Goal: Task Accomplishment & Management: Use online tool/utility

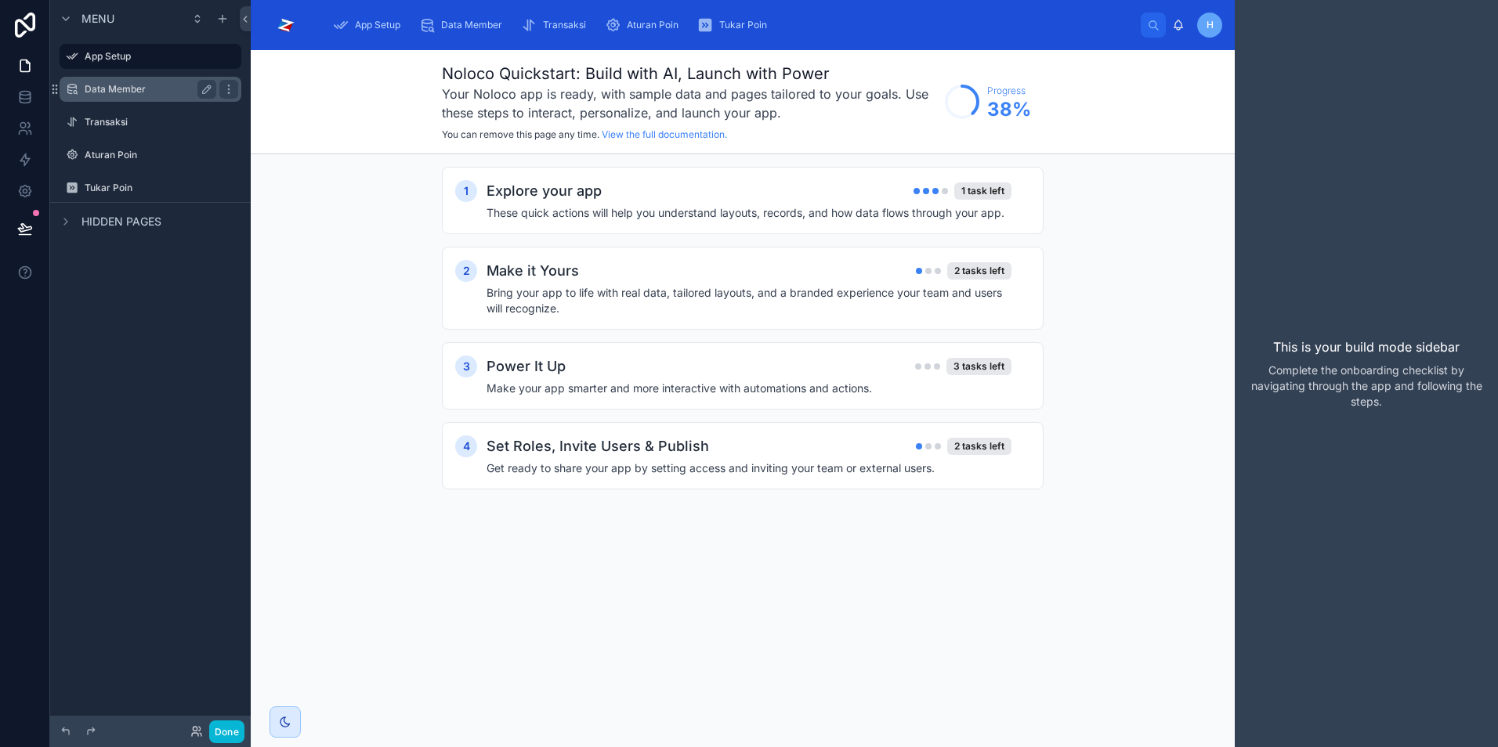
click at [89, 89] on label "Data Member" at bounding box center [147, 89] width 125 height 13
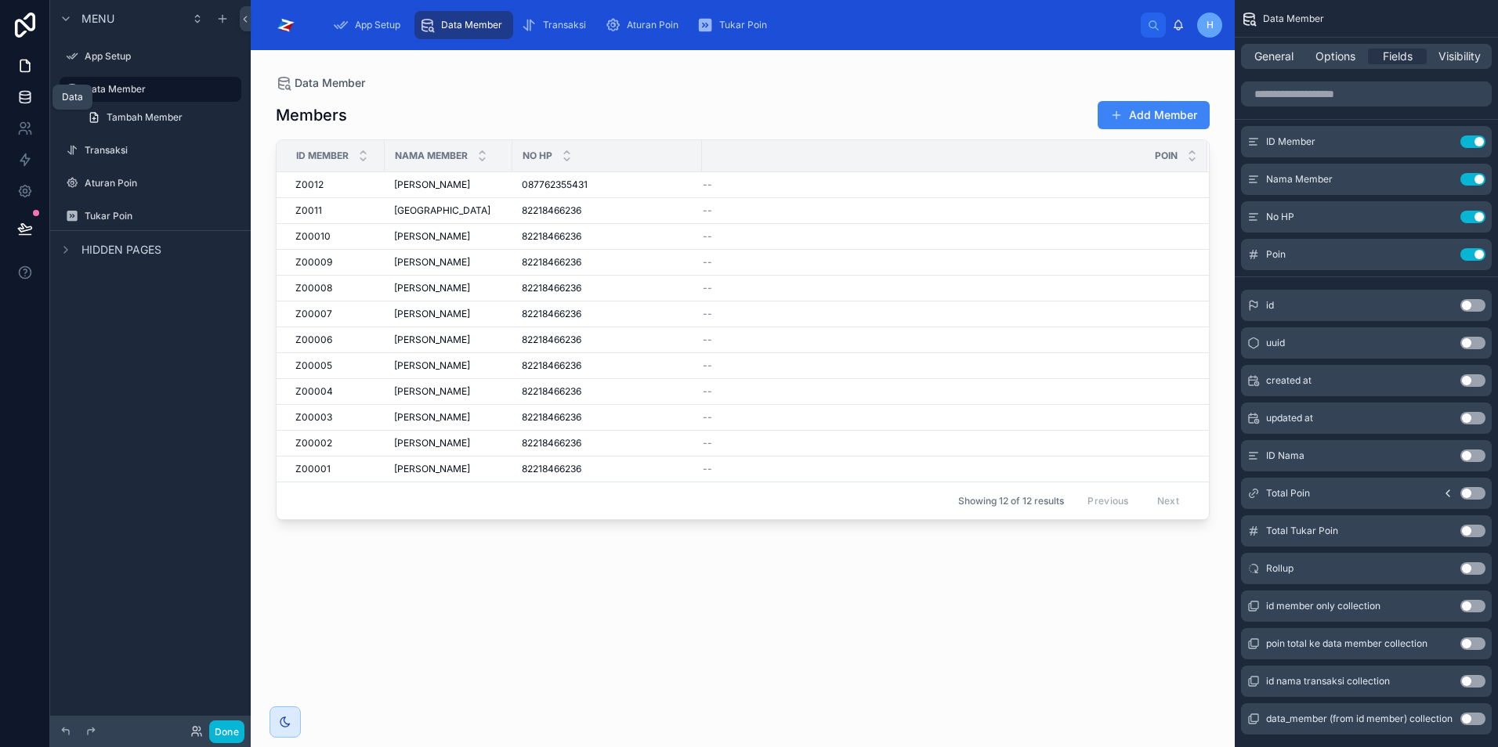
click at [31, 102] on icon at bounding box center [25, 97] width 16 height 16
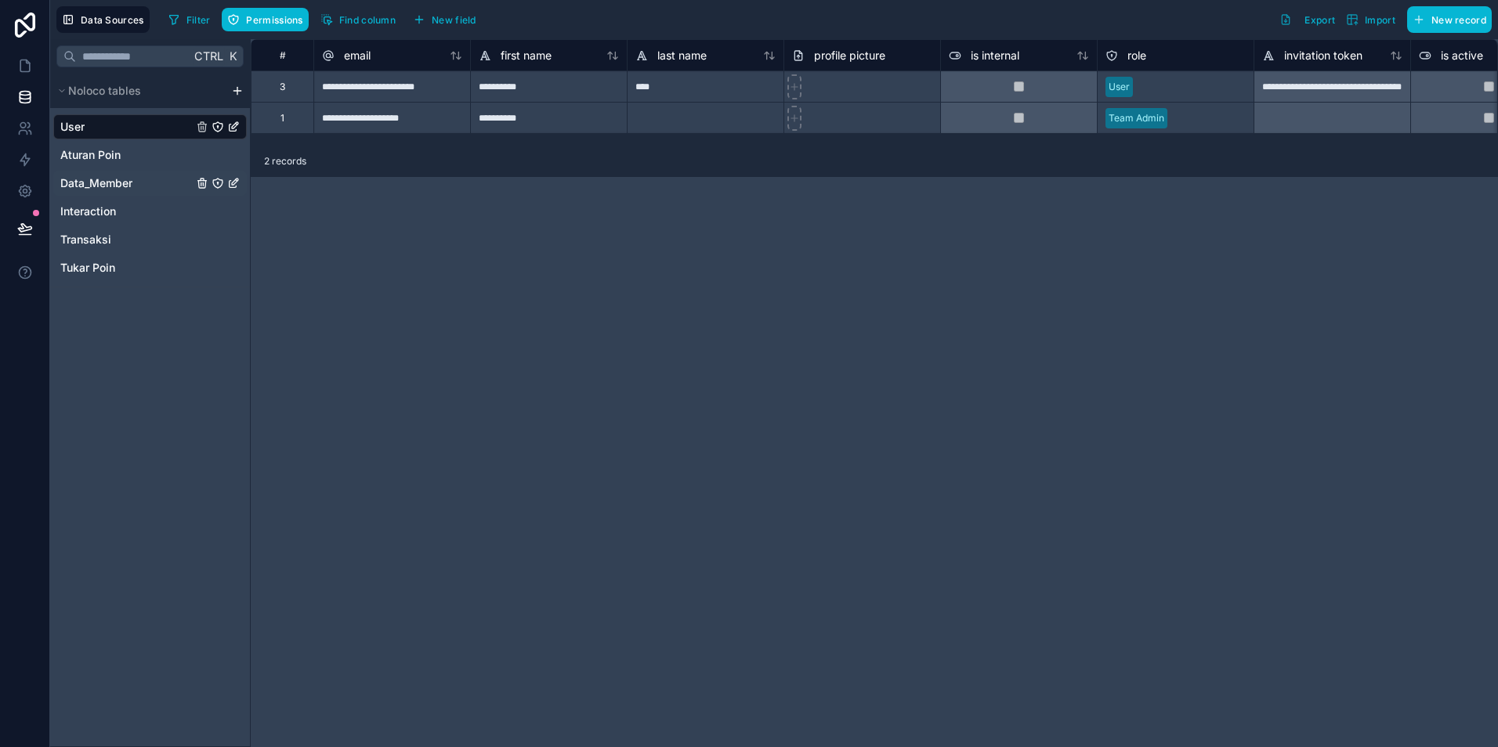
click at [93, 186] on span "Data_Member" at bounding box center [96, 183] width 72 height 16
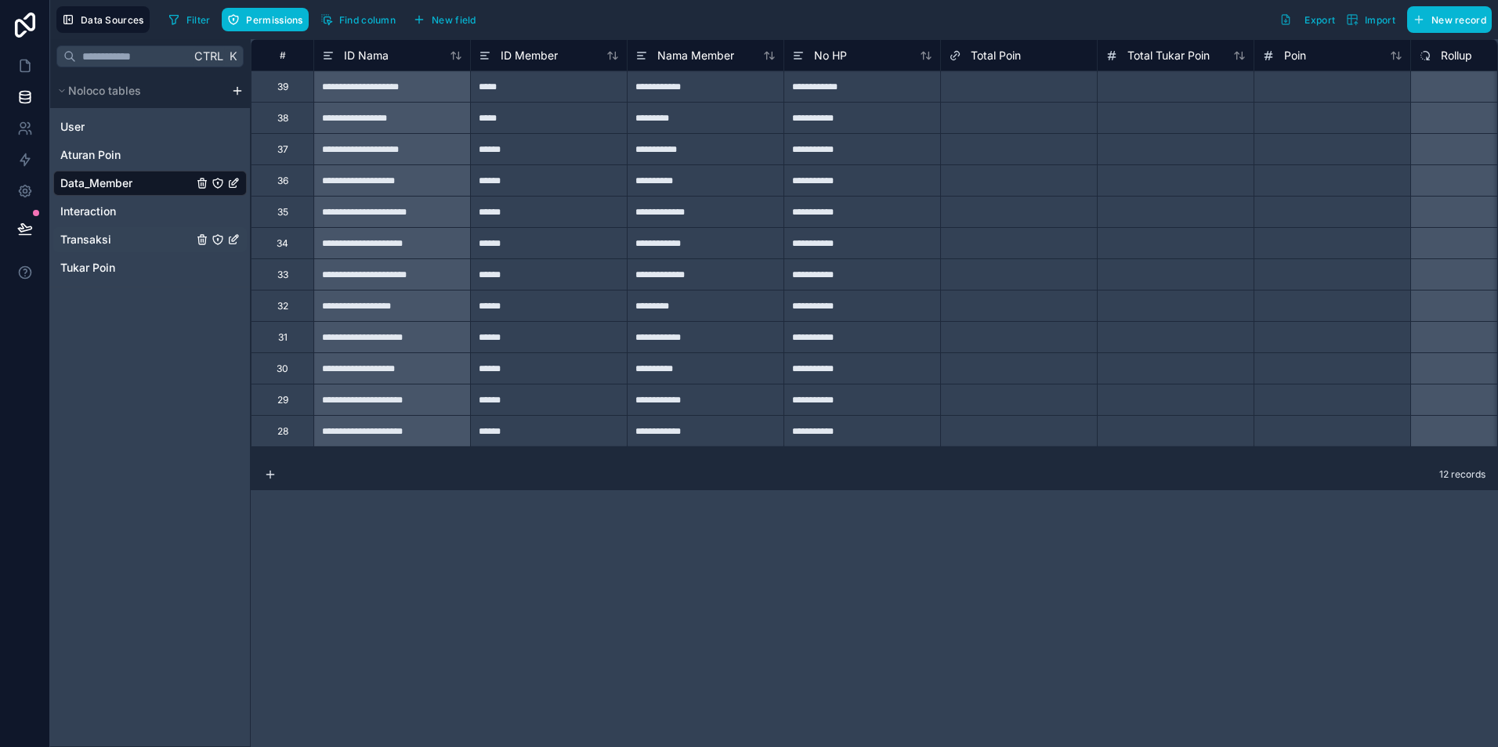
click at [94, 240] on span "Transaksi" at bounding box center [85, 240] width 51 height 16
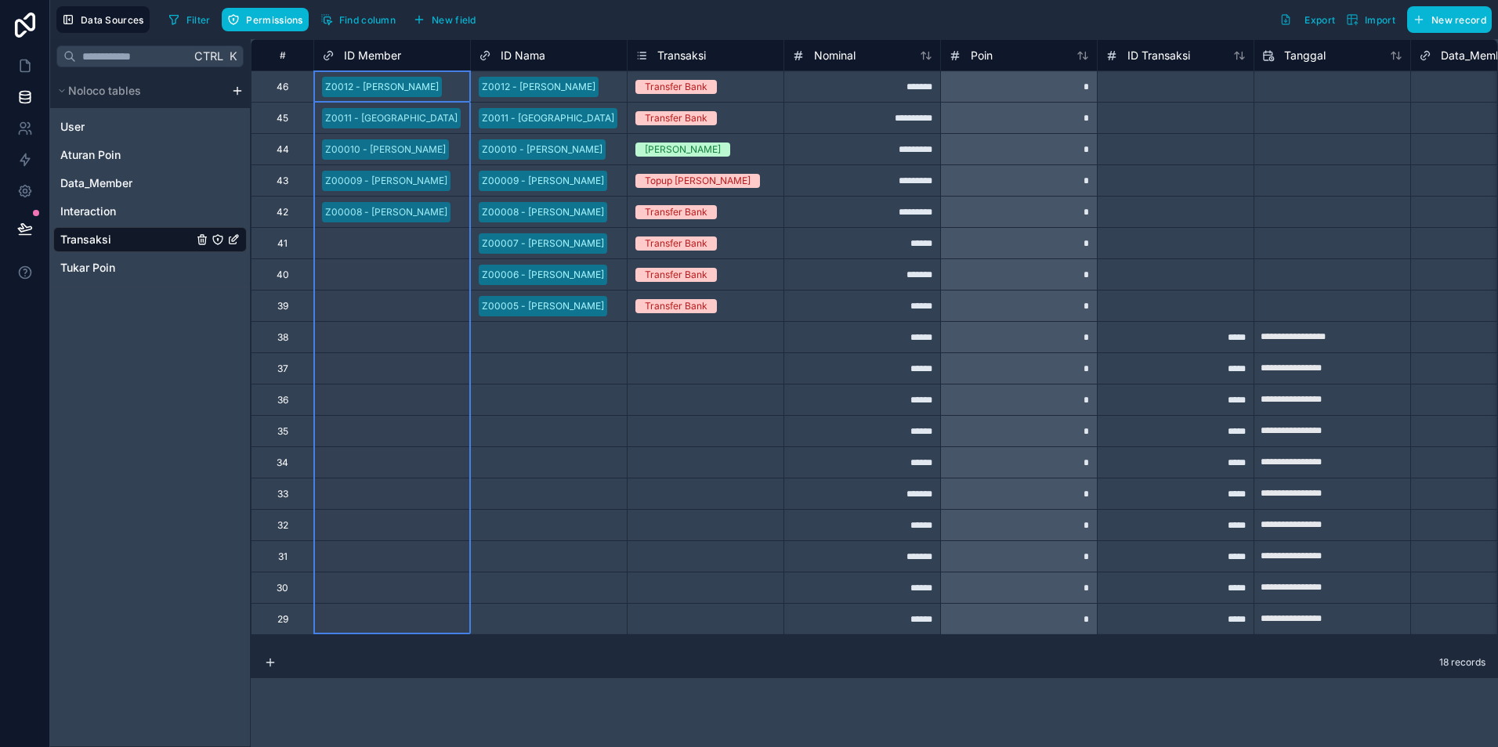
click at [388, 52] on span "ID Member" at bounding box center [372, 56] width 57 height 16
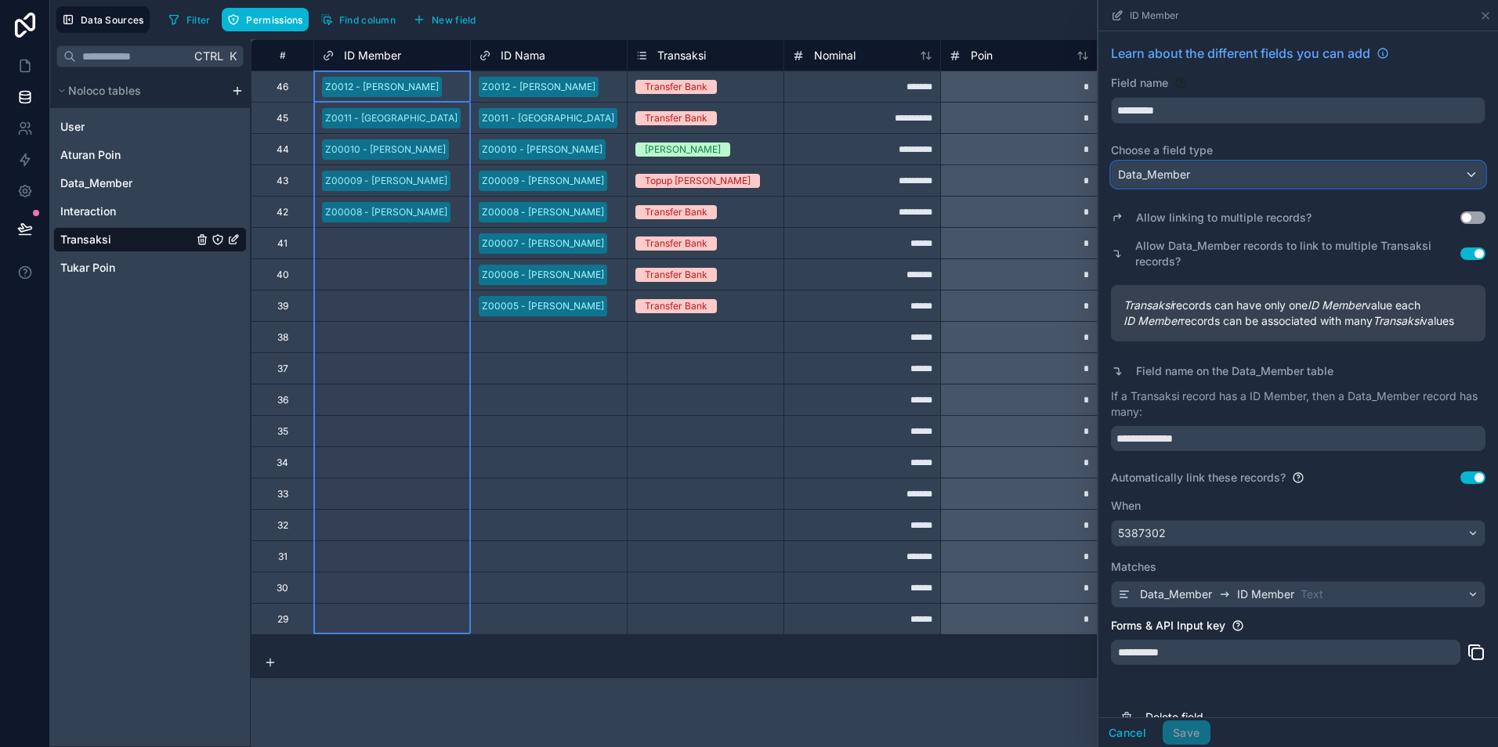
click at [1264, 178] on div "Data_Member" at bounding box center [1298, 174] width 373 height 25
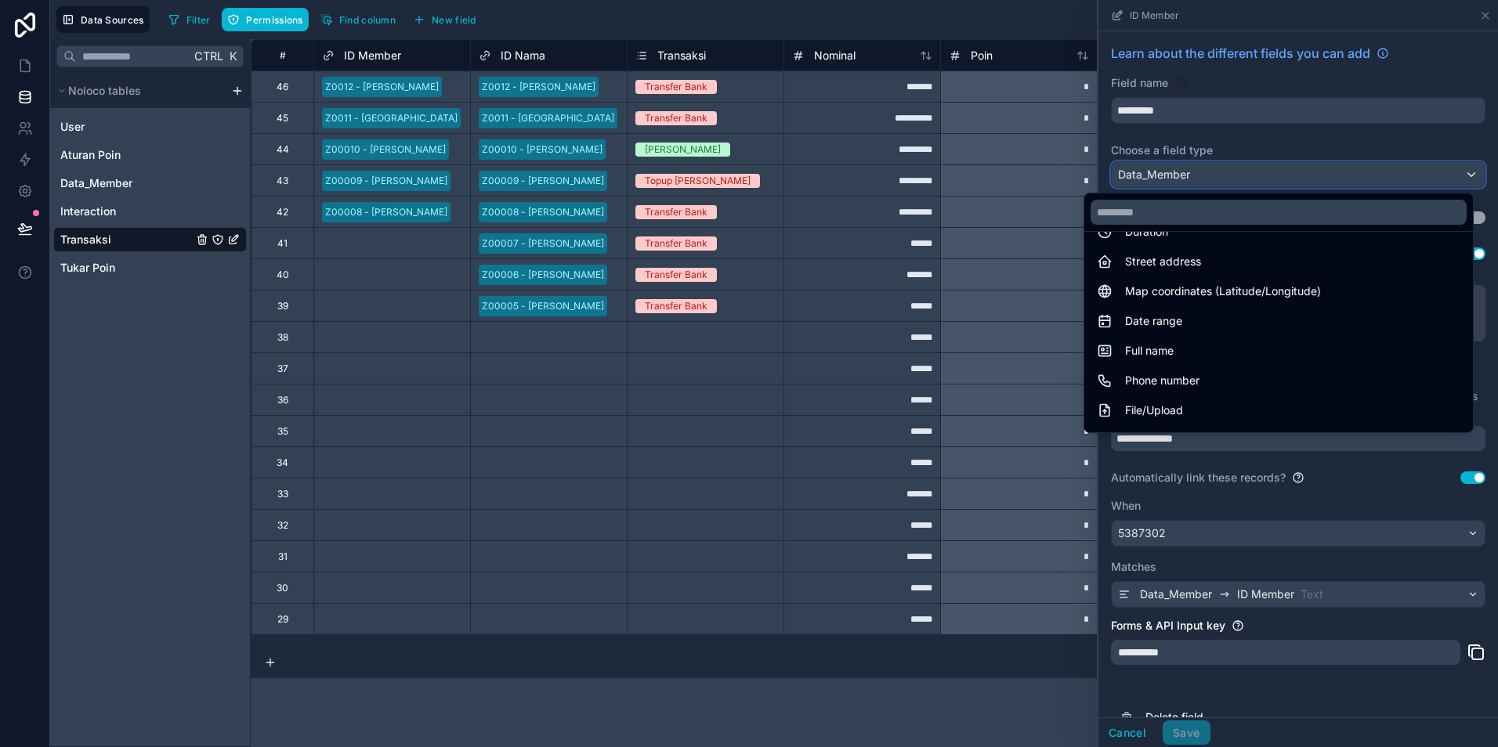
scroll to position [313, 0]
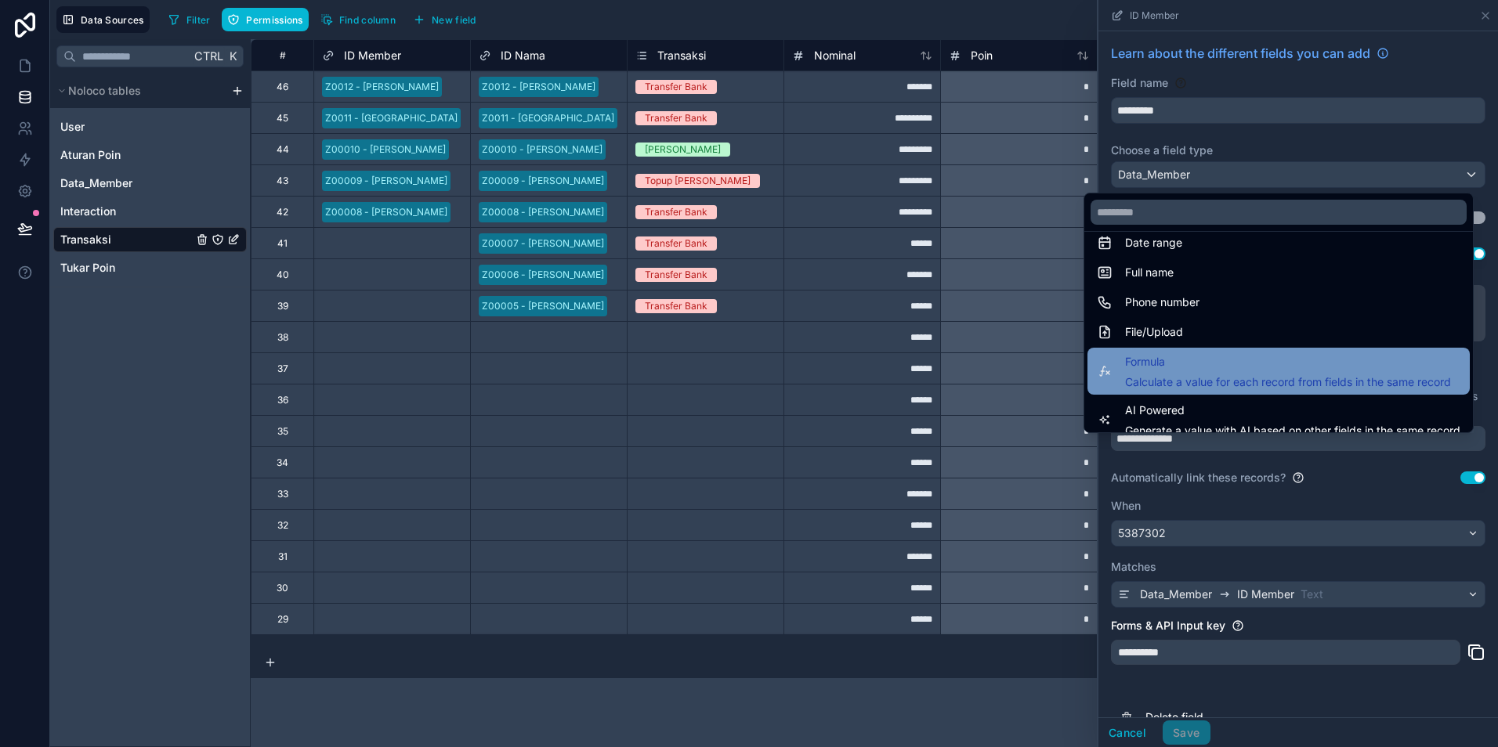
click at [1162, 384] on span "Calculate a value for each record from fields in the same record" at bounding box center [1288, 382] width 326 height 16
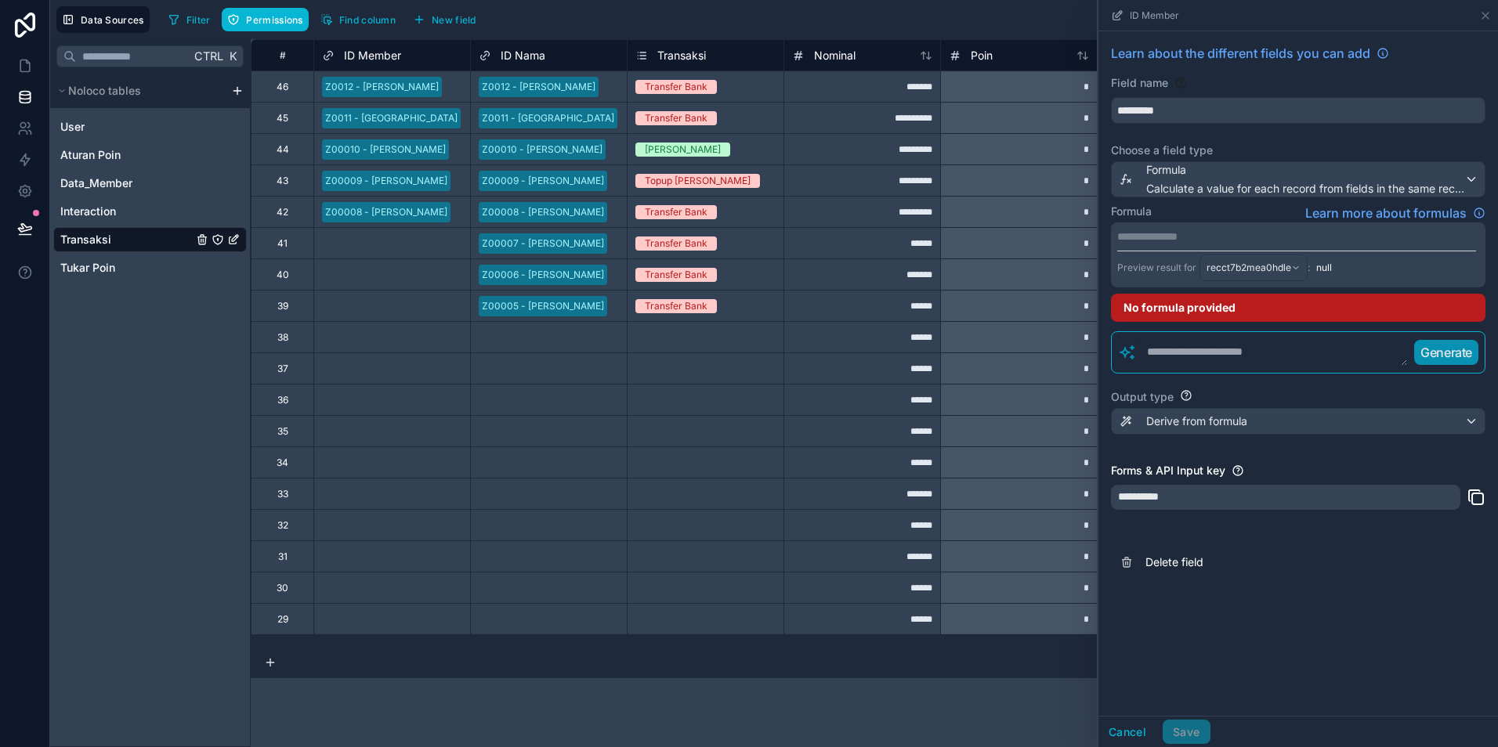
click at [1173, 242] on p "**********" at bounding box center [1296, 237] width 359 height 16
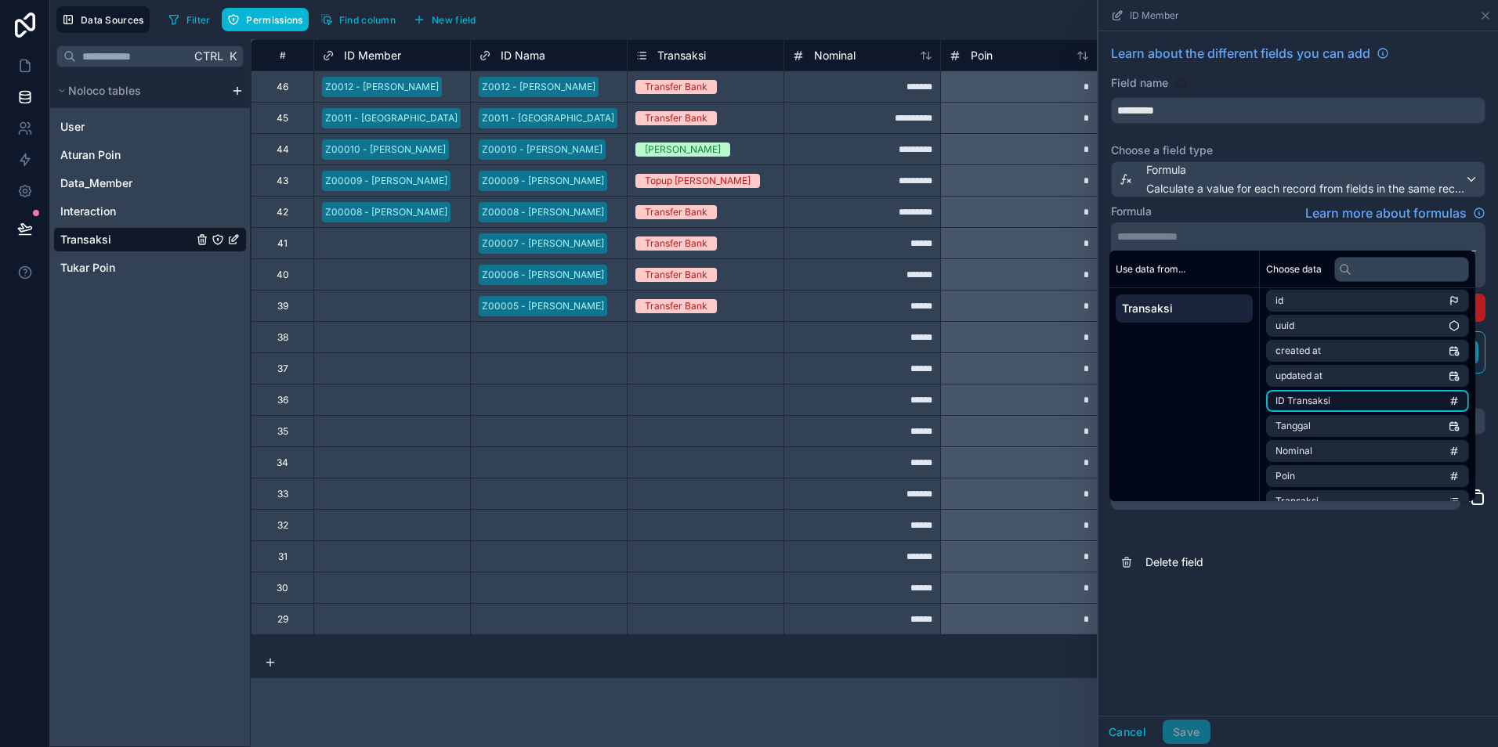
scroll to position [0, 0]
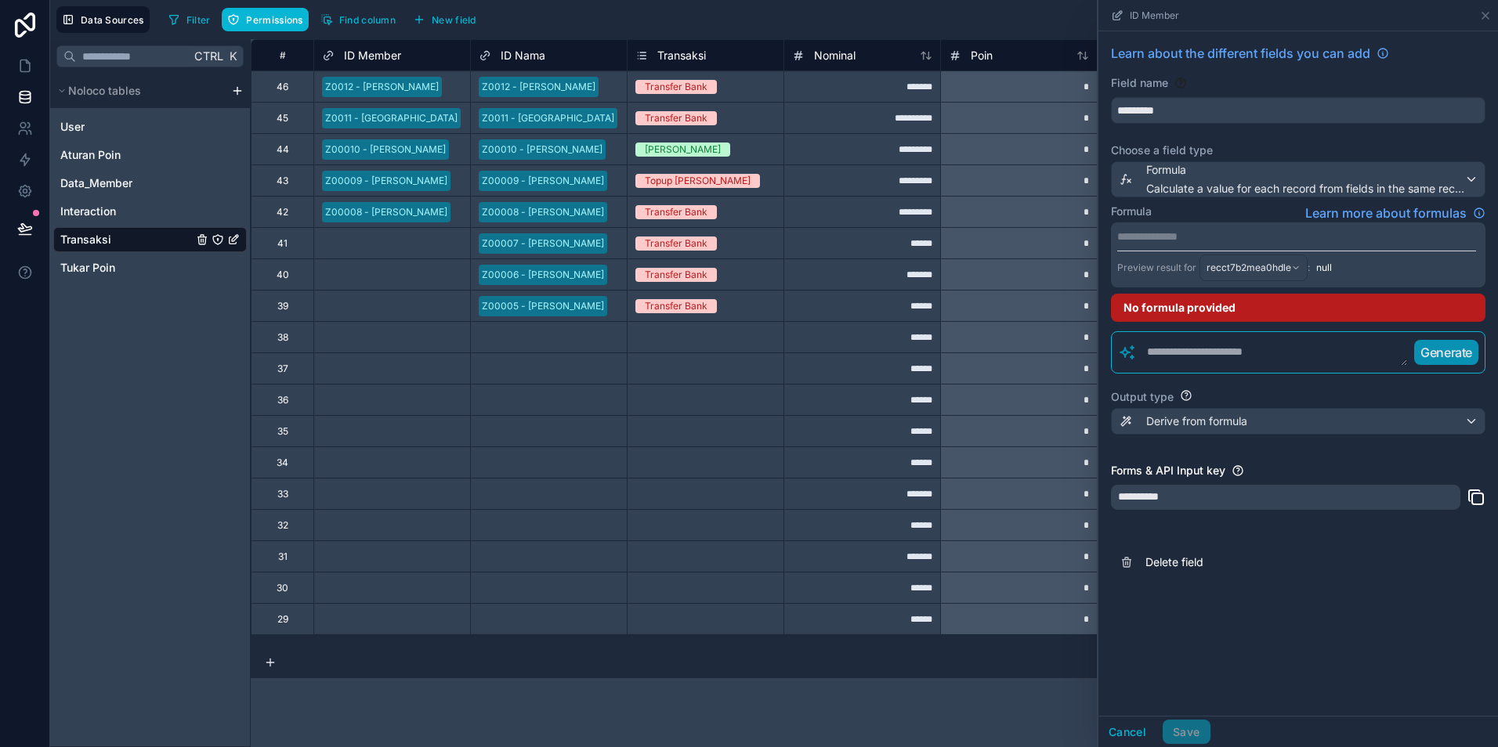
click at [1192, 131] on div "**********" at bounding box center [1298, 311] width 400 height 561
click at [1121, 728] on button "Cancel" at bounding box center [1127, 732] width 58 height 25
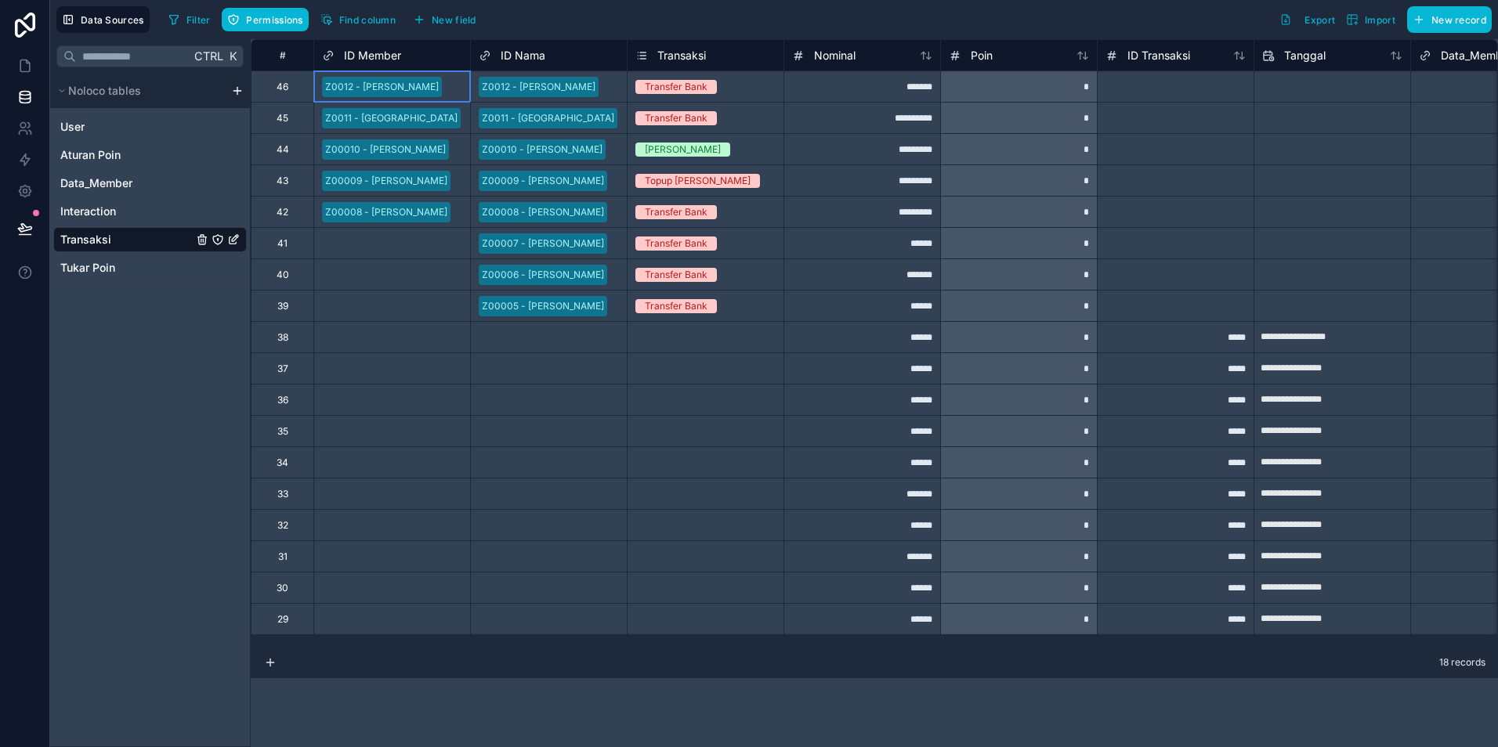
click at [389, 85] on div "Z0012 - [PERSON_NAME]" at bounding box center [382, 87] width 114 height 14
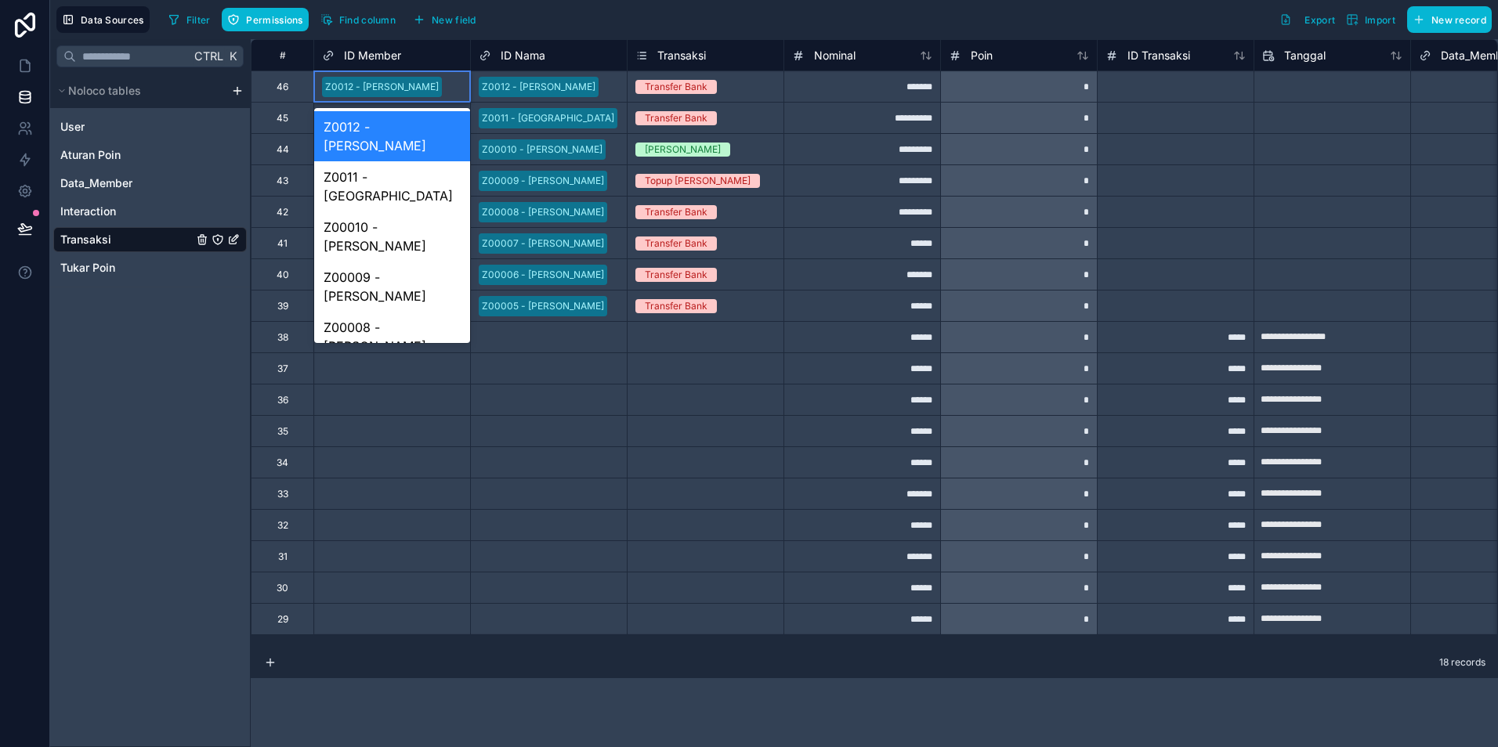
click at [372, 58] on span "ID Member" at bounding box center [372, 56] width 57 height 16
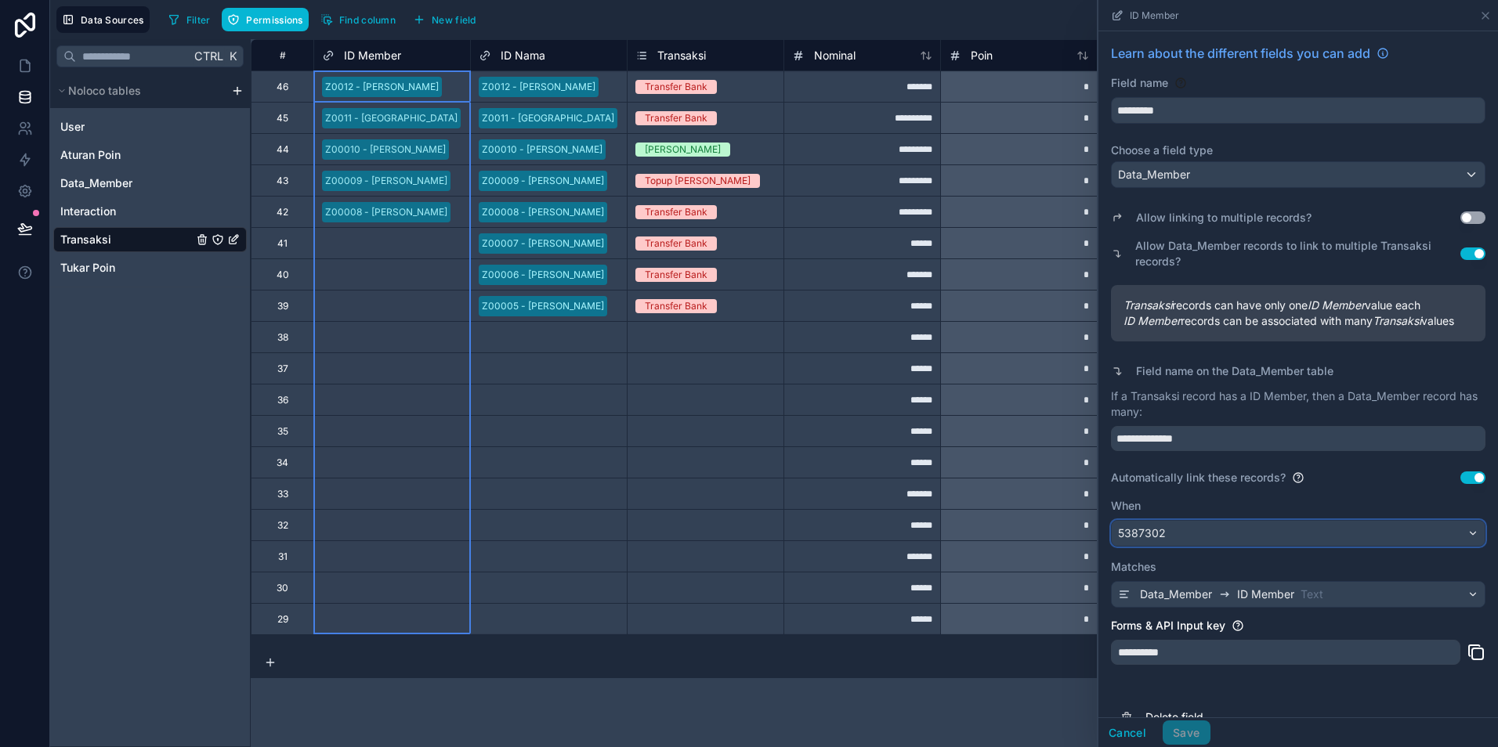
click at [1395, 546] on div "5387302" at bounding box center [1298, 533] width 373 height 25
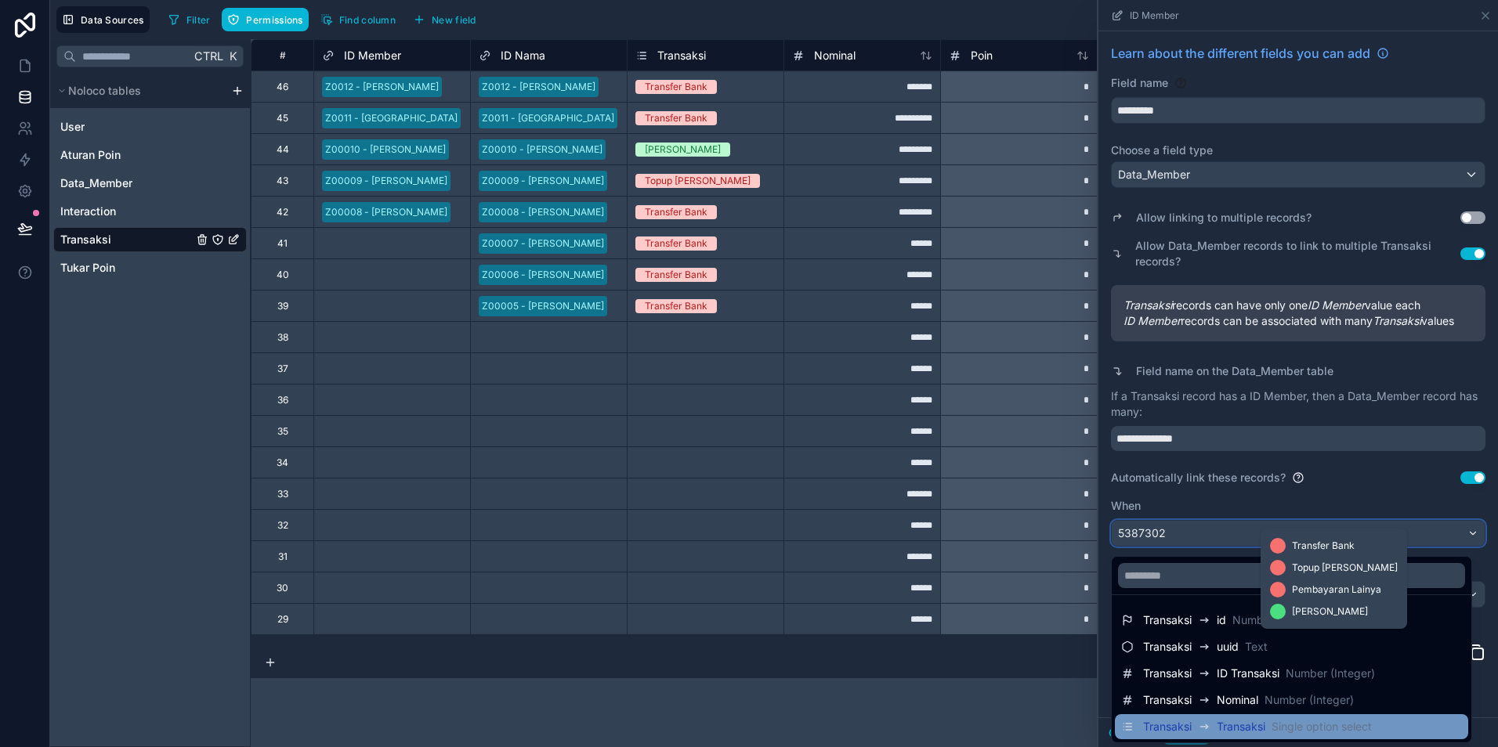
scroll to position [45, 0]
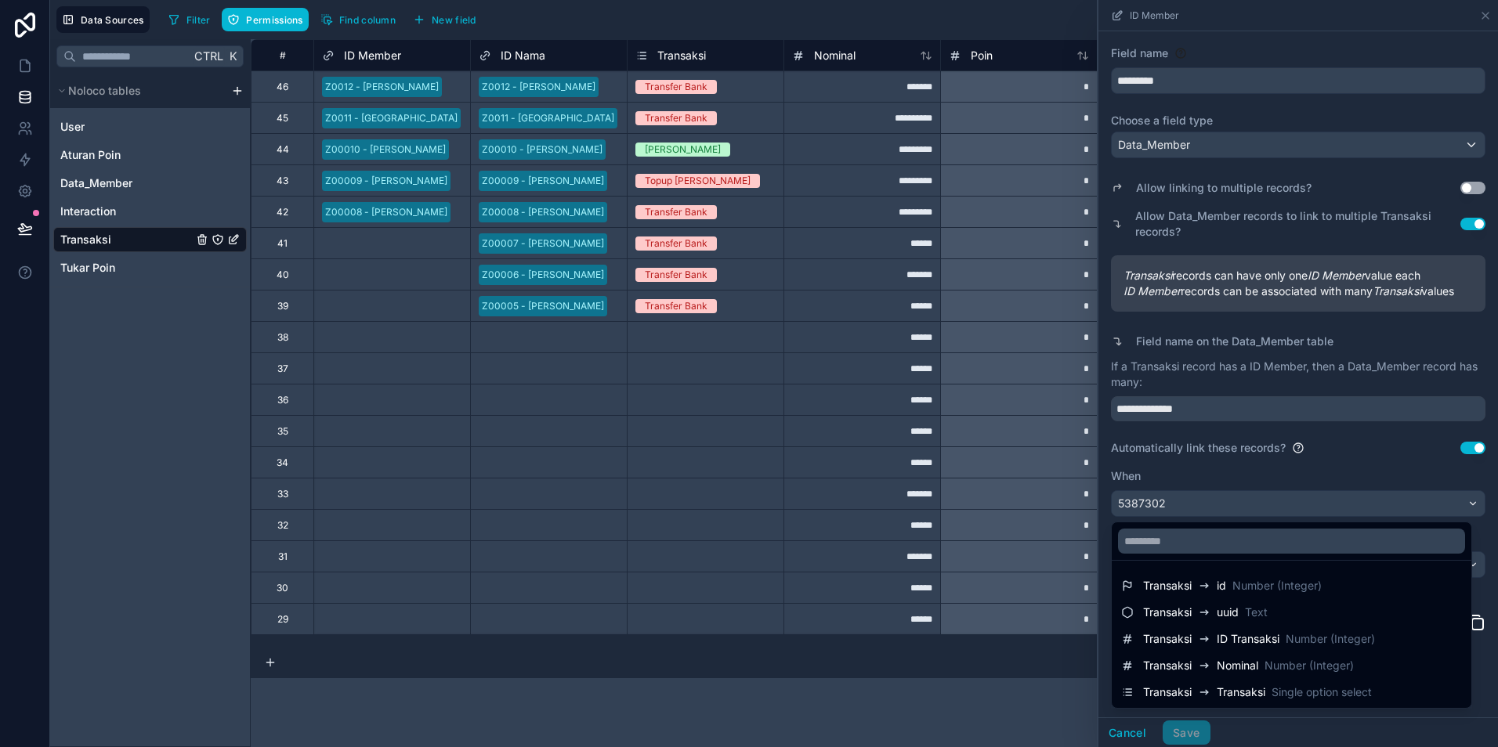
click at [414, 59] on div "ID Member" at bounding box center [392, 55] width 140 height 19
click at [446, 24] on span "New field" at bounding box center [454, 20] width 45 height 12
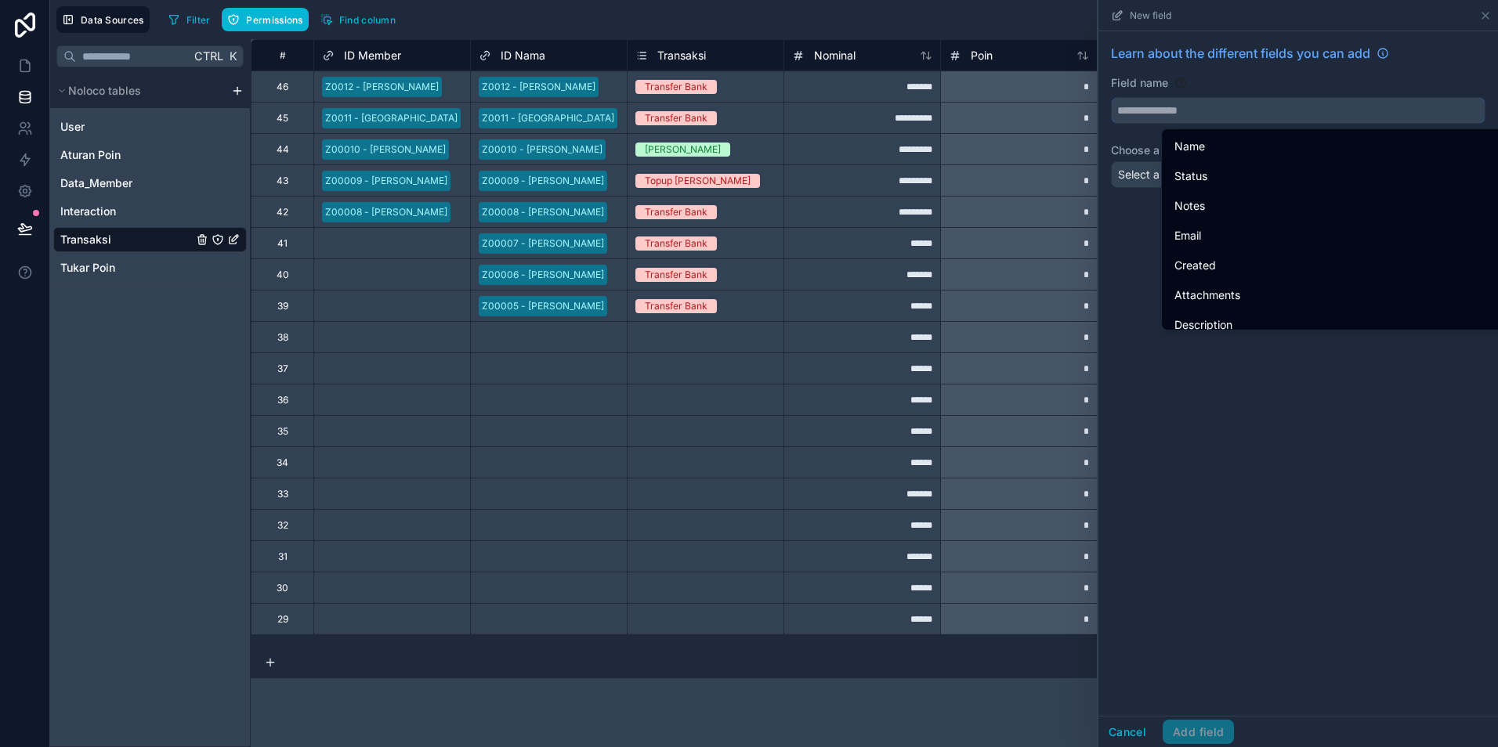
click at [1188, 103] on input "text" at bounding box center [1298, 110] width 373 height 25
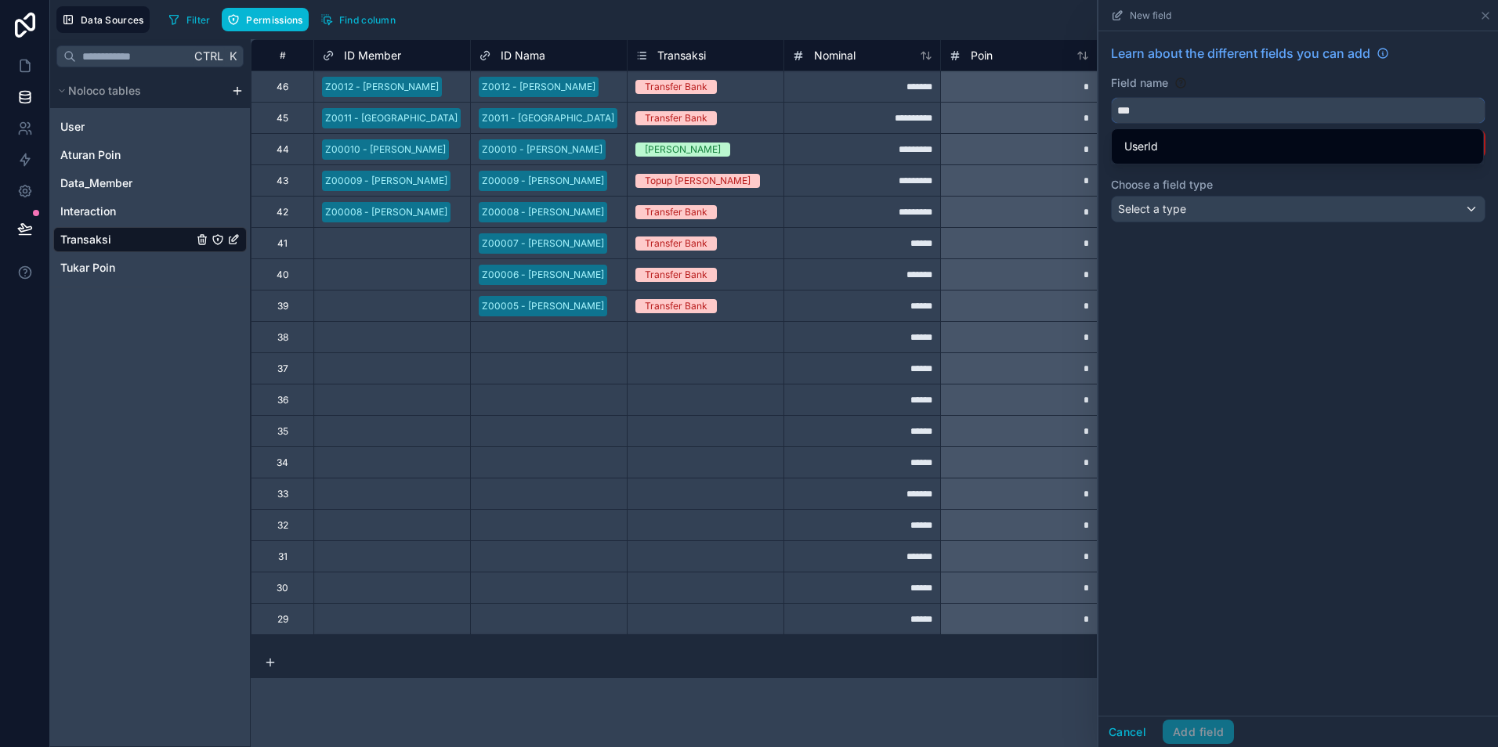
click at [1111, 97] on button "**" at bounding box center [1298, 110] width 374 height 27
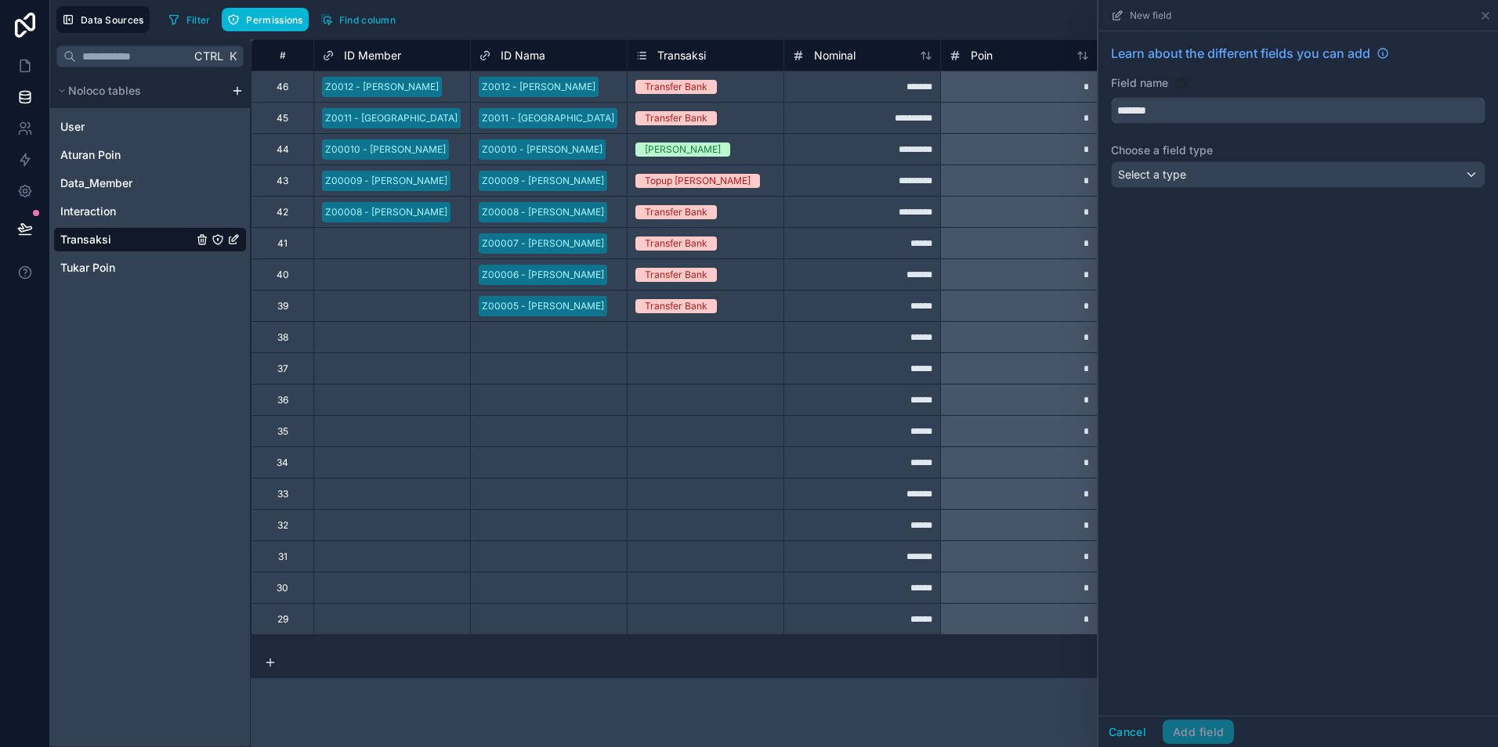
type input "*******"
click at [1174, 177] on span "Select a type" at bounding box center [1152, 174] width 68 height 13
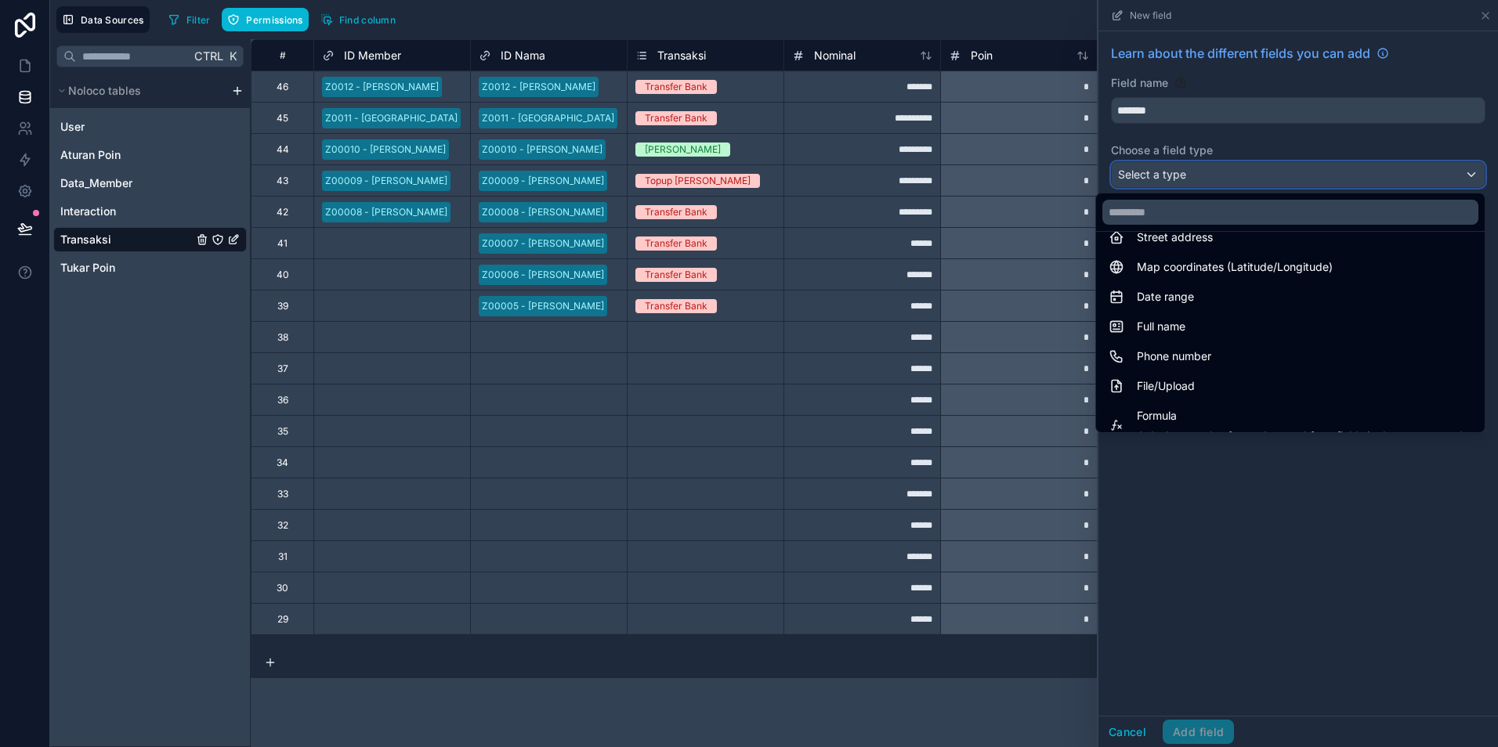
scroll to position [392, 0]
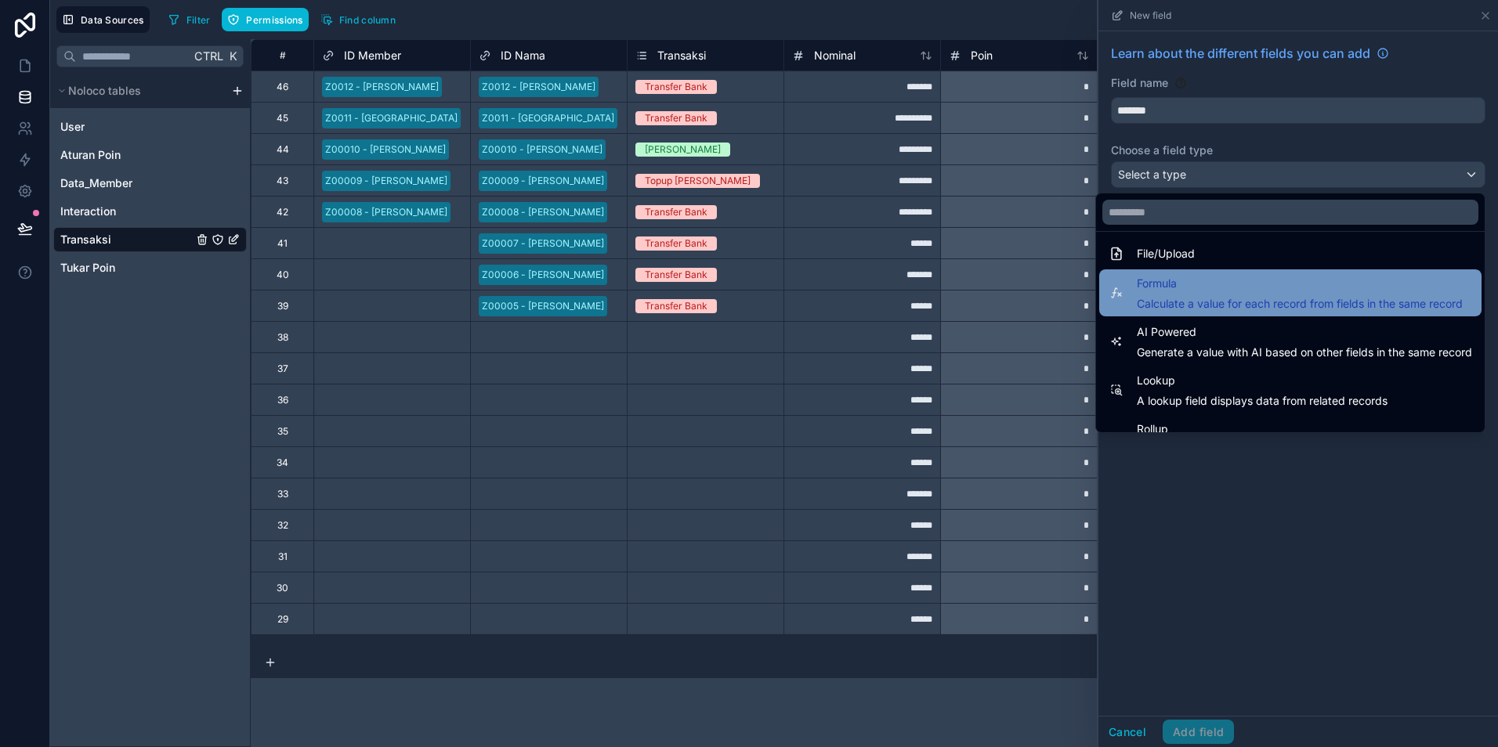
click at [1163, 292] on span "Formula" at bounding box center [1300, 283] width 326 height 19
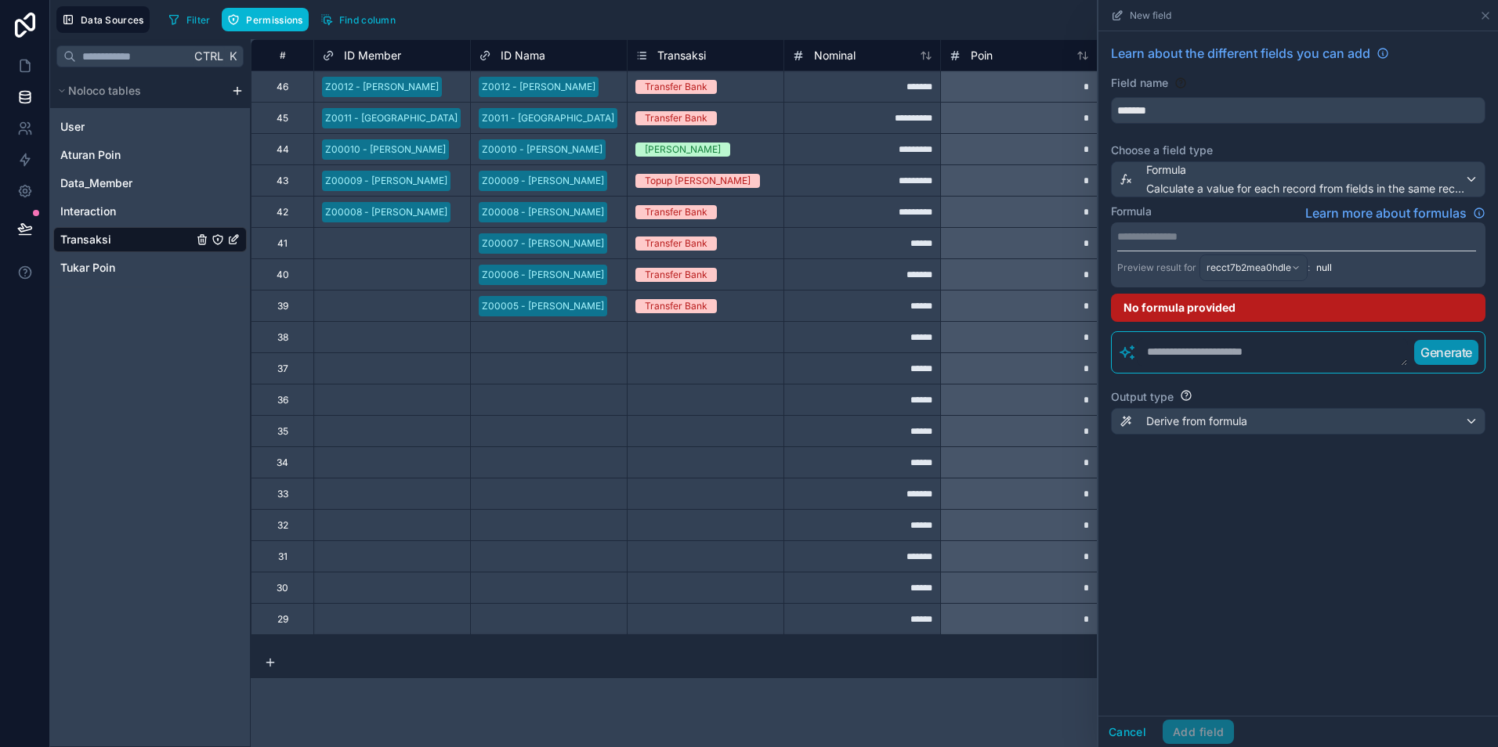
click at [1187, 240] on p "**********" at bounding box center [1296, 237] width 359 height 16
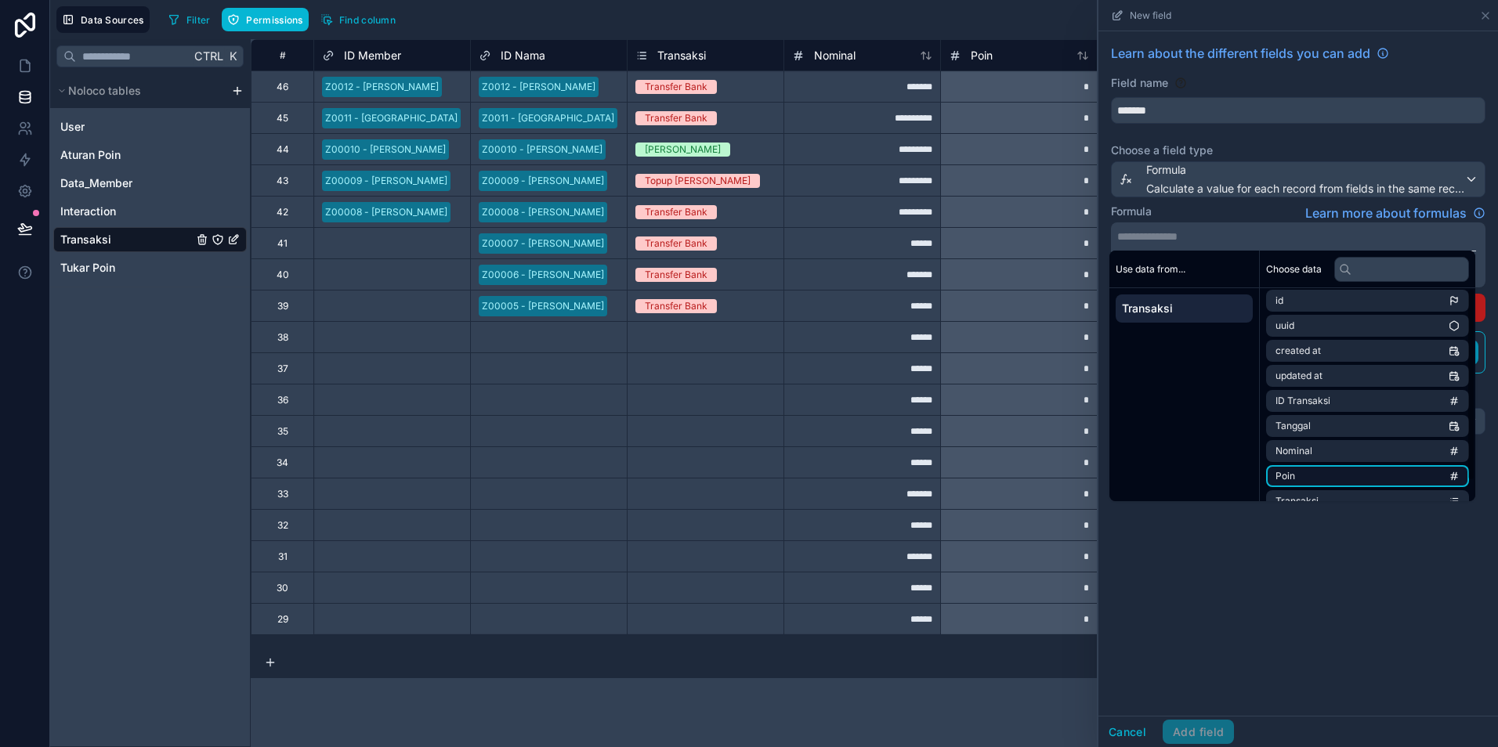
scroll to position [0, 0]
click at [1123, 731] on button "Cancel" at bounding box center [1127, 732] width 58 height 25
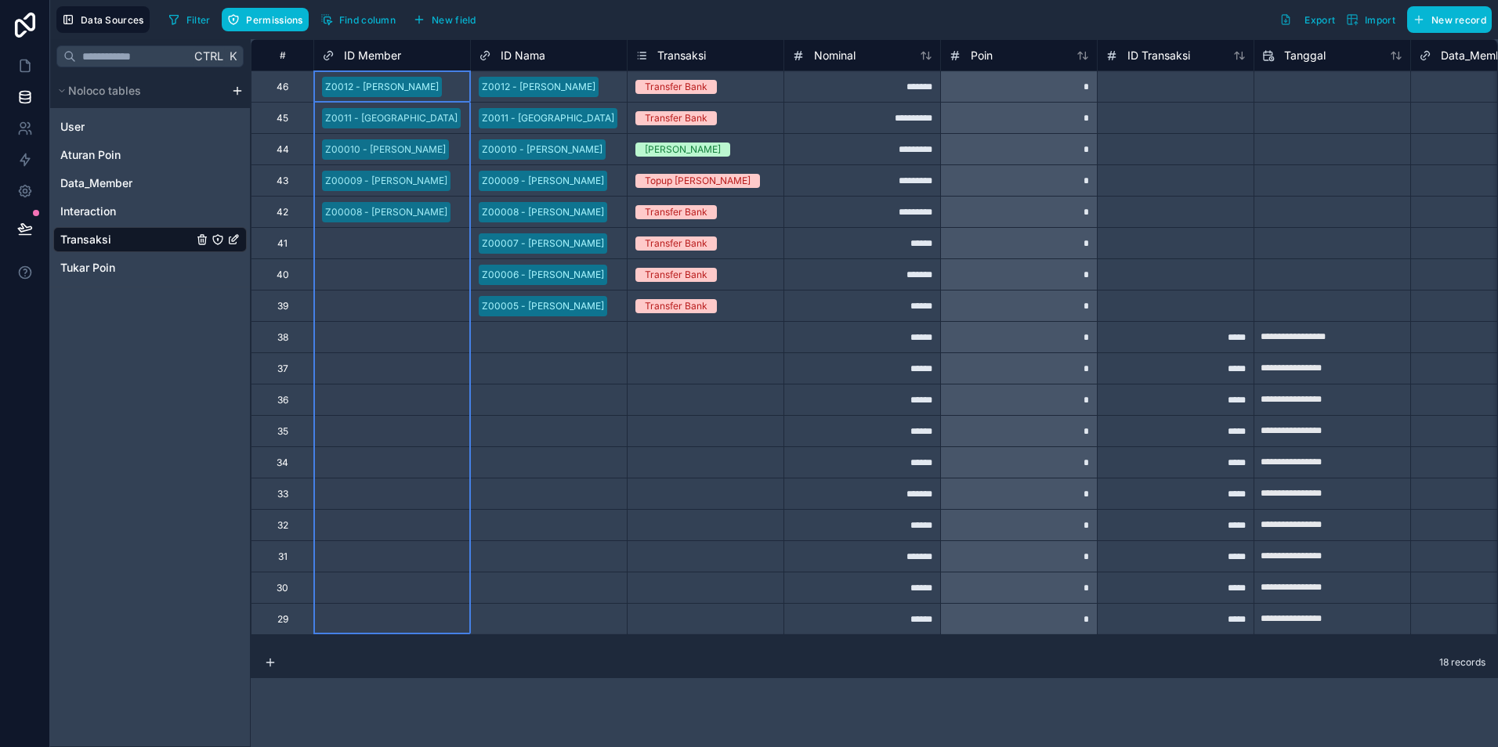
click at [378, 61] on span "ID Member" at bounding box center [372, 56] width 57 height 16
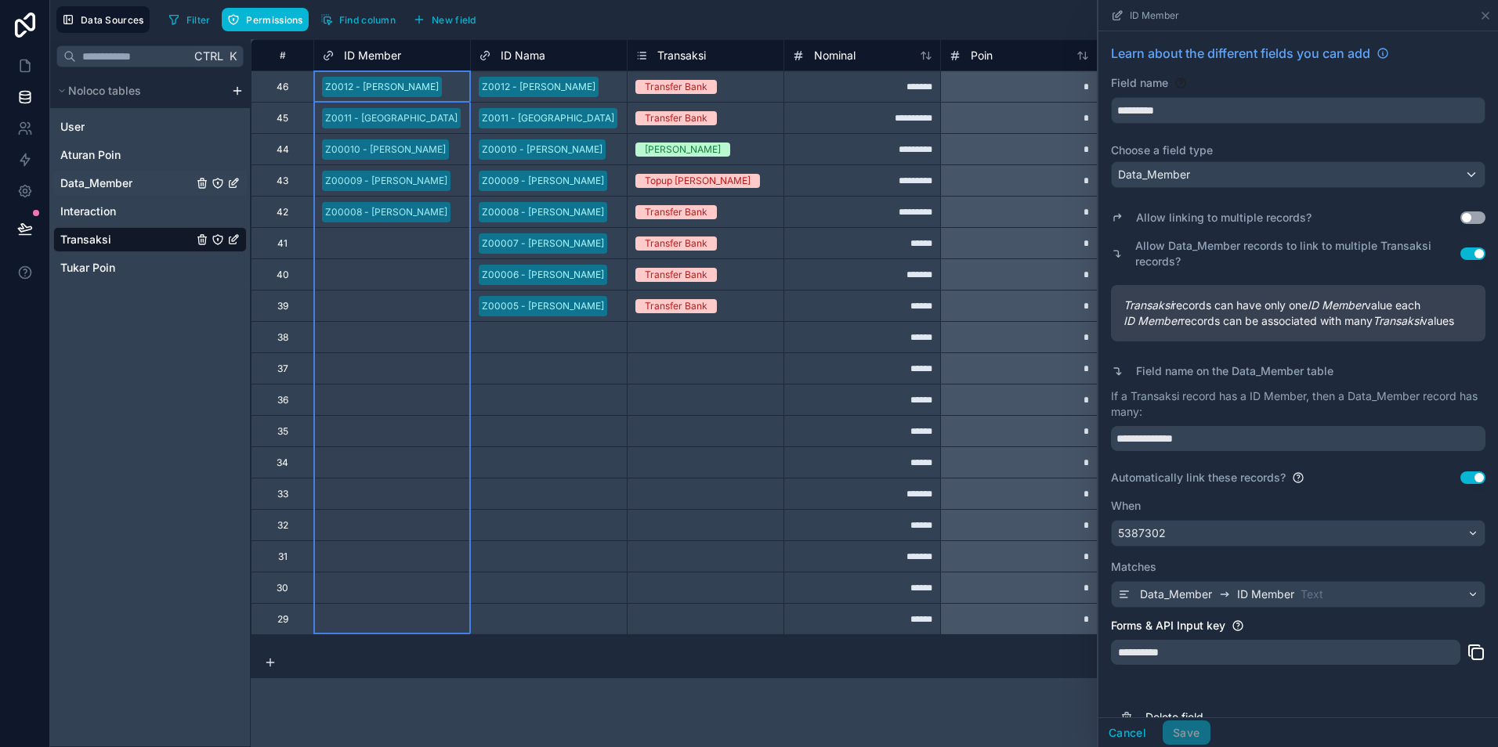
click at [90, 189] on span "Data_Member" at bounding box center [96, 183] width 72 height 16
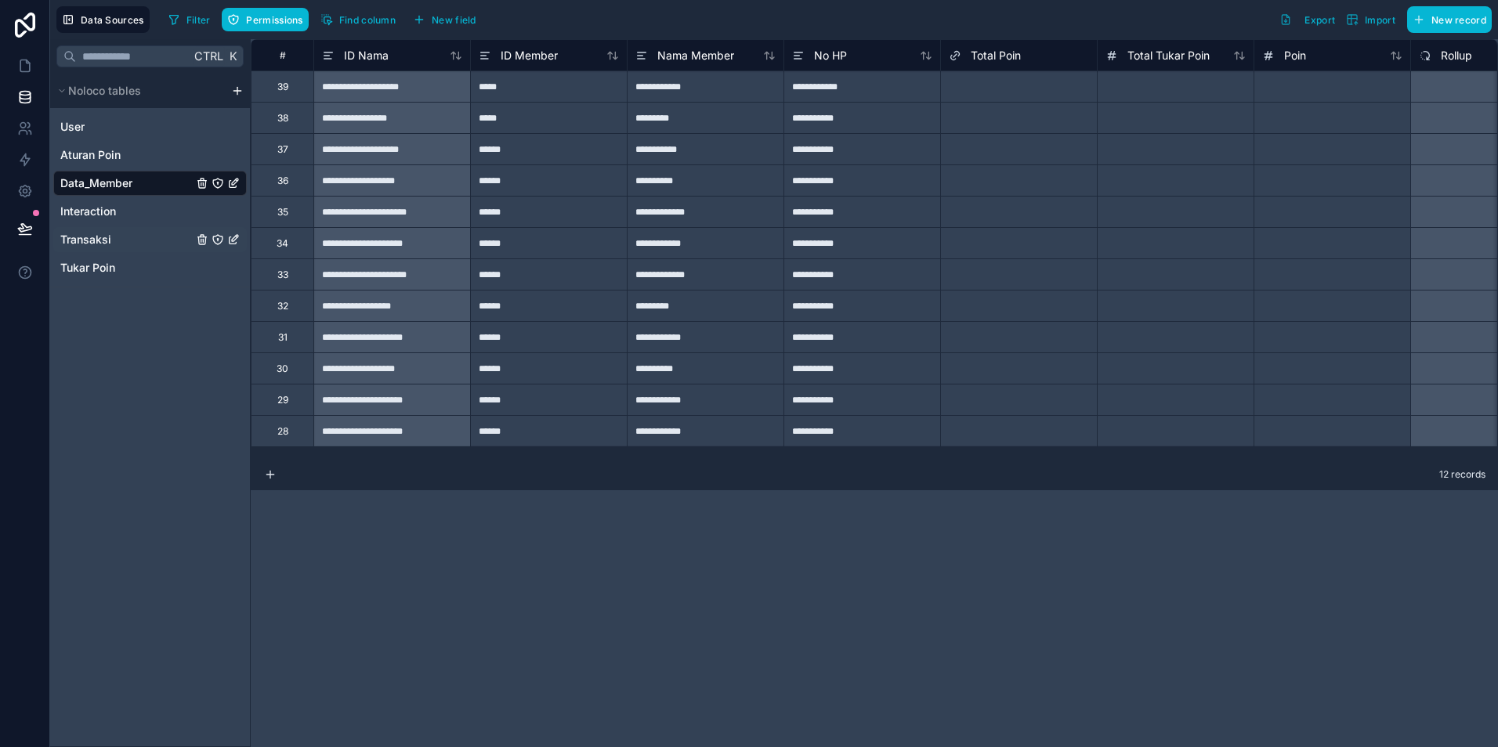
click at [90, 248] on div "Transaksi" at bounding box center [149, 239] width 193 height 25
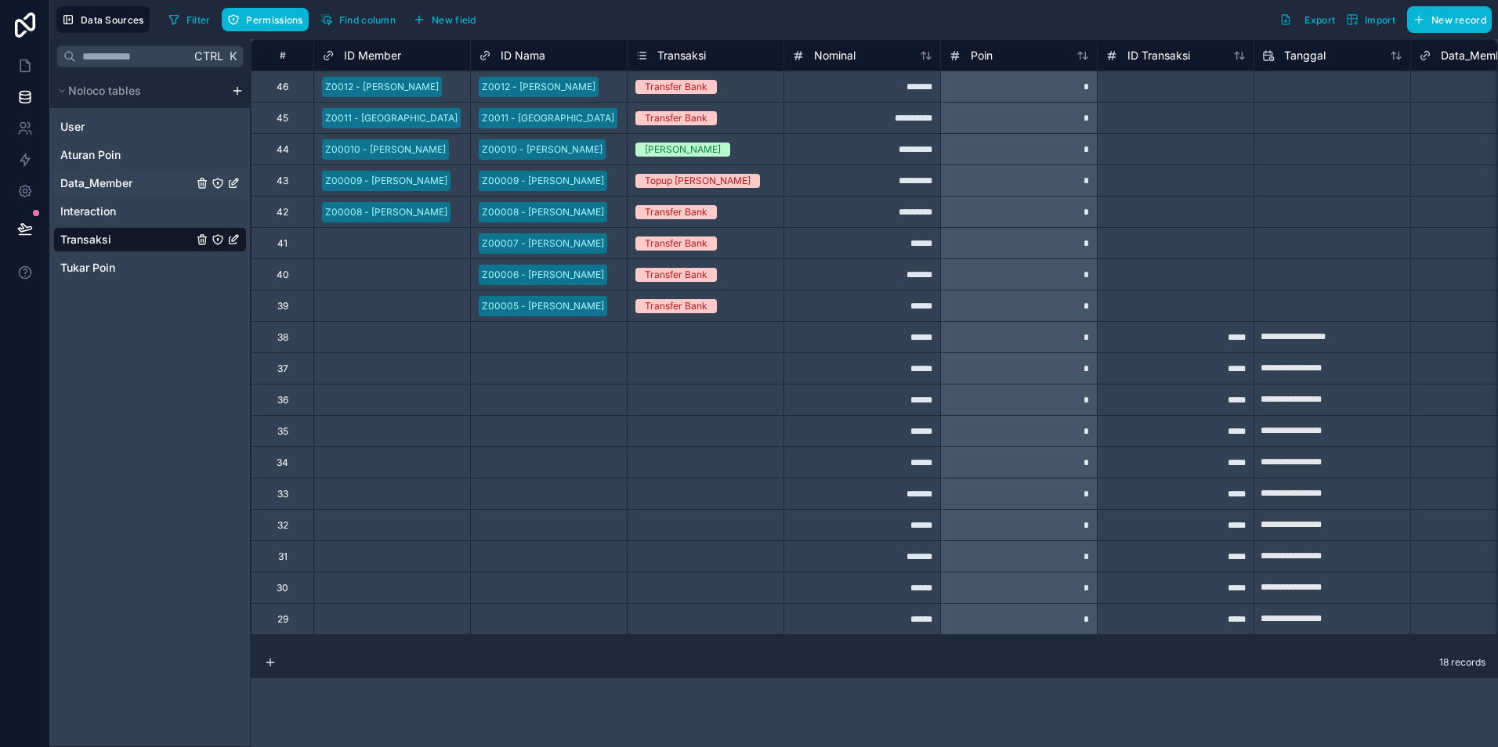
click at [107, 191] on div "Data_Member" at bounding box center [149, 183] width 193 height 25
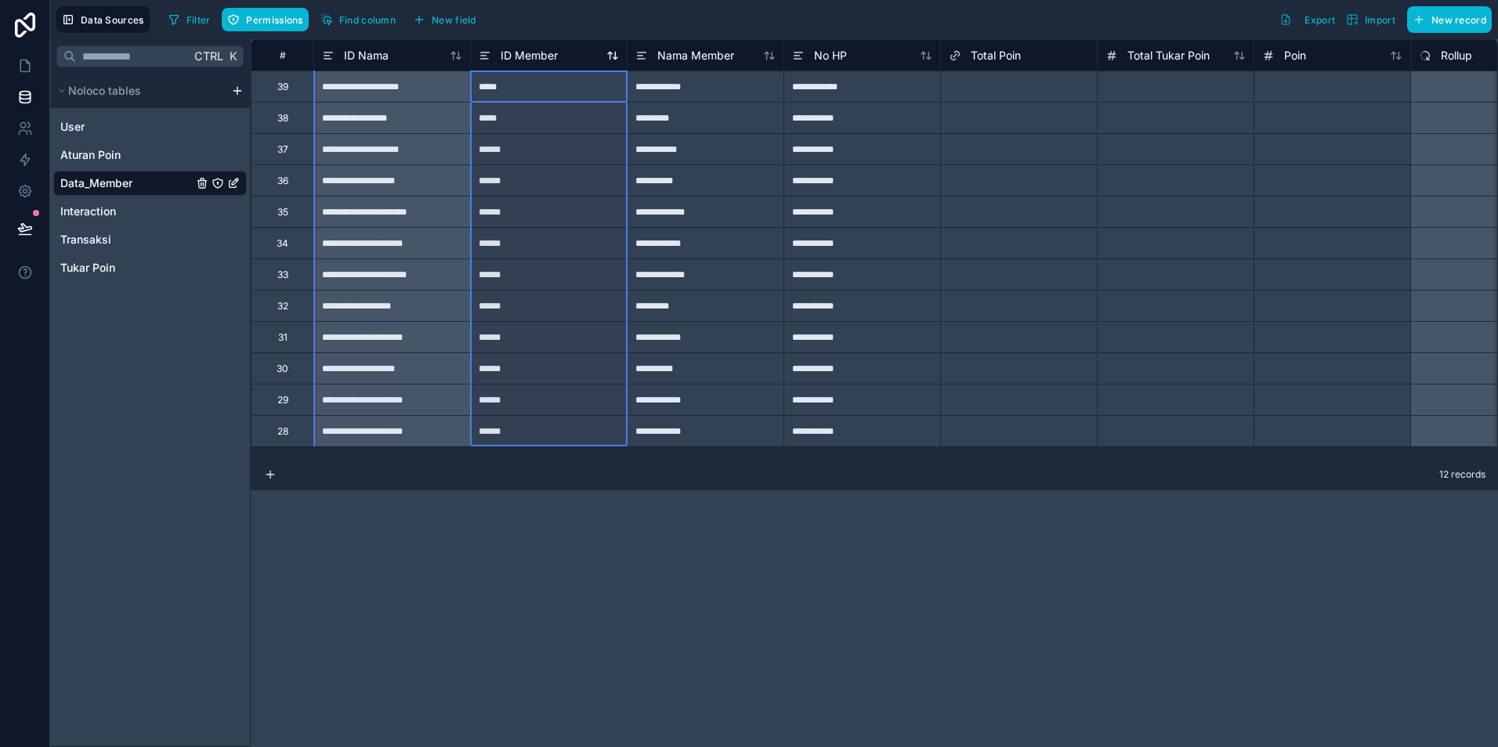
click at [515, 59] on span "ID Member" at bounding box center [529, 56] width 57 height 16
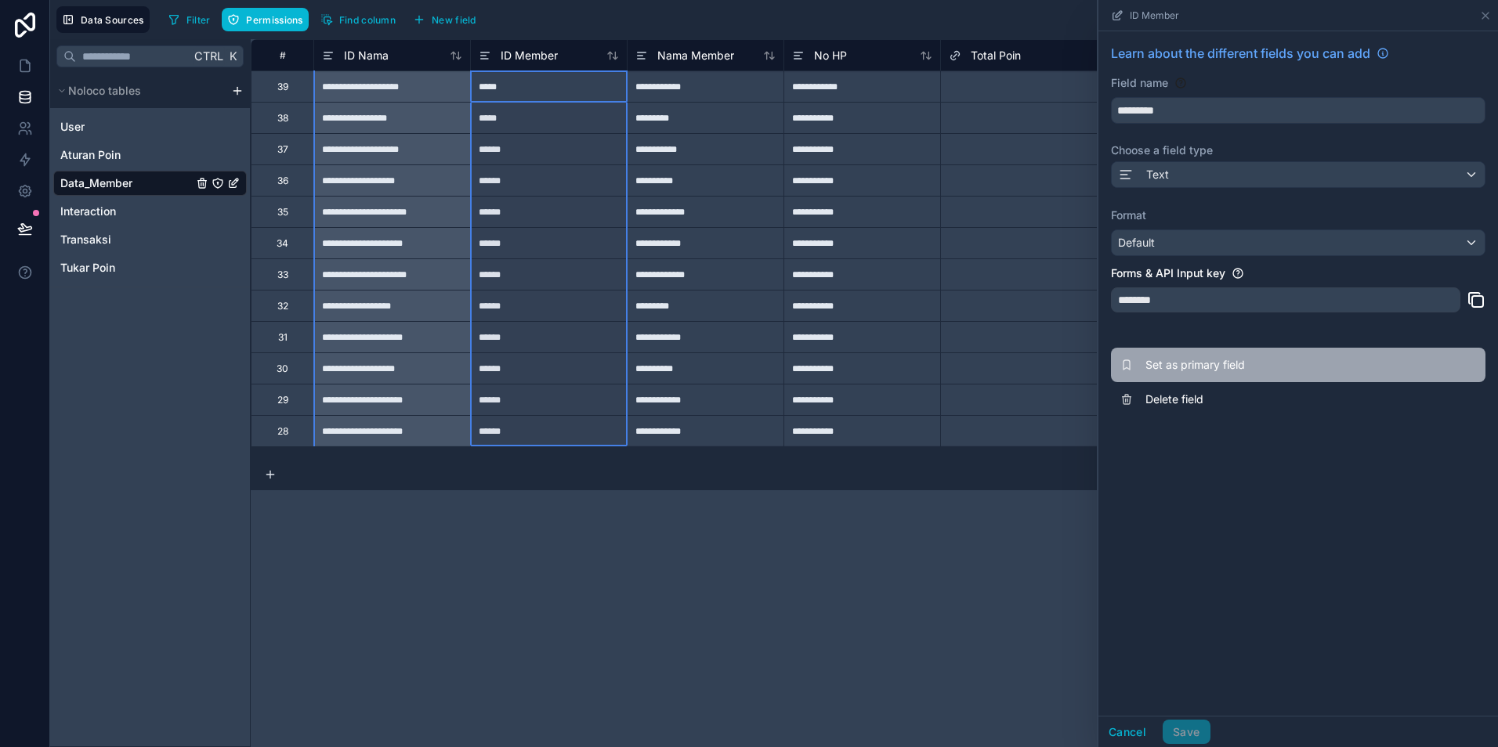
click at [1217, 370] on span "Set as primary field" at bounding box center [1258, 365] width 226 height 16
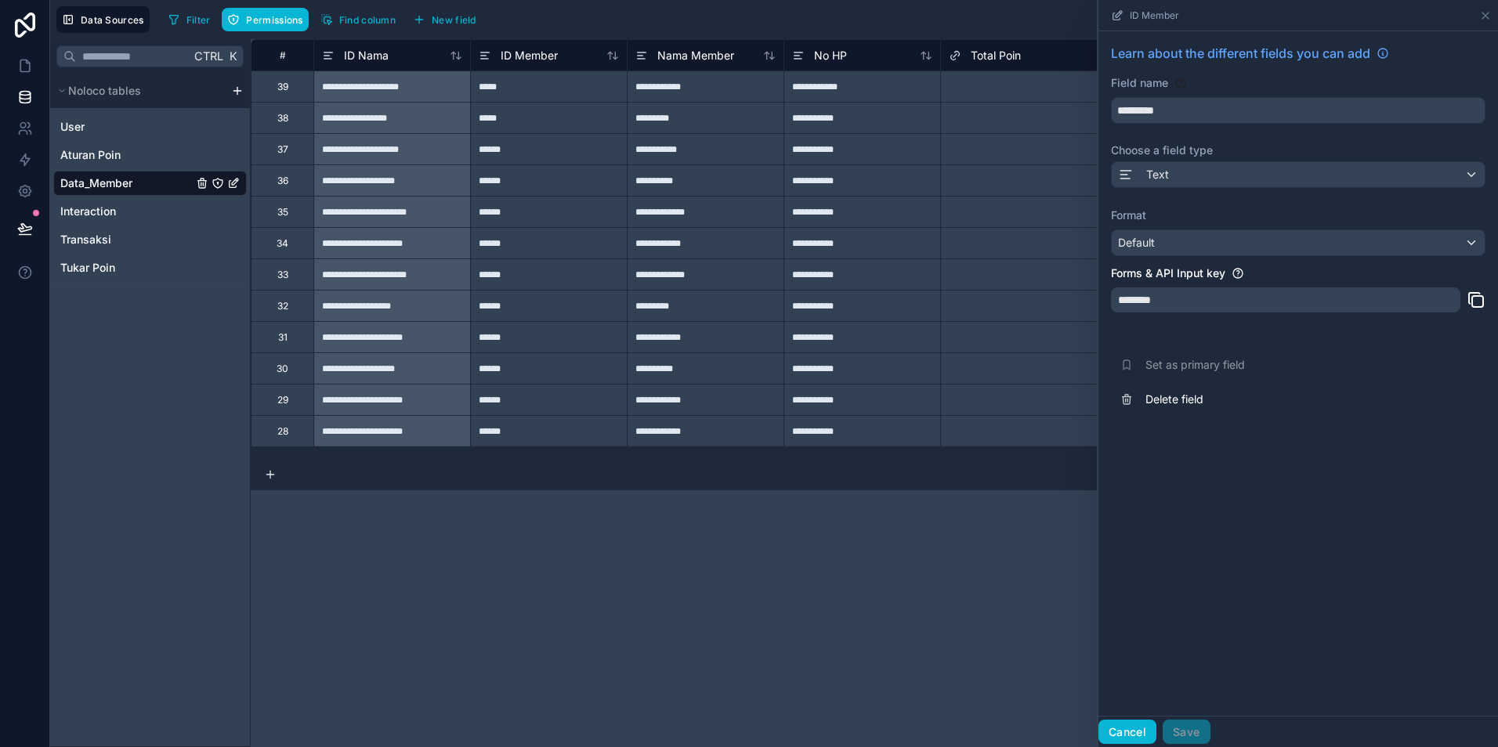
click at [1121, 732] on button "Cancel" at bounding box center [1127, 732] width 58 height 25
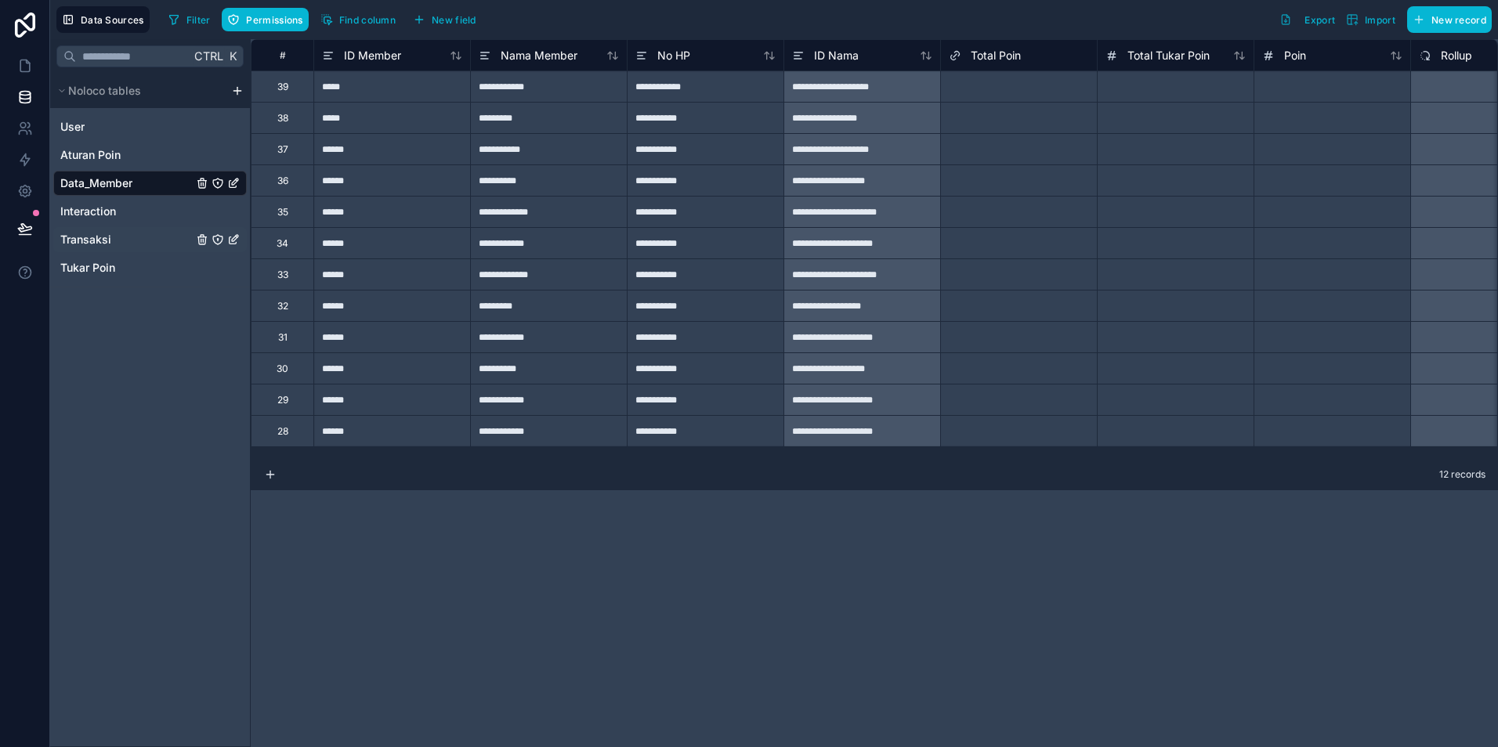
click at [99, 246] on span "Transaksi" at bounding box center [85, 240] width 51 height 16
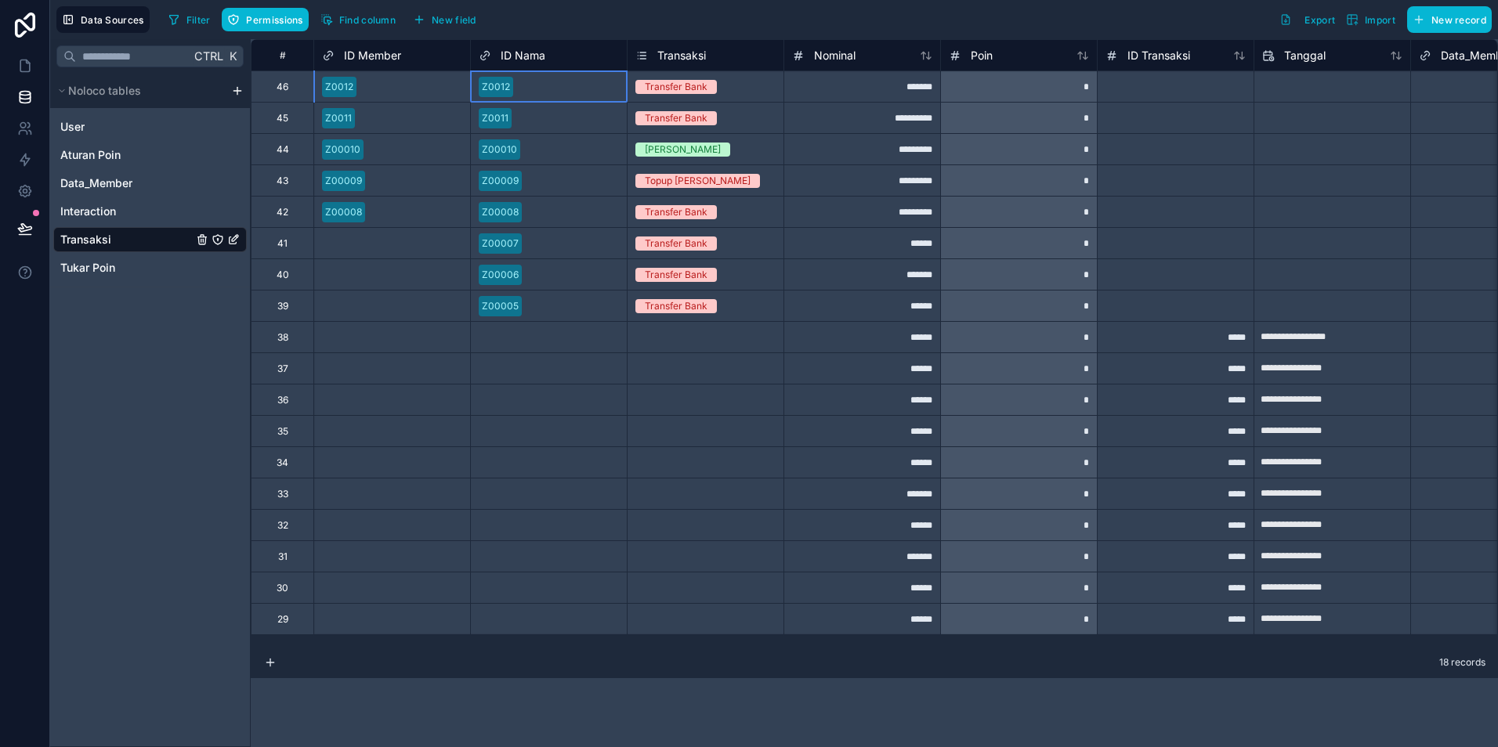
click at [516, 91] on div "Z0012" at bounding box center [549, 87] width 156 height 24
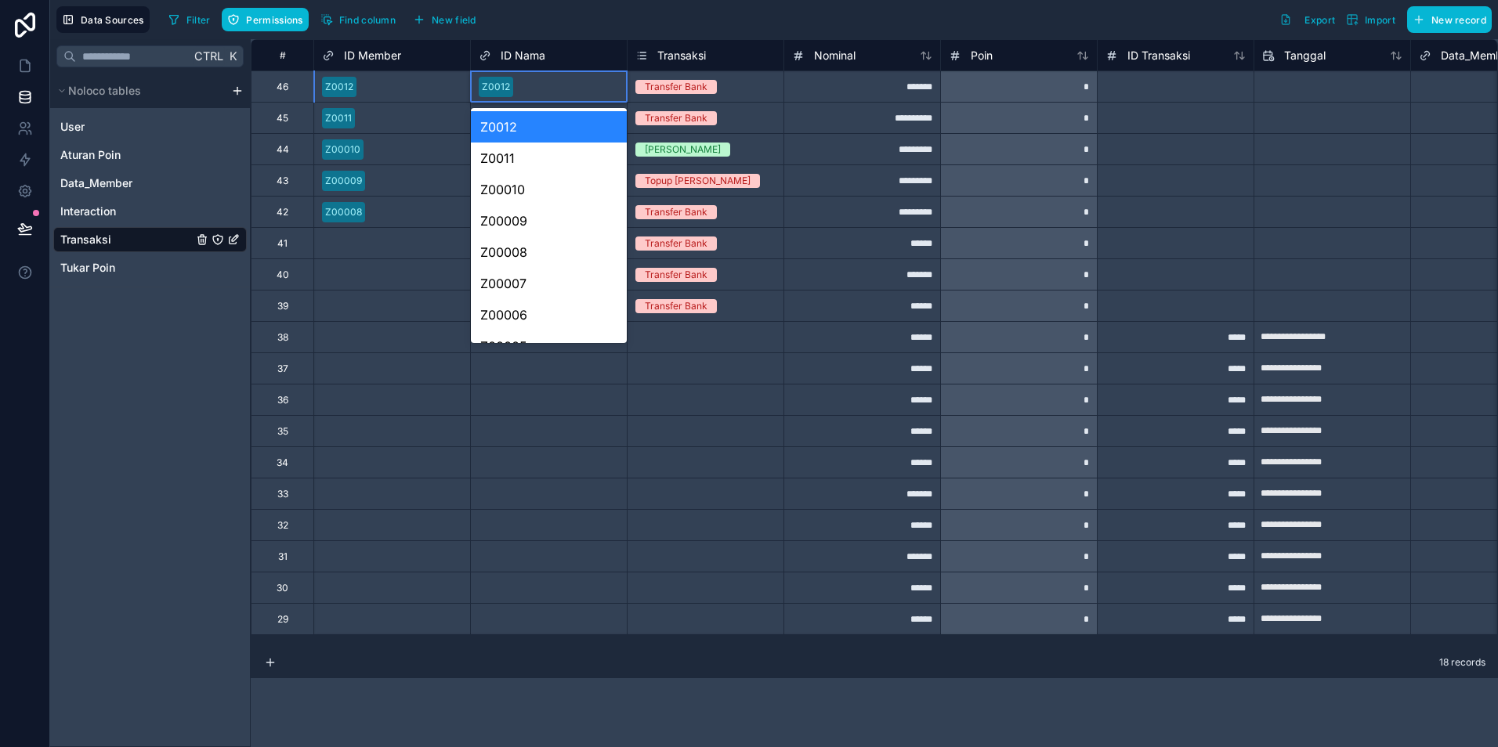
click at [516, 91] on div "Z0012" at bounding box center [549, 87] width 156 height 24
click at [390, 93] on div "Z0012" at bounding box center [392, 87] width 156 height 24
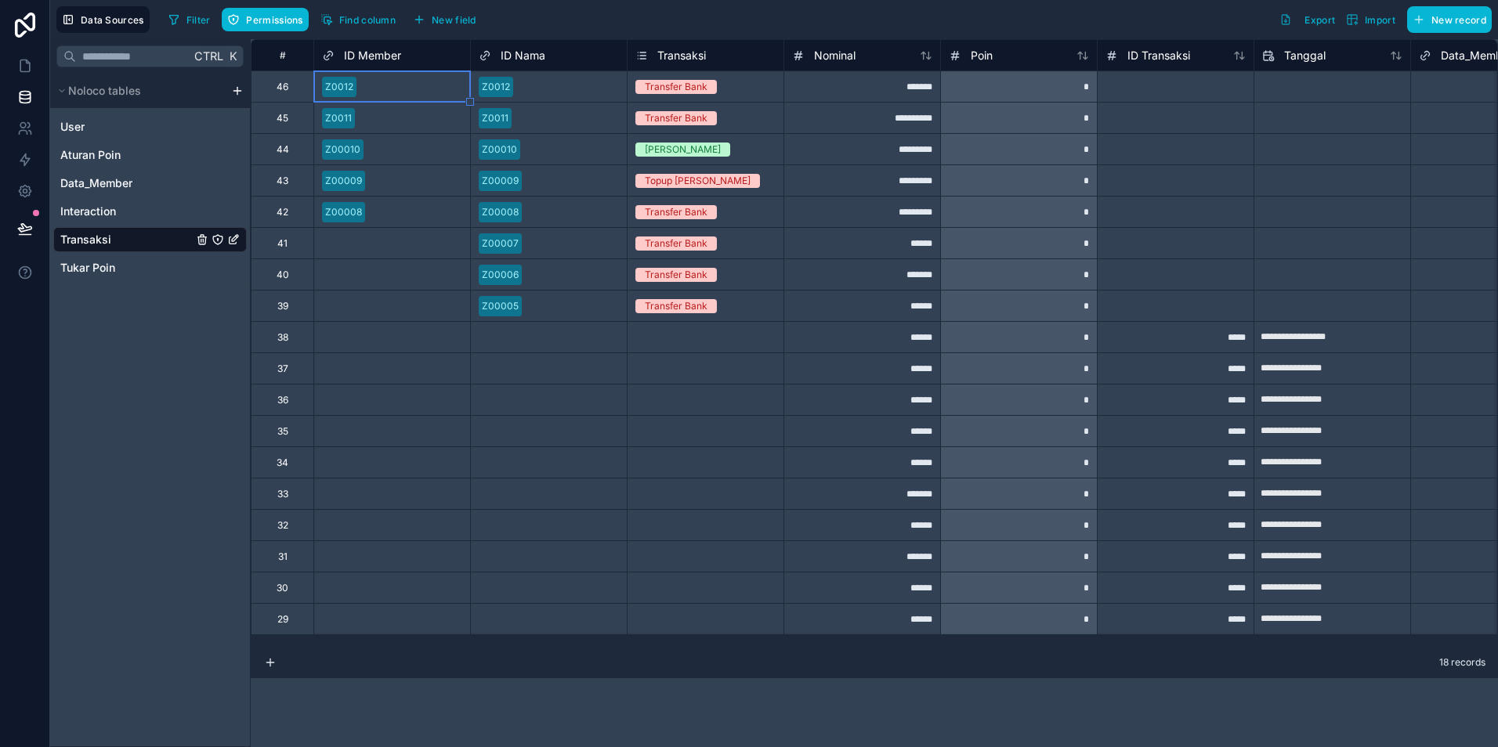
click at [390, 93] on div "Z0012" at bounding box center [392, 87] width 156 height 24
click at [565, 132] on div "Z0011" at bounding box center [549, 118] width 156 height 31
click at [542, 95] on div "Z0012" at bounding box center [549, 87] width 156 height 24
click at [542, 60] on span "ID Nama" at bounding box center [523, 56] width 45 height 16
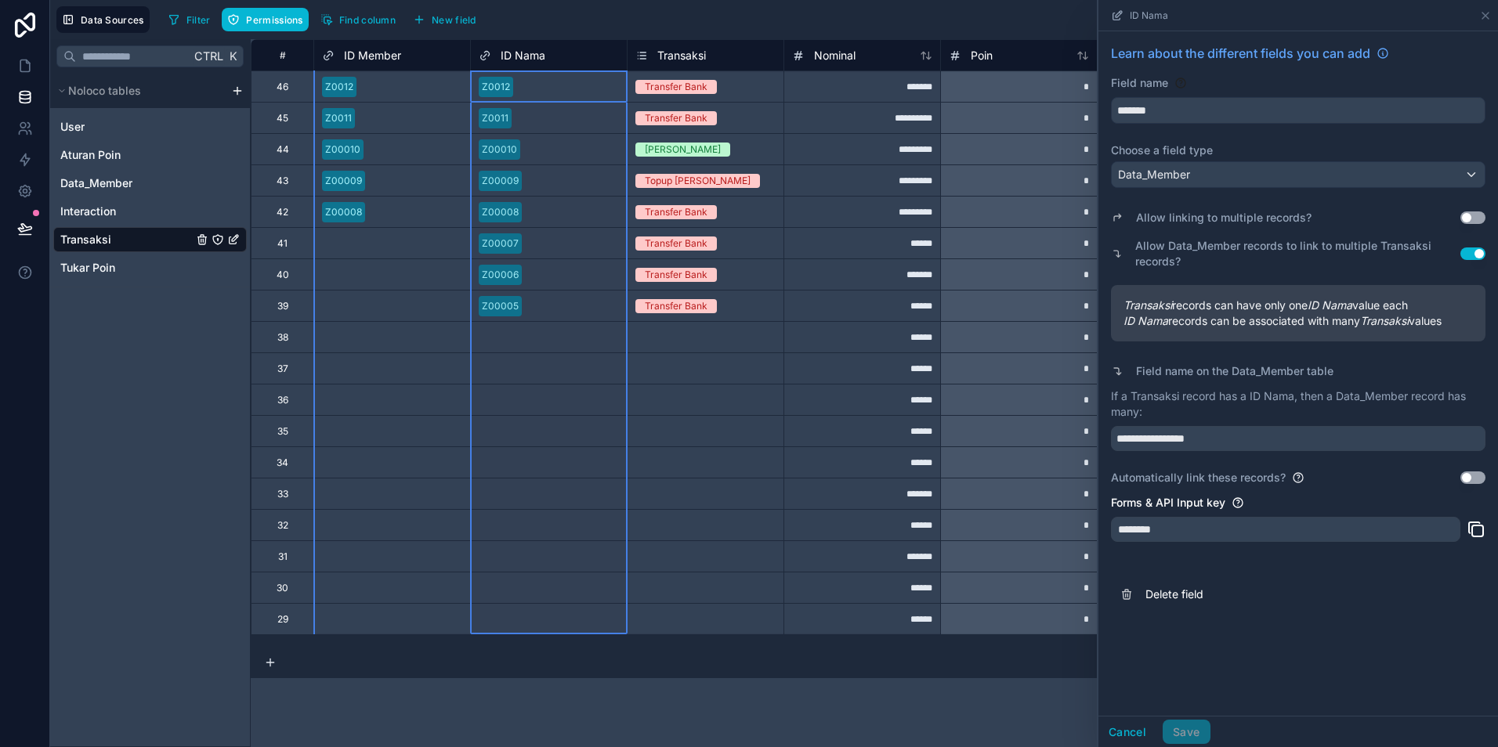
click at [1483, 474] on button "Use setting" at bounding box center [1472, 478] width 25 height 13
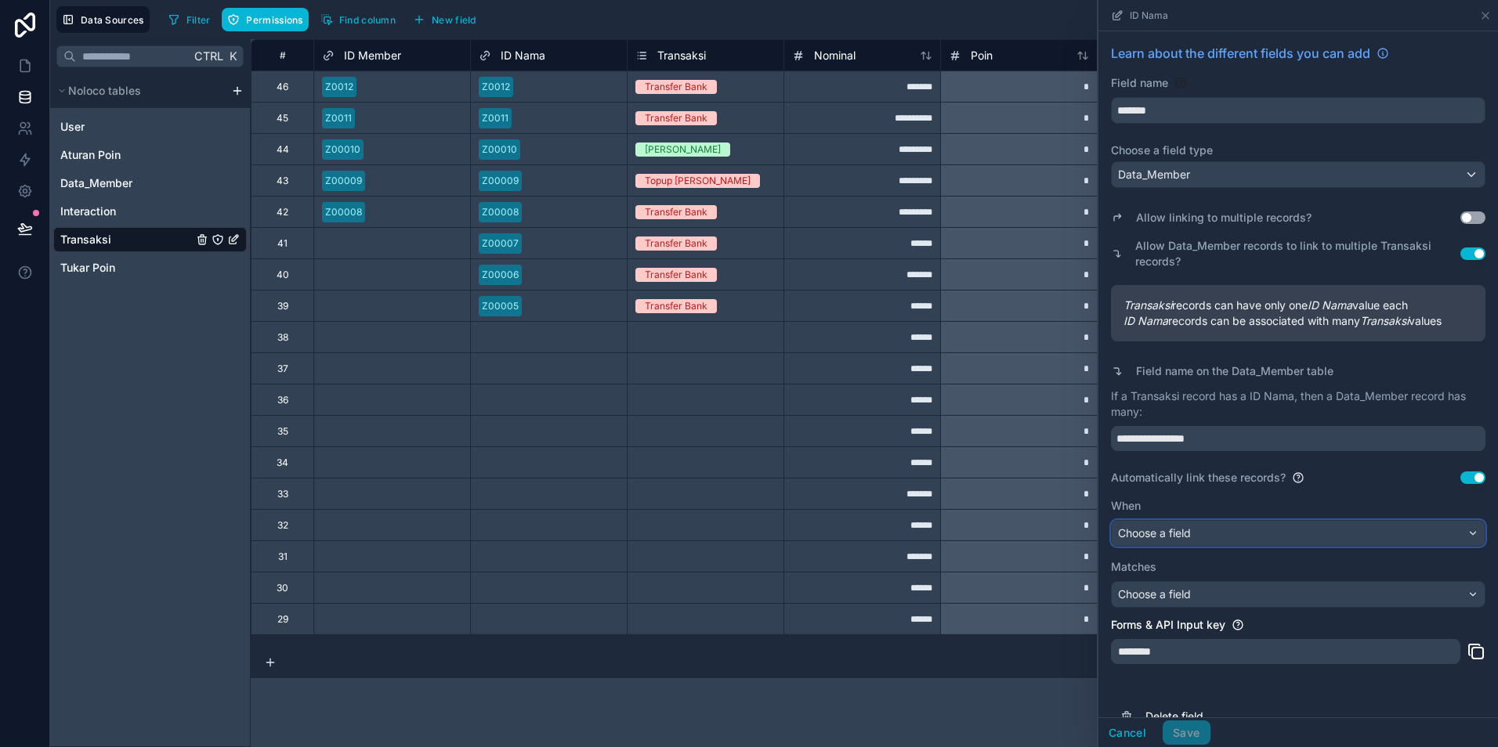
click at [1203, 531] on div "Choose a field" at bounding box center [1298, 533] width 373 height 25
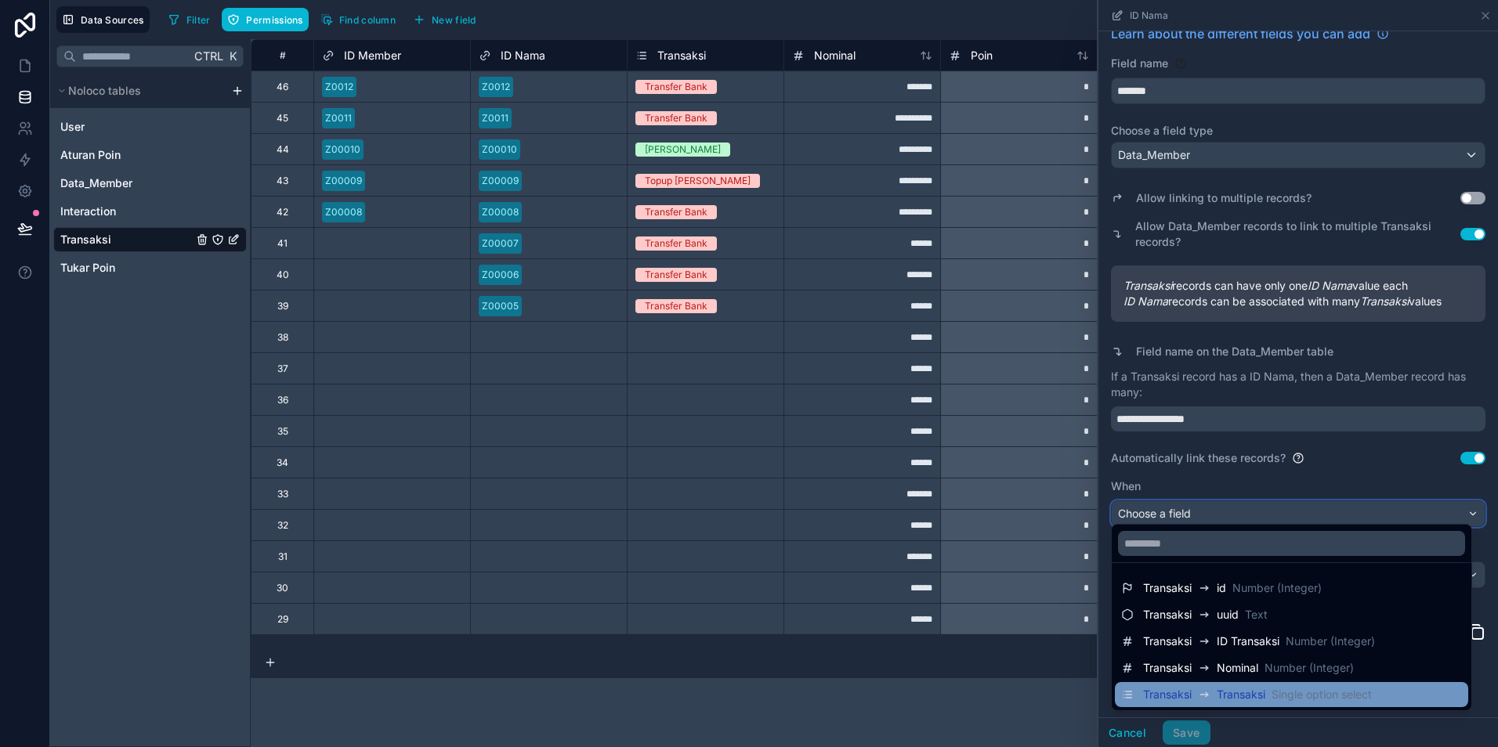
scroll to position [29, 0]
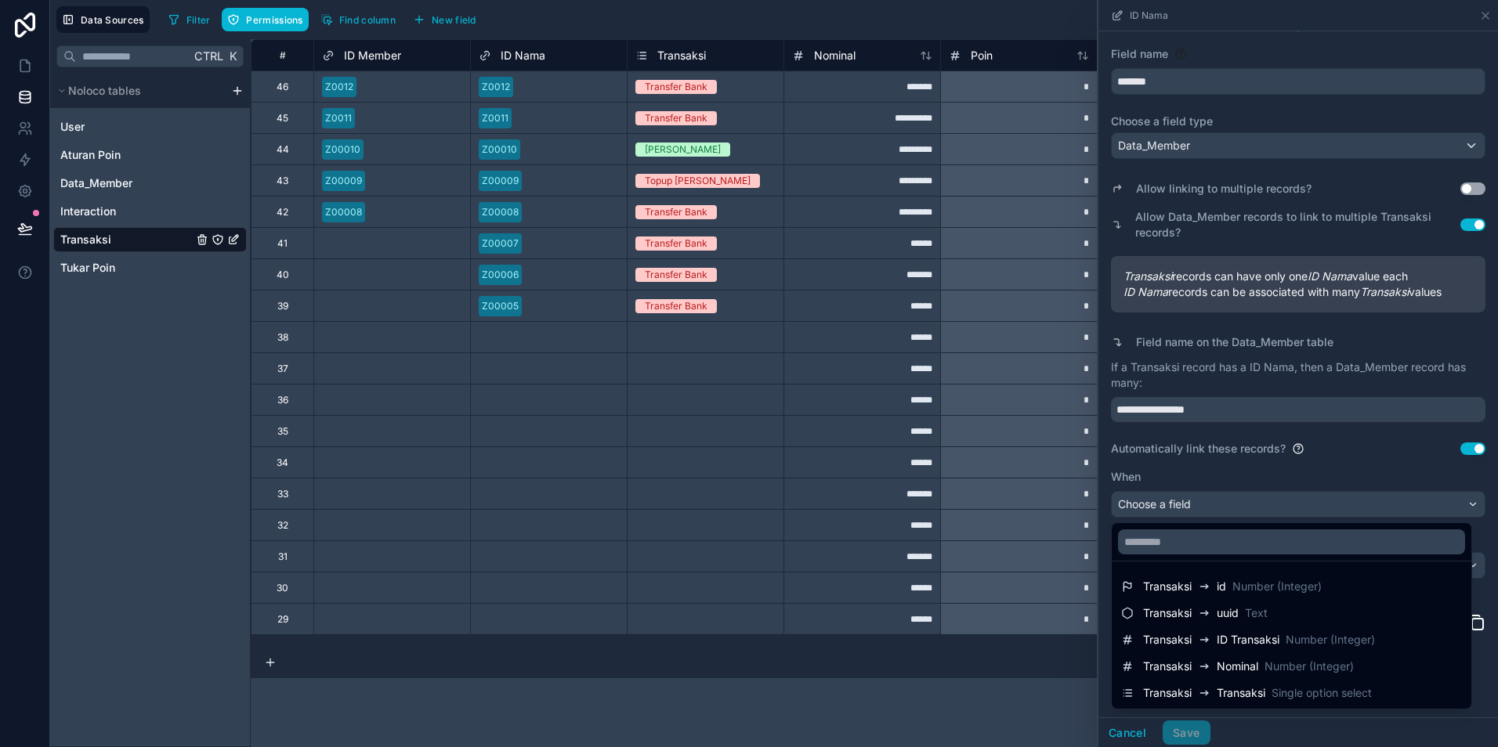
click at [1189, 148] on div at bounding box center [1298, 373] width 400 height 747
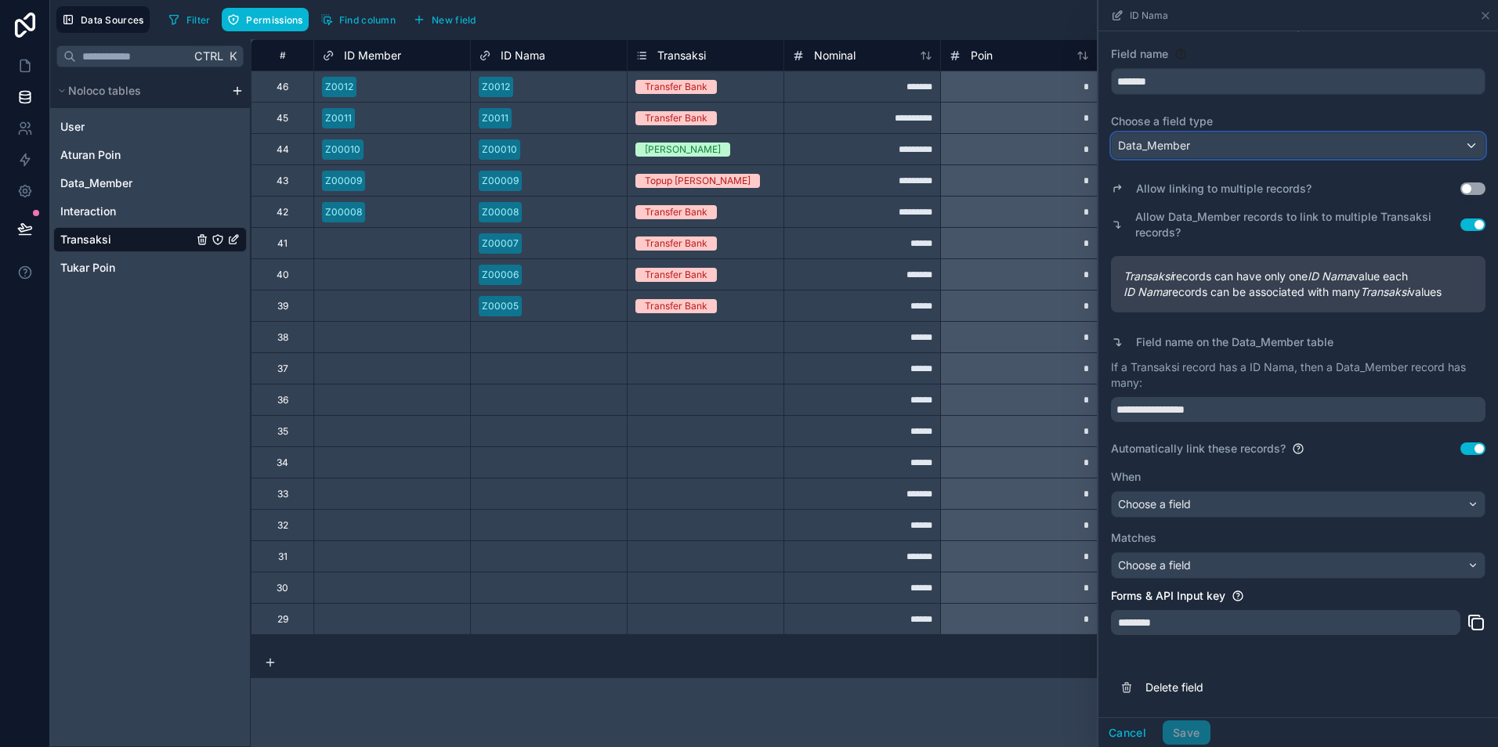
click at [1189, 148] on span "Data_Member" at bounding box center [1154, 146] width 72 height 16
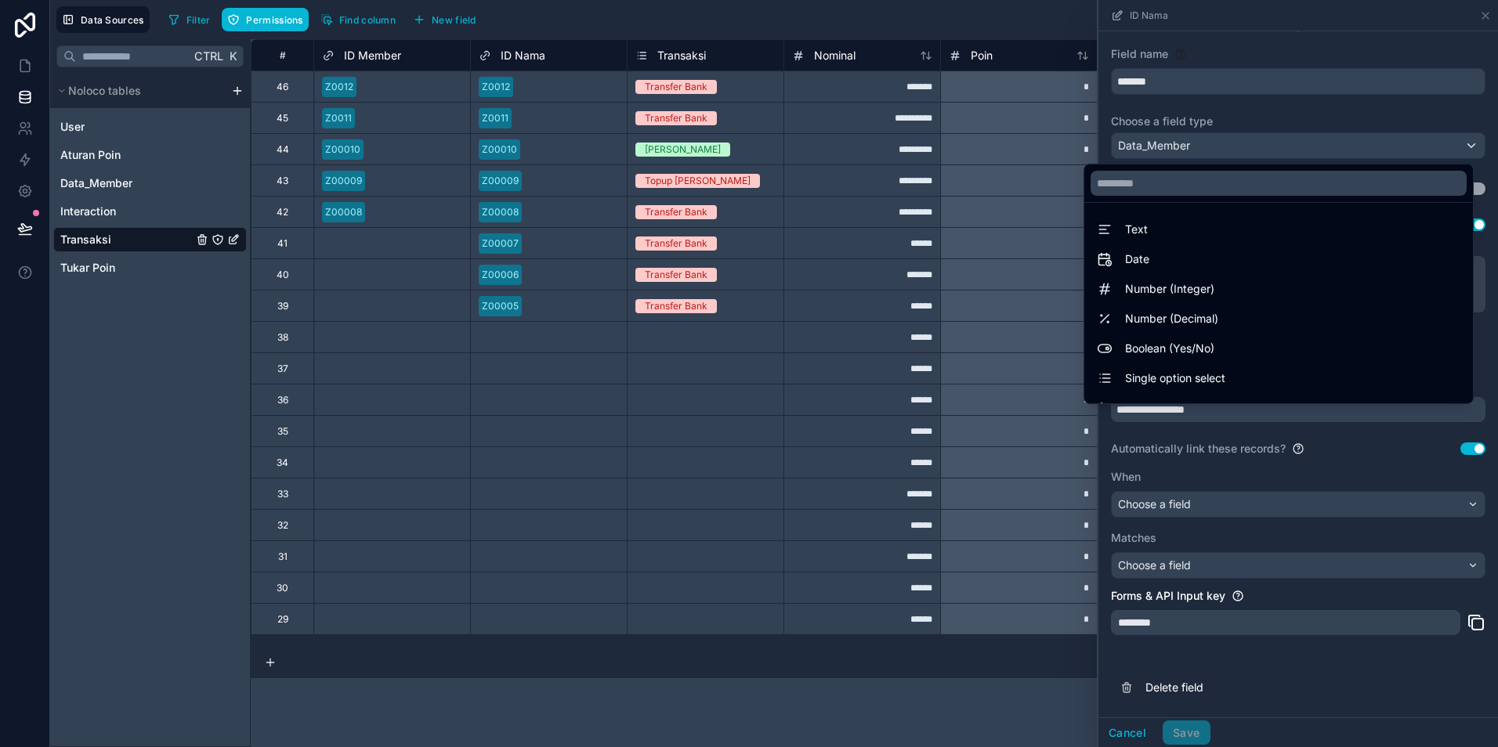
click at [374, 58] on span "ID Member" at bounding box center [372, 56] width 57 height 16
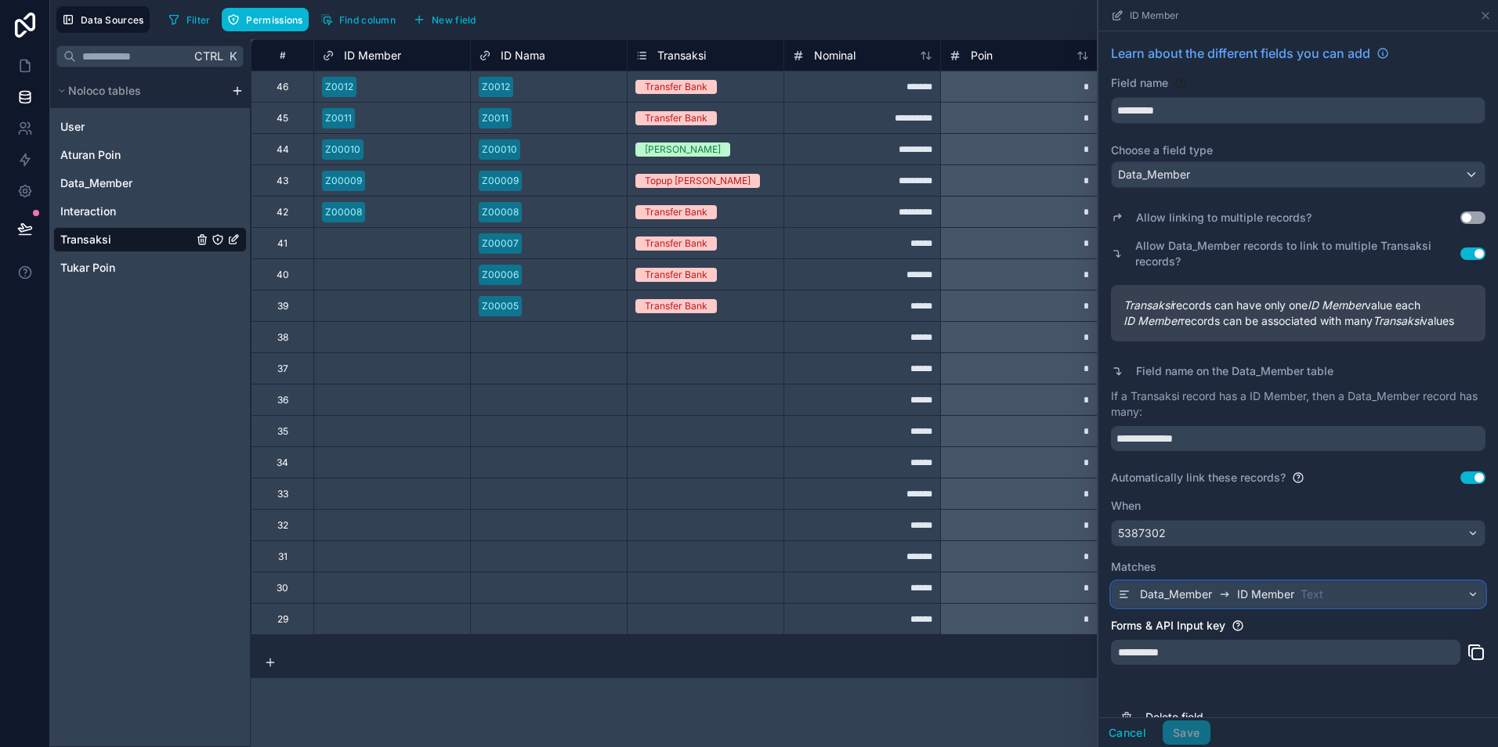
click at [1291, 602] on span "ID Member" at bounding box center [1265, 595] width 57 height 16
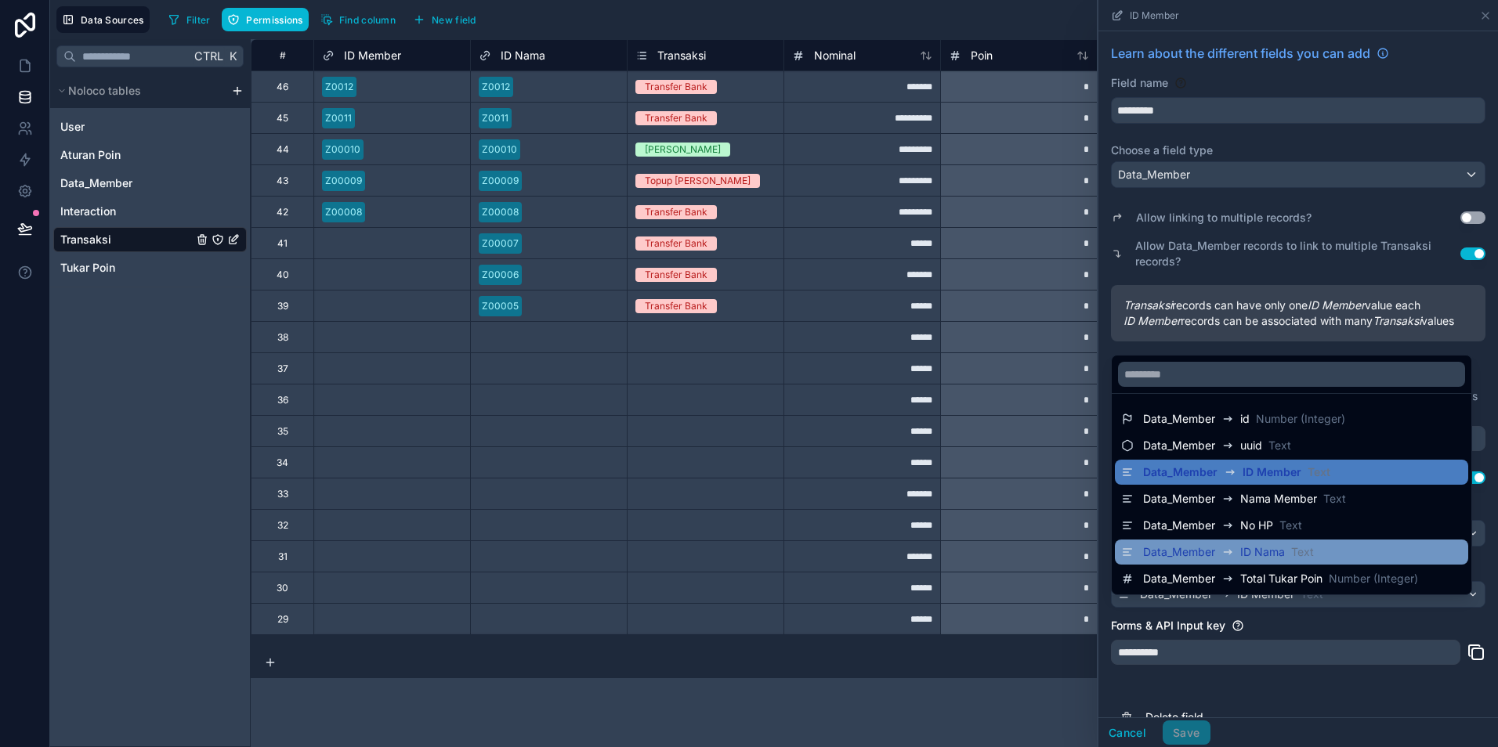
click at [1273, 562] on div "Data_Member ID Nama Text" at bounding box center [1291, 552] width 353 height 25
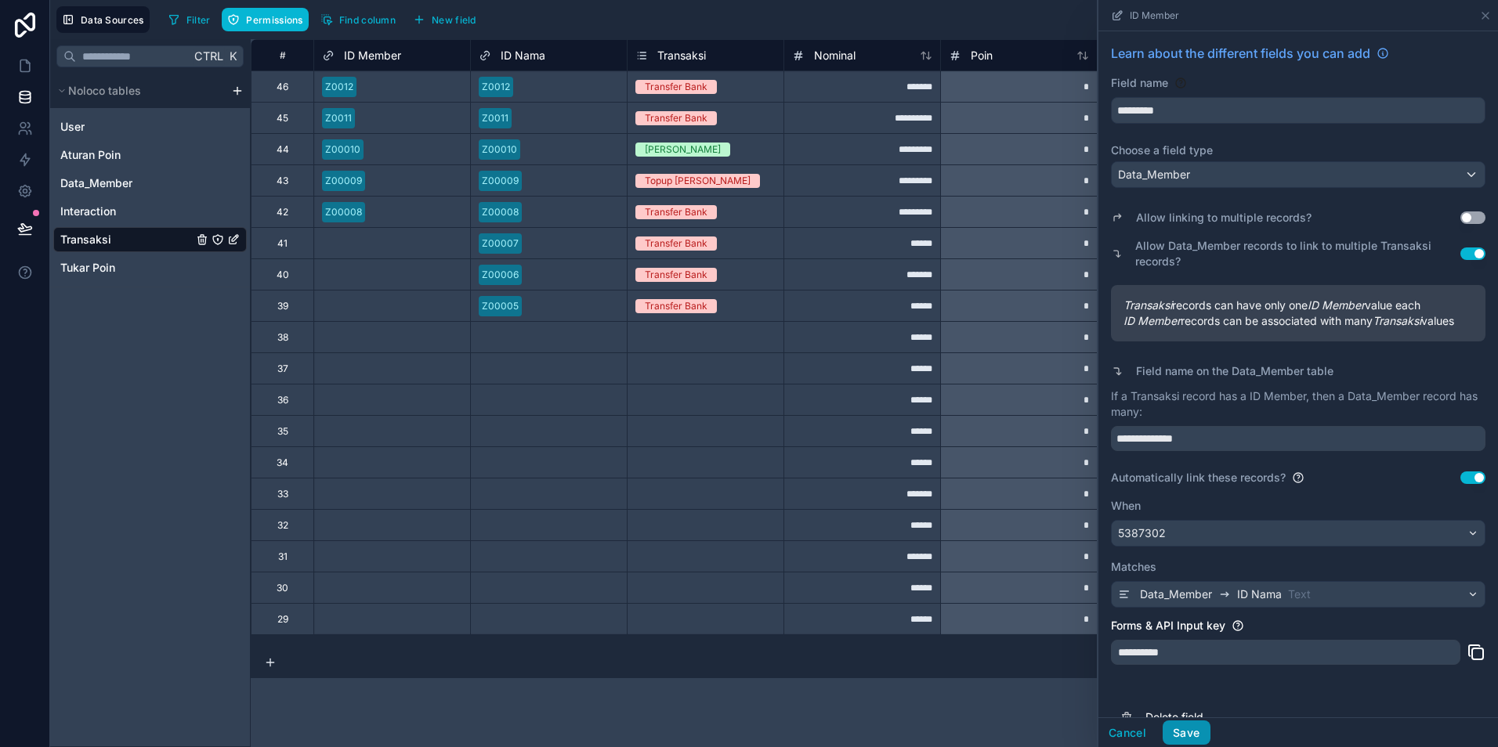
click at [1182, 745] on button "Save" at bounding box center [1186, 733] width 47 height 25
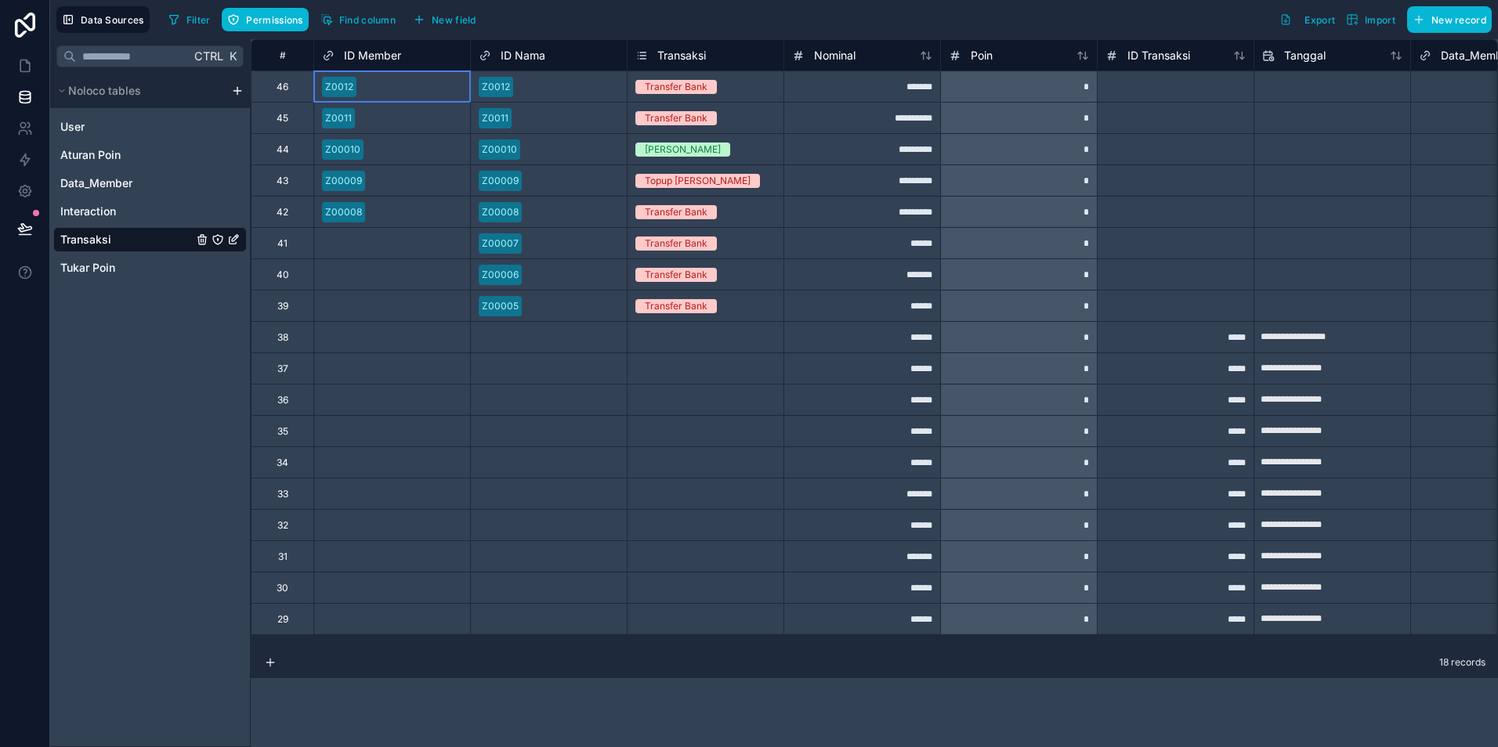
click at [343, 89] on div "Z0012" at bounding box center [339, 87] width 28 height 14
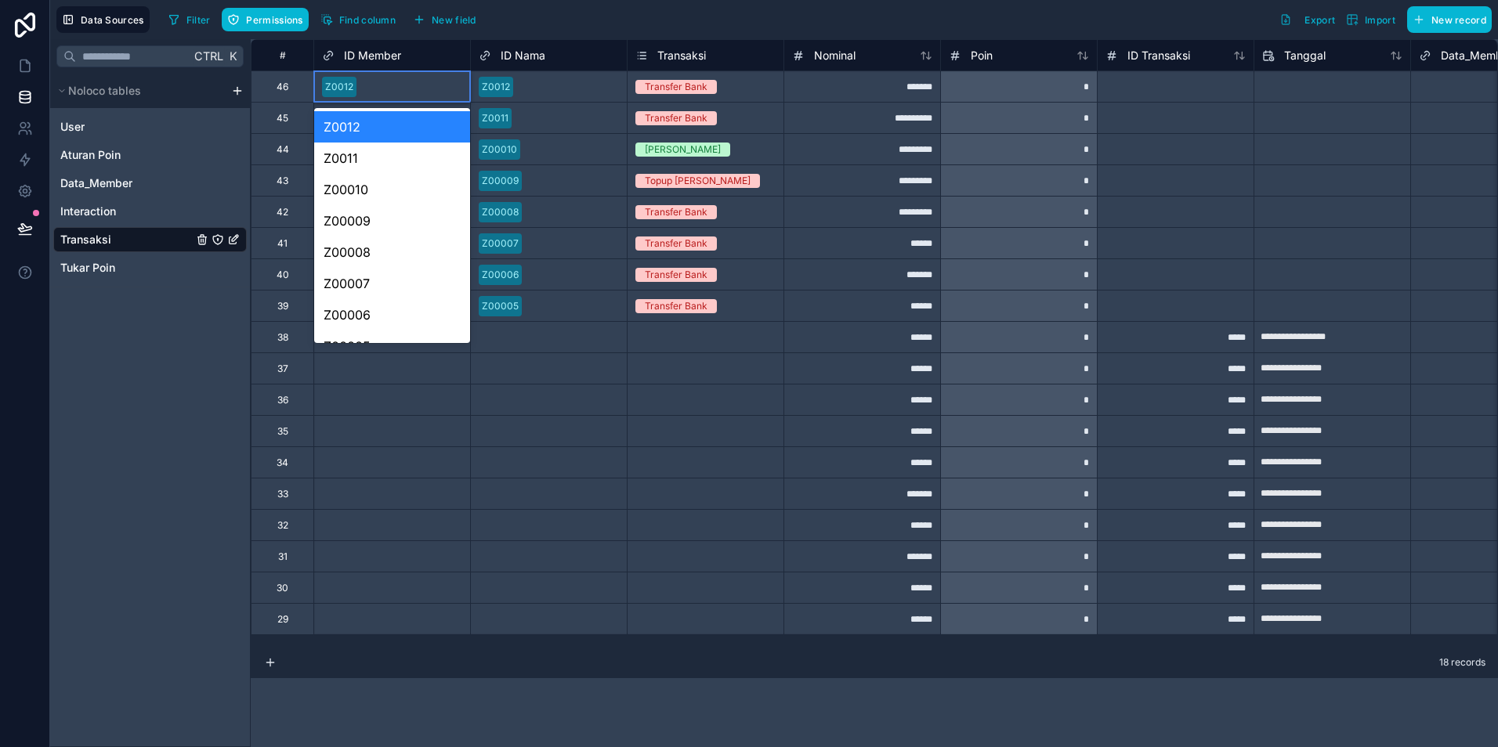
click at [343, 89] on div "Z0012" at bounding box center [339, 87] width 28 height 14
click at [559, 103] on div "Z0011" at bounding box center [549, 118] width 156 height 31
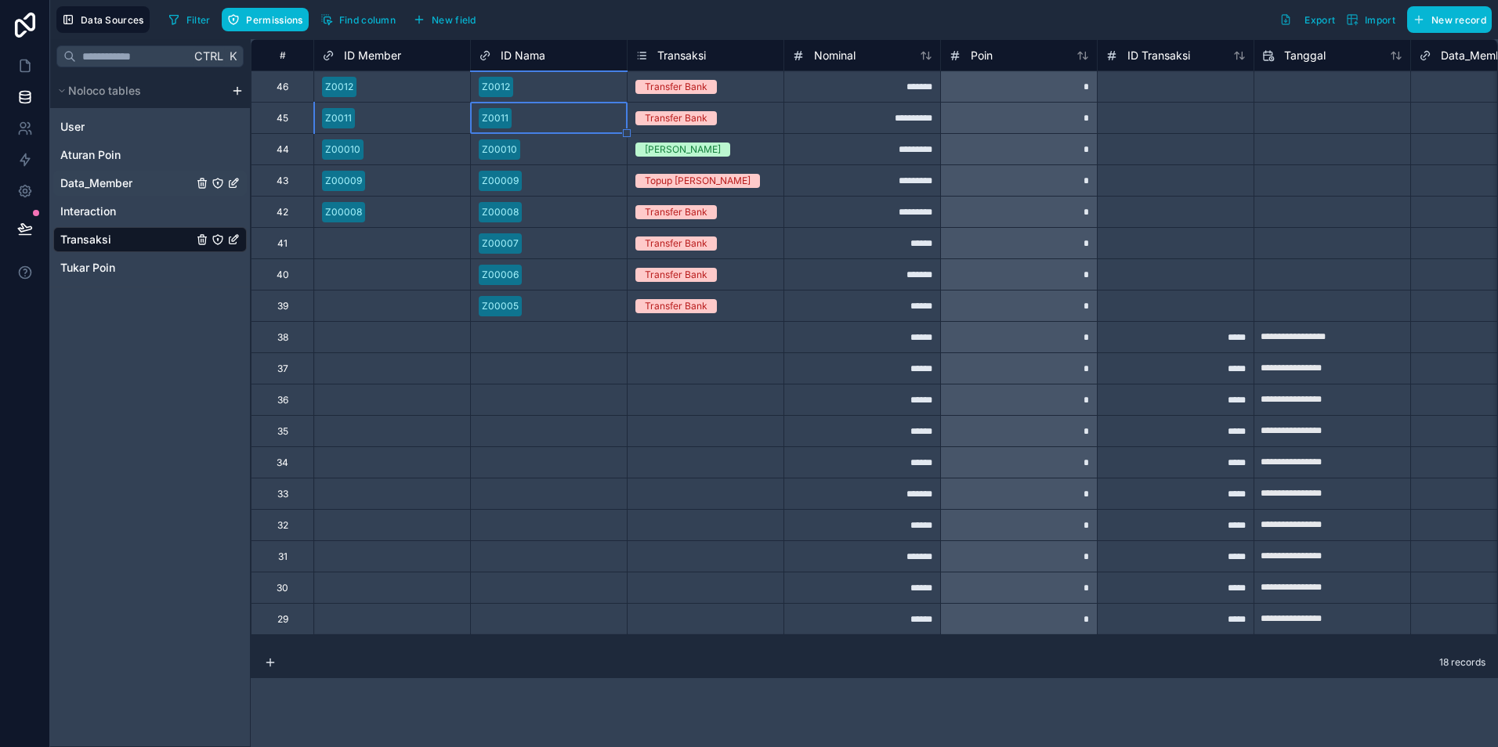
click at [97, 180] on span "Data_Member" at bounding box center [96, 183] width 72 height 16
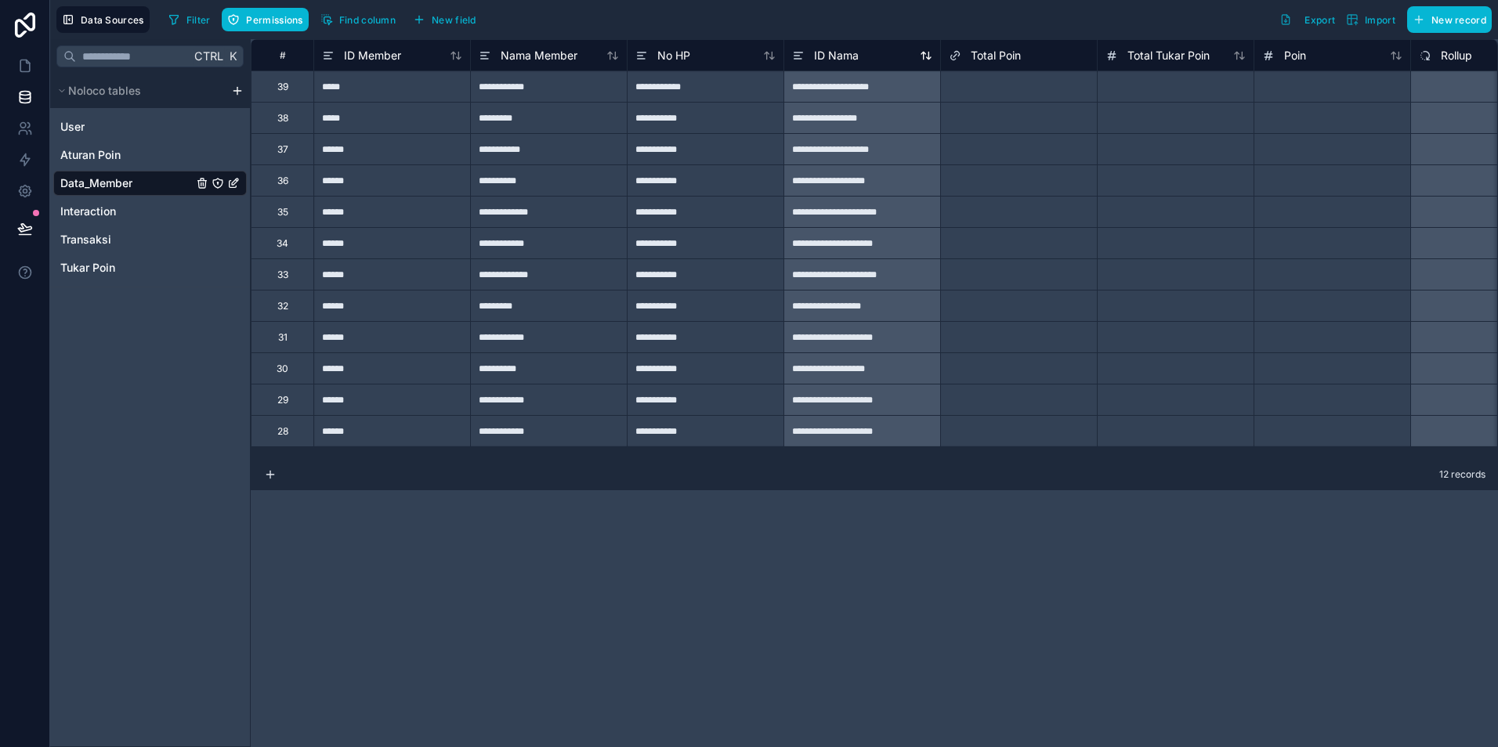
click at [874, 55] on div "ID Nama" at bounding box center [862, 55] width 140 height 19
click at [837, 61] on span "ID Nama" at bounding box center [836, 56] width 45 height 16
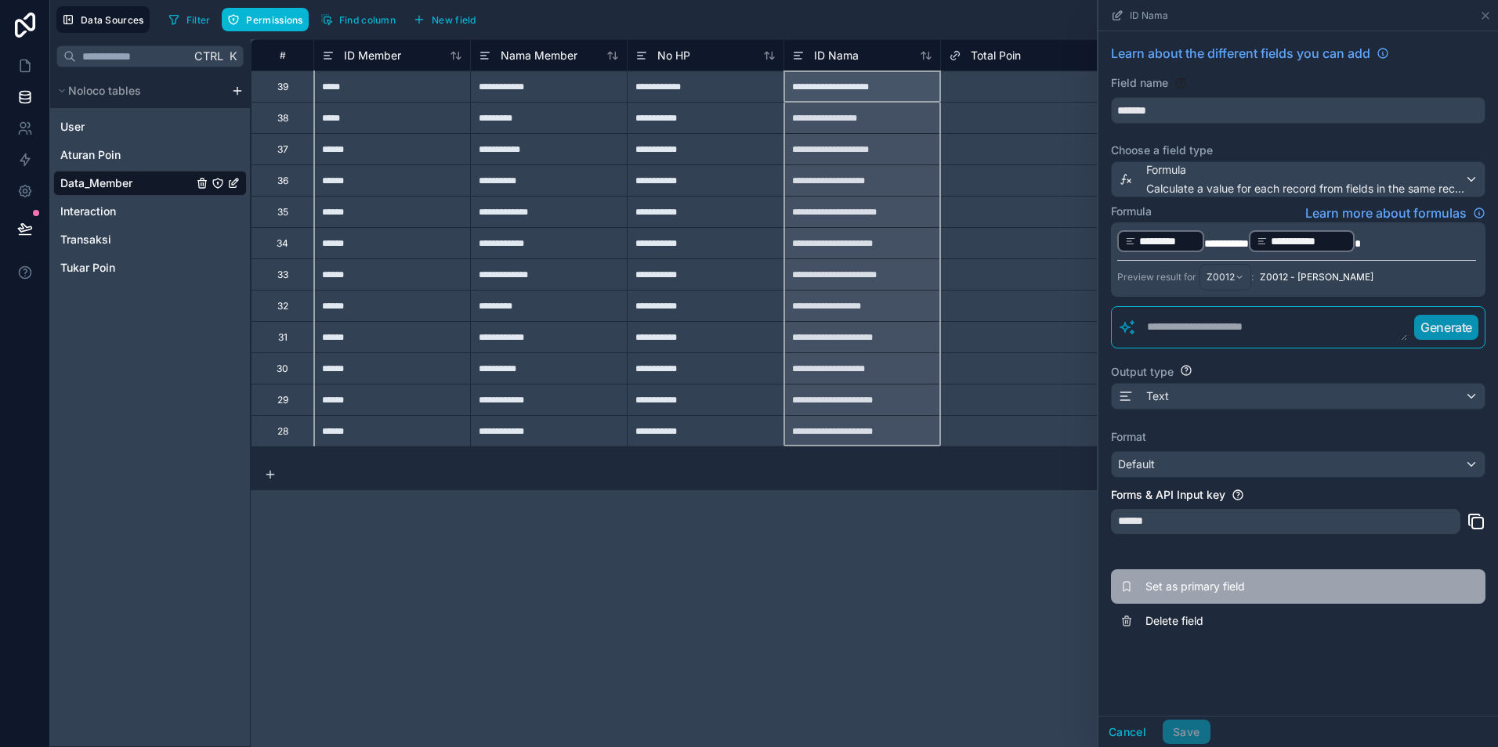
click at [1184, 588] on span "Set as primary field" at bounding box center [1258, 587] width 226 height 16
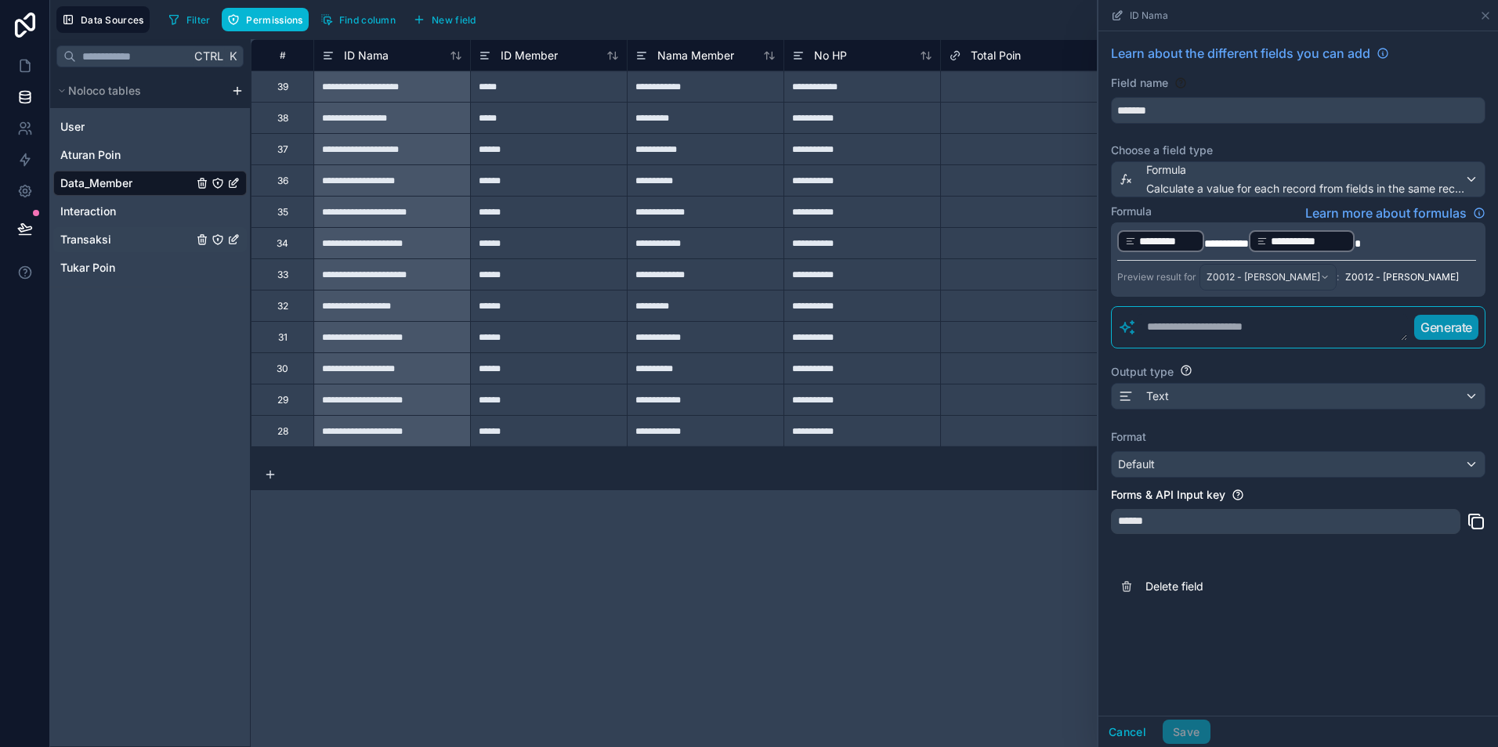
click at [95, 242] on span "Transaksi" at bounding box center [85, 240] width 51 height 16
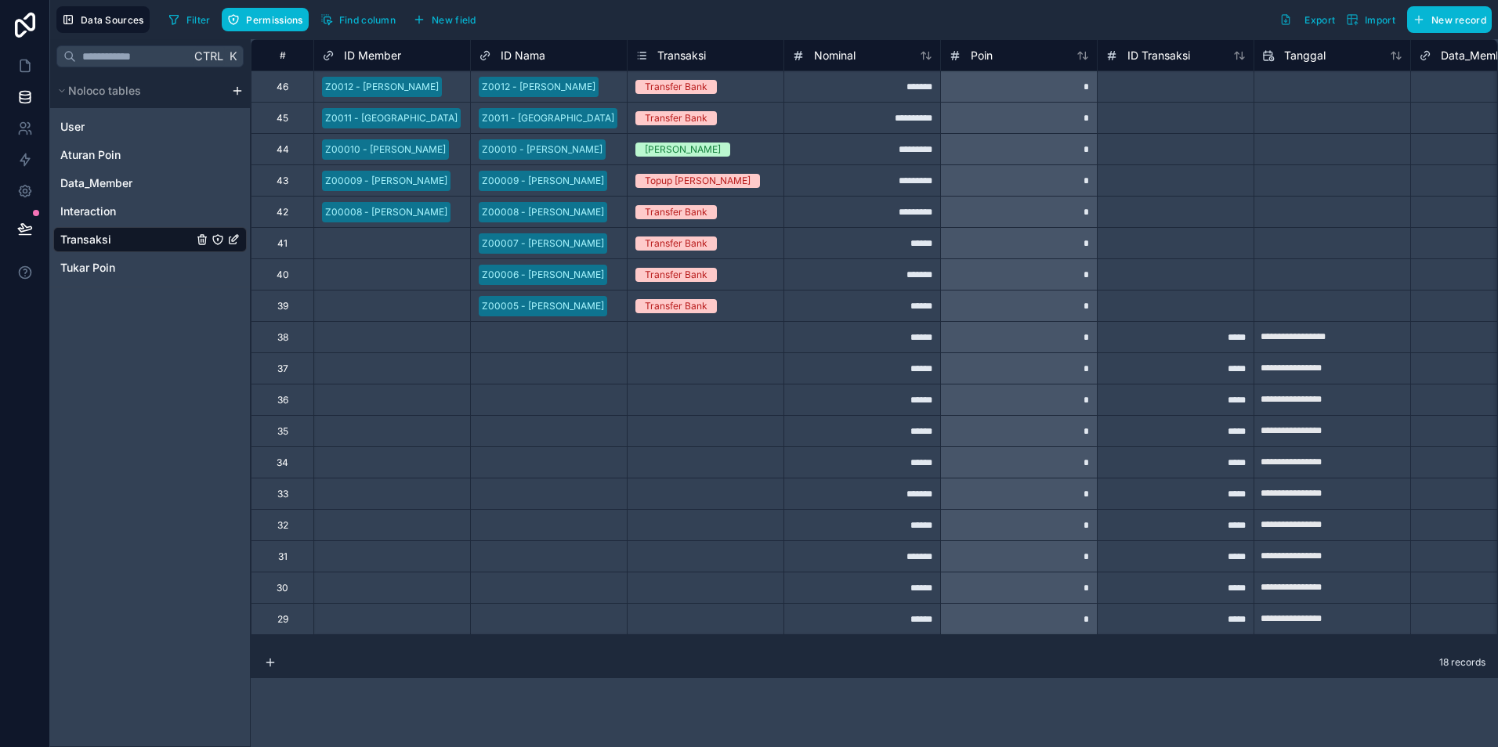
click at [569, 86] on div "Z0012 - [PERSON_NAME]" at bounding box center [539, 87] width 114 height 14
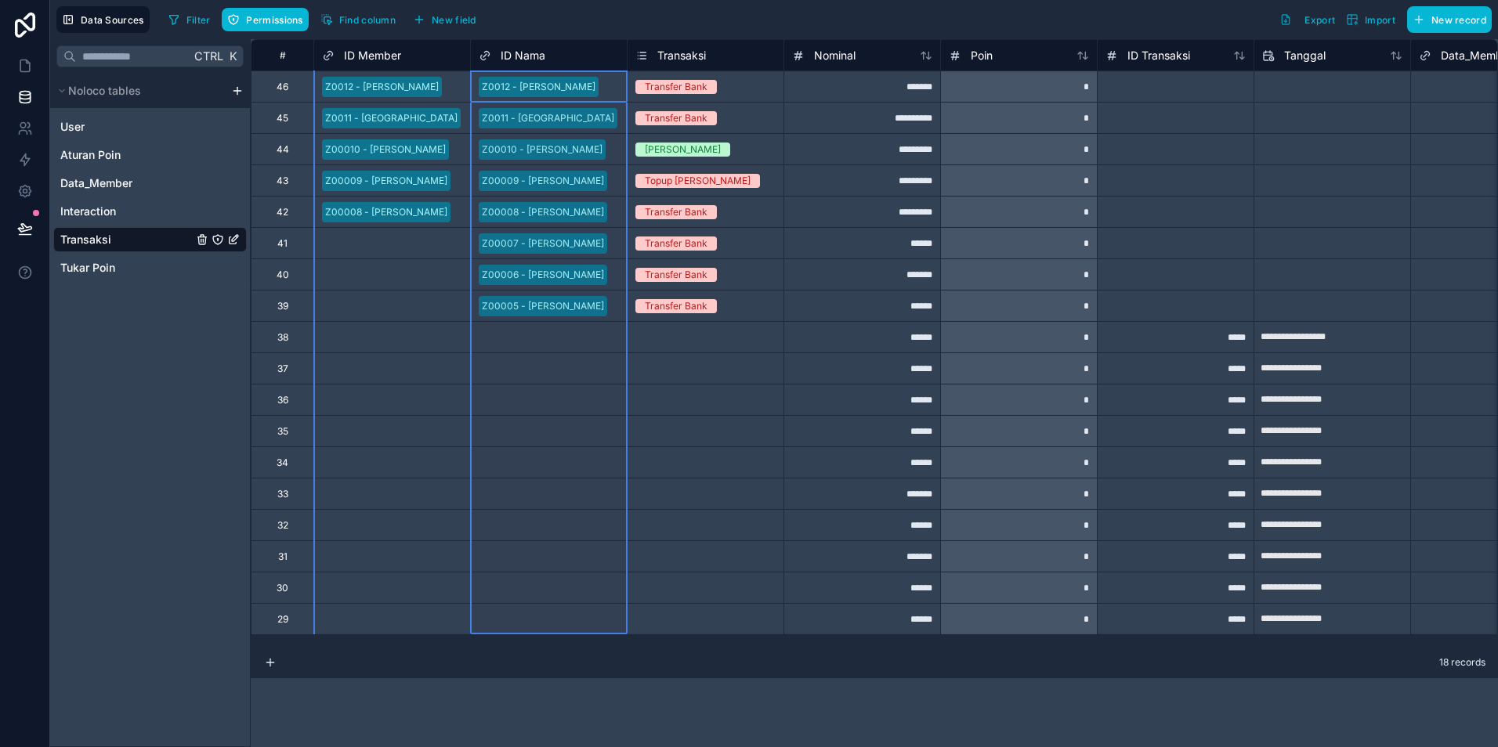
click at [533, 64] on div "ID Nama" at bounding box center [512, 55] width 67 height 19
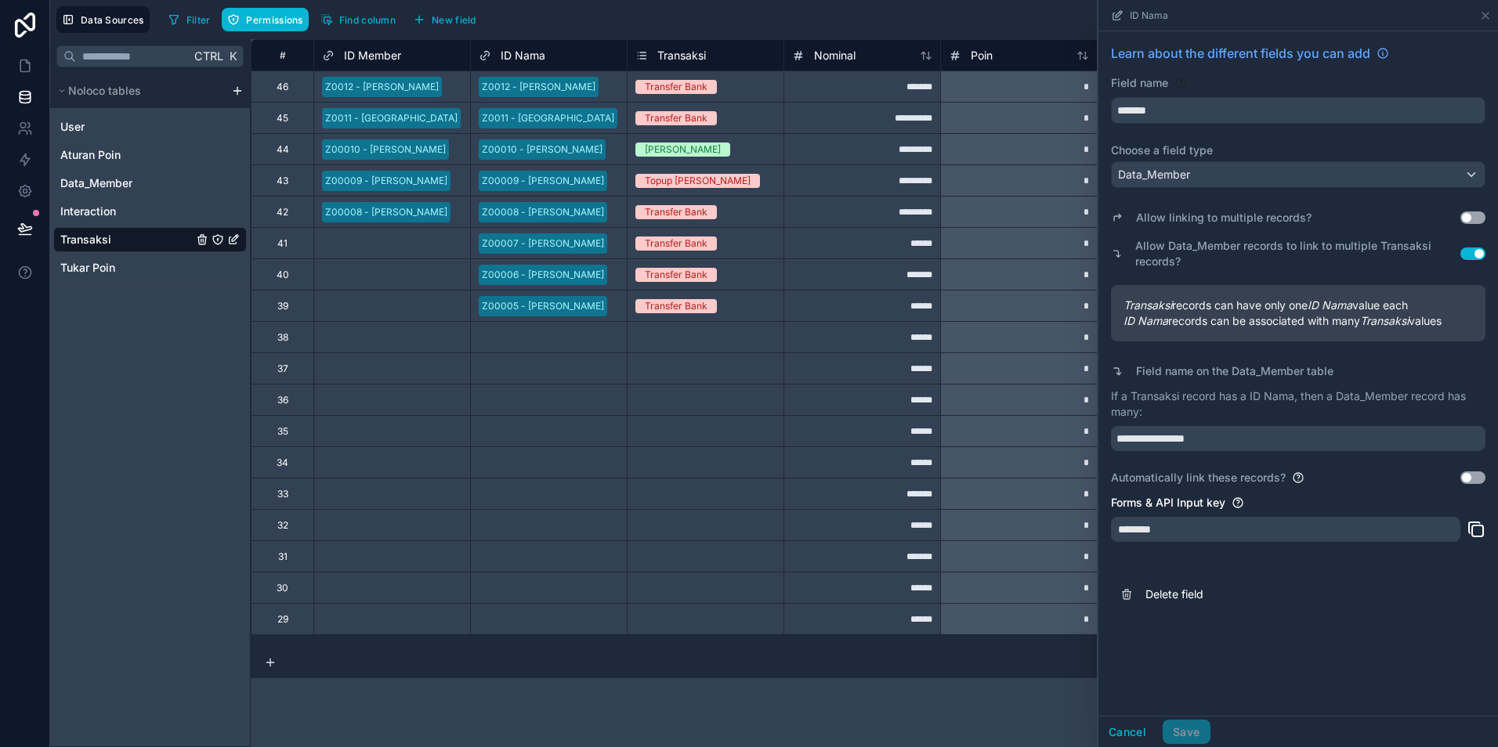
click at [1468, 482] on button "Use setting" at bounding box center [1472, 478] width 25 height 13
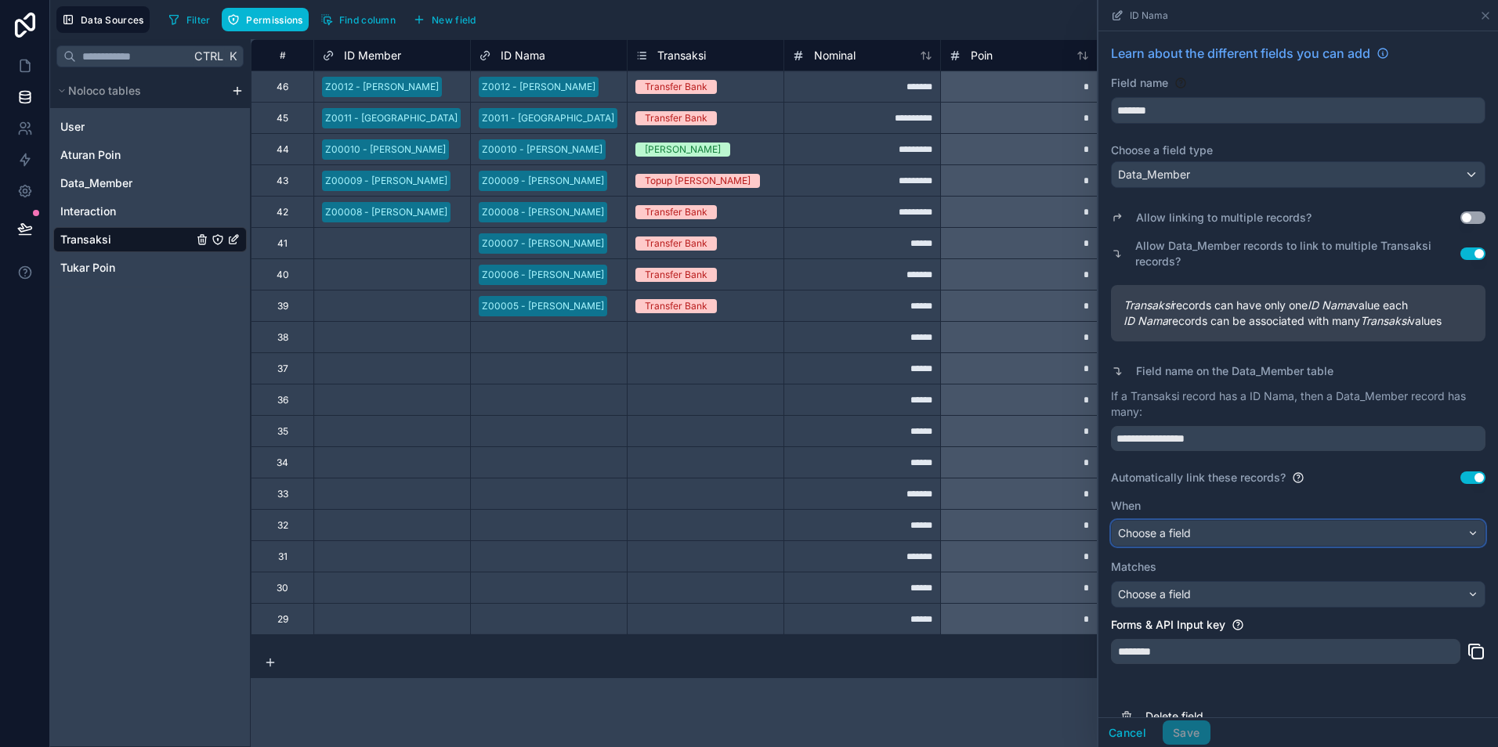
click at [1199, 542] on div "Choose a field" at bounding box center [1298, 533] width 373 height 25
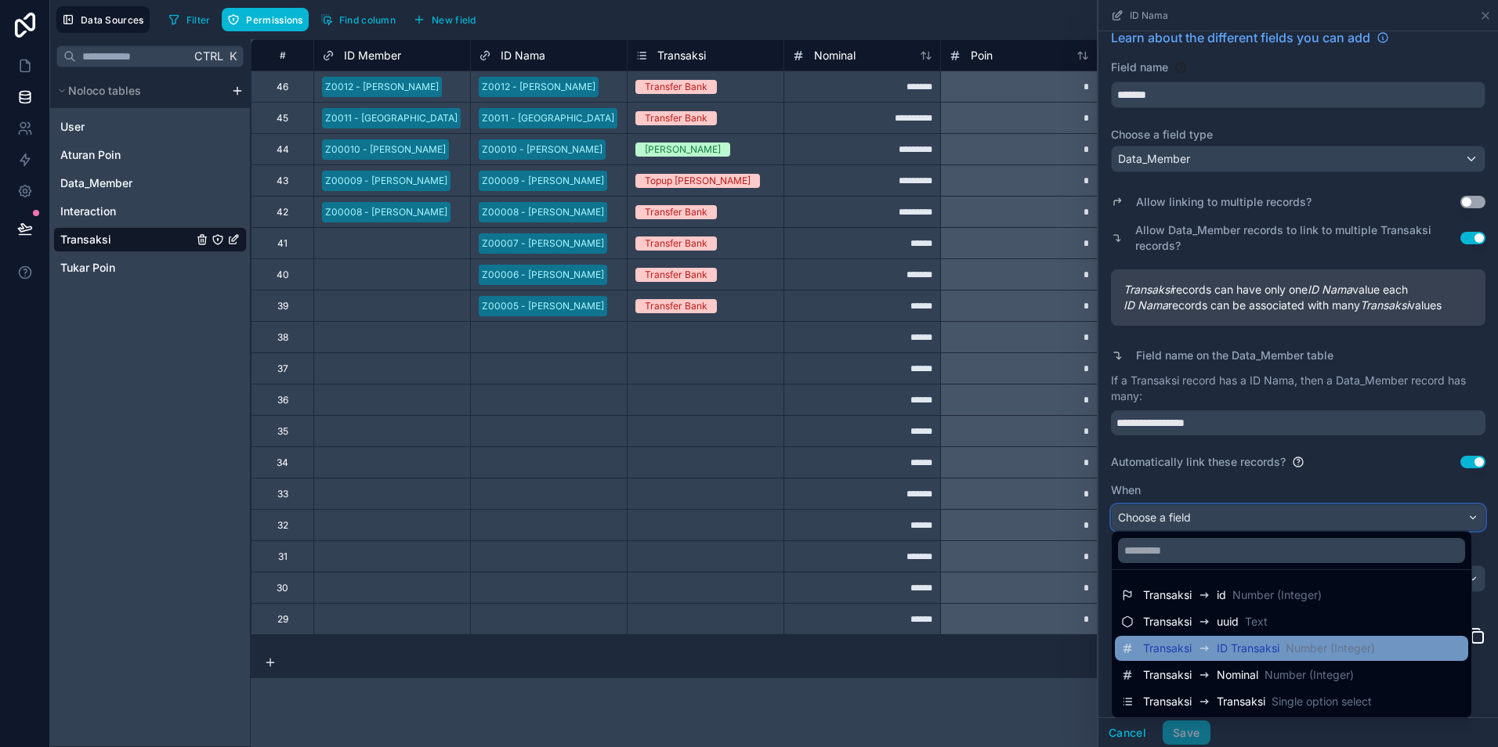
scroll to position [29, 0]
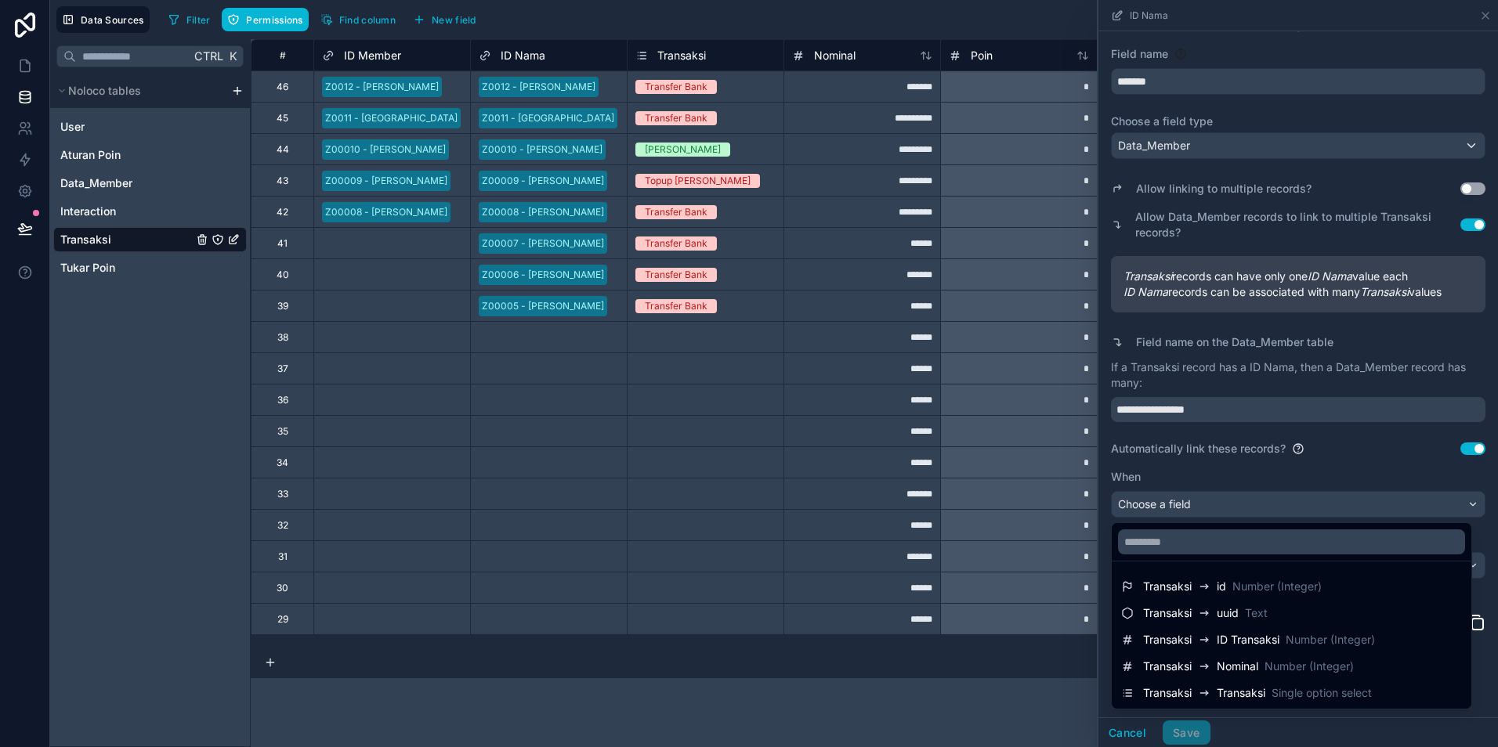
click at [366, 86] on div "Z0012 - [PERSON_NAME]" at bounding box center [382, 87] width 114 height 14
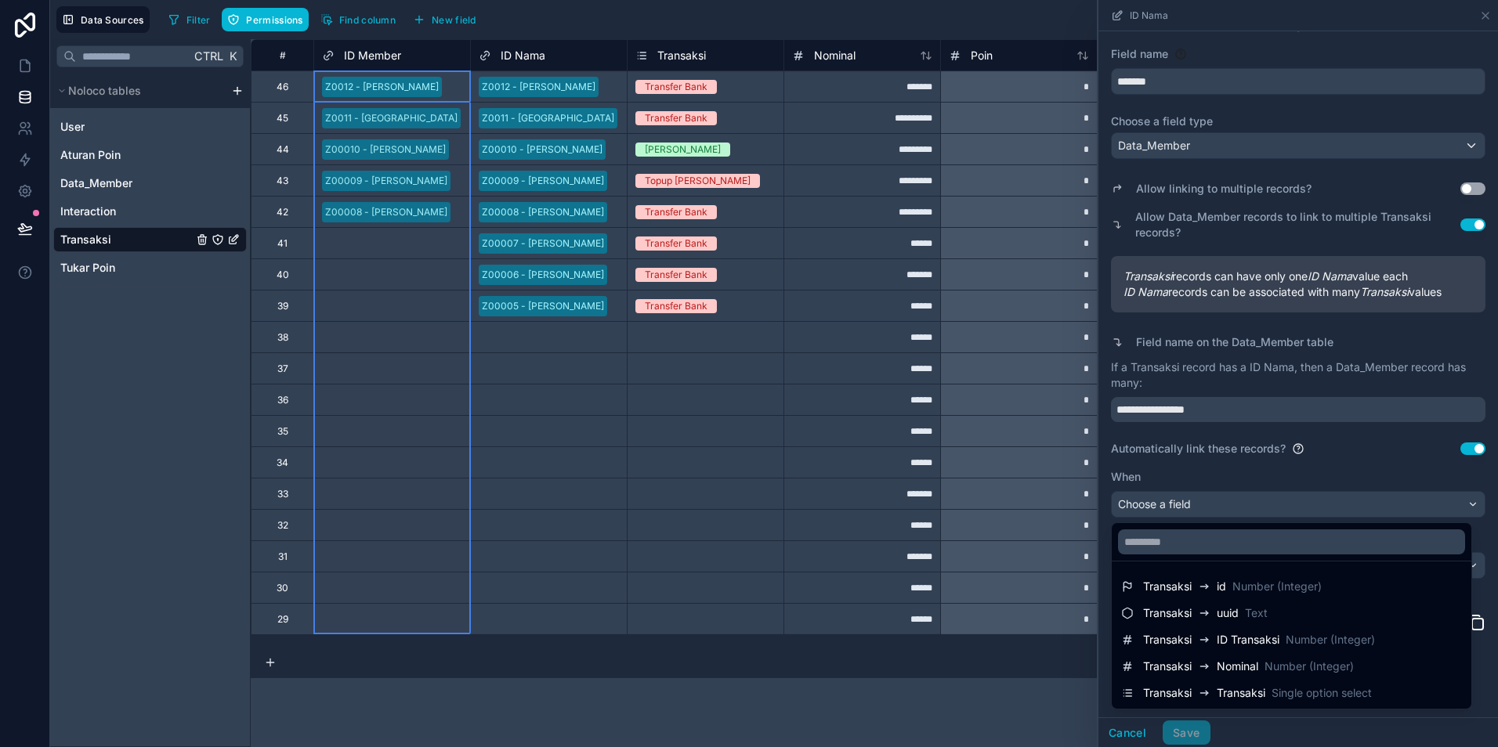
click at [370, 58] on span "ID Member" at bounding box center [372, 56] width 57 height 16
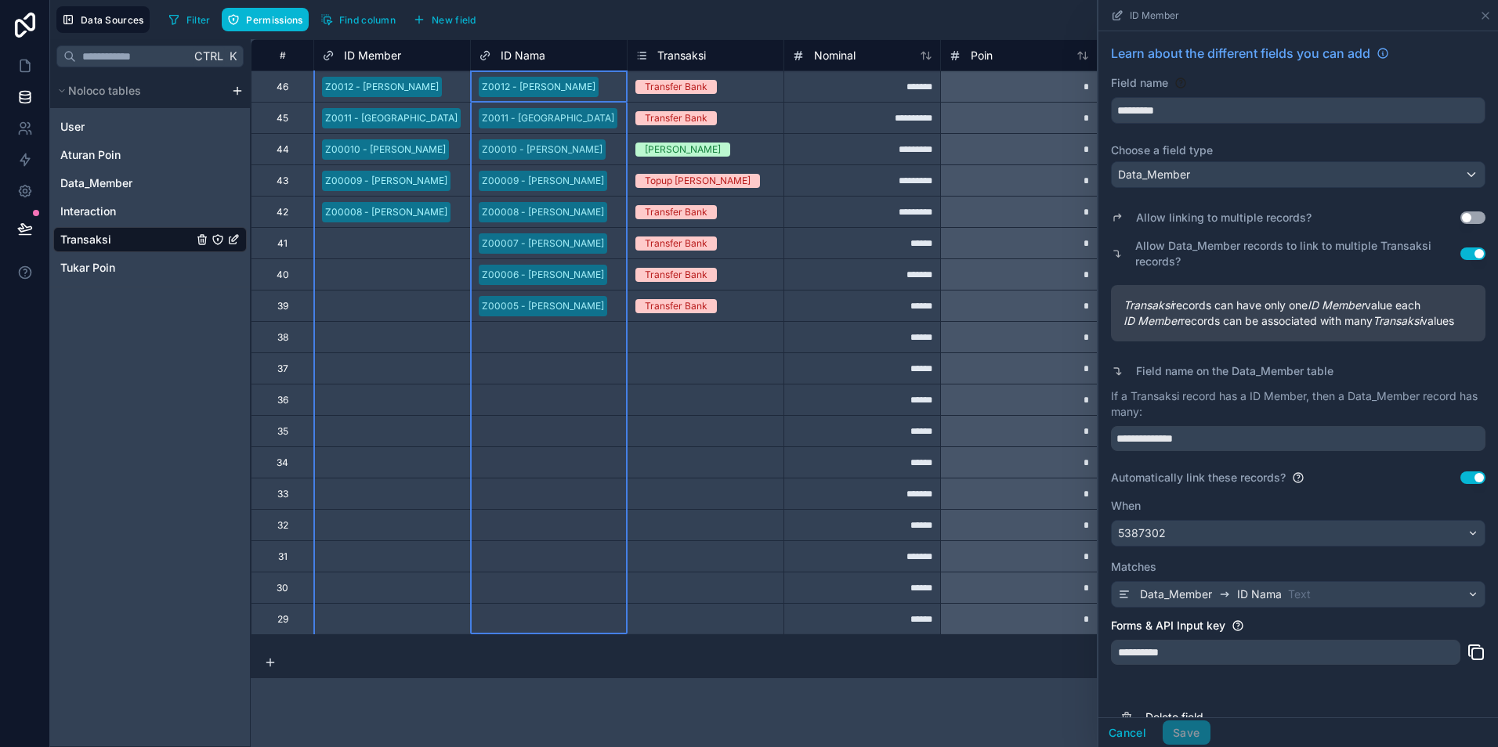
click at [531, 53] on span "ID Nama" at bounding box center [523, 56] width 45 height 16
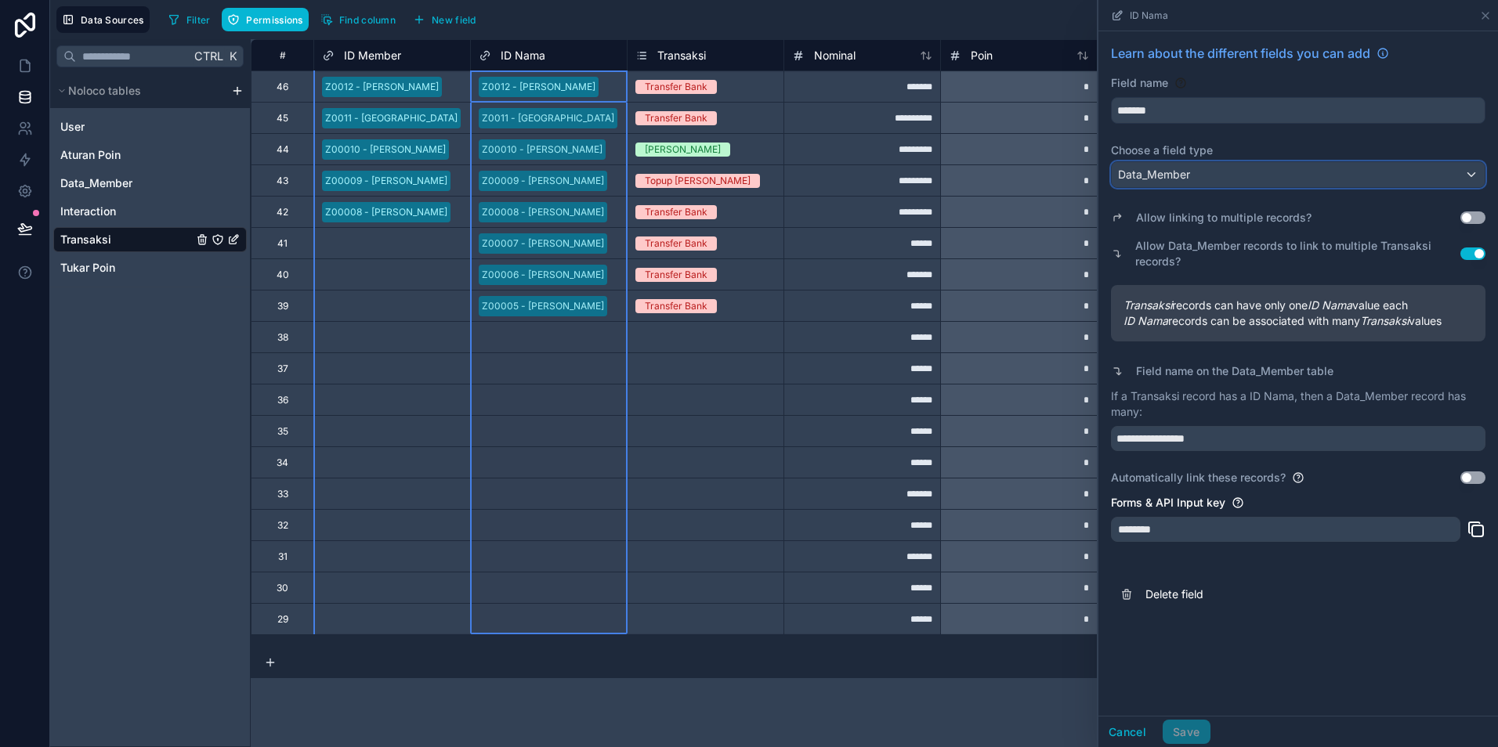
click at [1113, 172] on div "Data_Member" at bounding box center [1298, 174] width 373 height 25
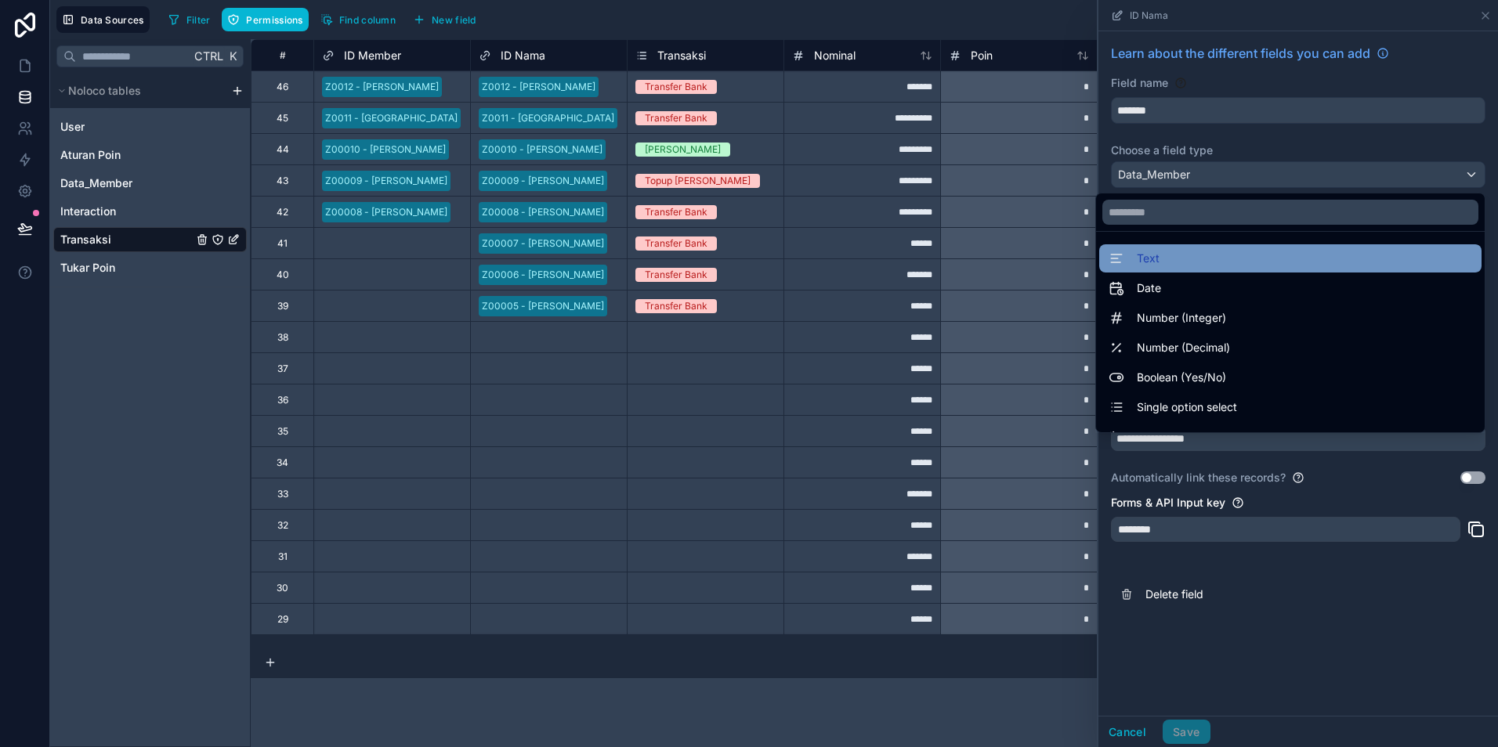
click at [1137, 264] on span "Text" at bounding box center [1148, 258] width 23 height 19
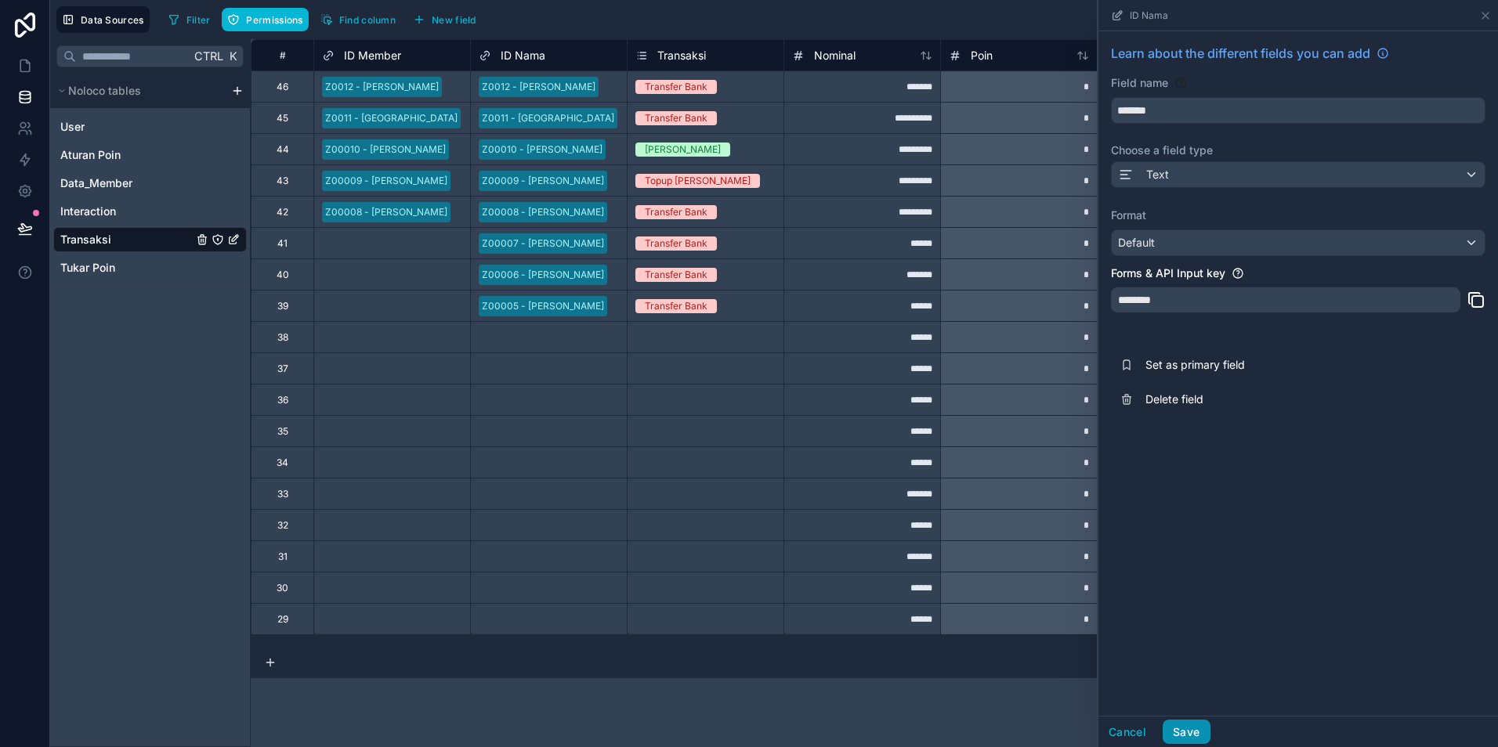
click at [1190, 732] on button "Save" at bounding box center [1186, 732] width 47 height 25
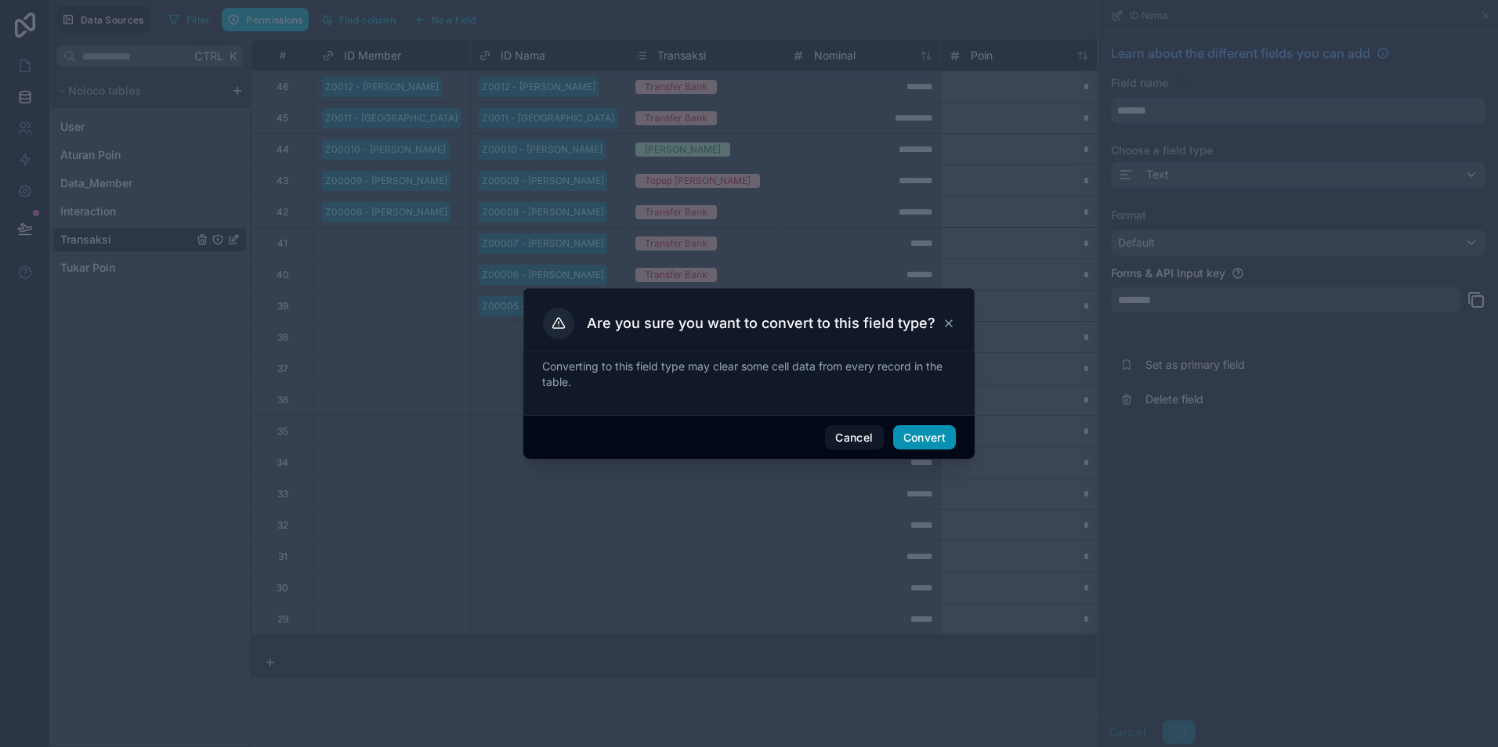
click at [907, 439] on button "Convert" at bounding box center [924, 437] width 63 height 25
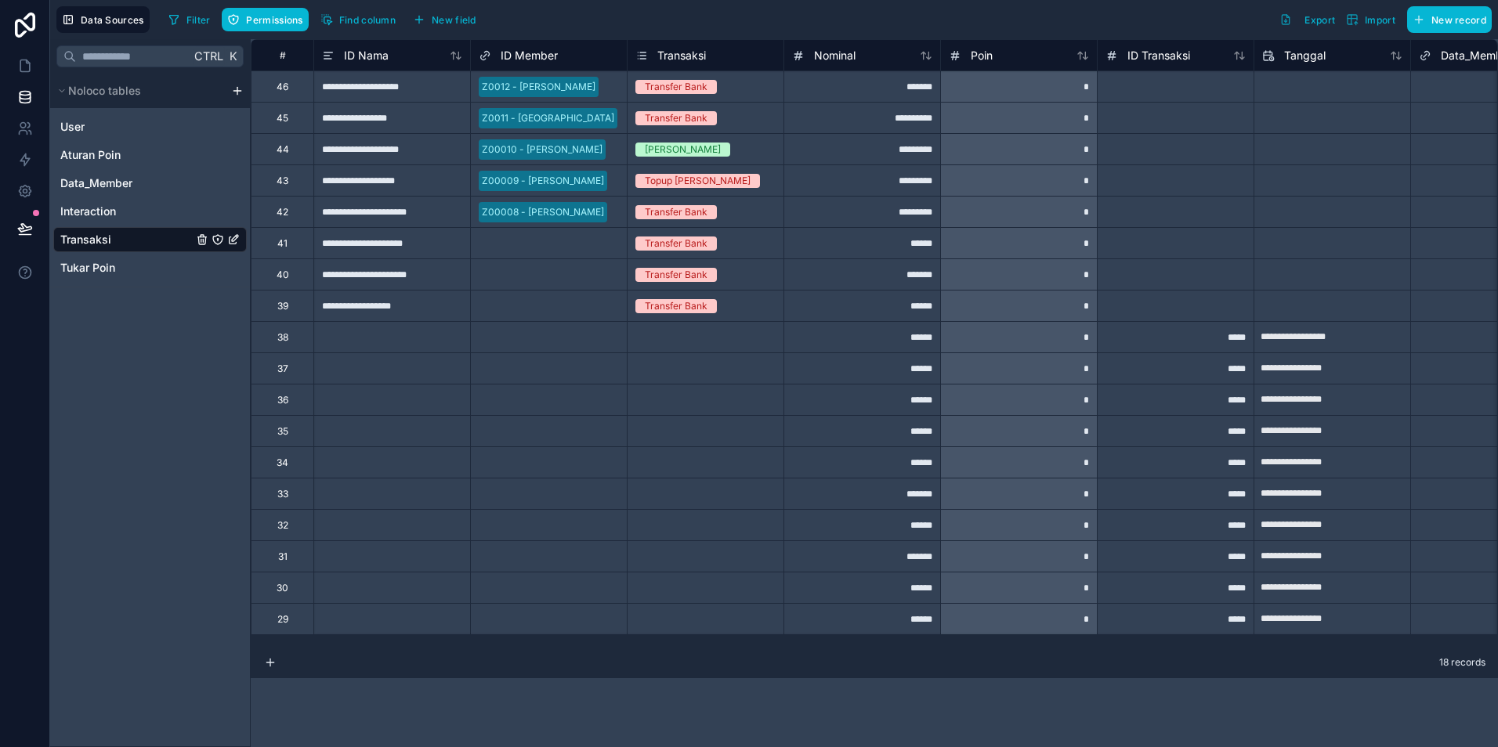
click at [414, 316] on div "**********" at bounding box center [391, 305] width 157 height 31
click at [420, 273] on div "**********" at bounding box center [391, 274] width 157 height 31
click at [420, 245] on div "**********" at bounding box center [391, 242] width 157 height 31
click at [403, 303] on div "**********" at bounding box center [391, 305] width 157 height 31
click at [424, 314] on div "**********" at bounding box center [391, 305] width 157 height 31
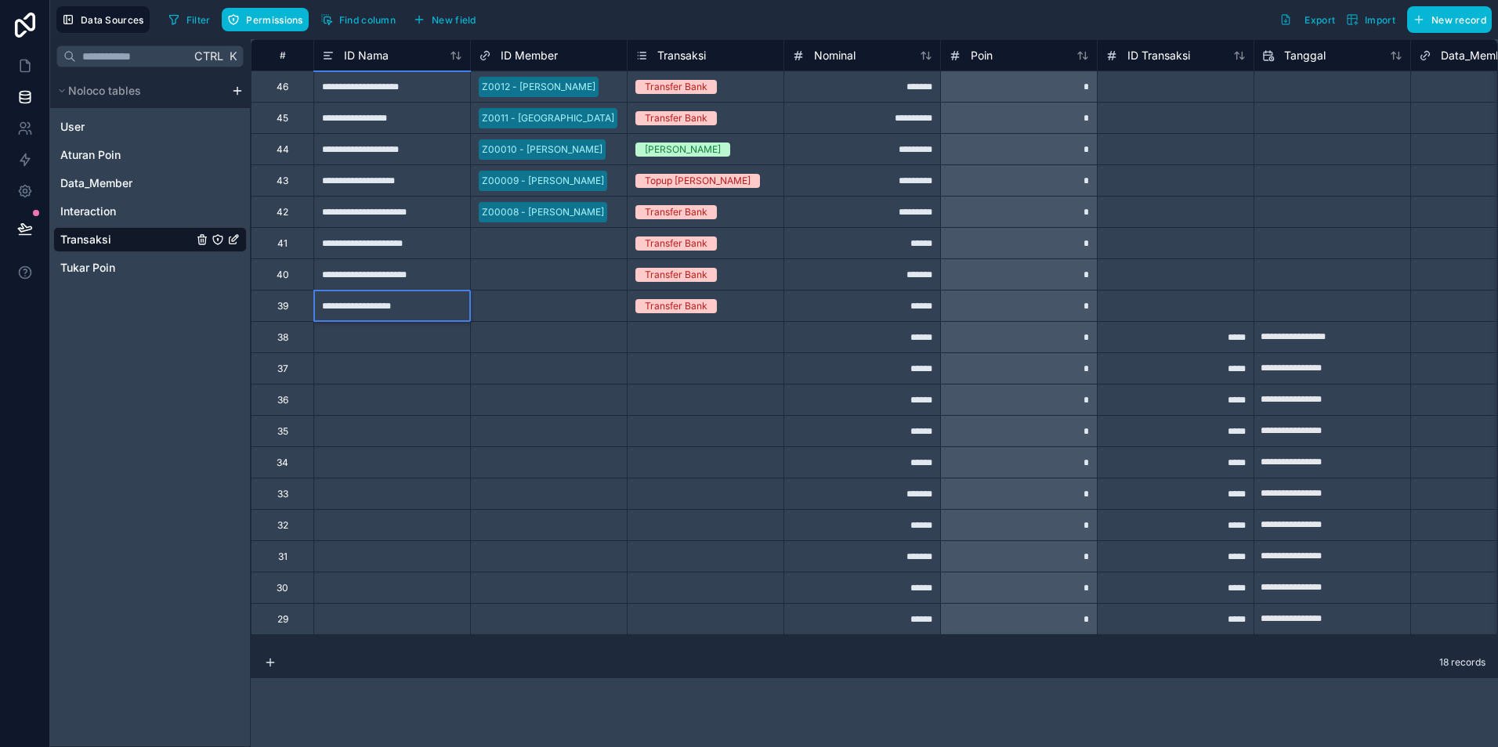
click at [424, 314] on input "**********" at bounding box center [392, 306] width 156 height 31
click at [421, 279] on div "**********" at bounding box center [391, 274] width 157 height 31
click at [421, 279] on input "**********" at bounding box center [392, 274] width 156 height 31
click at [426, 244] on div "**********" at bounding box center [391, 242] width 157 height 31
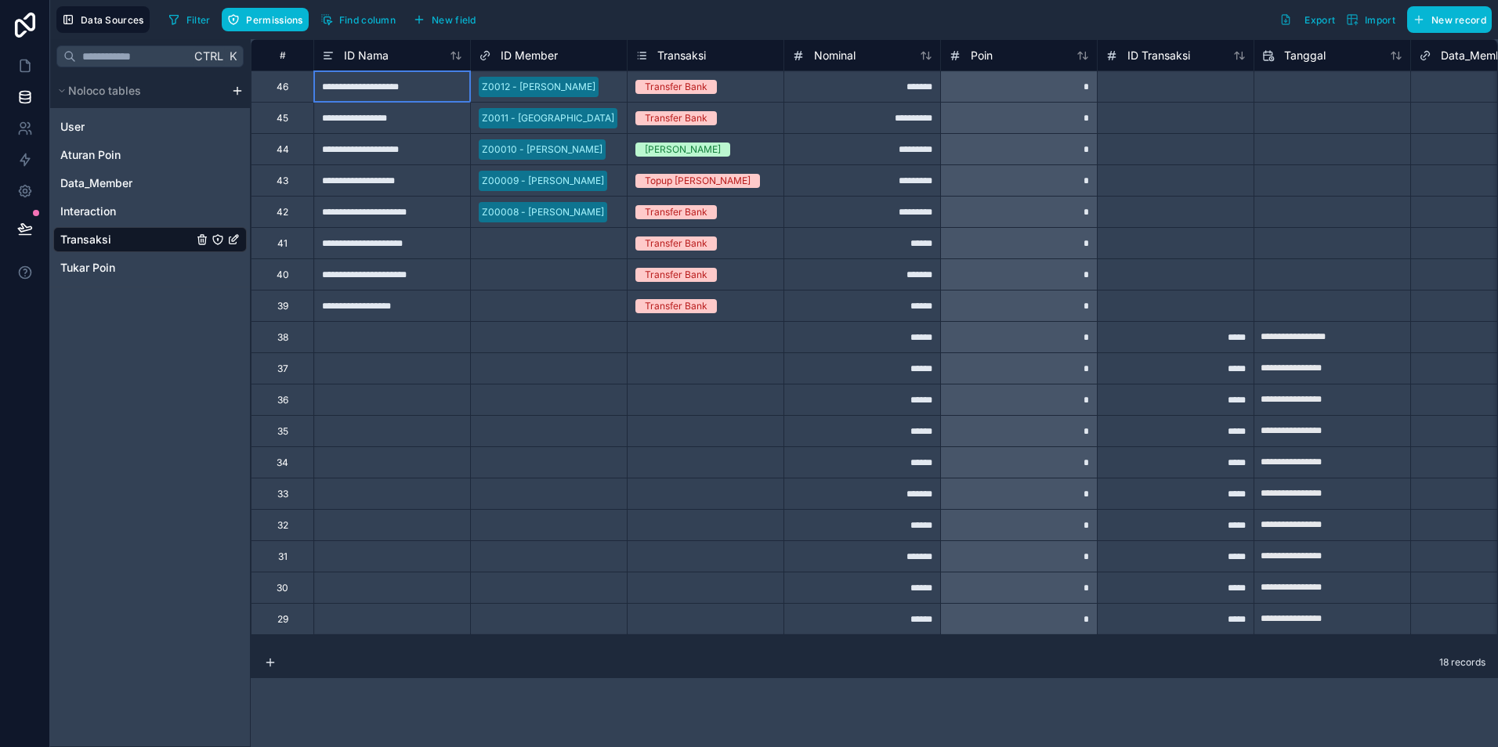
click at [364, 89] on div "**********" at bounding box center [391, 86] width 157 height 31
click at [364, 89] on input "**********" at bounding box center [392, 86] width 156 height 31
click at [396, 136] on div "**********" at bounding box center [391, 148] width 157 height 31
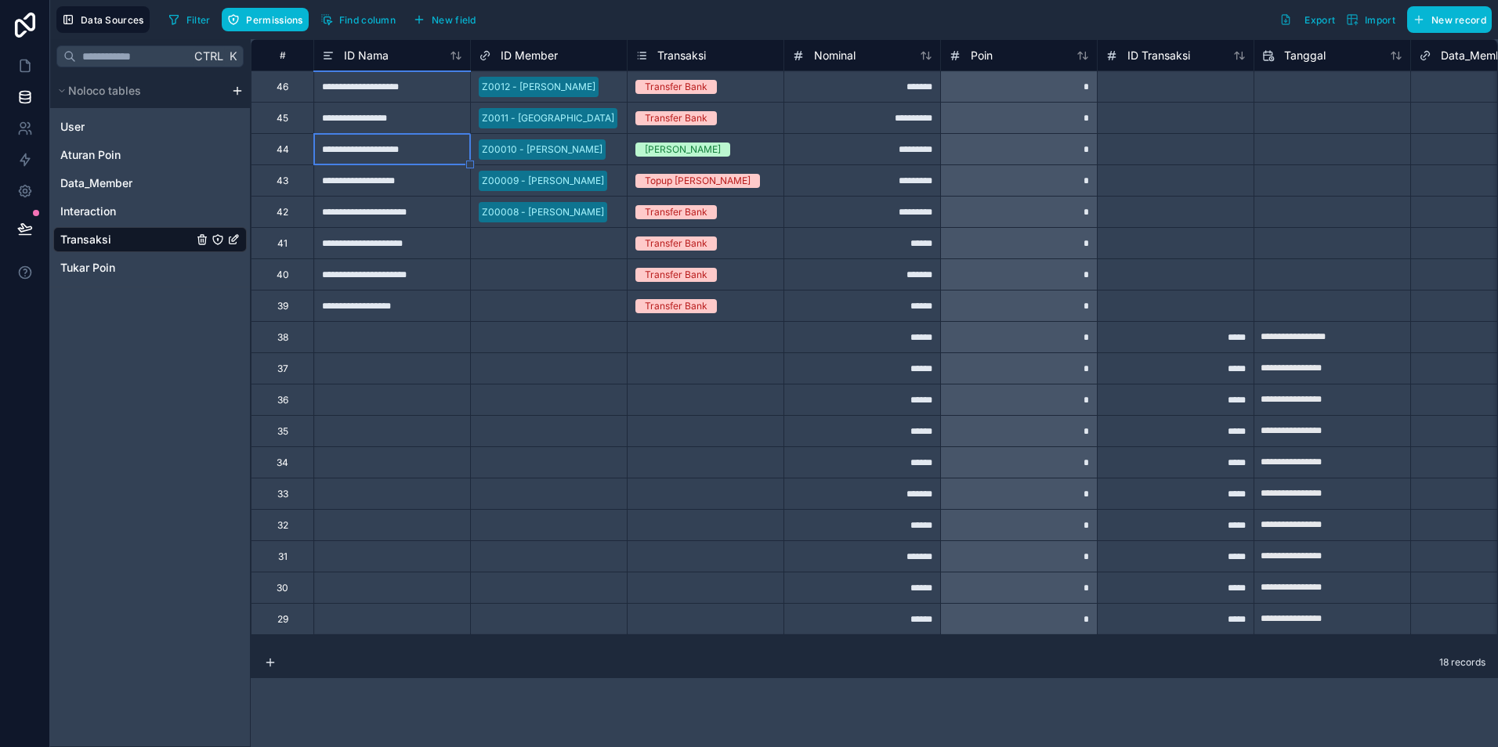
click at [389, 101] on div "**********" at bounding box center [391, 86] width 157 height 31
click at [27, 62] on icon at bounding box center [24, 66] width 9 height 12
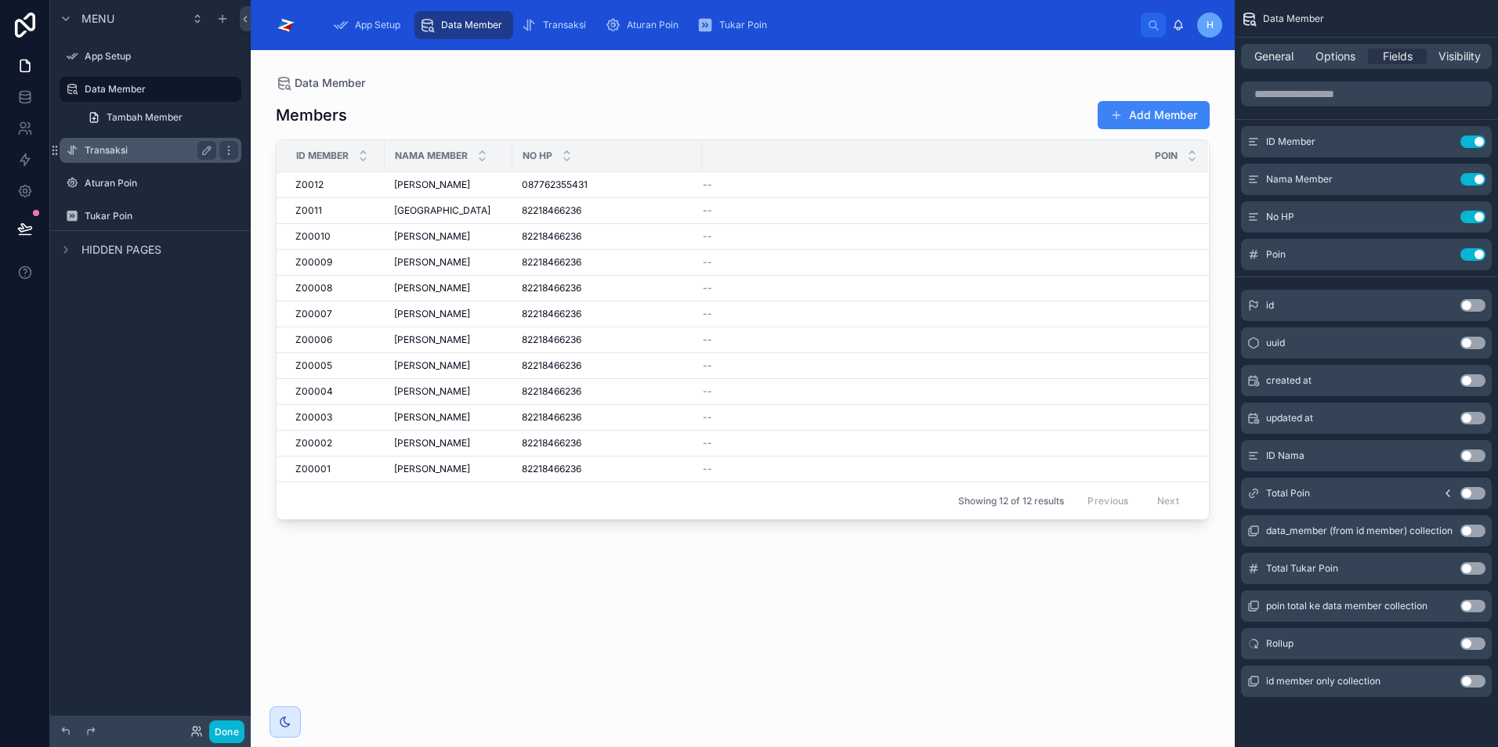
click at [116, 152] on label "Transaksi" at bounding box center [147, 150] width 125 height 13
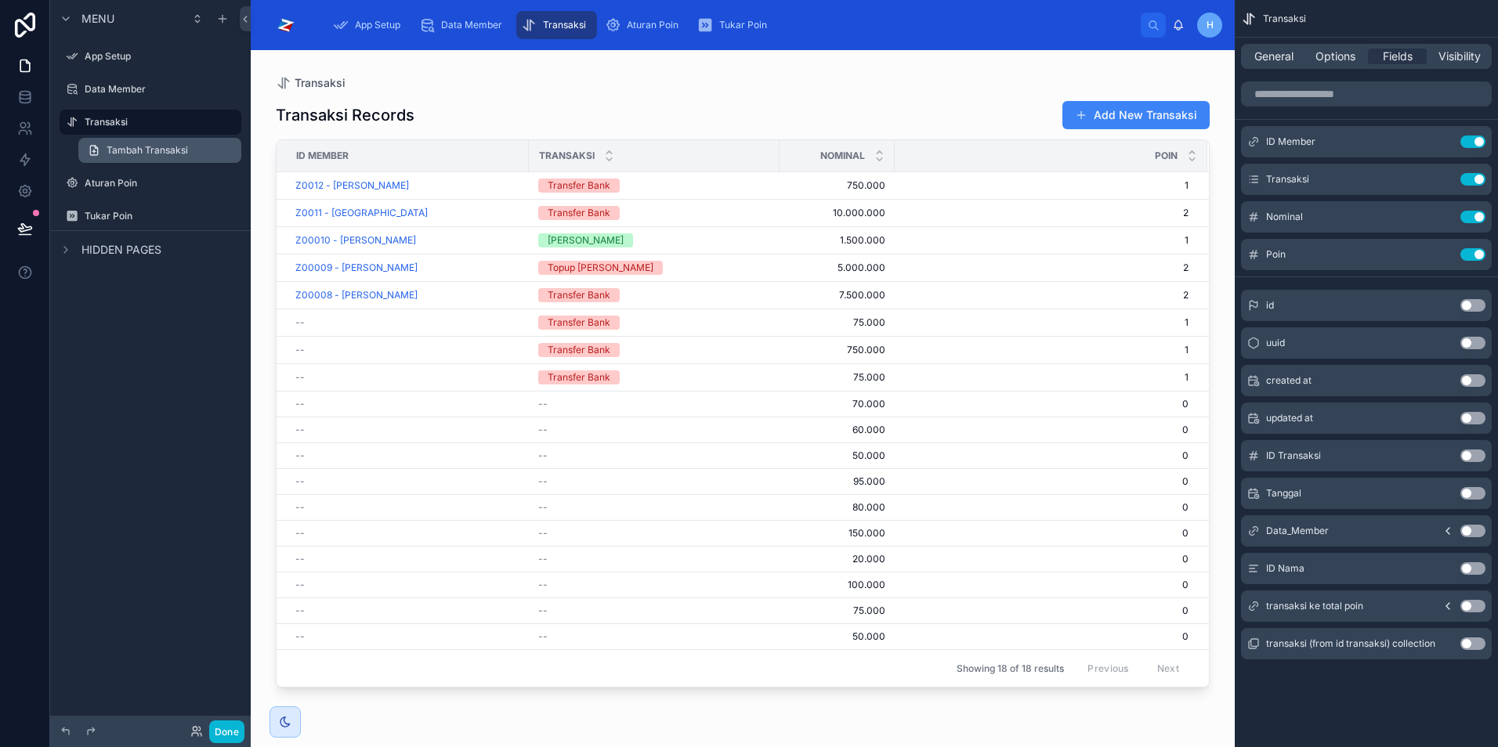
click at [176, 156] on span "Tambah Transaksi" at bounding box center [147, 150] width 81 height 13
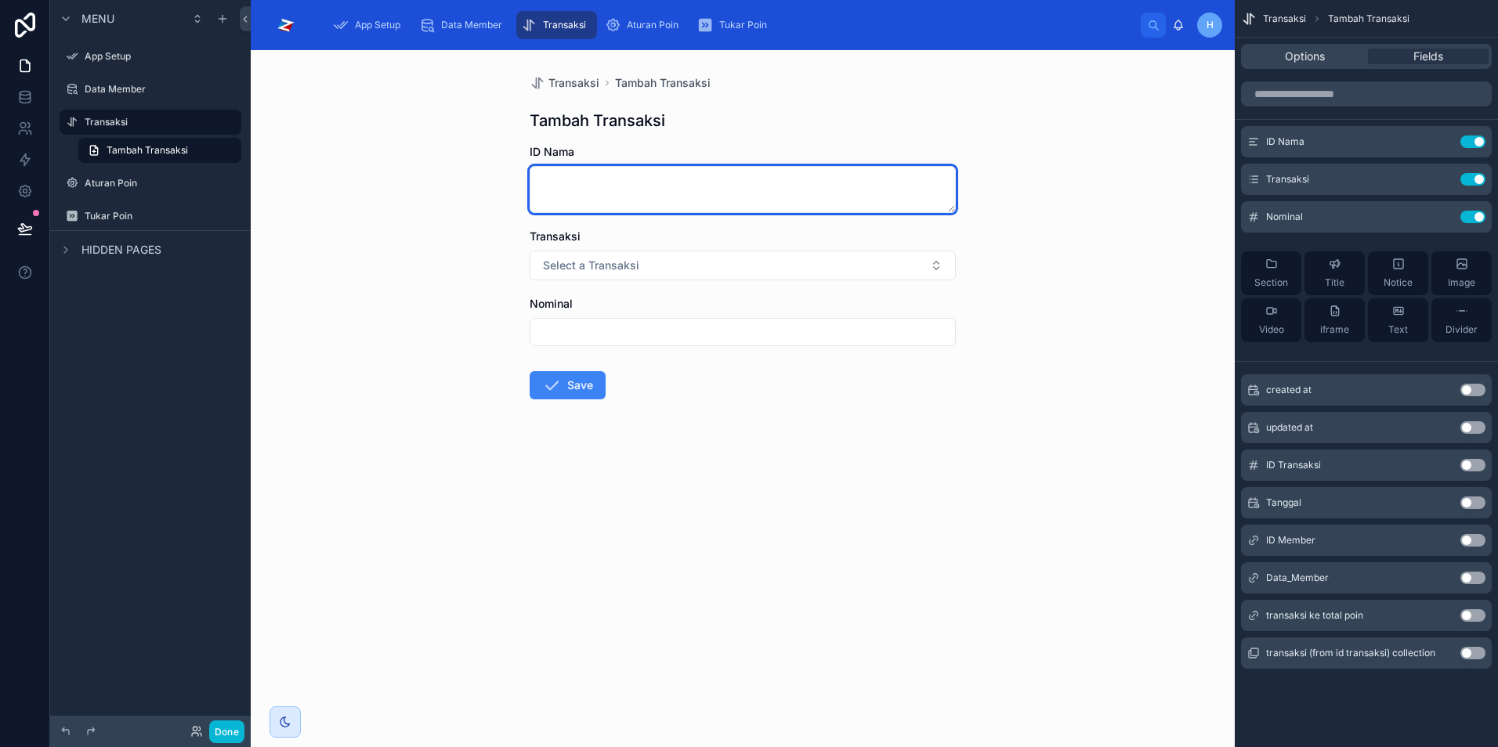
click at [740, 203] on textarea at bounding box center [743, 189] width 426 height 47
click at [913, 199] on textarea at bounding box center [743, 189] width 426 height 47
click at [906, 192] on textarea at bounding box center [743, 189] width 426 height 47
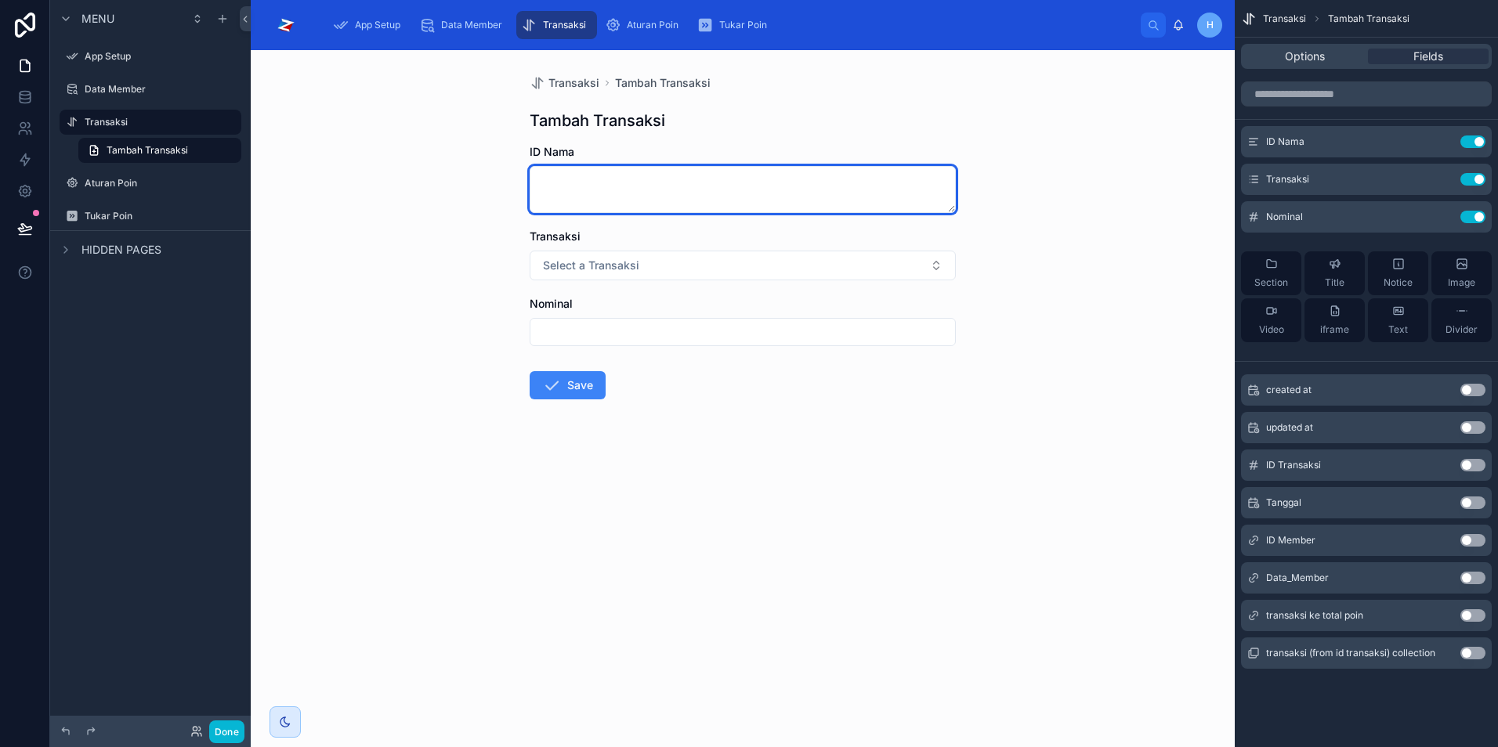
click at [906, 192] on textarea at bounding box center [743, 189] width 426 height 47
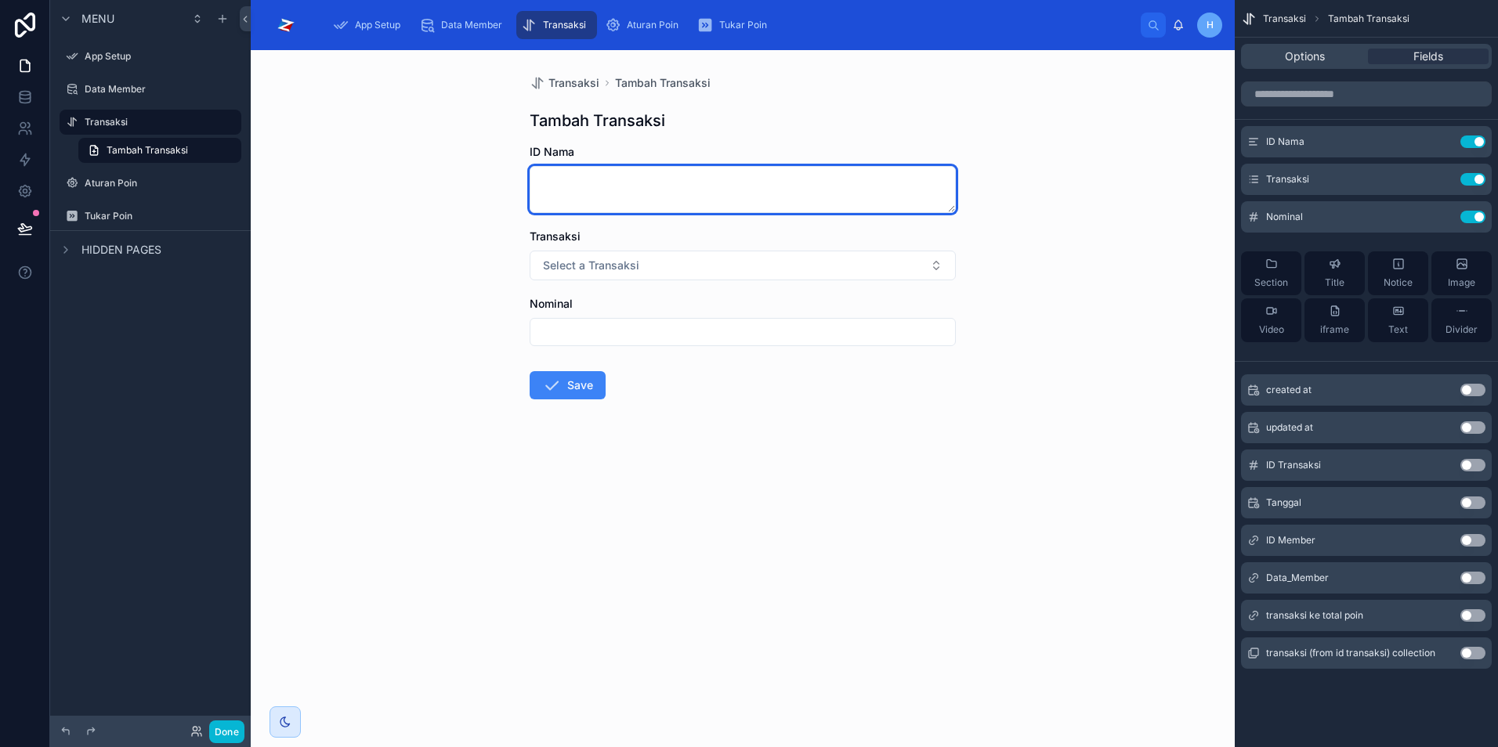
click at [906, 192] on textarea at bounding box center [743, 189] width 426 height 47
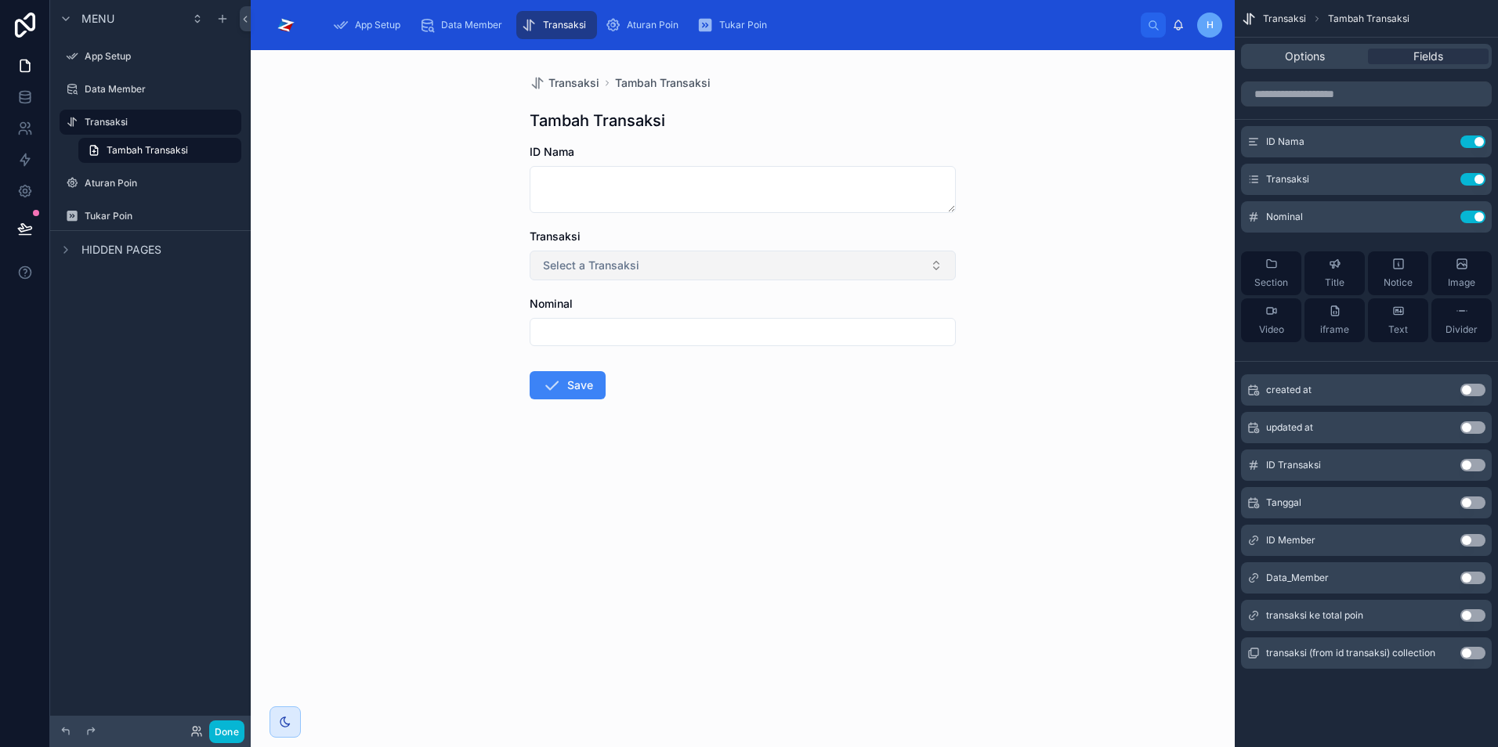
click at [599, 258] on span "Select a Transaksi" at bounding box center [591, 266] width 96 height 16
click at [29, 96] on icon at bounding box center [25, 97] width 16 height 16
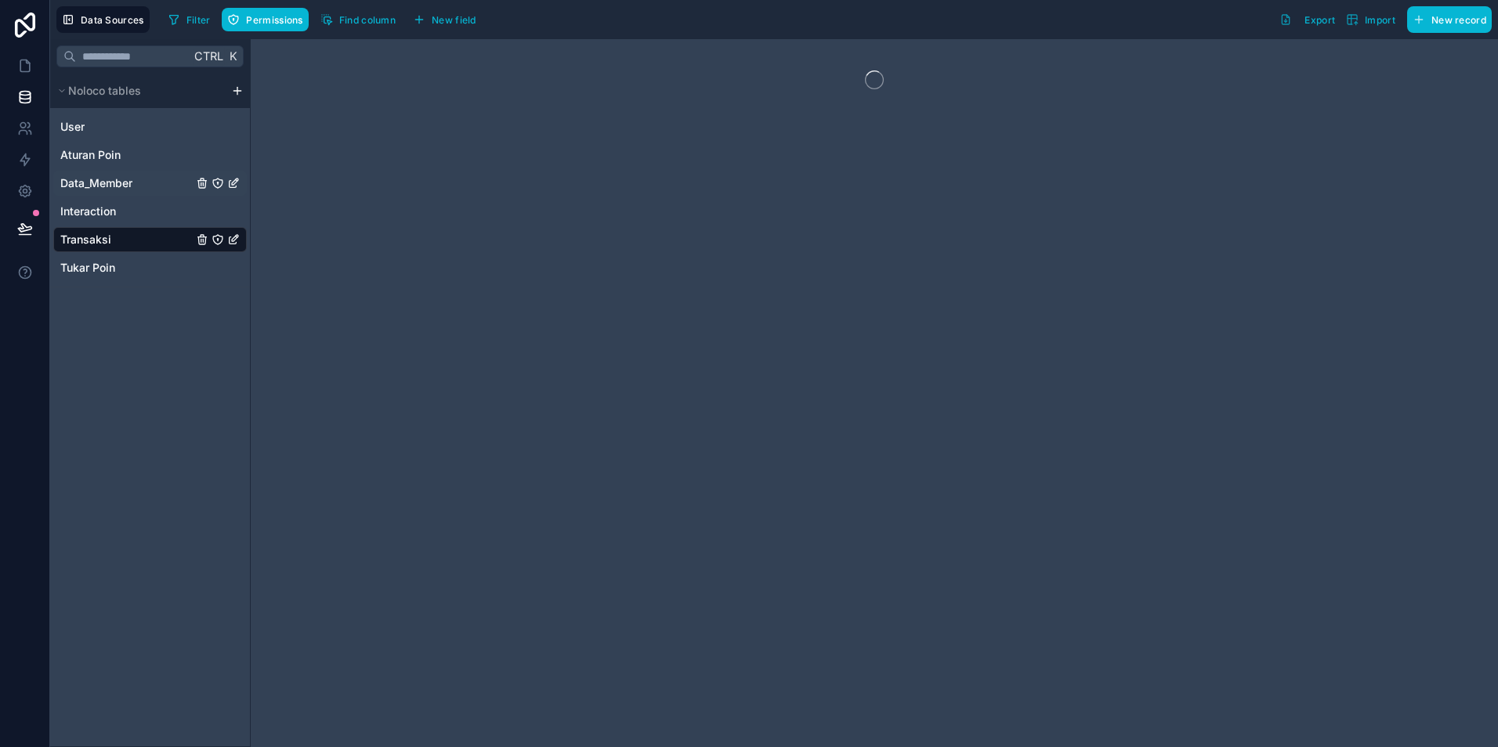
click at [105, 184] on span "Data_Member" at bounding box center [96, 183] width 72 height 16
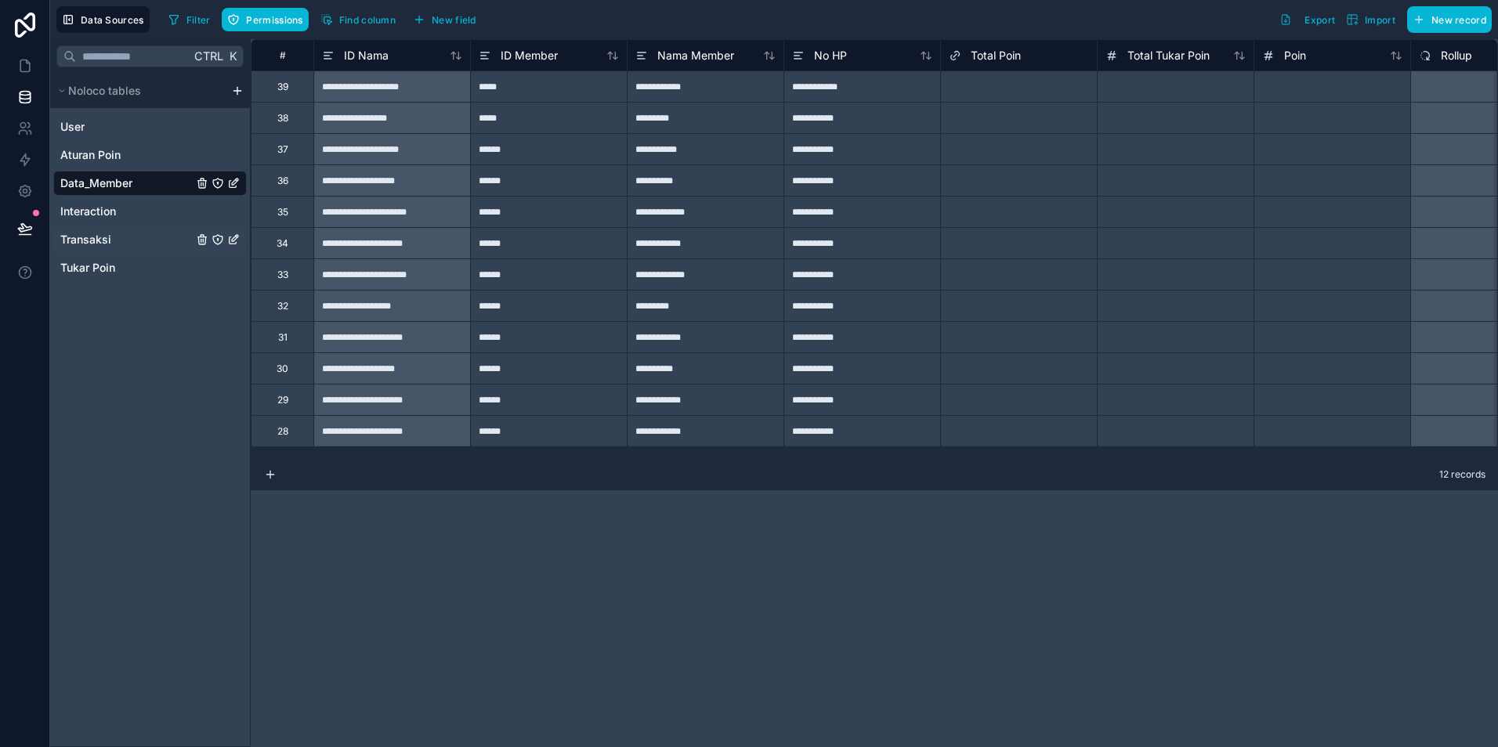
click at [103, 243] on span "Transaksi" at bounding box center [85, 240] width 51 height 16
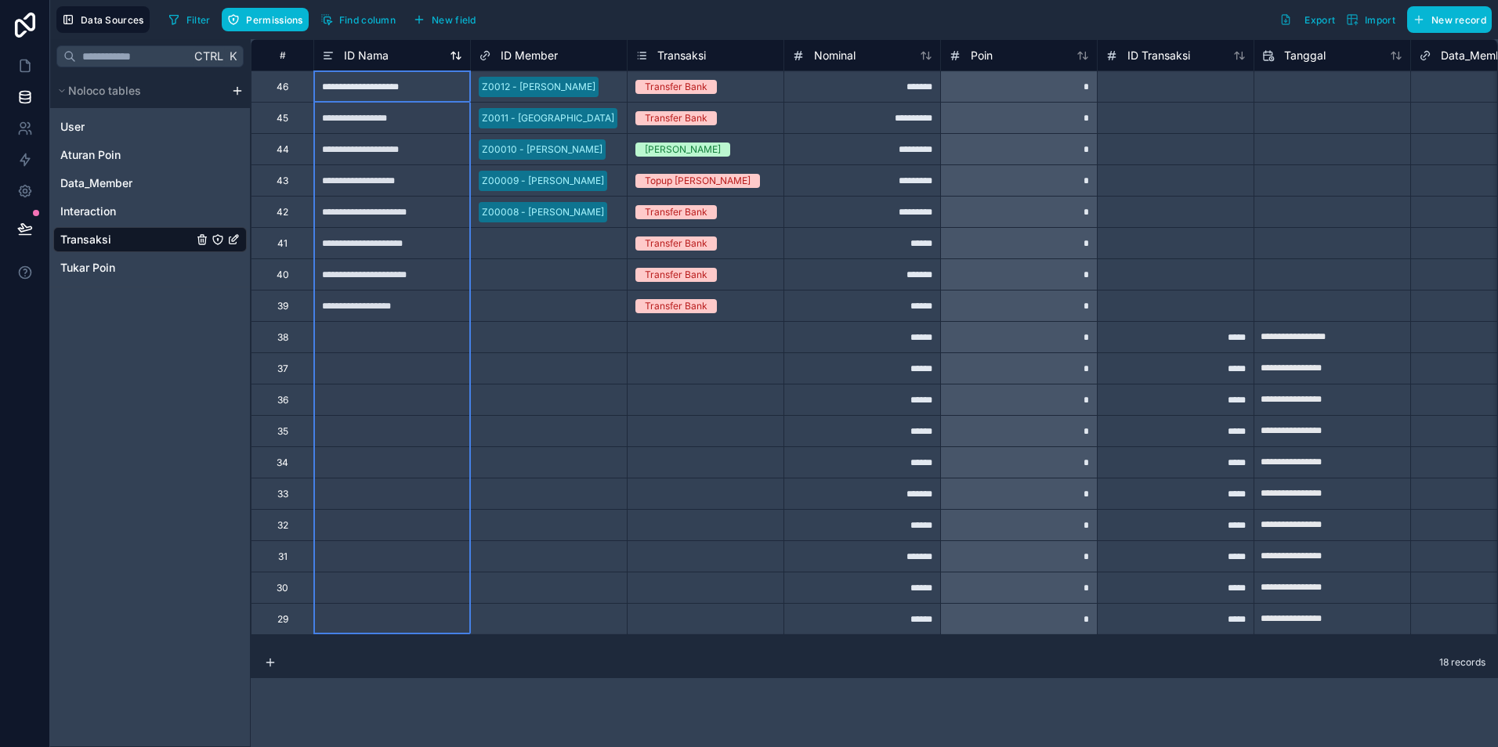
click at [378, 57] on span "ID Nama" at bounding box center [366, 56] width 45 height 16
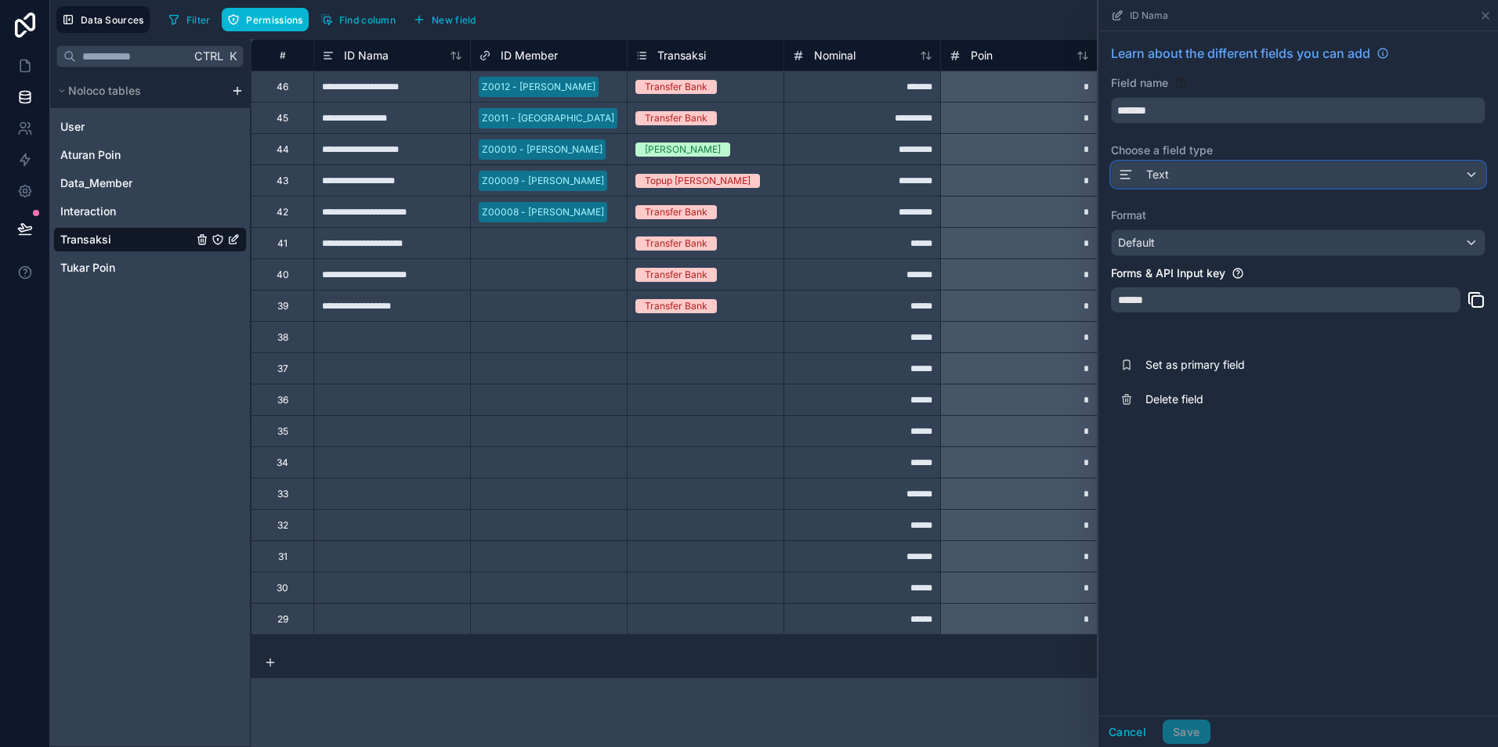
click at [1369, 175] on div "Text" at bounding box center [1298, 174] width 373 height 25
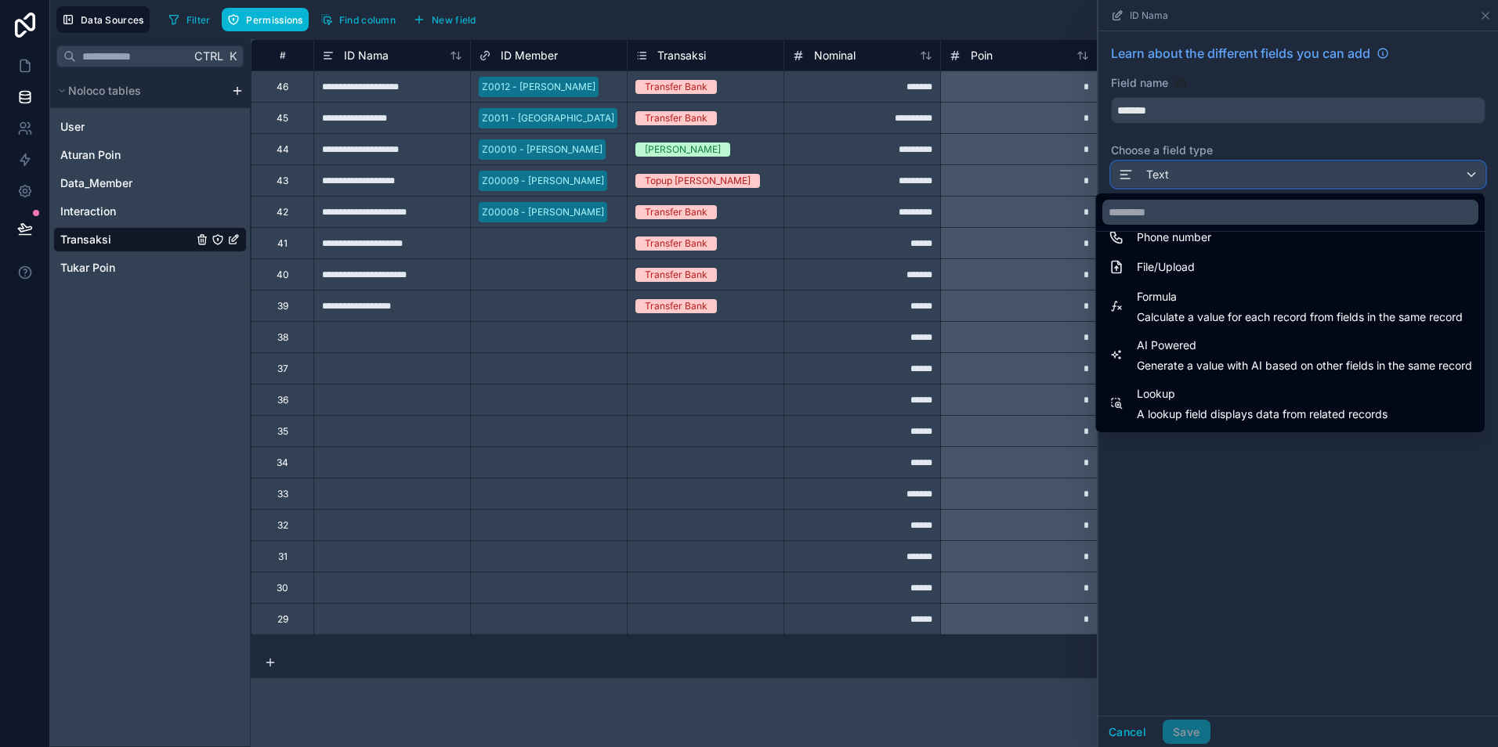
scroll to position [454, 0]
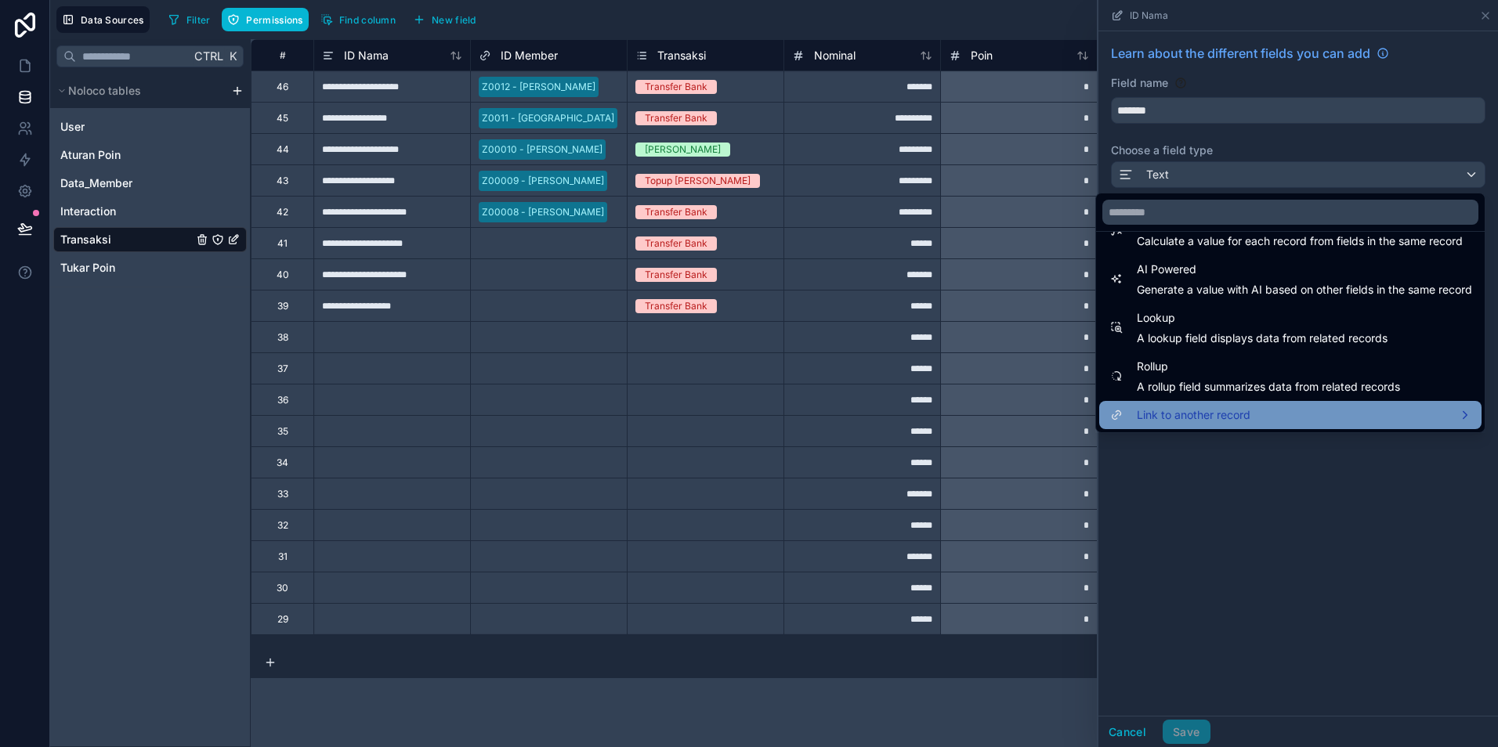
click at [1174, 408] on span "Link to another record" at bounding box center [1194, 415] width 114 height 19
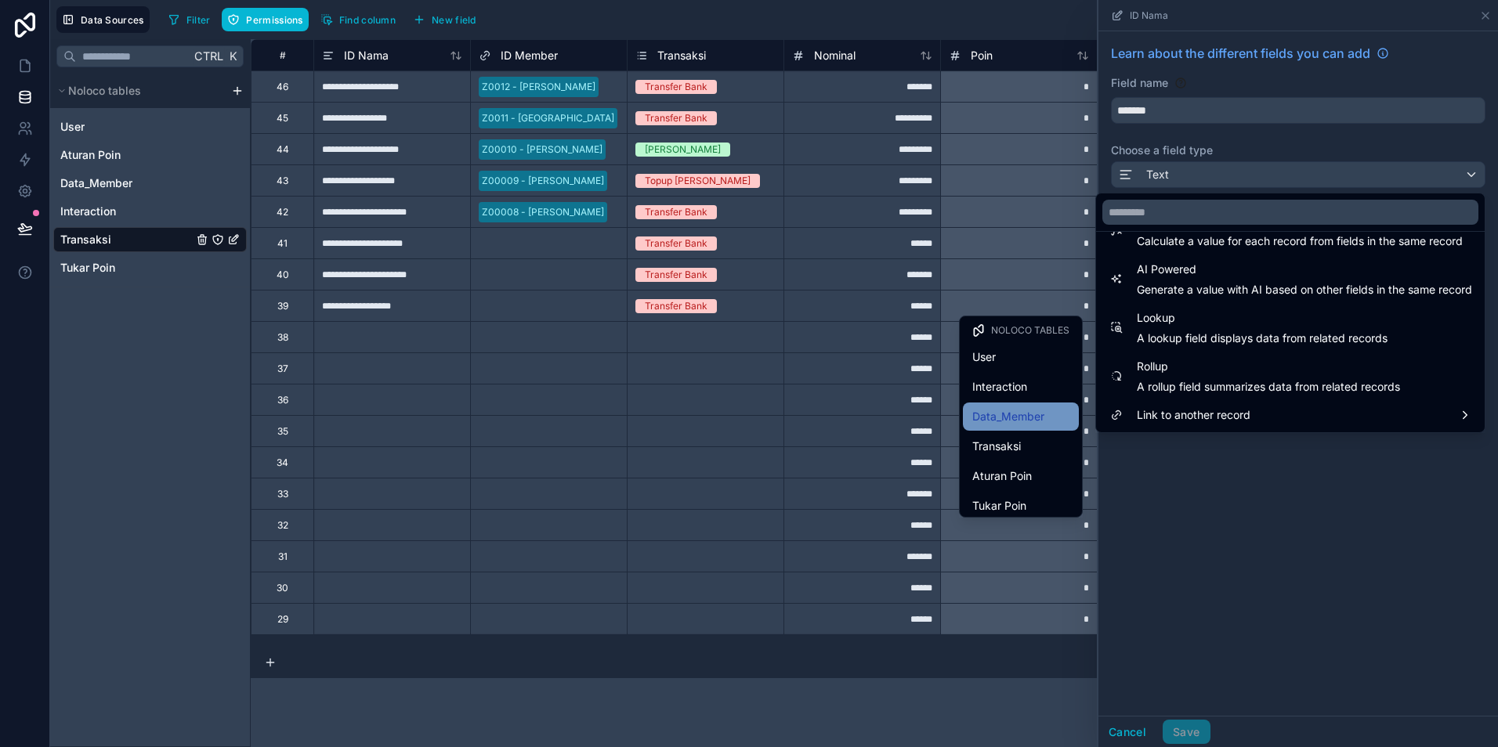
click at [1007, 418] on span "Data_Member" at bounding box center [1008, 416] width 72 height 19
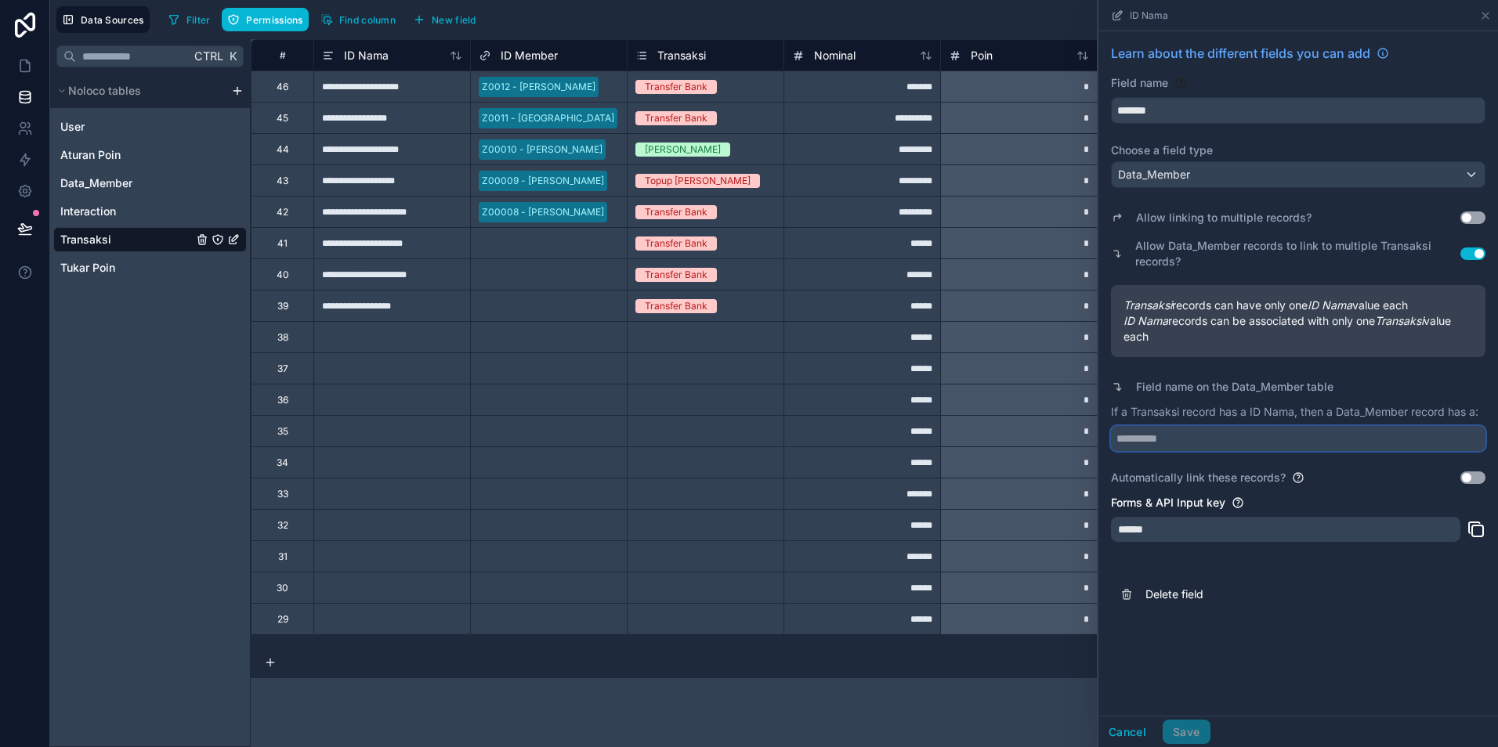
click at [1228, 444] on input "text" at bounding box center [1298, 438] width 374 height 25
type input "**********"
click at [1197, 731] on button "Save" at bounding box center [1186, 732] width 47 height 25
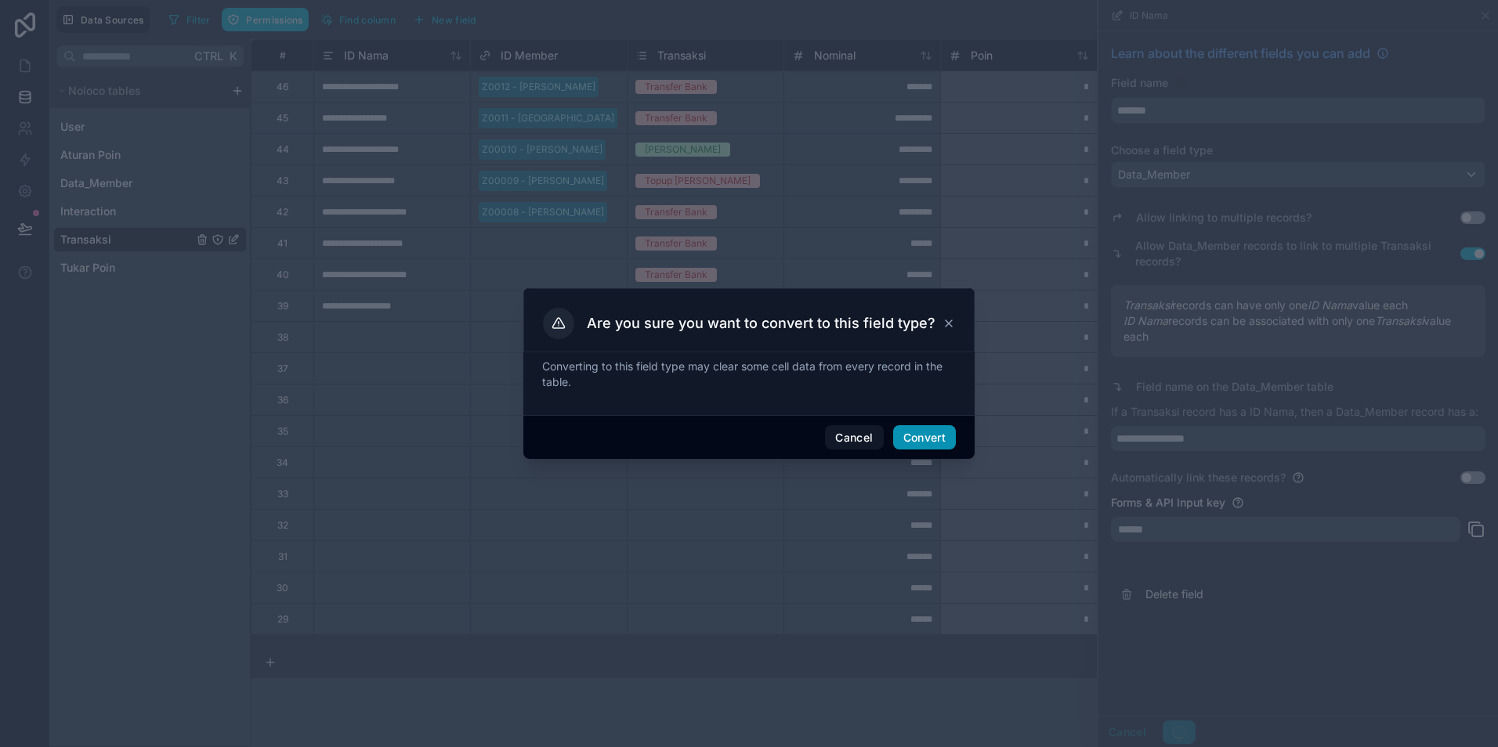
click at [923, 425] on button "Convert" at bounding box center [924, 437] width 63 height 25
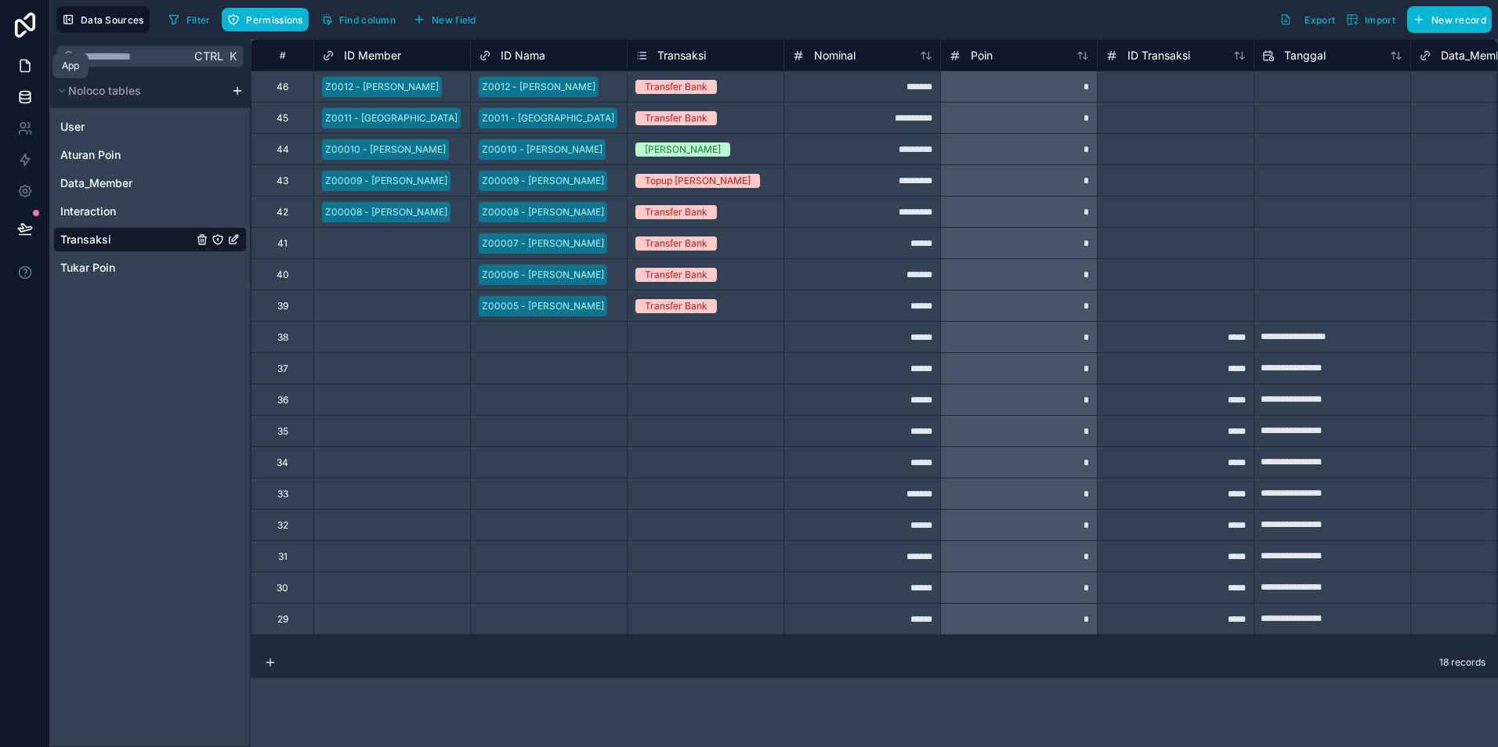
click at [27, 63] on icon at bounding box center [27, 61] width 3 height 3
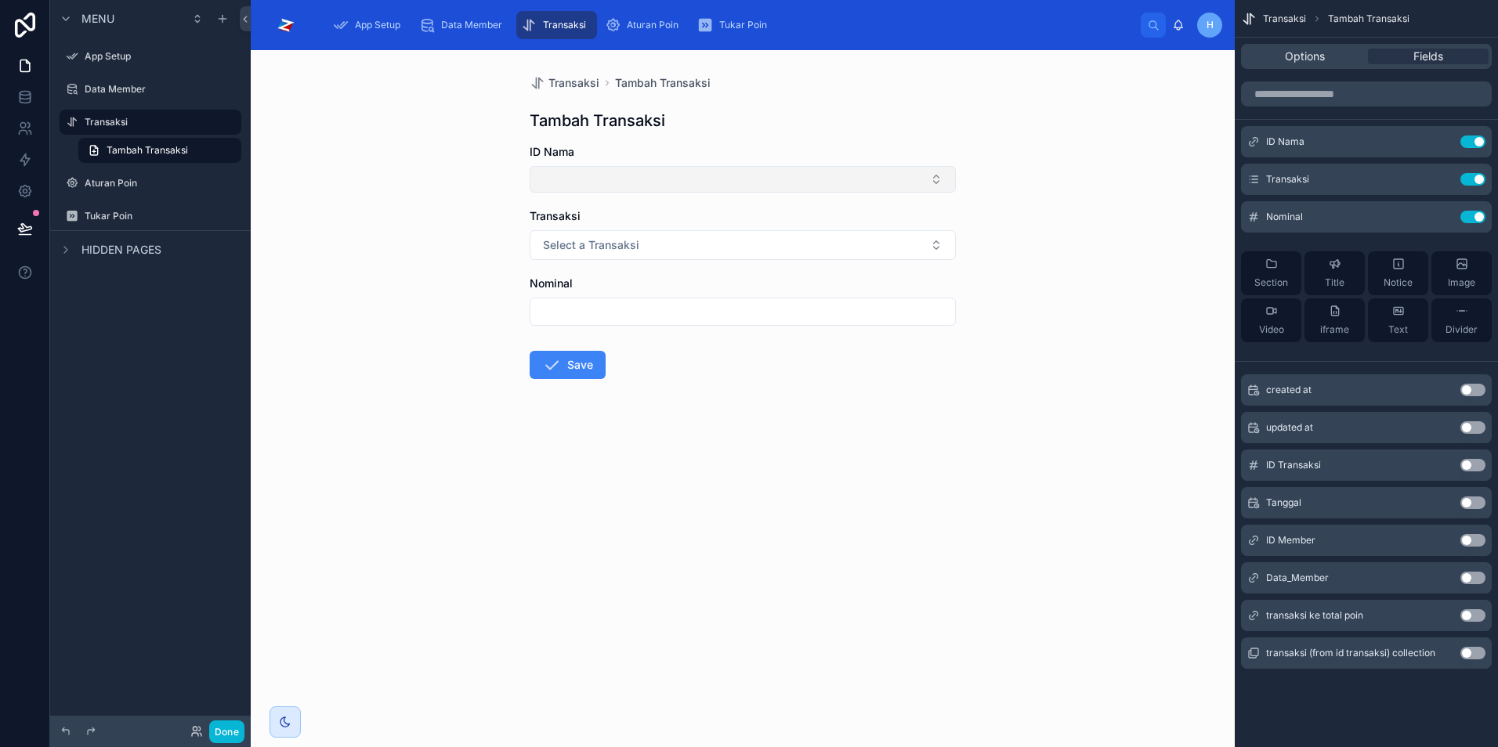
click at [749, 172] on button "Select Button" at bounding box center [743, 179] width 426 height 27
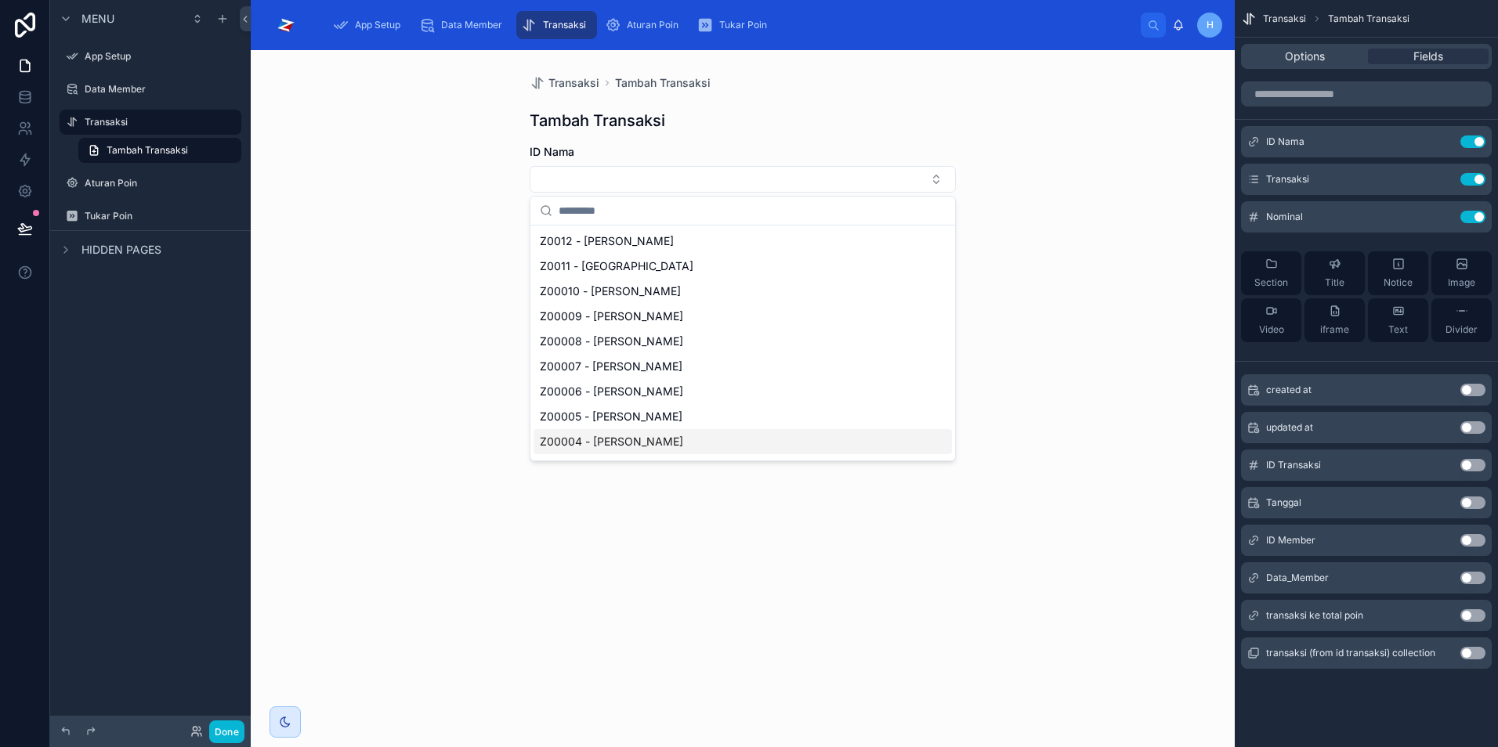
click at [457, 329] on div "Transaksi Tambah Transaksi Tambah Transaksi ID Nama Transaksi Select a Transaks…" at bounding box center [743, 398] width 984 height 697
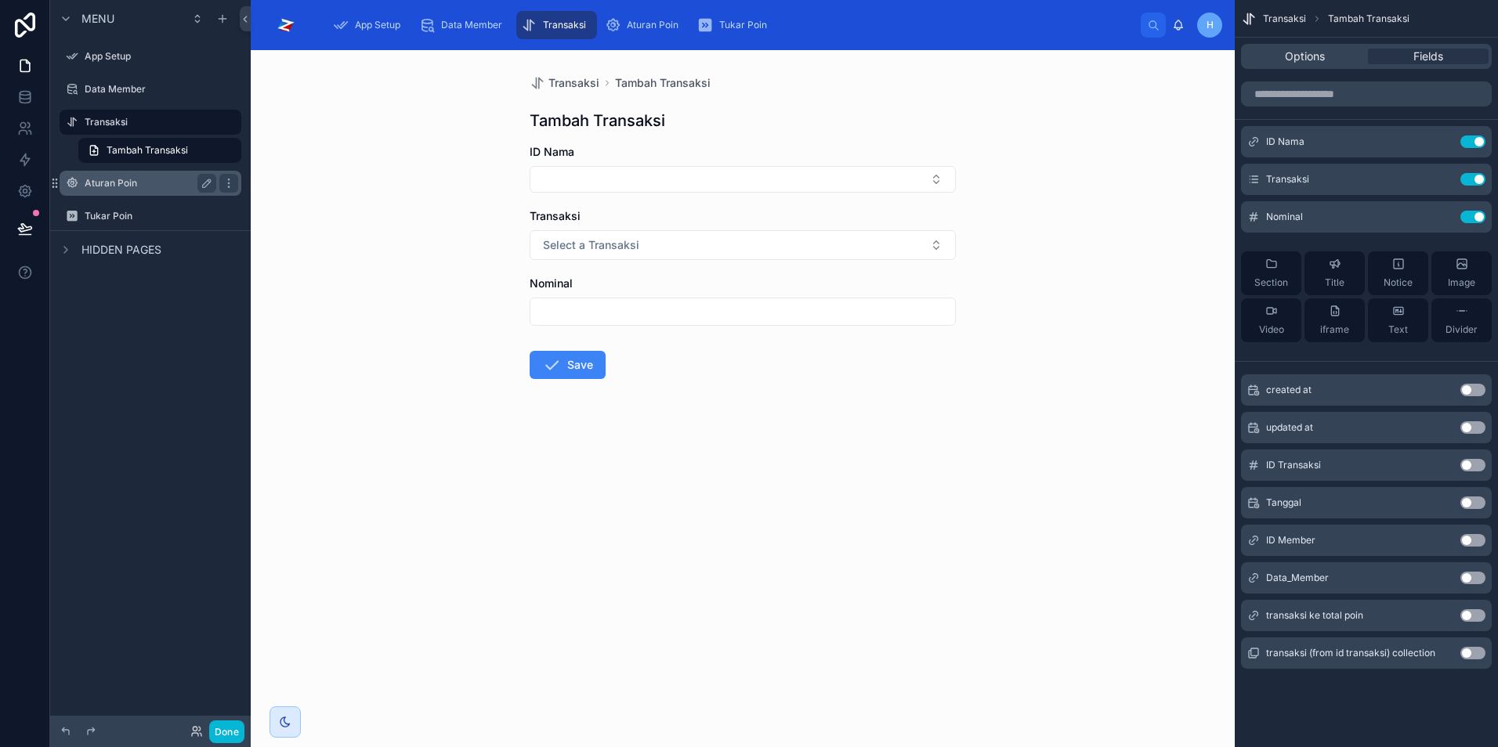
click at [132, 189] on label "Aturan Poin" at bounding box center [147, 183] width 125 height 13
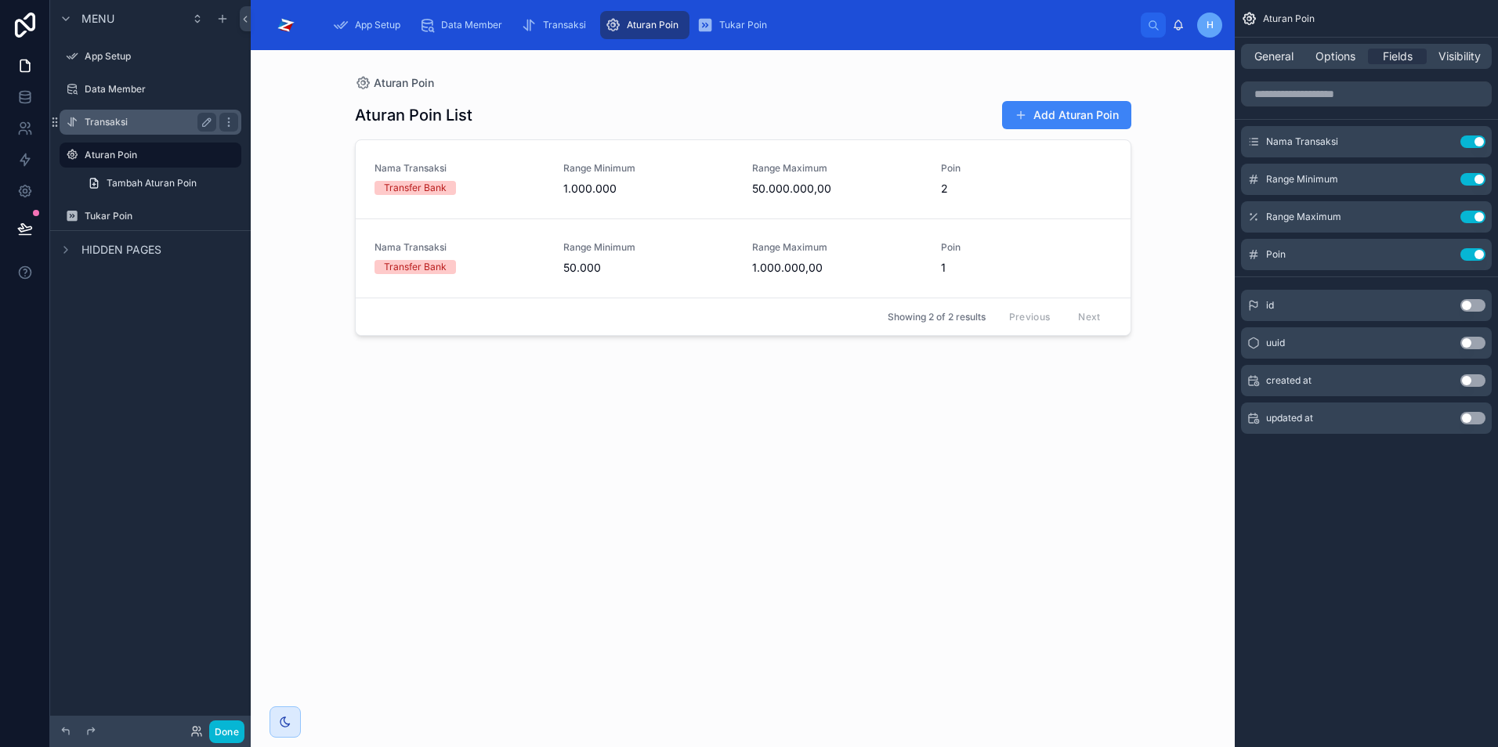
click at [103, 126] on label "Transaksi" at bounding box center [147, 122] width 125 height 13
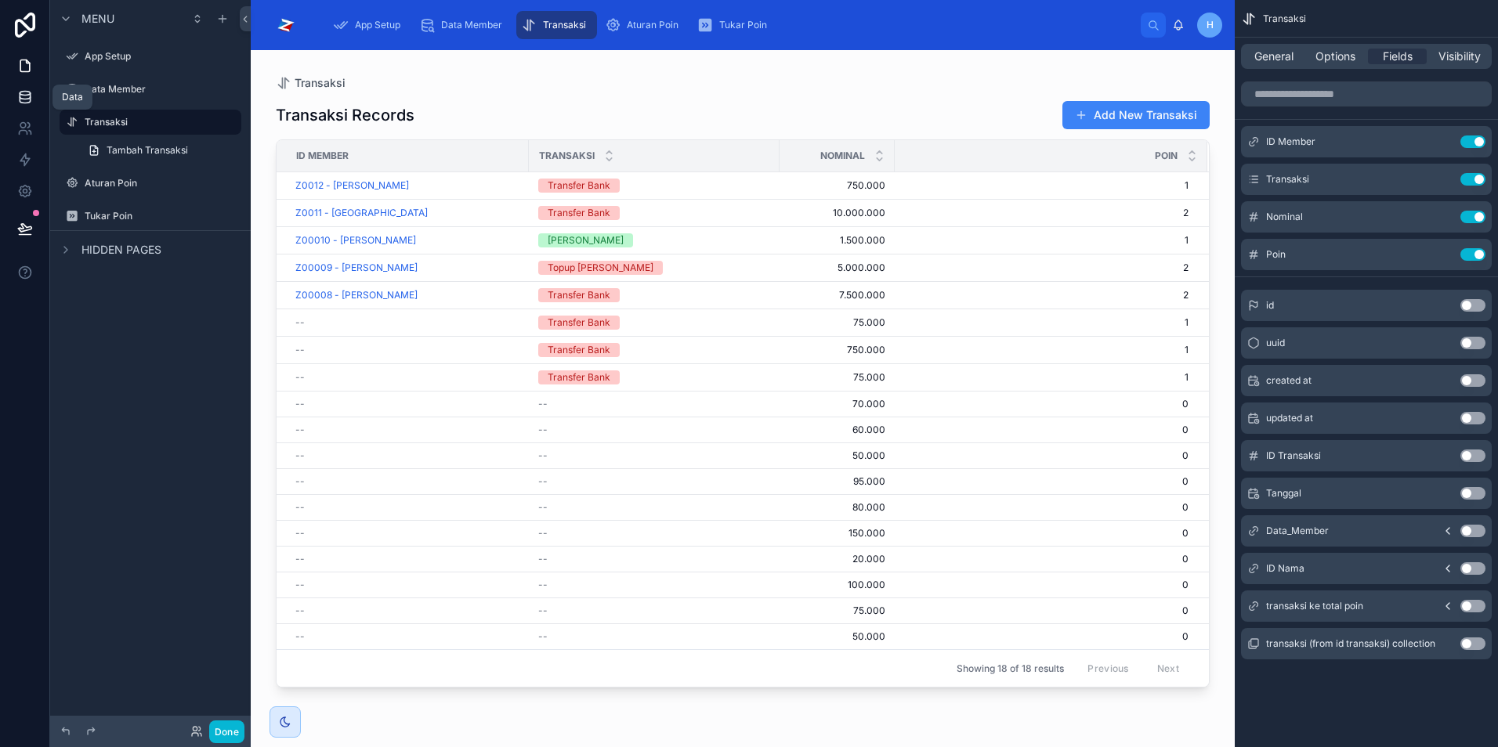
click at [24, 103] on icon at bounding box center [25, 100] width 10 height 6
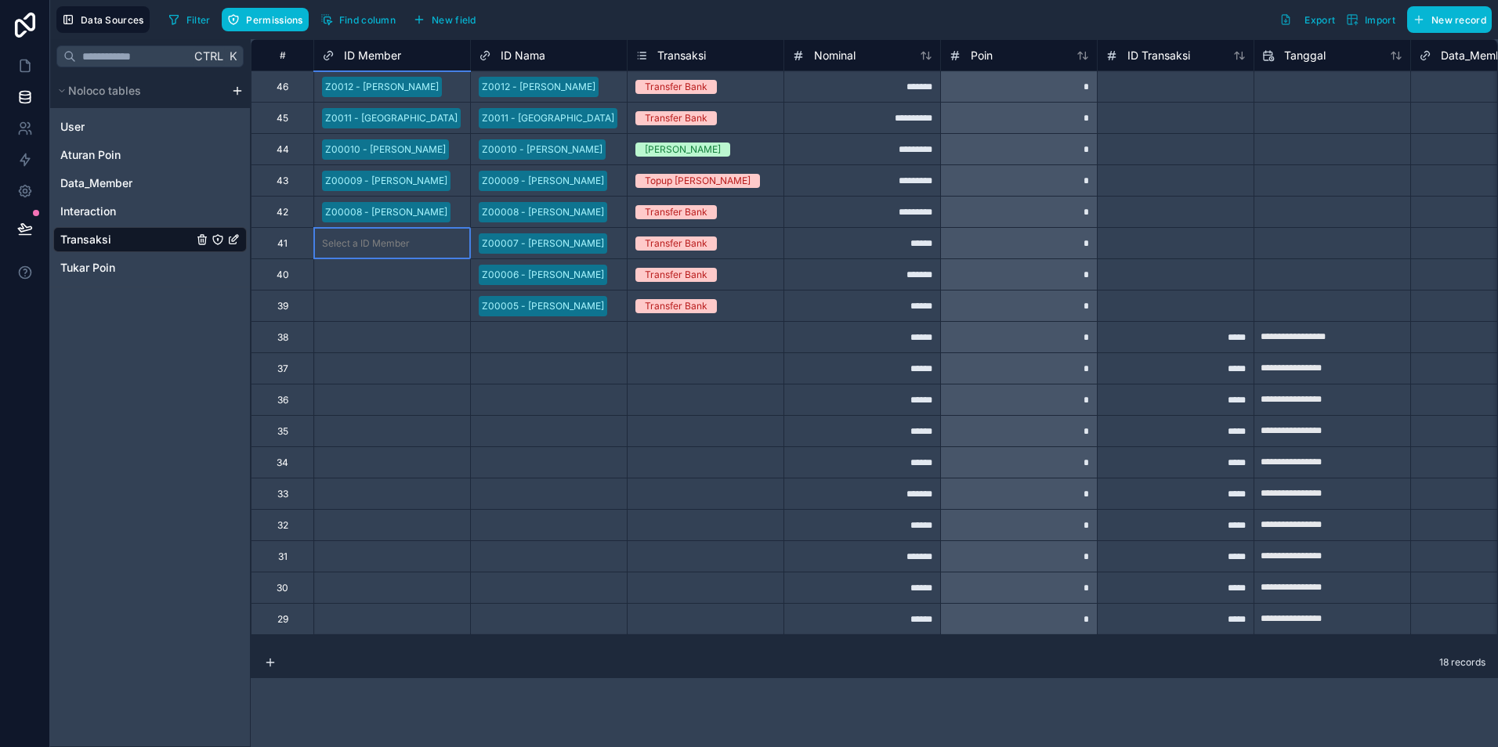
click at [388, 243] on div "Select a ID Member" at bounding box center [366, 243] width 88 height 13
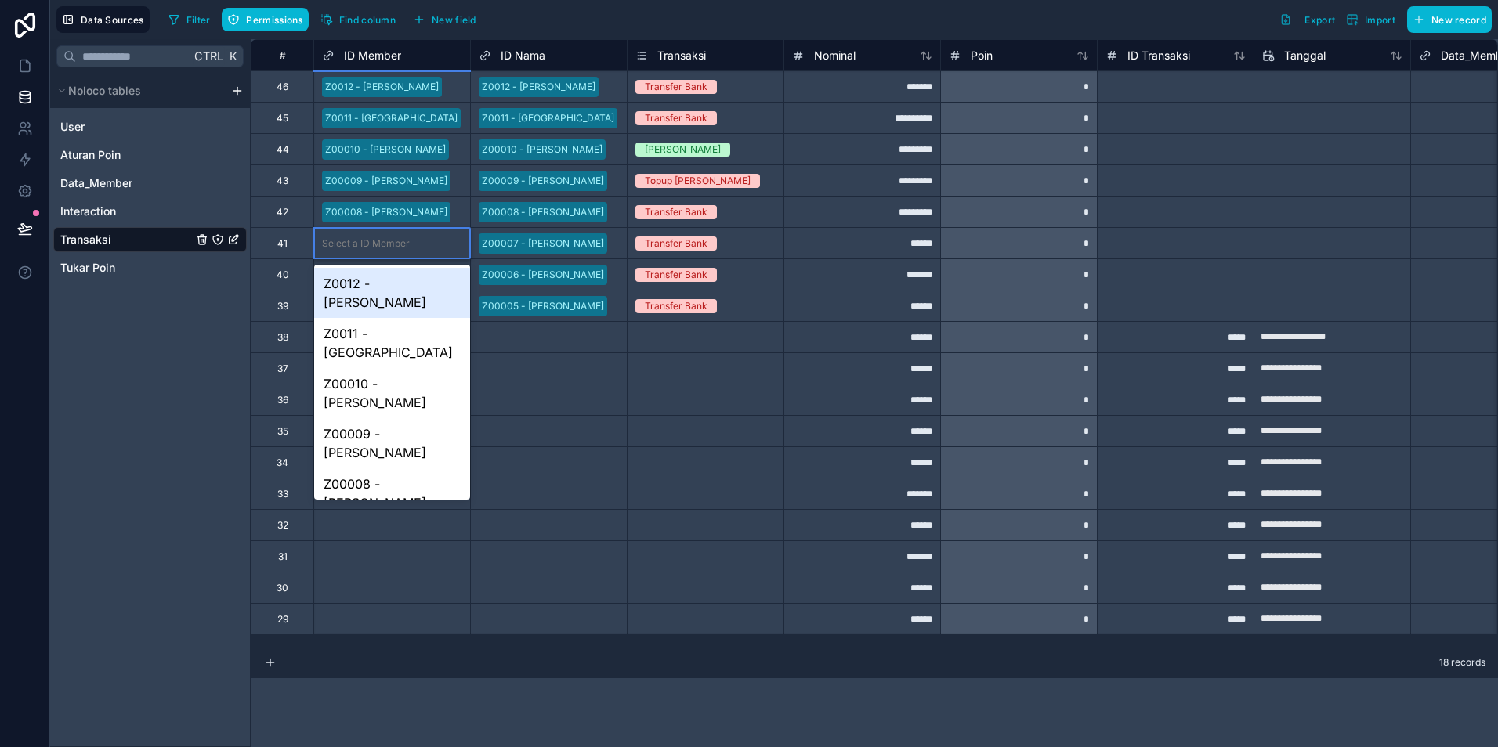
click at [388, 243] on div "Select a ID Member" at bounding box center [366, 243] width 88 height 13
click at [367, 519] on div "Z00007 - [PERSON_NAME]" at bounding box center [392, 544] width 156 height 50
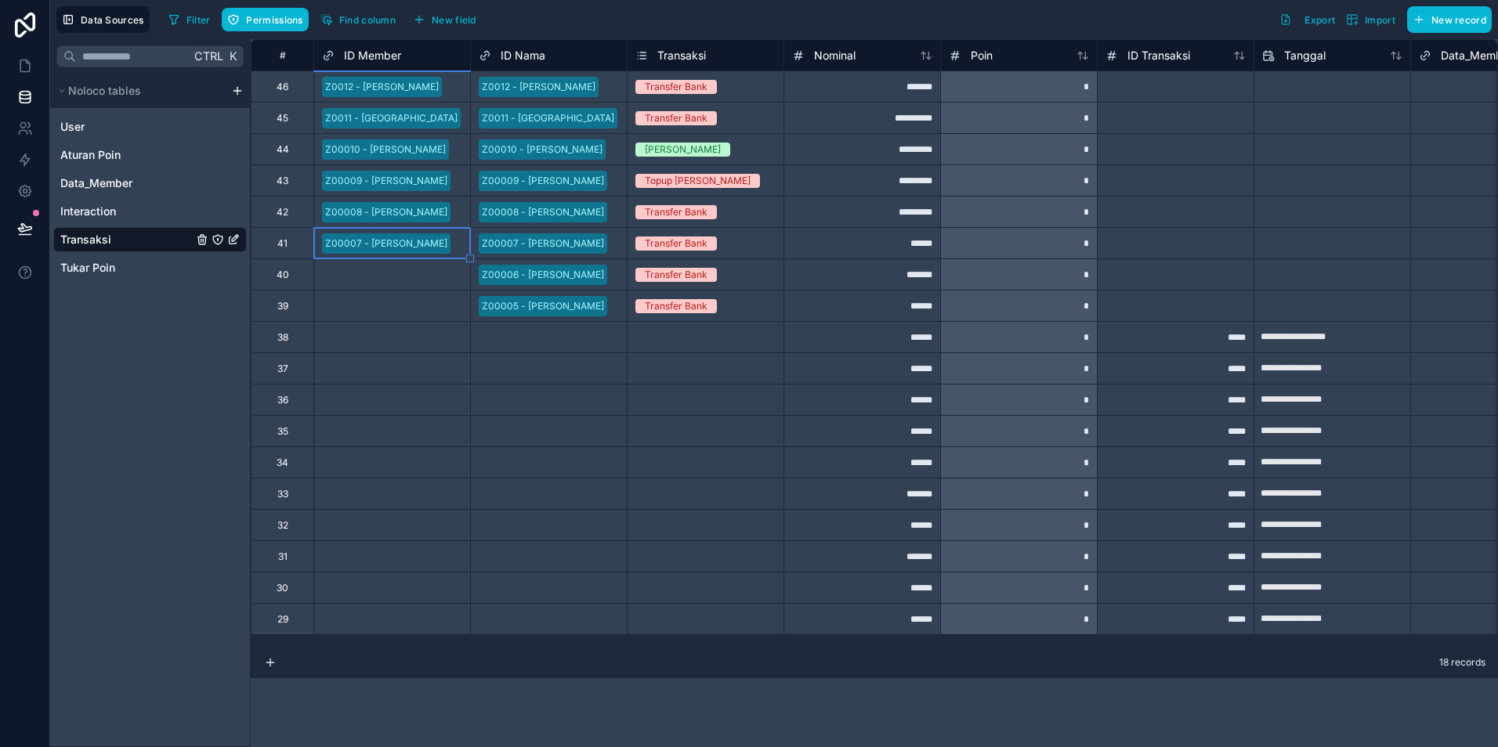
click at [367, 280] on div "Select a ID Member" at bounding box center [366, 275] width 88 height 13
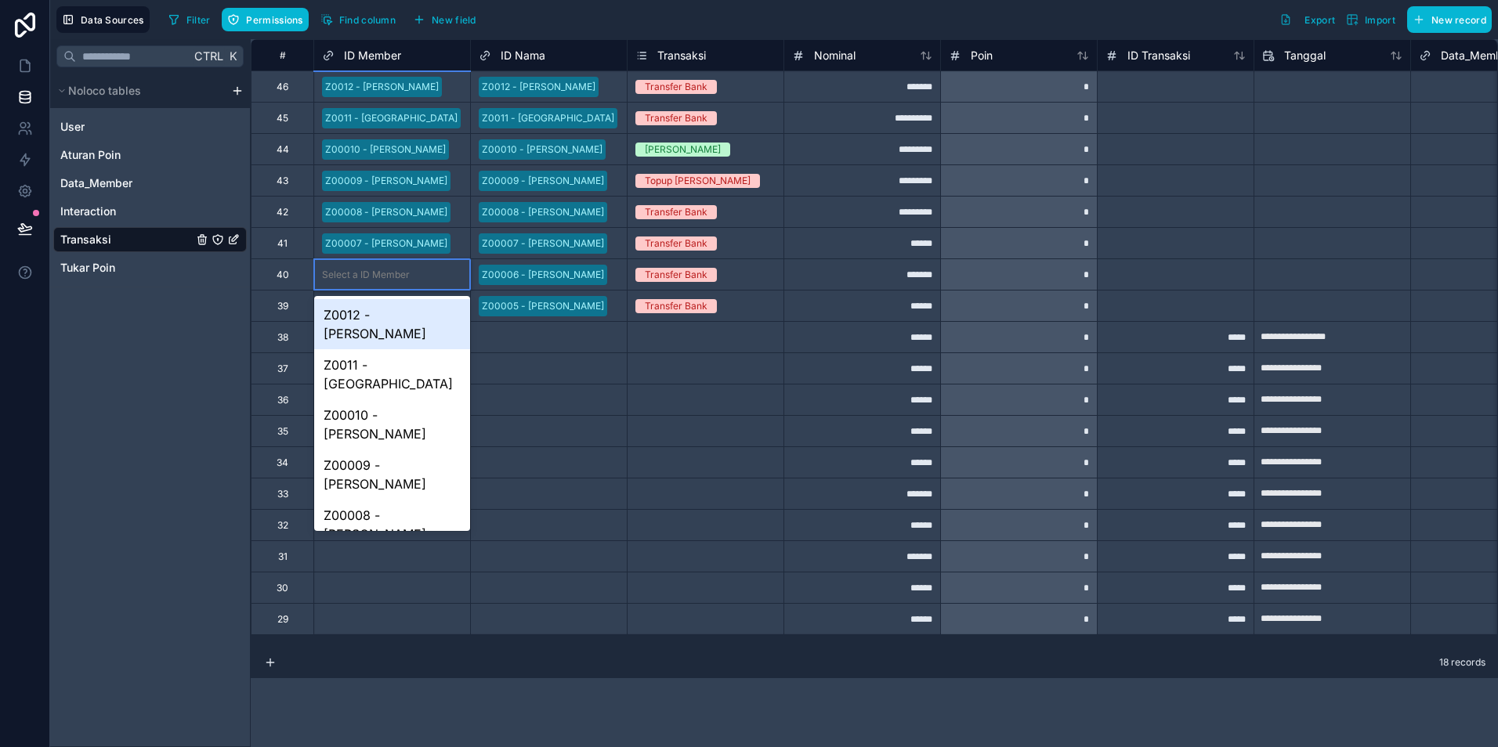
click at [367, 280] on div "Select a ID Member" at bounding box center [366, 275] width 88 height 13
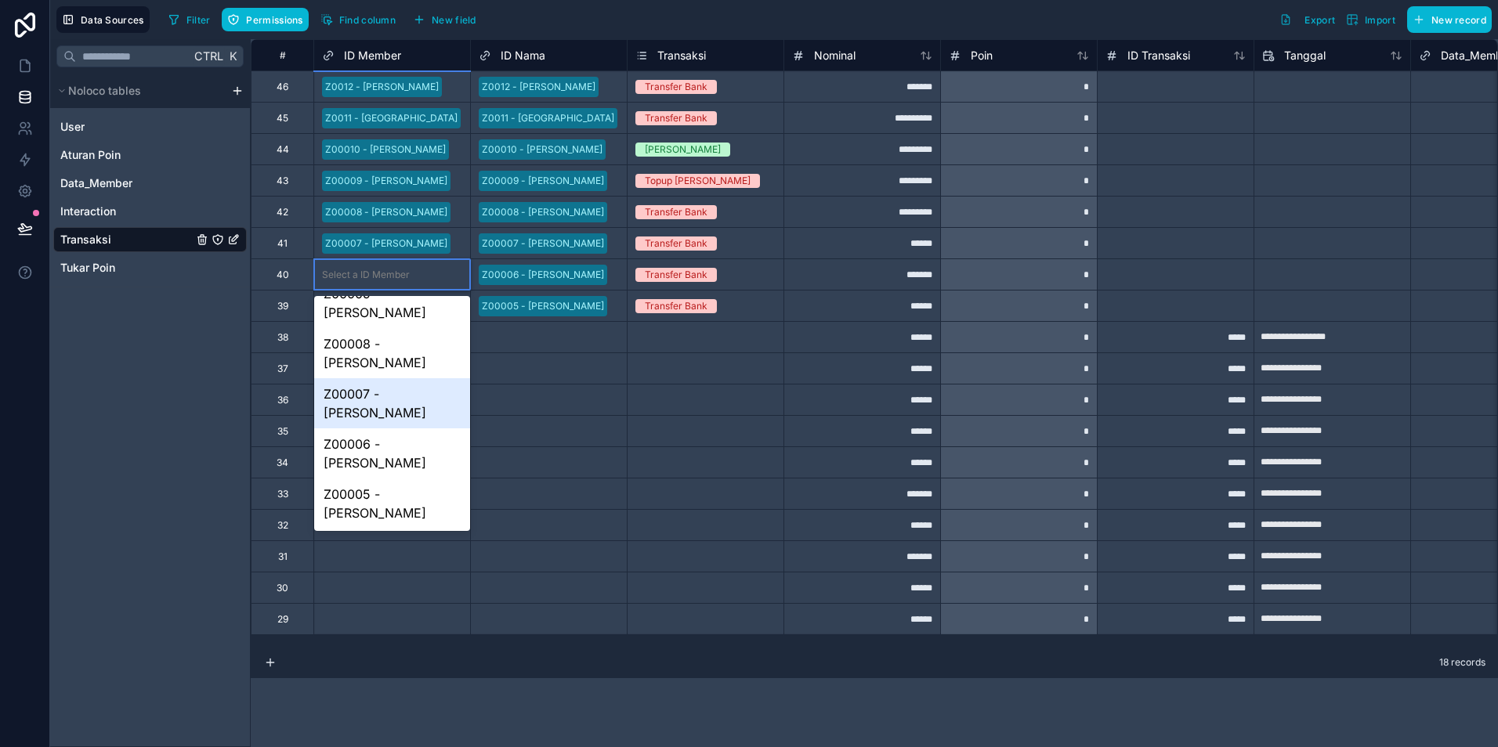
scroll to position [235, 0]
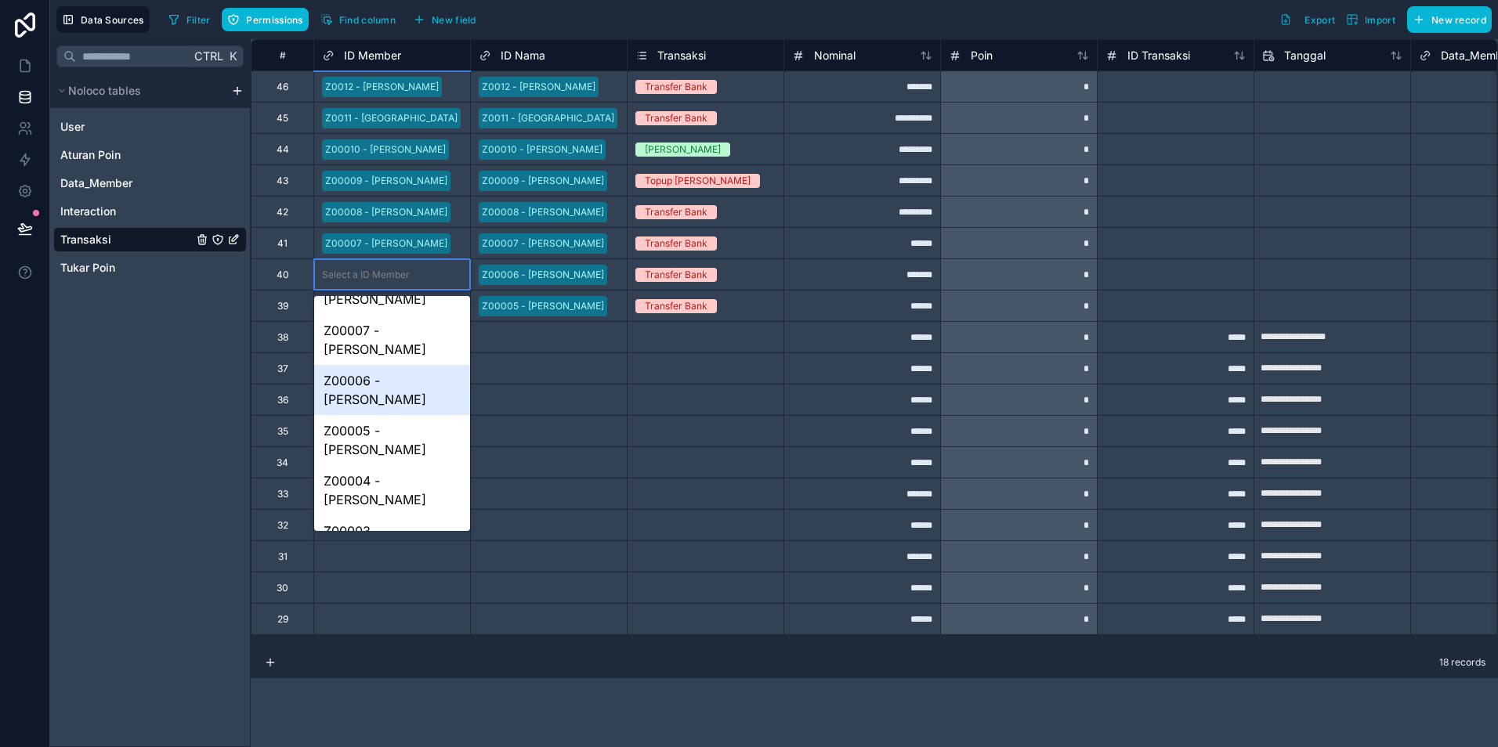
click at [367, 365] on div "Z00006 - [PERSON_NAME]" at bounding box center [392, 390] width 156 height 50
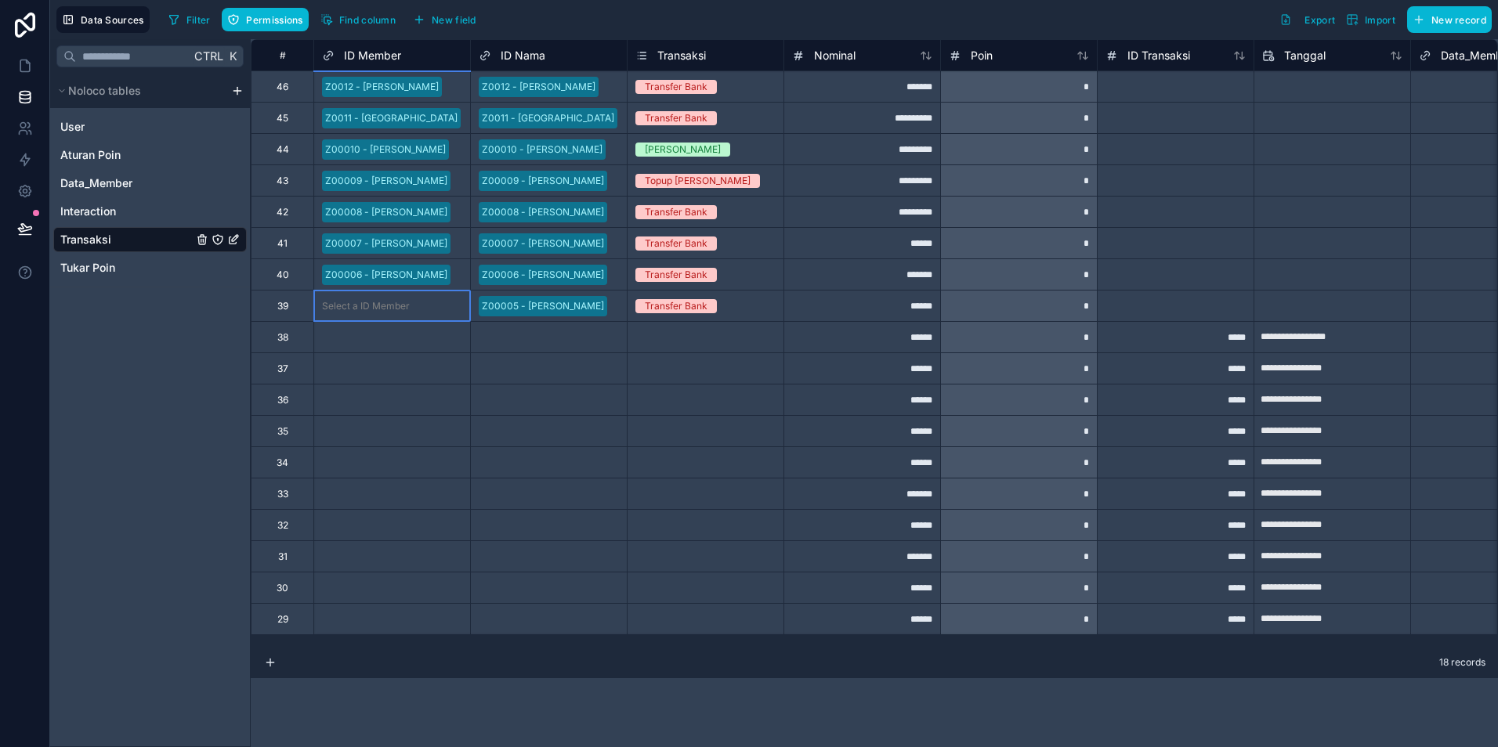
click at [368, 304] on div "Select a ID Member" at bounding box center [366, 306] width 88 height 13
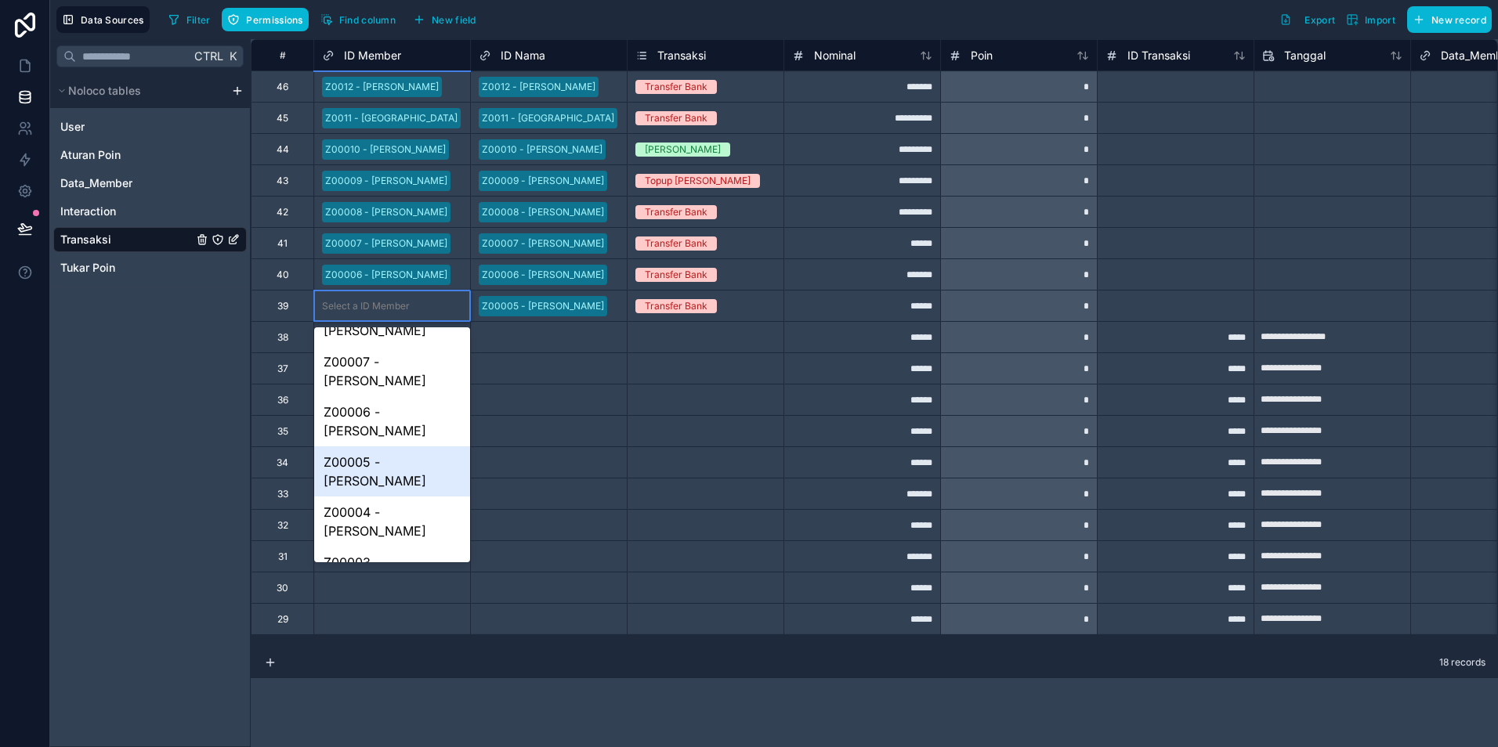
click at [369, 447] on div "Z00005 - [PERSON_NAME]" at bounding box center [392, 472] width 156 height 50
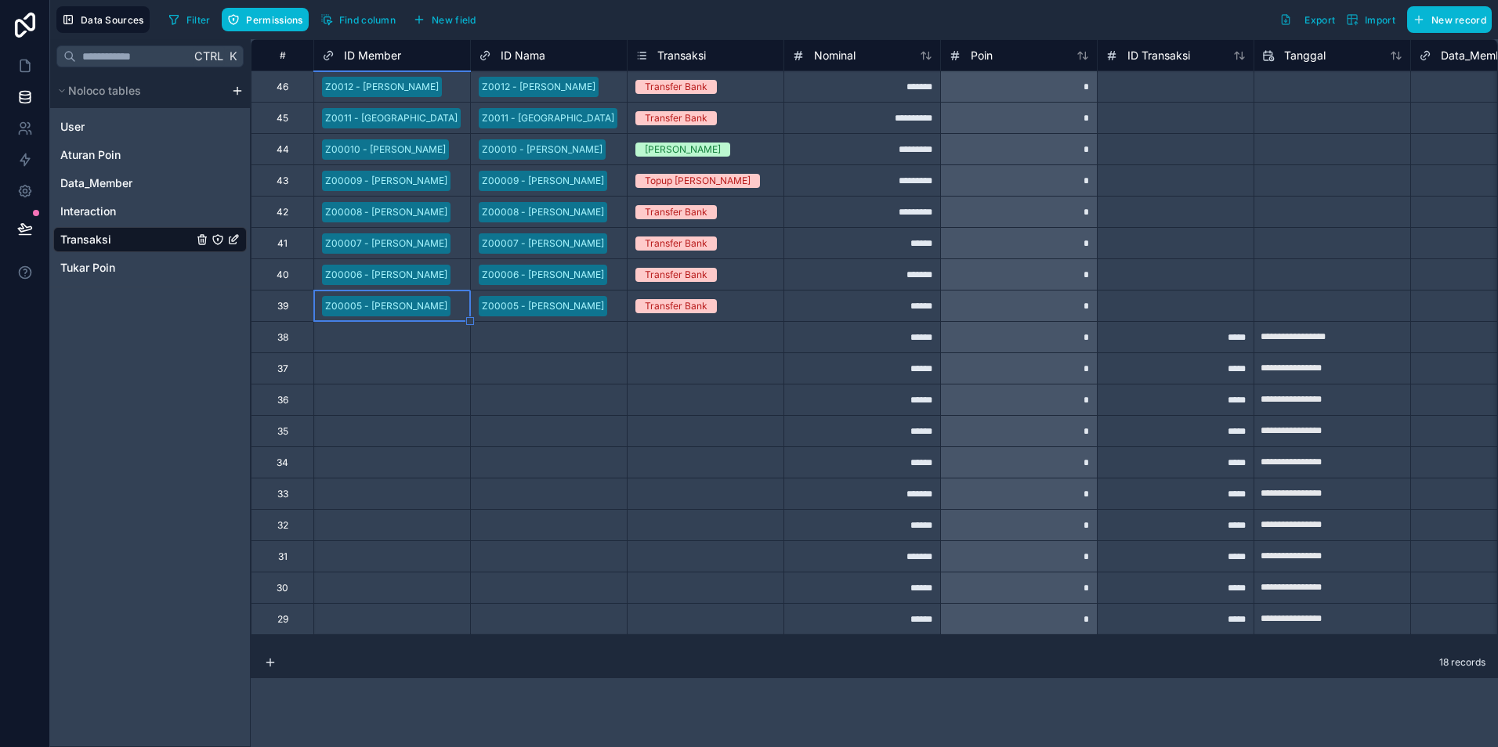
click at [567, 86] on div "Z0012 - [PERSON_NAME]" at bounding box center [539, 87] width 114 height 14
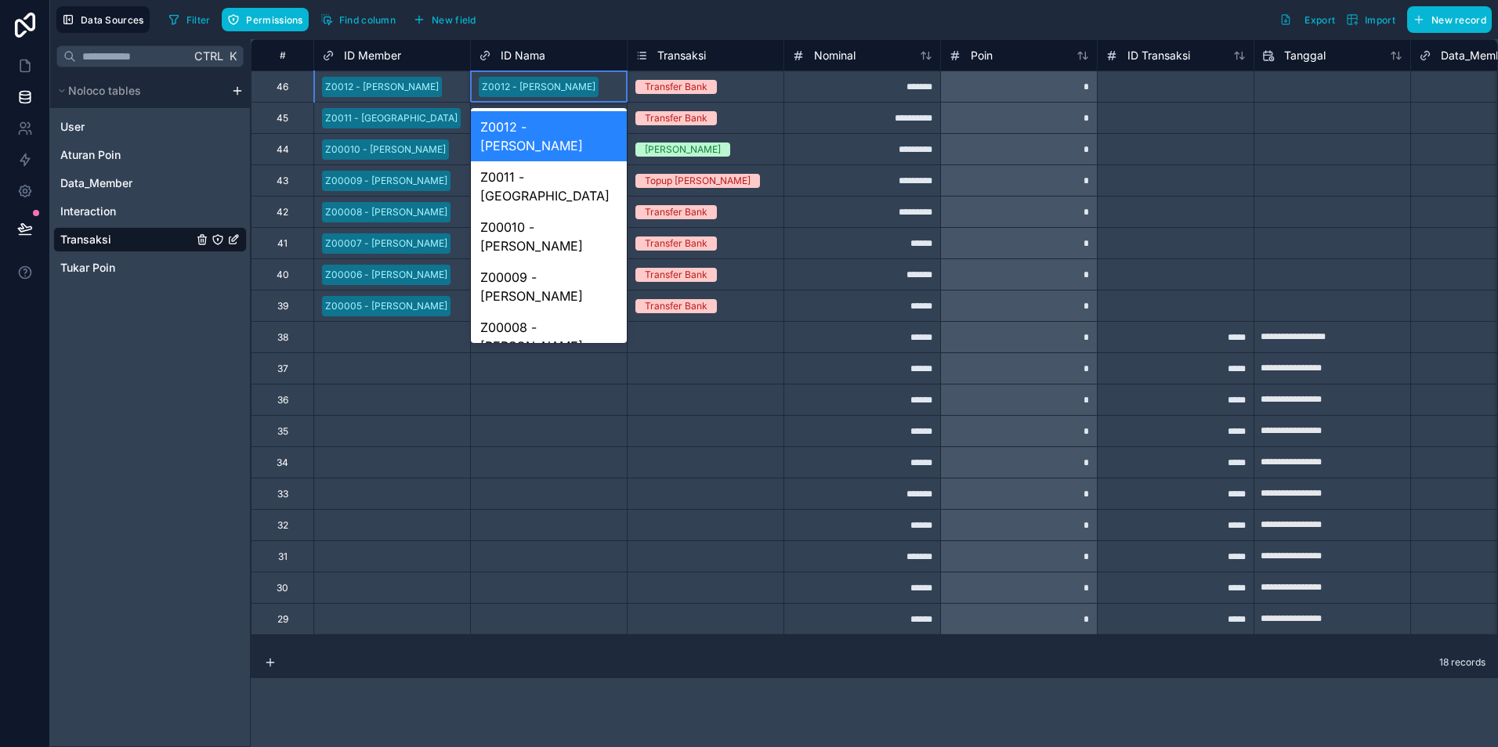
click at [567, 86] on div "Z0012 - [PERSON_NAME]" at bounding box center [539, 87] width 114 height 14
click at [89, 183] on span "Data_Member" at bounding box center [96, 183] width 72 height 16
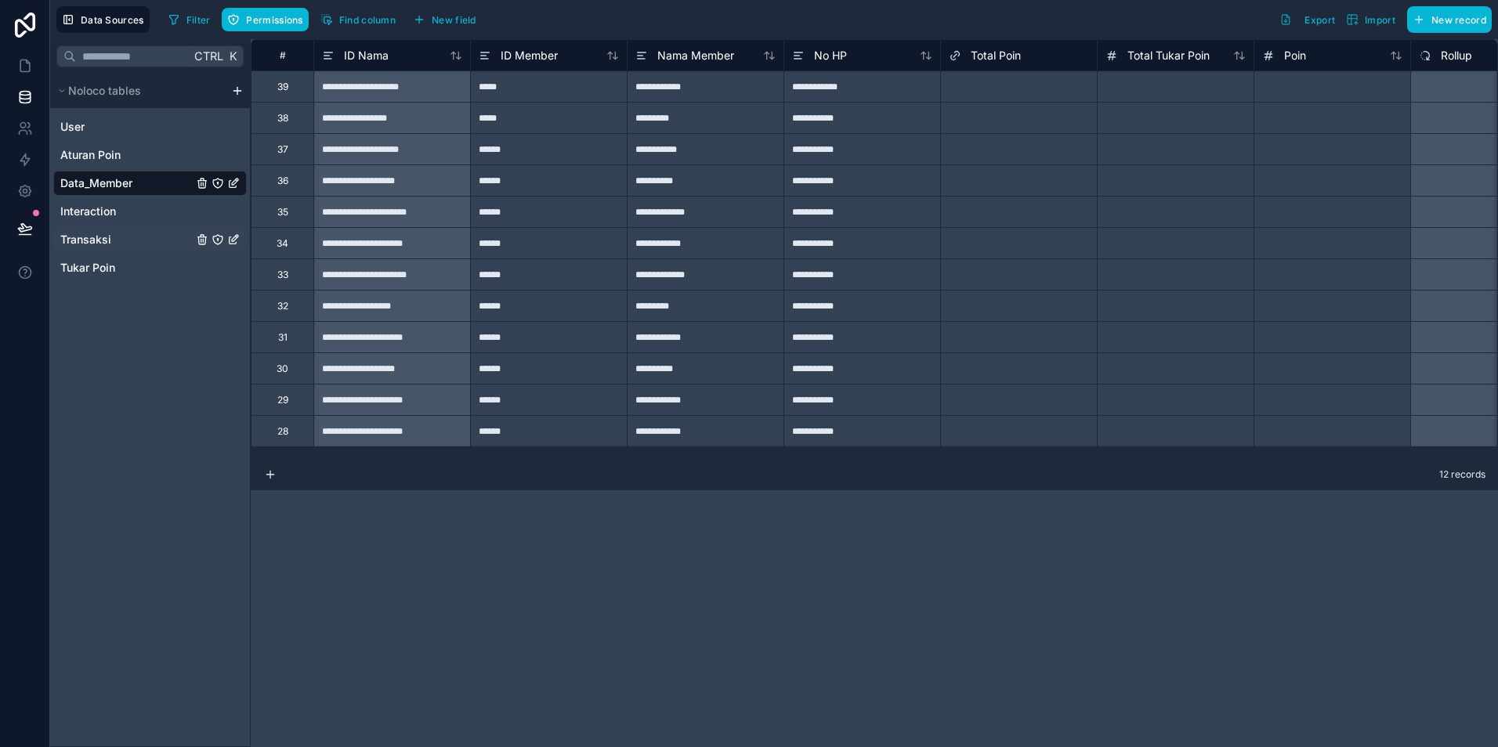
click at [95, 244] on span "Transaksi" at bounding box center [85, 240] width 51 height 16
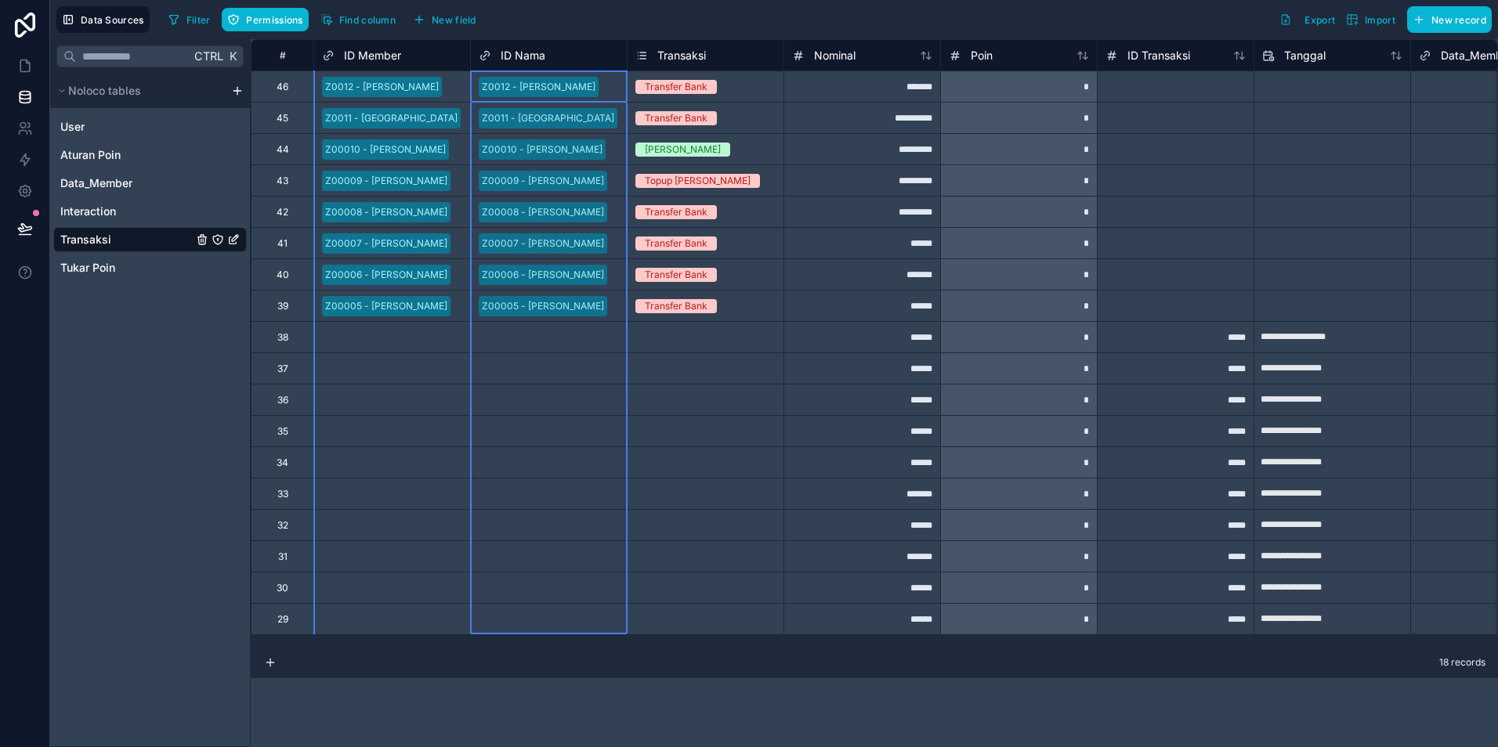
click at [562, 50] on div "ID Nama" at bounding box center [549, 55] width 140 height 19
click at [526, 56] on span "ID Nama" at bounding box center [523, 56] width 45 height 16
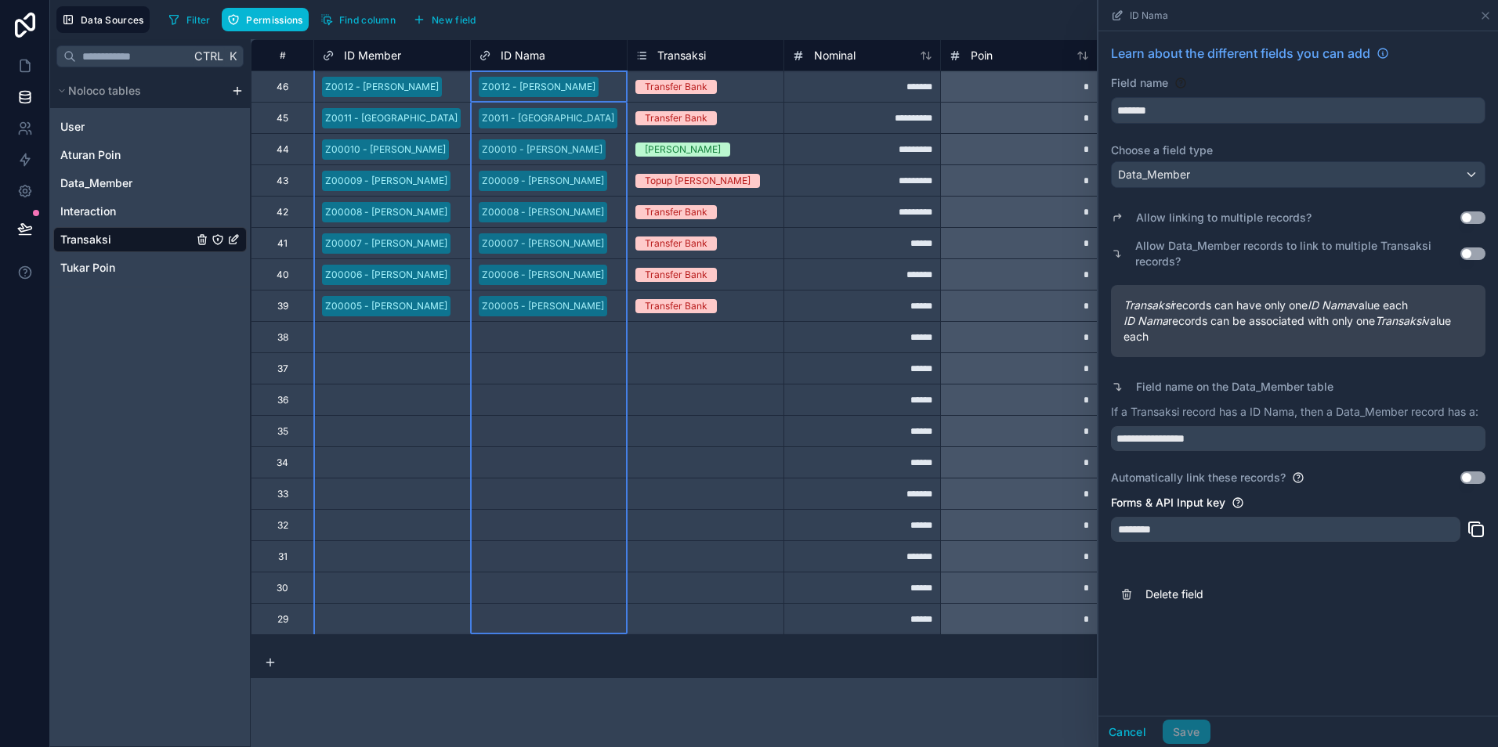
click at [436, 53] on div "ID Member" at bounding box center [392, 55] width 140 height 19
click at [385, 56] on span "ID Member" at bounding box center [372, 56] width 57 height 16
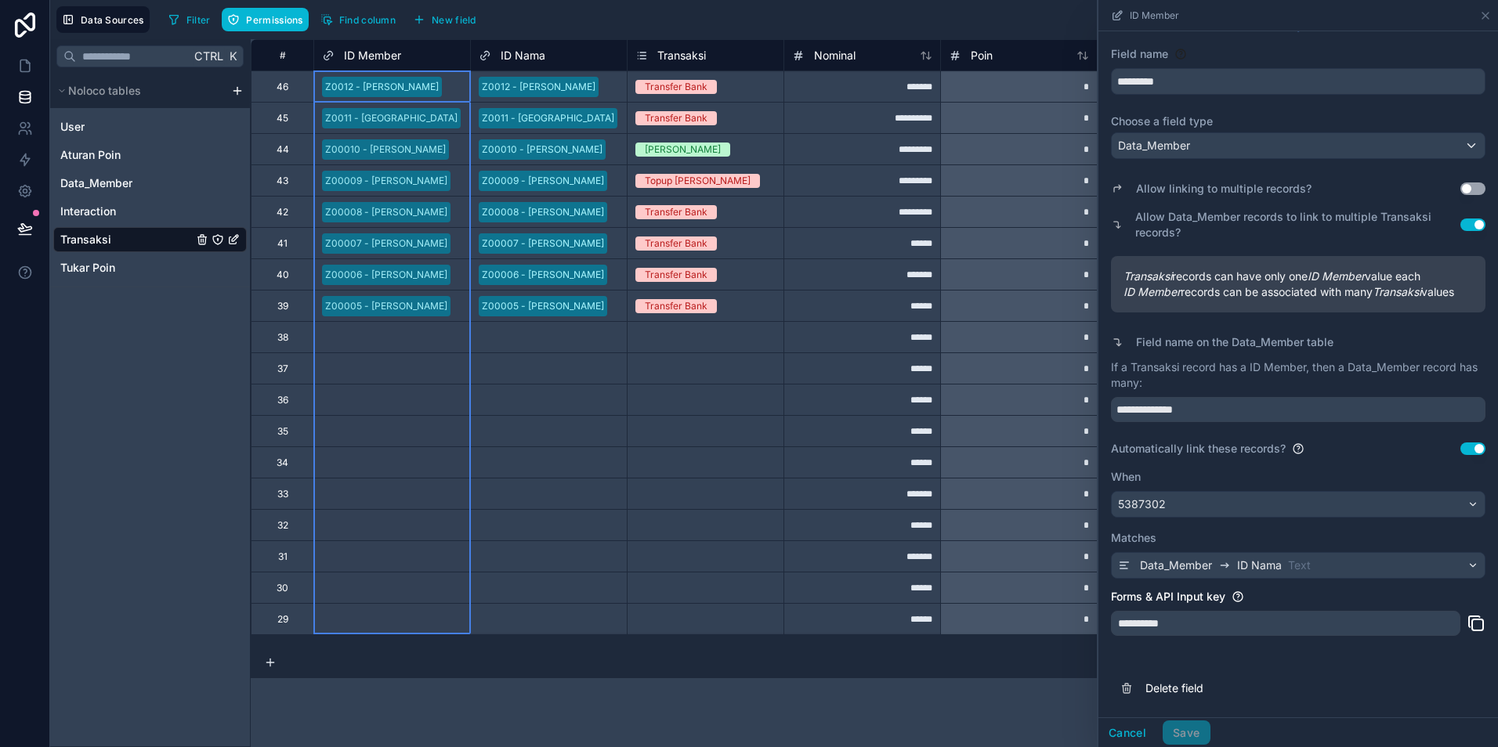
scroll to position [45, 0]
click at [1257, 569] on span "ID Nama" at bounding box center [1259, 565] width 45 height 16
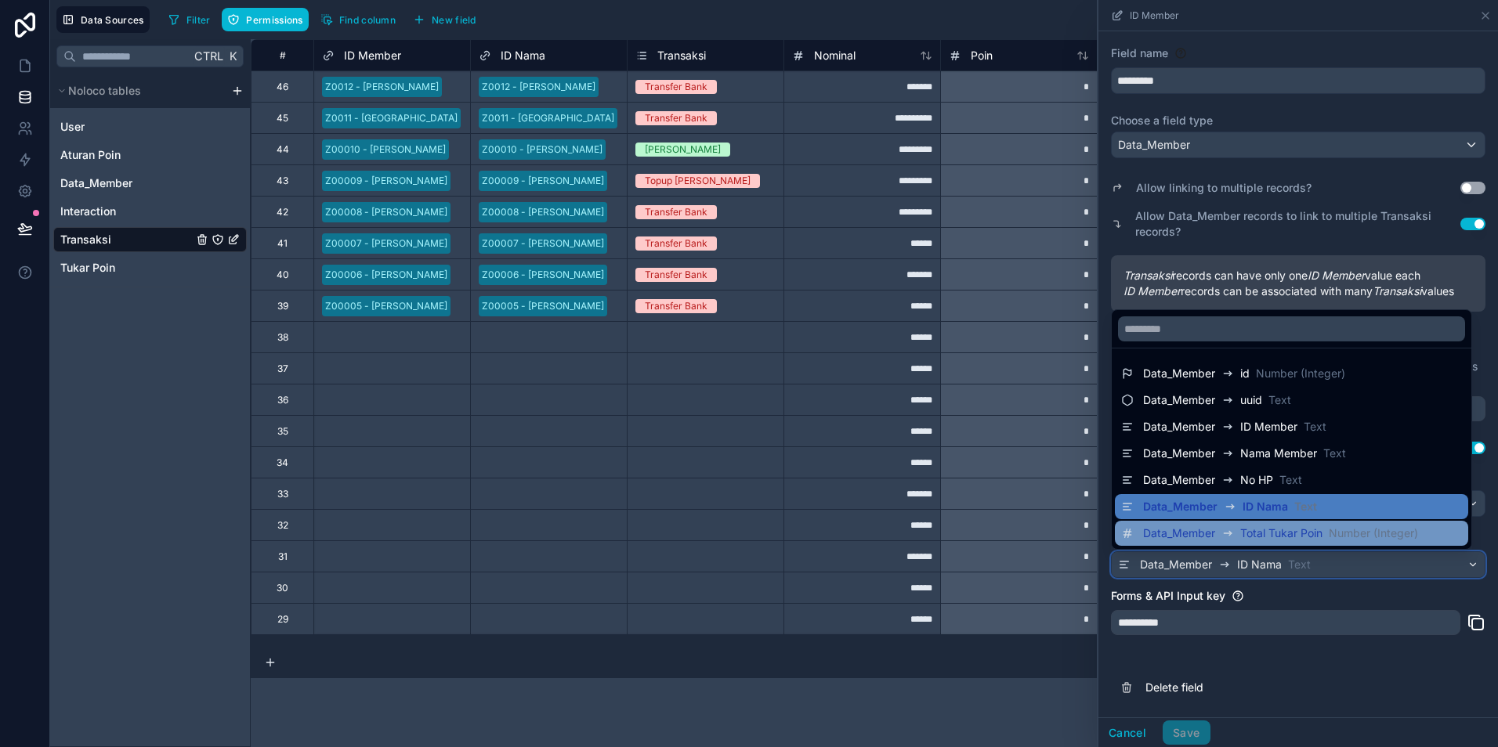
scroll to position [53, 0]
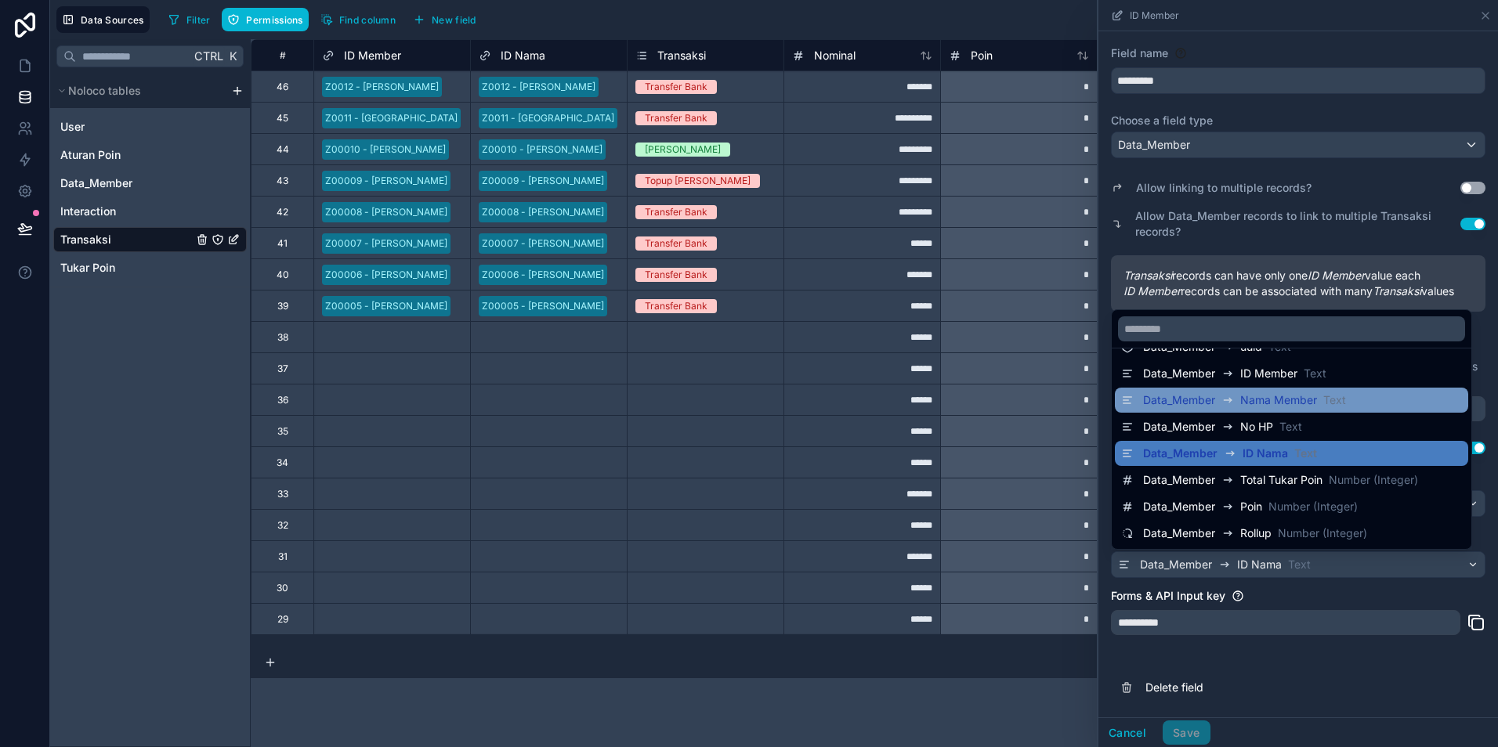
click at [1264, 407] on span "Nama Member" at bounding box center [1278, 400] width 77 height 16
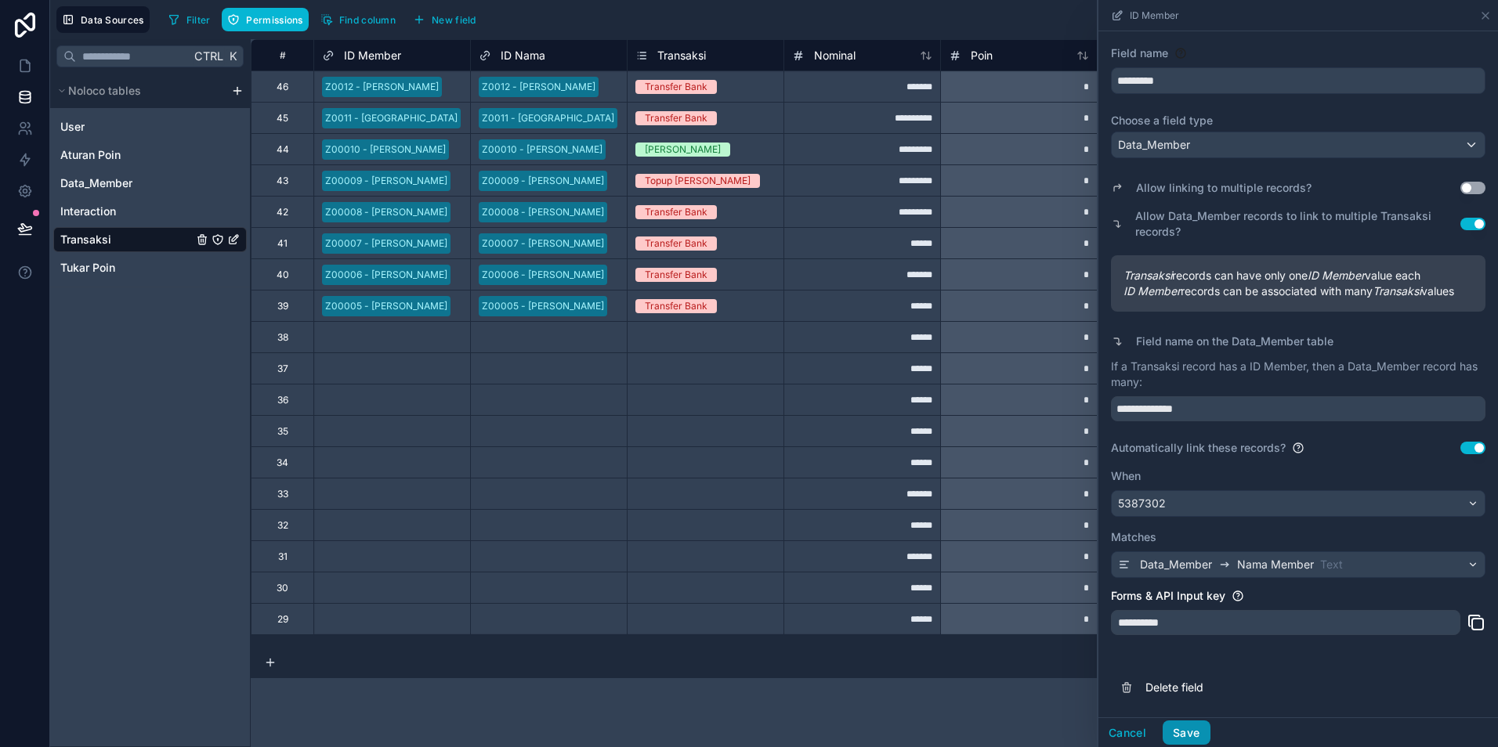
click at [1191, 740] on button "Save" at bounding box center [1186, 733] width 47 height 25
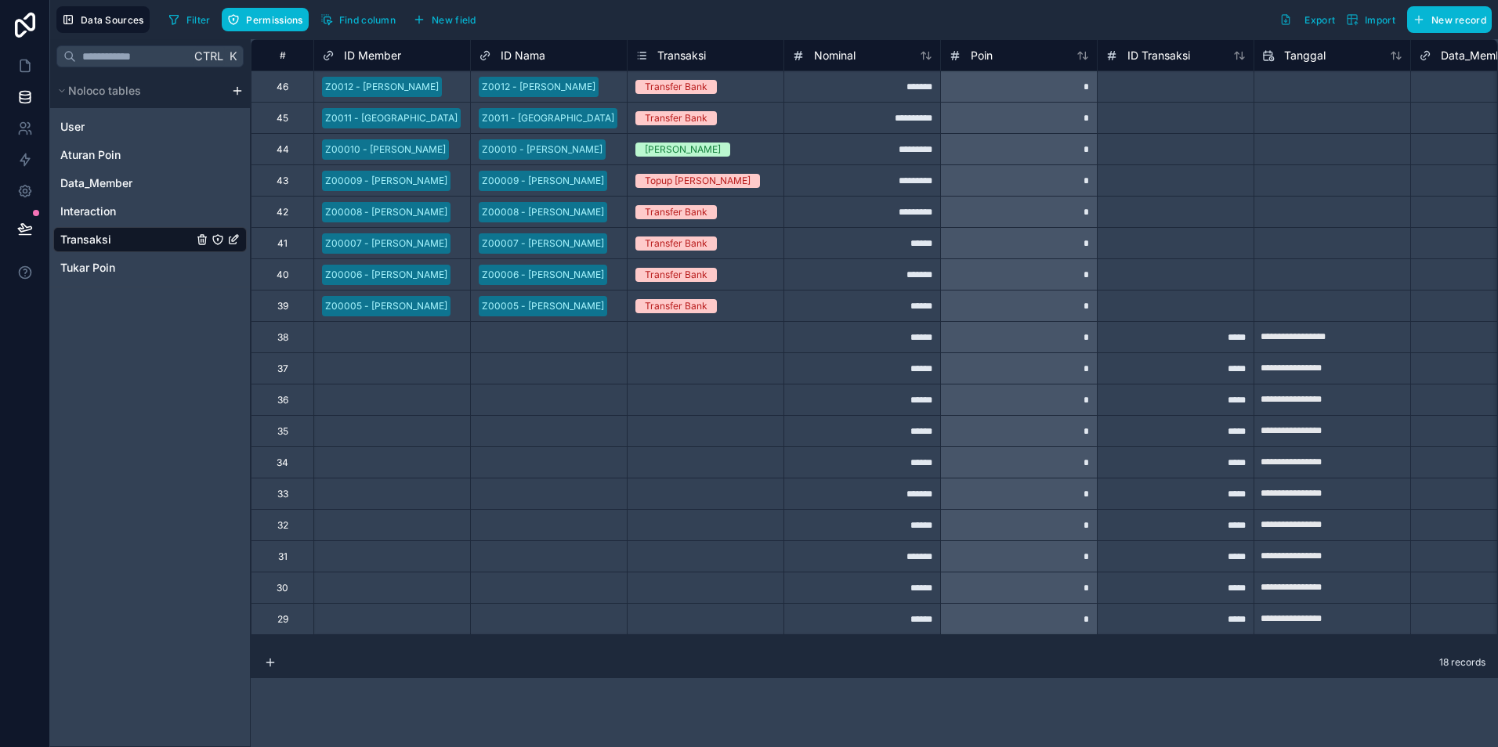
click at [388, 52] on span "ID Member" at bounding box center [372, 56] width 57 height 16
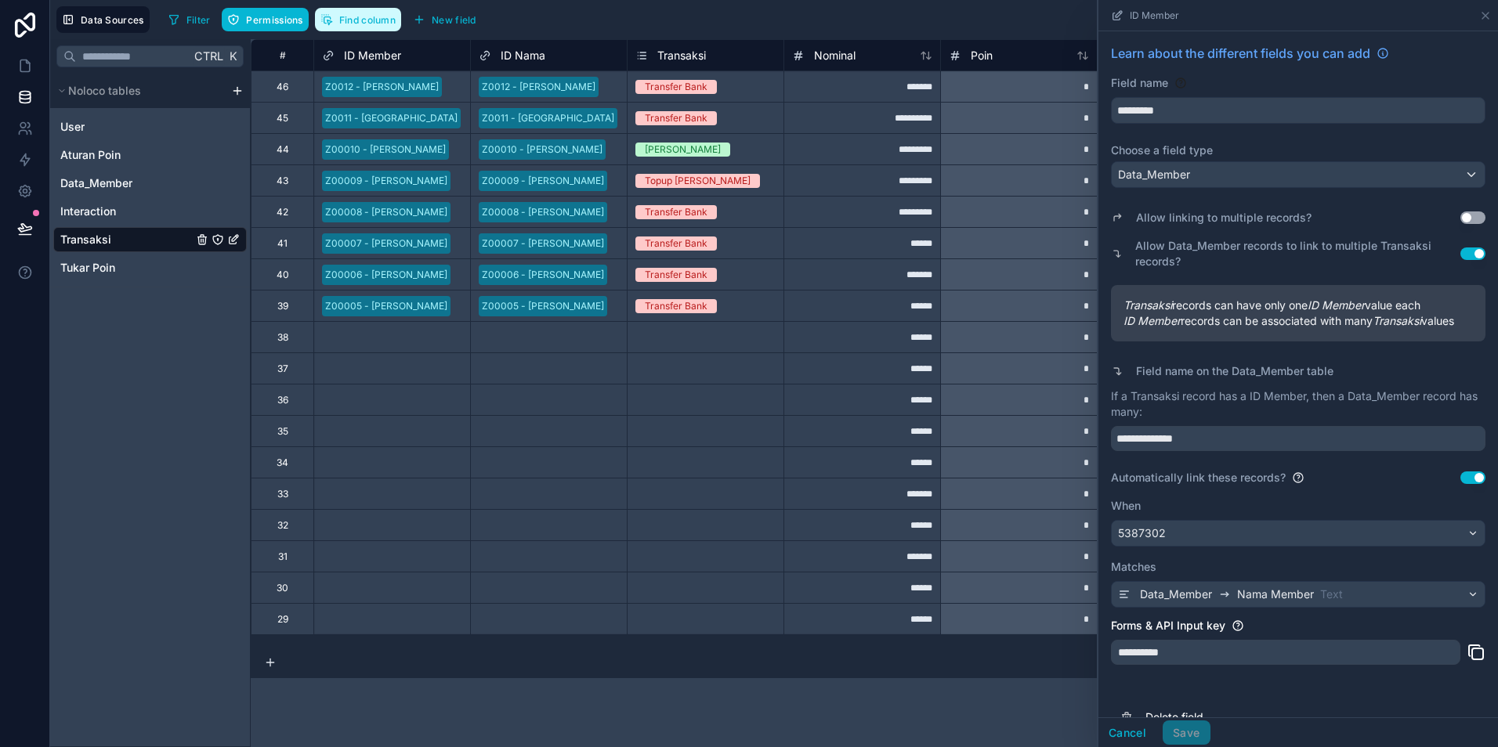
click at [359, 21] on span "Find column" at bounding box center [367, 20] width 56 height 12
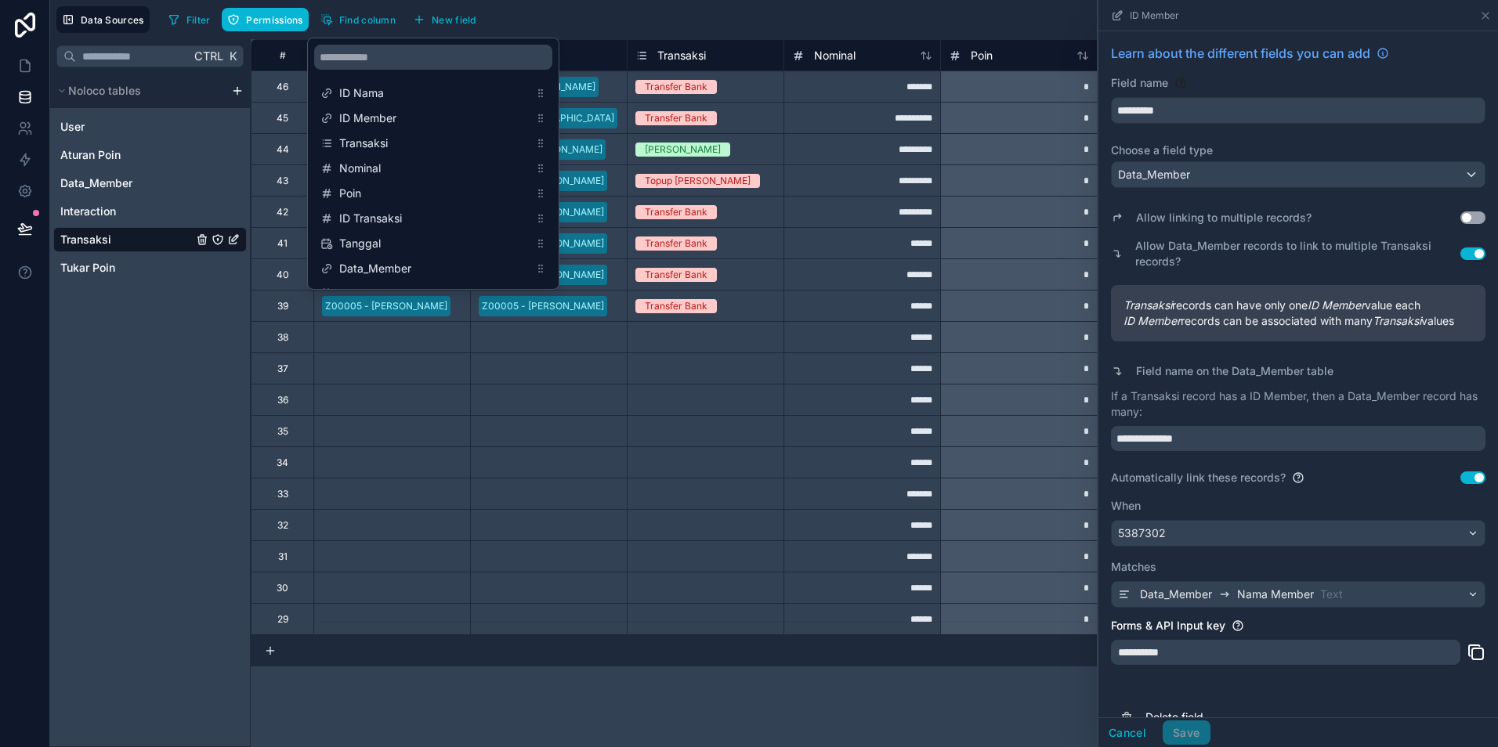
click at [747, 212] on div "Transfer Bank" at bounding box center [705, 212] width 156 height 17
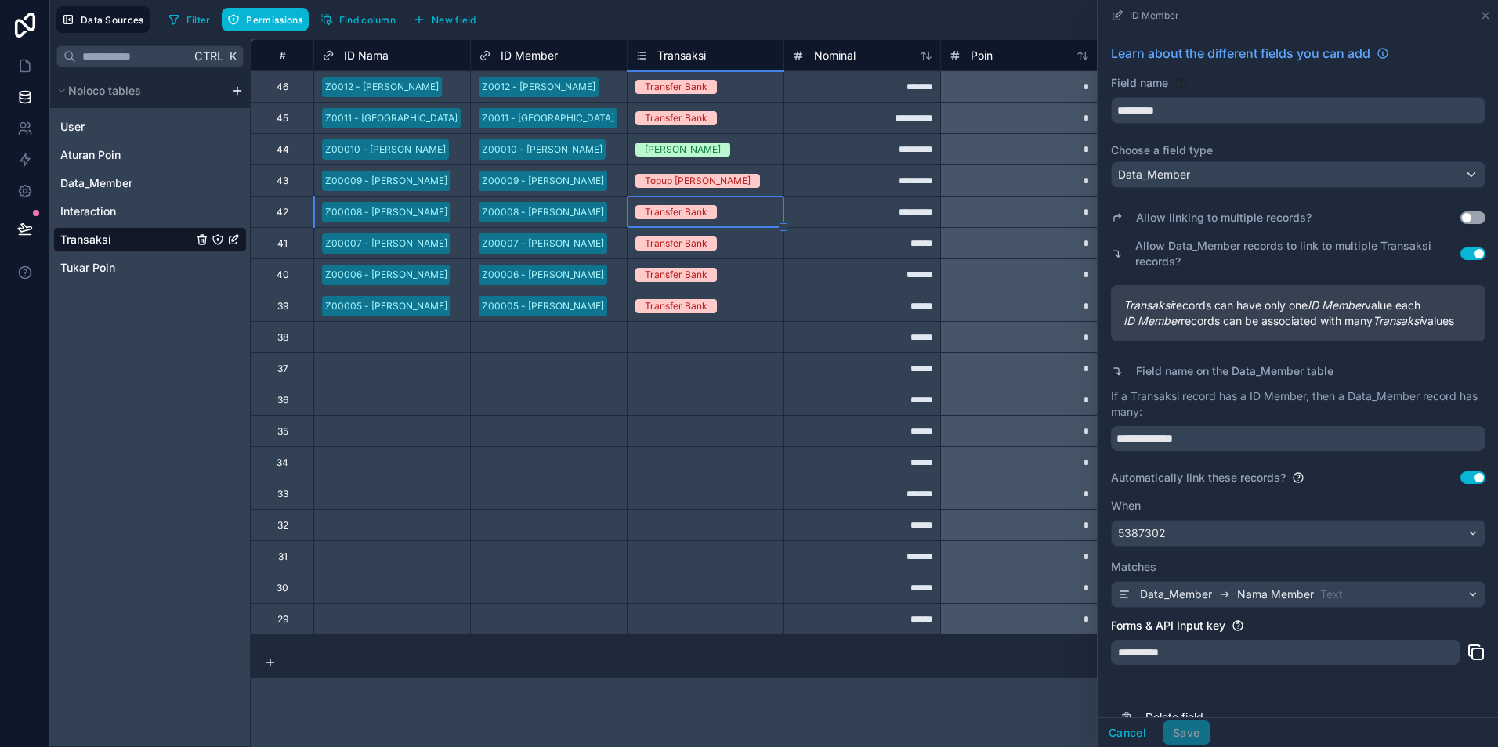
click at [537, 89] on div "Z0012 - [PERSON_NAME]" at bounding box center [539, 87] width 114 height 14
click at [537, 66] on div "ID Member" at bounding box center [548, 54] width 157 height 31
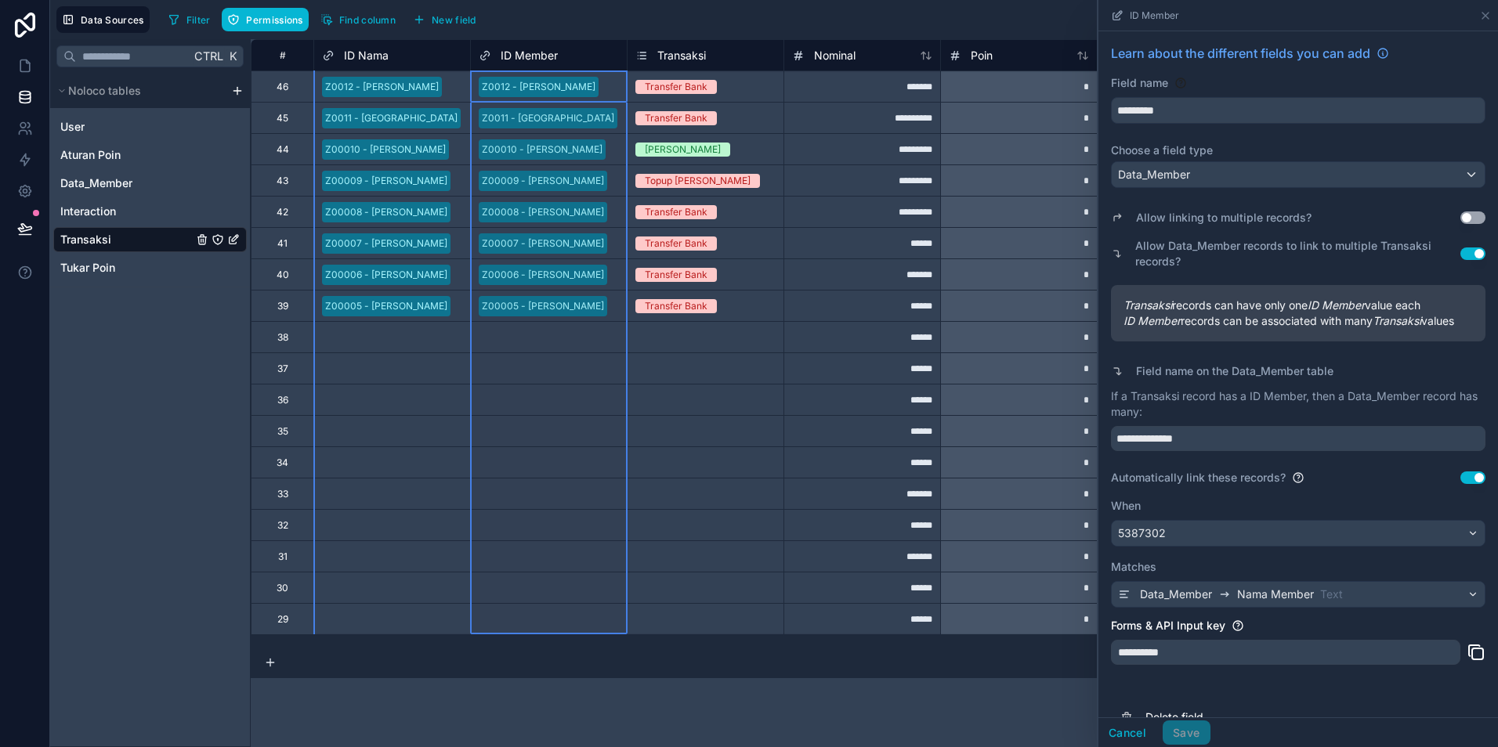
click at [535, 49] on span "ID Member" at bounding box center [529, 56] width 57 height 16
click at [516, 56] on span "ID Member" at bounding box center [529, 56] width 57 height 16
click at [563, 59] on div "ID Member" at bounding box center [549, 55] width 140 height 19
click at [773, 220] on div "Transfer Bank" at bounding box center [705, 212] width 156 height 17
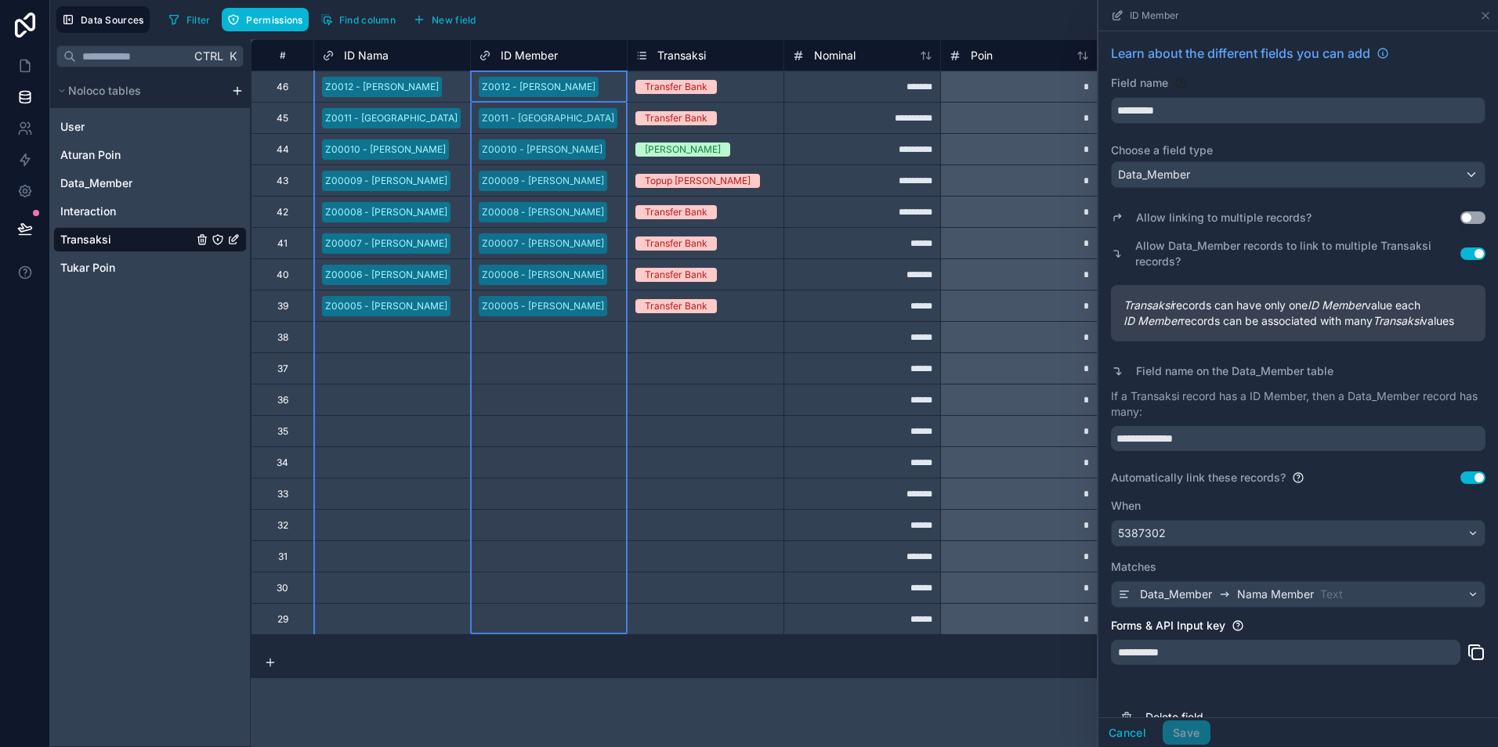
click at [530, 61] on span "ID Member" at bounding box center [529, 56] width 57 height 16
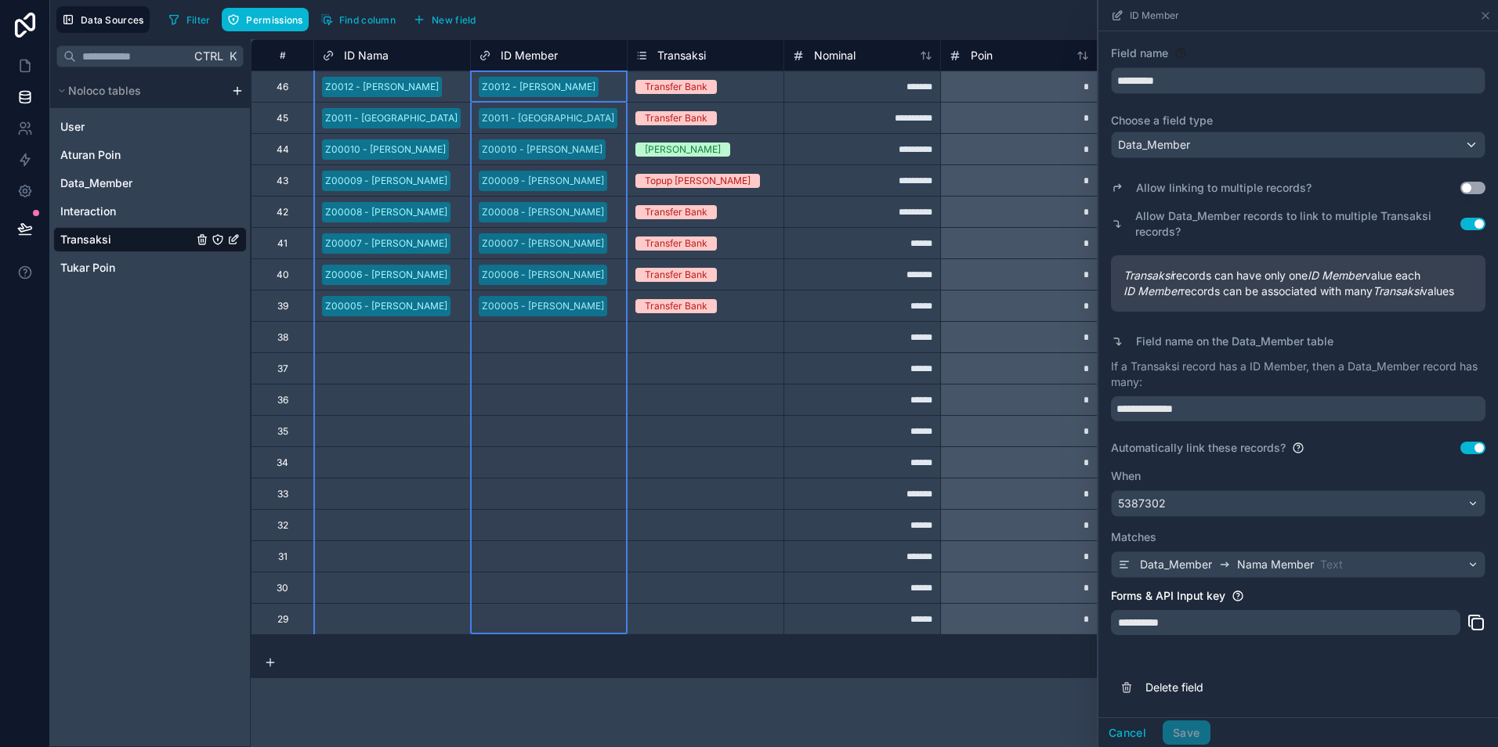
scroll to position [45, 0]
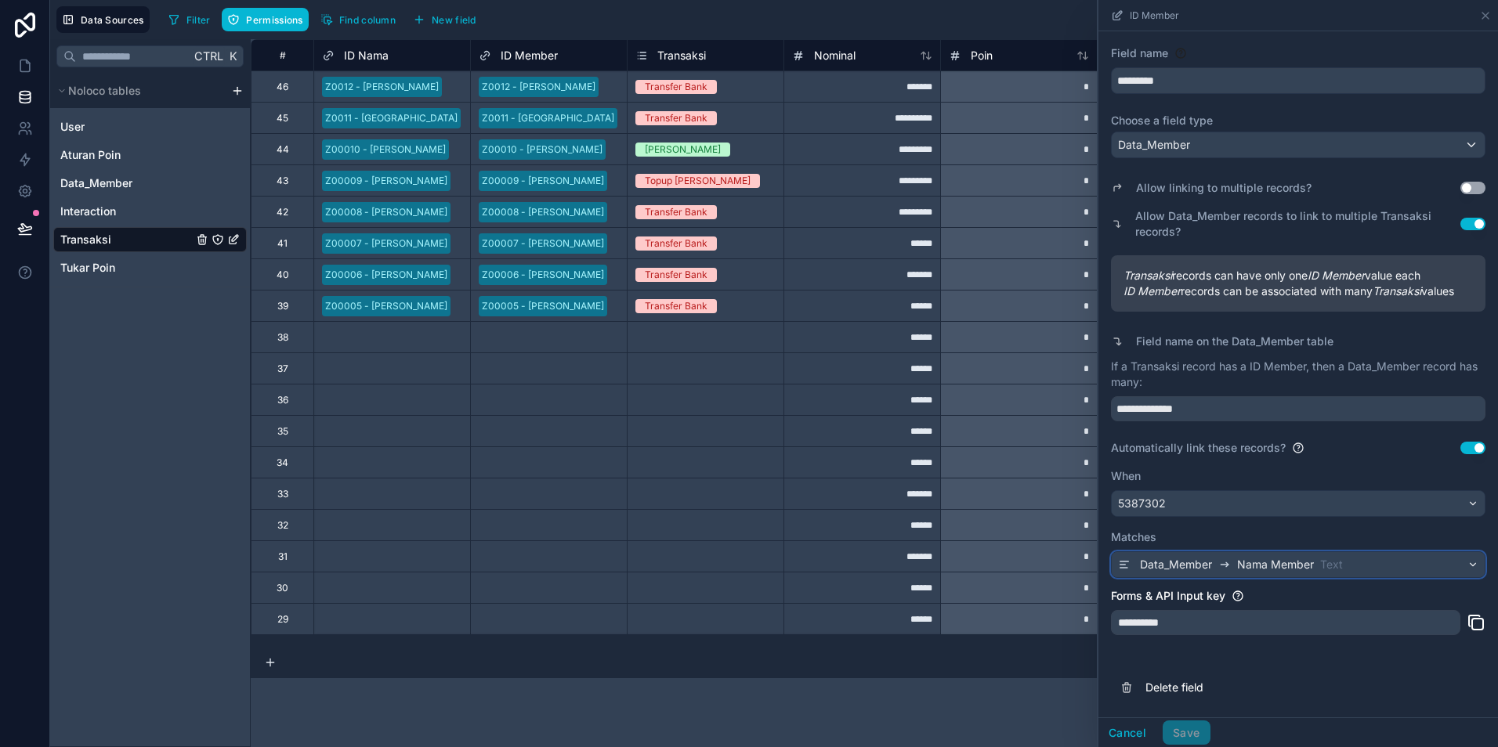
click at [1355, 570] on div "Data_Member Nama Member Text" at bounding box center [1298, 564] width 373 height 25
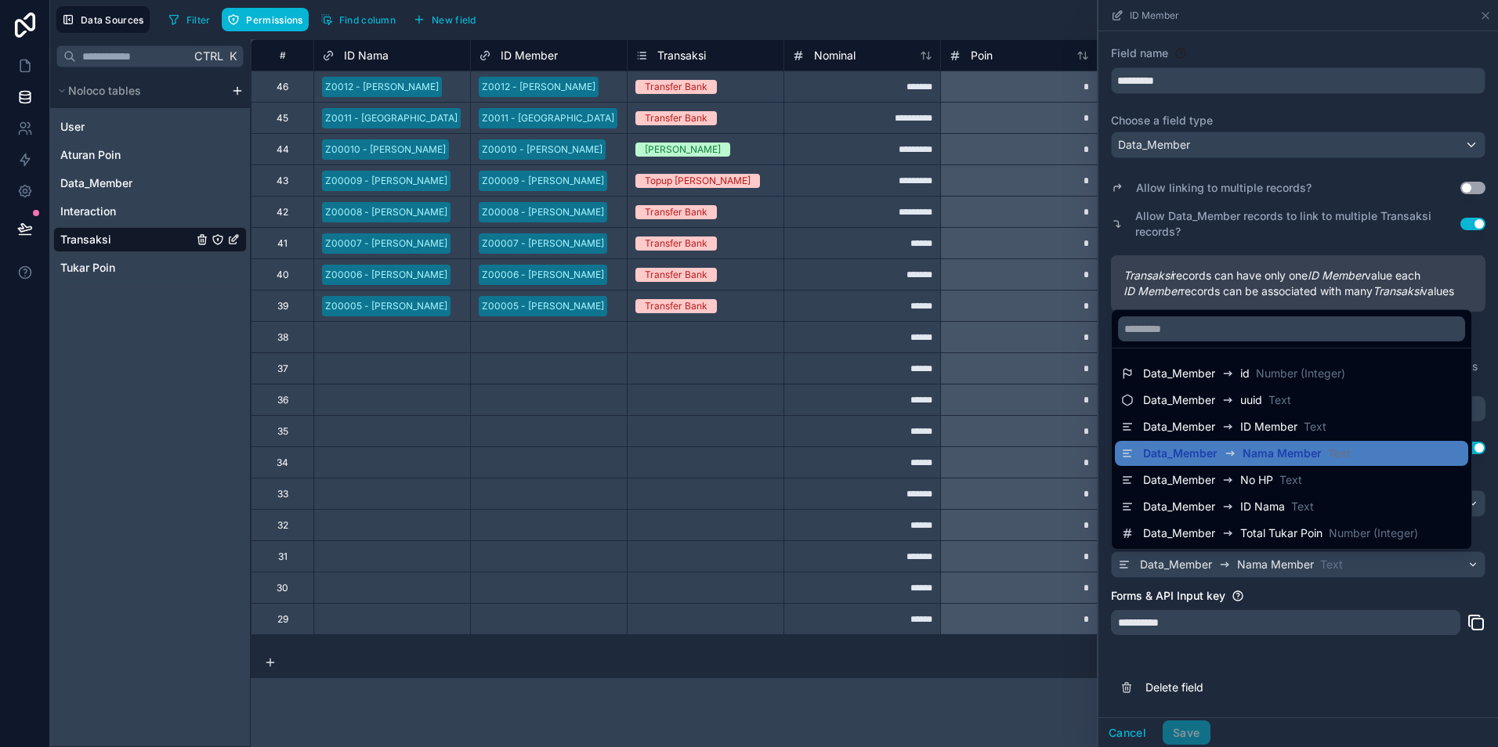
click at [1387, 671] on div at bounding box center [1298, 373] width 400 height 747
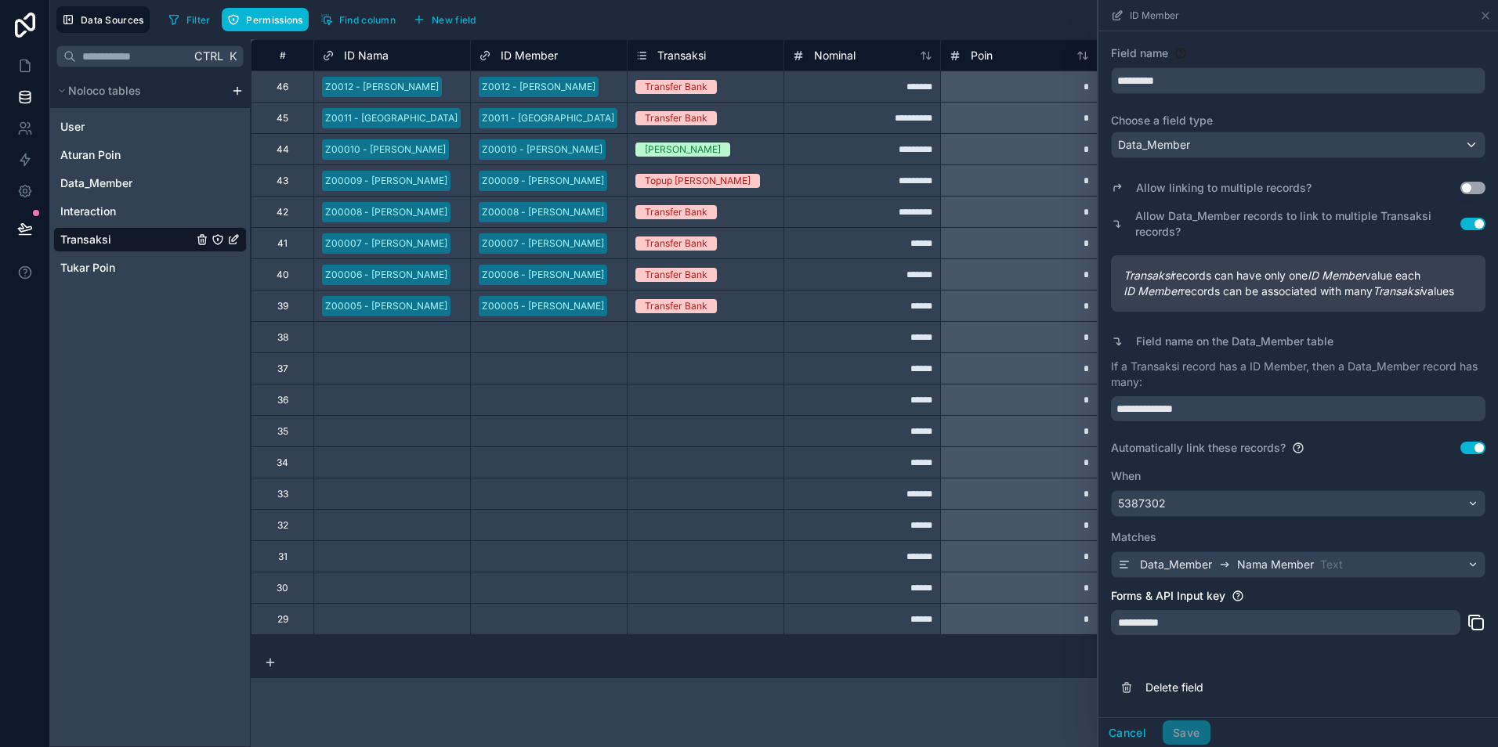
click at [579, 88] on div "Z0012 - [PERSON_NAME]" at bounding box center [549, 87] width 156 height 24
click at [1206, 132] on div "Data_Member" at bounding box center [1298, 144] width 373 height 25
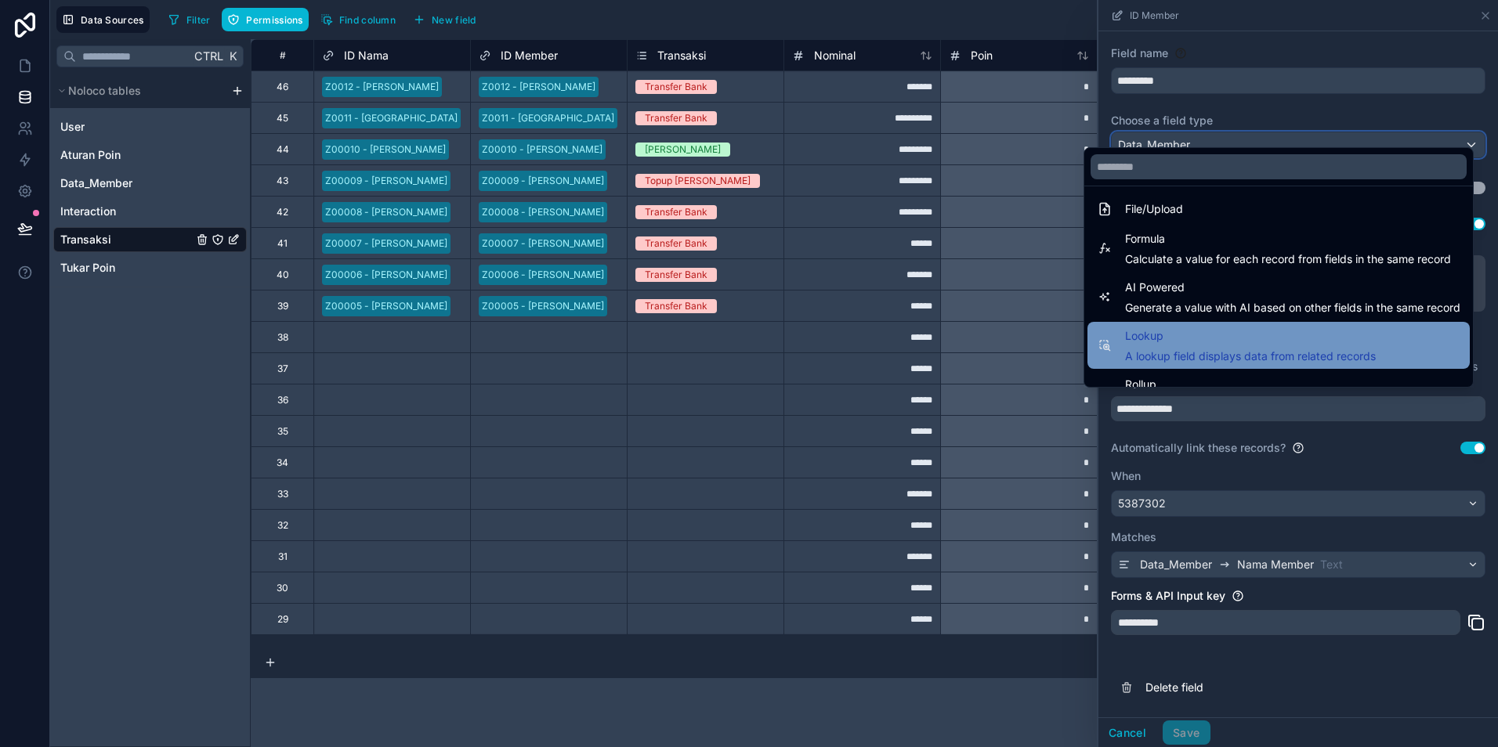
scroll to position [392, 0]
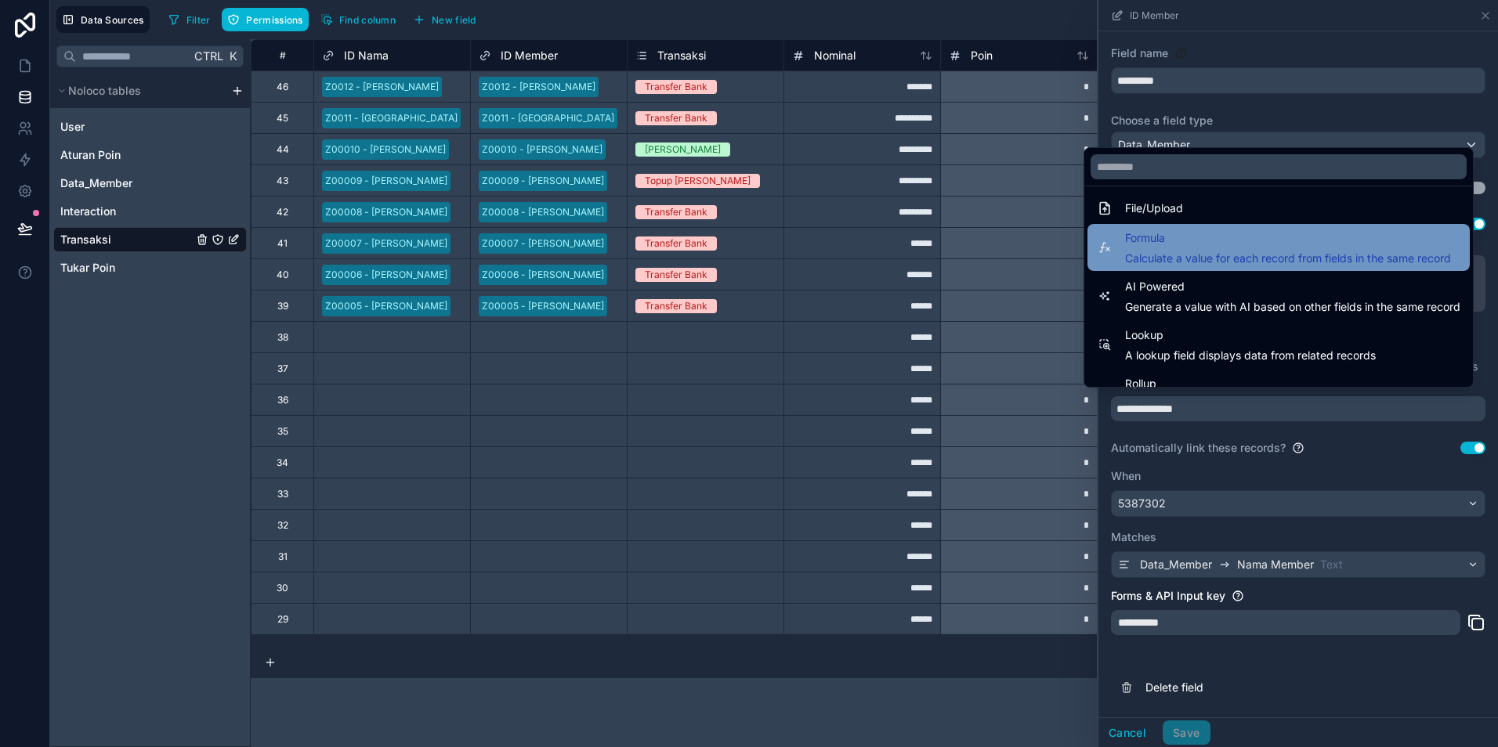
click at [1157, 251] on span "Calculate a value for each record from fields in the same record" at bounding box center [1288, 259] width 326 height 16
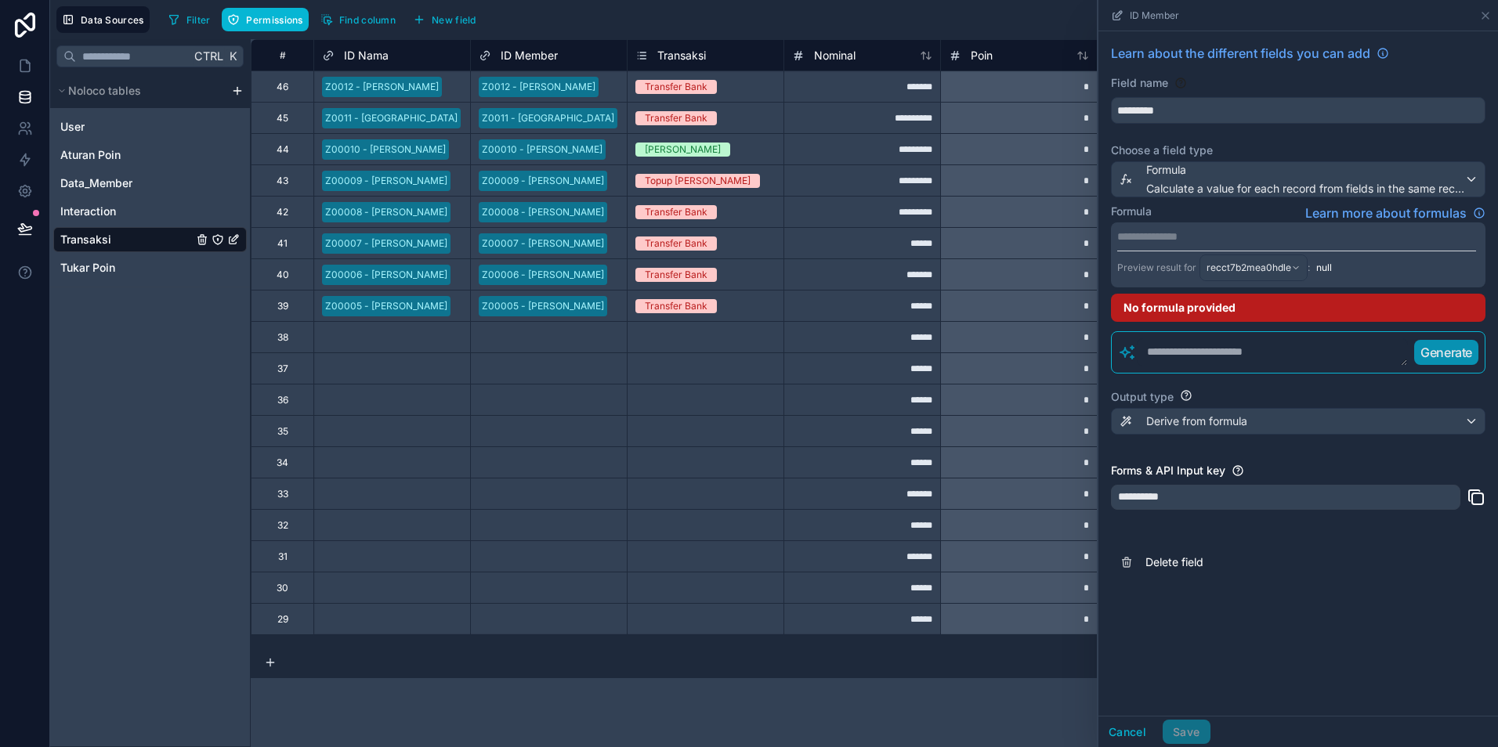
click at [1201, 237] on p "**********" at bounding box center [1296, 237] width 359 height 16
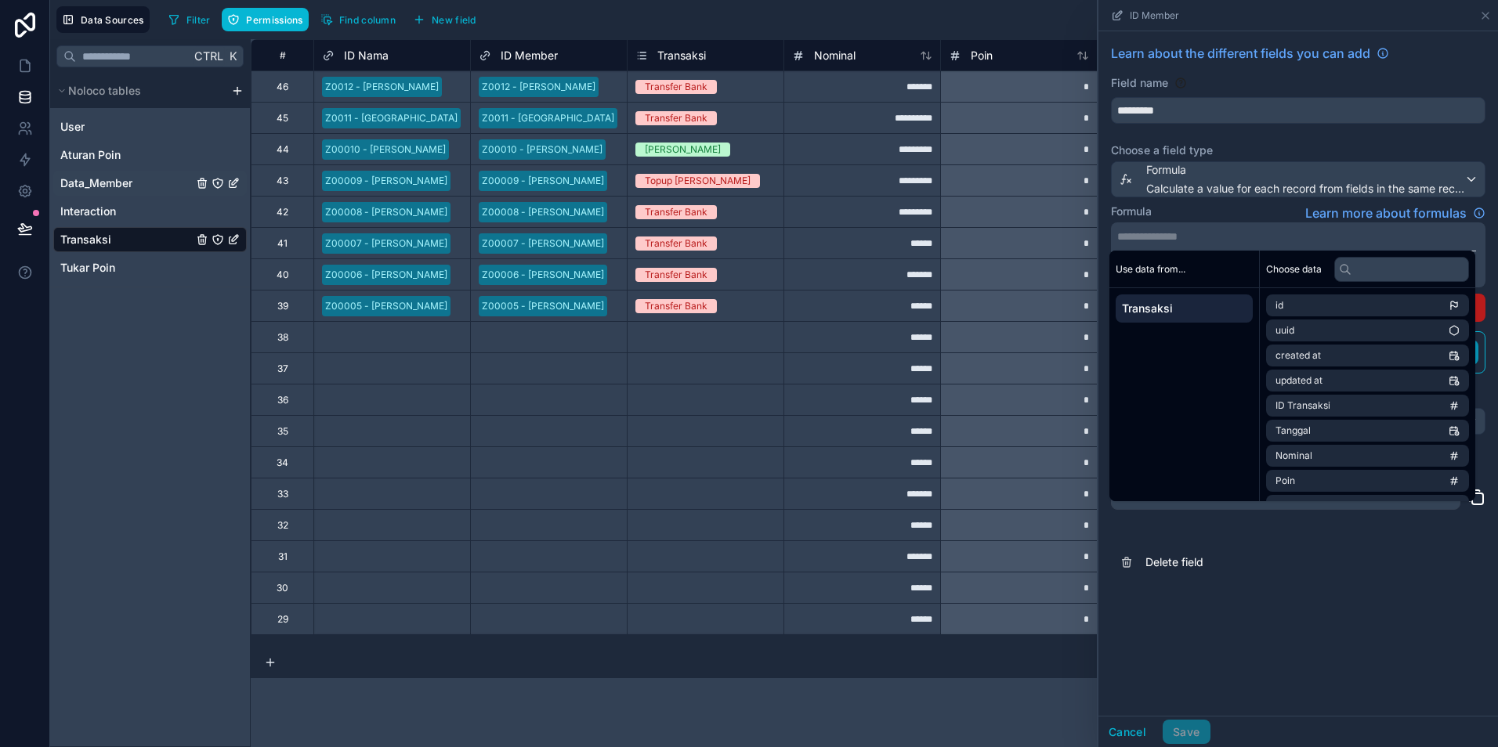
click at [85, 186] on span "Data_Member" at bounding box center [96, 183] width 72 height 16
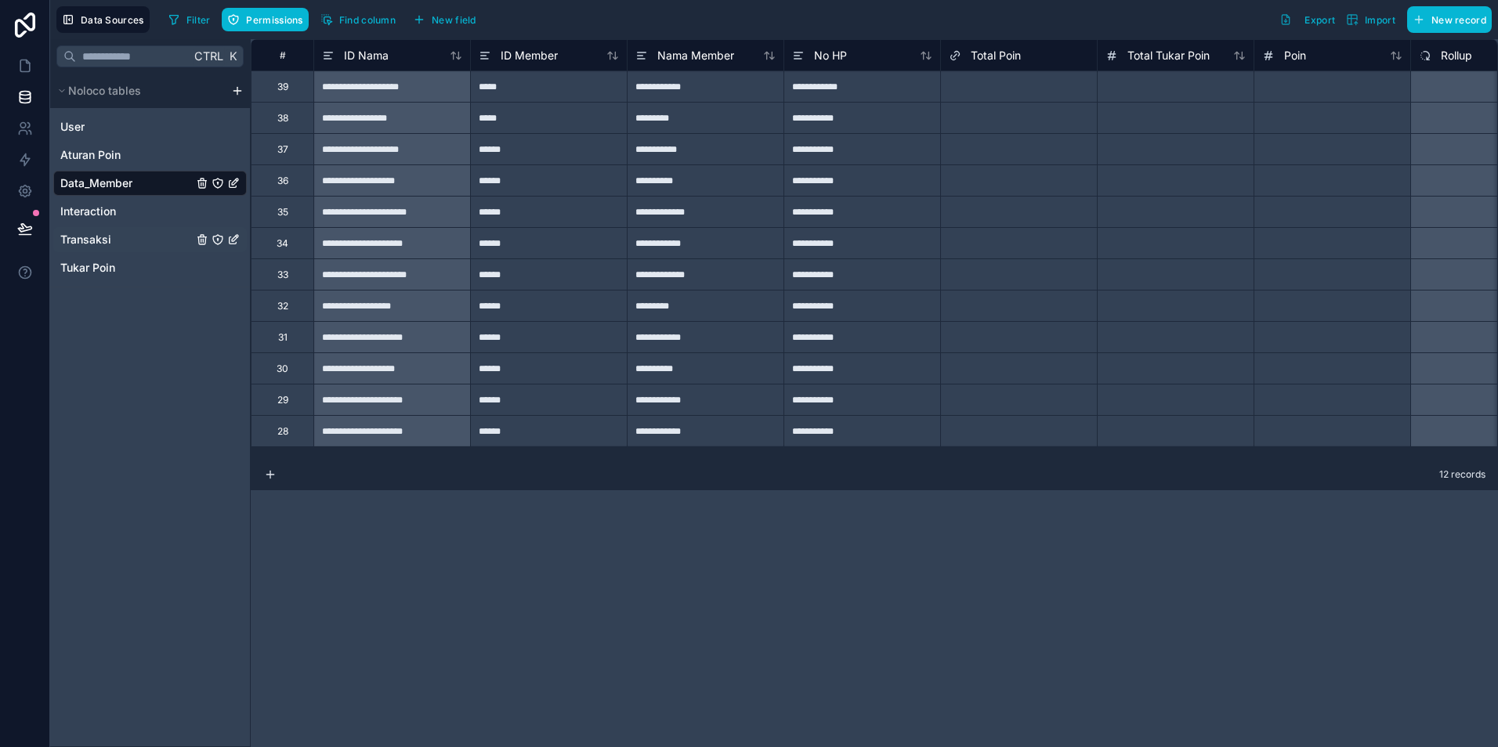
click at [82, 247] on span "Transaksi" at bounding box center [85, 240] width 51 height 16
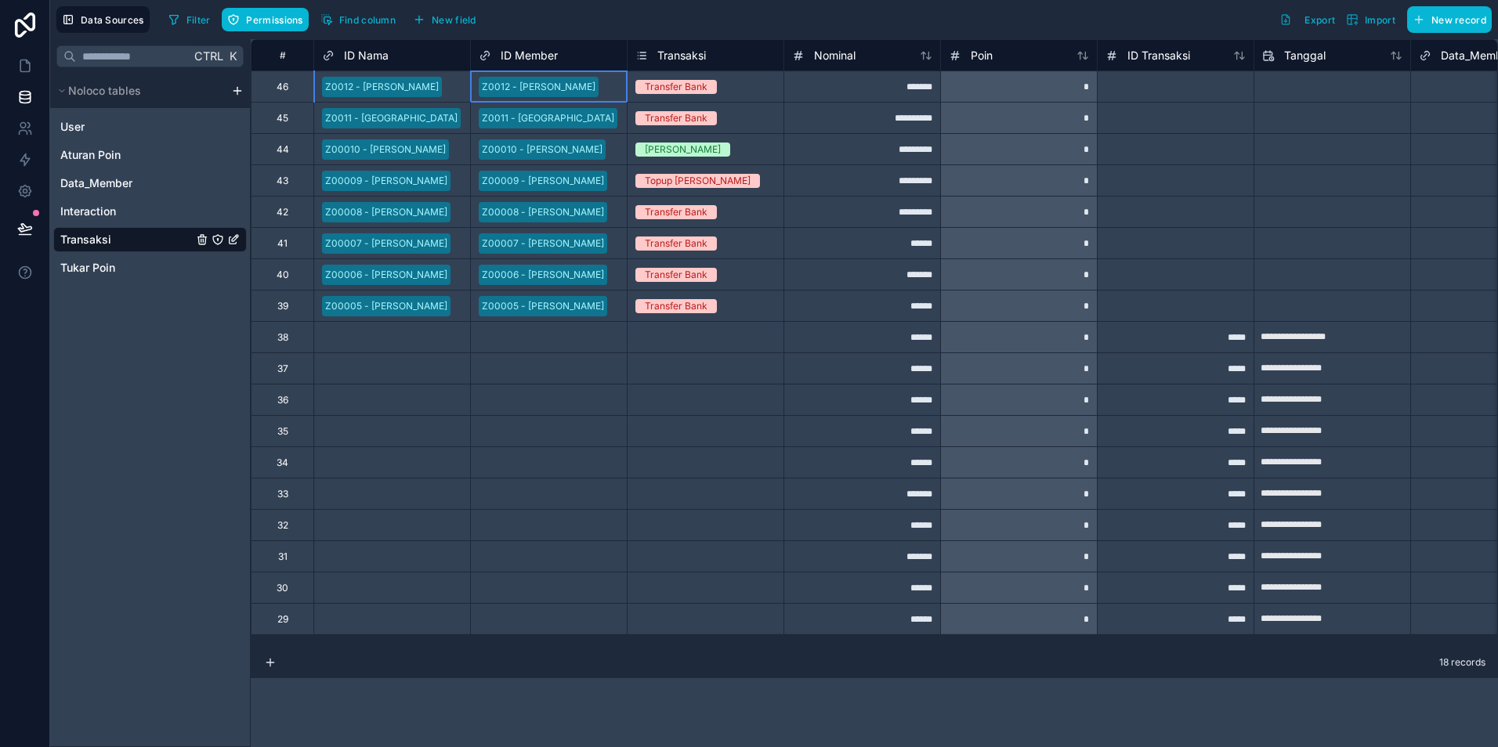
click at [532, 92] on div "Z0012 - [PERSON_NAME]" at bounding box center [539, 87] width 114 height 14
click at [406, 151] on div "Z00010 - [PERSON_NAME]" at bounding box center [385, 150] width 121 height 14
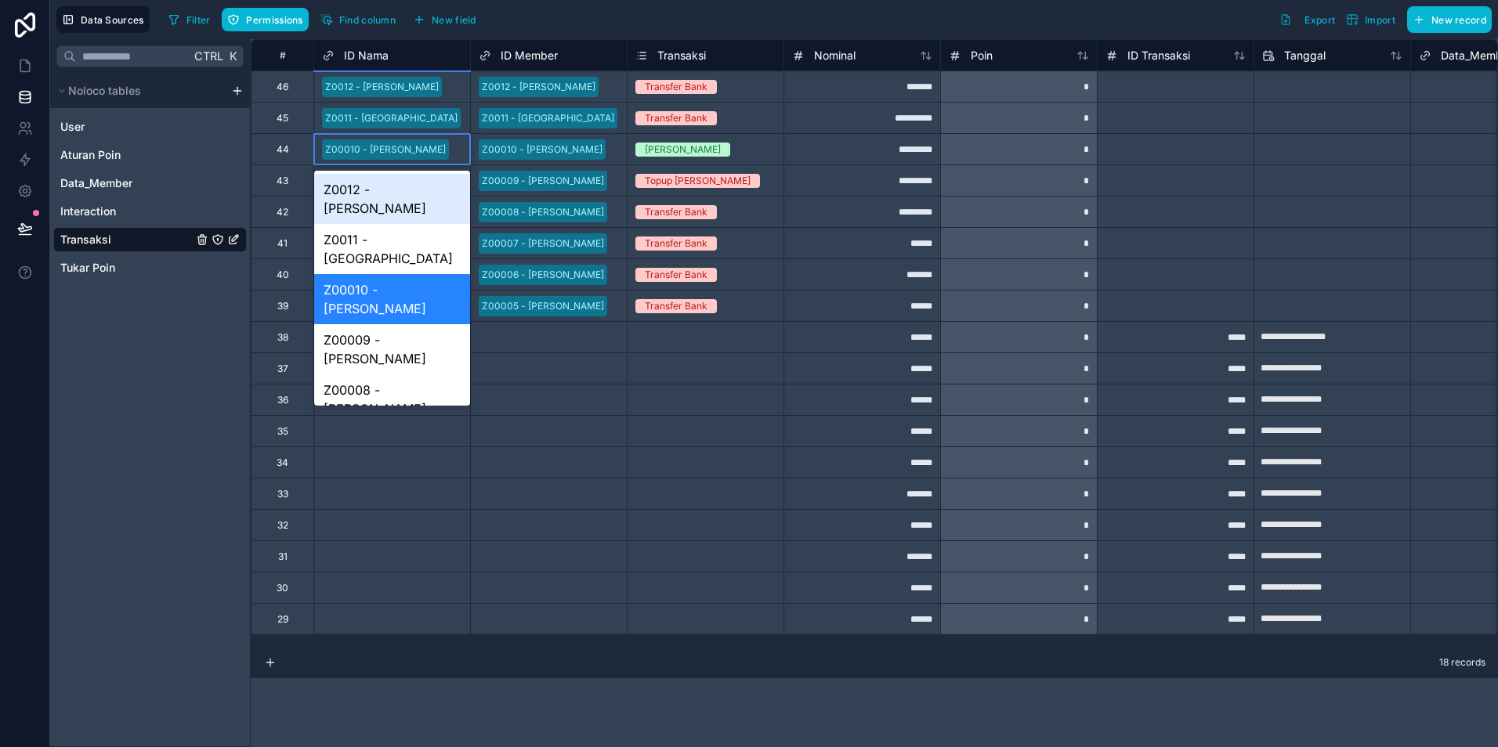
click at [385, 194] on div "Z0012 - [PERSON_NAME]" at bounding box center [392, 199] width 156 height 50
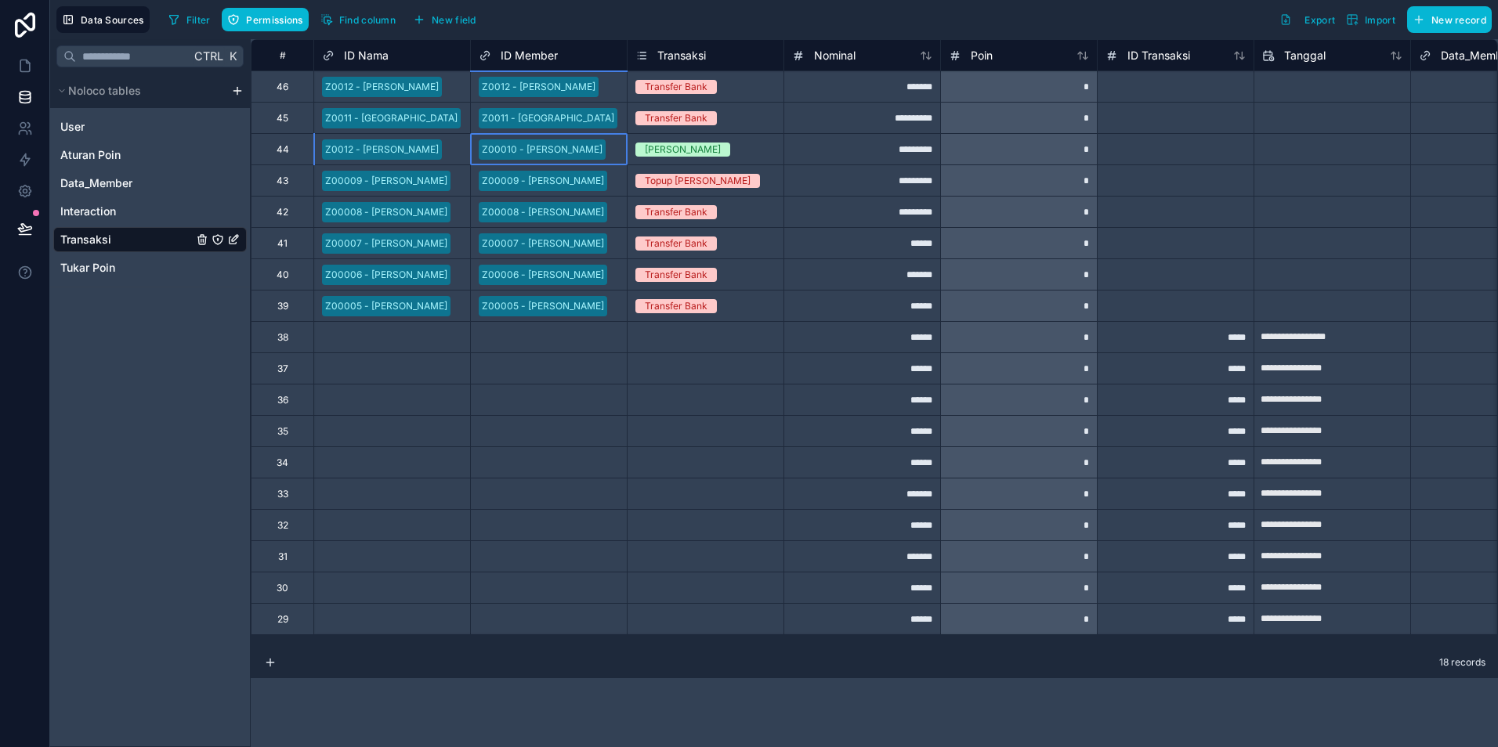
click at [505, 155] on div "Z00010 - [PERSON_NAME]" at bounding box center [542, 150] width 121 height 14
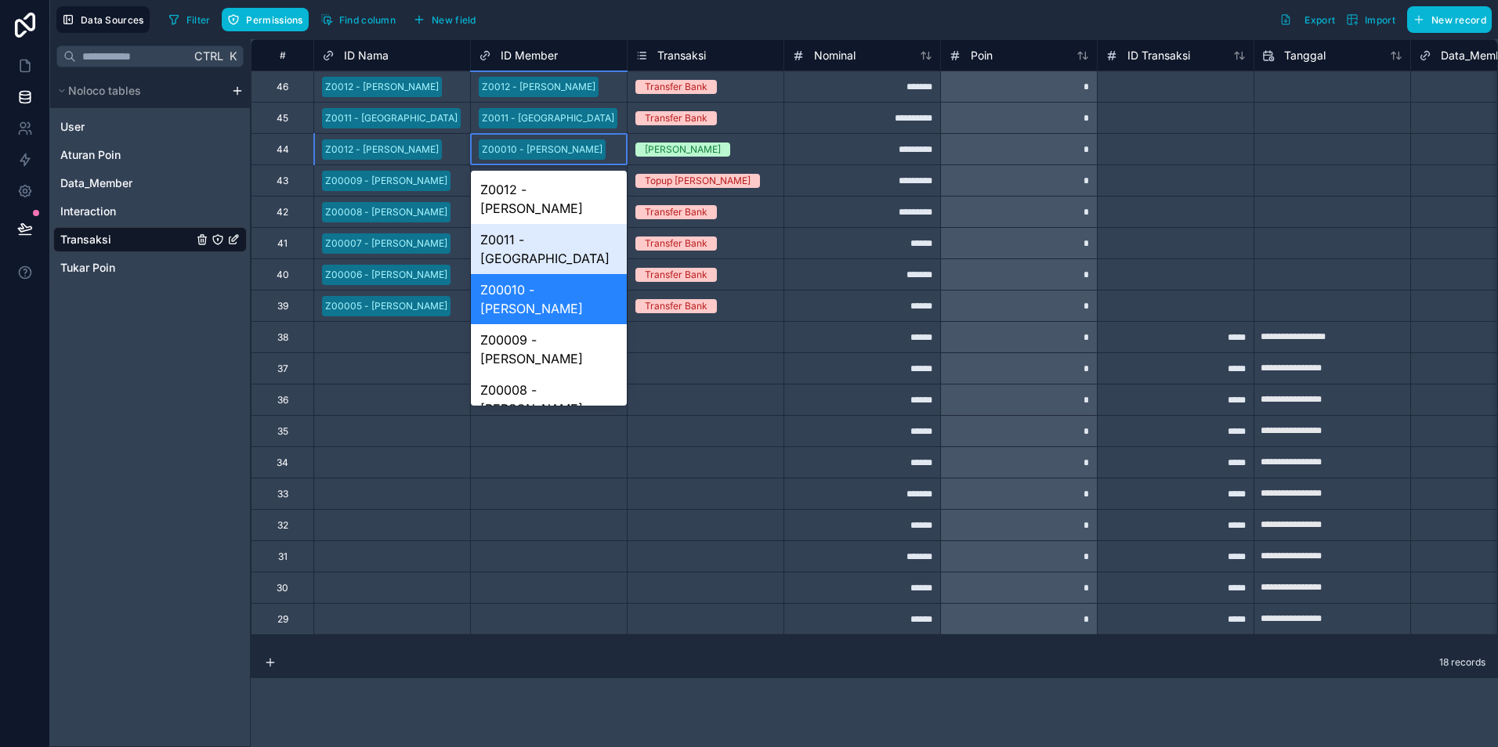
click at [534, 183] on div "Z0012 - [PERSON_NAME]" at bounding box center [549, 199] width 156 height 50
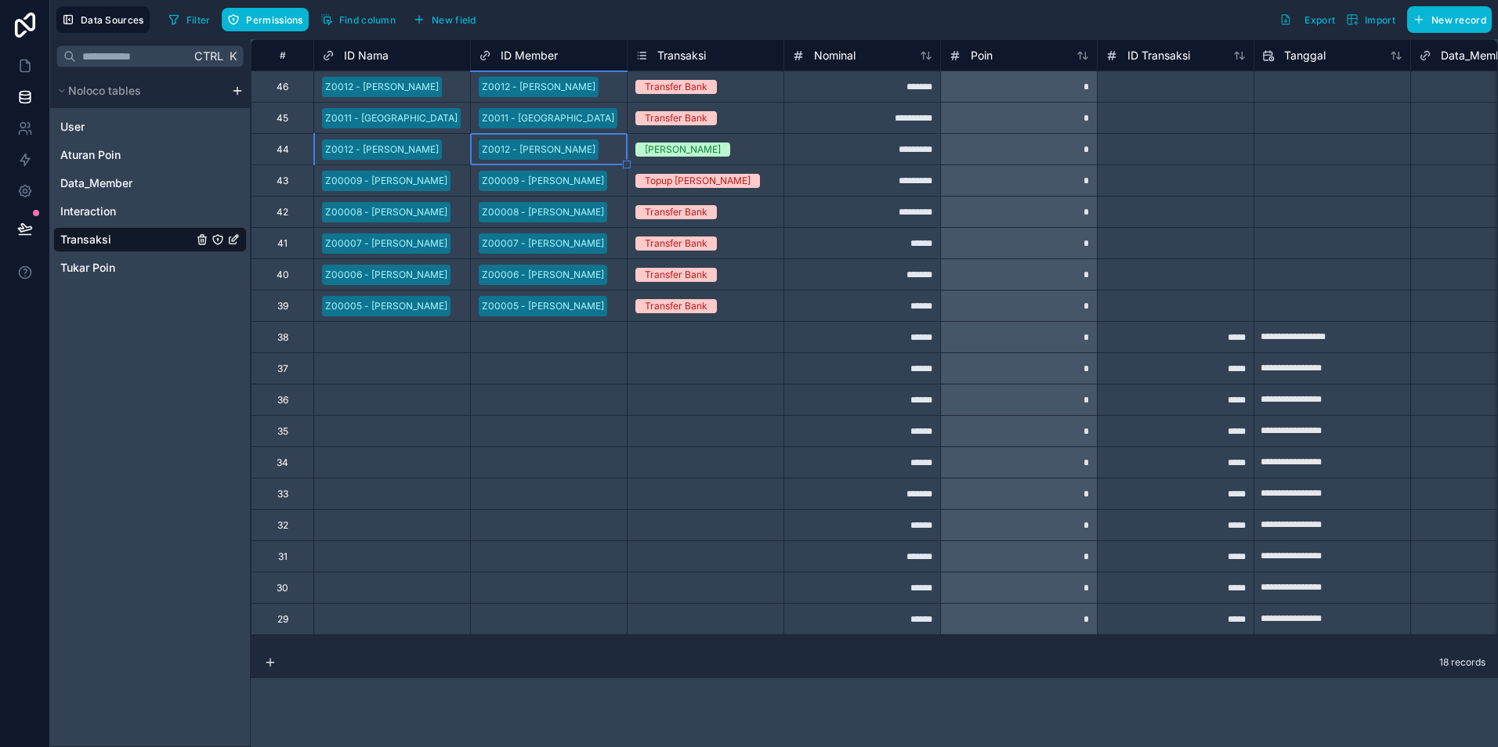
click at [627, 88] on div "Transfer Bank" at bounding box center [705, 86] width 156 height 17
click at [613, 89] on div "Z0012 - [PERSON_NAME]" at bounding box center [549, 87] width 156 height 24
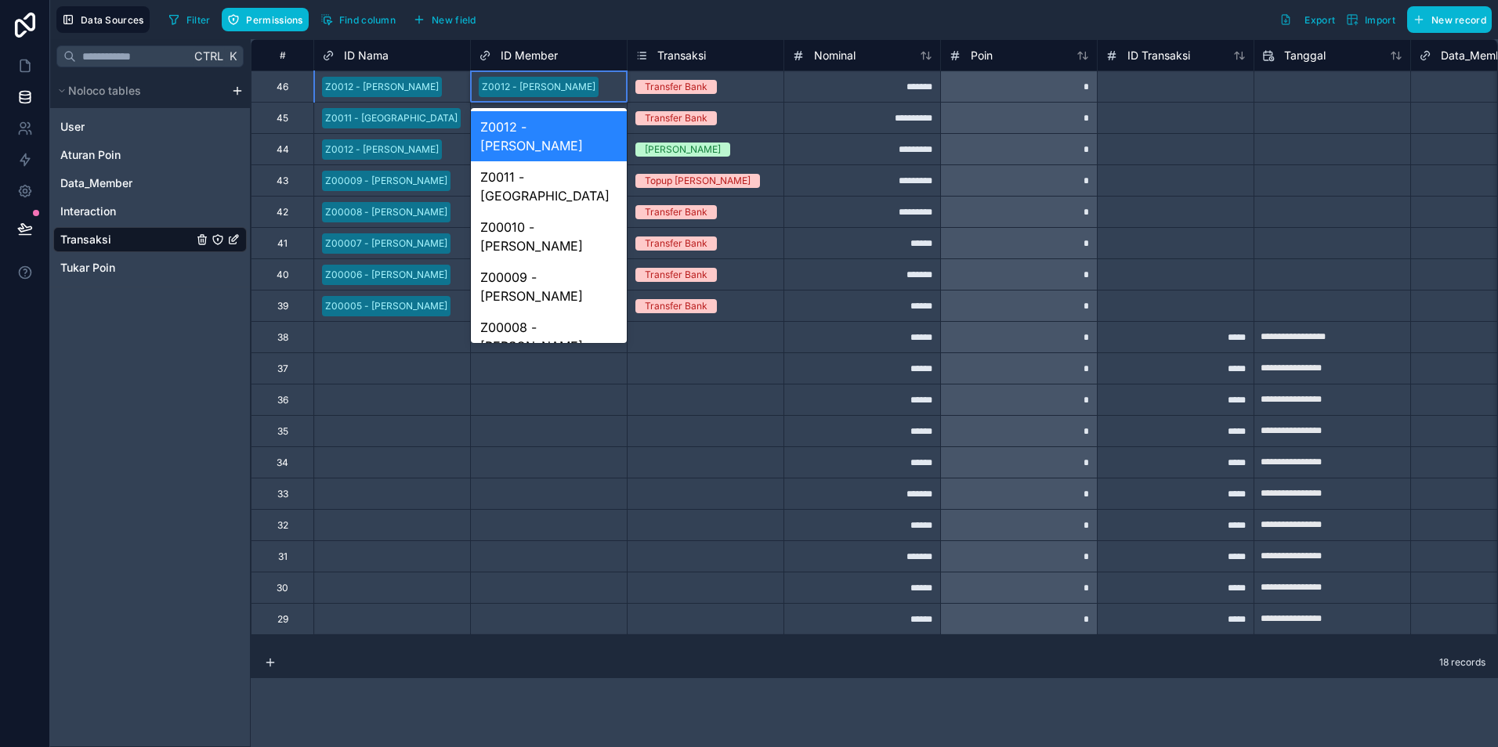
click at [613, 89] on div "Z0012 - [PERSON_NAME]" at bounding box center [549, 87] width 156 height 24
click at [559, 60] on div "ID Member" at bounding box center [549, 55] width 140 height 19
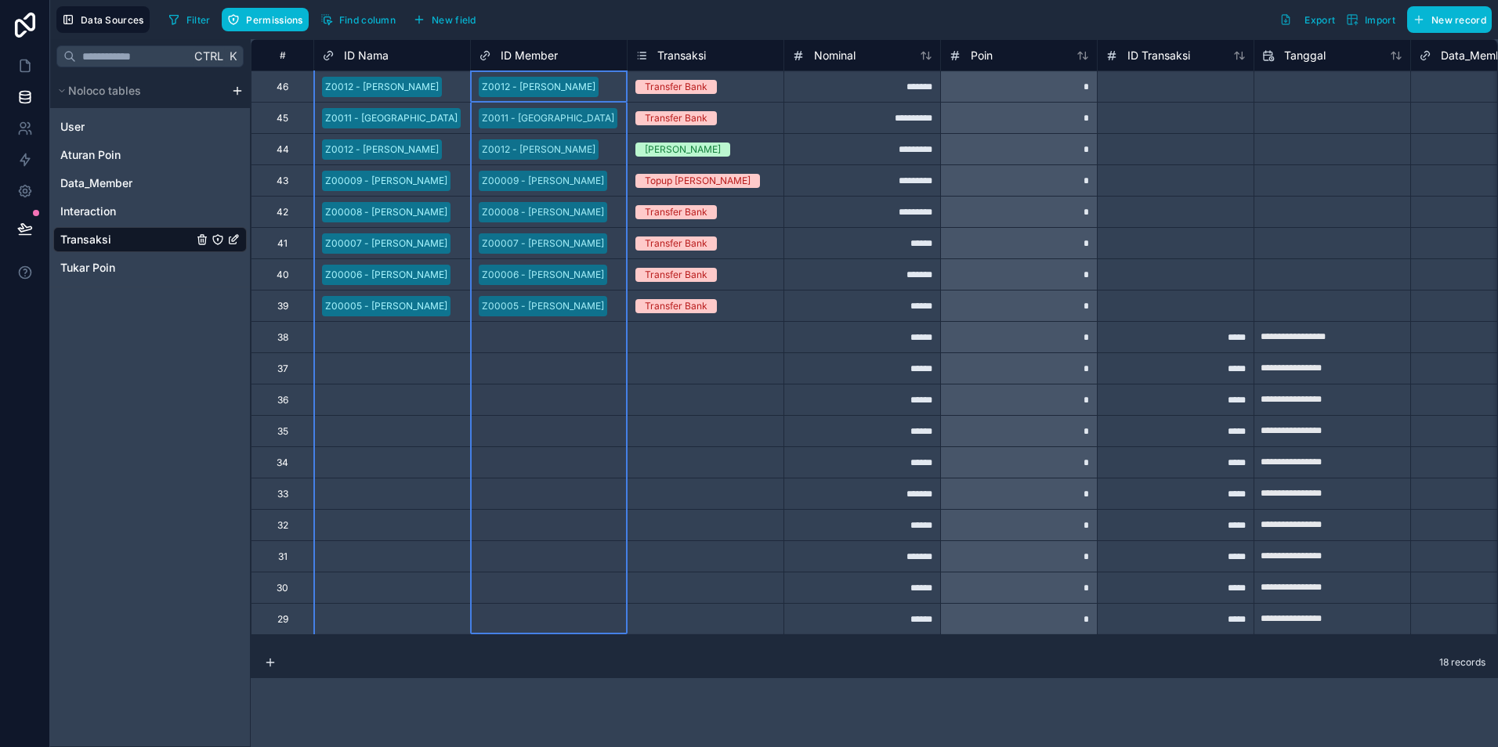
click at [526, 56] on span "ID Member" at bounding box center [529, 56] width 57 height 16
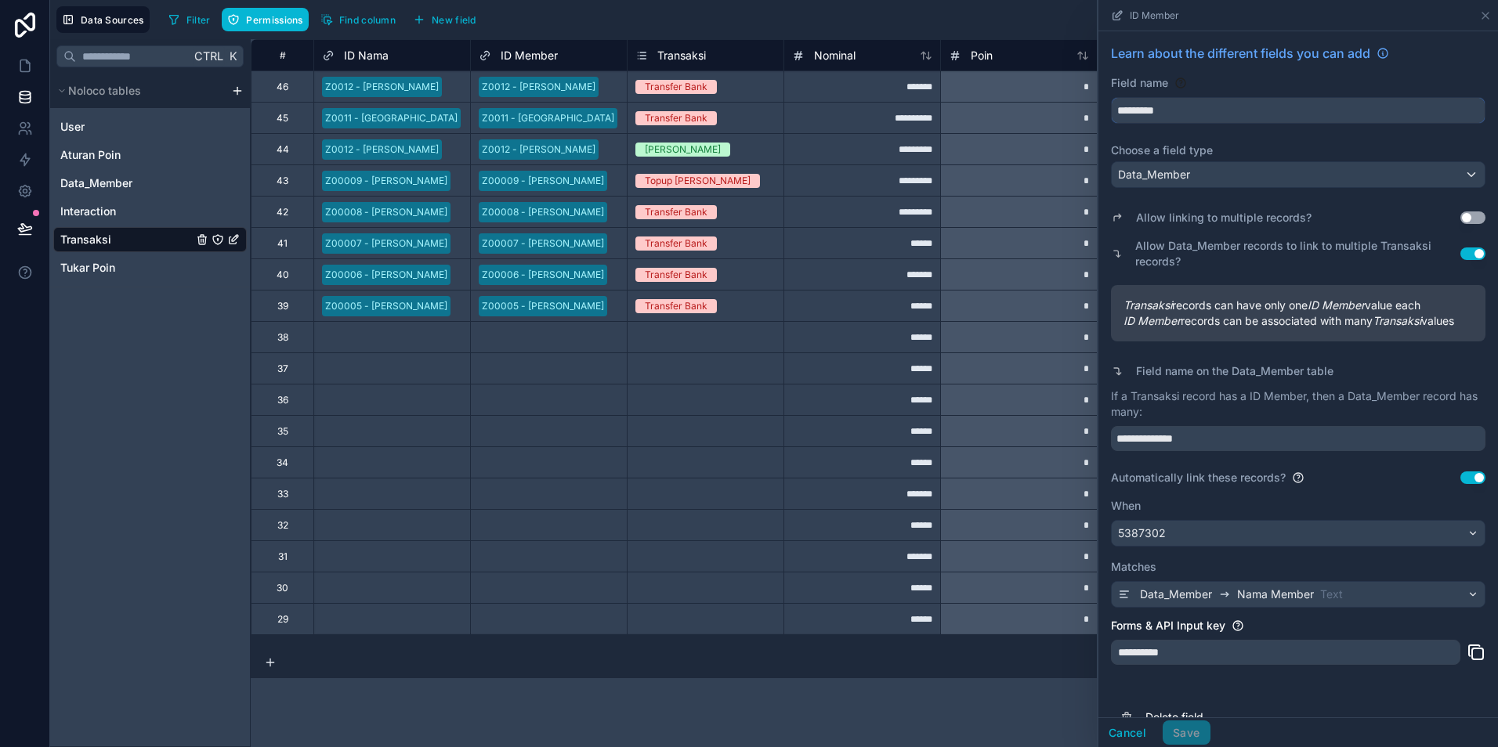
click at [1177, 117] on input "*********" at bounding box center [1298, 110] width 373 height 25
click at [1188, 168] on span "Data_Member" at bounding box center [1154, 175] width 72 height 16
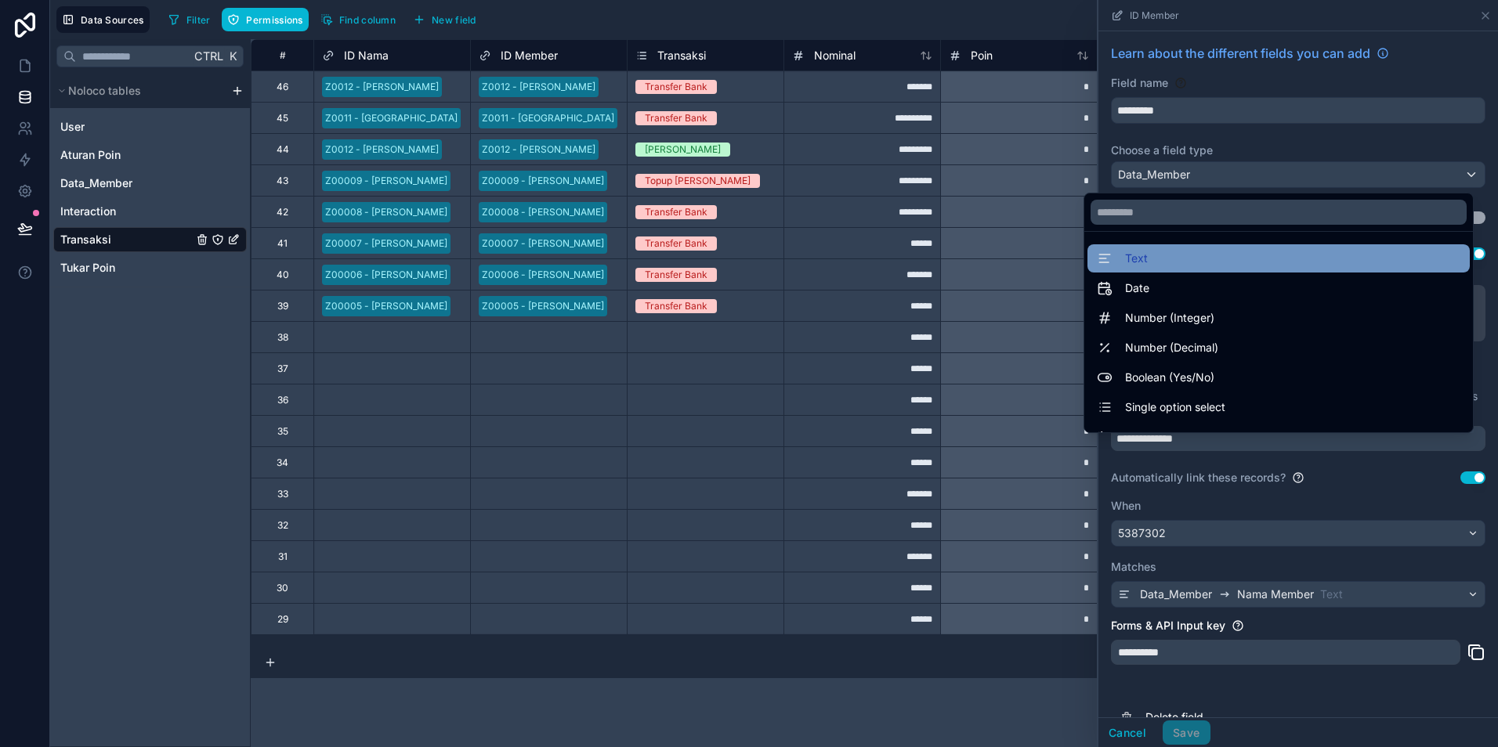
click at [1144, 257] on div "Text" at bounding box center [1278, 258] width 363 height 19
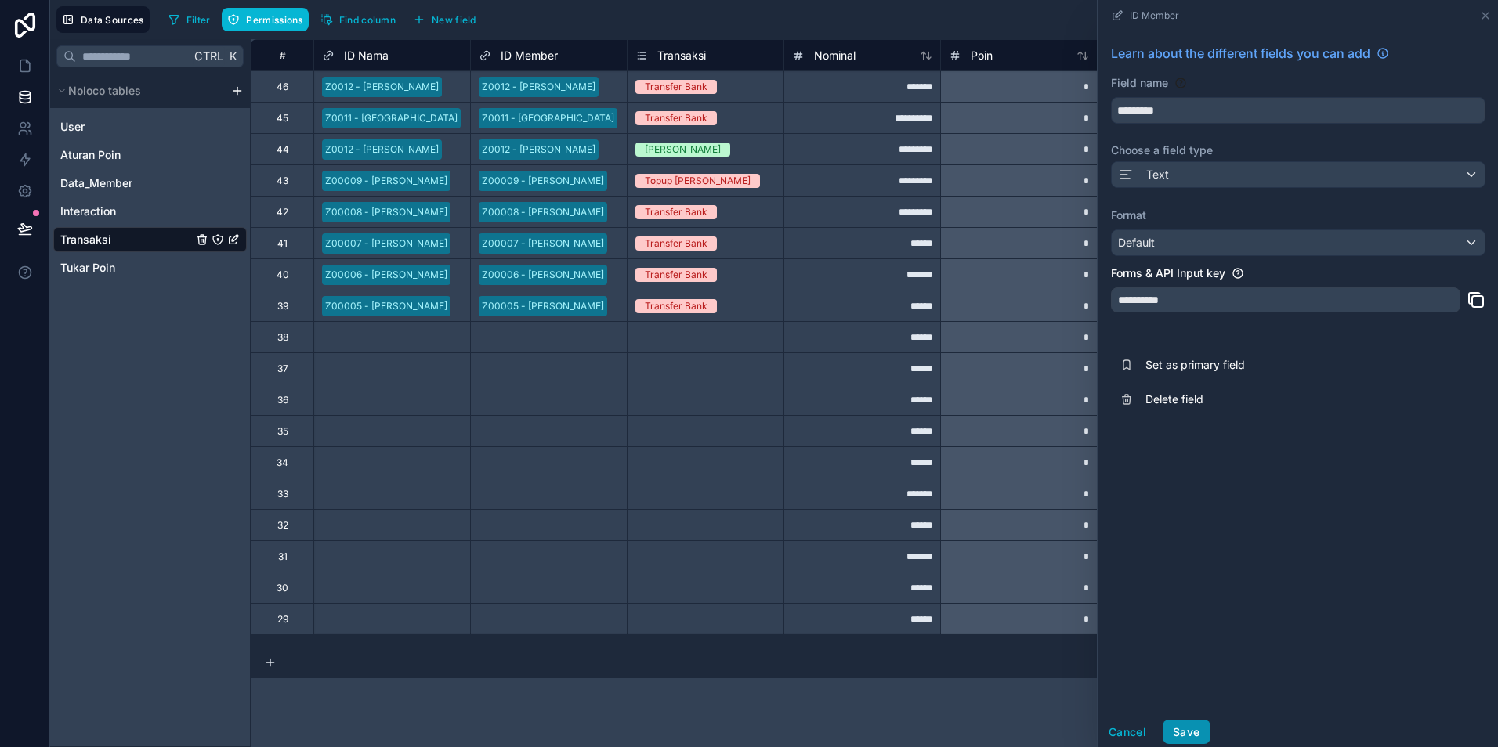
click at [1185, 732] on button "Save" at bounding box center [1186, 732] width 47 height 25
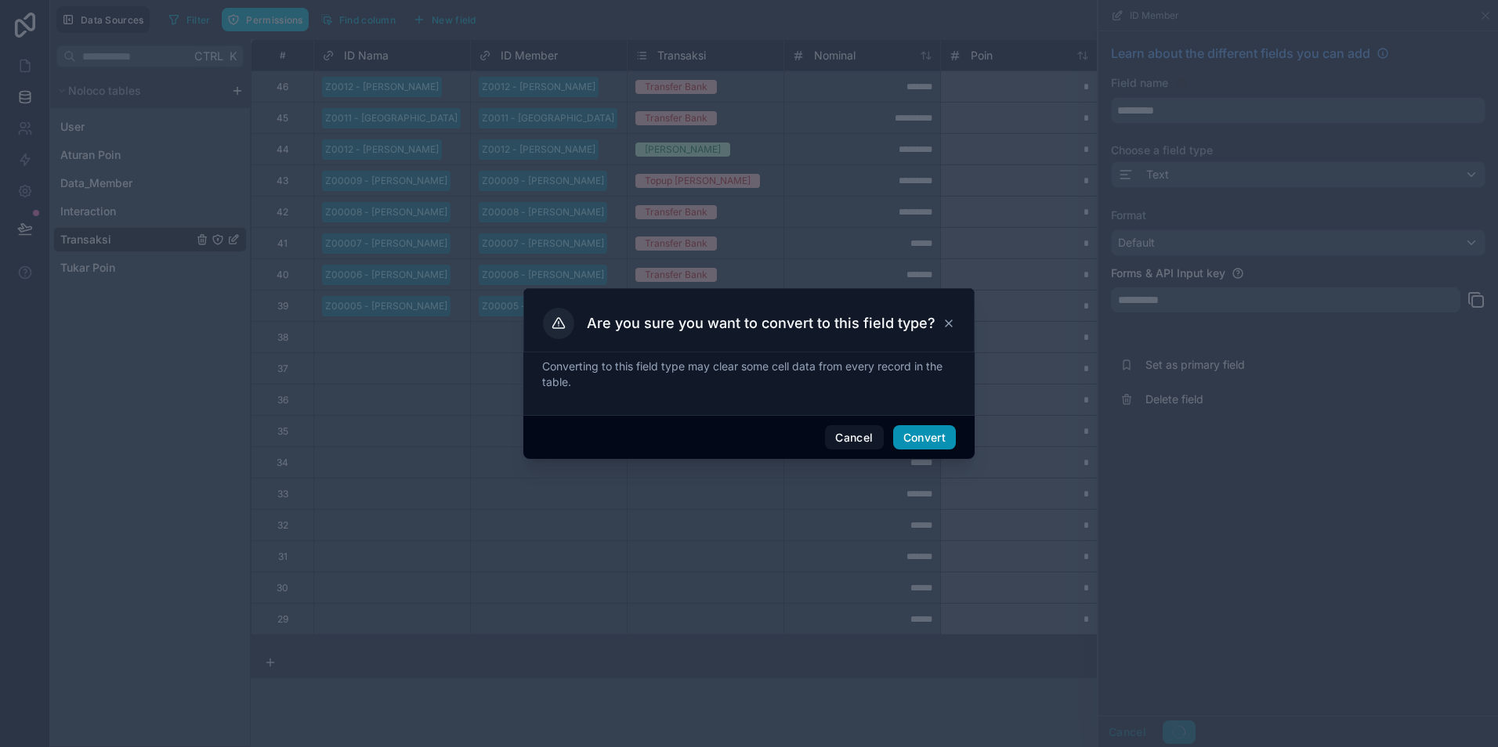
click at [932, 436] on button "Convert" at bounding box center [924, 437] width 63 height 25
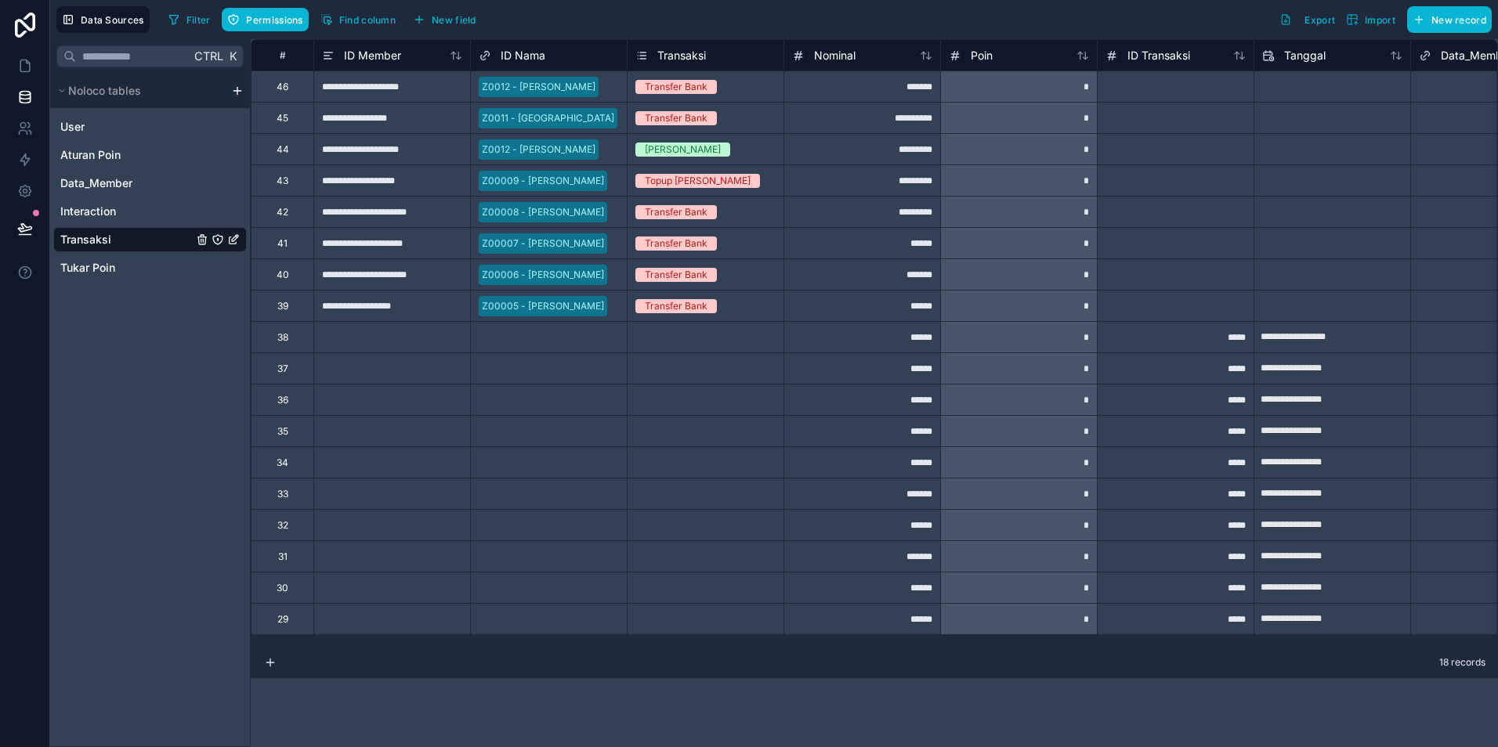
click at [367, 85] on div "**********" at bounding box center [391, 86] width 157 height 31
click at [420, 87] on input "**********" at bounding box center [392, 86] width 156 height 31
type input "*****"
click at [395, 151] on div "**********" at bounding box center [391, 148] width 157 height 31
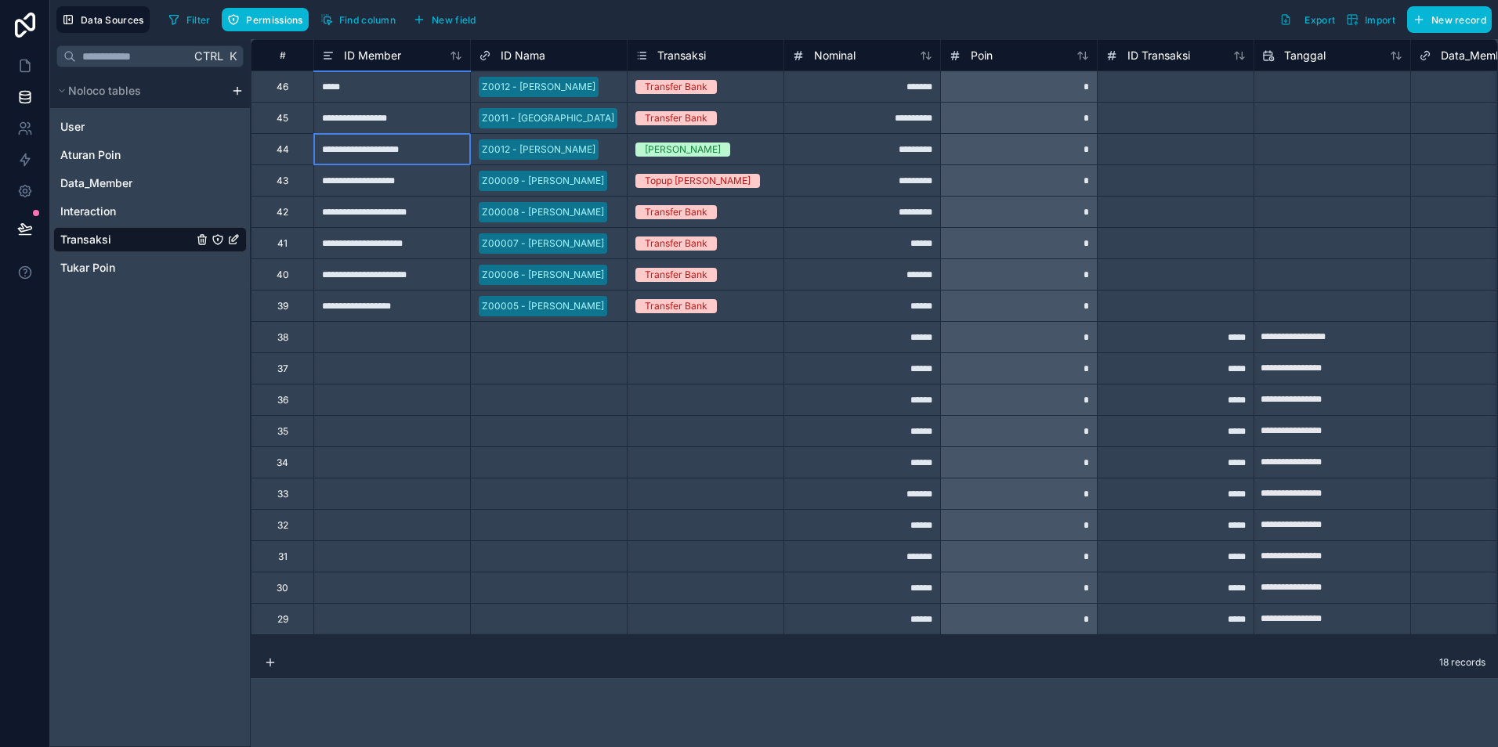
click at [395, 151] on div "**********" at bounding box center [391, 148] width 157 height 31
click at [427, 150] on input "**********" at bounding box center [392, 149] width 156 height 31
click at [427, 150] on div "**********" at bounding box center [391, 148] width 157 height 31
type input "*****"
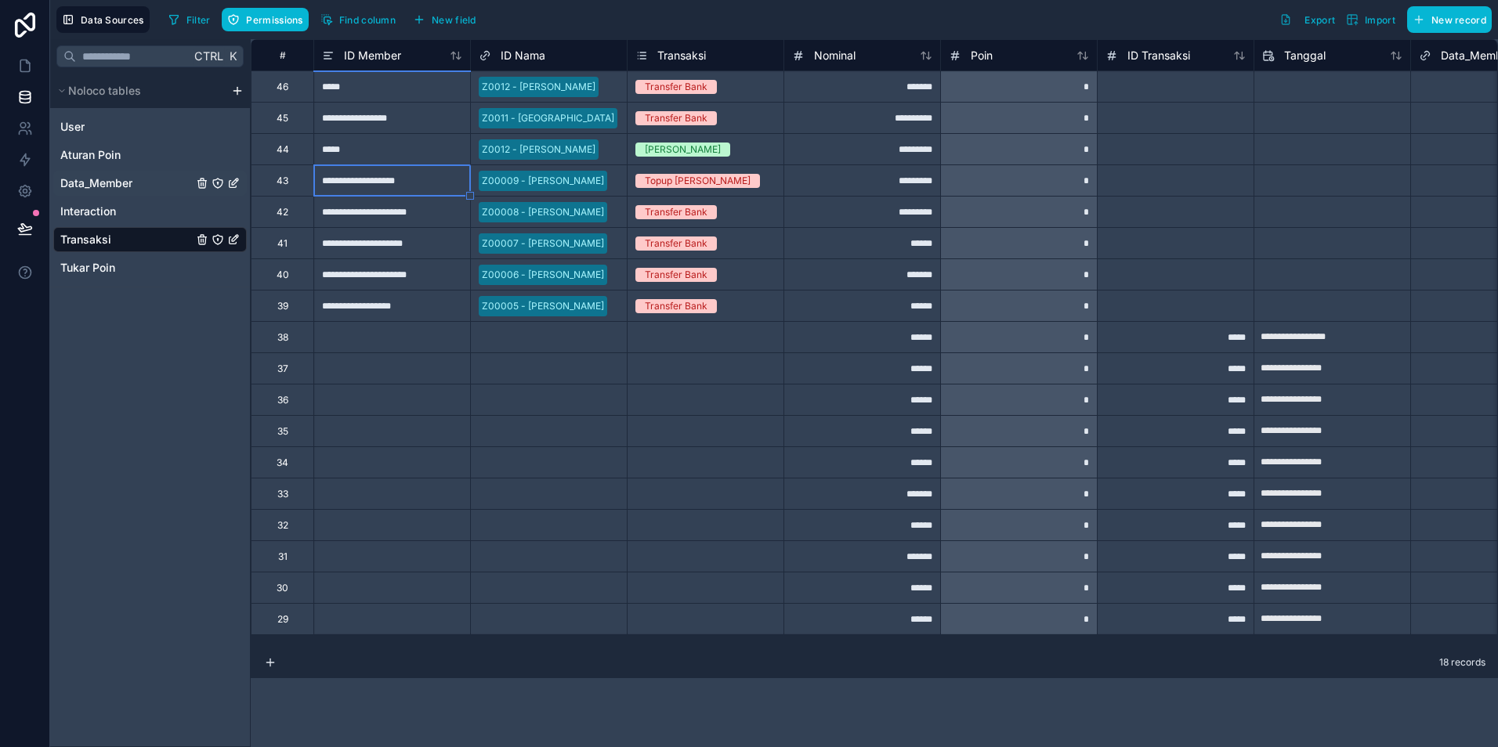
click at [86, 183] on span "Data_Member" at bounding box center [96, 183] width 72 height 16
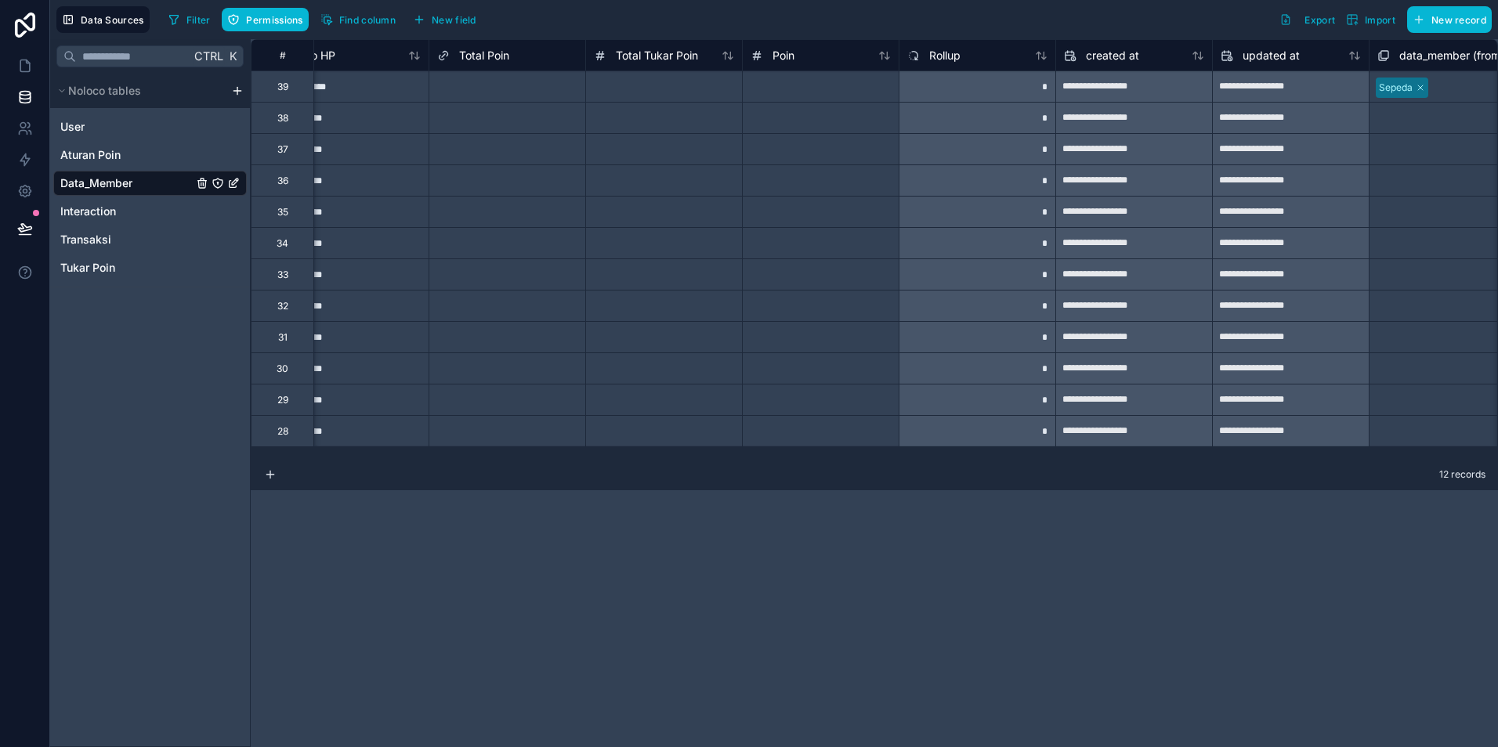
scroll to position [0, 520]
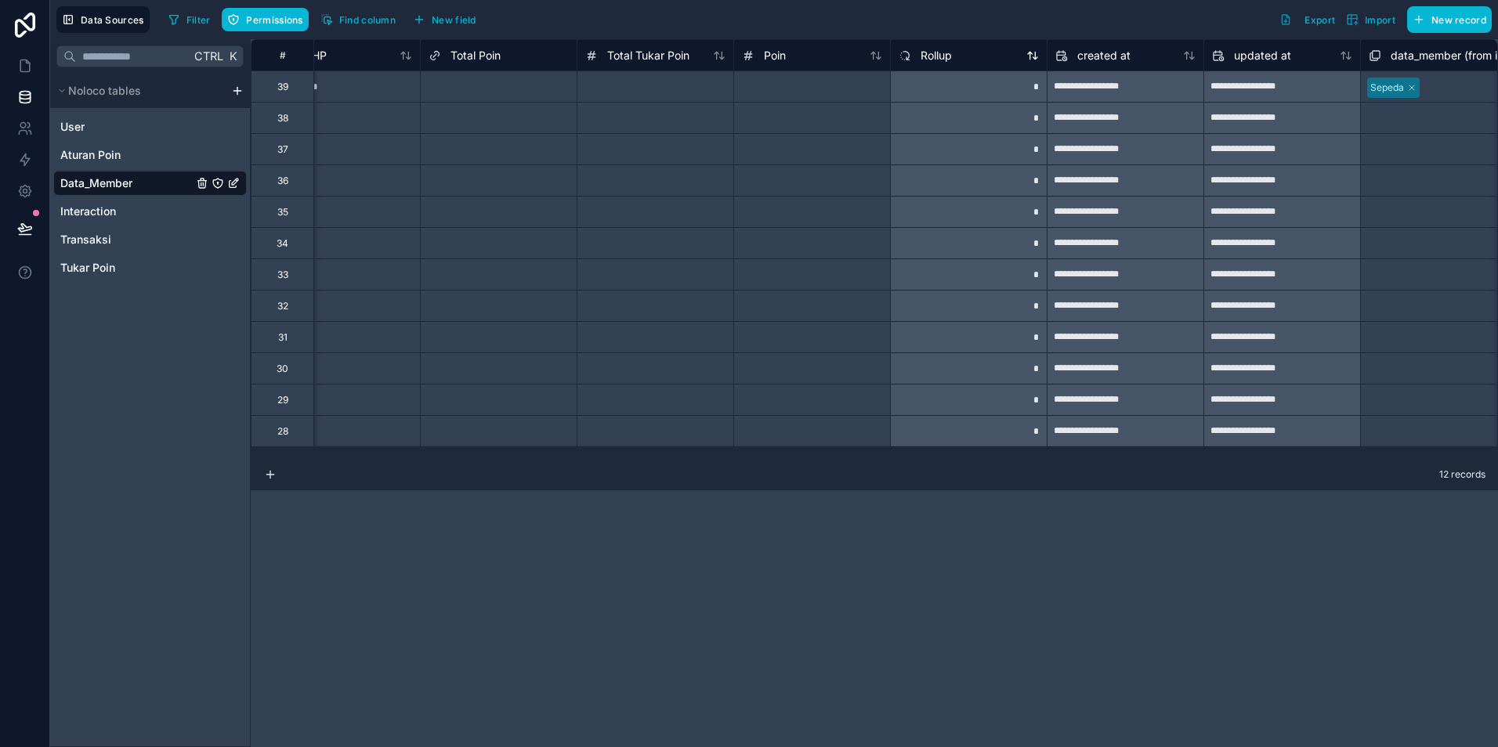
click at [932, 48] on span "Rollup" at bounding box center [935, 56] width 31 height 16
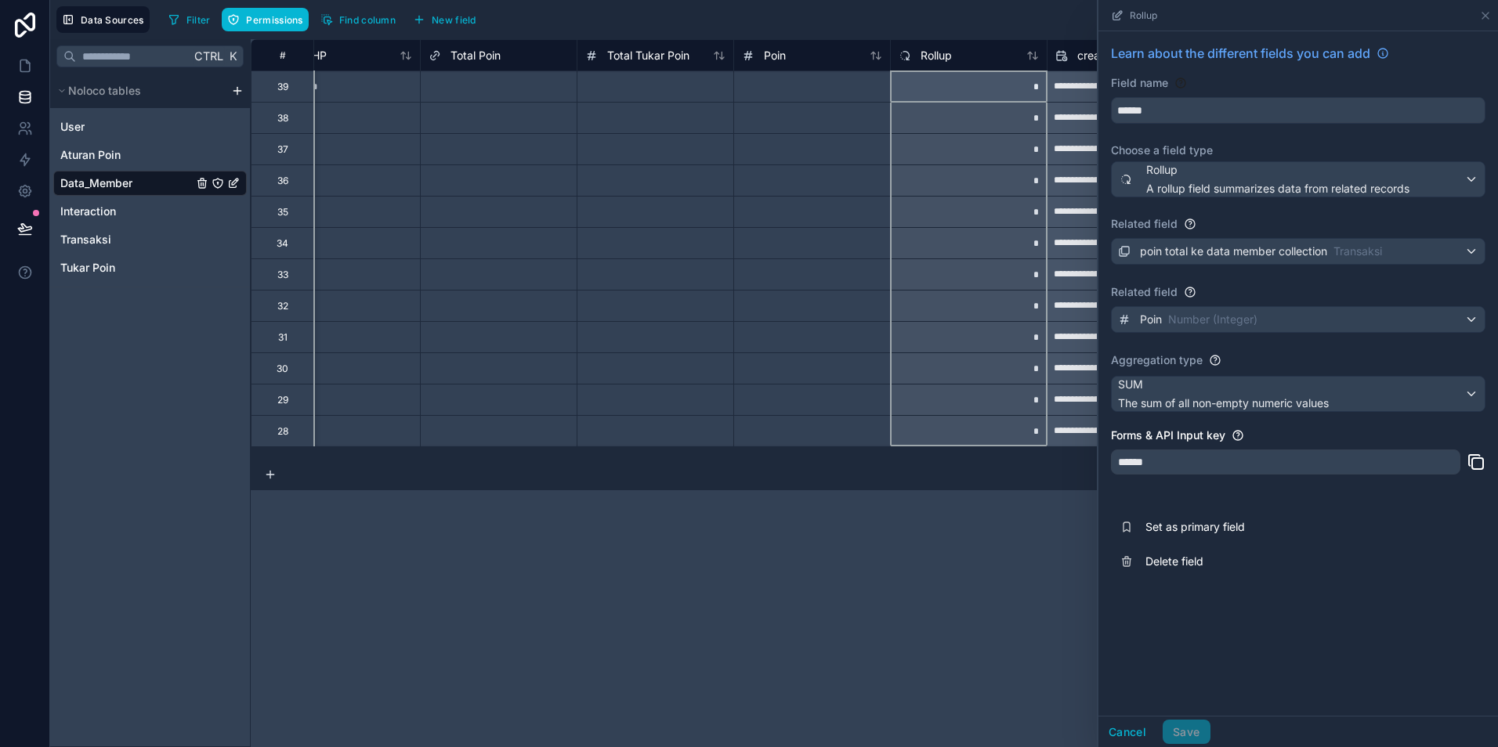
click at [843, 118] on div at bounding box center [811, 117] width 157 height 31
click at [1484, 18] on icon at bounding box center [1485, 15] width 13 height 13
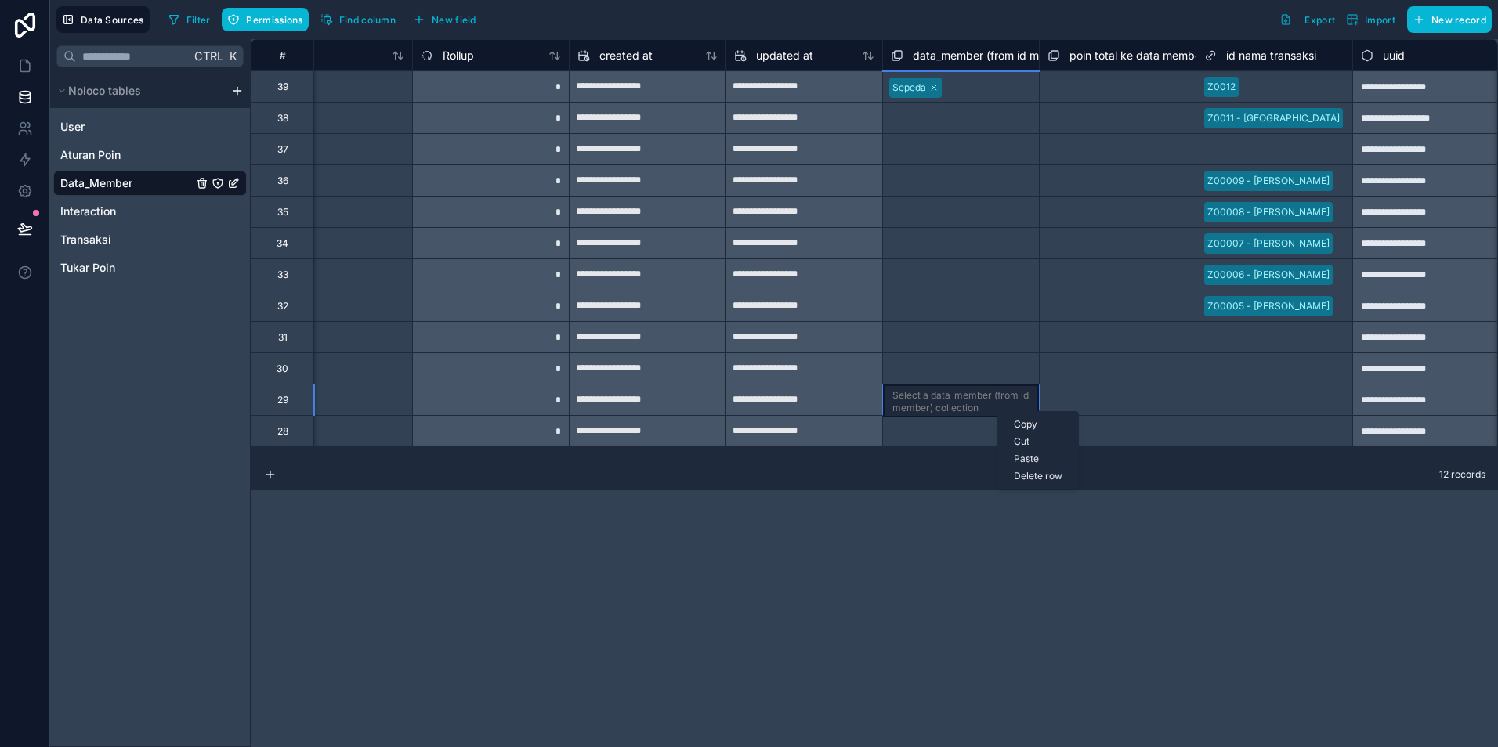
scroll to position [0, 995]
click at [935, 348] on div "Select a data_member (from id member) collection" at bounding box center [964, 338] width 140 height 25
click at [936, 368] on div "Select a data_member (from id member) collection" at bounding box center [964, 369] width 140 height 25
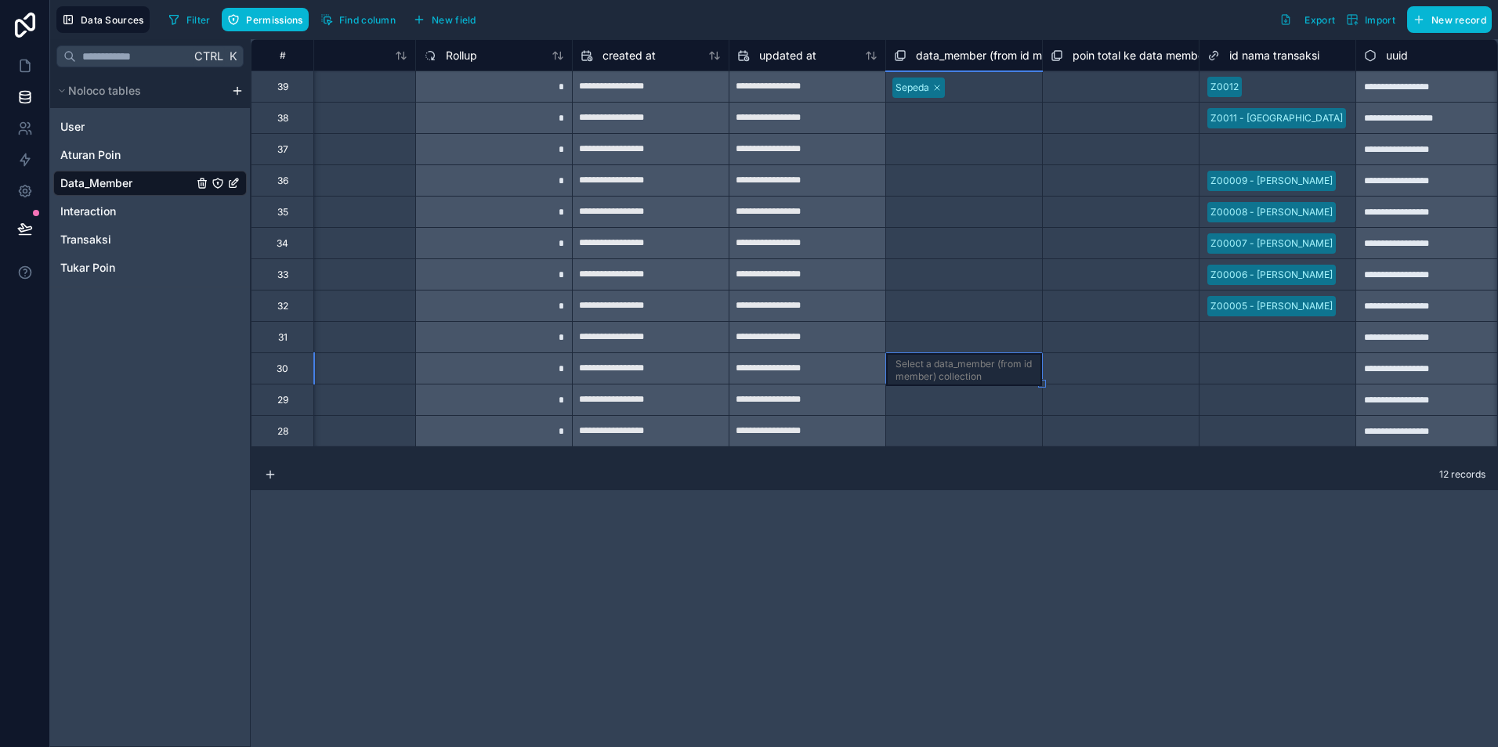
click at [956, 300] on div "Select a data_member (from id member) collection" at bounding box center [964, 307] width 140 height 25
click at [1112, 372] on div "Select a poin total ke data member collection" at bounding box center [1120, 370] width 137 height 25
click at [930, 356] on div "Select a data_member (from id member) collection" at bounding box center [964, 369] width 156 height 30
click at [610, 355] on div "**********" at bounding box center [650, 368] width 157 height 31
click at [457, 362] on div "*" at bounding box center [493, 368] width 157 height 31
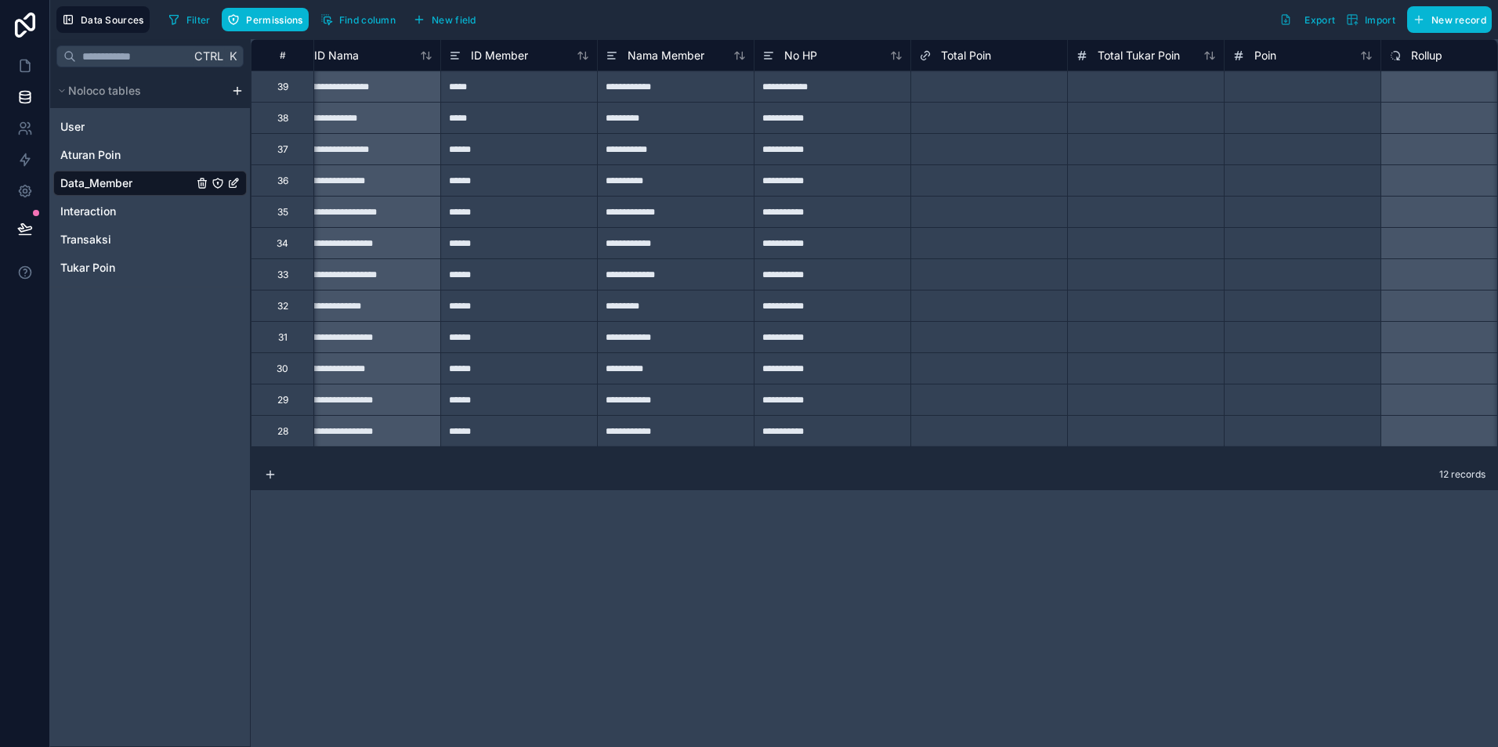
scroll to position [0, 0]
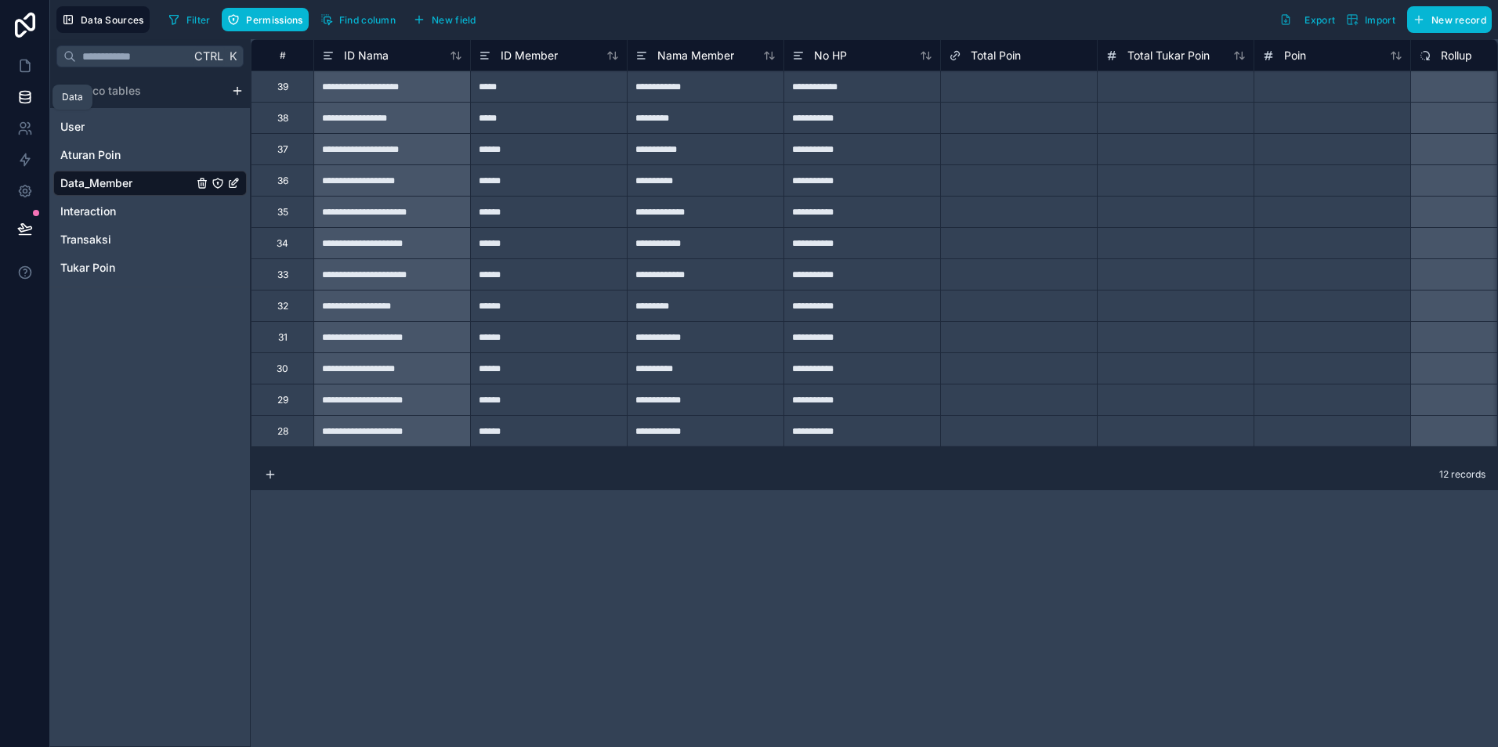
click at [25, 99] on icon at bounding box center [25, 96] width 10 height 6
click at [20, 68] on icon at bounding box center [24, 66] width 9 height 12
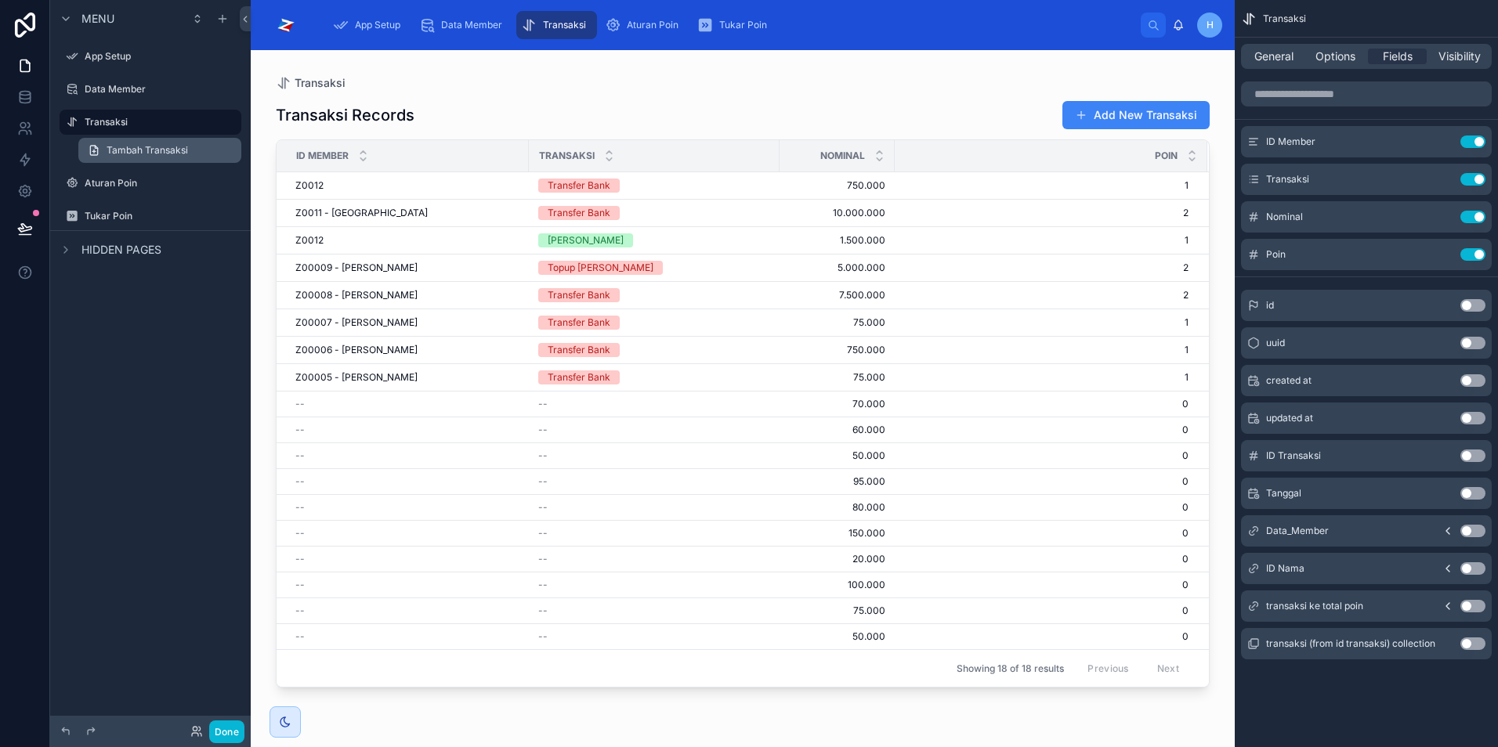
click at [133, 147] on span "Tambah Transaksi" at bounding box center [147, 150] width 81 height 13
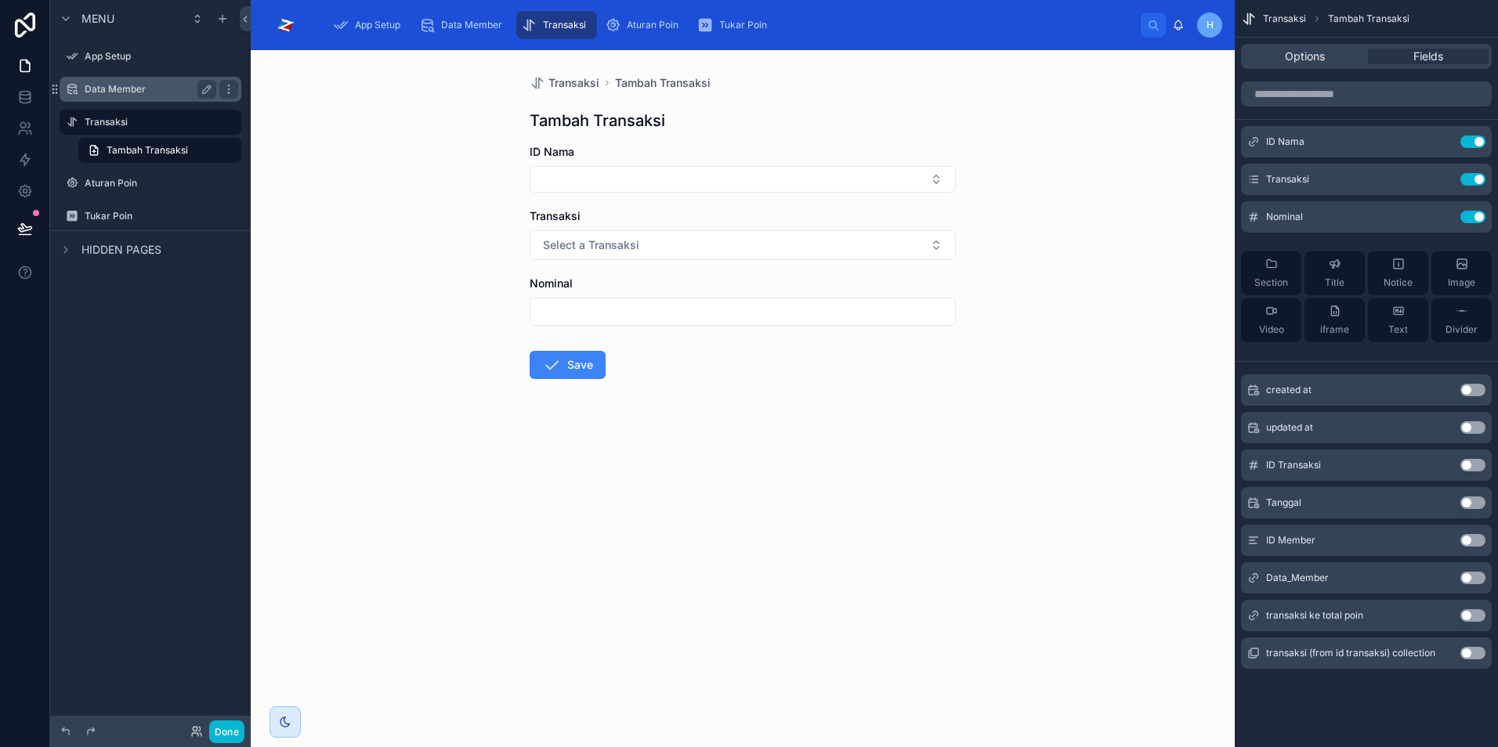
click at [110, 92] on label "Data Member" at bounding box center [147, 89] width 125 height 13
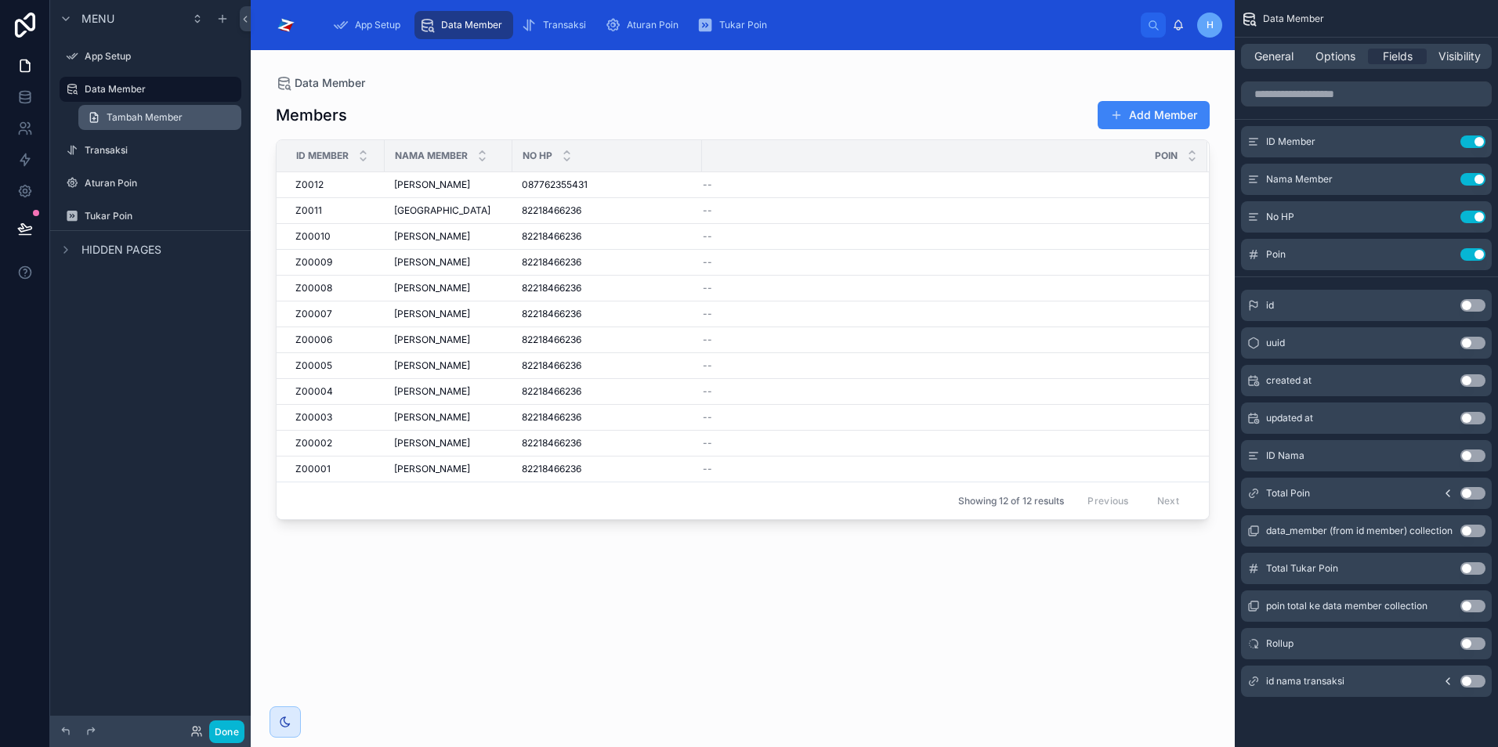
click at [143, 118] on span "Tambah Member" at bounding box center [145, 117] width 76 height 13
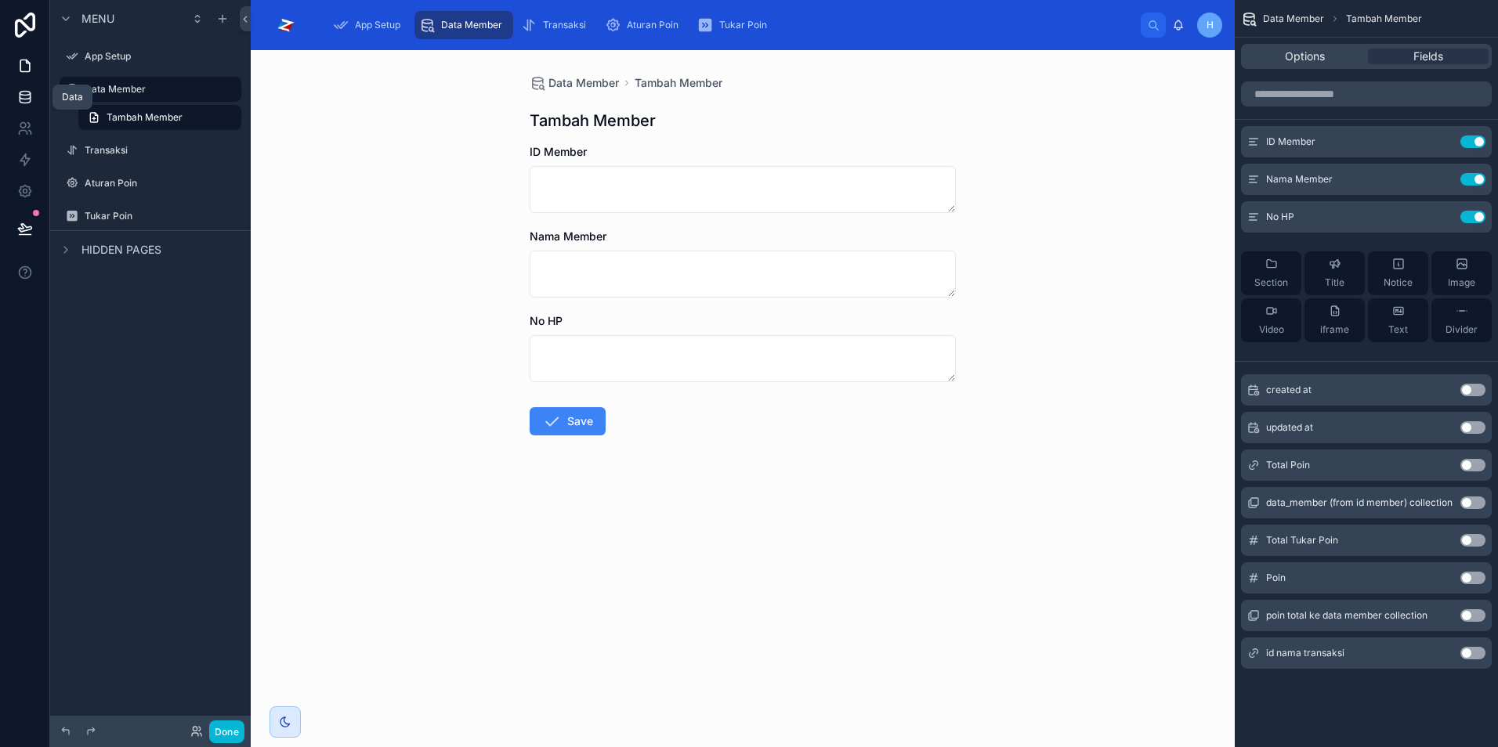
click at [26, 107] on link at bounding box center [24, 96] width 49 height 31
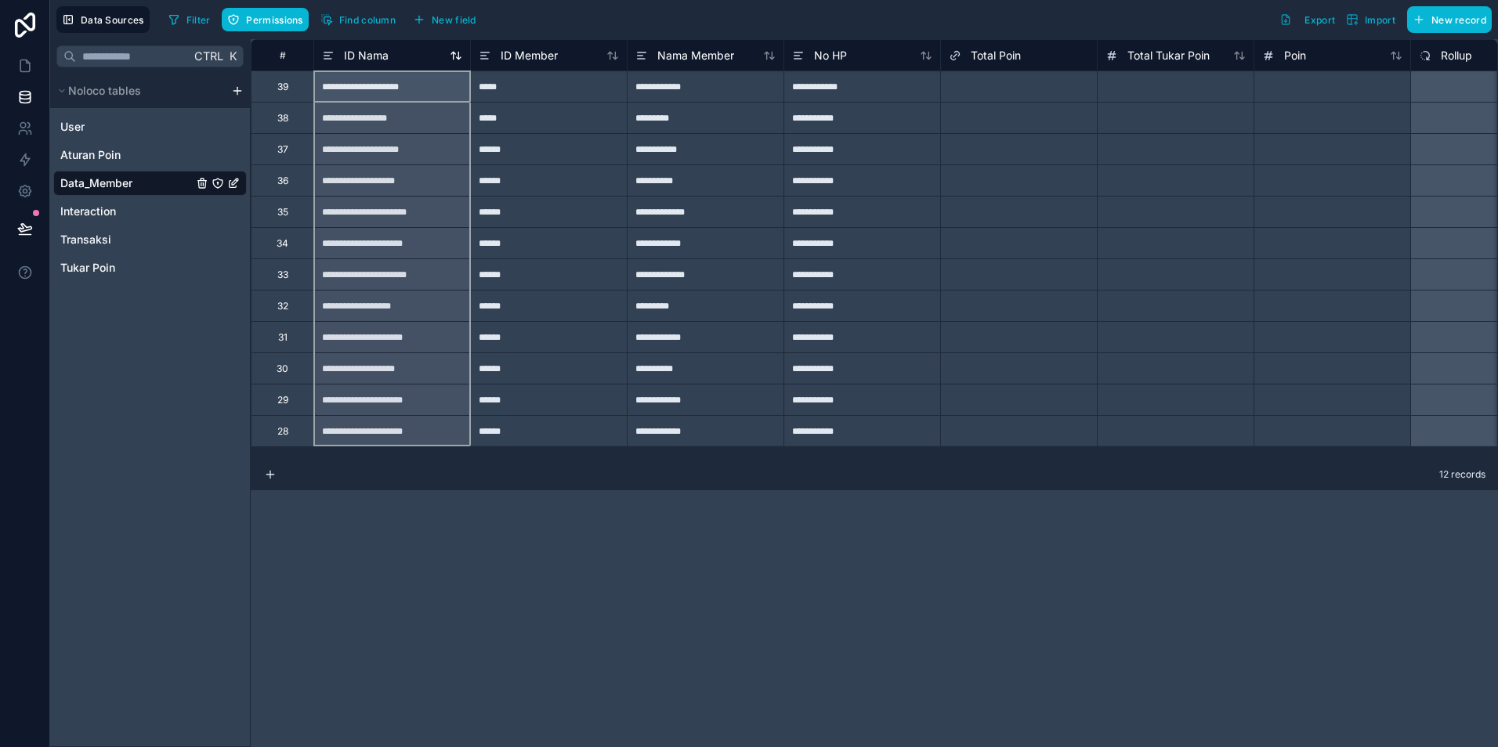
click at [373, 55] on span "ID Nama" at bounding box center [366, 56] width 45 height 16
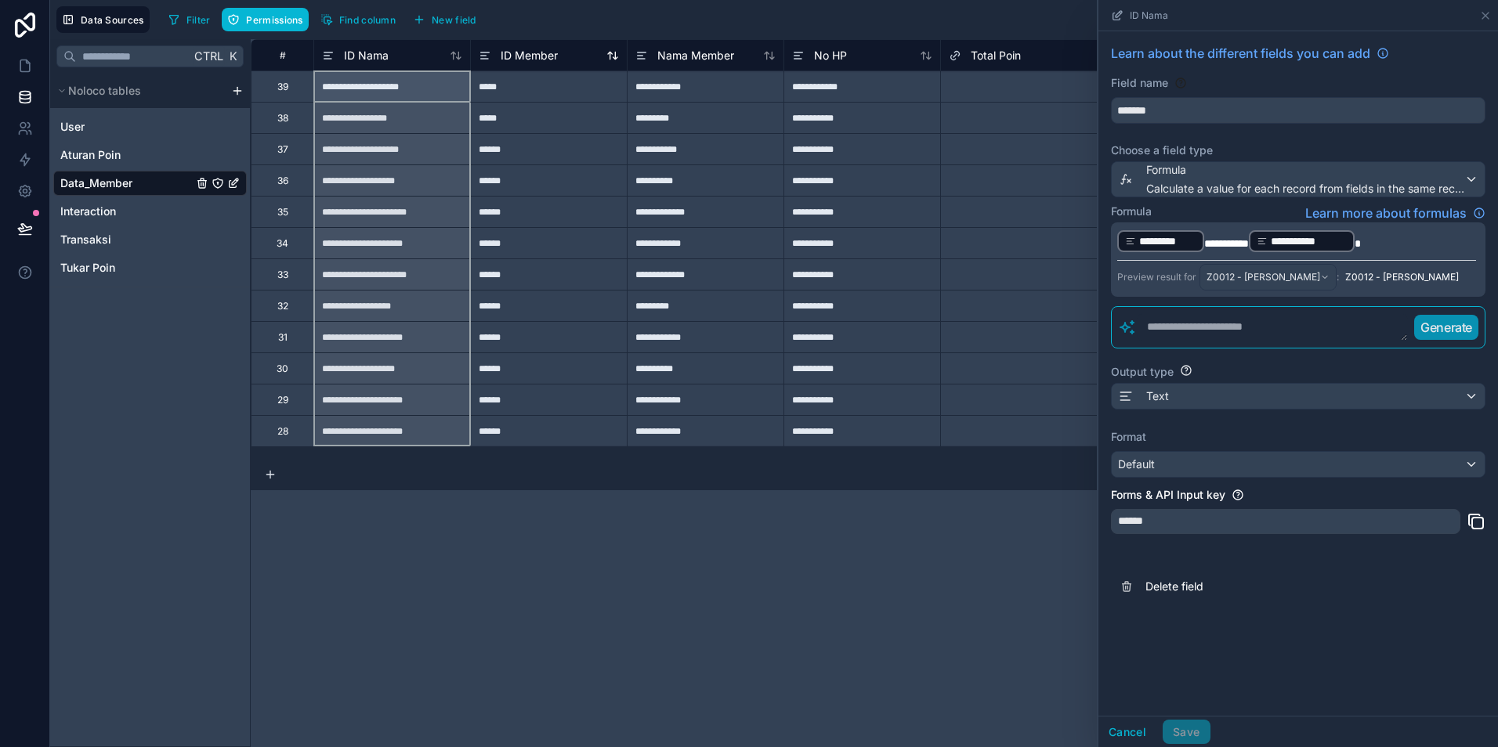
click at [530, 57] on span "ID Member" at bounding box center [529, 56] width 57 height 16
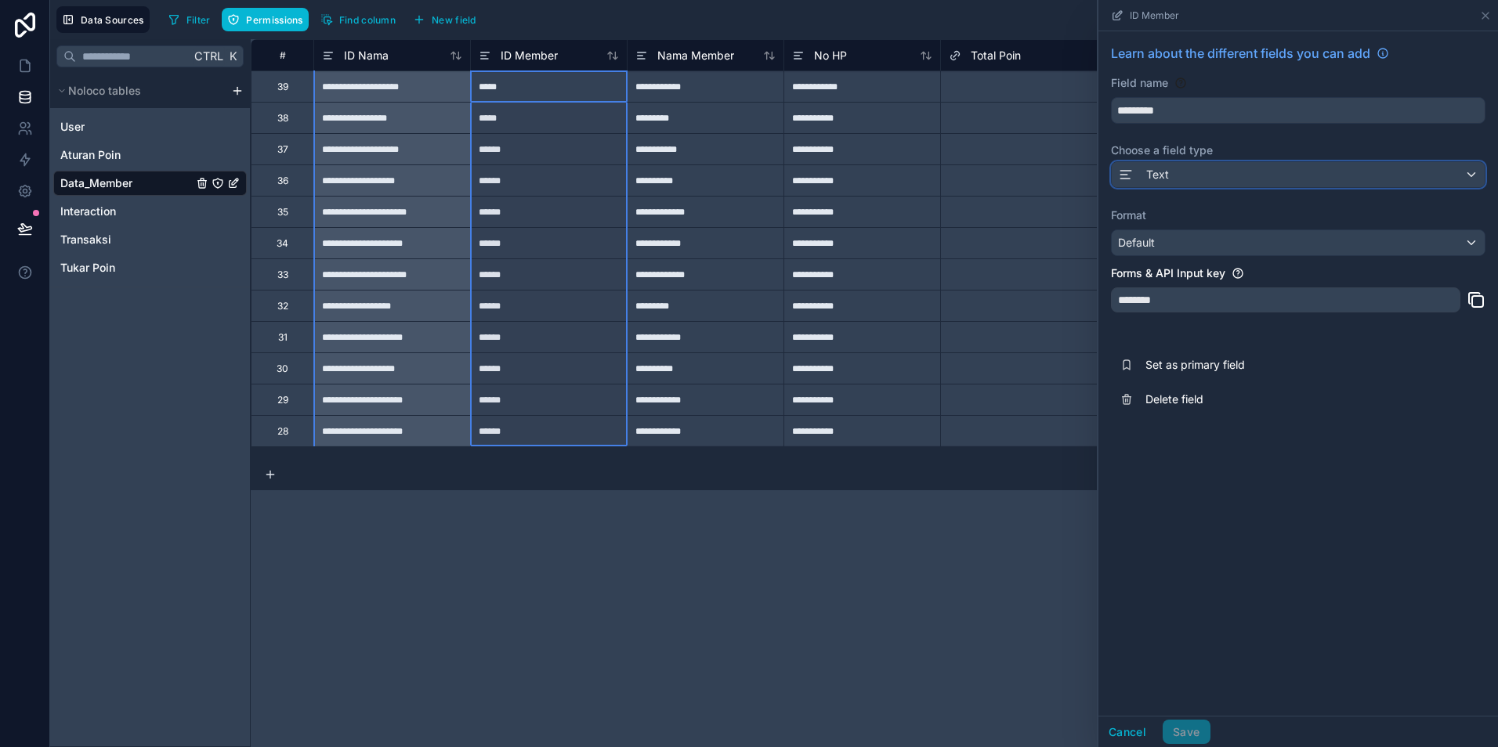
click at [1282, 177] on div "Text" at bounding box center [1298, 174] width 373 height 25
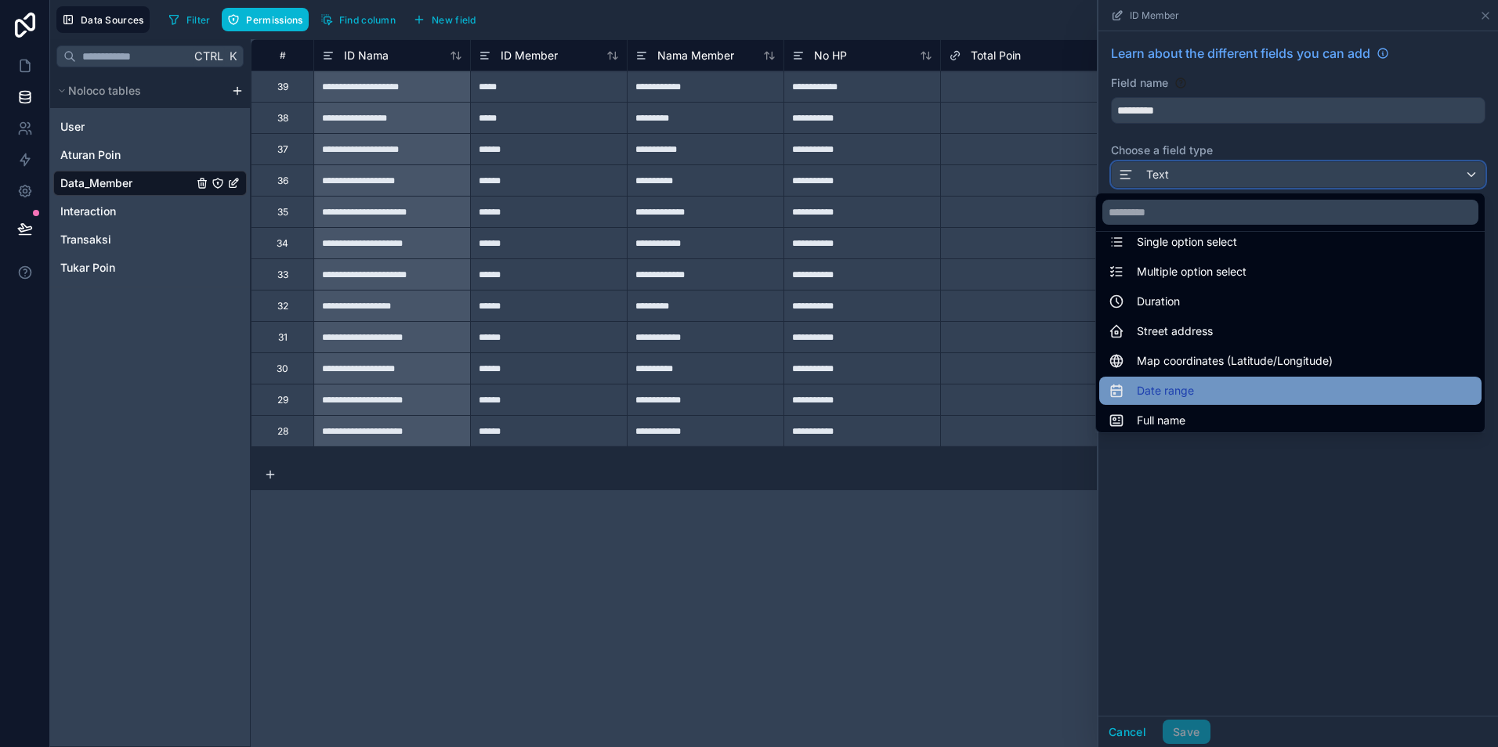
scroll to position [141, 0]
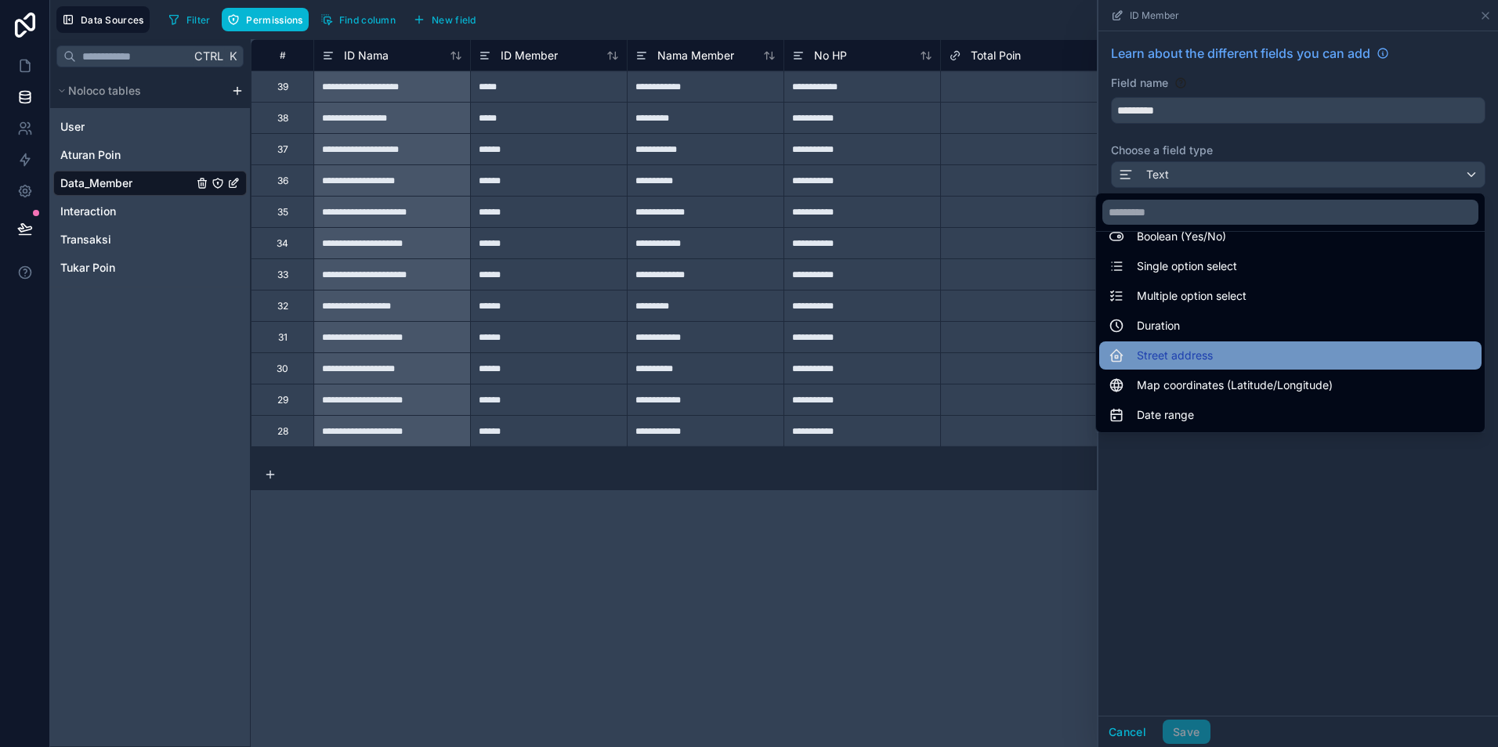
click at [1157, 357] on span "Street address" at bounding box center [1175, 355] width 76 height 19
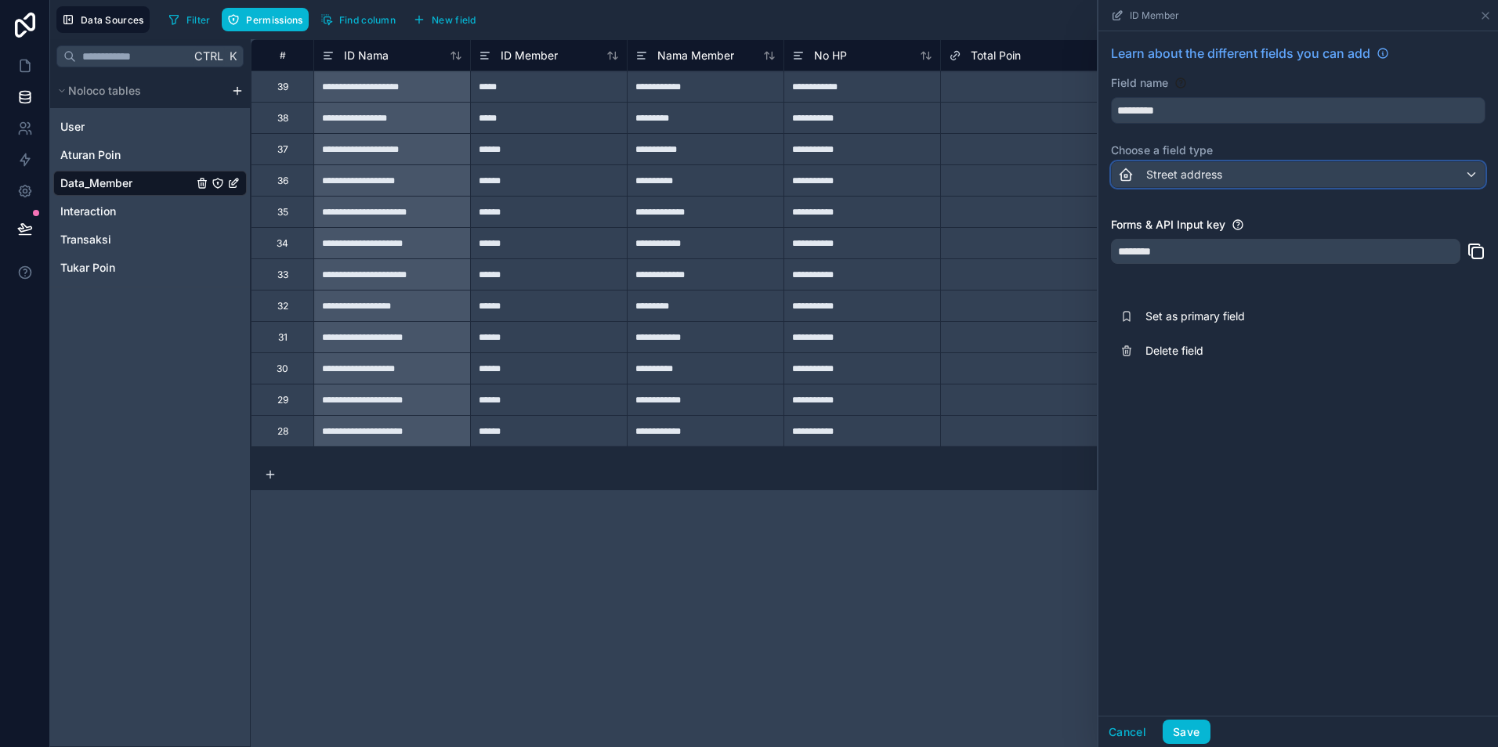
click at [1242, 175] on div "Street address" at bounding box center [1298, 174] width 373 height 25
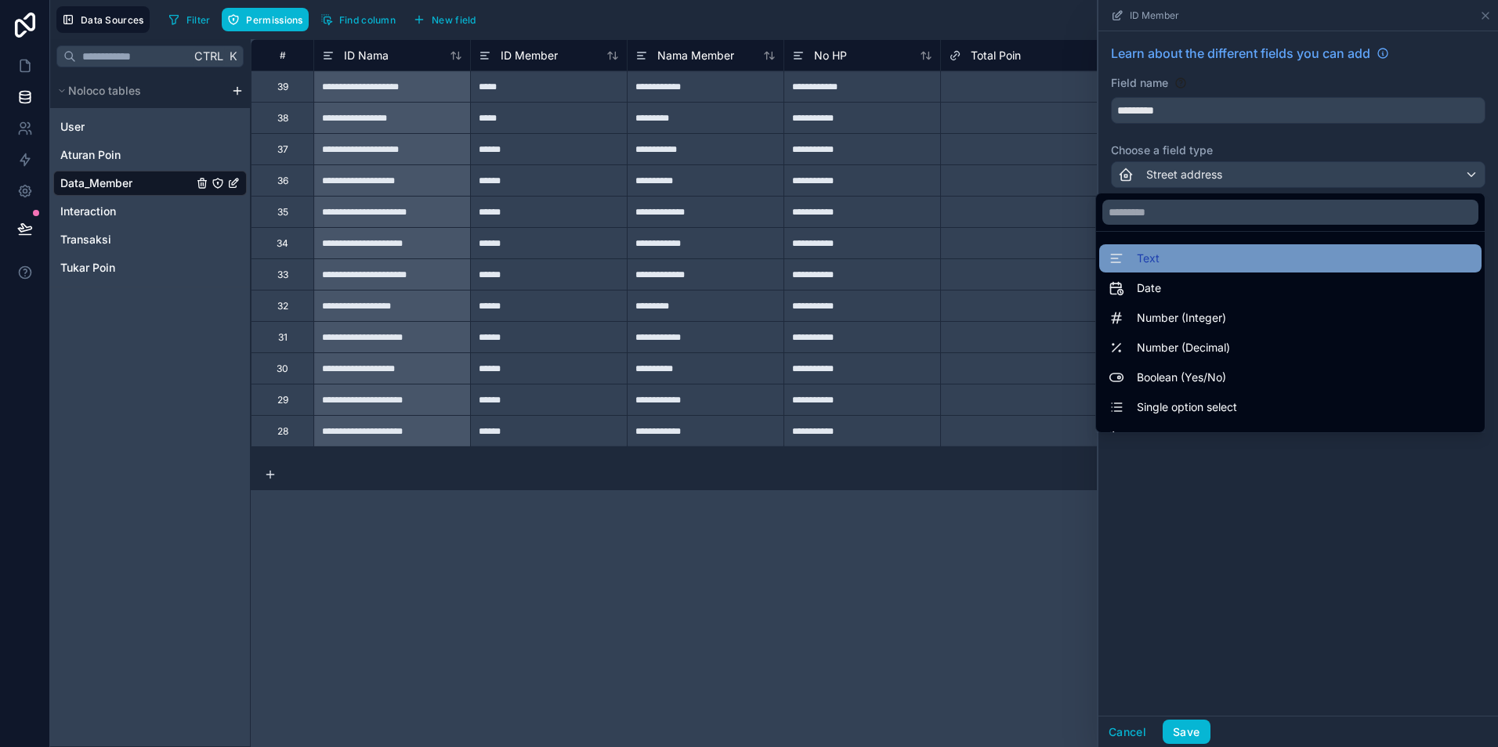
click at [1163, 263] on div "Text" at bounding box center [1289, 258] width 363 height 19
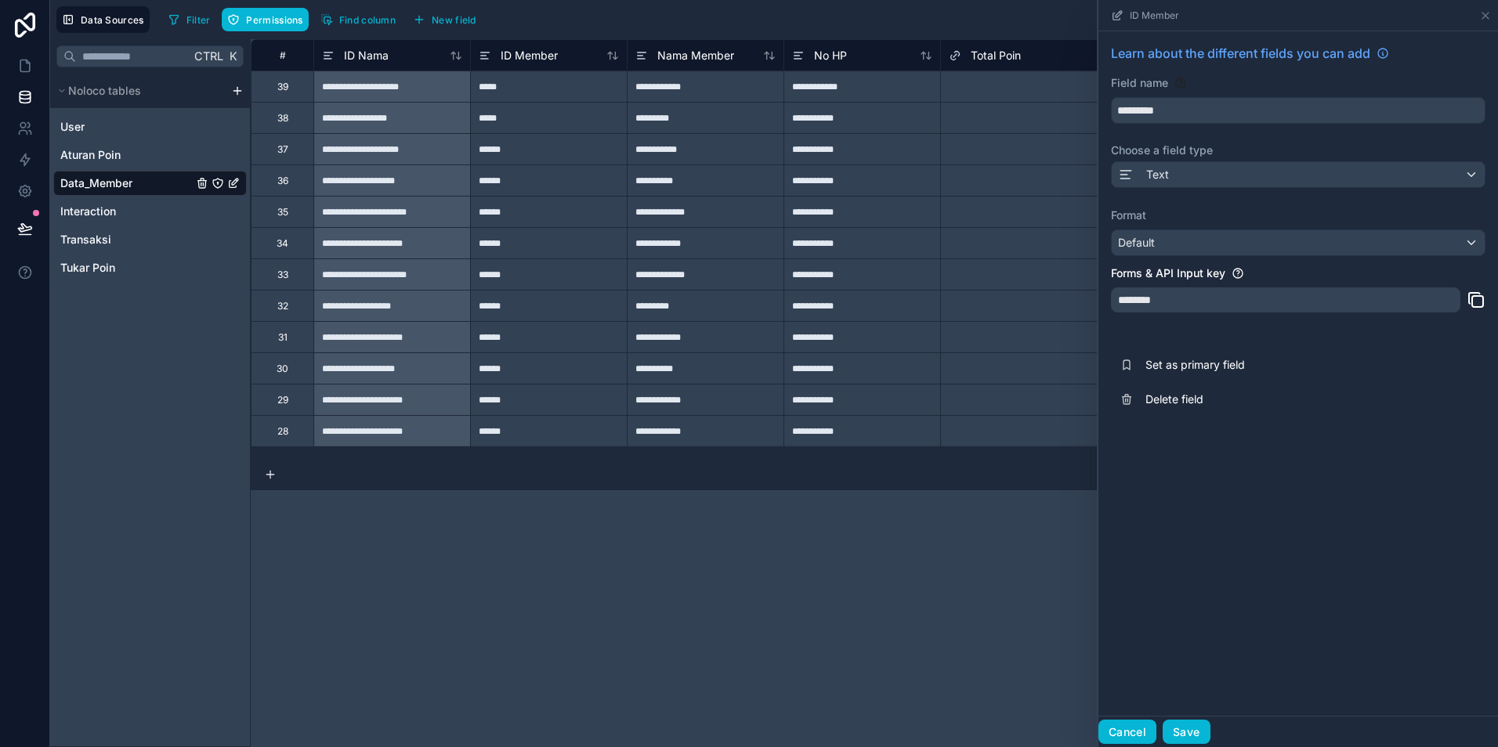
click at [1130, 723] on button "Cancel" at bounding box center [1127, 732] width 58 height 25
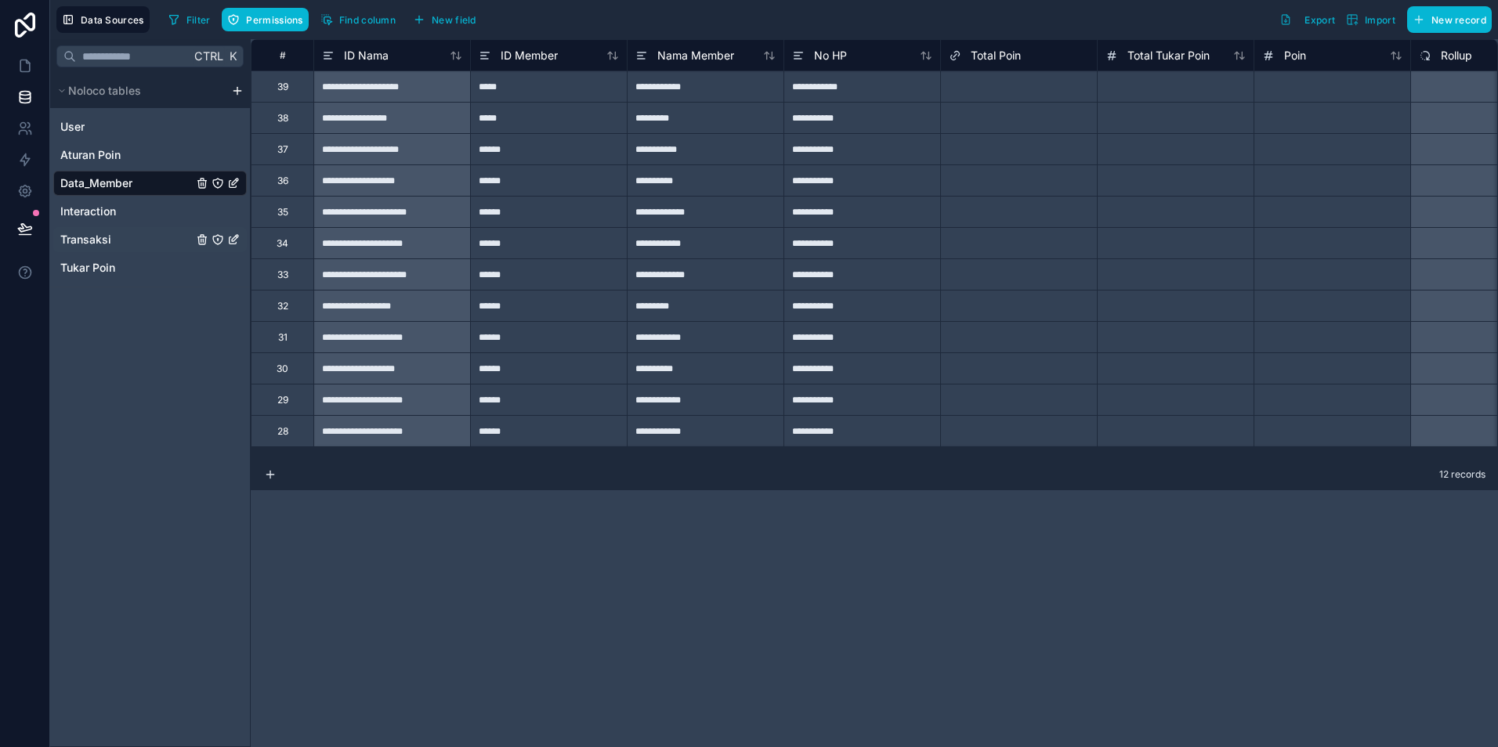
click at [102, 244] on span "Transaksi" at bounding box center [85, 240] width 51 height 16
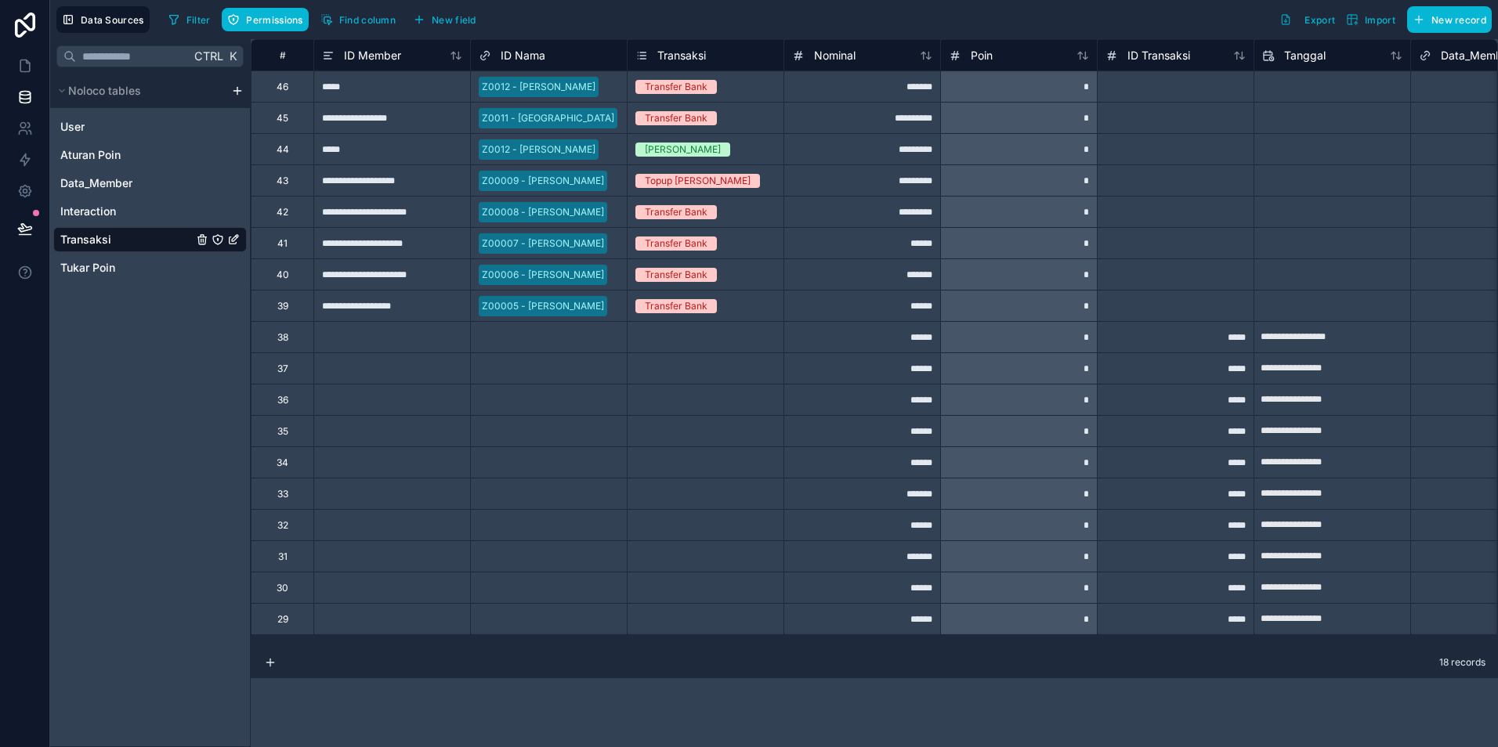
click at [334, 85] on div "*****" at bounding box center [391, 86] width 157 height 31
click at [28, 65] on icon at bounding box center [25, 66] width 16 height 16
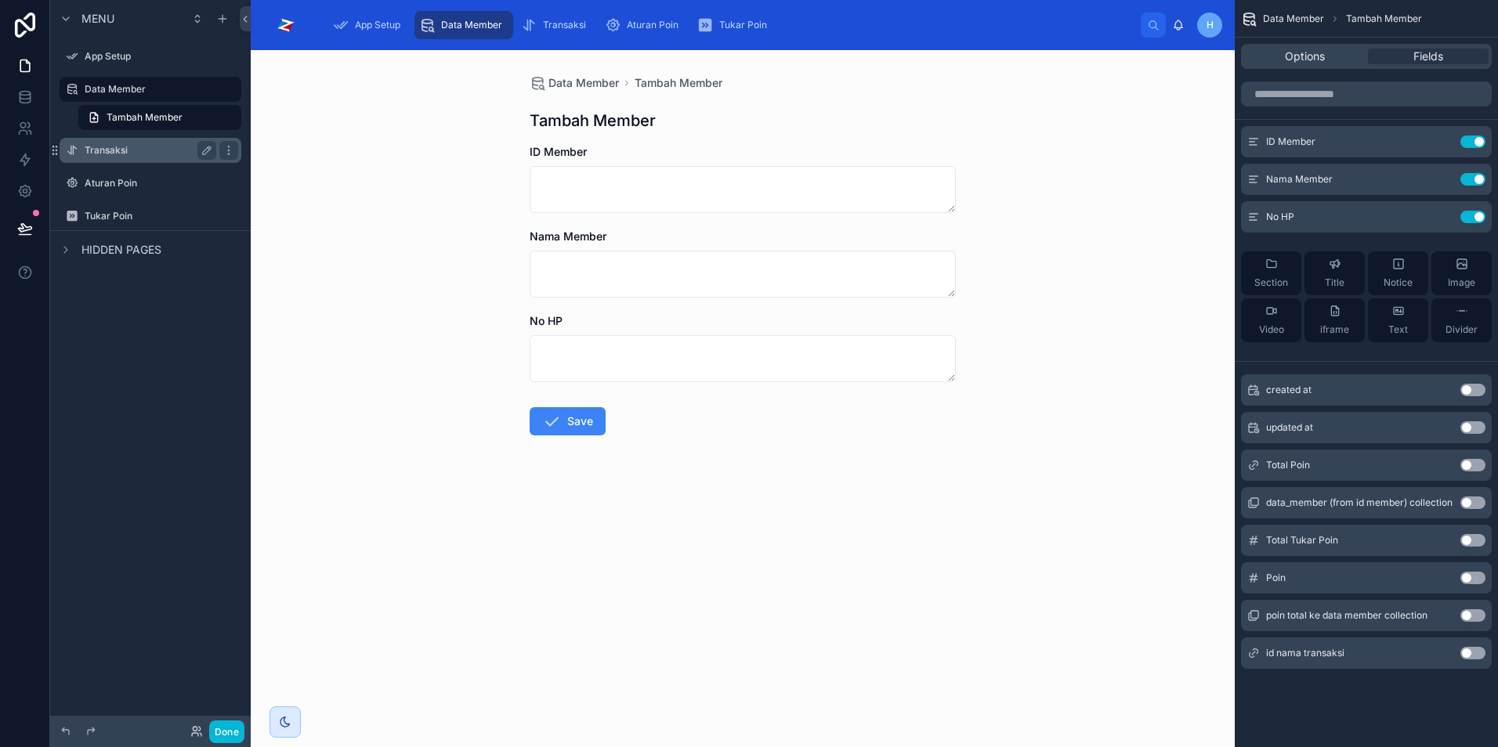
click at [111, 157] on div "Transaksi" at bounding box center [151, 150] width 132 height 19
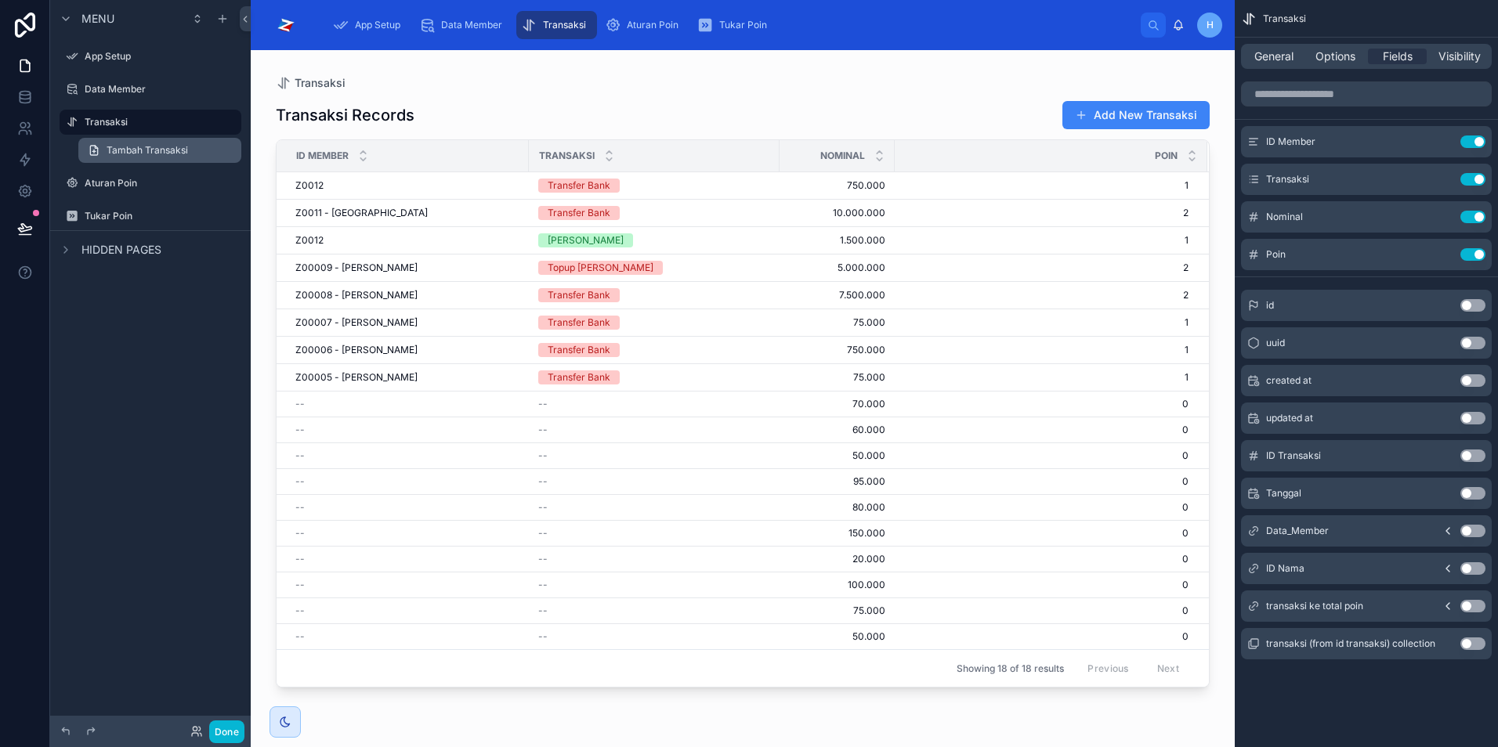
click at [132, 154] on span "Tambah Transaksi" at bounding box center [147, 150] width 81 height 13
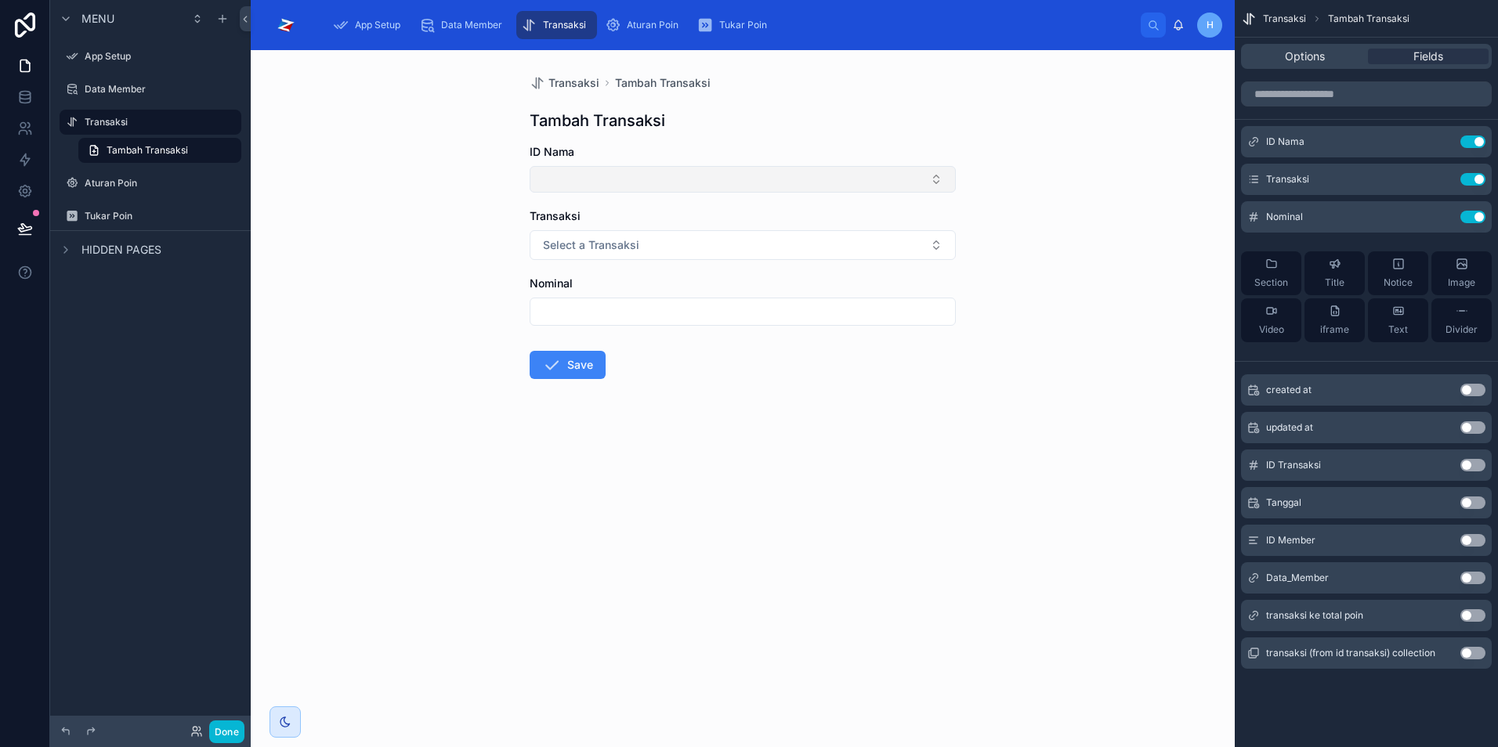
click at [711, 185] on button "Select Button" at bounding box center [743, 179] width 426 height 27
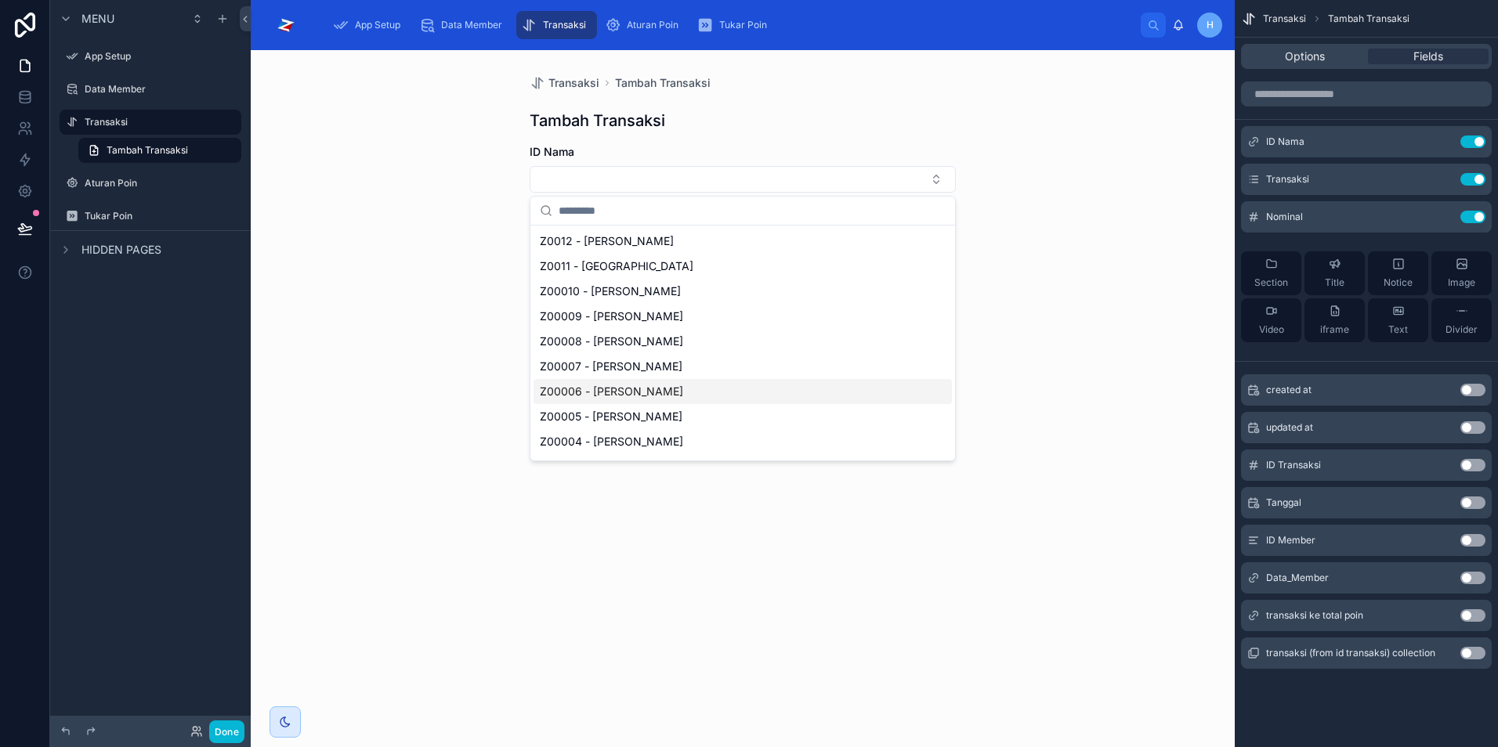
click at [421, 304] on div "Transaksi Tambah Transaksi Tambah Transaksi ID Nama Transaksi Select a Transaks…" at bounding box center [743, 398] width 984 height 697
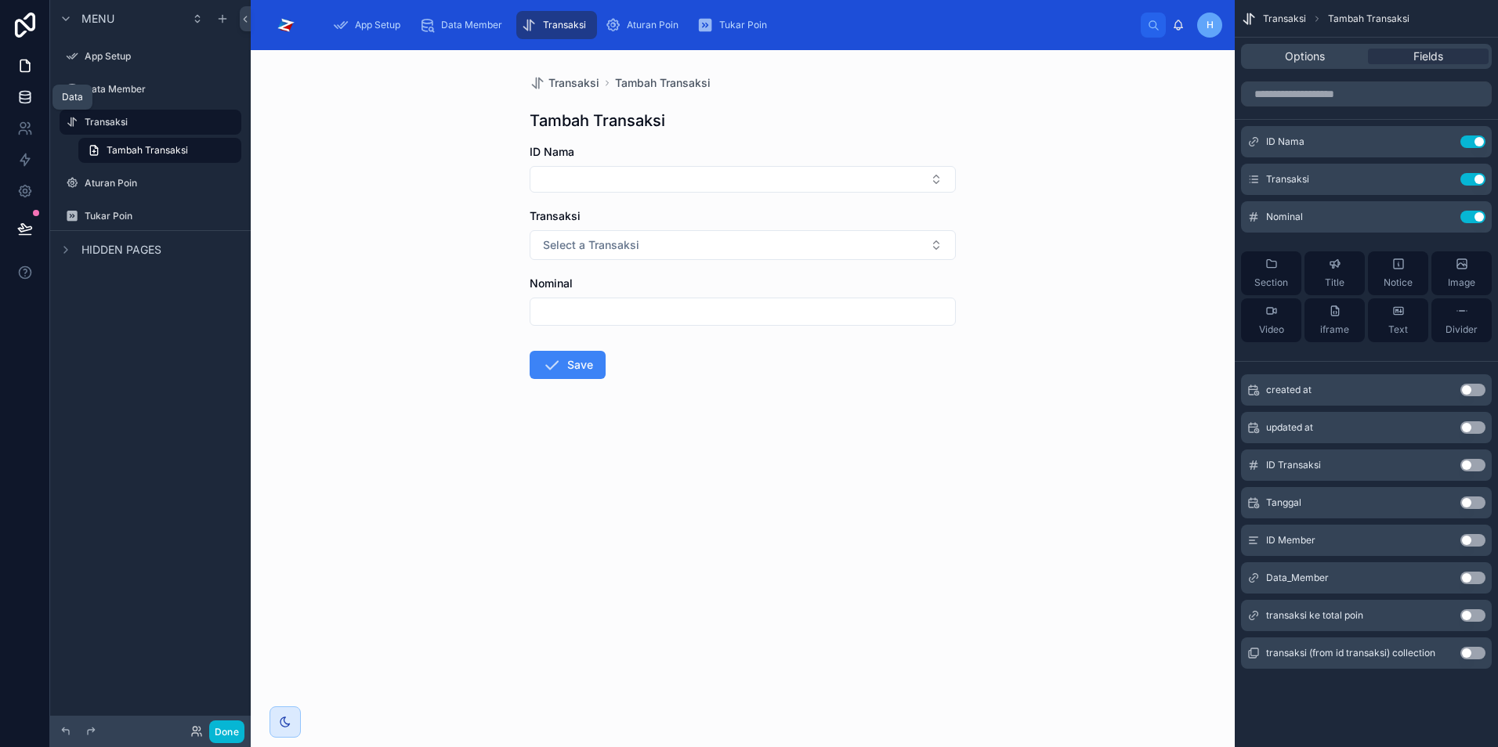
click at [24, 96] on icon at bounding box center [25, 97] width 16 height 16
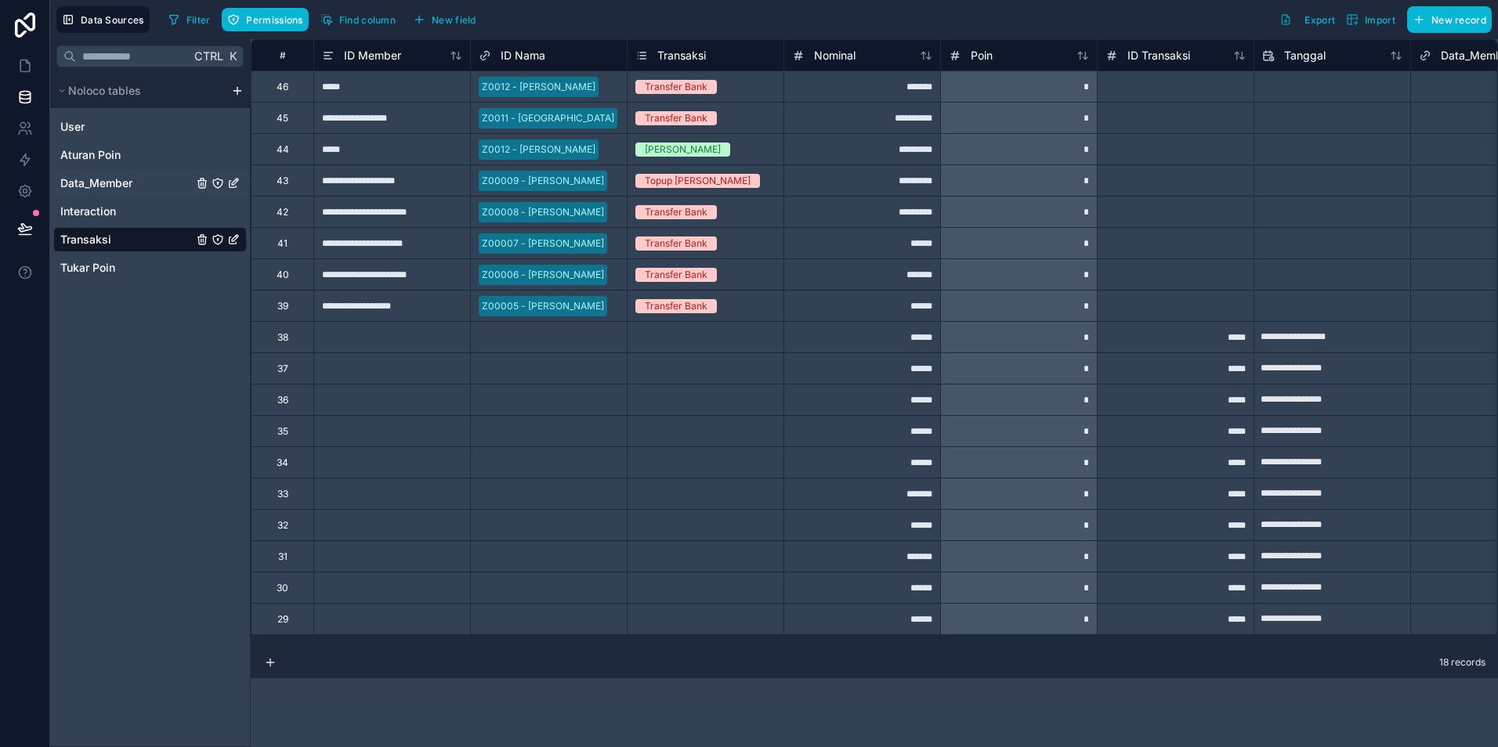
click at [100, 189] on span "Data_Member" at bounding box center [96, 183] width 72 height 16
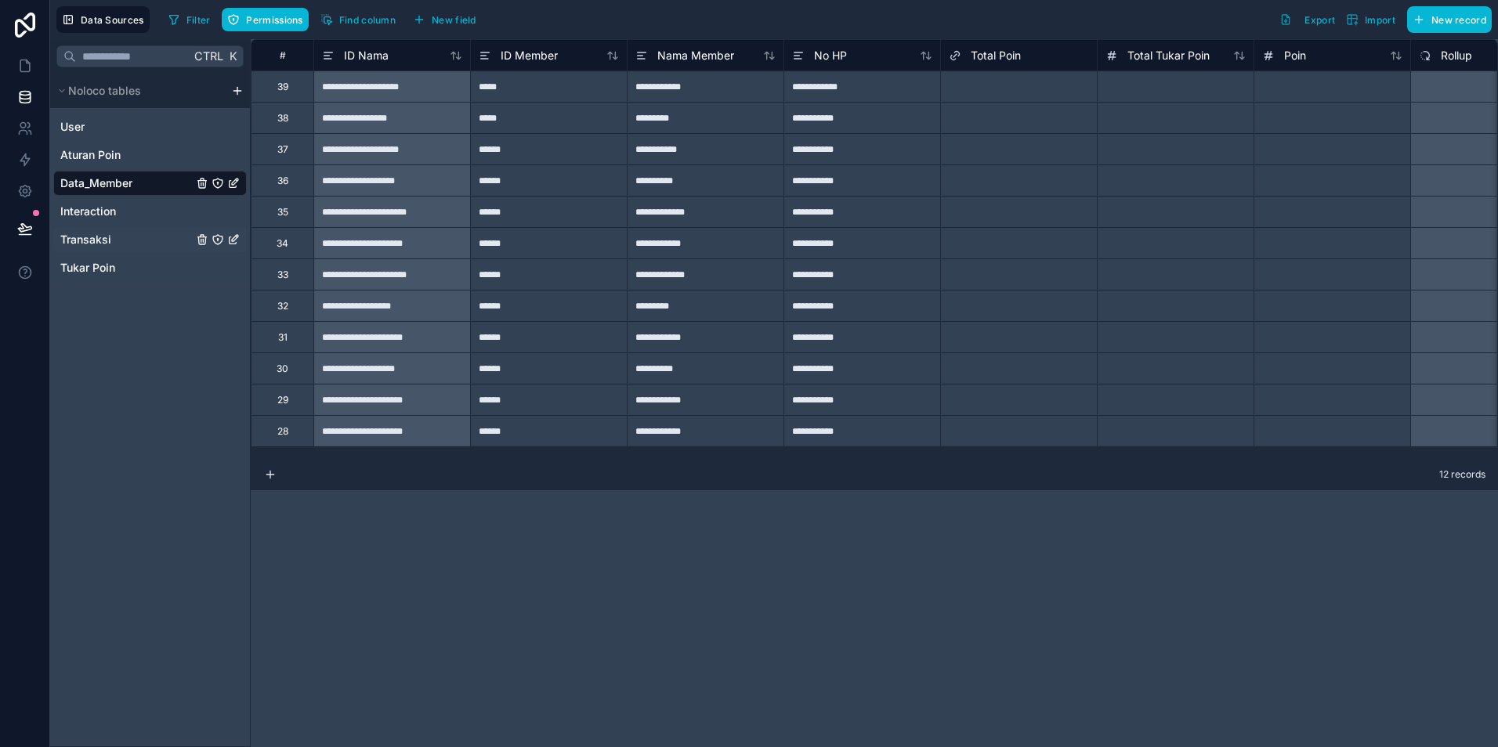
click at [110, 248] on div "Transaksi" at bounding box center [149, 239] width 193 height 25
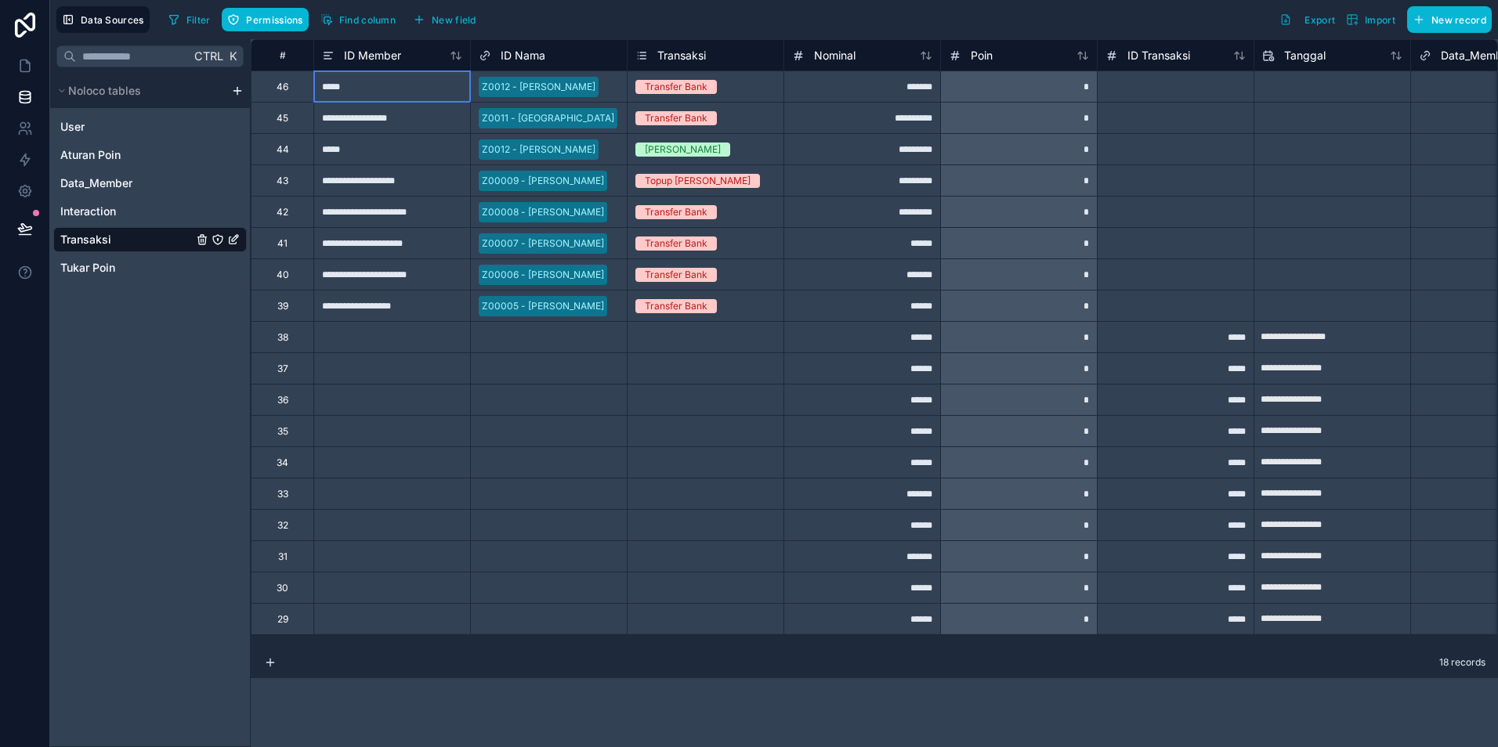
click at [374, 96] on div "*****" at bounding box center [391, 86] width 157 height 31
click at [116, 183] on span "Data_Member" at bounding box center [96, 183] width 72 height 16
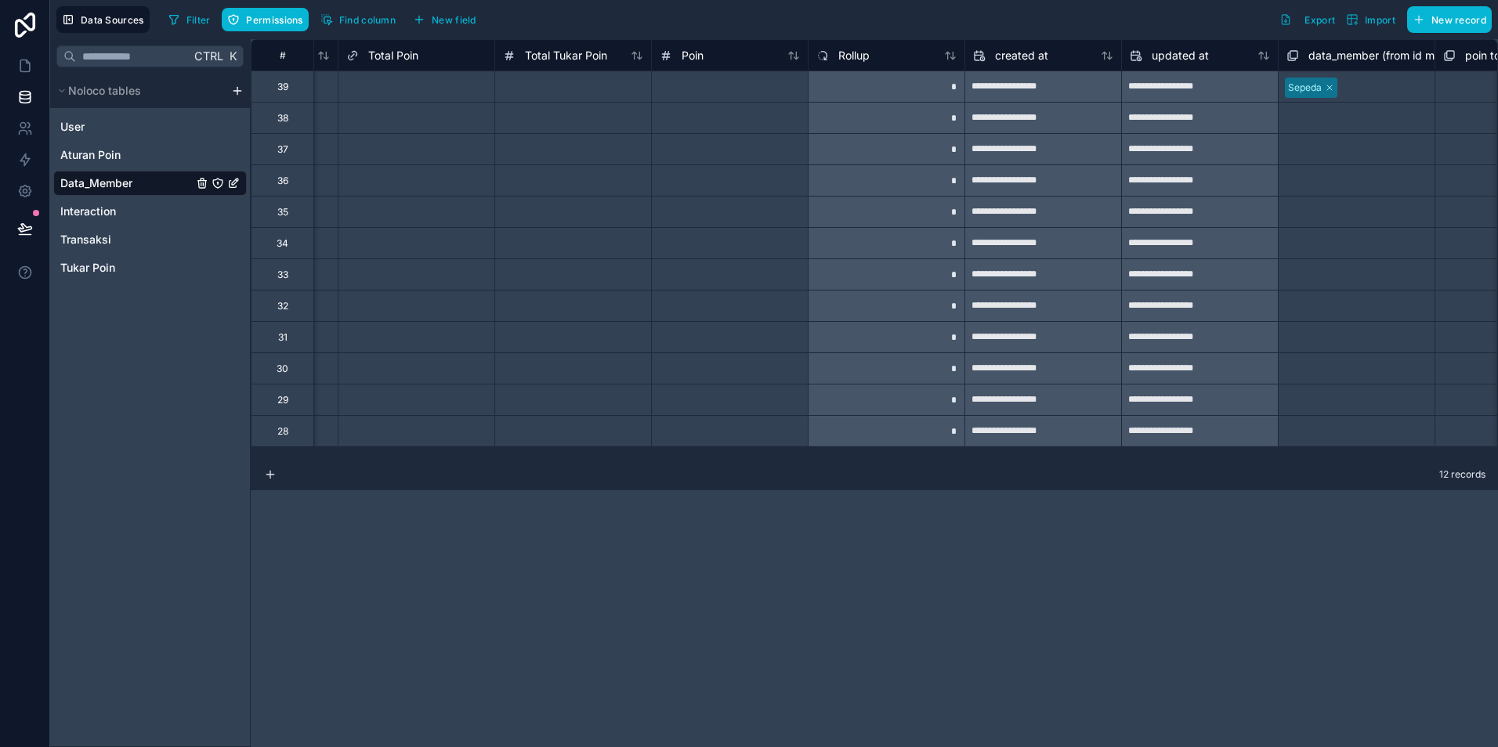
scroll to position [0, 553]
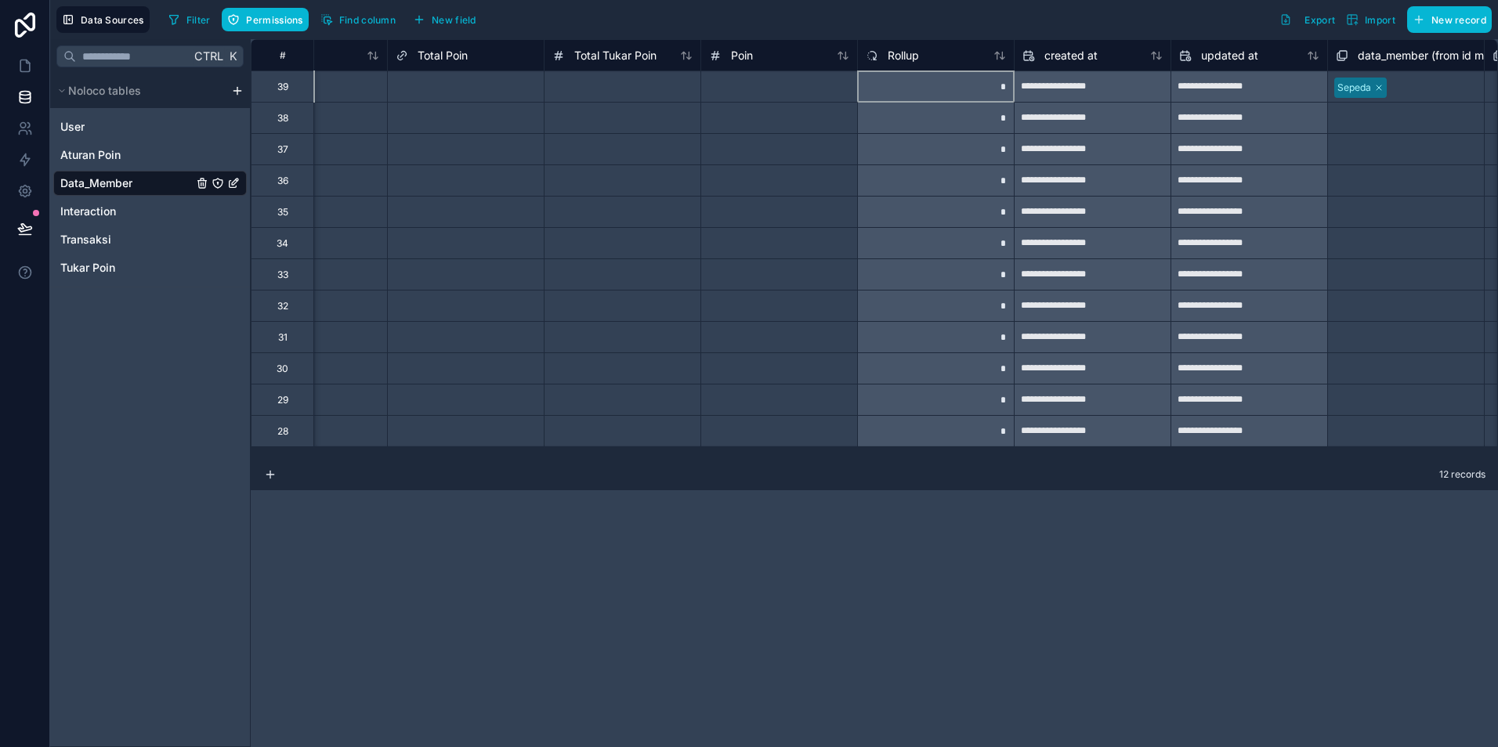
click at [980, 93] on div "*" at bounding box center [935, 86] width 157 height 31
click at [985, 89] on div "*" at bounding box center [935, 86] width 157 height 31
click at [1005, 86] on div "*" at bounding box center [935, 86] width 157 height 31
click at [909, 52] on span "Rollup" at bounding box center [903, 56] width 31 height 16
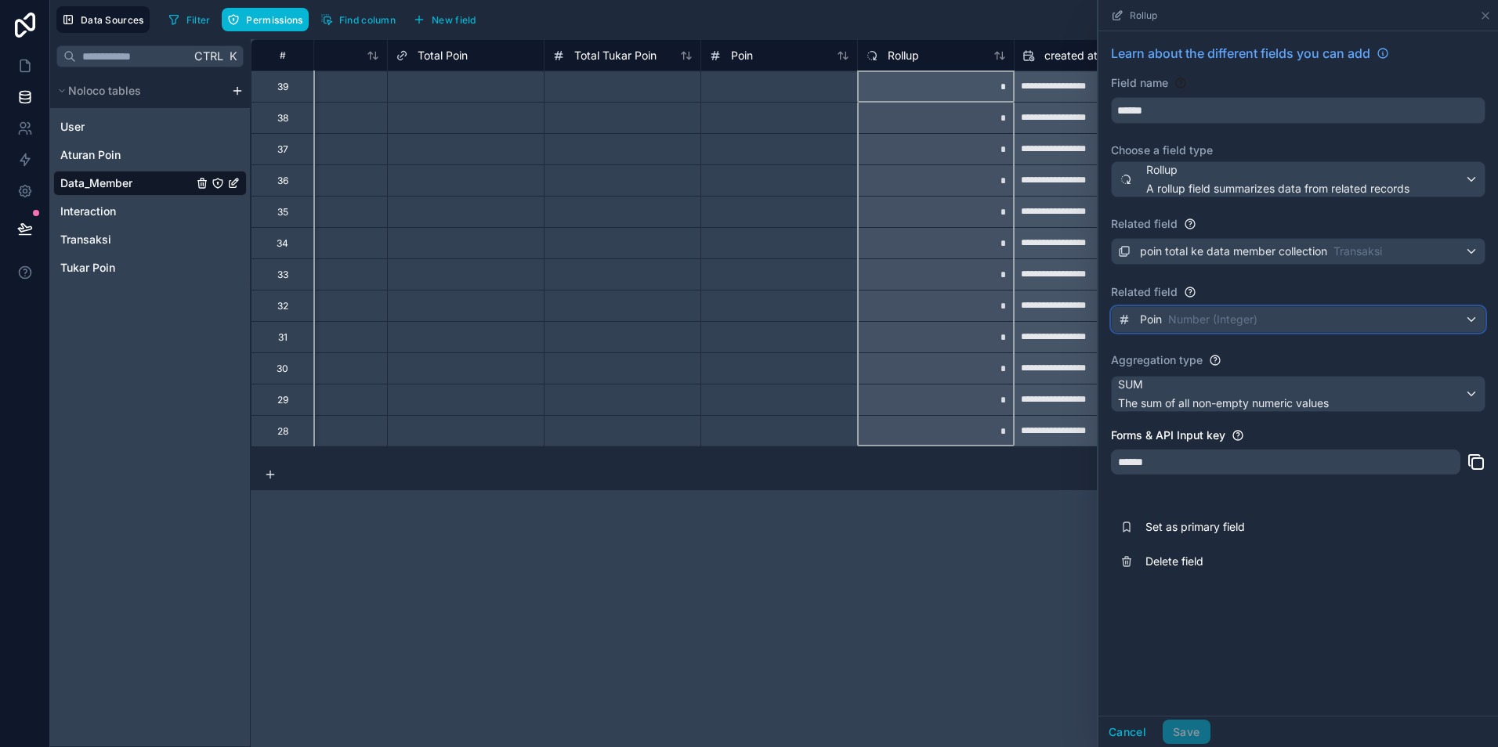
click at [1175, 318] on span "Number (Integer)" at bounding box center [1212, 320] width 89 height 16
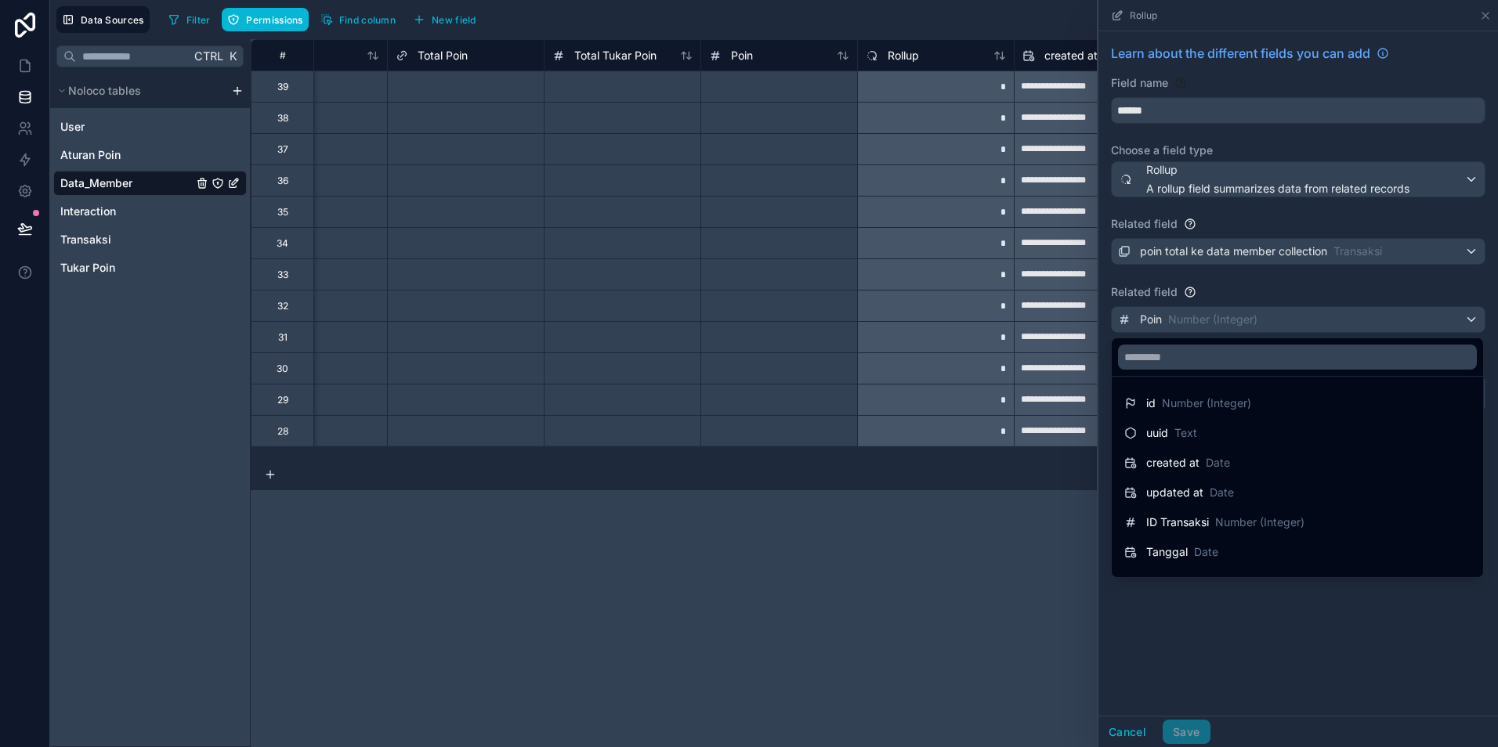
click at [1175, 318] on div at bounding box center [1298, 373] width 400 height 747
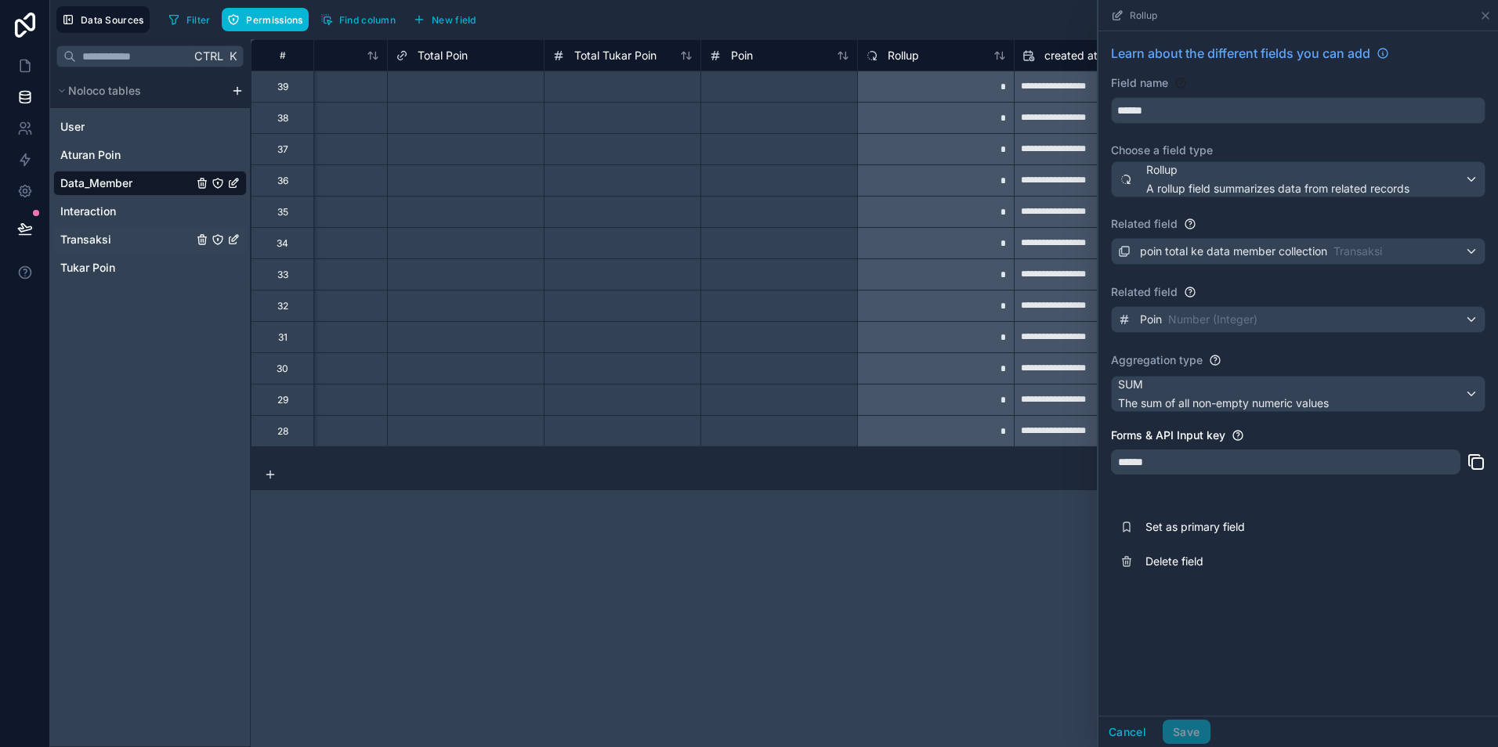
click at [89, 243] on span "Transaksi" at bounding box center [85, 240] width 51 height 16
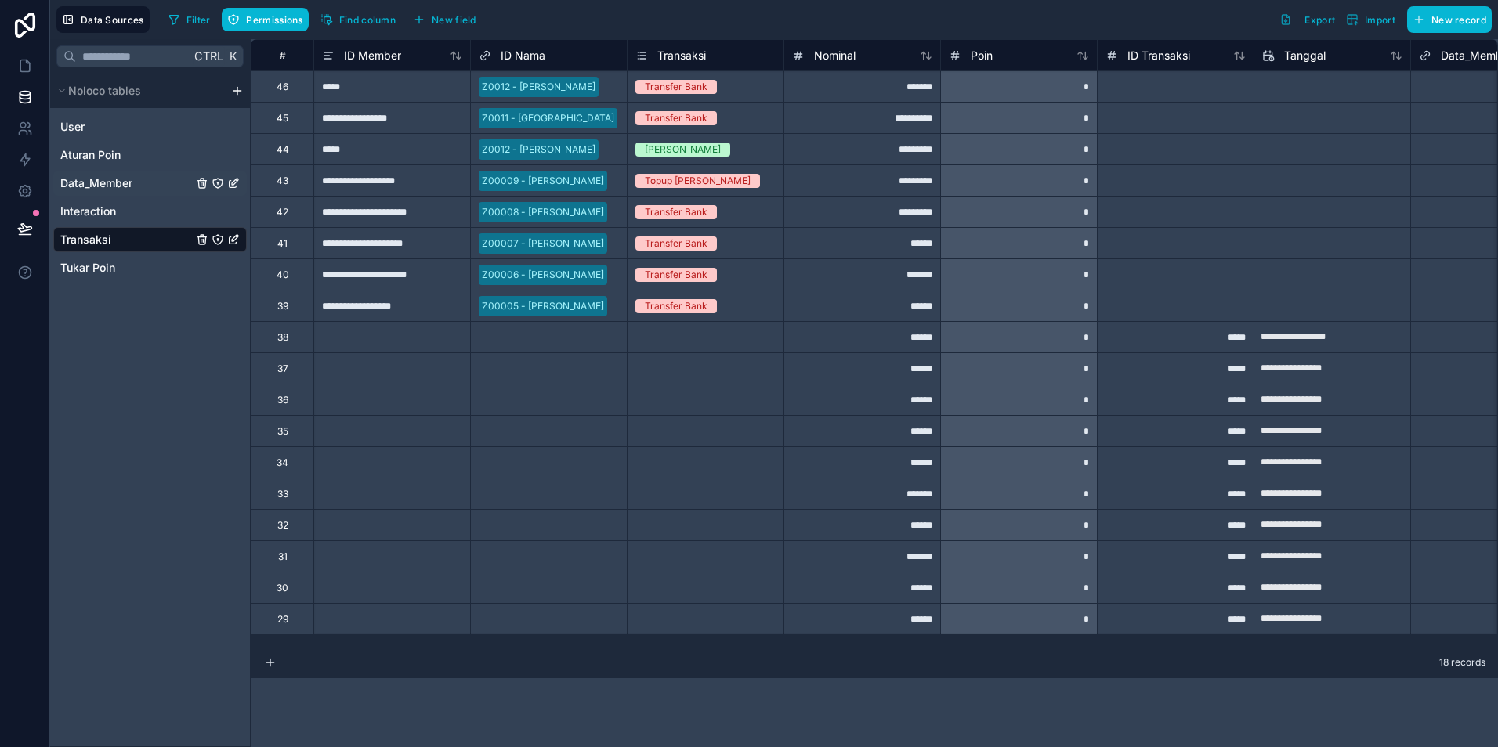
click at [93, 185] on span "Data_Member" at bounding box center [96, 183] width 72 height 16
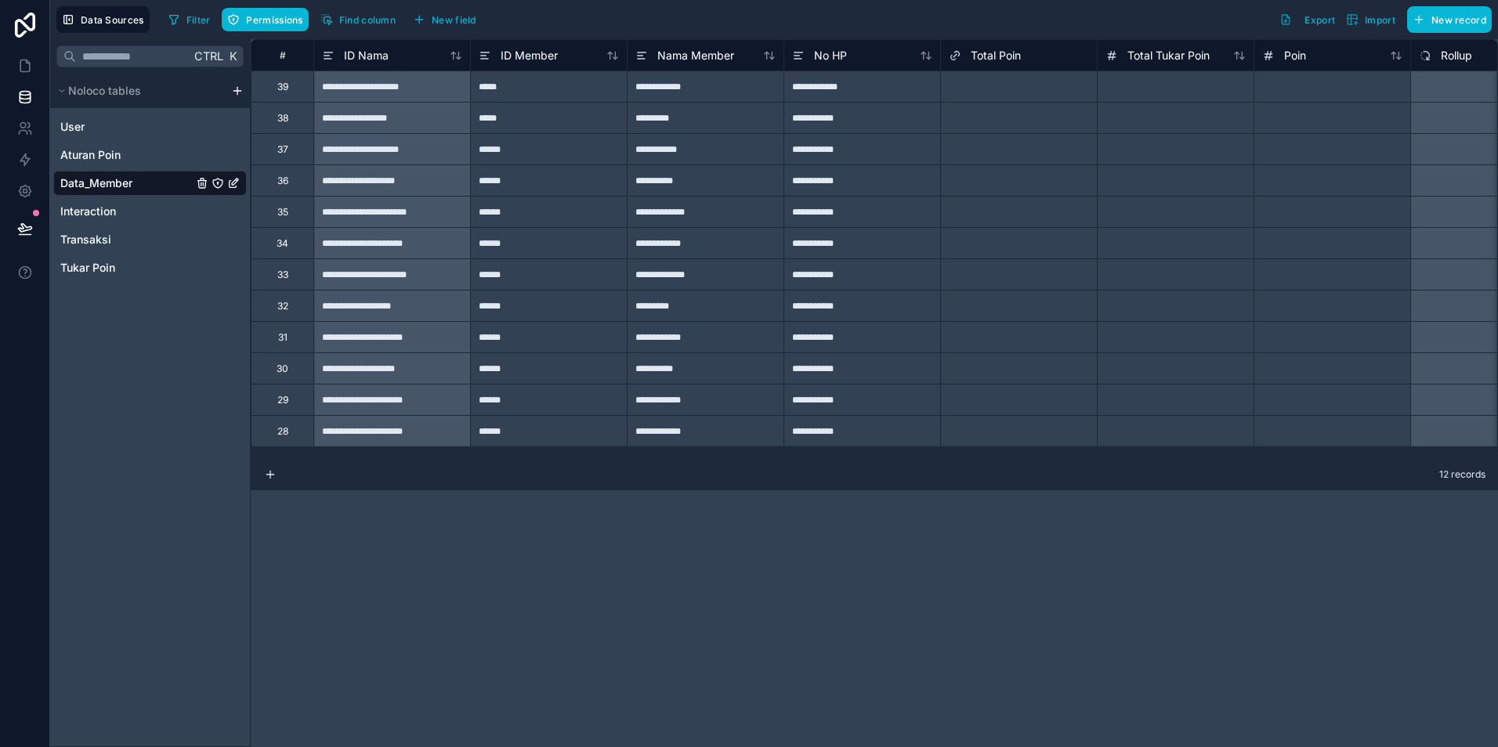
click at [1456, 65] on div "Rollup" at bounding box center [1488, 54] width 157 height 31
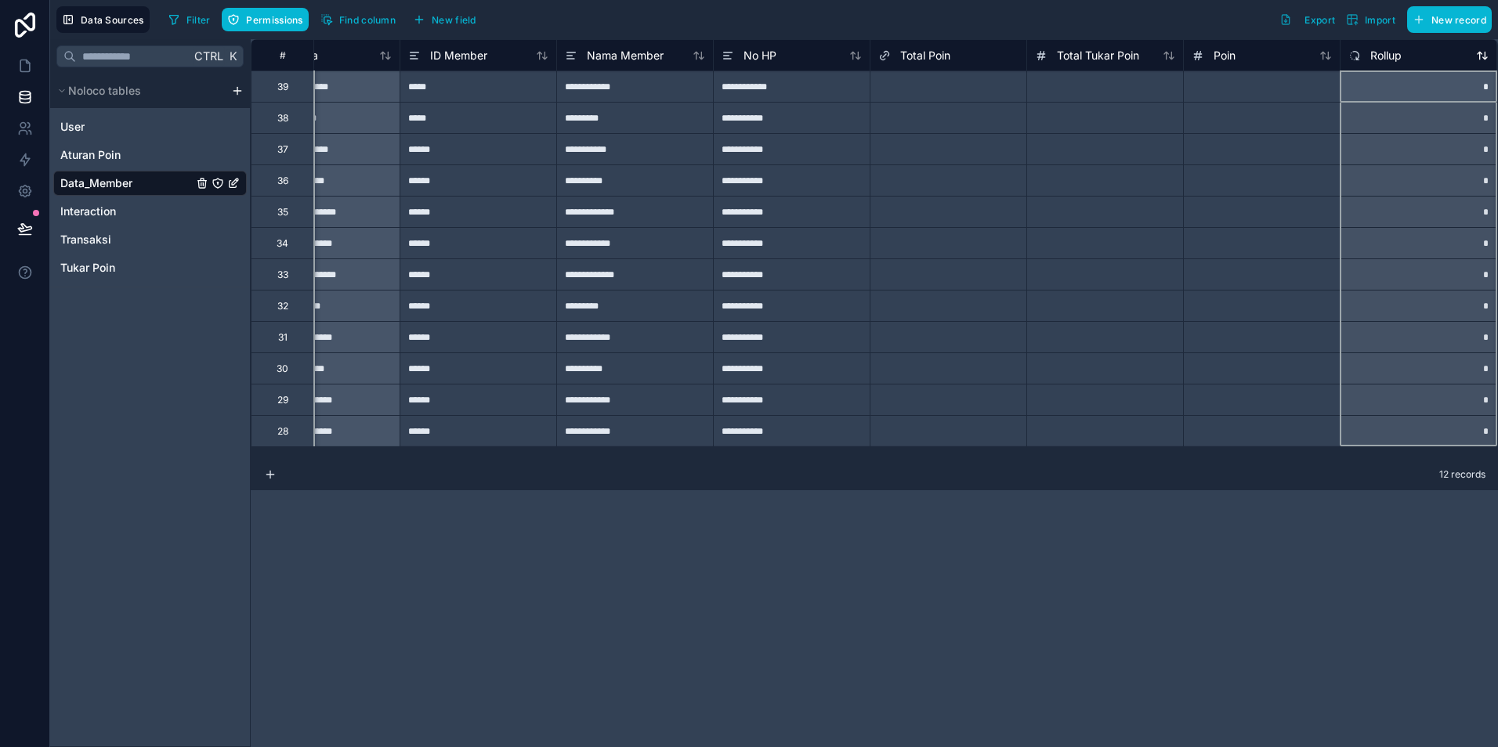
click at [1380, 60] on span "Rollup" at bounding box center [1385, 56] width 31 height 16
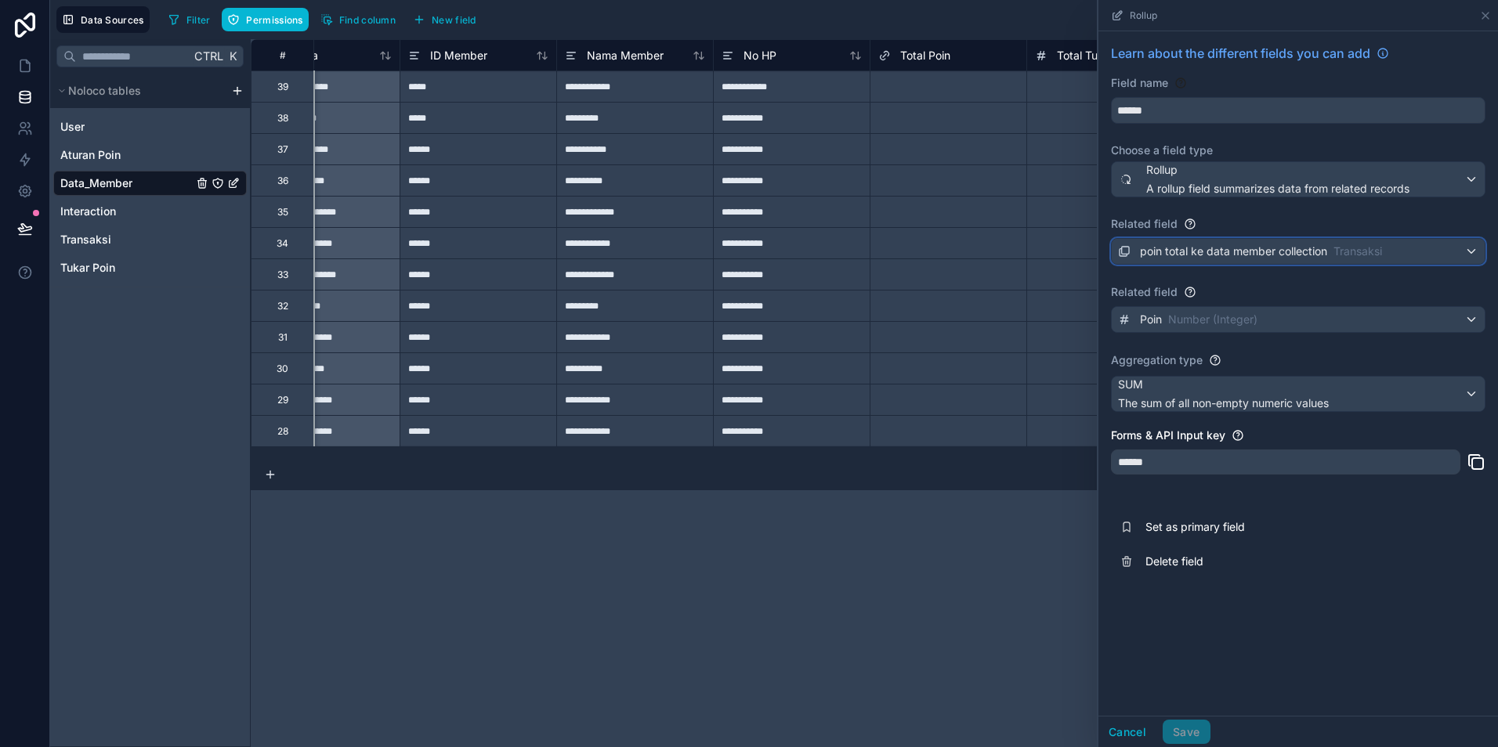
click at [1278, 254] on span "poin total ke data member collection" at bounding box center [1233, 252] width 187 height 16
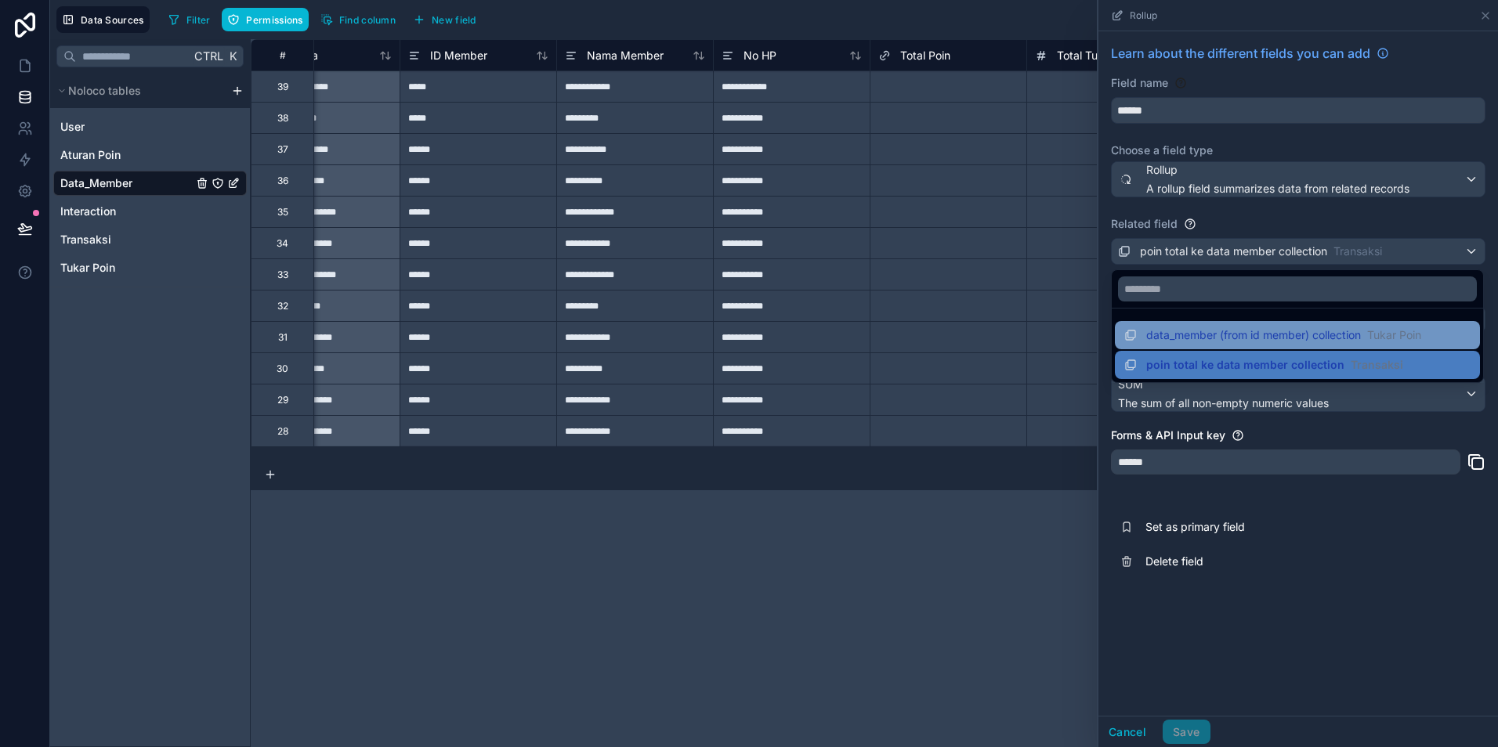
click at [1300, 336] on span "data_member (from id member) collection" at bounding box center [1253, 335] width 215 height 16
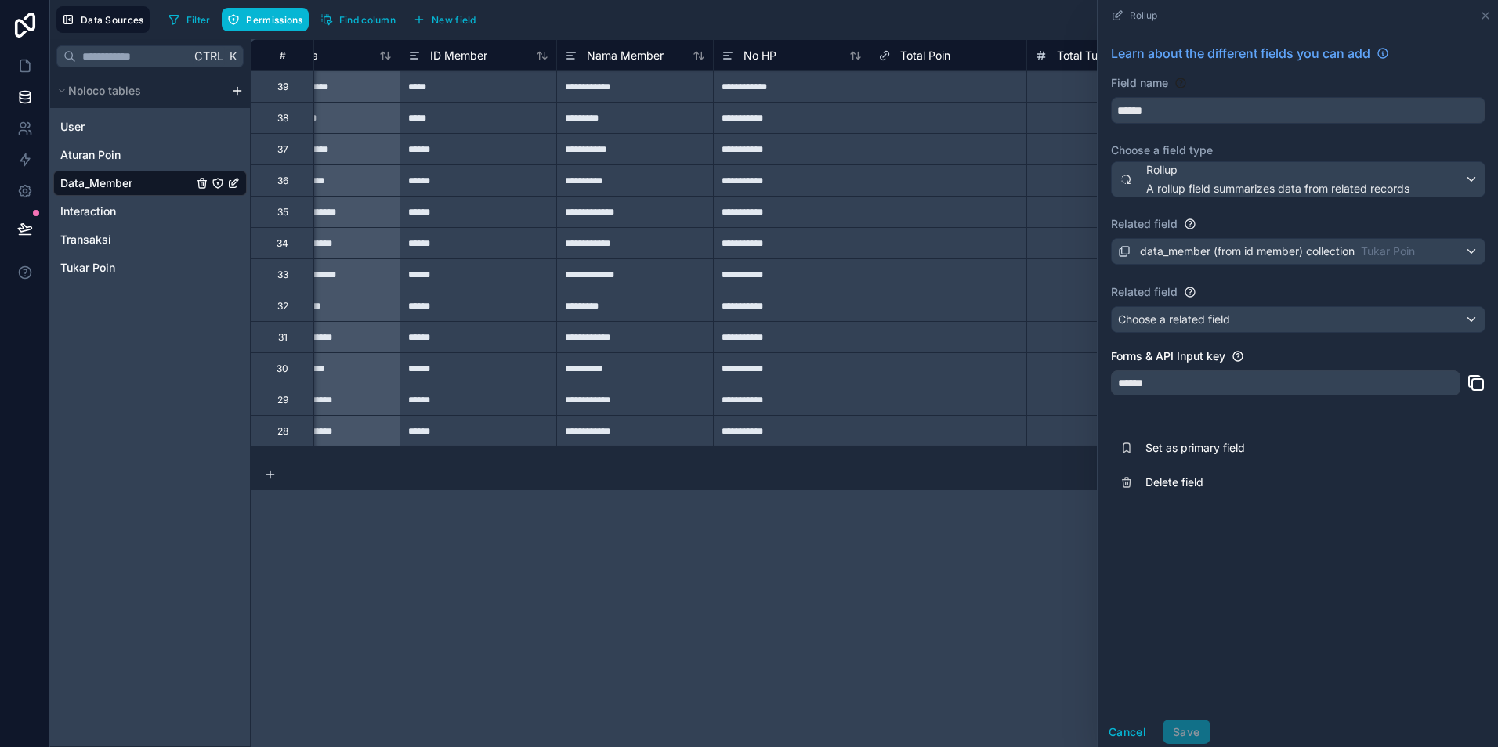
click at [1181, 732] on div "Cancel Save" at bounding box center [1154, 732] width 112 height 25
click at [1122, 736] on button "Cancel" at bounding box center [1127, 732] width 58 height 25
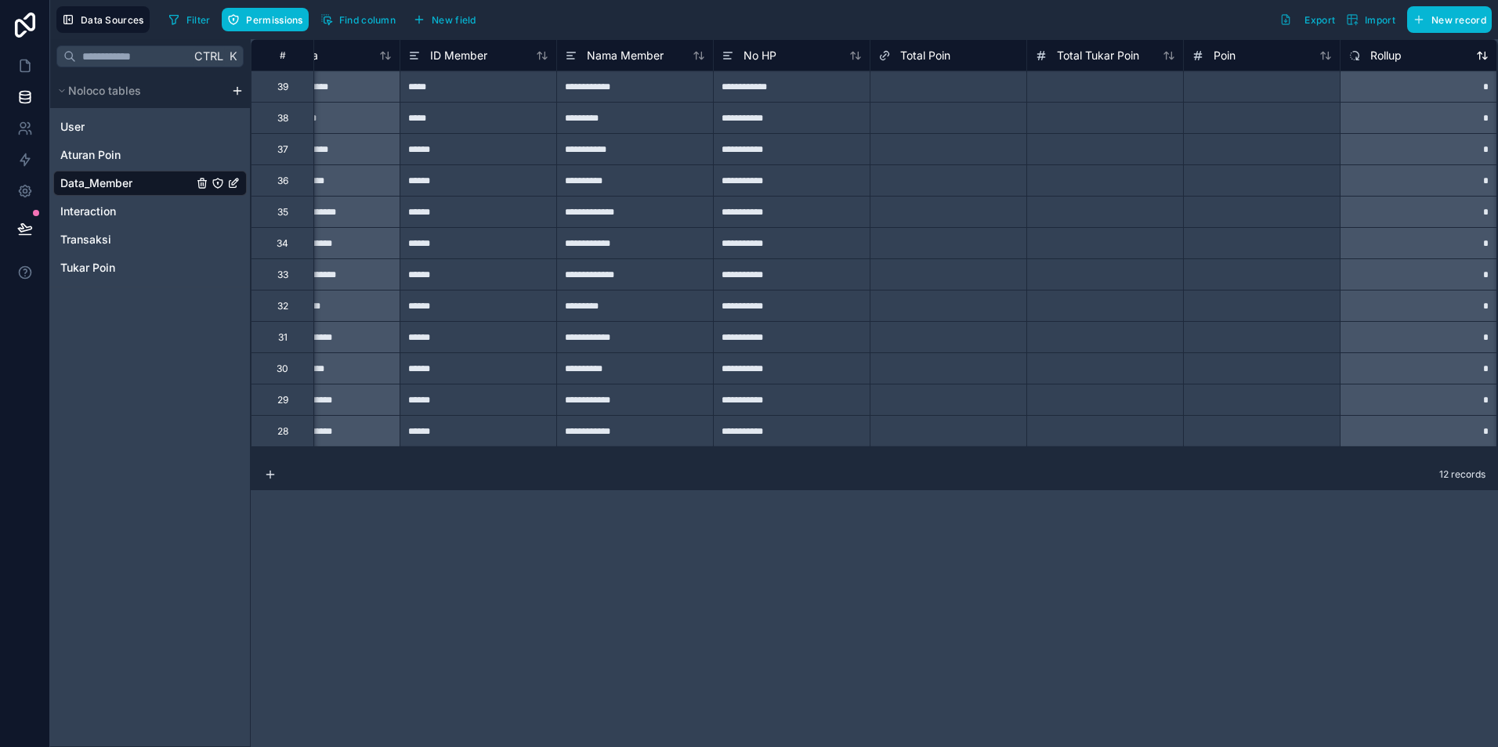
click at [1379, 56] on span "Rollup" at bounding box center [1385, 56] width 31 height 16
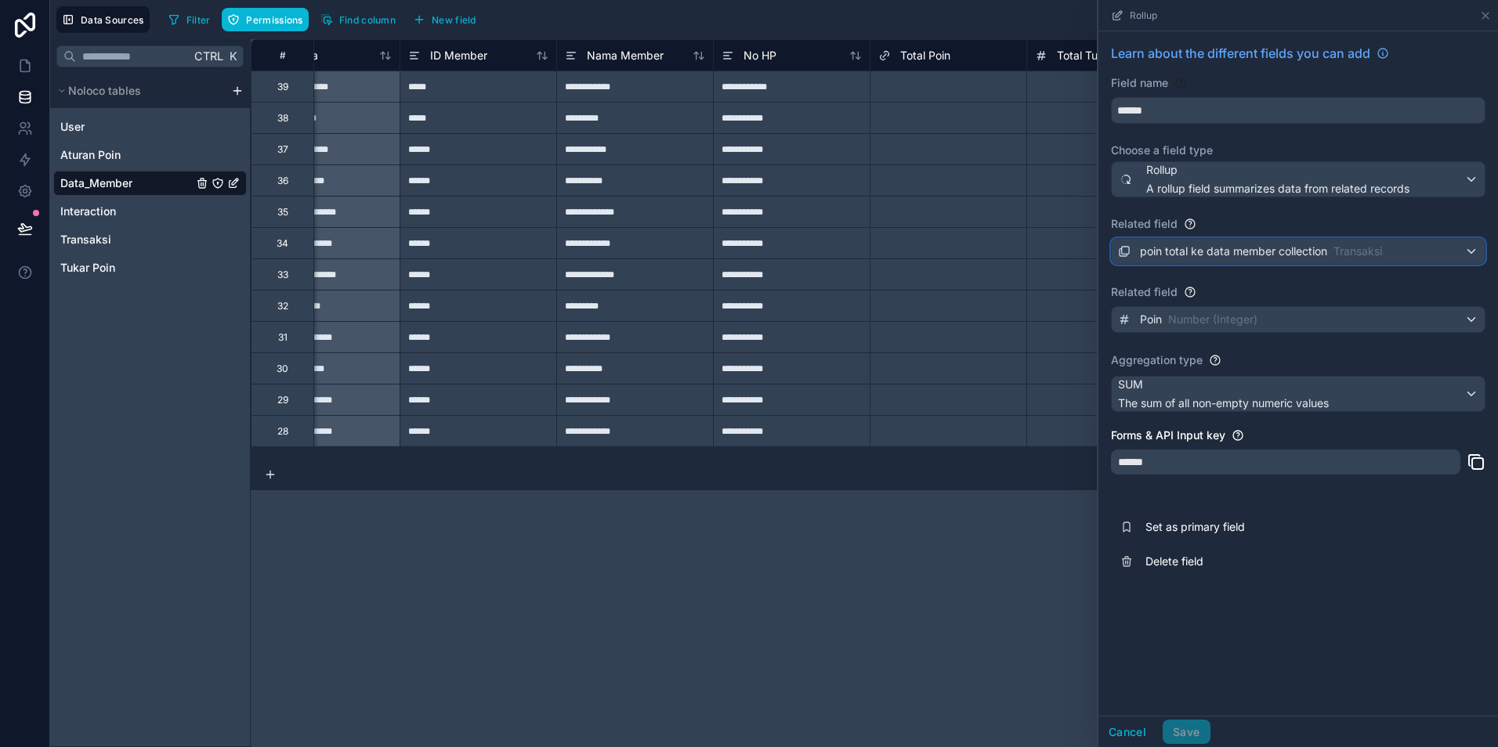
click at [1221, 253] on span "poin total ke data member collection" at bounding box center [1233, 252] width 187 height 16
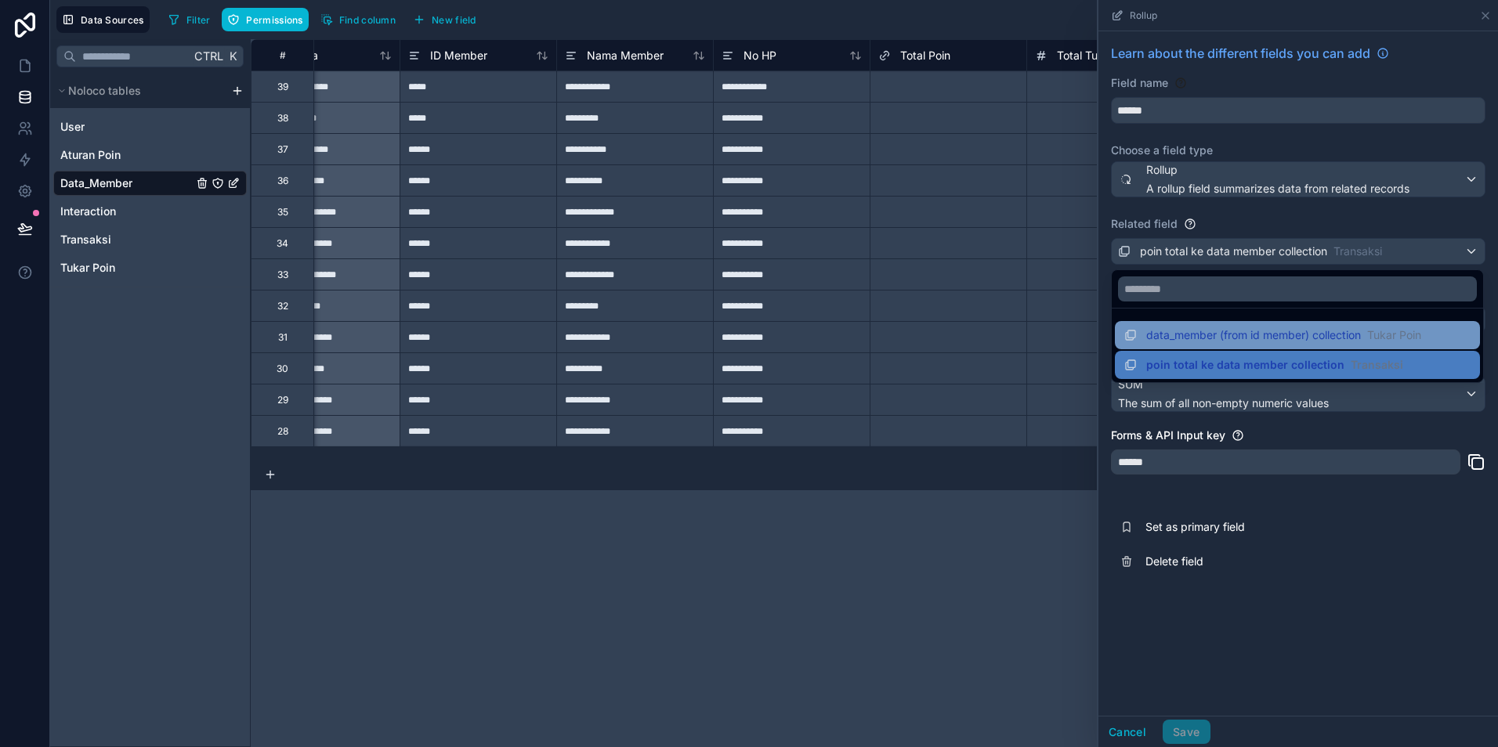
click at [1168, 341] on span "data_member (from id member) collection" at bounding box center [1253, 335] width 215 height 16
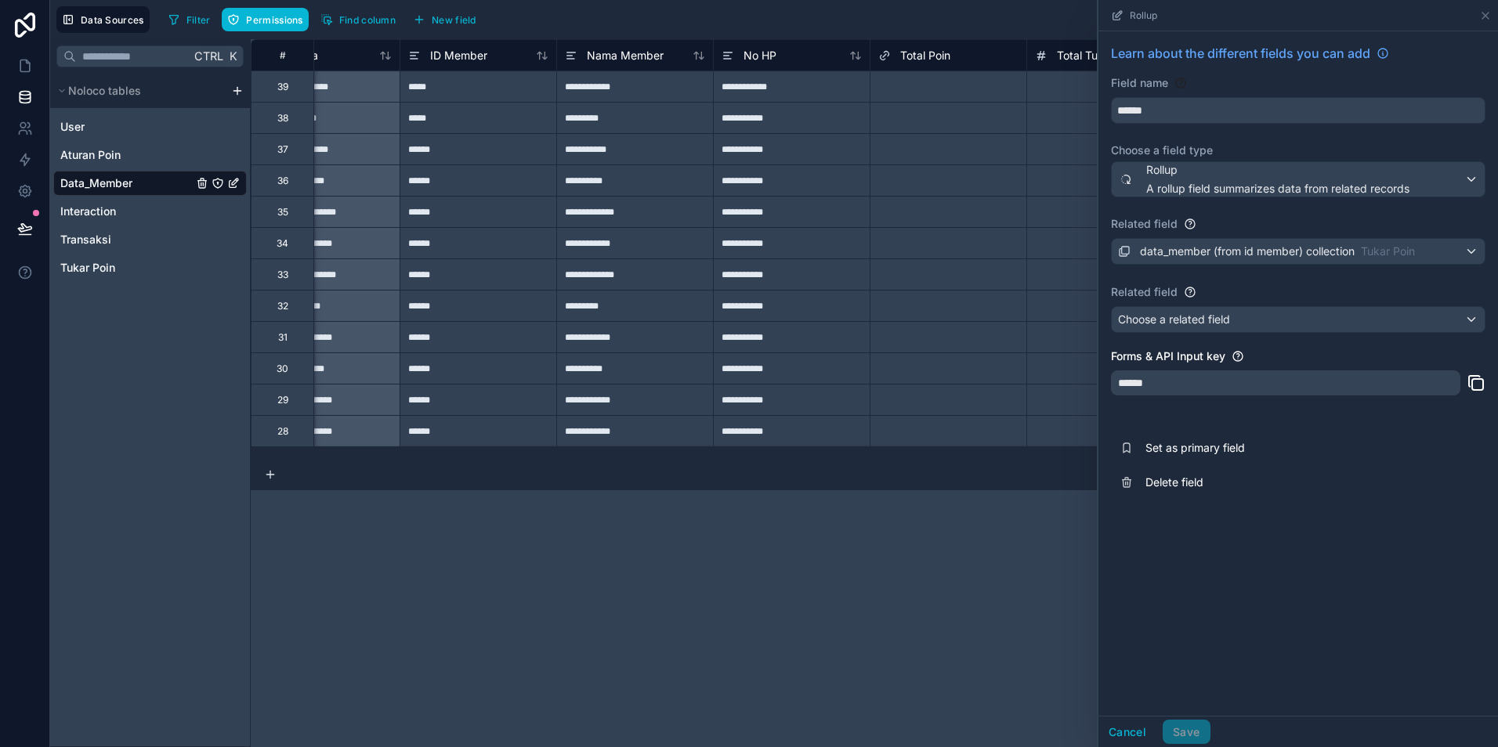
click at [1170, 387] on div "******" at bounding box center [1285, 383] width 349 height 25
click at [1152, 382] on div "******" at bounding box center [1285, 383] width 349 height 25
click at [1214, 321] on span "Choose a related field" at bounding box center [1174, 319] width 112 height 13
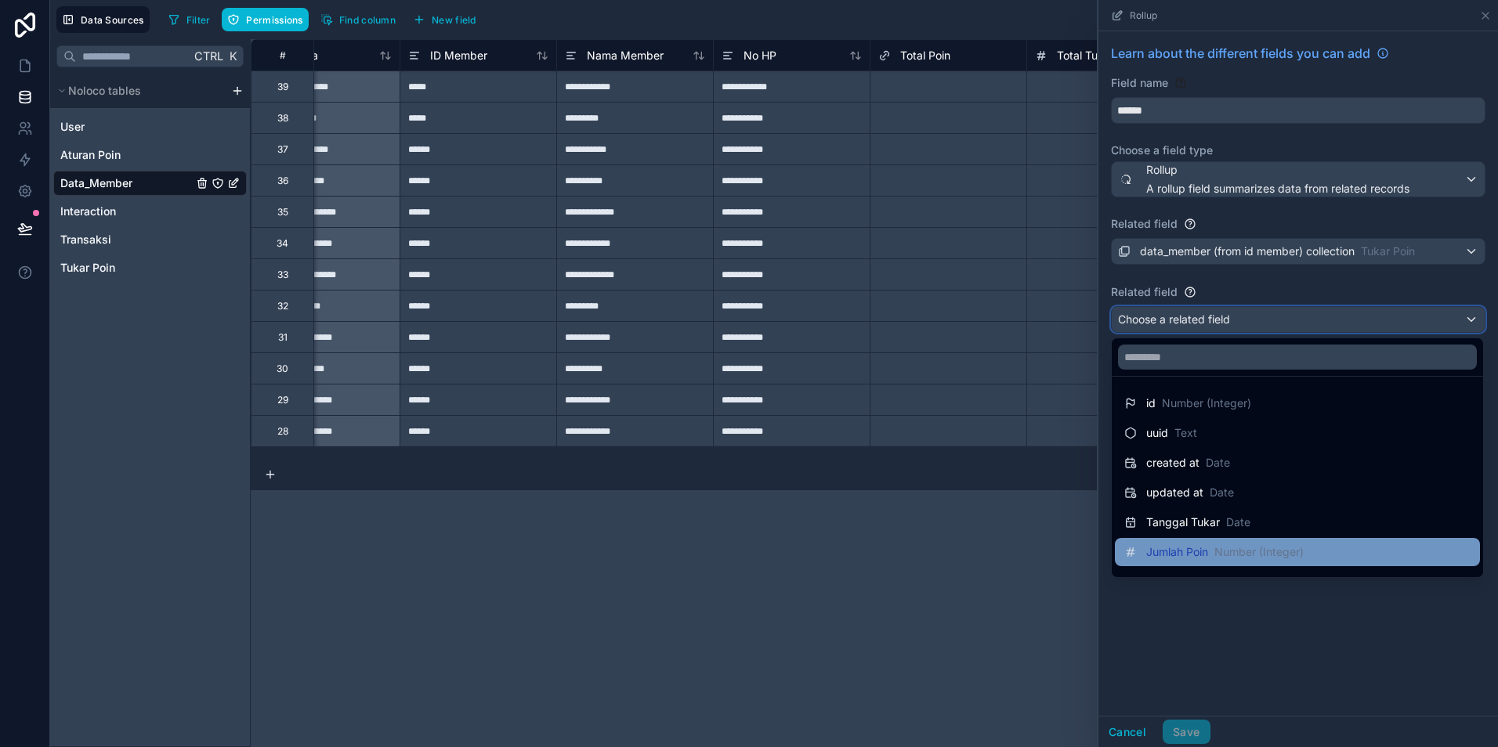
scroll to position [22, 0]
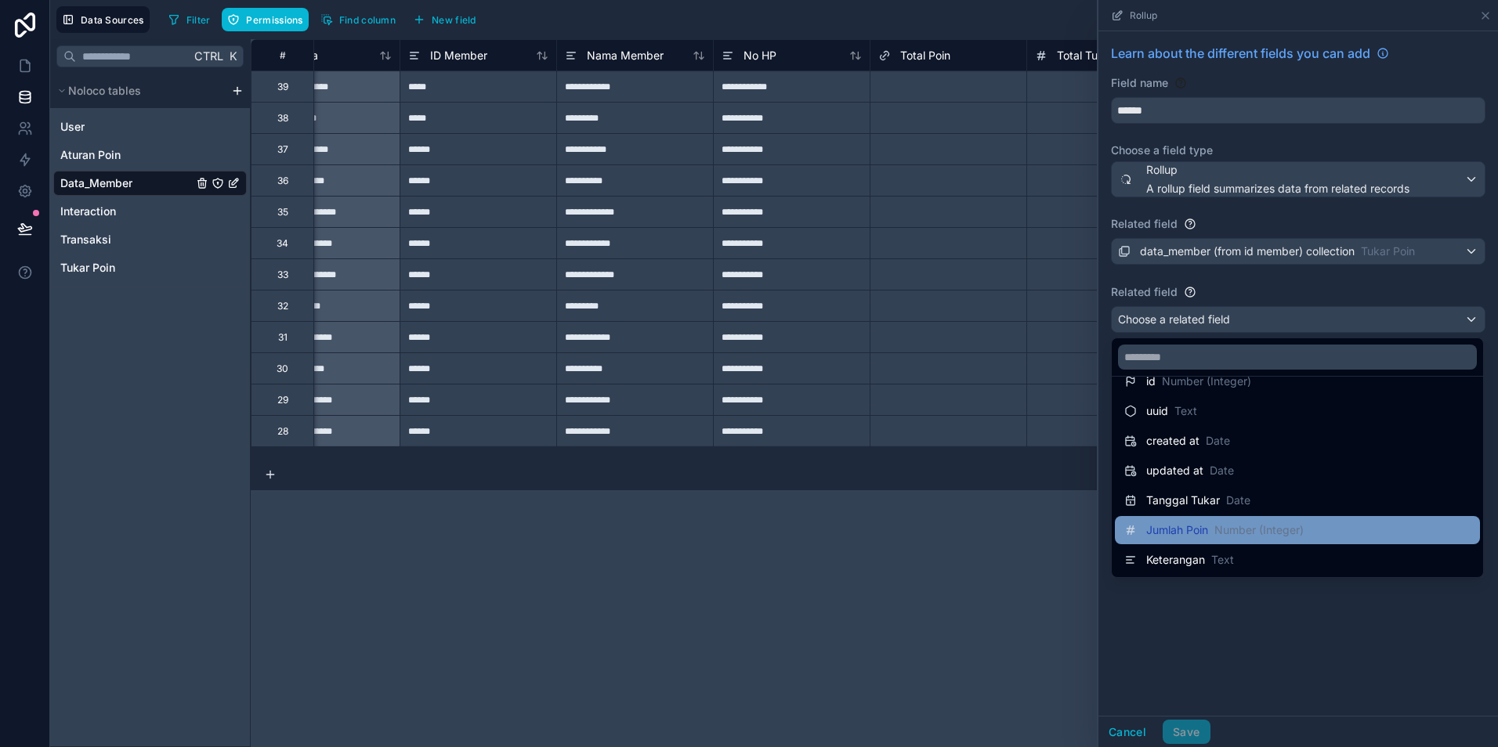
click at [1220, 533] on span "Number (Integer)" at bounding box center [1258, 531] width 89 height 16
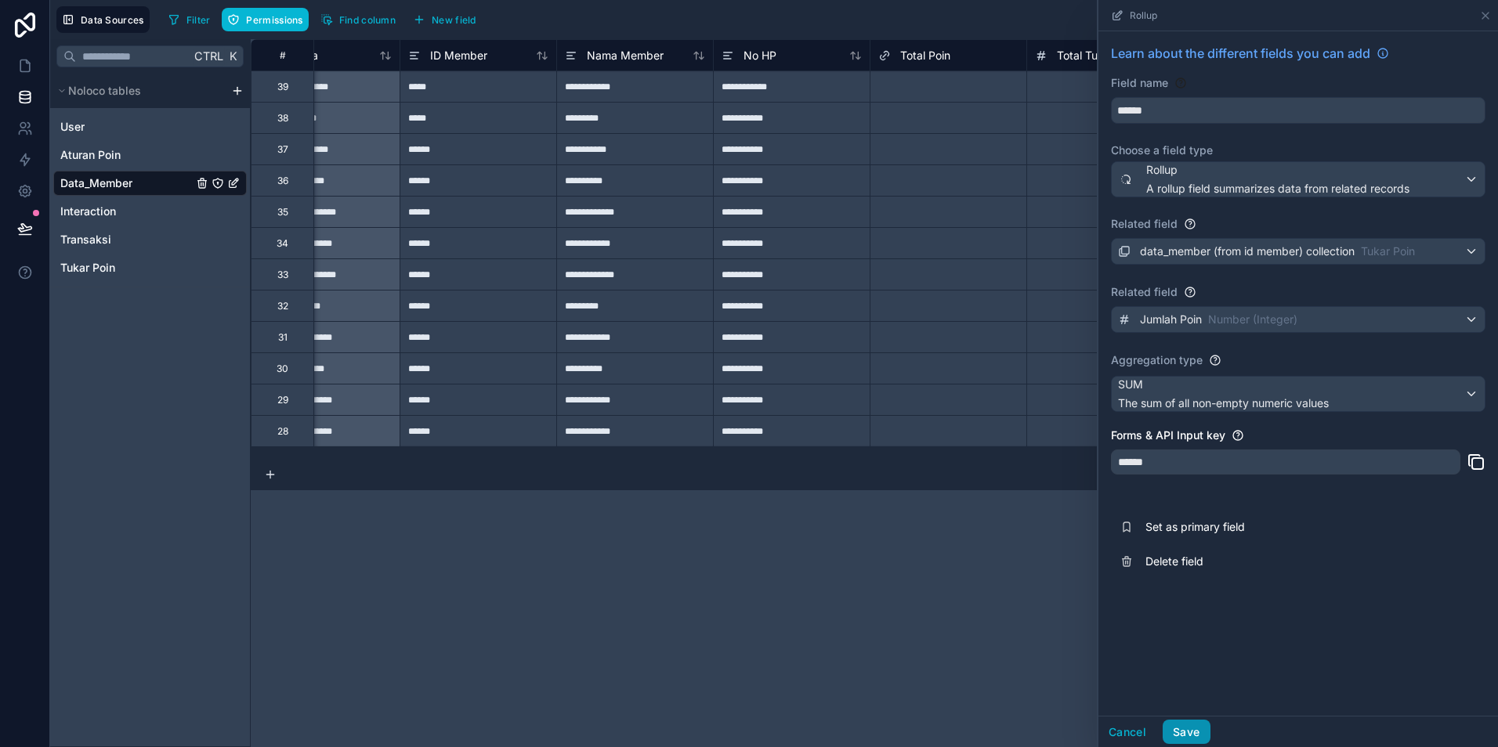
click at [1191, 729] on button "Save" at bounding box center [1186, 732] width 47 height 25
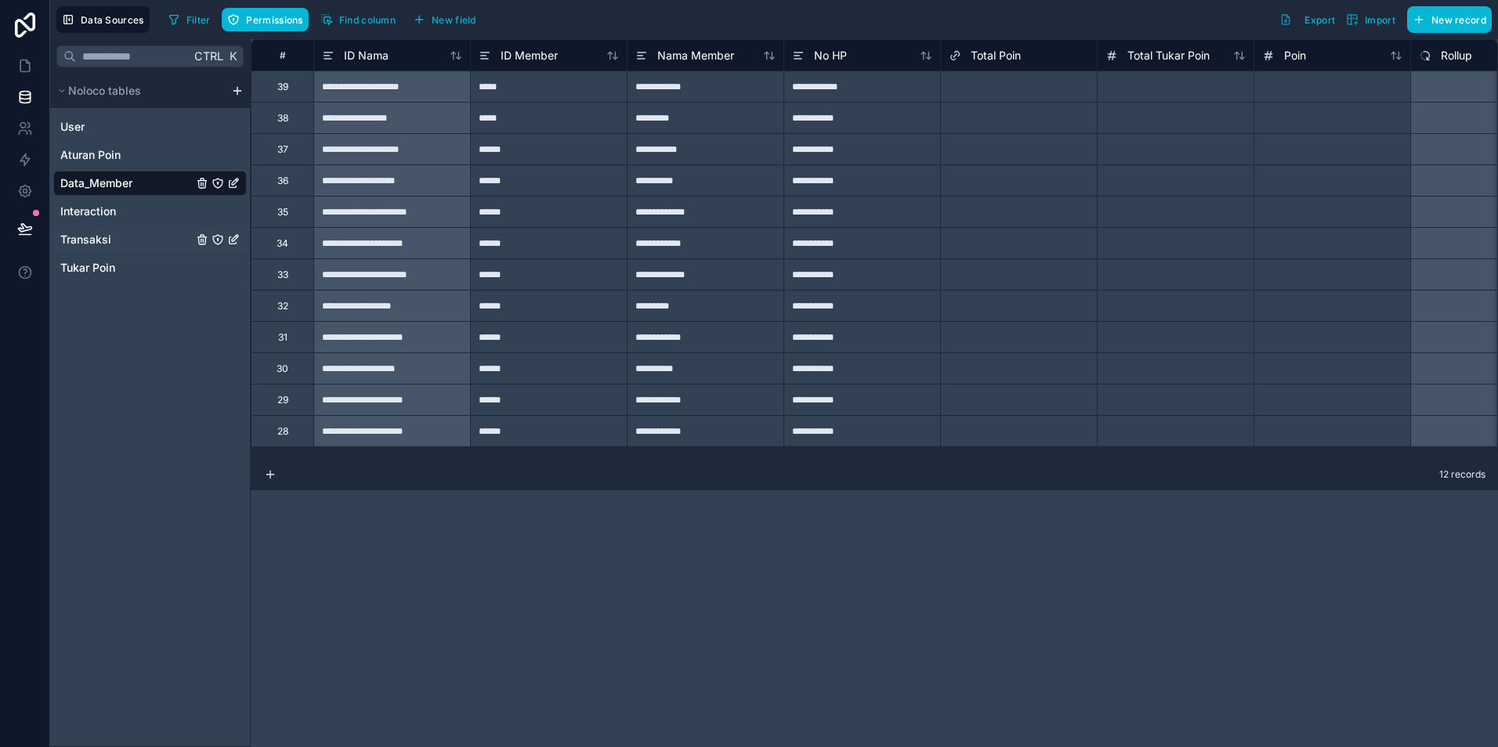
click at [82, 244] on span "Transaksi" at bounding box center [85, 240] width 51 height 16
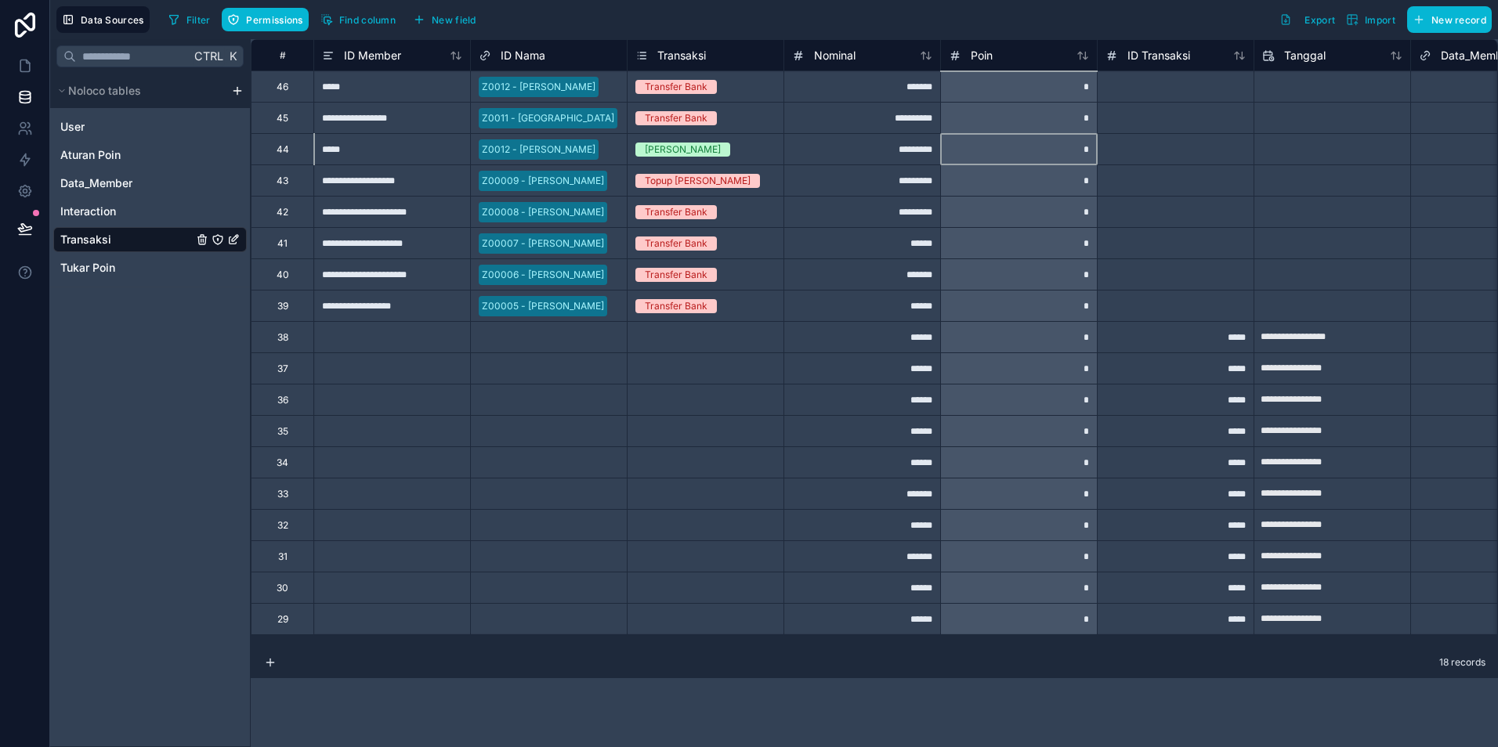
click at [1015, 158] on div "*" at bounding box center [1018, 148] width 157 height 31
click at [361, 121] on div "**********" at bounding box center [391, 117] width 157 height 31
click at [406, 115] on input "**********" at bounding box center [392, 118] width 156 height 31
type input "*****"
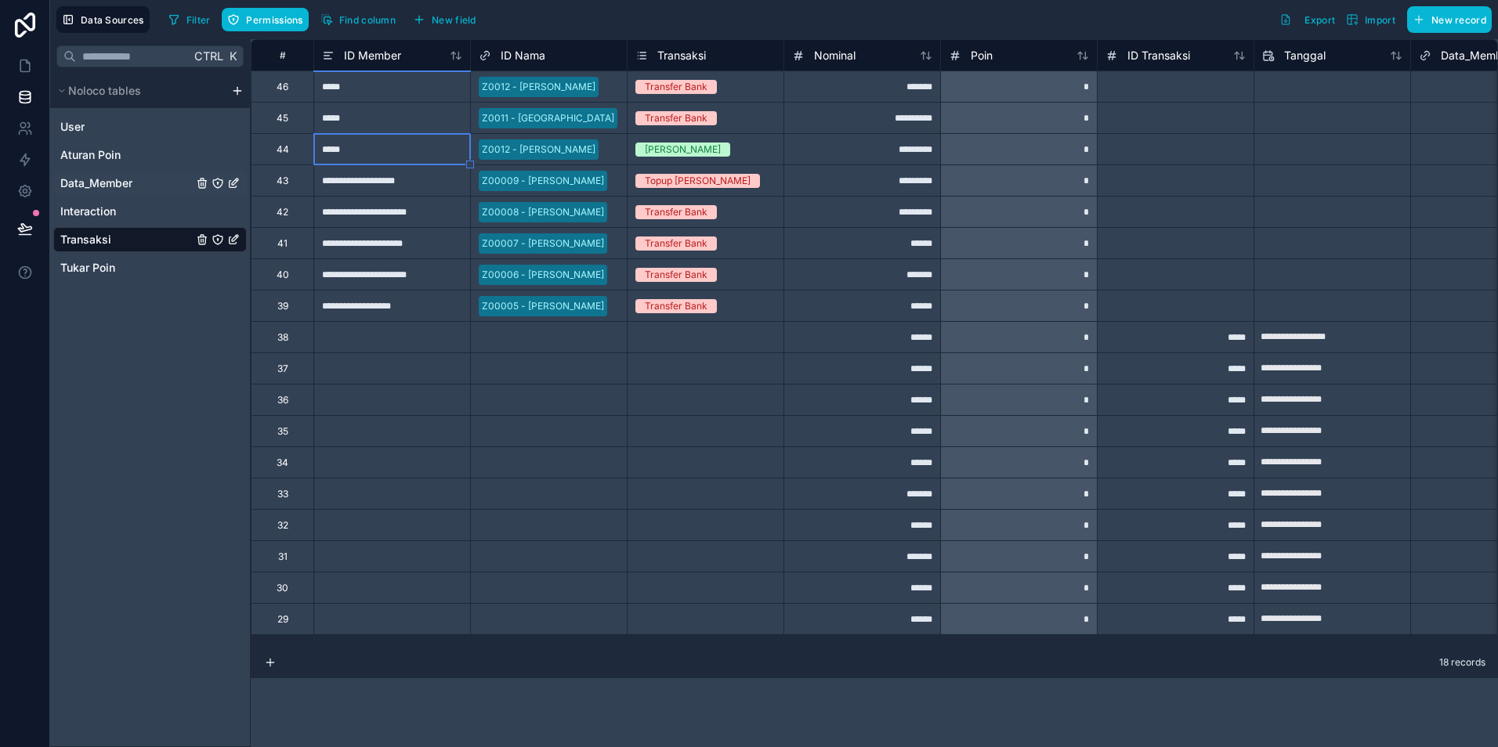
click at [93, 179] on span "Data_Member" at bounding box center [96, 183] width 72 height 16
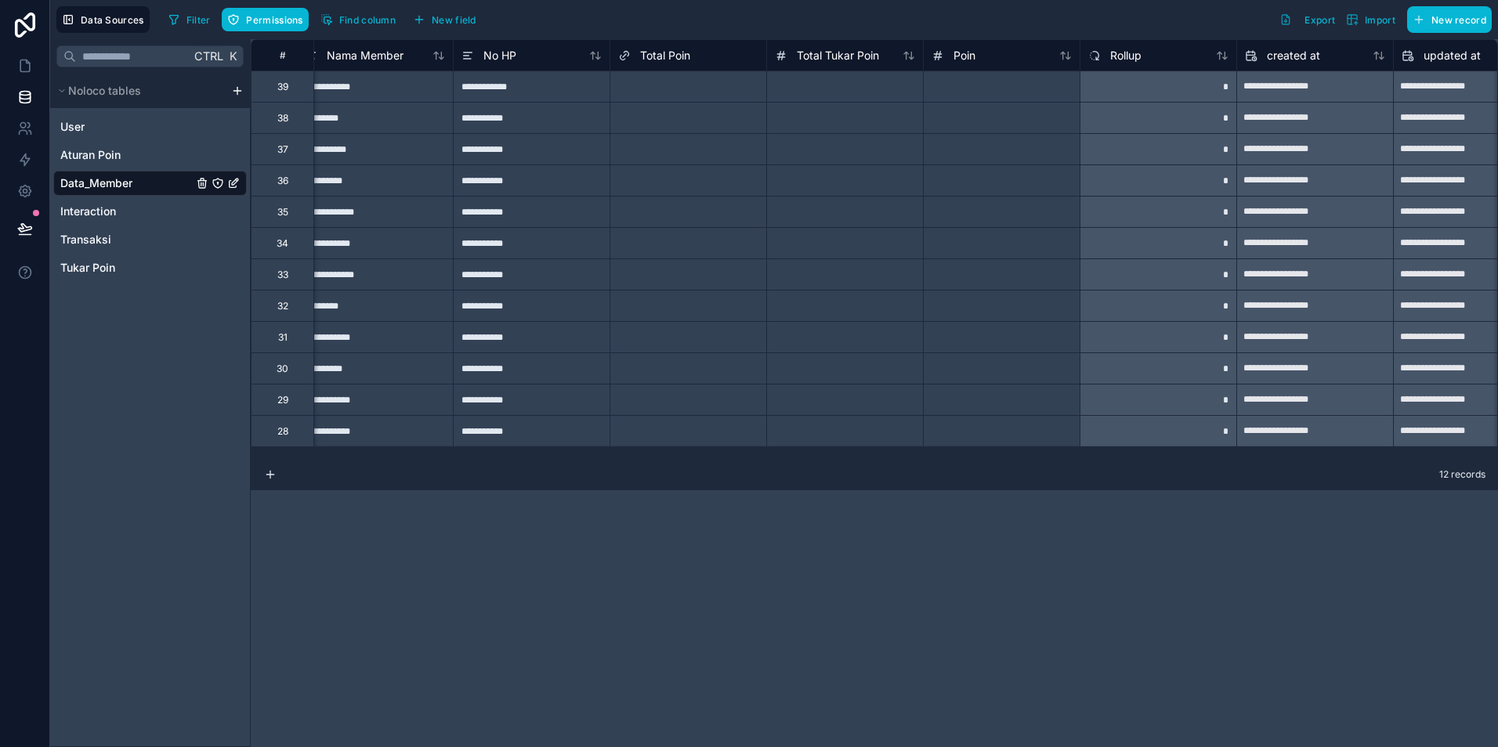
scroll to position [0, 331]
click at [1161, 90] on div "*" at bounding box center [1157, 86] width 157 height 31
click at [1136, 58] on span "Rollup" at bounding box center [1124, 56] width 31 height 16
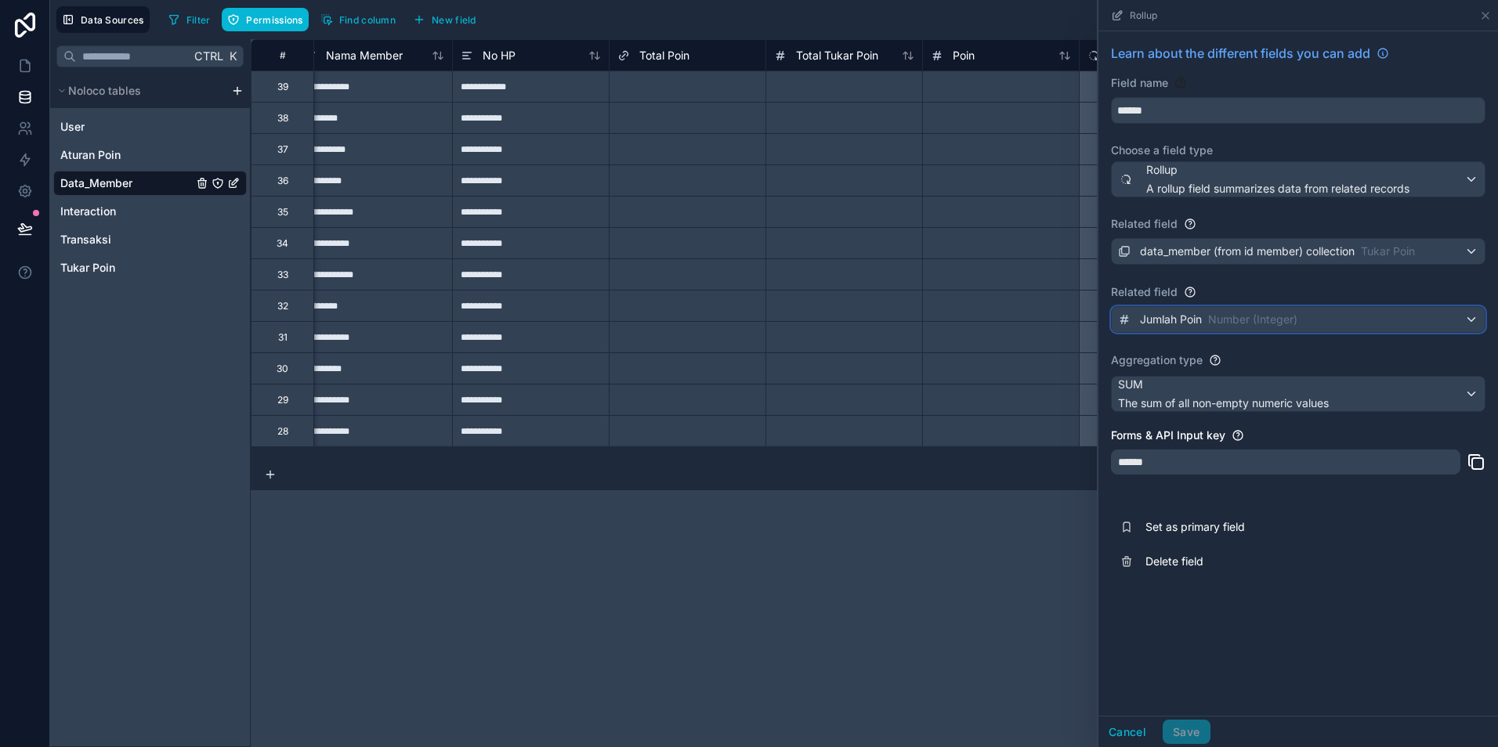
click at [1224, 316] on span "Number (Integer)" at bounding box center [1252, 320] width 89 height 16
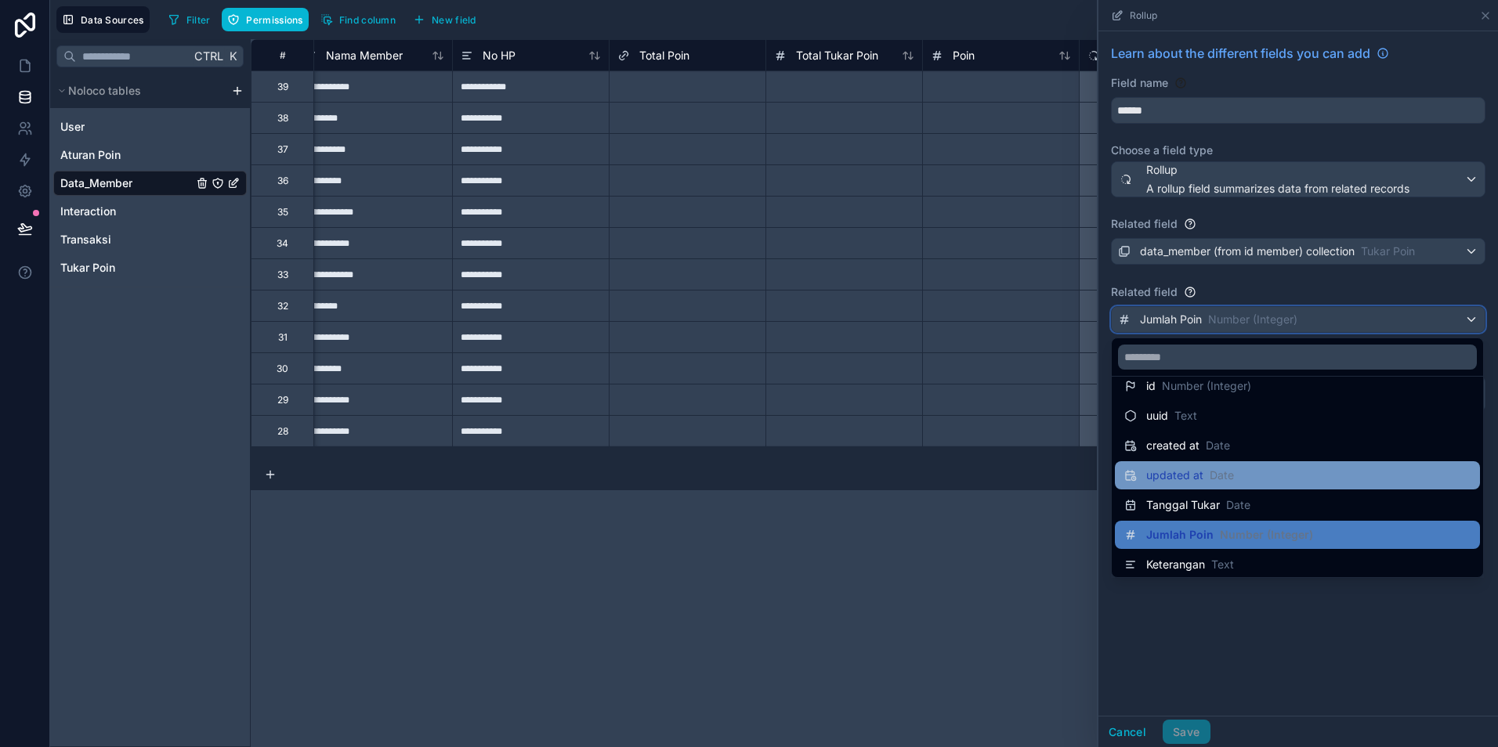
scroll to position [22, 0]
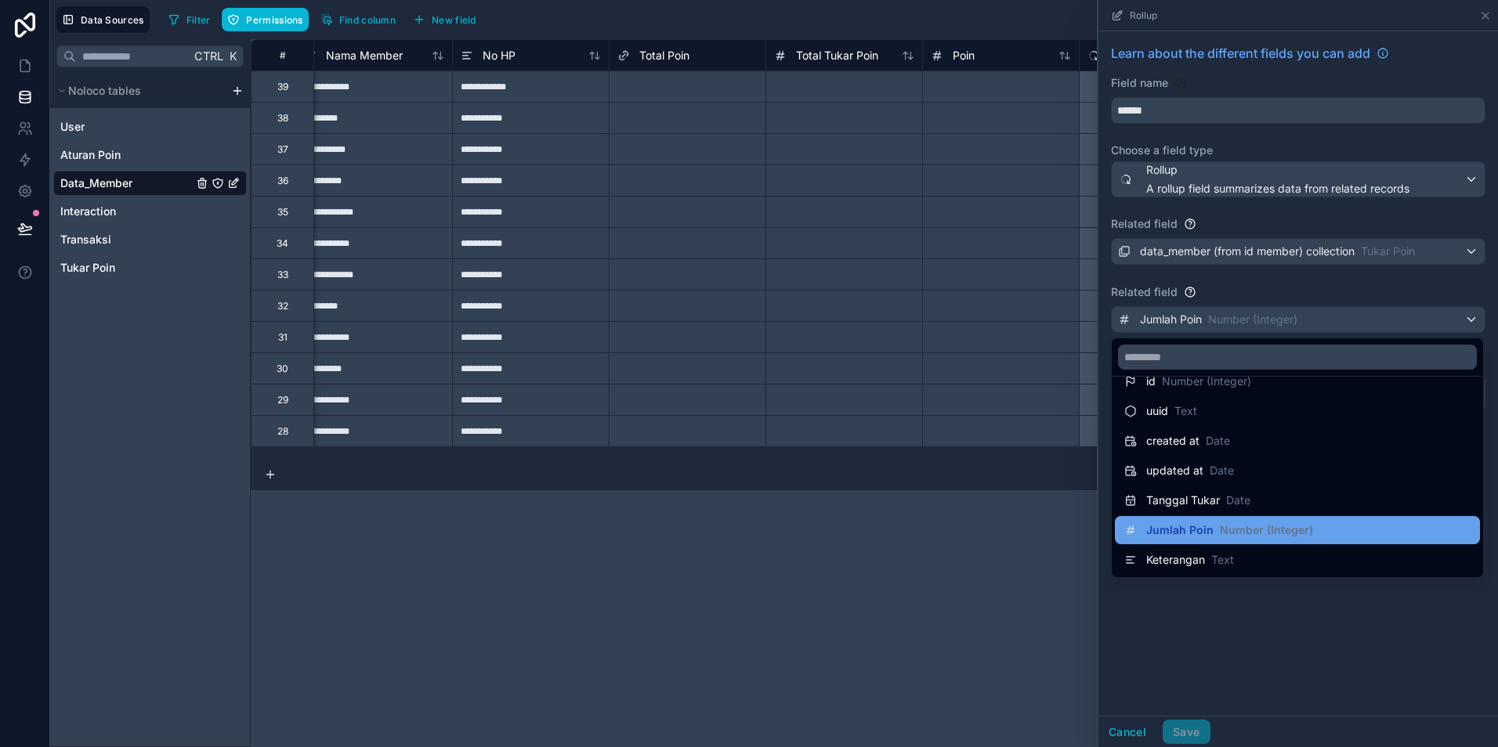
click at [1195, 527] on span "Jumlah Poin" at bounding box center [1179, 531] width 67 height 16
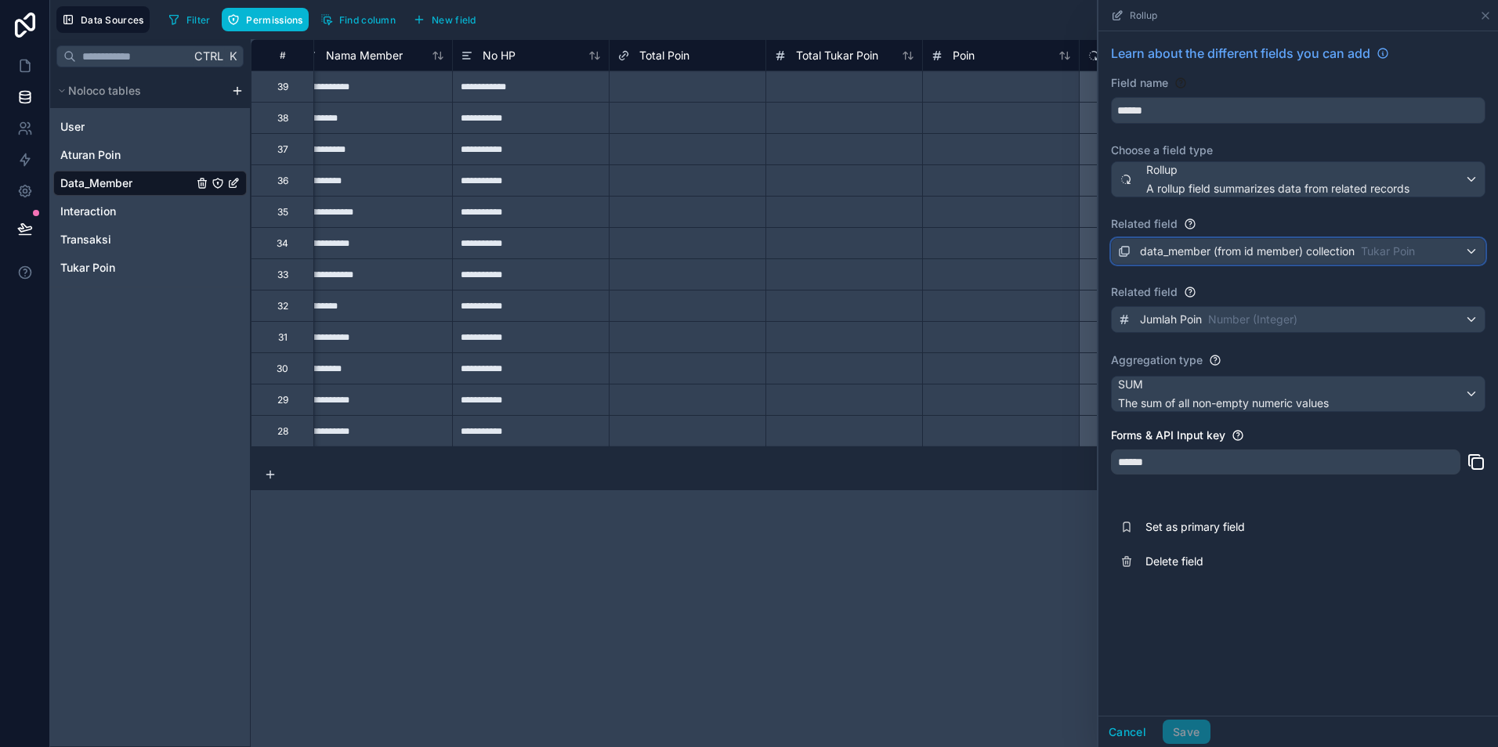
click at [1199, 247] on span "data_member (from id member) collection" at bounding box center [1247, 252] width 215 height 16
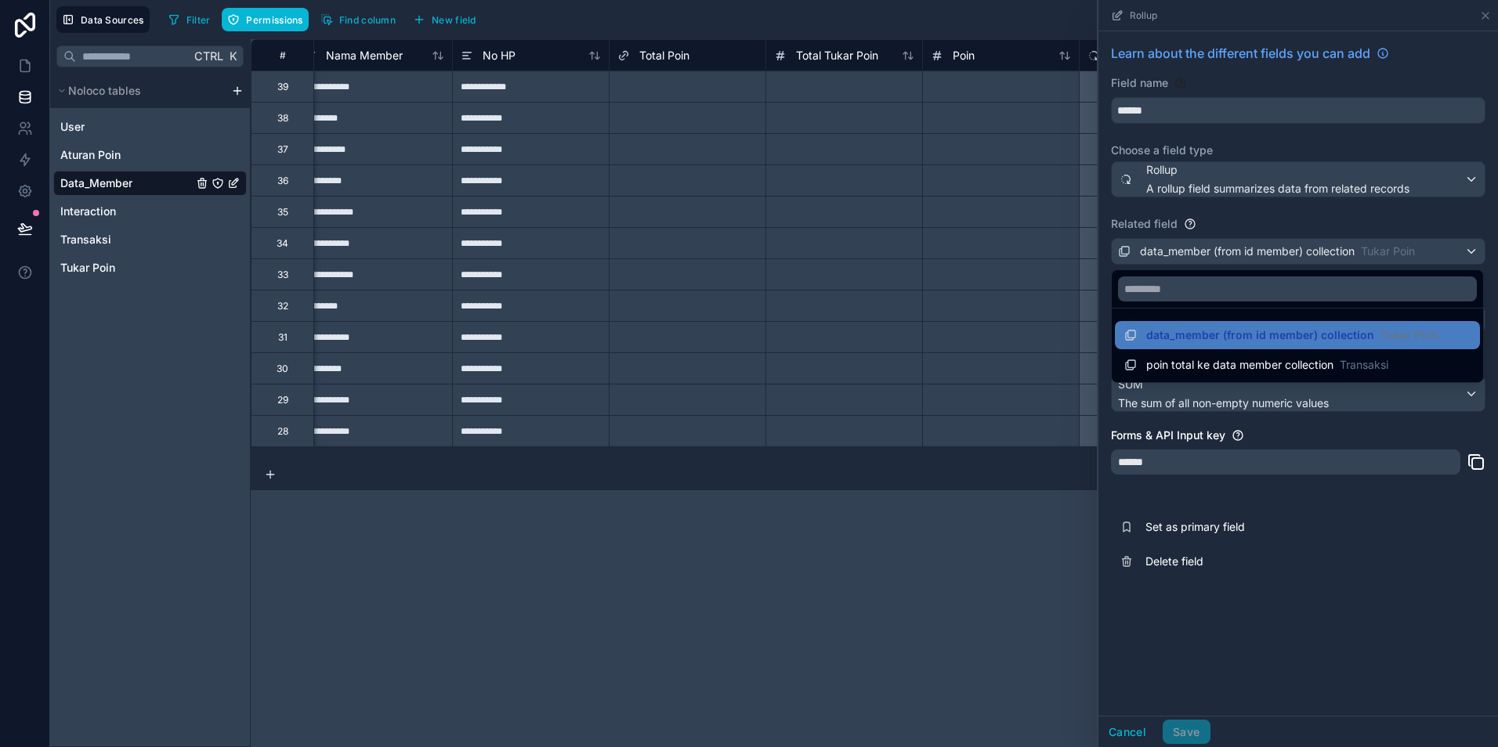
click at [1003, 227] on div at bounding box center [1000, 242] width 157 height 31
click at [1128, 736] on div at bounding box center [1298, 373] width 400 height 747
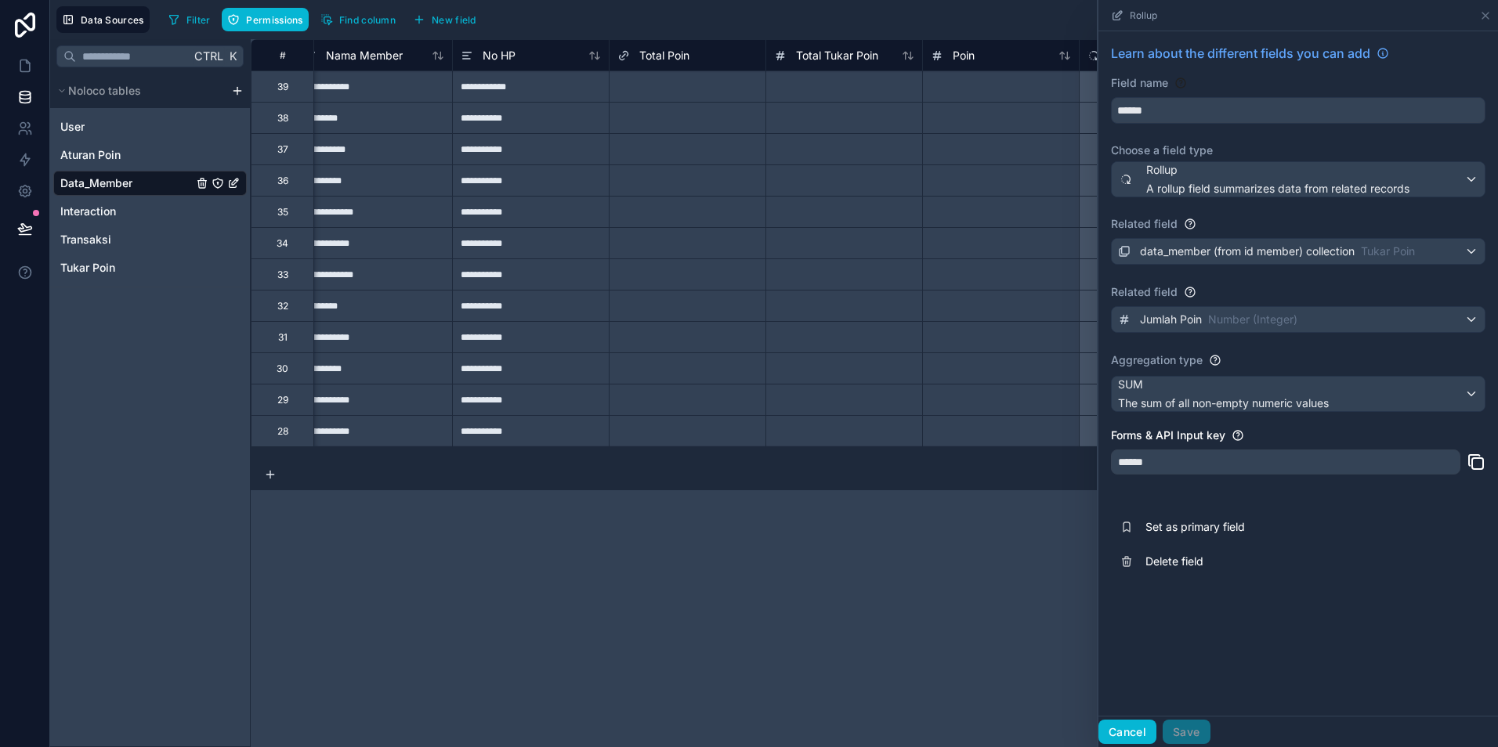
click at [1118, 732] on button "Cancel" at bounding box center [1127, 732] width 58 height 25
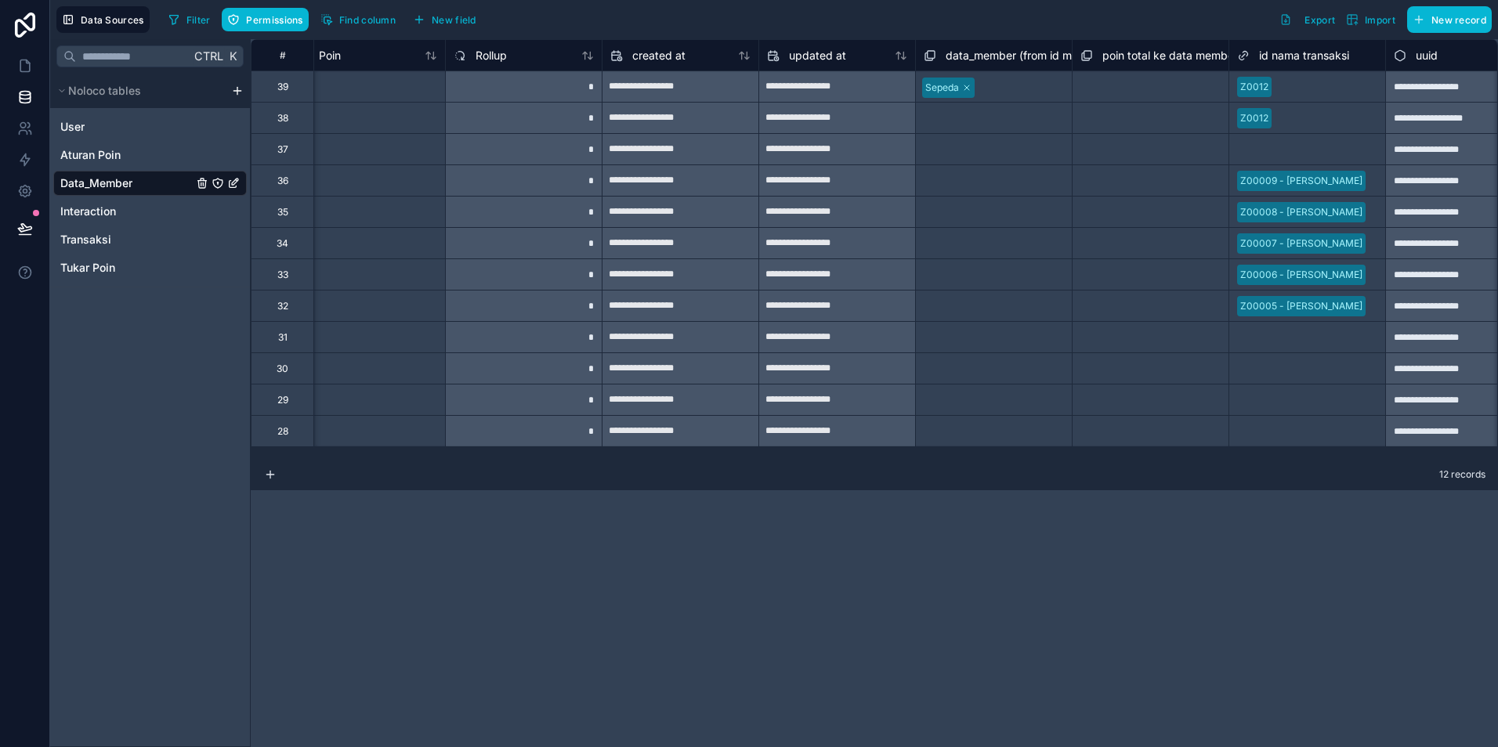
scroll to position [0, 1010]
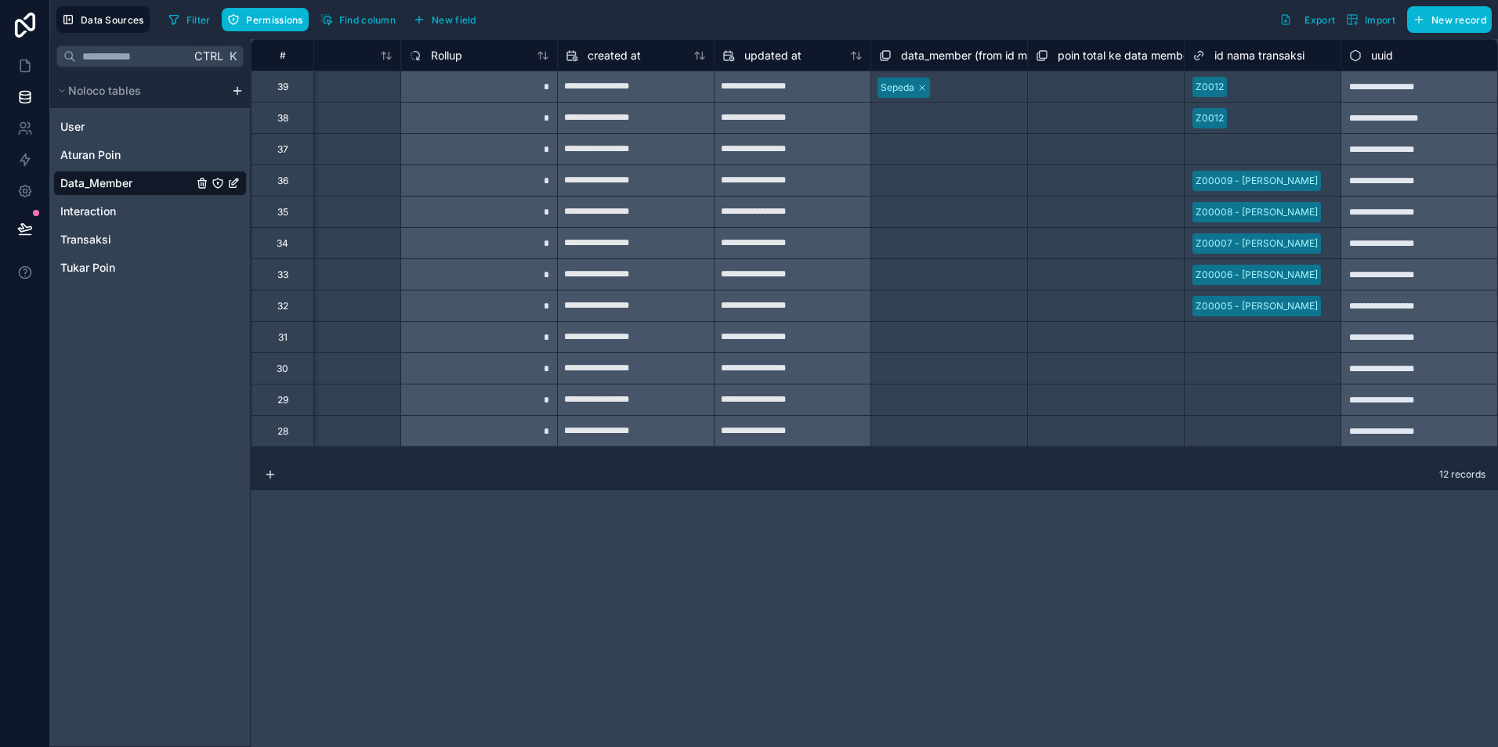
click at [1102, 81] on div "Select a poin total ke data member collection" at bounding box center [1106, 87] width 140 height 25
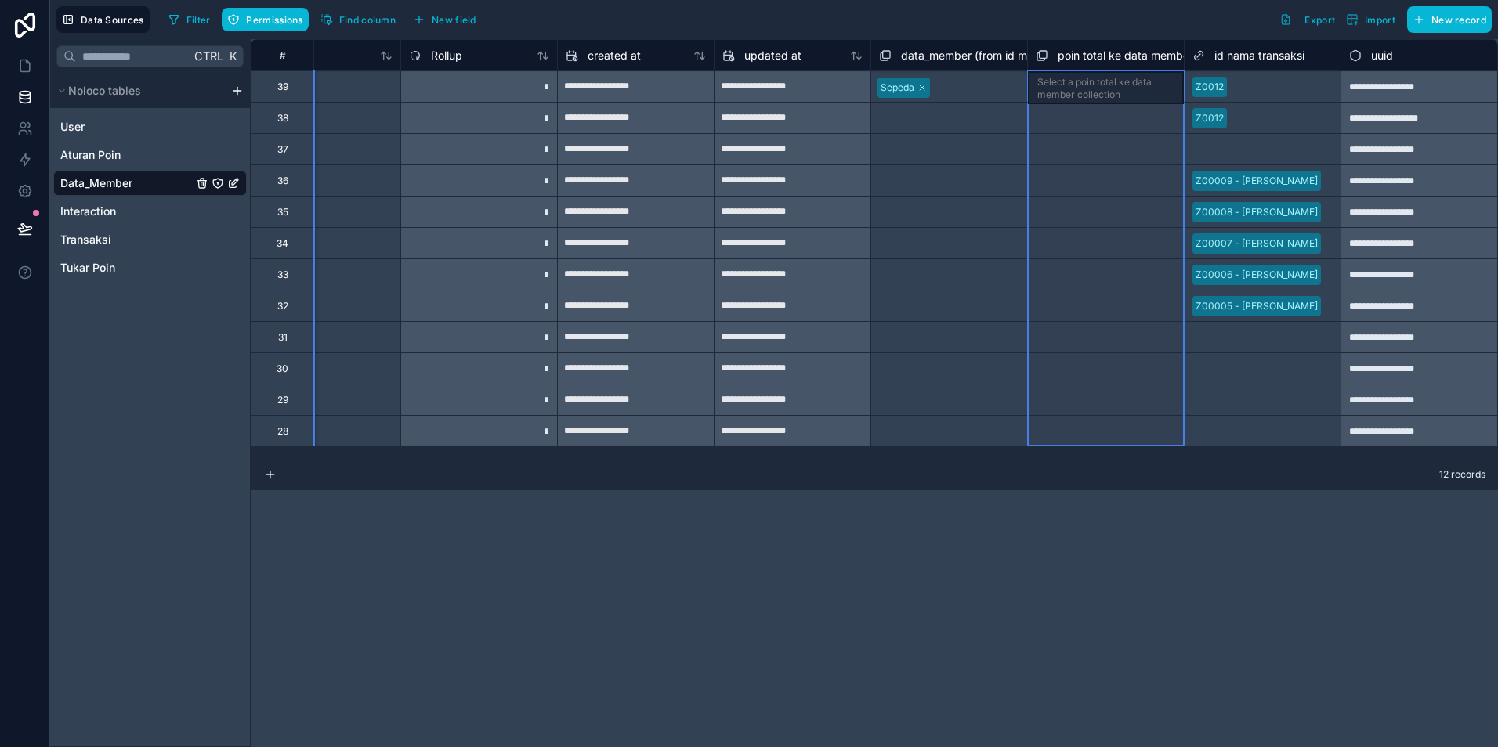
click at [1097, 55] on span "poin total ke data member collection" at bounding box center [1151, 56] width 187 height 16
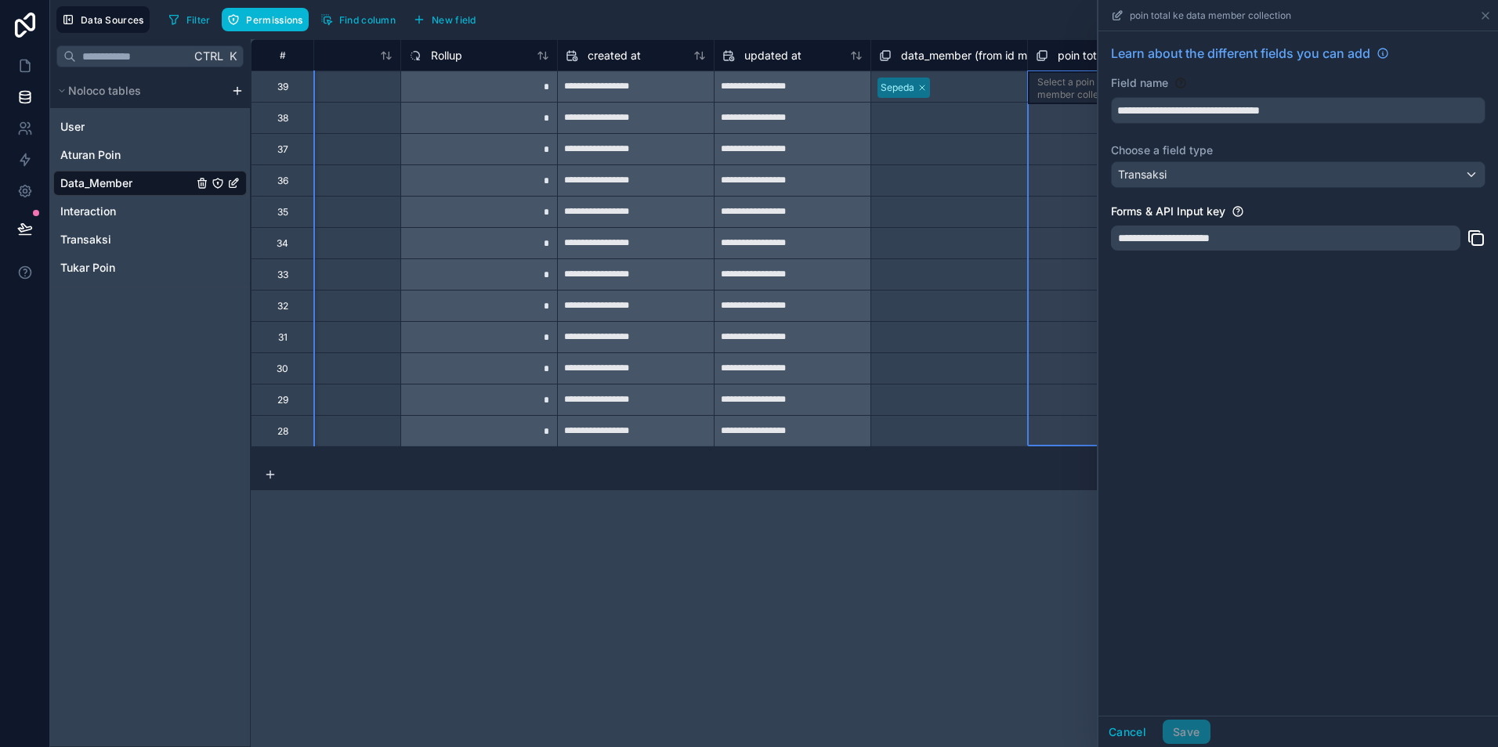
click at [1224, 238] on div "**********" at bounding box center [1285, 238] width 349 height 25
click at [78, 243] on span "Transaksi" at bounding box center [85, 240] width 51 height 16
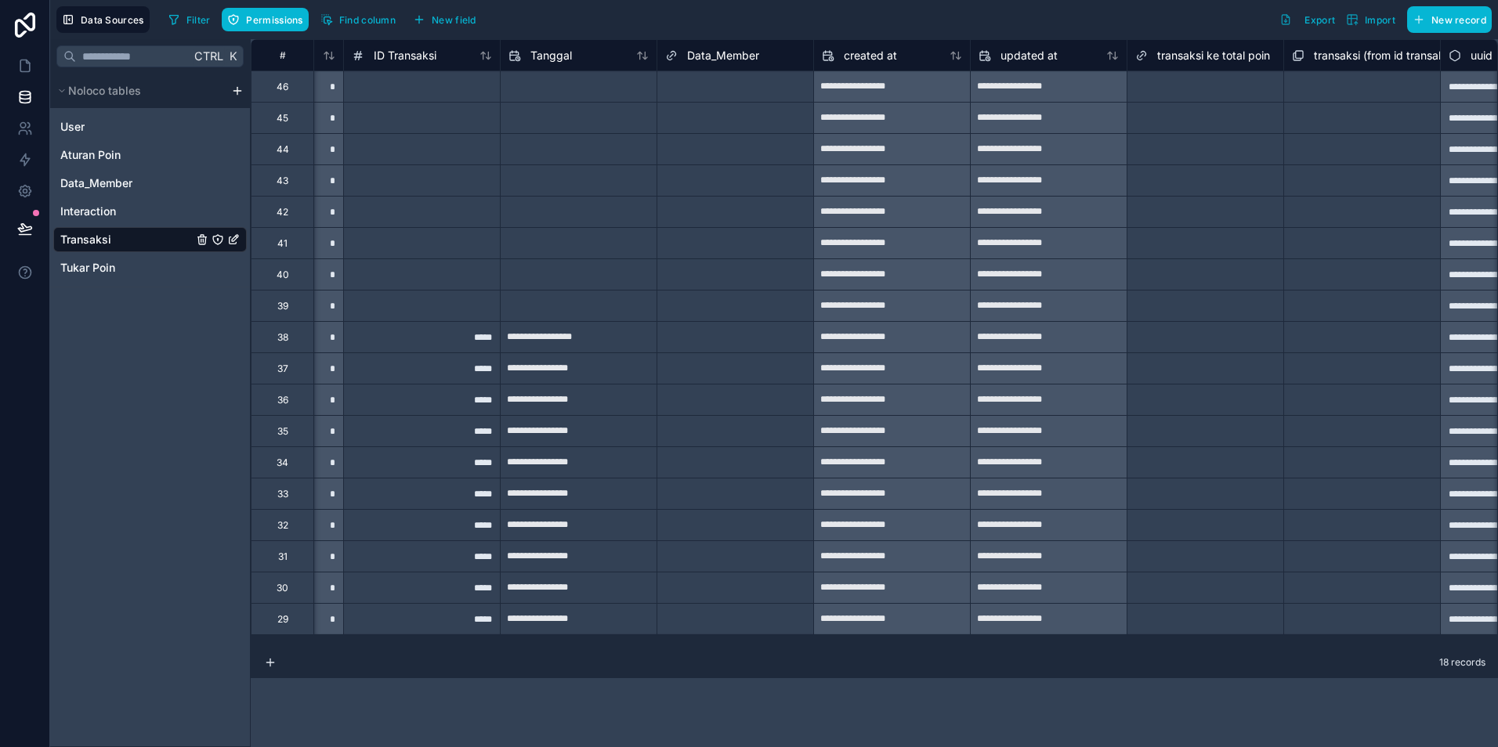
scroll to position [0, 853]
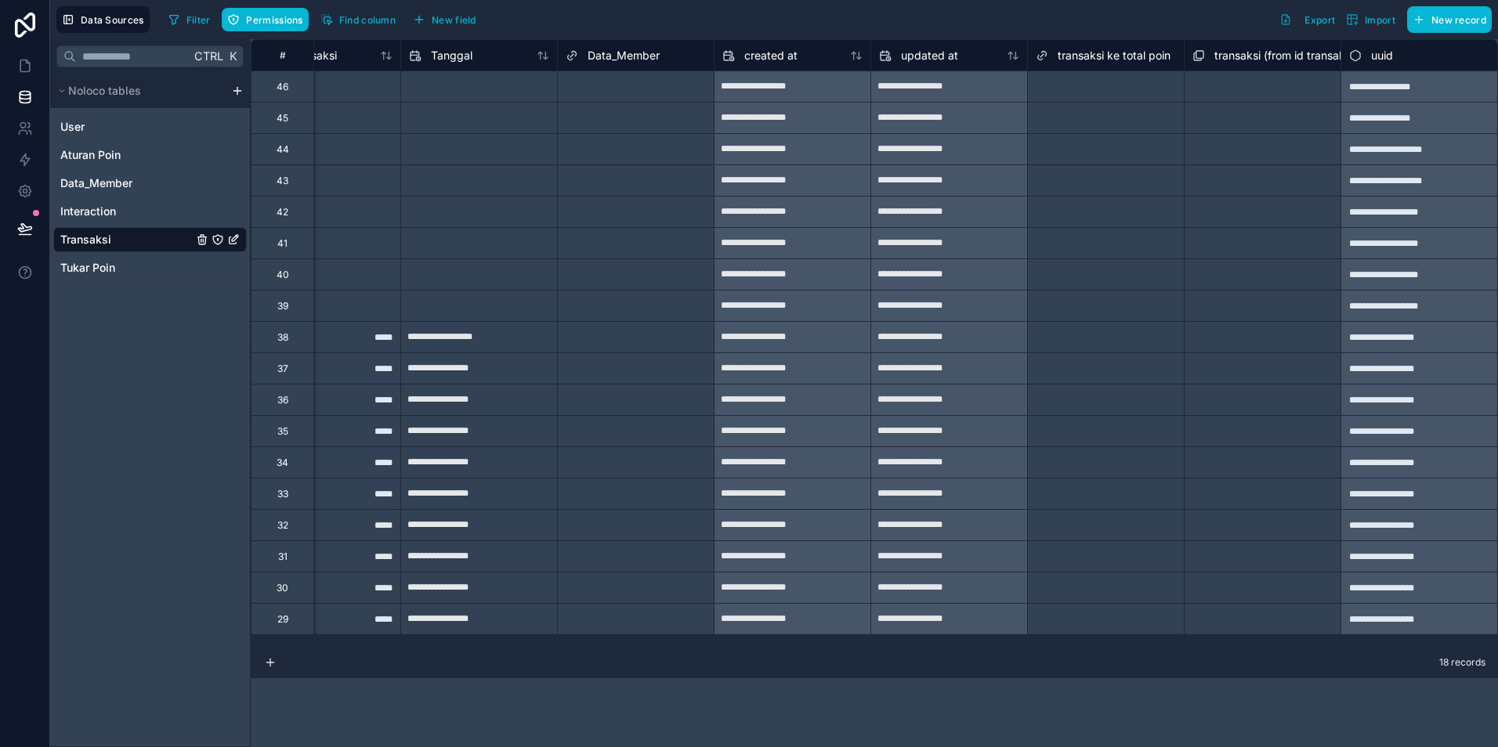
click at [1131, 57] on span "transaksi ke total poin" at bounding box center [1114, 56] width 113 height 16
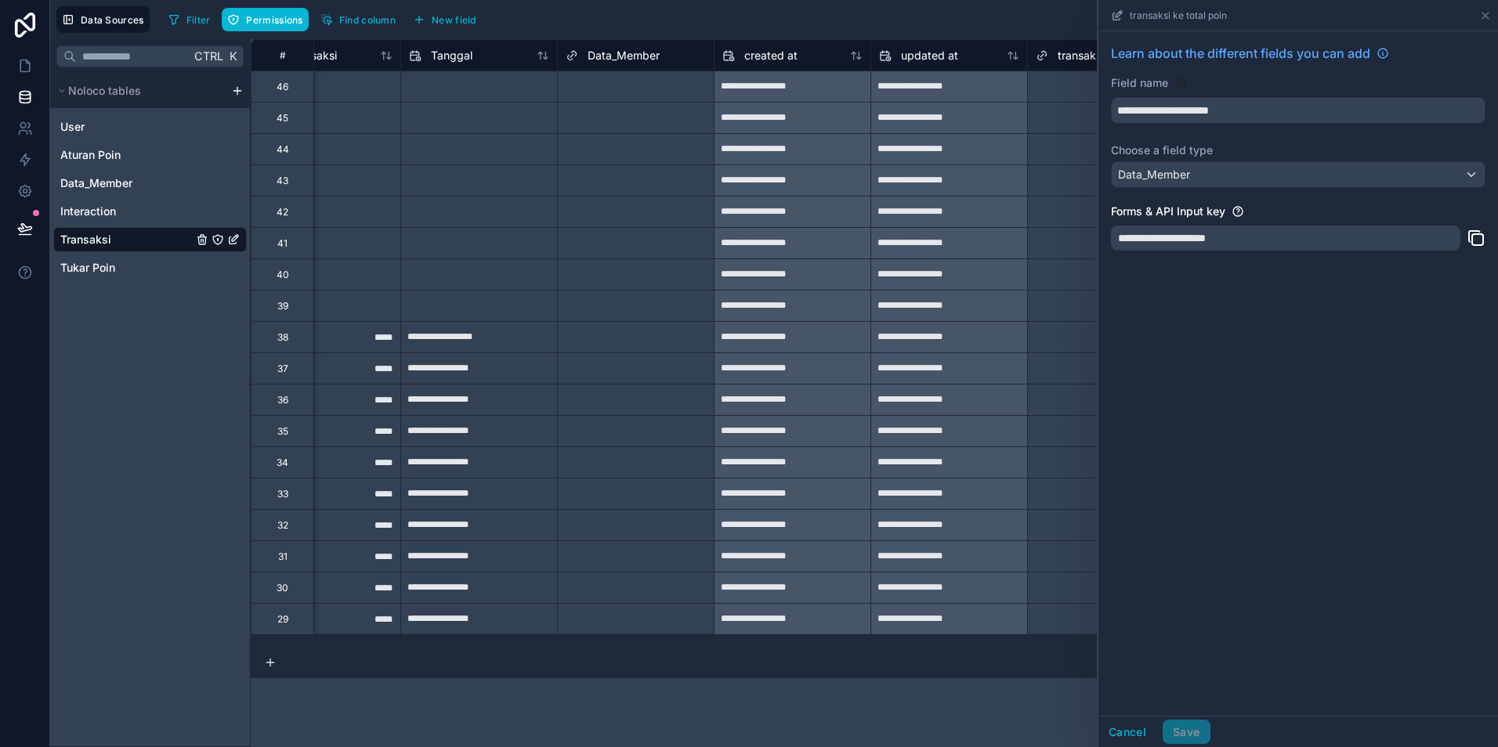
click at [1184, 242] on div "**********" at bounding box center [1285, 238] width 349 height 25
click at [1043, 267] on div "Select a transaksi ke total poin" at bounding box center [1106, 275] width 156 height 16
click at [1116, 735] on button "Cancel" at bounding box center [1127, 732] width 58 height 25
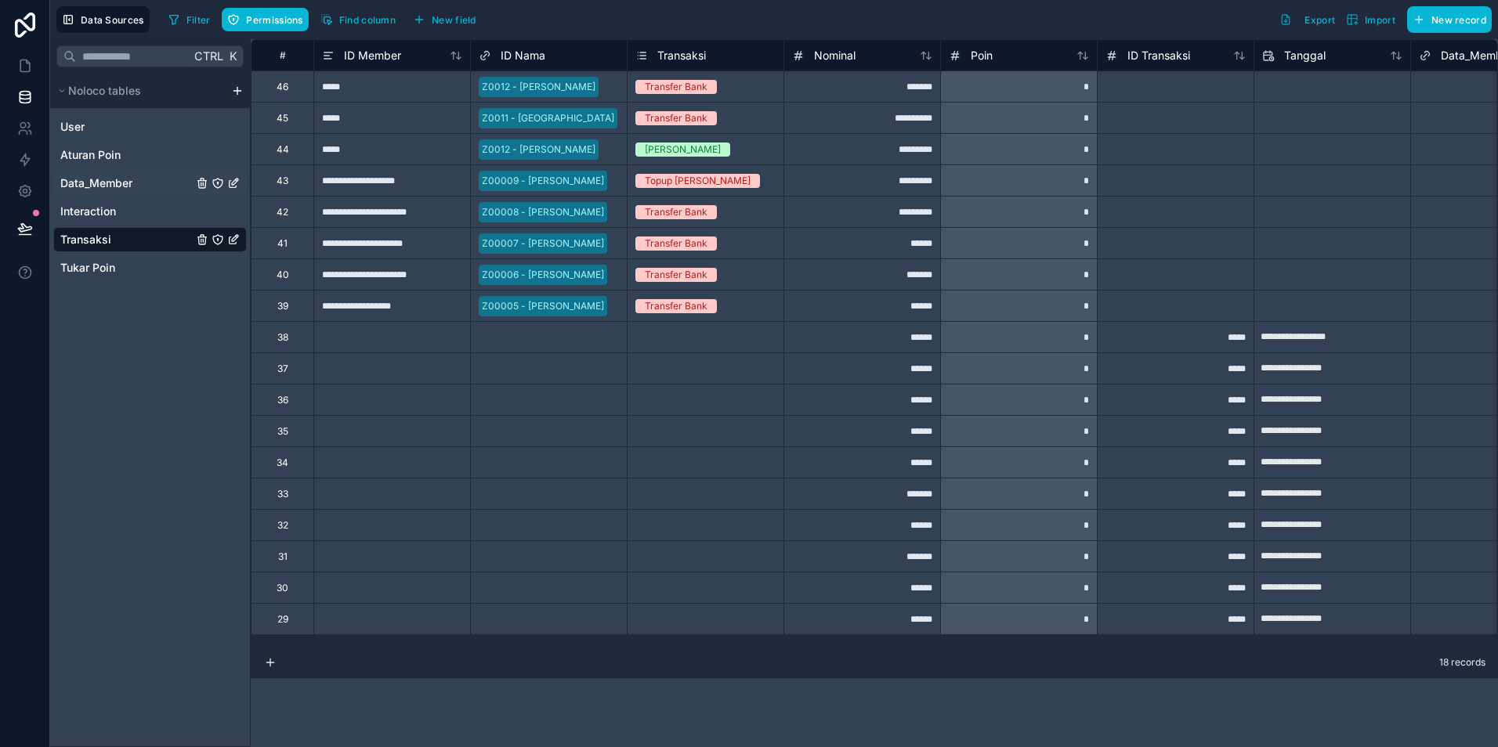
click at [100, 179] on span "Data_Member" at bounding box center [96, 183] width 72 height 16
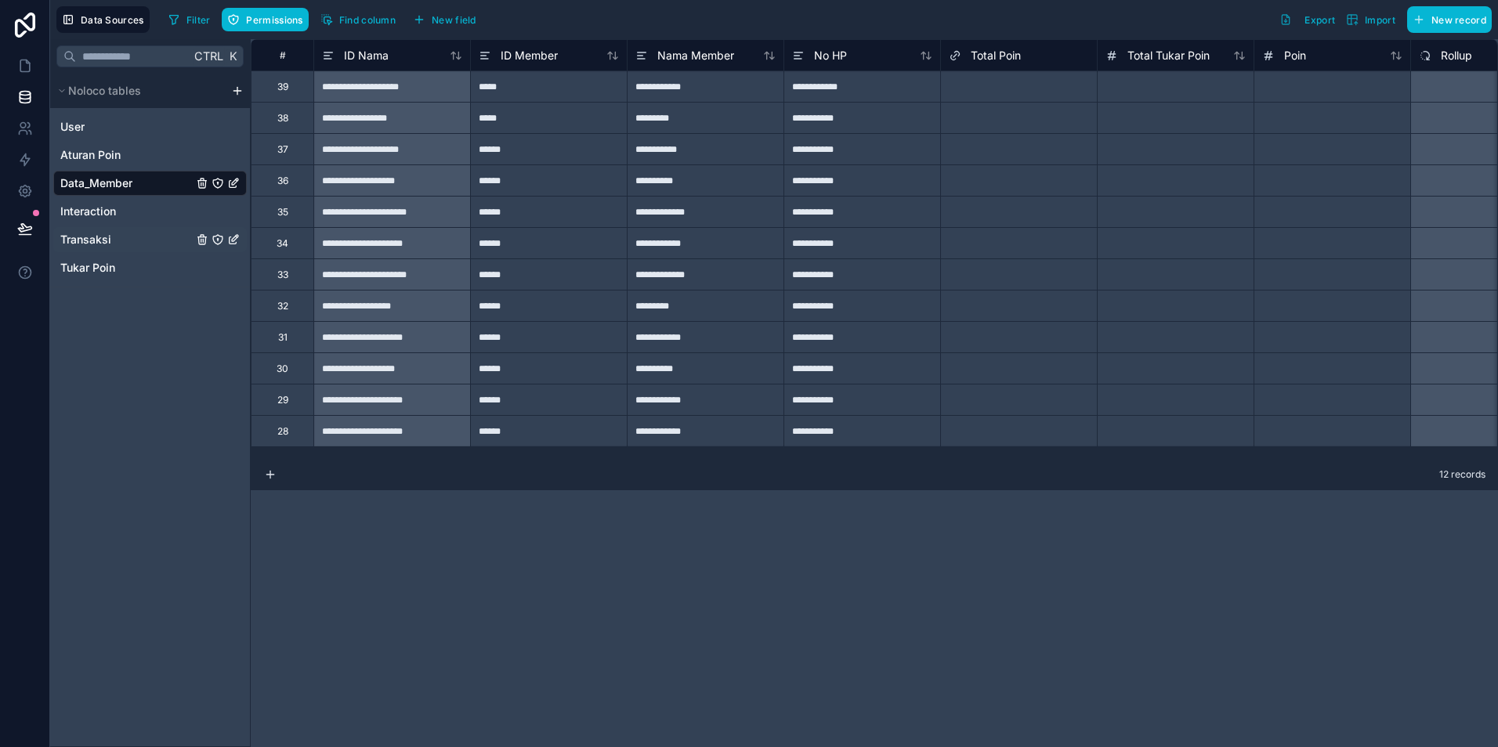
click at [92, 239] on span "Transaksi" at bounding box center [85, 240] width 51 height 16
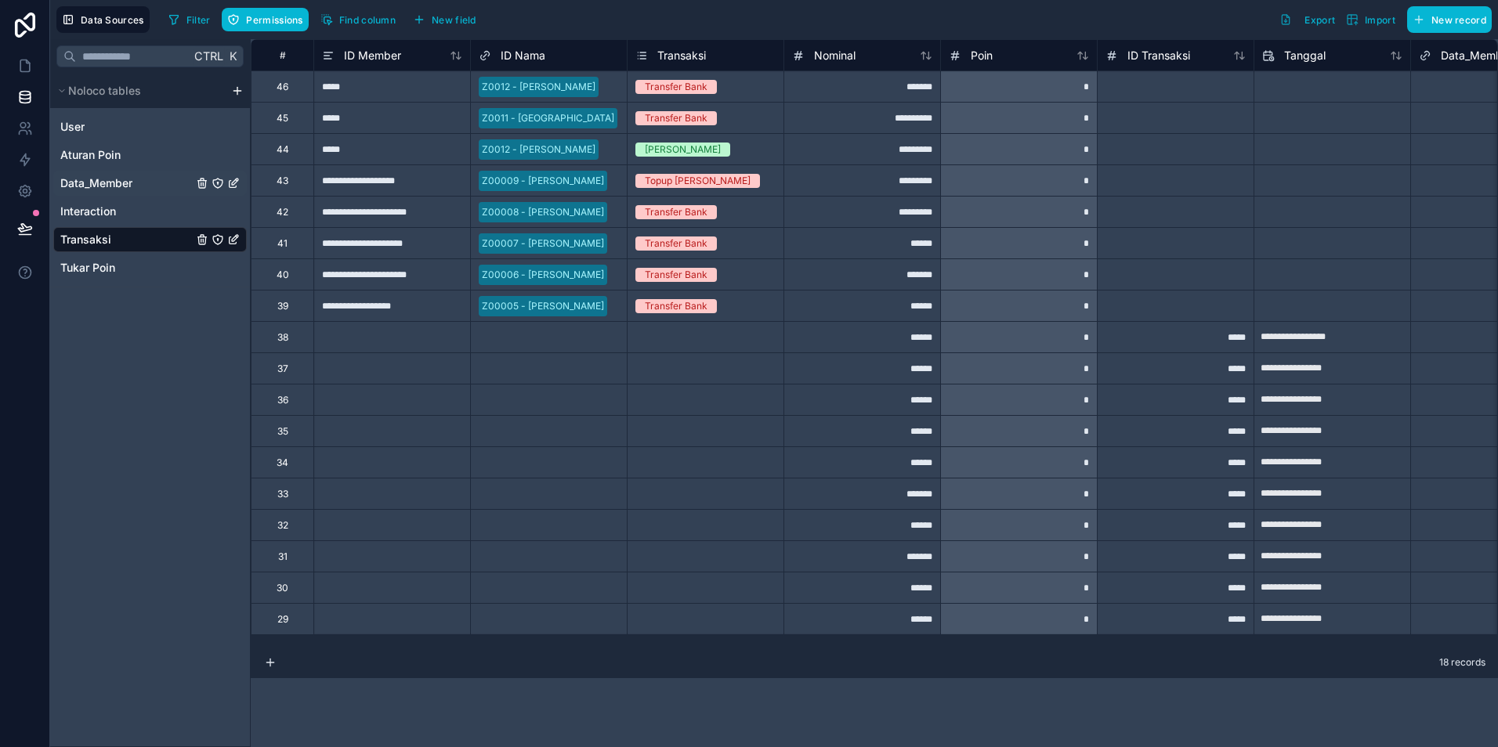
click at [92, 187] on span "Data_Member" at bounding box center [96, 183] width 72 height 16
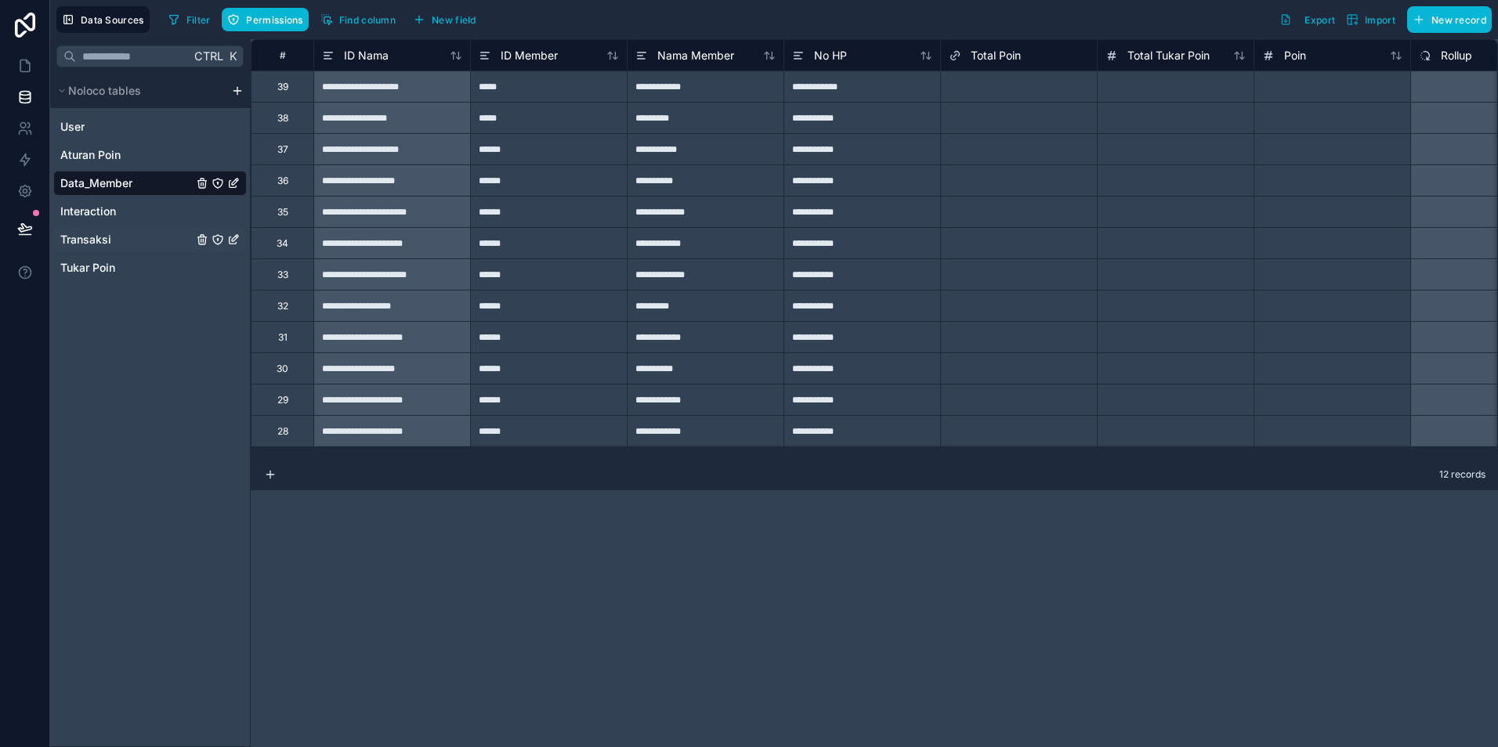
click at [101, 235] on span "Transaksi" at bounding box center [85, 240] width 51 height 16
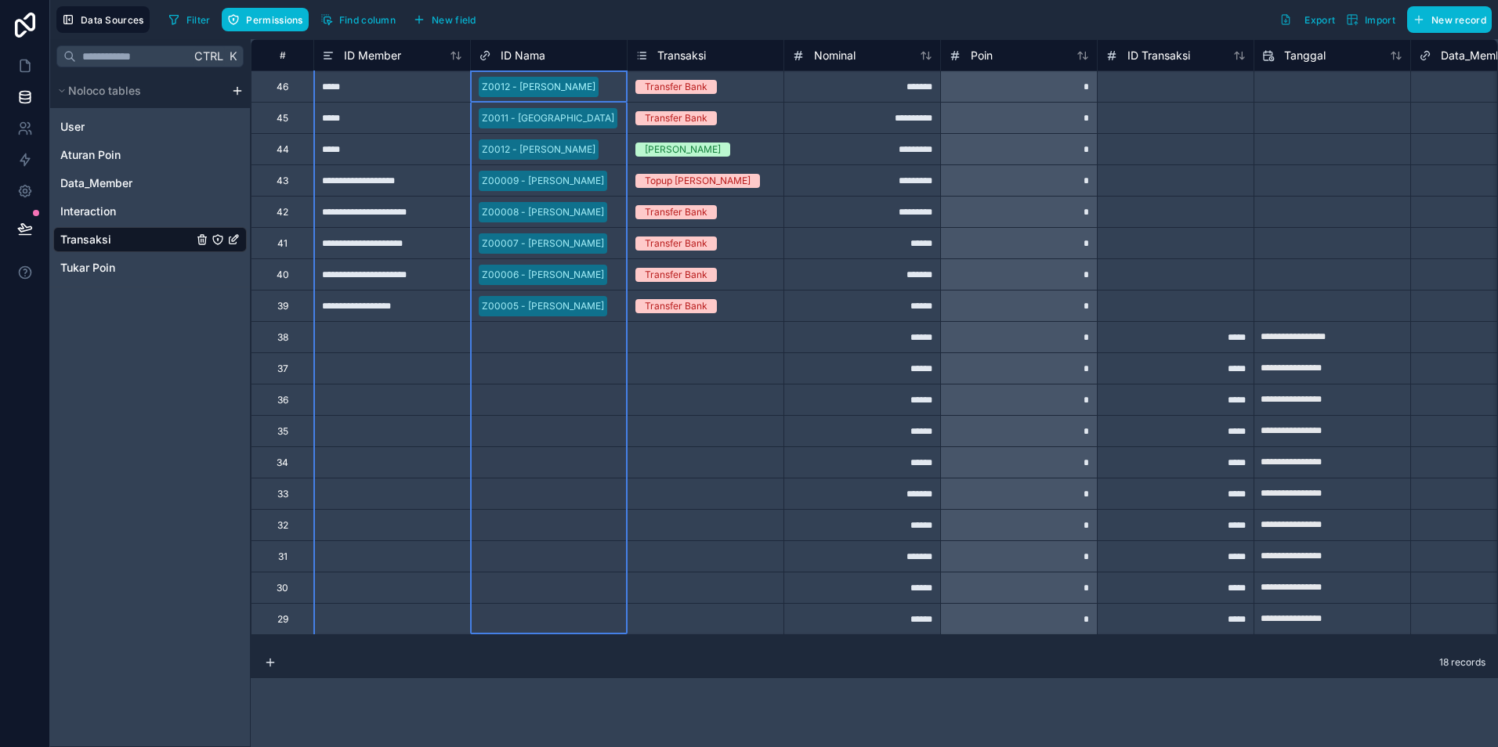
click at [512, 61] on span "ID Nama" at bounding box center [523, 56] width 45 height 16
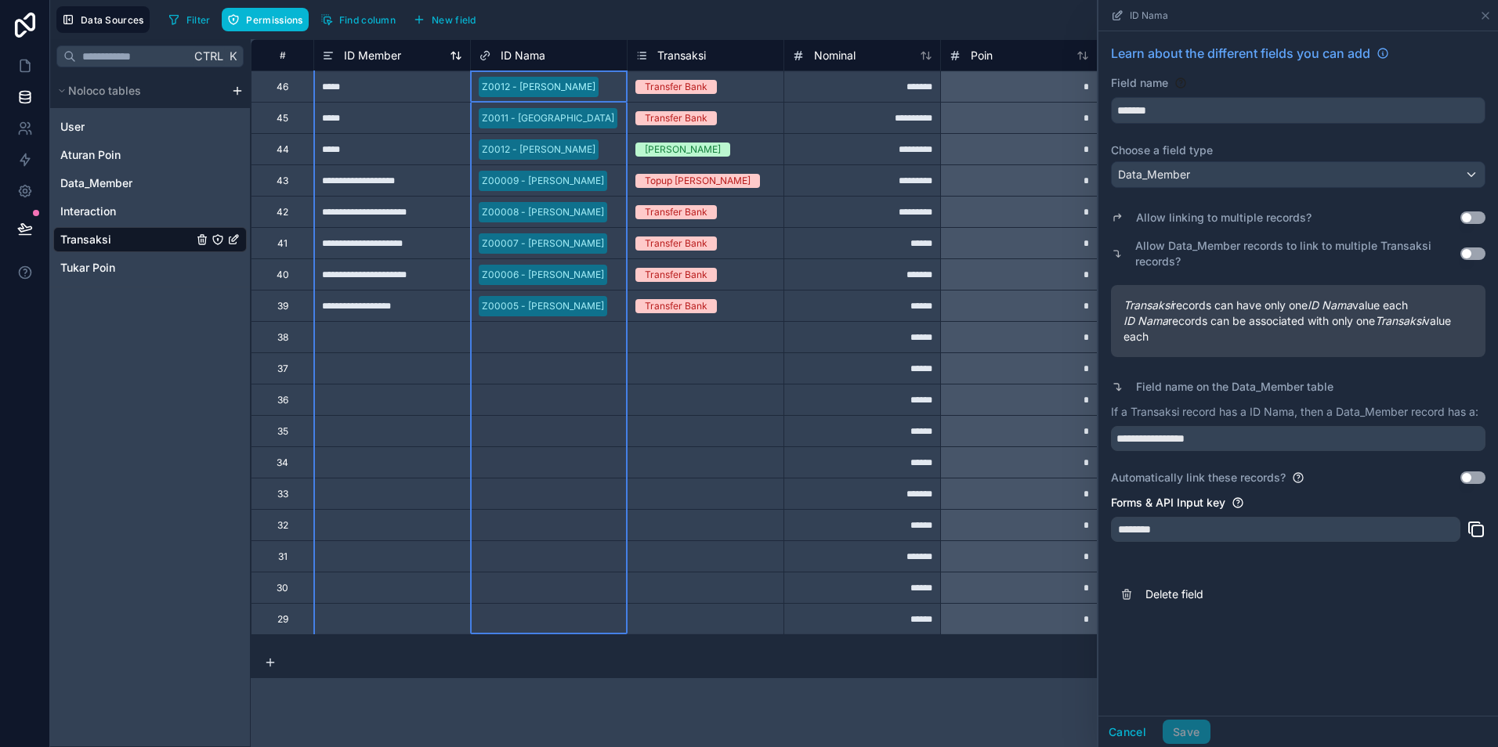
click at [371, 53] on span "ID Member" at bounding box center [372, 56] width 57 height 16
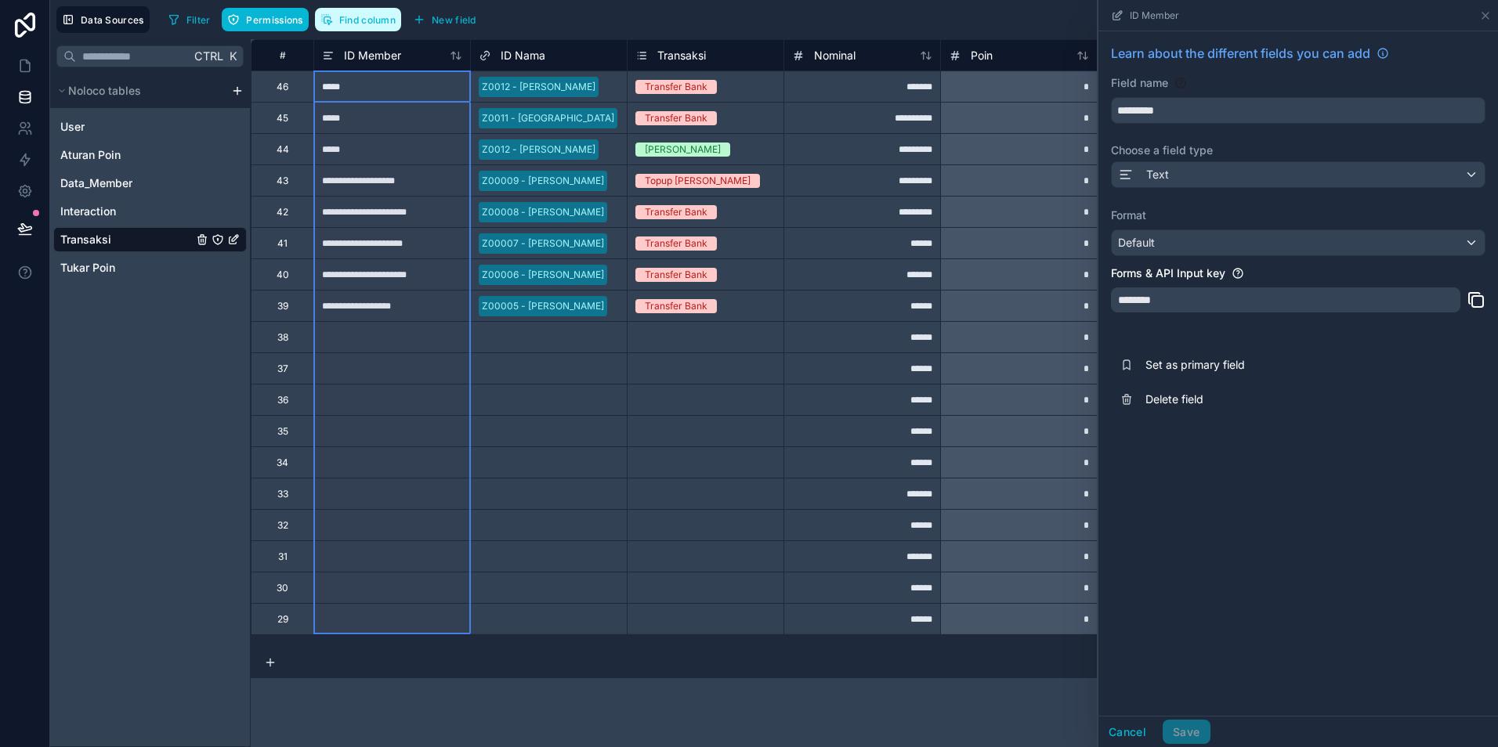
click at [361, 16] on span "Find column" at bounding box center [367, 20] width 56 height 12
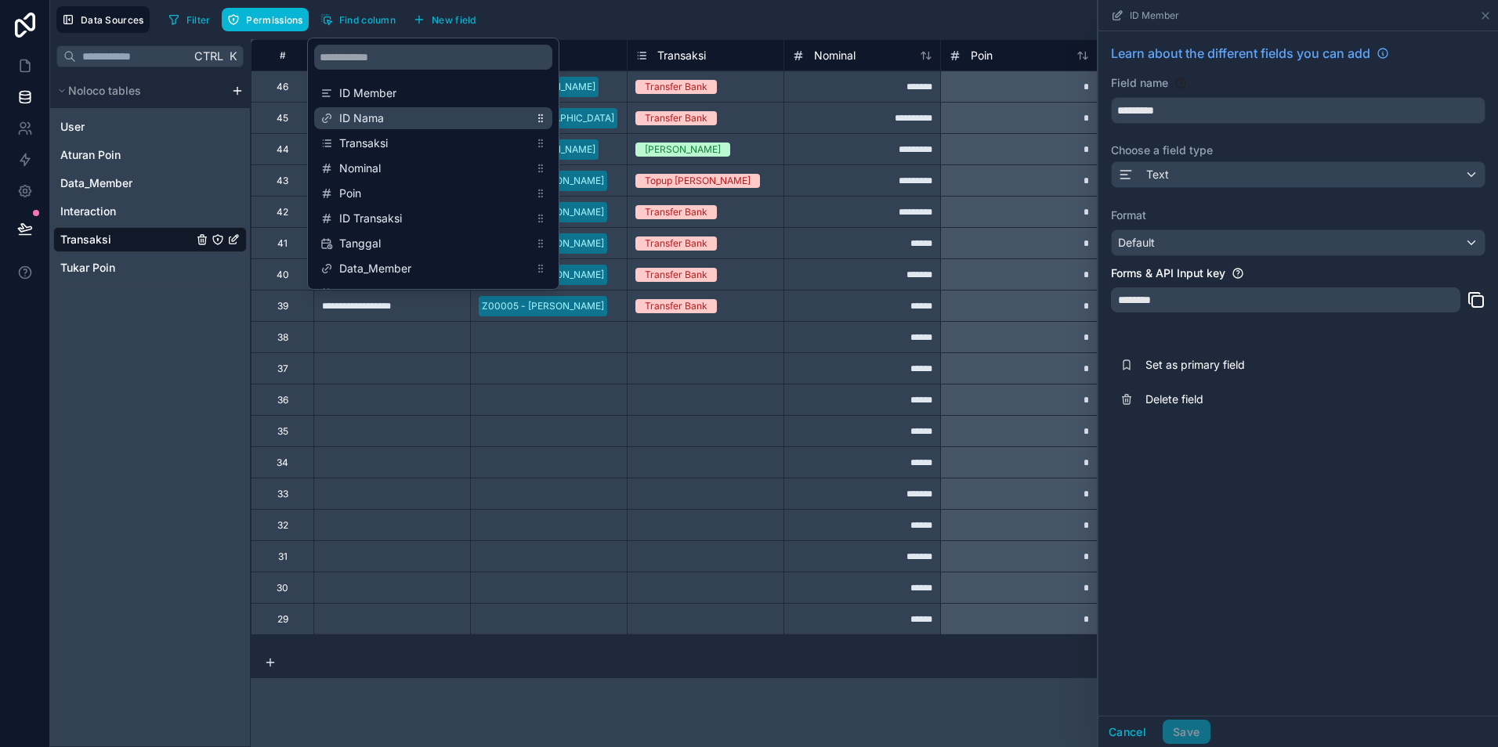
drag, startPoint x: 371, startPoint y: 95, endPoint x: 370, endPoint y: 124, distance: 29.0
click at [370, 124] on div "ID Member ID Nama Transaksi Nominal Poin ID Transaksi Tanggal Data_Member creat…" at bounding box center [433, 245] width 251 height 338
drag, startPoint x: 375, startPoint y: 91, endPoint x: 377, endPoint y: 161, distance: 69.7
click at [377, 161] on div "ID Member ID Nama Transaksi Nominal Poin ID Transaksi Tanggal Data_Member creat…" at bounding box center [433, 245] width 251 height 338
drag, startPoint x: 322, startPoint y: 90, endPoint x: 326, endPoint y: 112, distance: 22.3
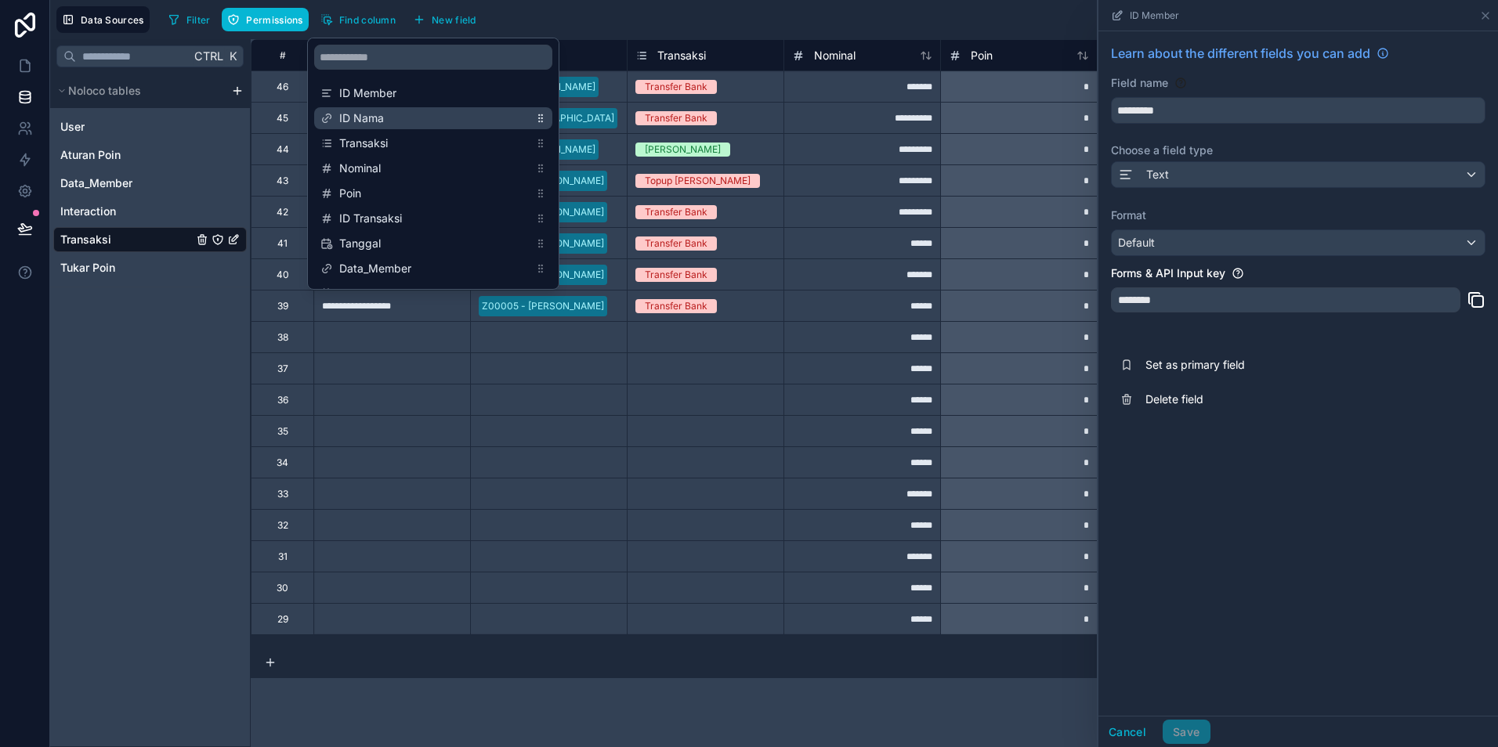
click at [326, 112] on div "ID Member ID Nama Transaksi Nominal Poin ID Transaksi Tanggal Data_Member creat…" at bounding box center [433, 245] width 251 height 338
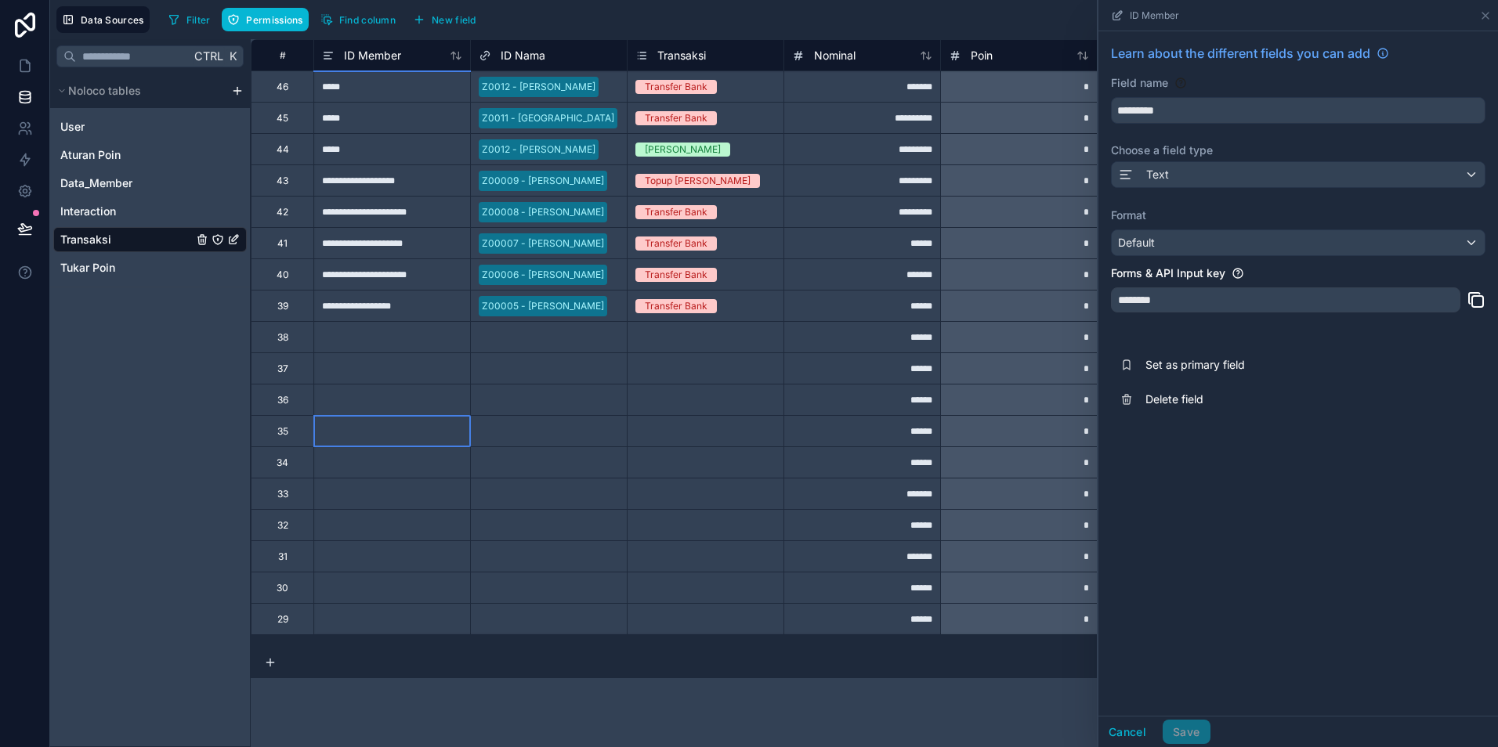
click at [375, 420] on div at bounding box center [391, 430] width 157 height 31
click at [389, 56] on span "ID Member" at bounding box center [372, 56] width 57 height 16
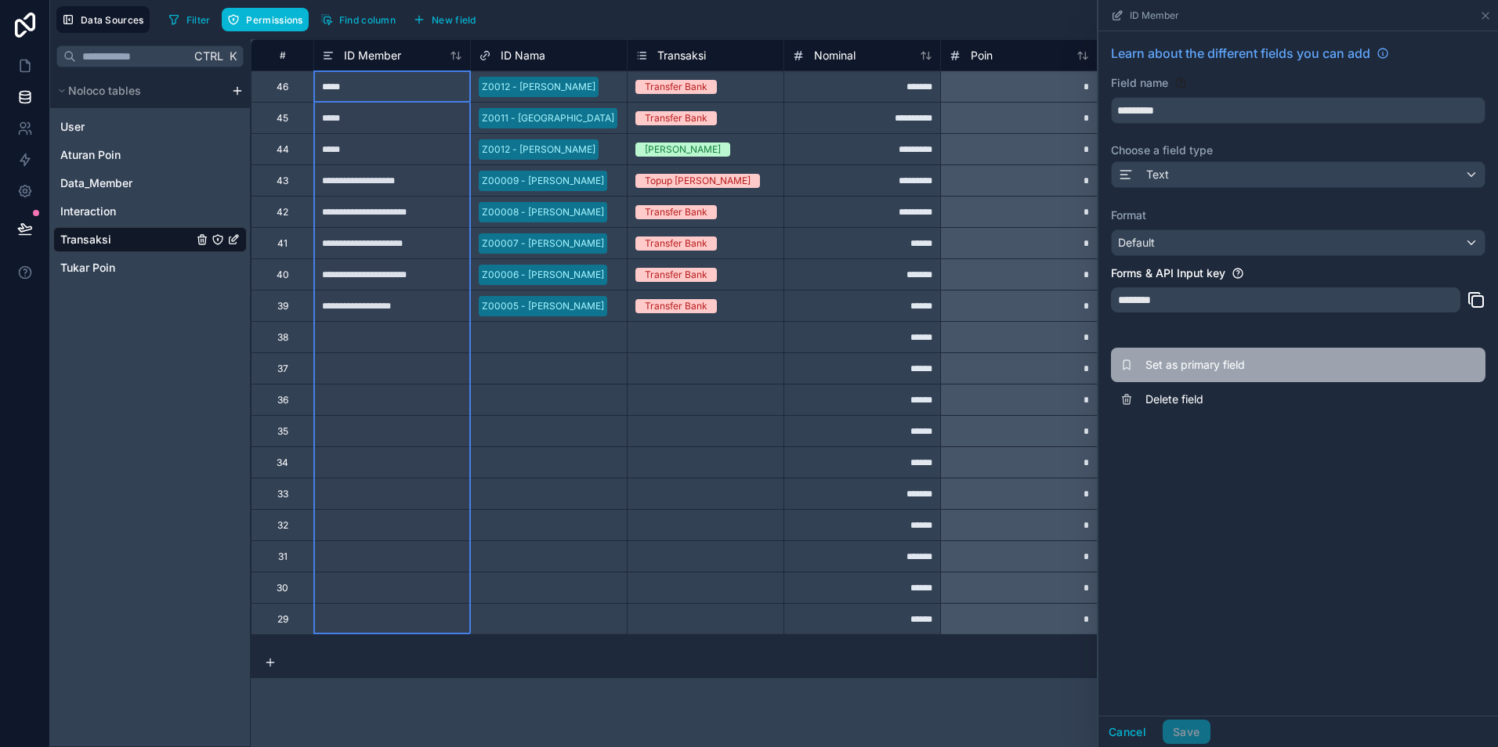
click at [1177, 363] on span "Set as primary field" at bounding box center [1258, 365] width 226 height 16
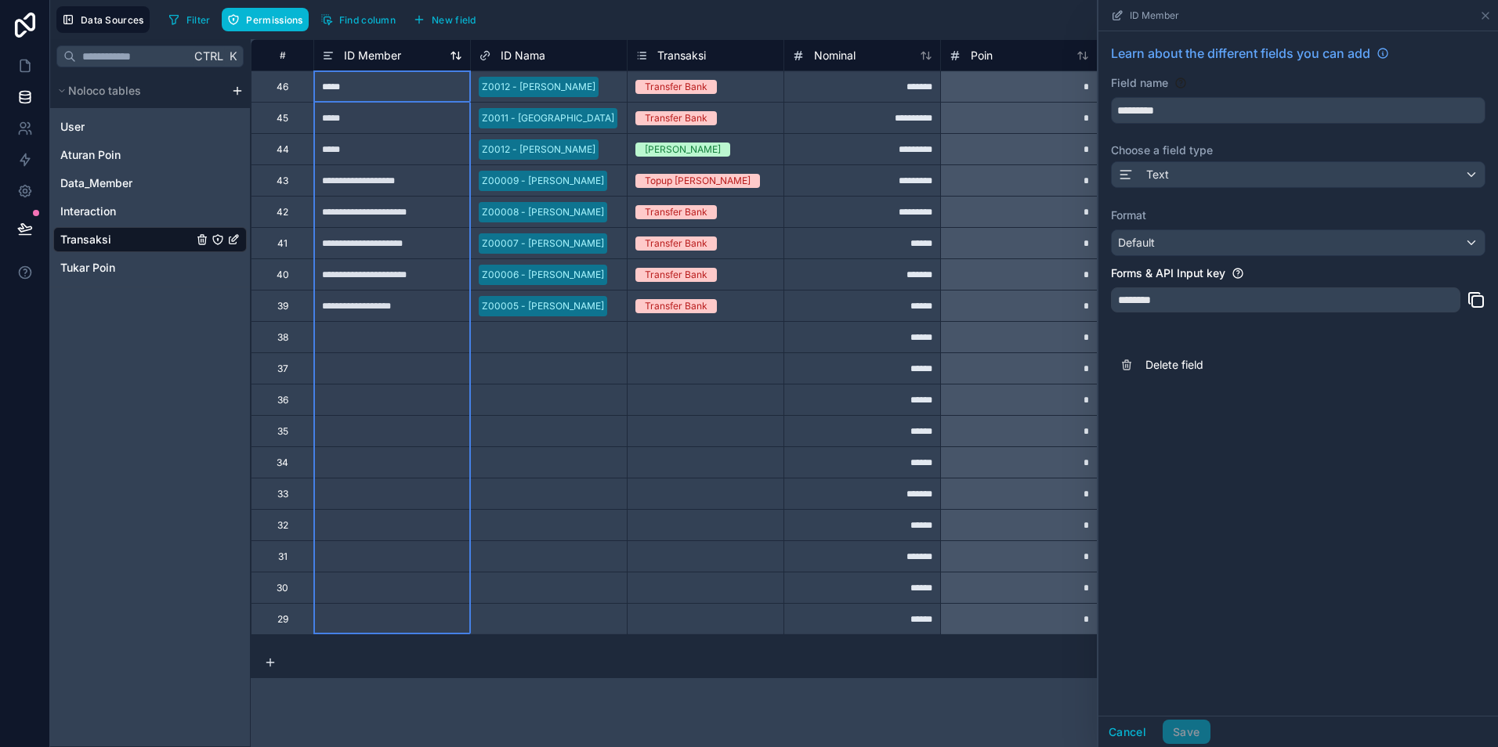
click at [360, 53] on span "ID Member" at bounding box center [372, 56] width 57 height 16
click at [523, 60] on span "ID Nama" at bounding box center [523, 56] width 45 height 16
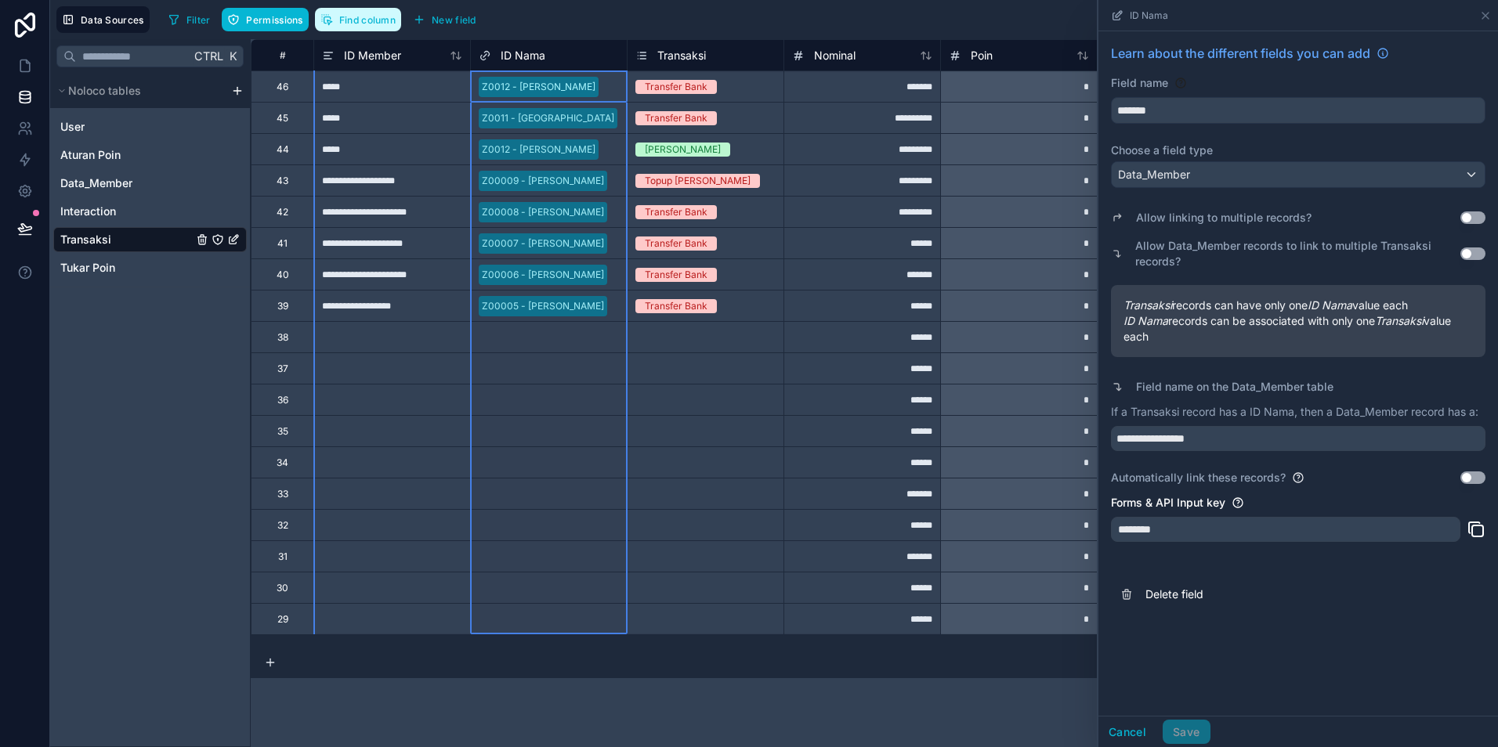
click at [356, 17] on span "Find column" at bounding box center [367, 20] width 56 height 12
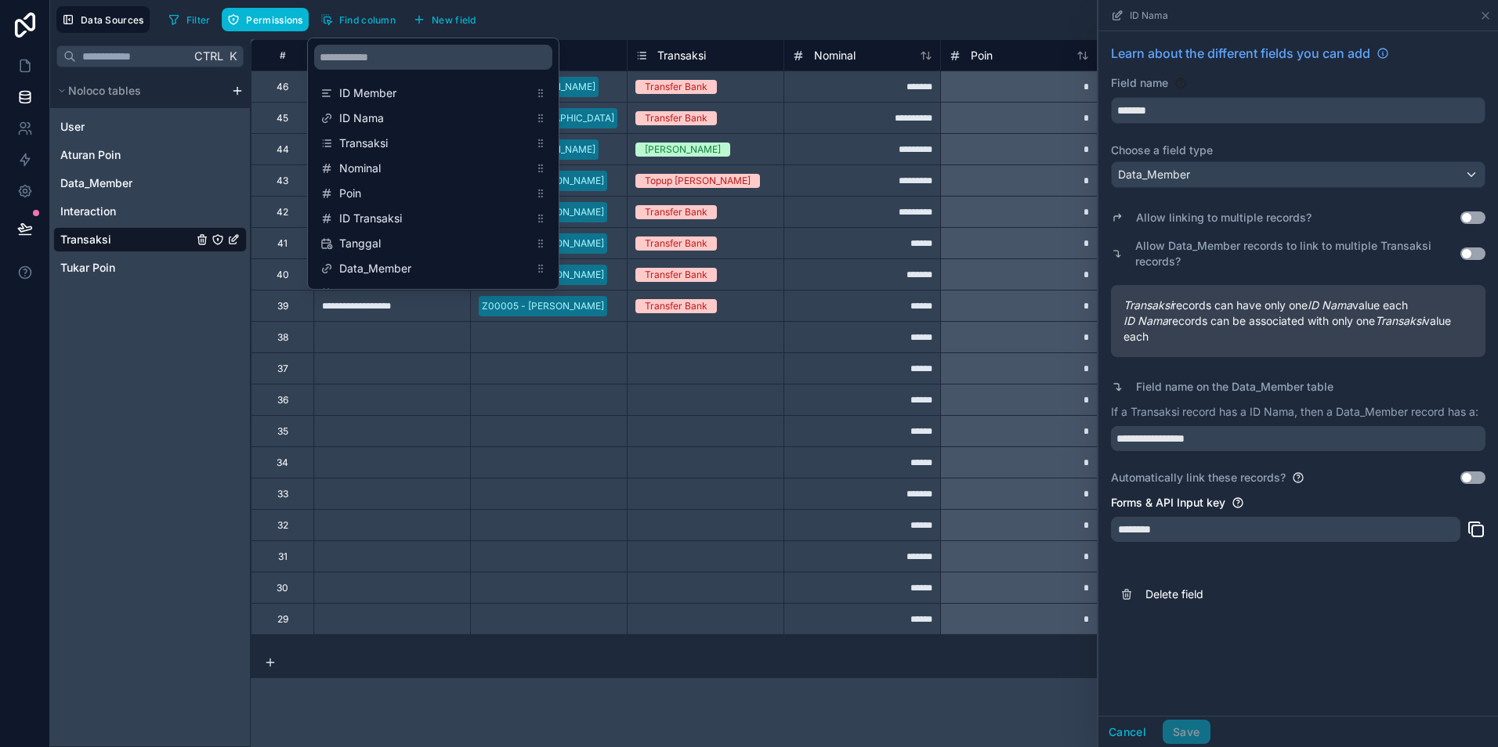
click at [680, 455] on div "Select a Transaksi" at bounding box center [705, 463] width 156 height 16
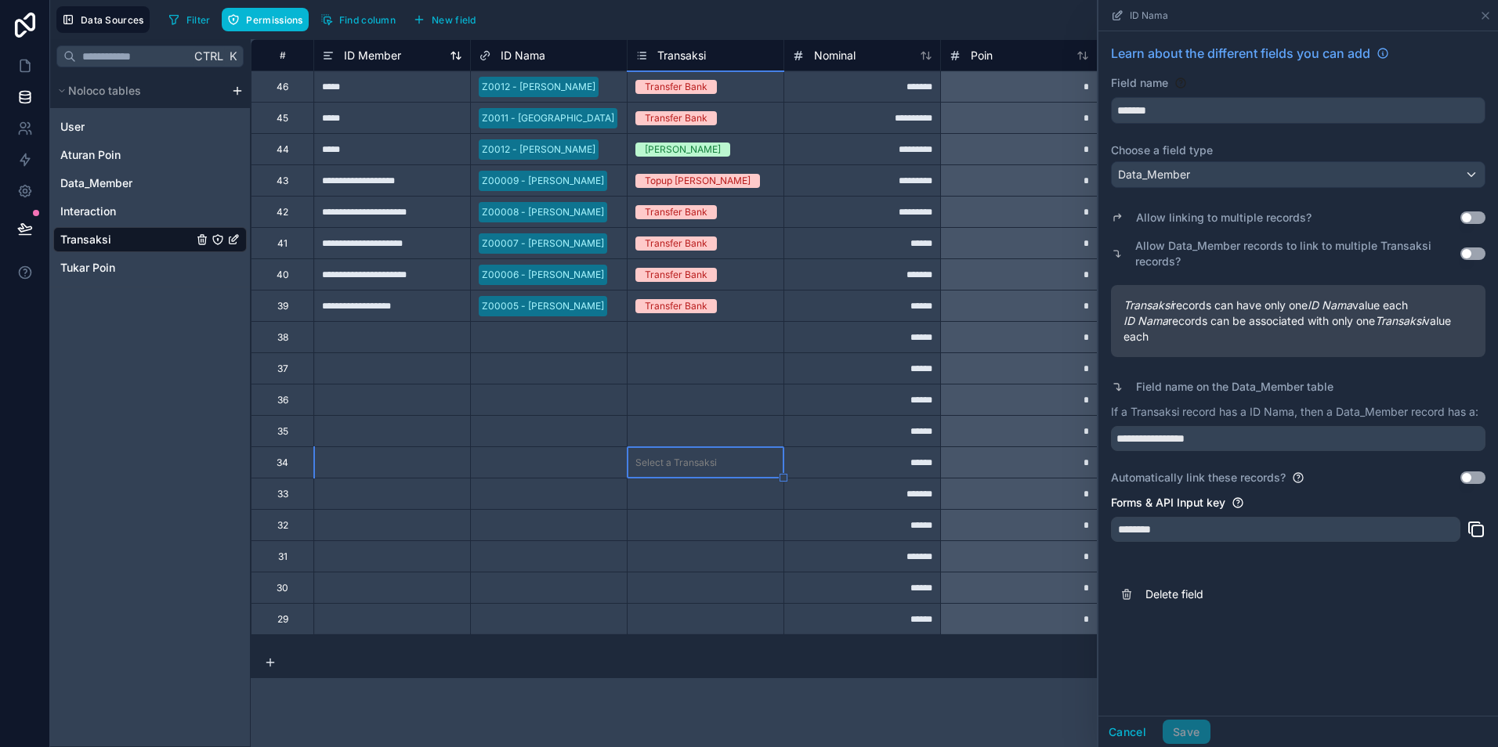
click at [388, 60] on span "ID Member" at bounding box center [372, 56] width 57 height 16
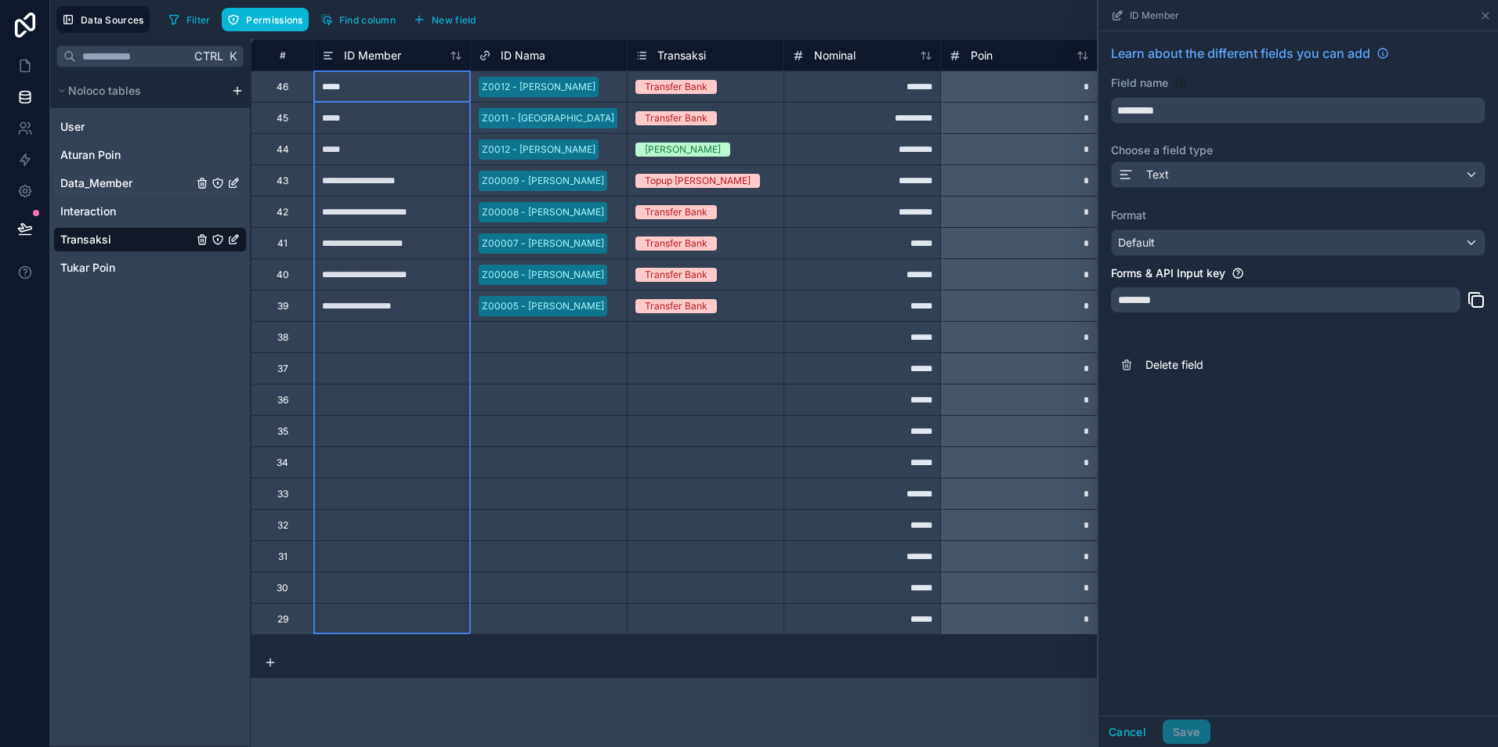
click at [98, 185] on span "Data_Member" at bounding box center [96, 183] width 72 height 16
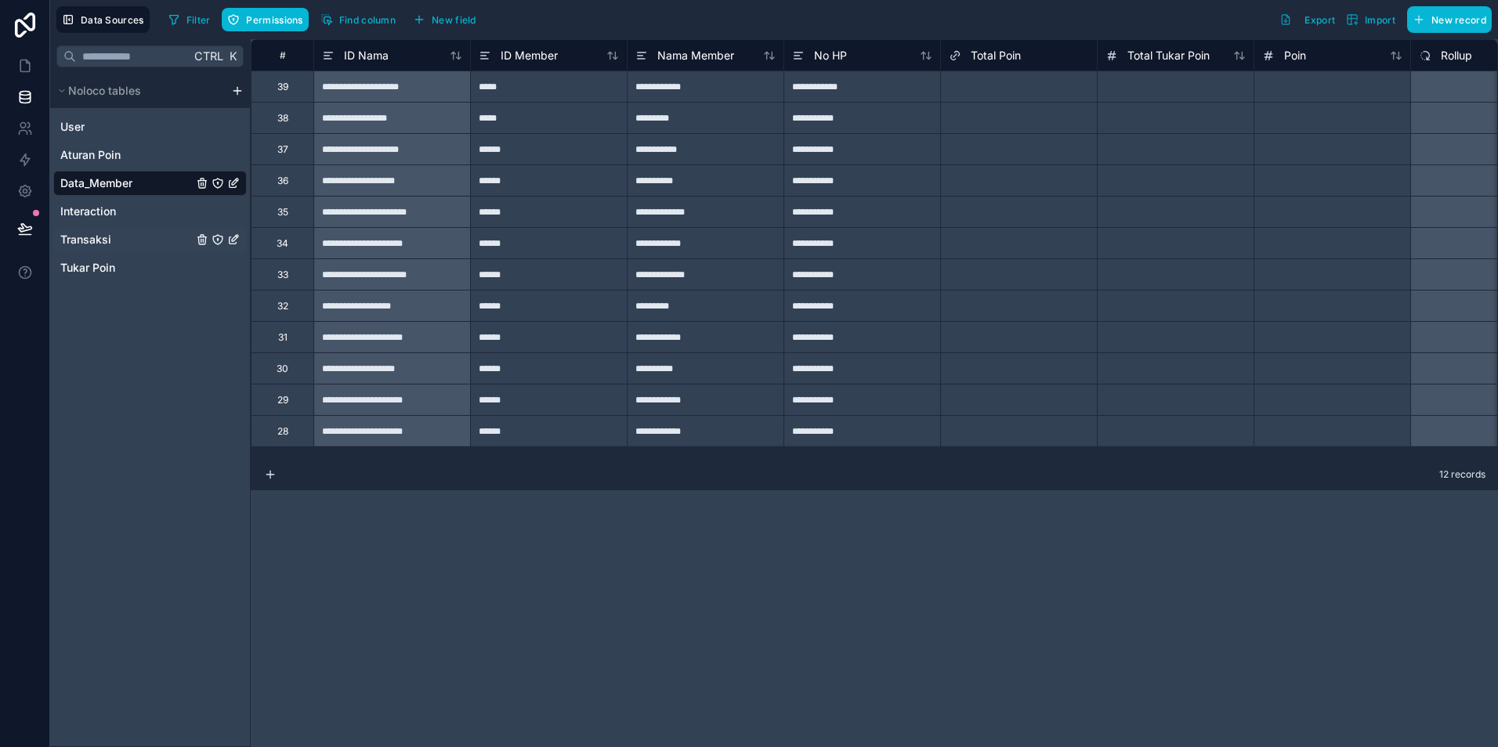
click at [93, 243] on span "Transaksi" at bounding box center [85, 240] width 51 height 16
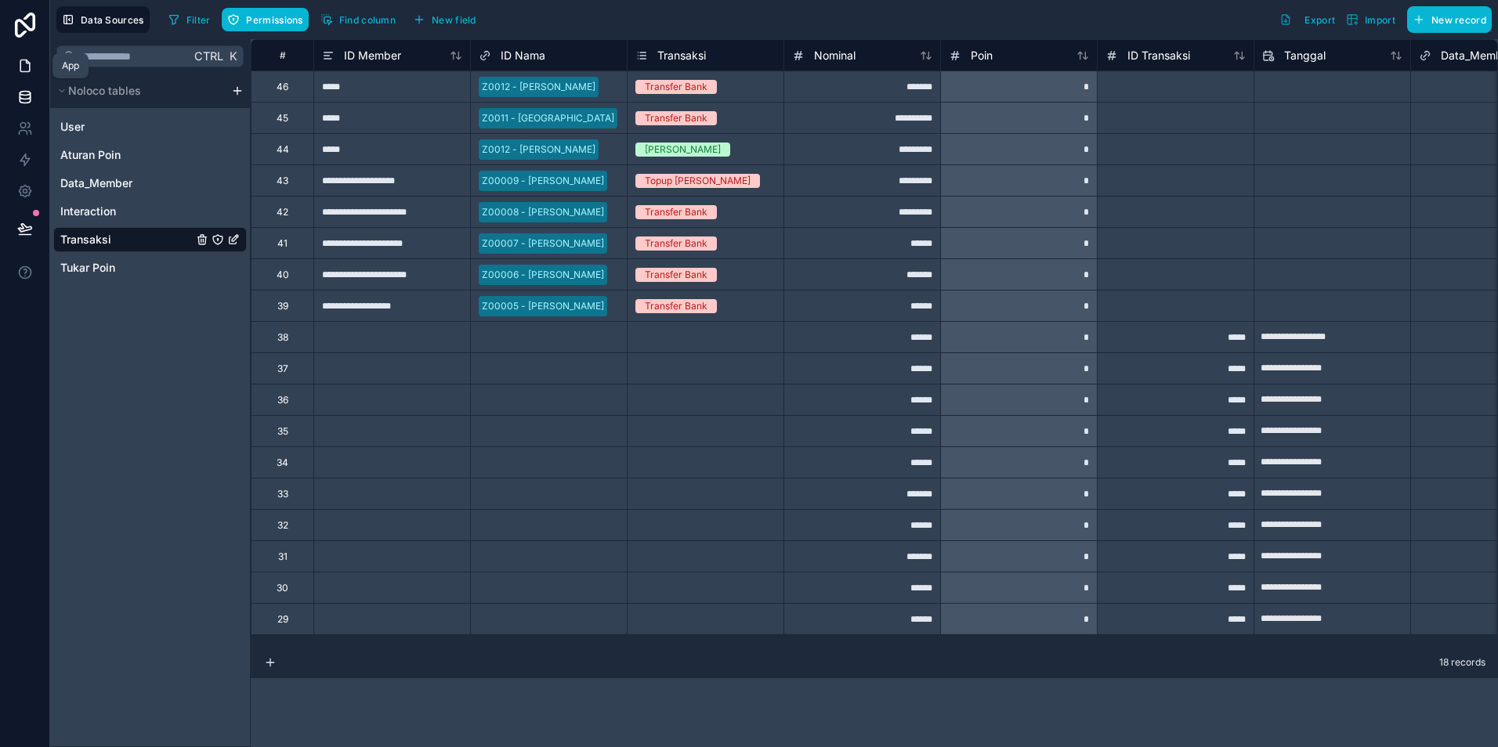
click at [25, 67] on icon at bounding box center [25, 66] width 16 height 16
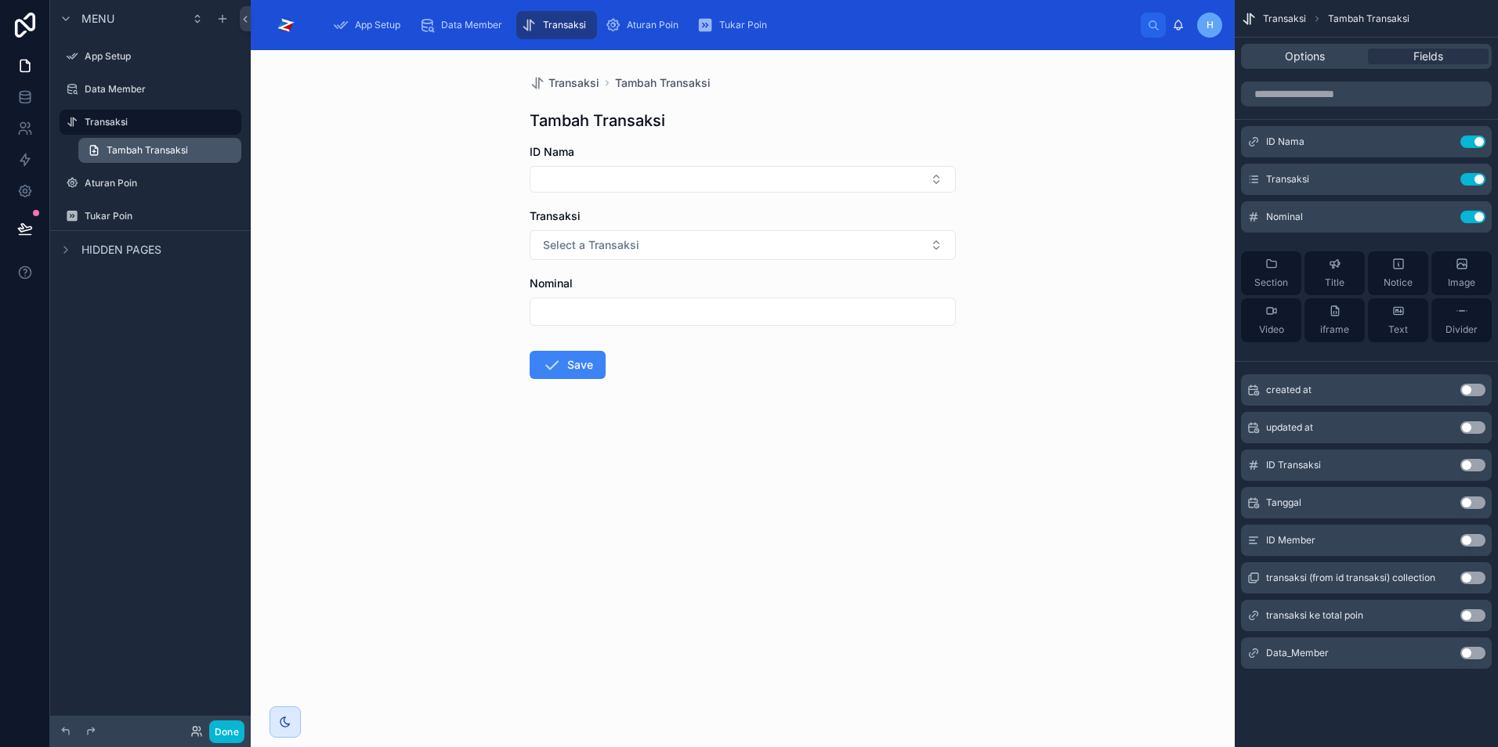
click at [132, 143] on link "Tambah Transaksi" at bounding box center [159, 150] width 163 height 25
click at [126, 123] on label "Transaksi" at bounding box center [147, 122] width 125 height 13
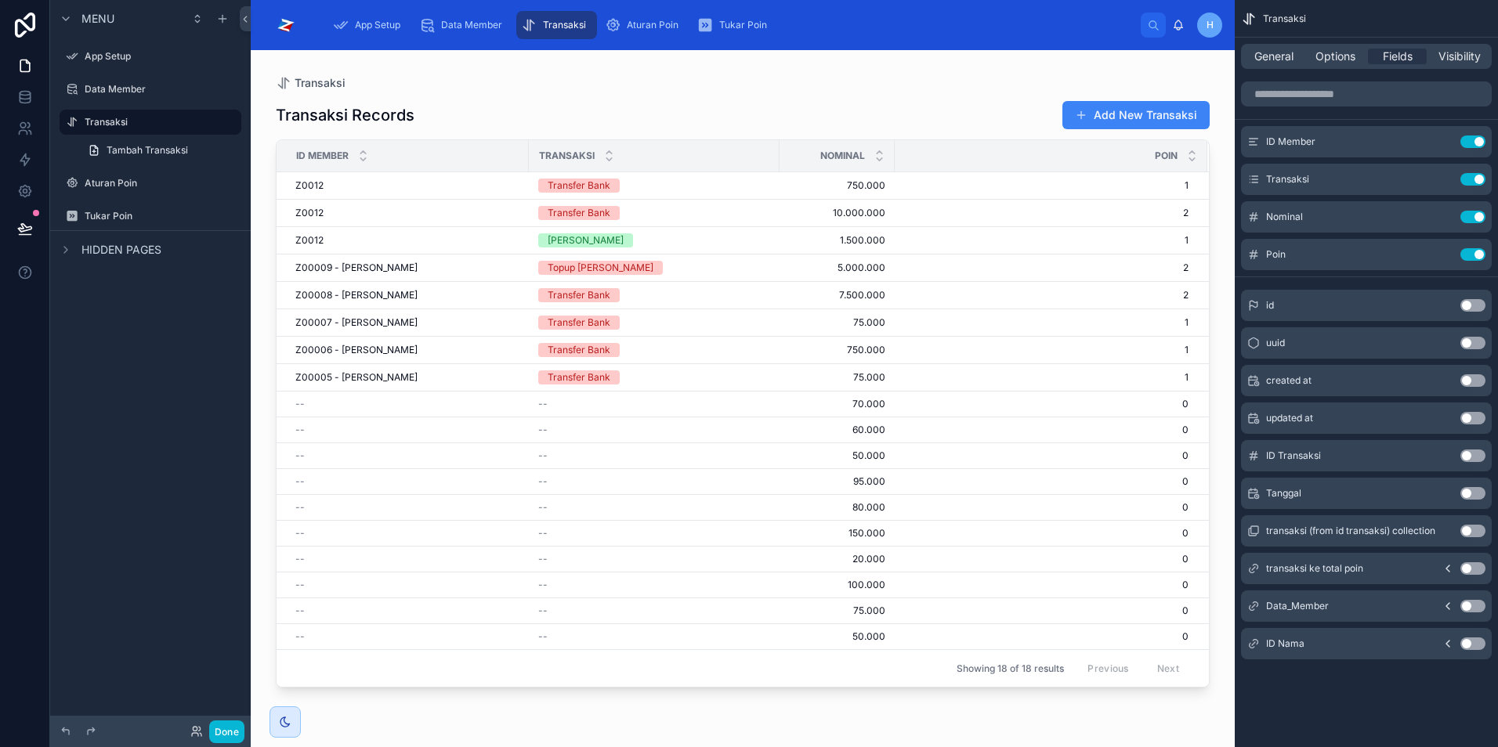
click at [331, 154] on span "ID Member" at bounding box center [322, 156] width 52 height 13
click at [1472, 642] on button "Use setting" at bounding box center [1472, 644] width 25 height 13
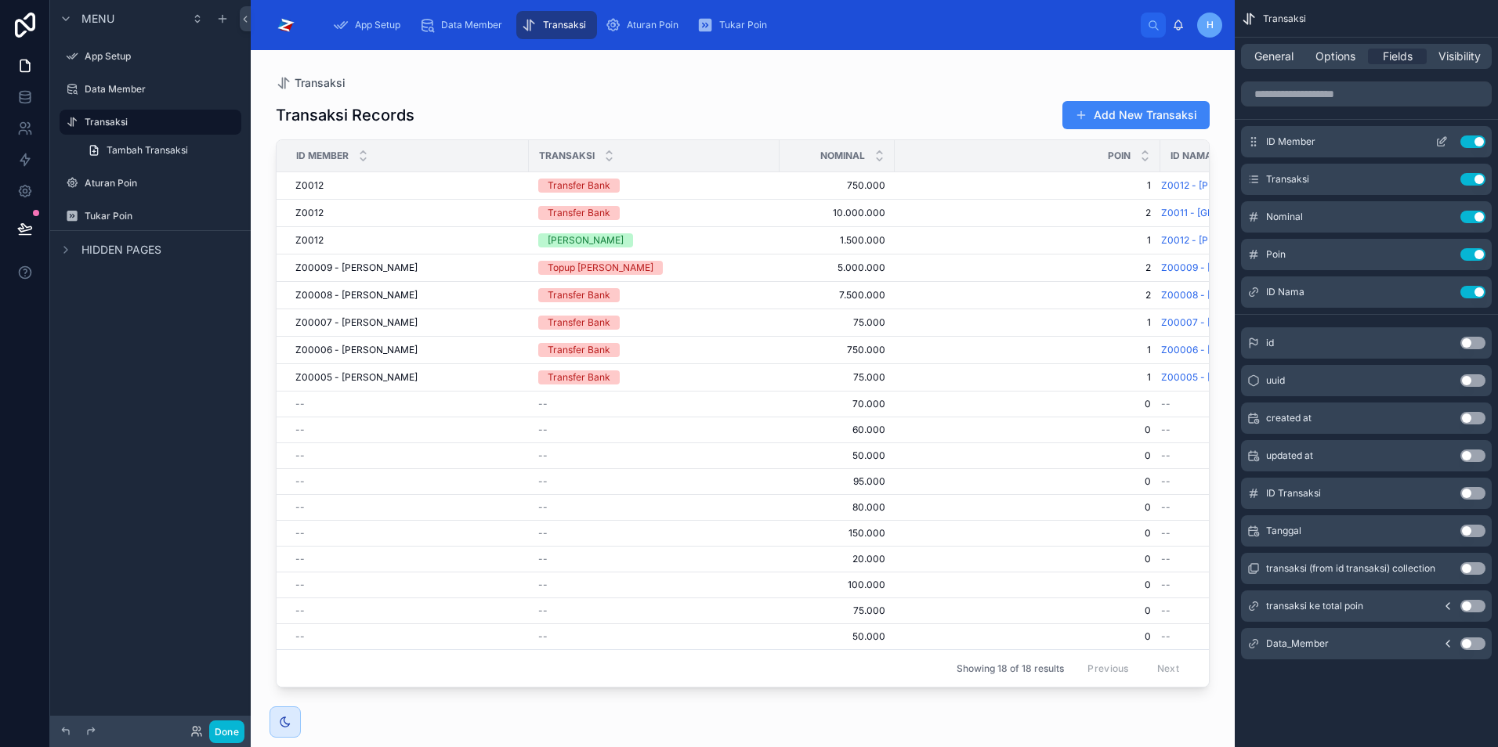
click at [1472, 143] on button "Use setting" at bounding box center [1472, 142] width 25 height 13
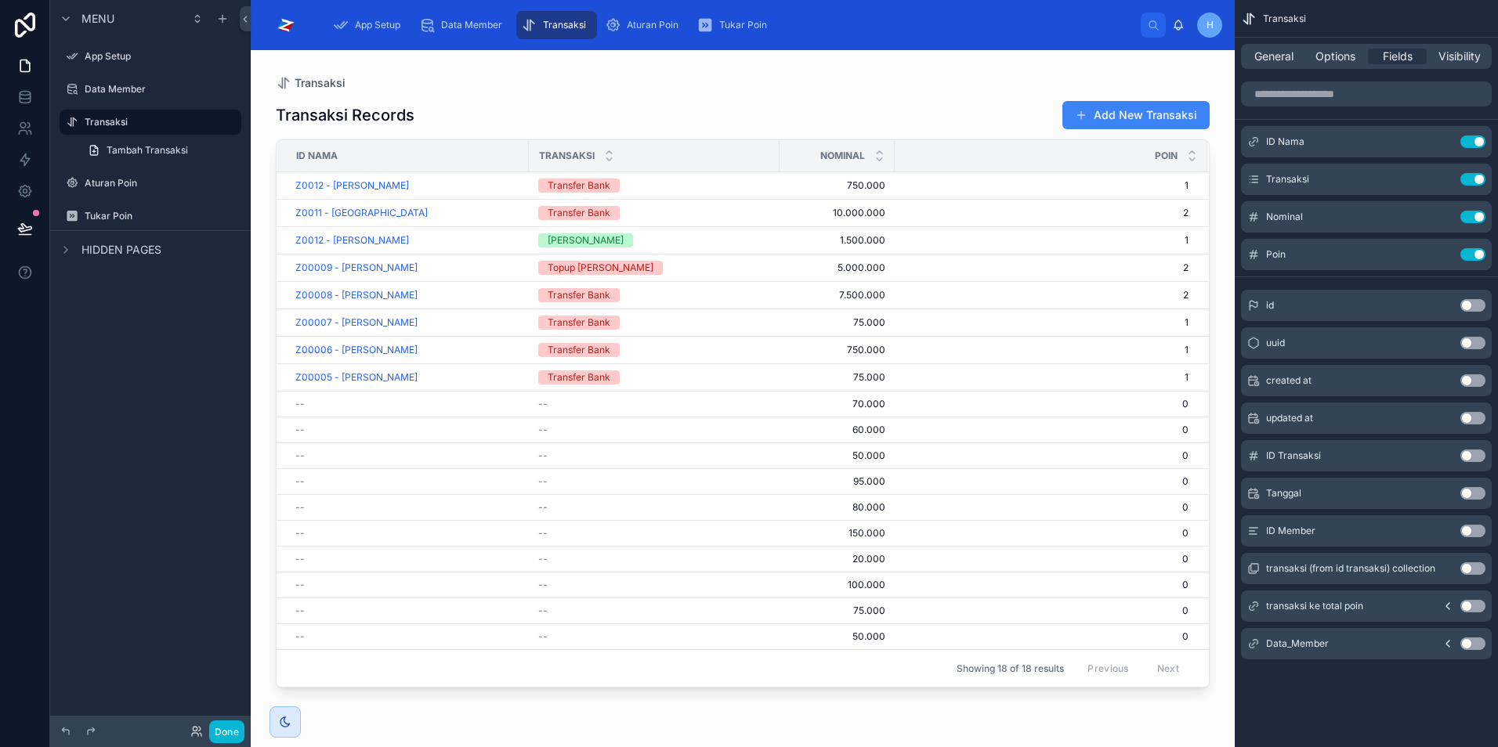
click at [119, 344] on div "Menu App Setup Data Member Transaksi Tambah Transaksi Aturan Poin Tukar Poin Hi…" at bounding box center [150, 364] width 201 height 729
click at [26, 105] on link at bounding box center [24, 96] width 49 height 31
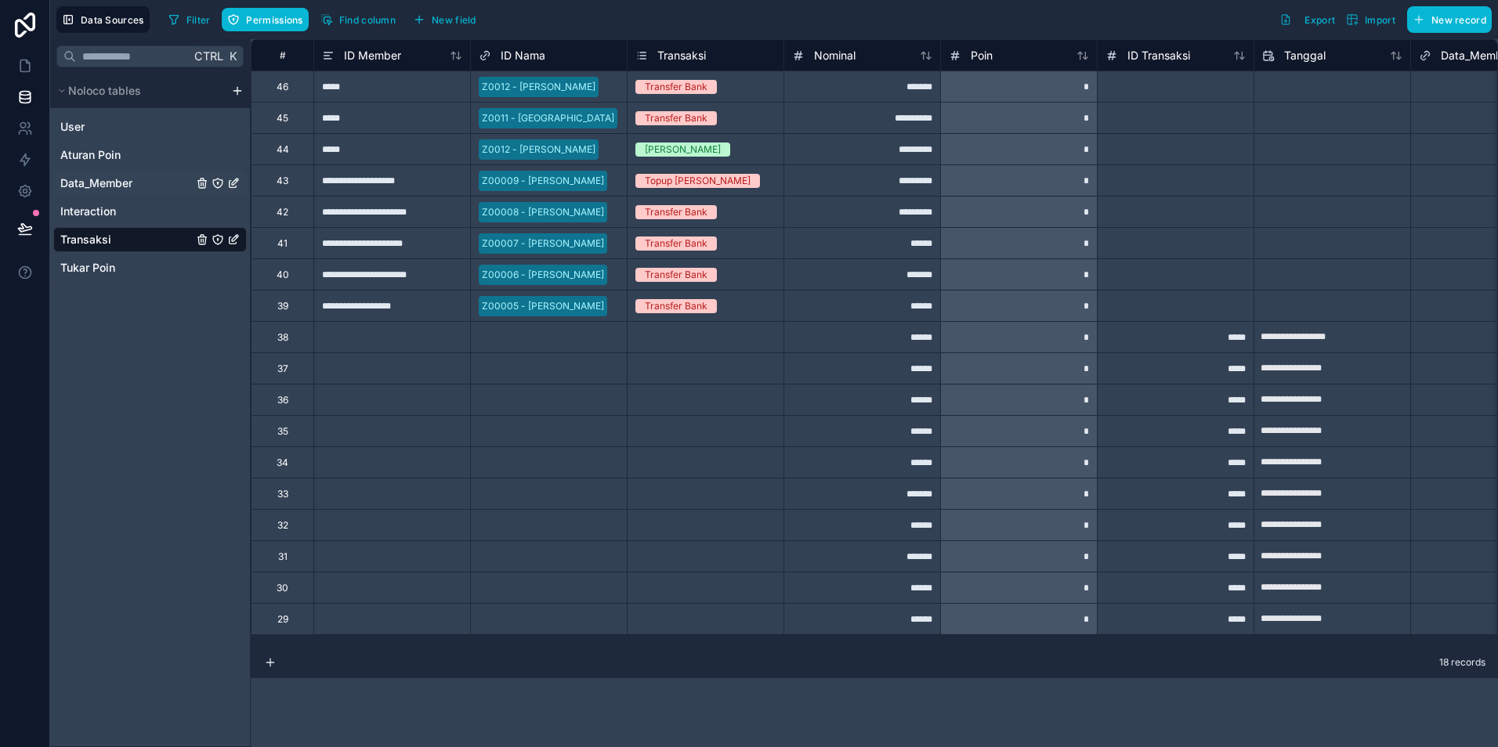
click at [99, 193] on div "Data_Member" at bounding box center [149, 183] width 193 height 25
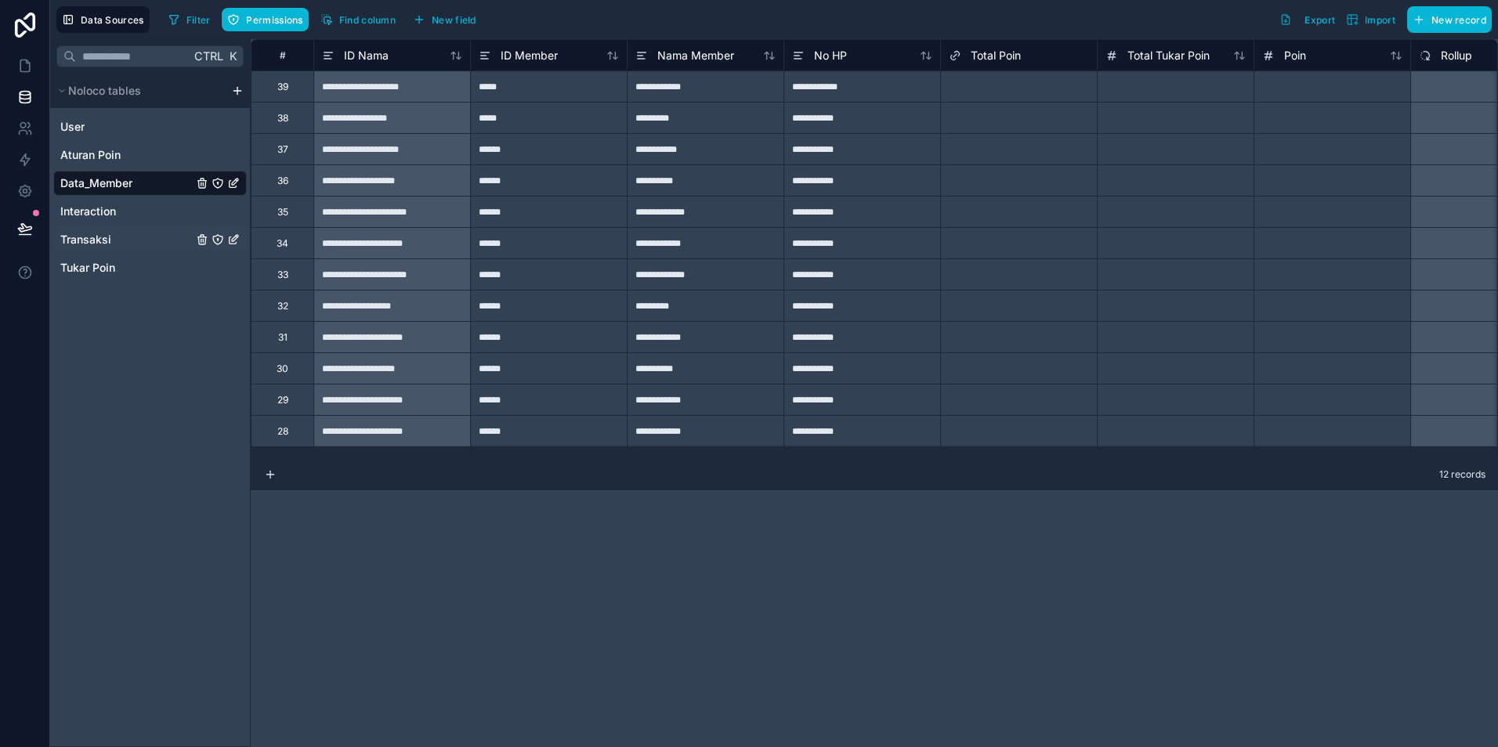
click at [114, 239] on div "Transaksi" at bounding box center [149, 239] width 193 height 25
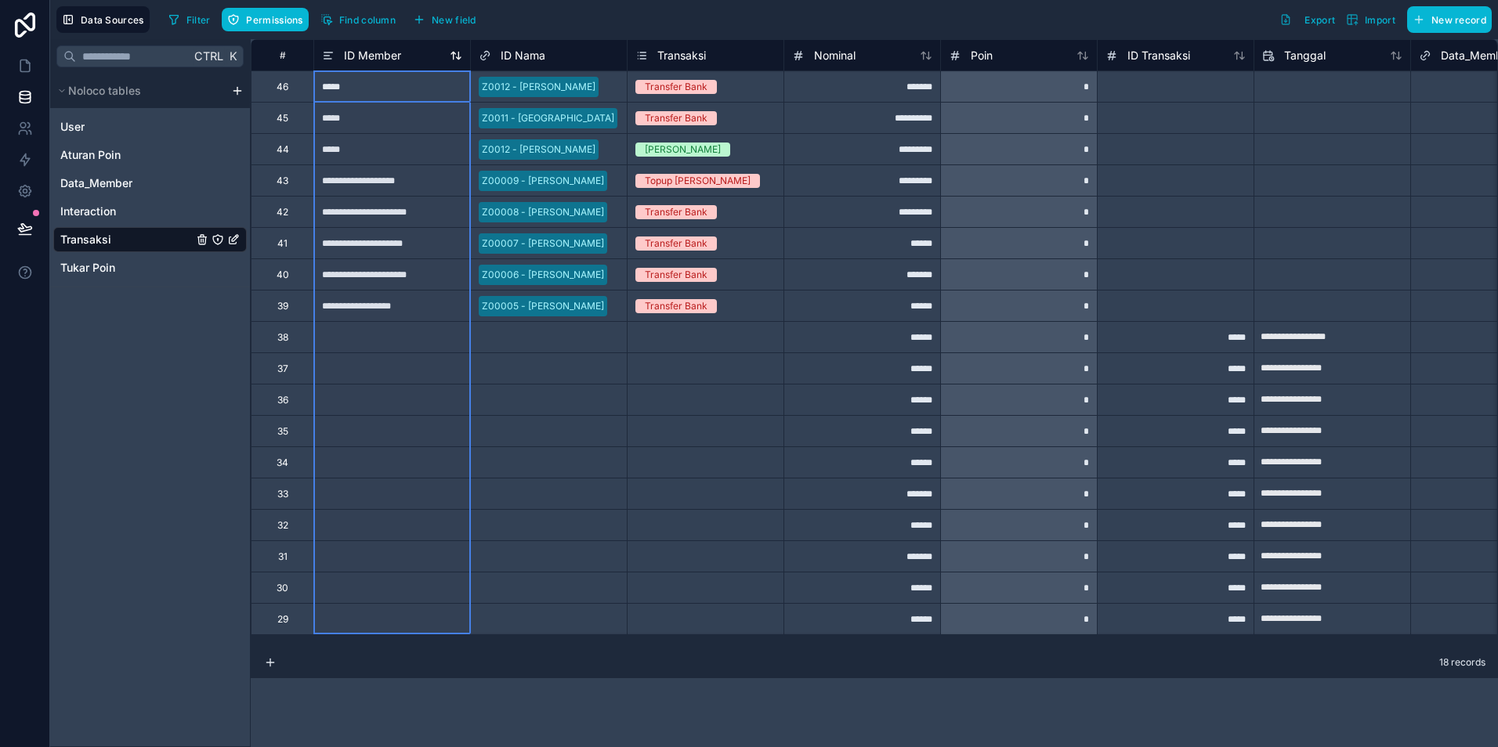
click at [364, 55] on span "ID Member" at bounding box center [372, 56] width 57 height 16
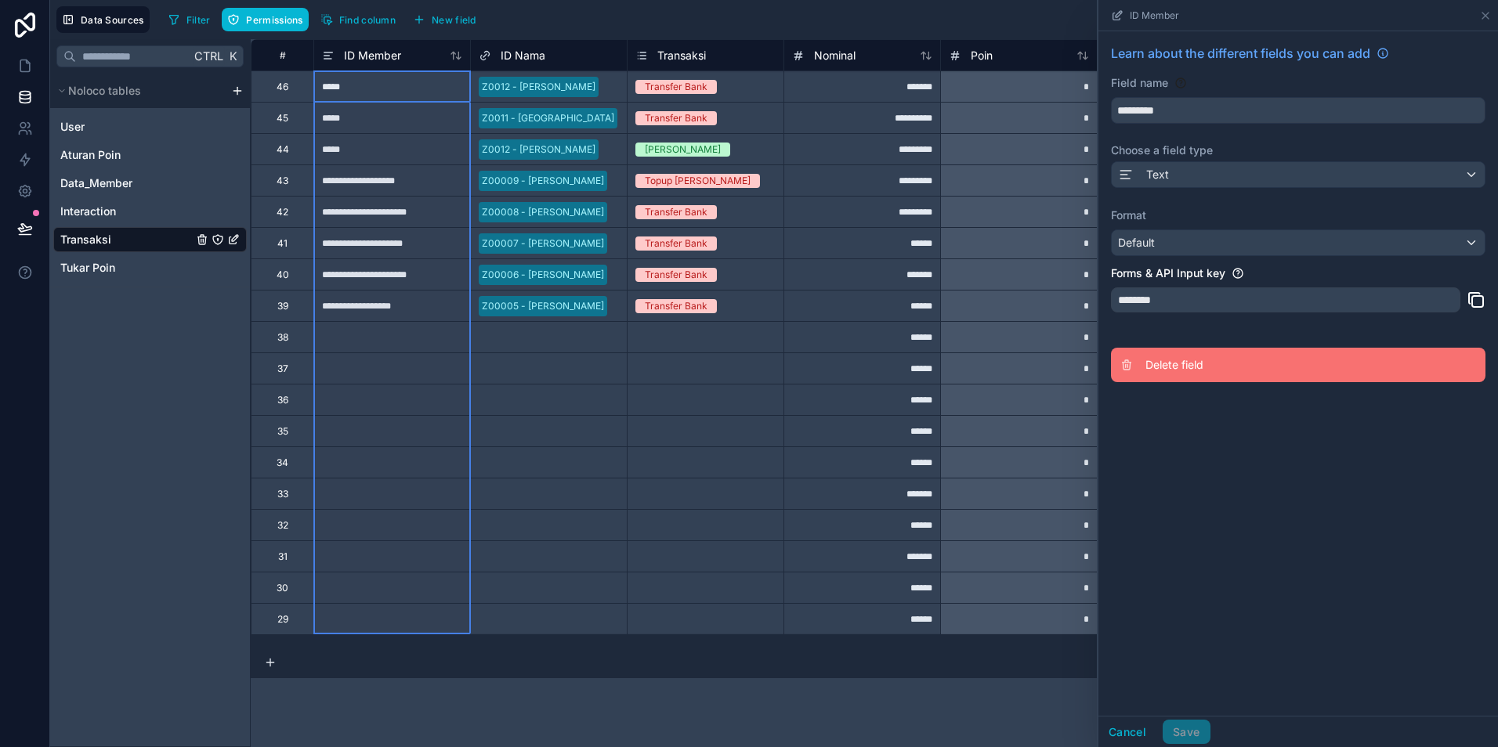
click at [1189, 364] on span "Delete field" at bounding box center [1258, 365] width 226 height 16
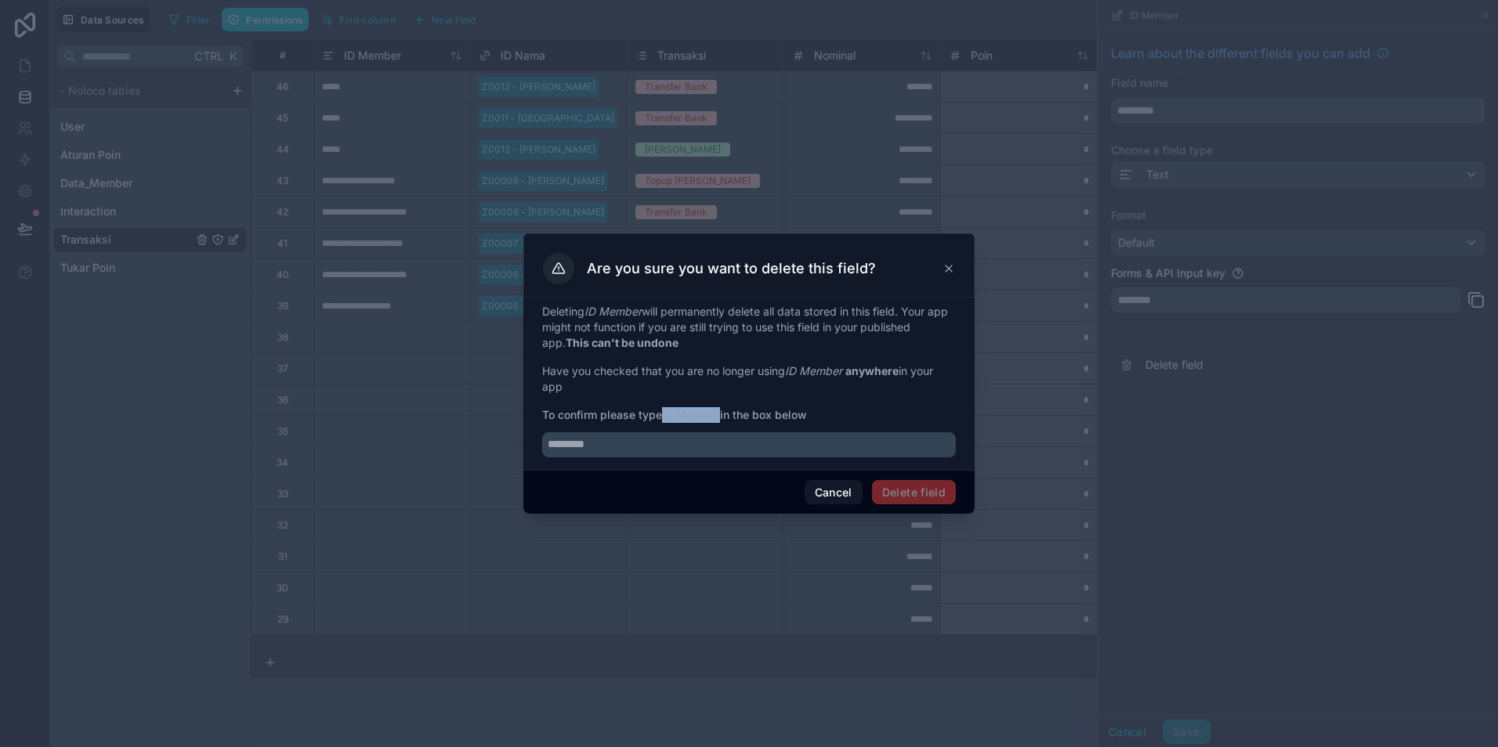
drag, startPoint x: 667, startPoint y: 416, endPoint x: 722, endPoint y: 421, distance: 55.9
click at [722, 421] on span "To confirm please type ID Member in the box below" at bounding box center [749, 415] width 414 height 16
copy strong "ID Member"
click at [632, 452] on input "text" at bounding box center [749, 444] width 414 height 25
paste input "*********"
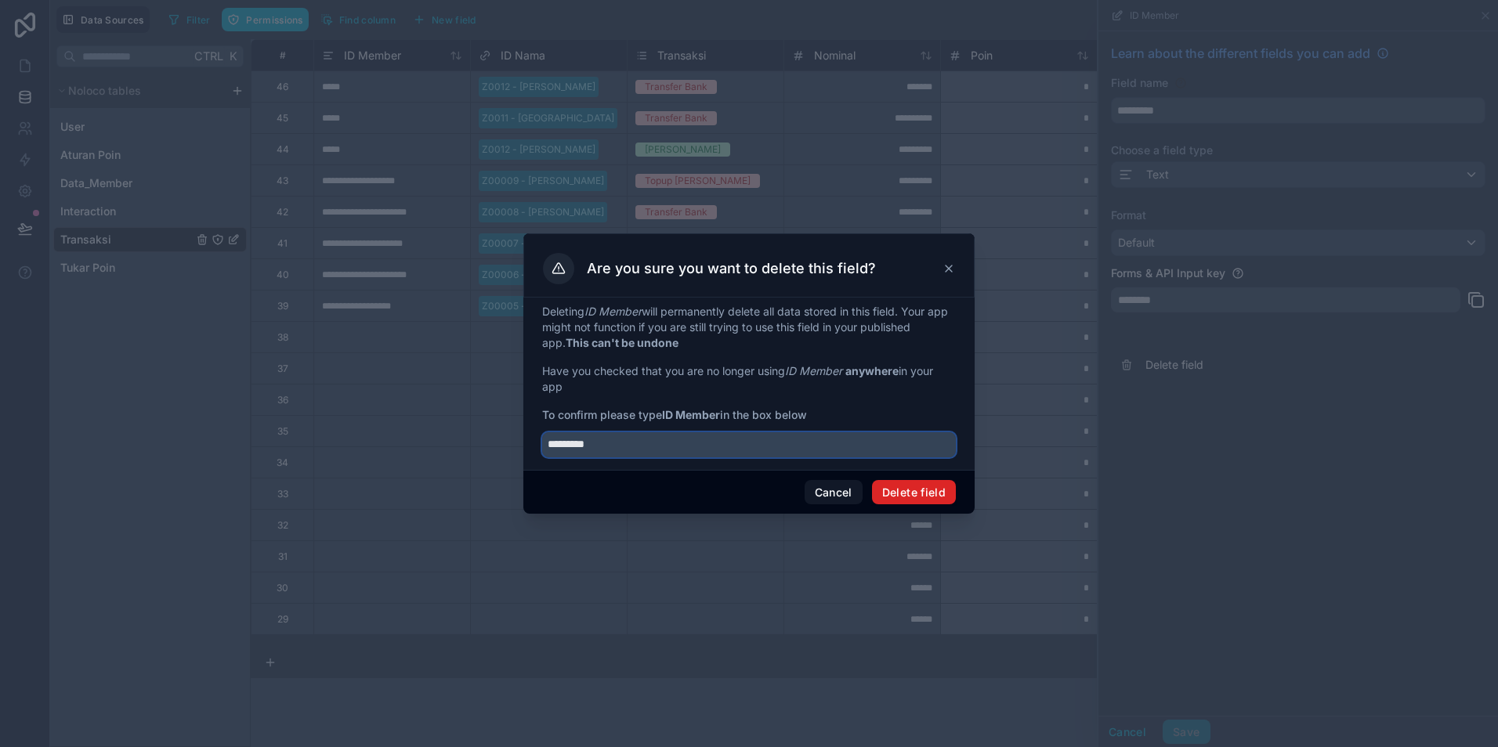
type input "*********"
click at [897, 492] on button "Delete field" at bounding box center [914, 492] width 84 height 25
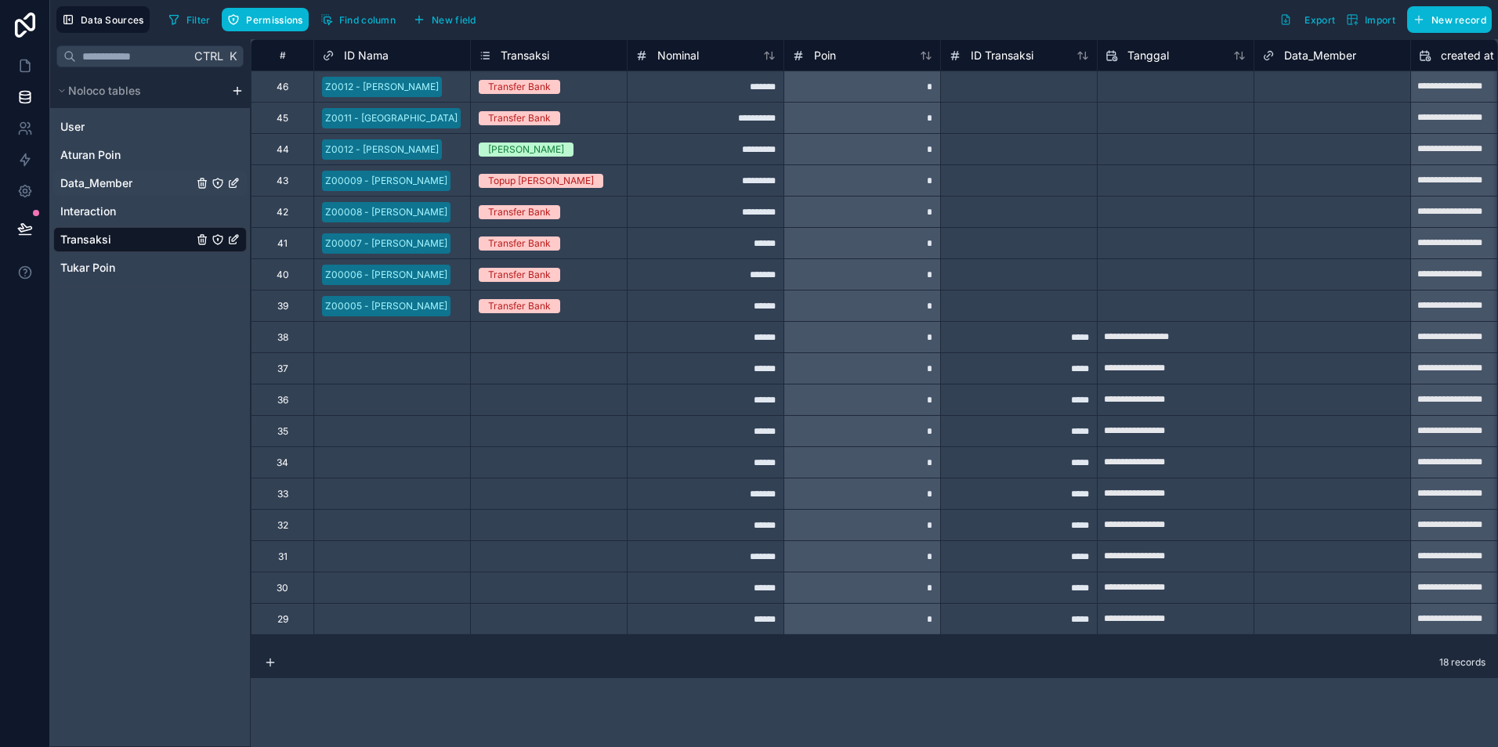
click at [89, 184] on span "Data_Member" at bounding box center [96, 183] width 72 height 16
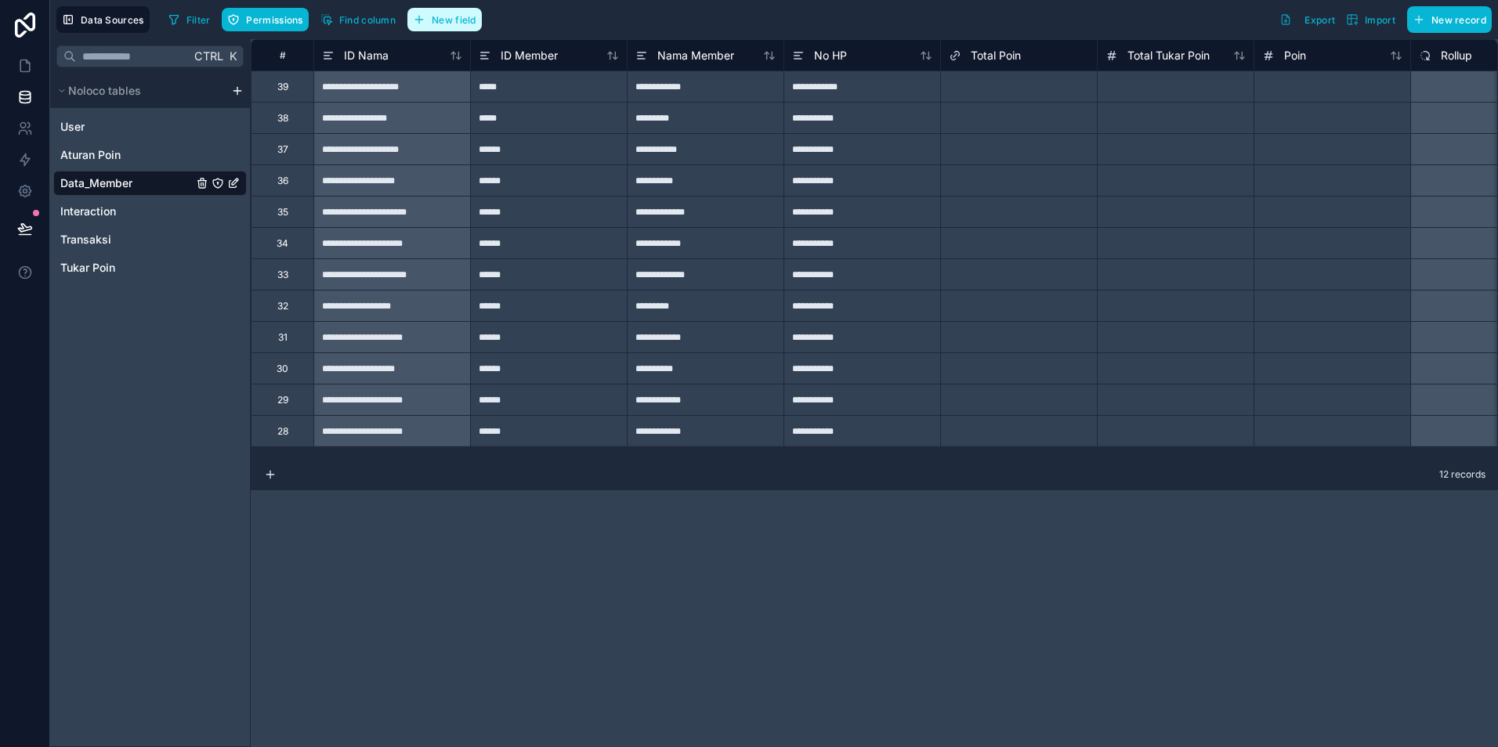
click at [447, 29] on button "New field" at bounding box center [444, 20] width 74 height 24
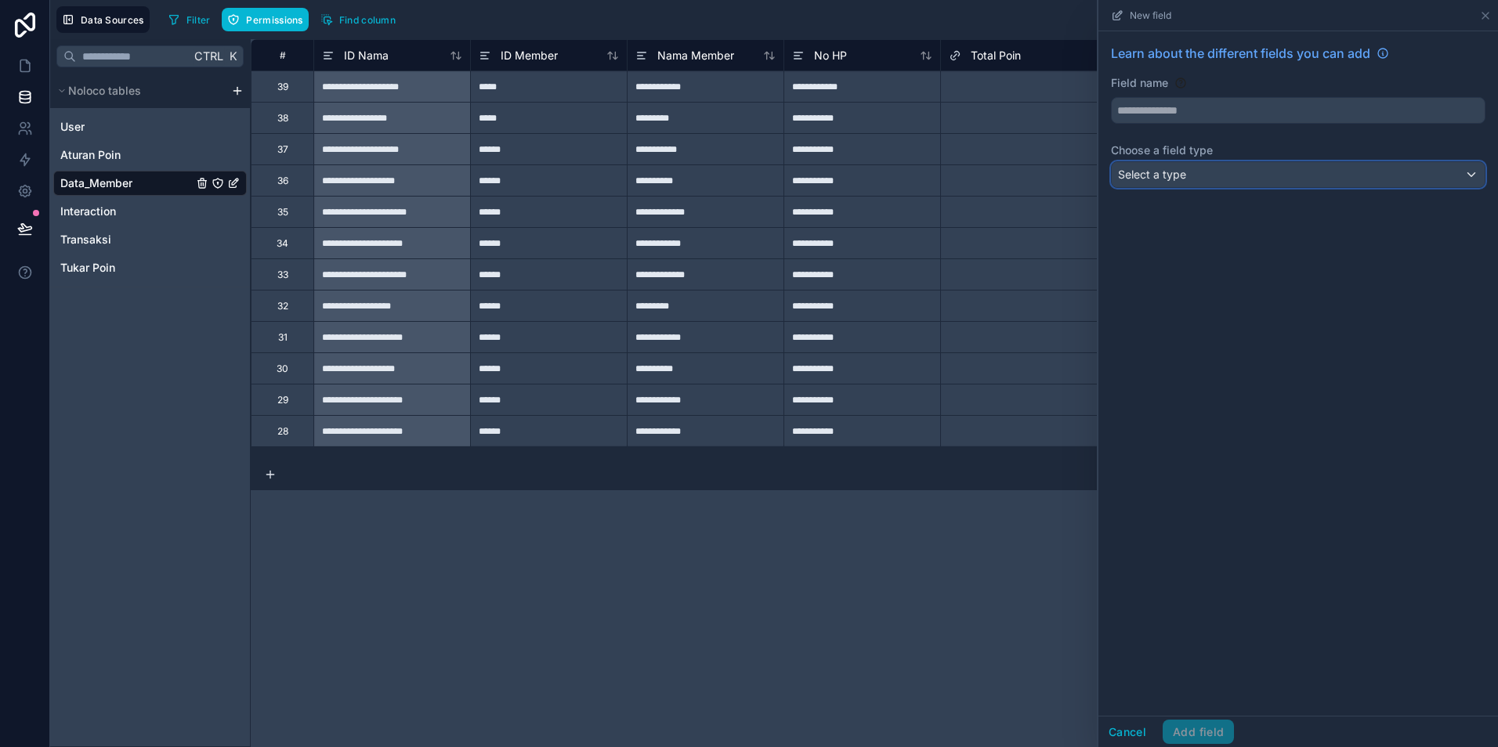
click at [1180, 179] on span "Select a type" at bounding box center [1152, 174] width 68 height 13
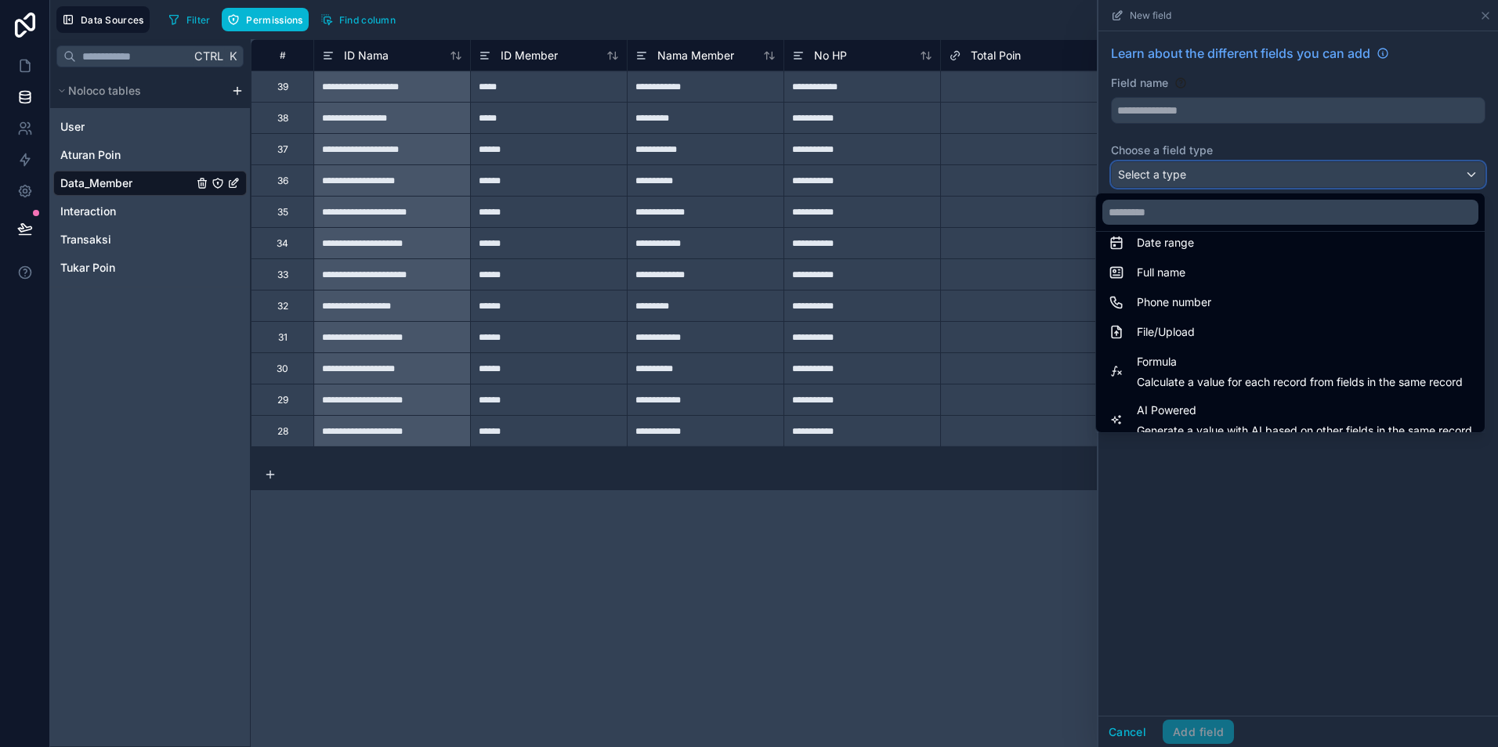
scroll to position [392, 0]
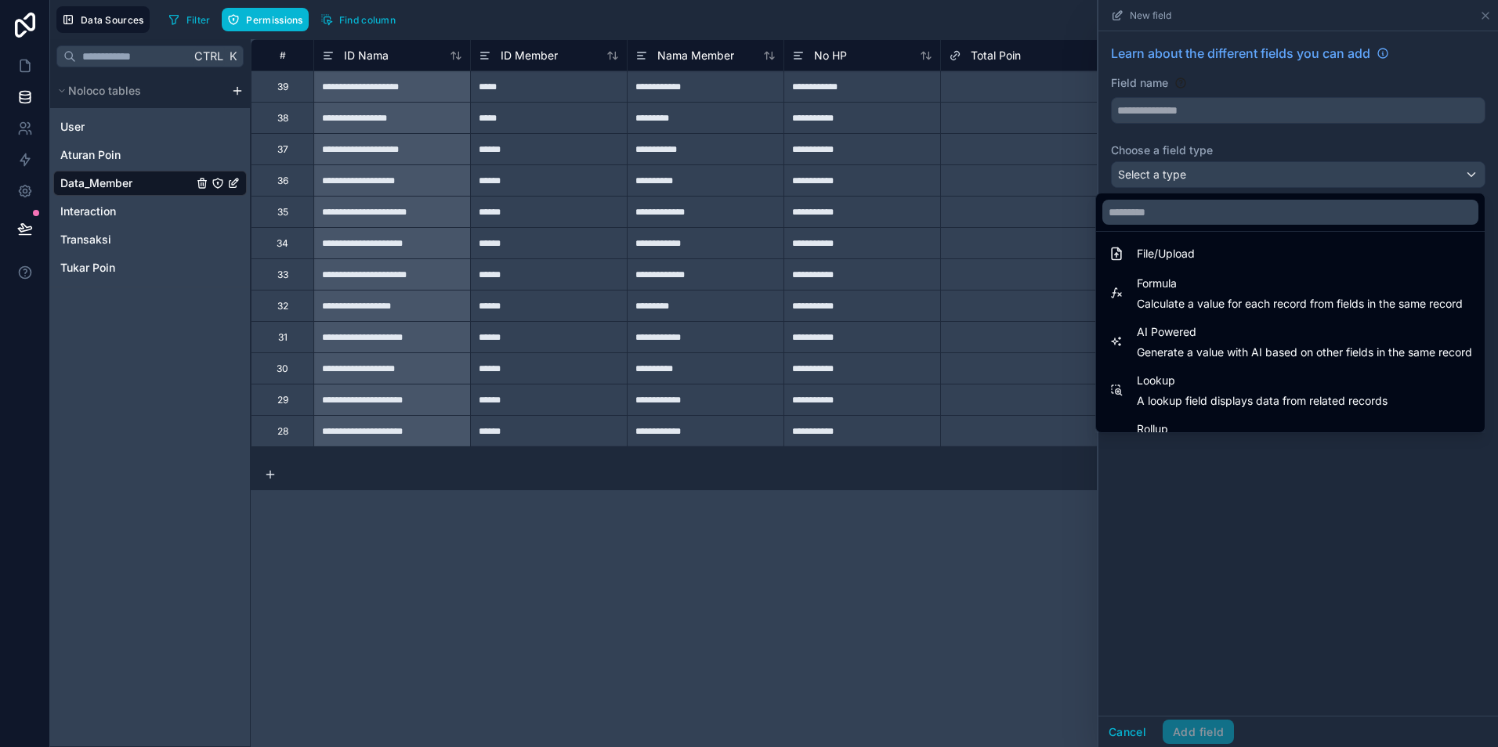
click at [1199, 393] on span "A lookup field displays data from related records" at bounding box center [1262, 401] width 251 height 16
type input "******"
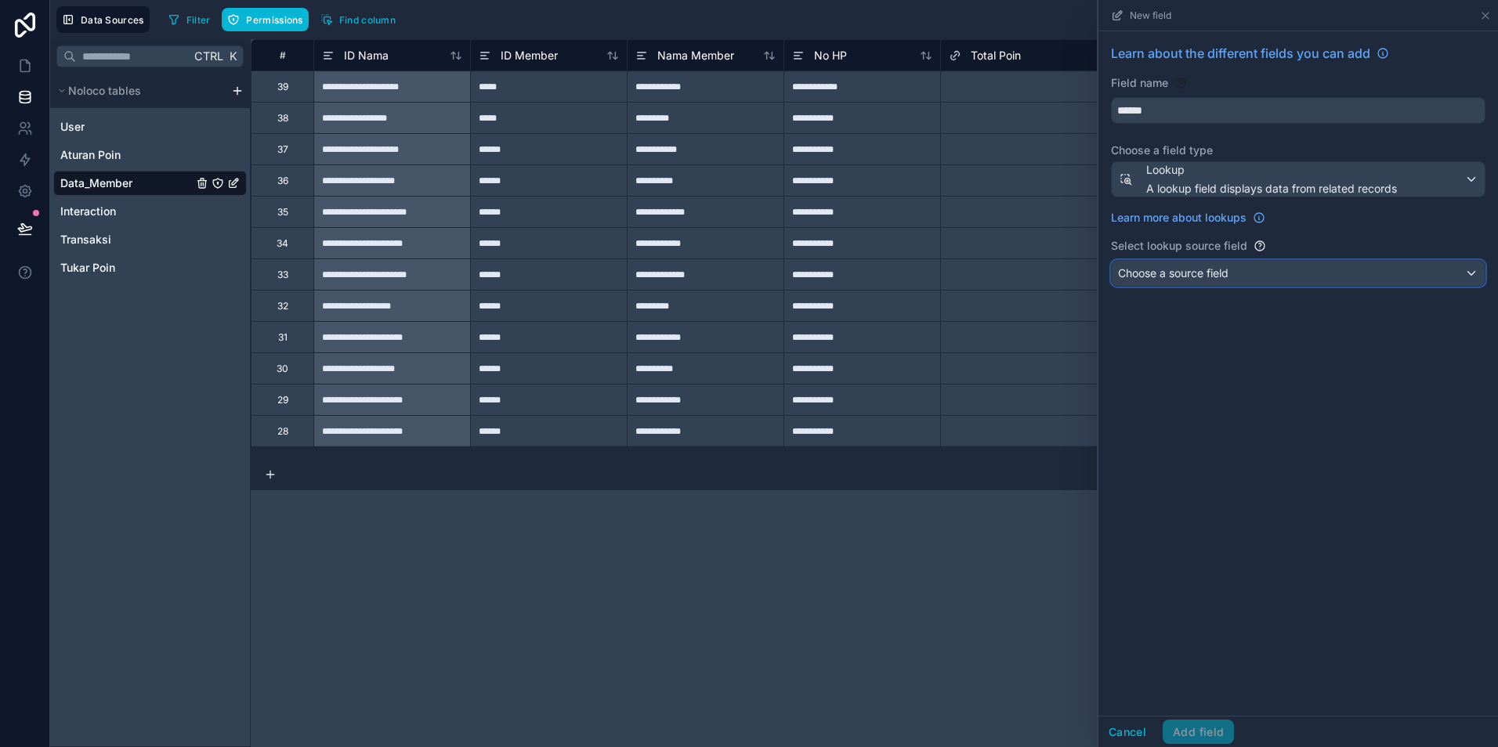
click at [1217, 282] on div "Choose a source field" at bounding box center [1298, 273] width 373 height 25
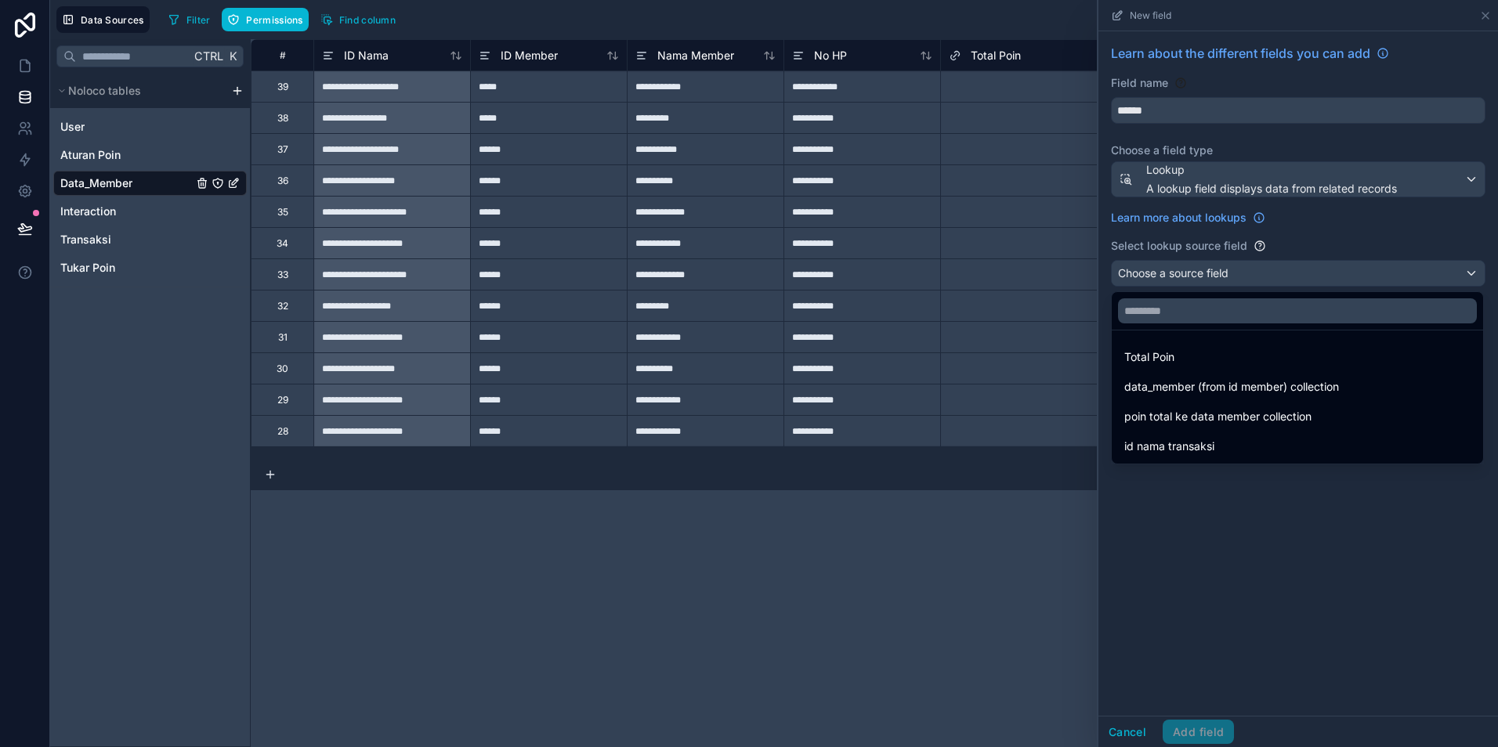
click at [1130, 738] on div at bounding box center [1298, 373] width 400 height 747
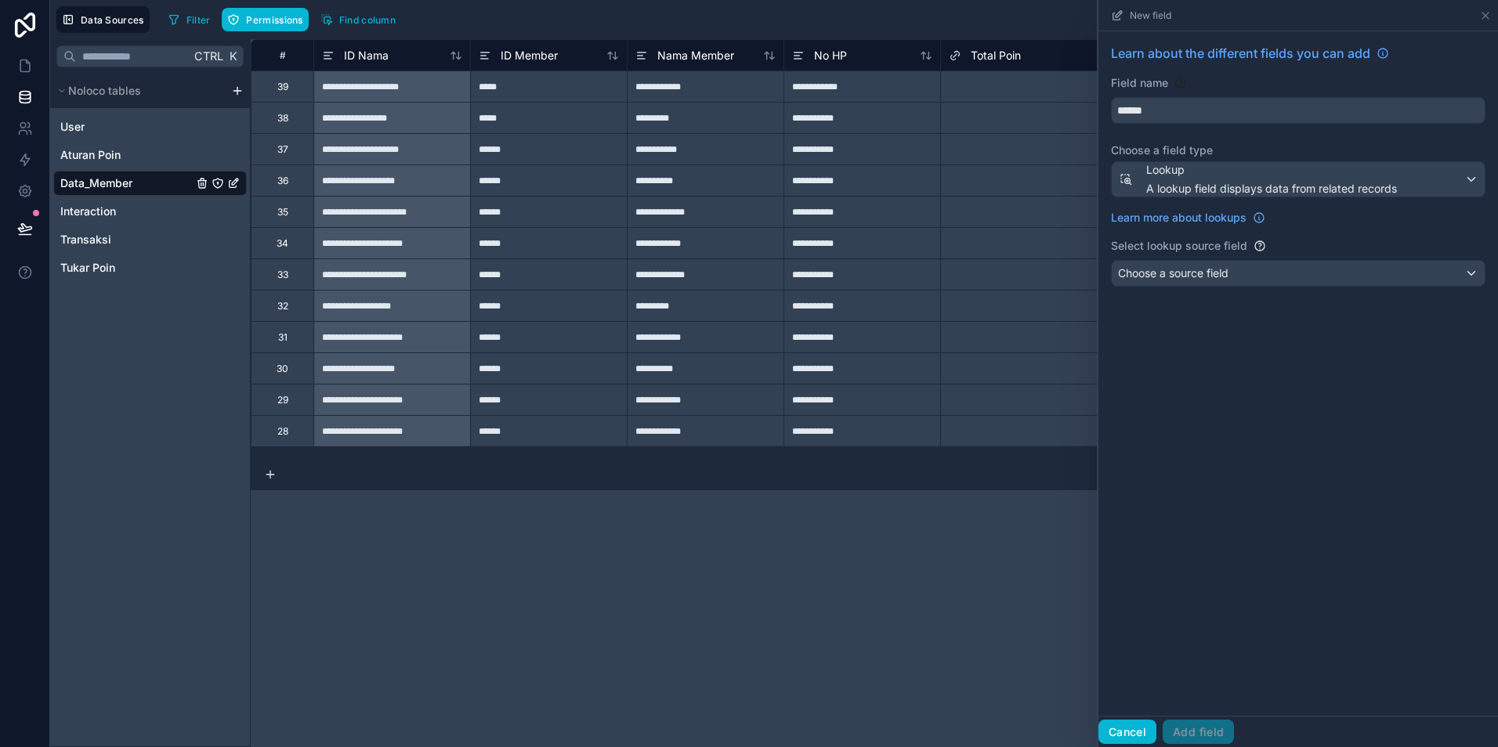
click at [1130, 738] on button "Cancel" at bounding box center [1127, 732] width 58 height 25
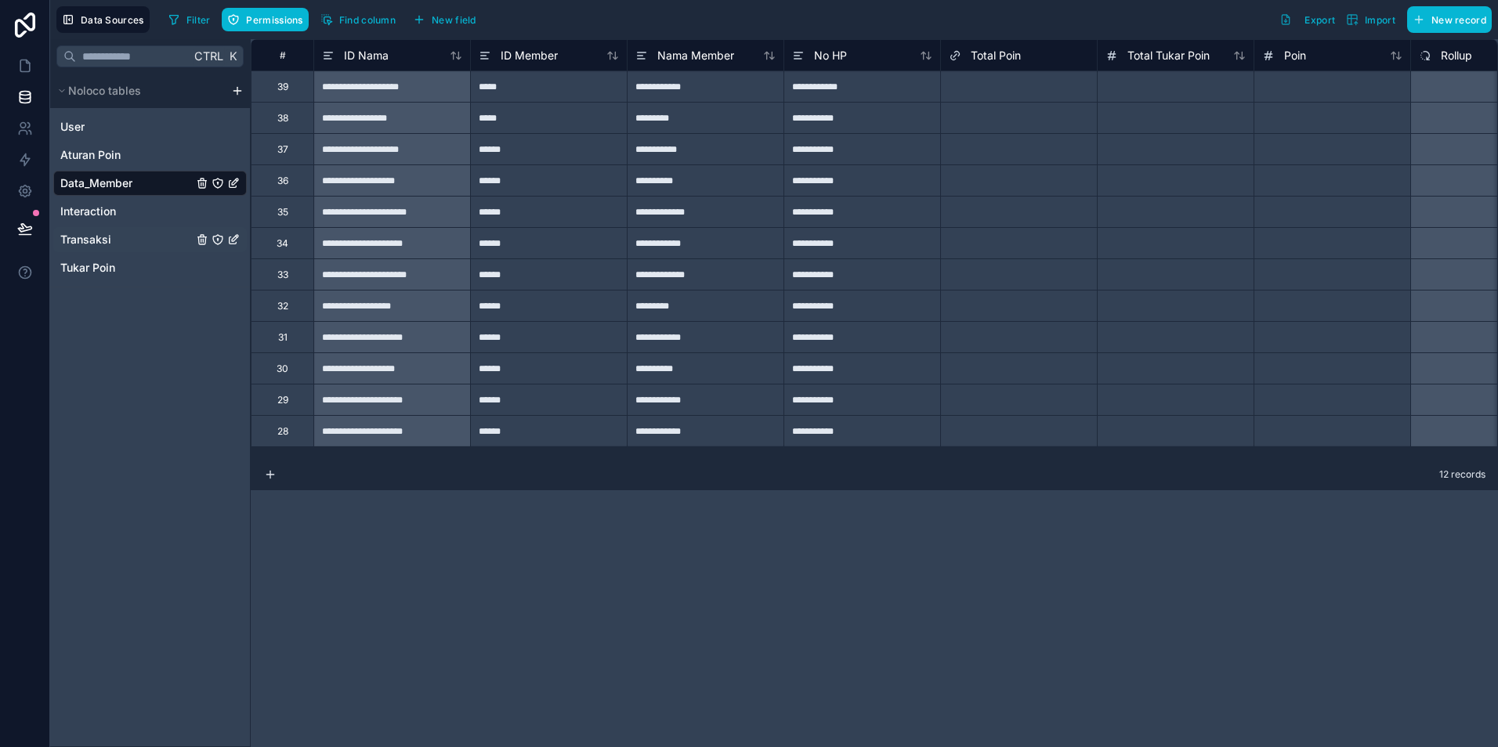
click at [95, 243] on span "Transaksi" at bounding box center [85, 240] width 51 height 16
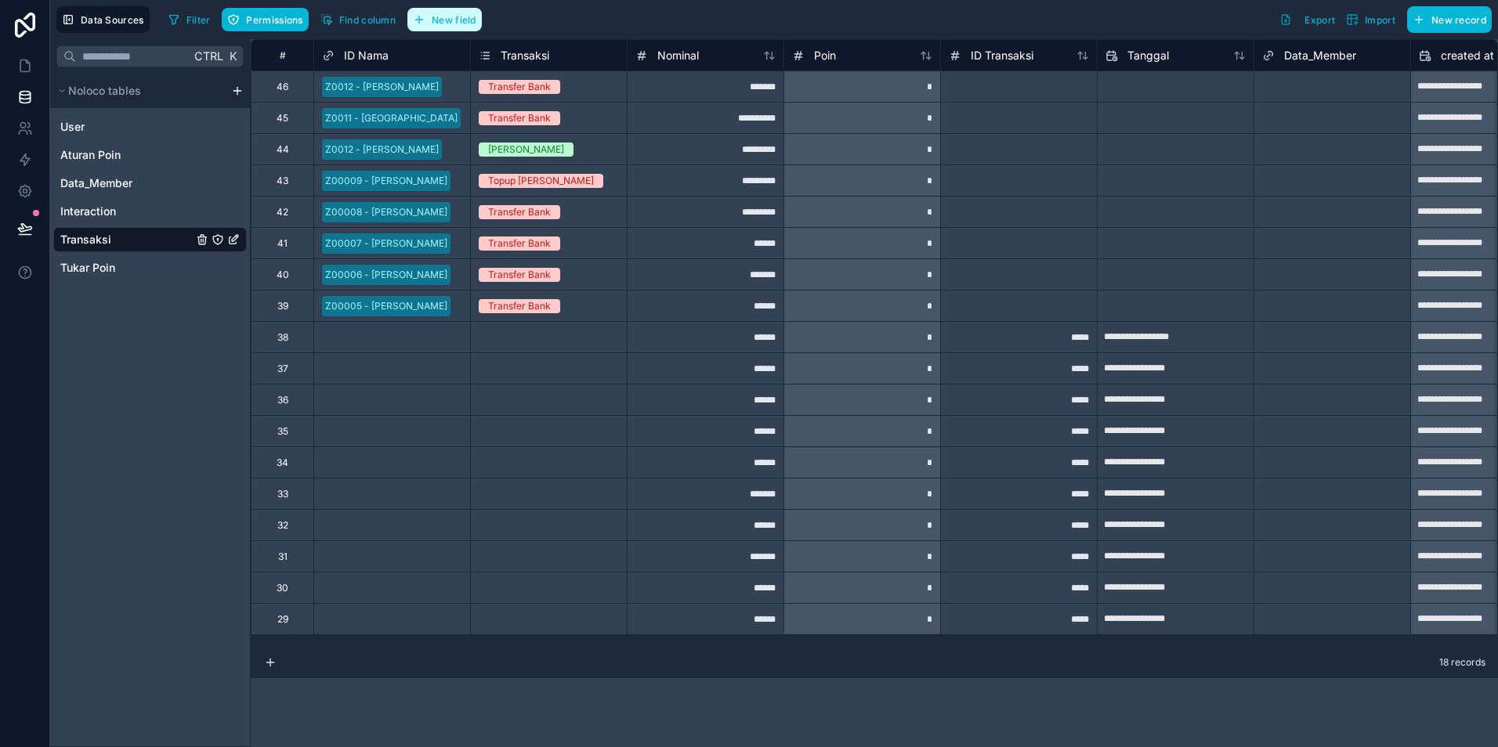
click at [452, 20] on span "New field" at bounding box center [454, 20] width 45 height 12
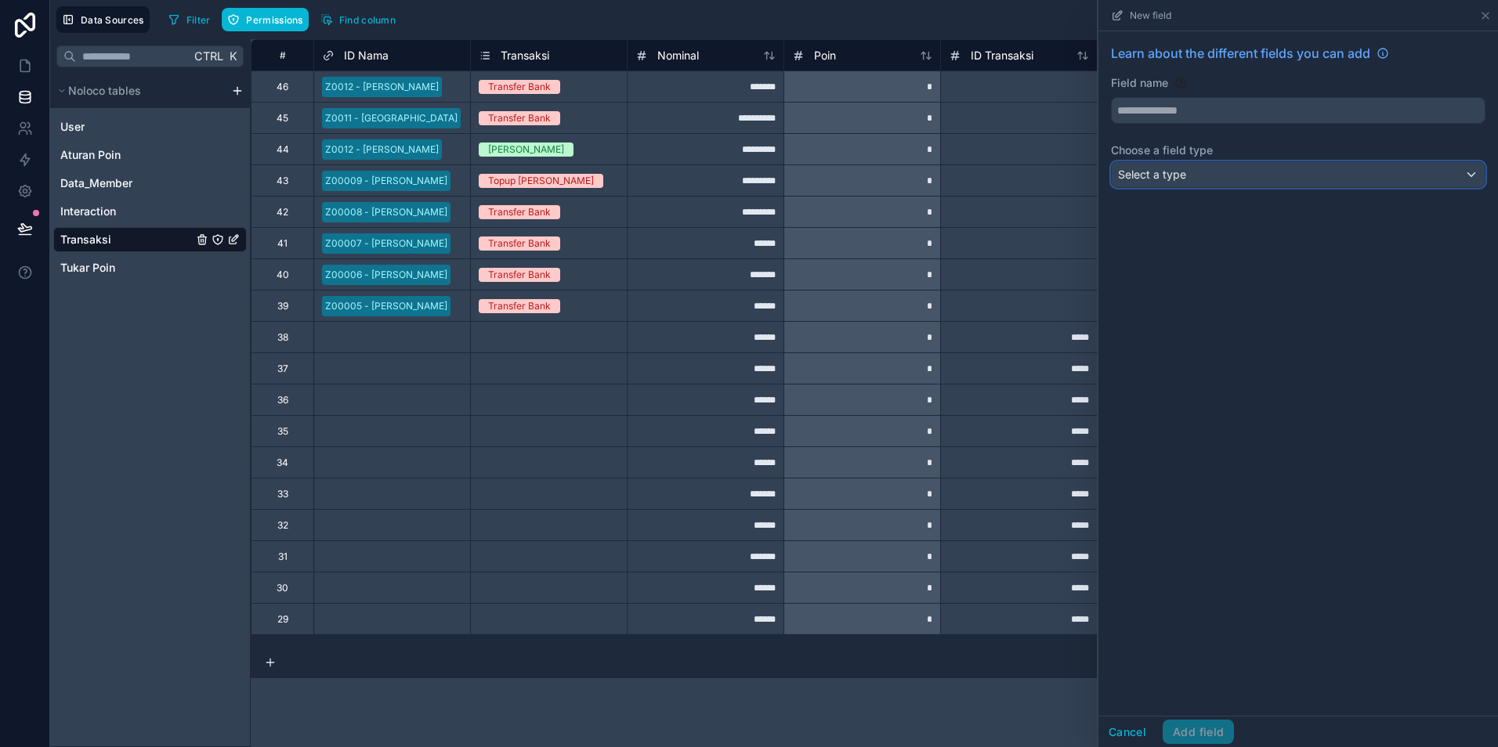
click at [1166, 171] on span "Select a type" at bounding box center [1152, 174] width 68 height 13
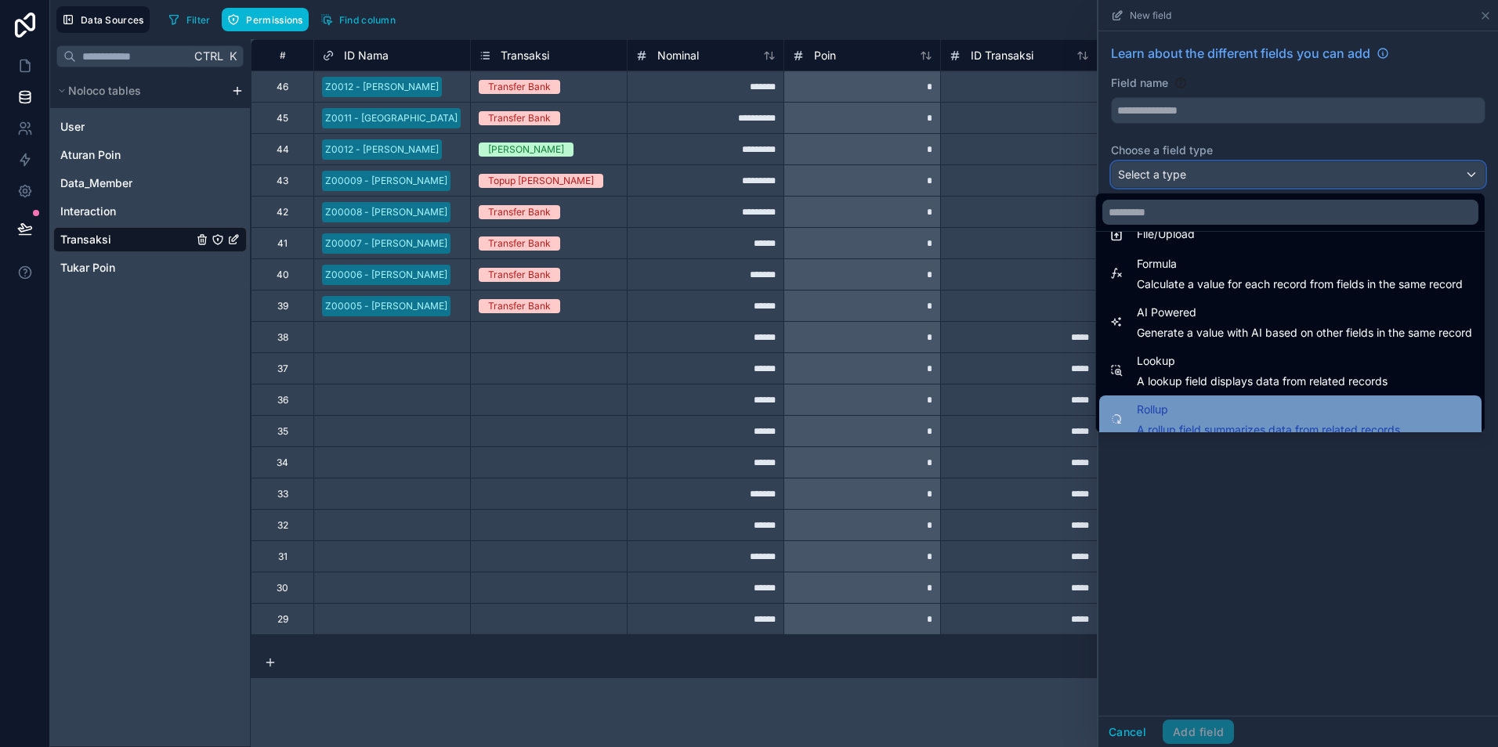
scroll to position [454, 0]
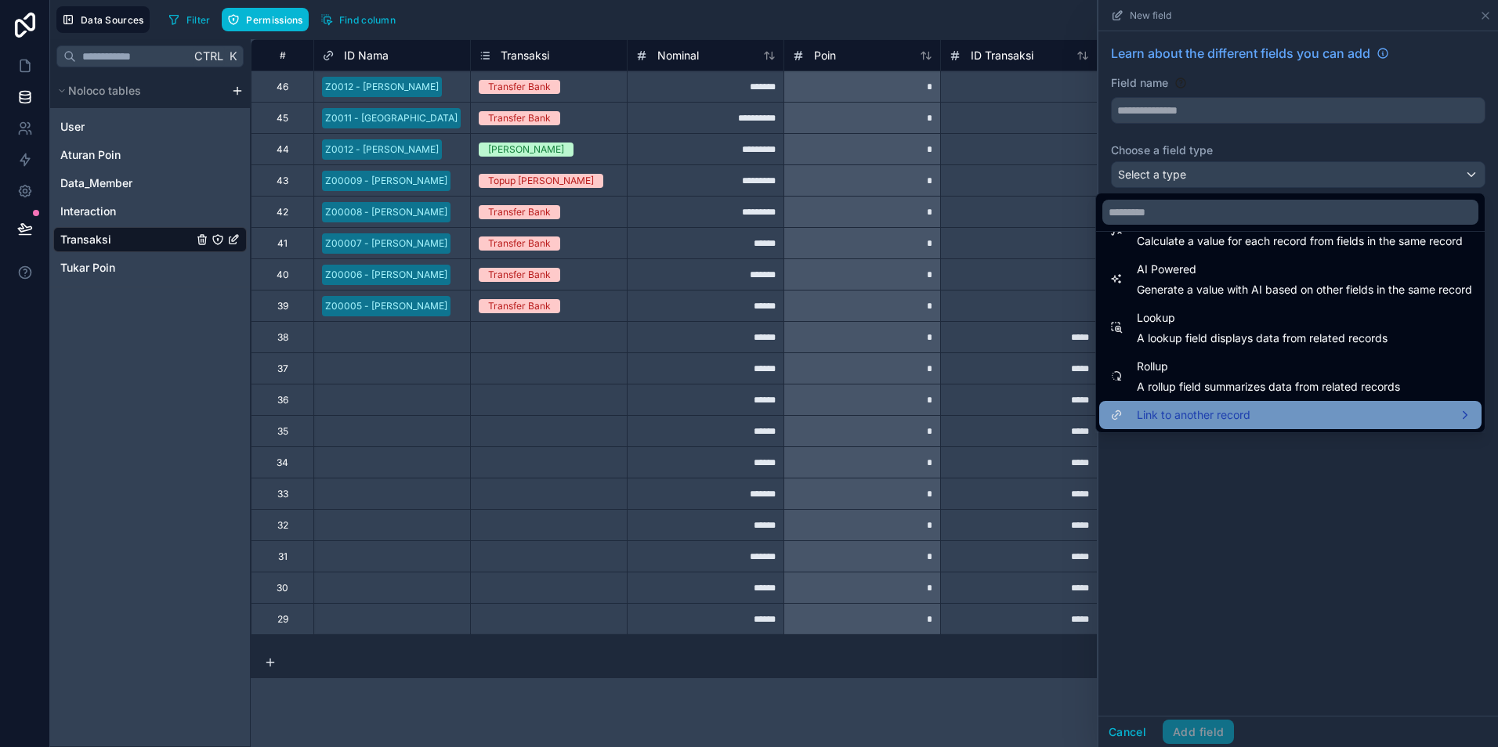
click at [1181, 421] on span "Link to another record" at bounding box center [1194, 415] width 114 height 19
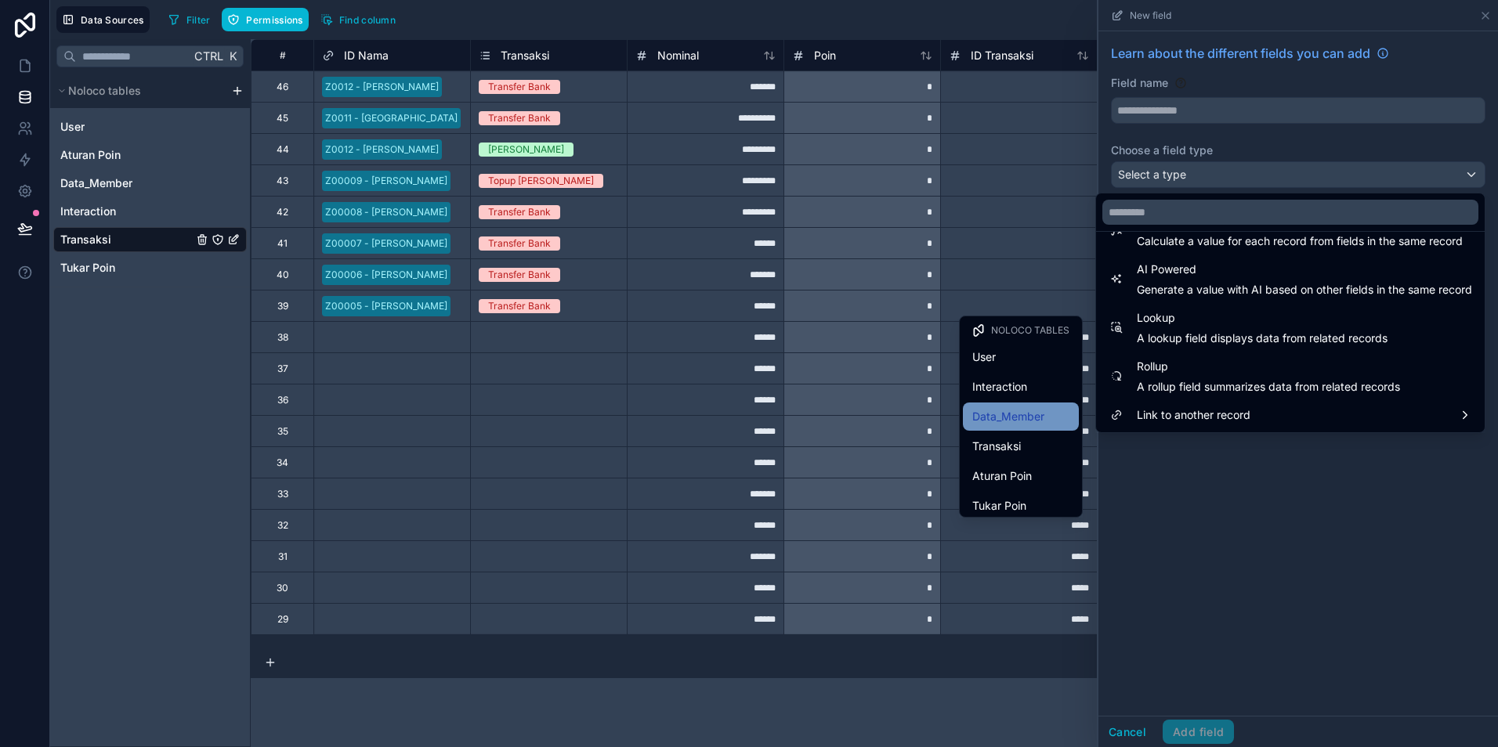
click at [1012, 411] on span "Data_Member" at bounding box center [1008, 416] width 72 height 19
type input "**********"
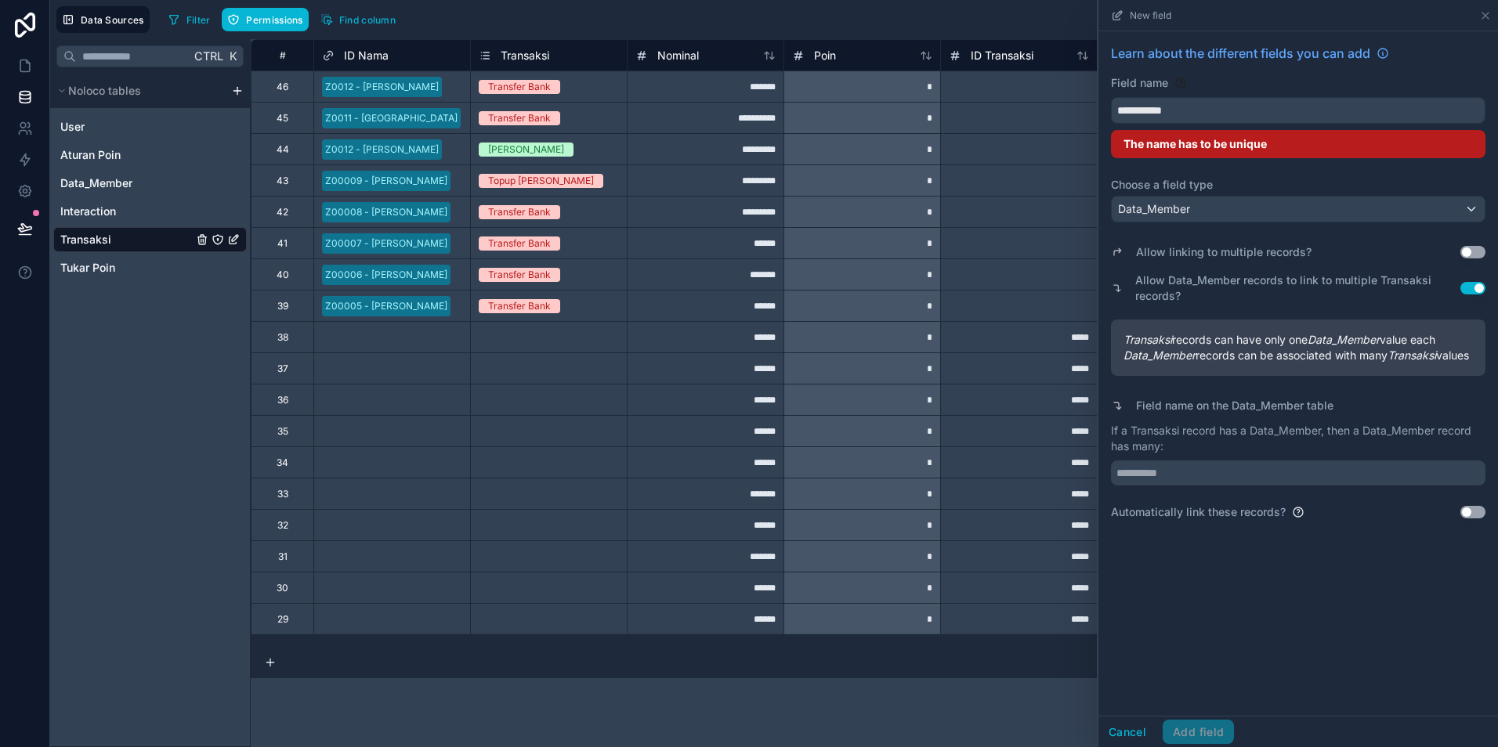
click at [1018, 266] on div at bounding box center [1018, 274] width 157 height 31
click at [1123, 731] on button "Cancel" at bounding box center [1127, 732] width 58 height 25
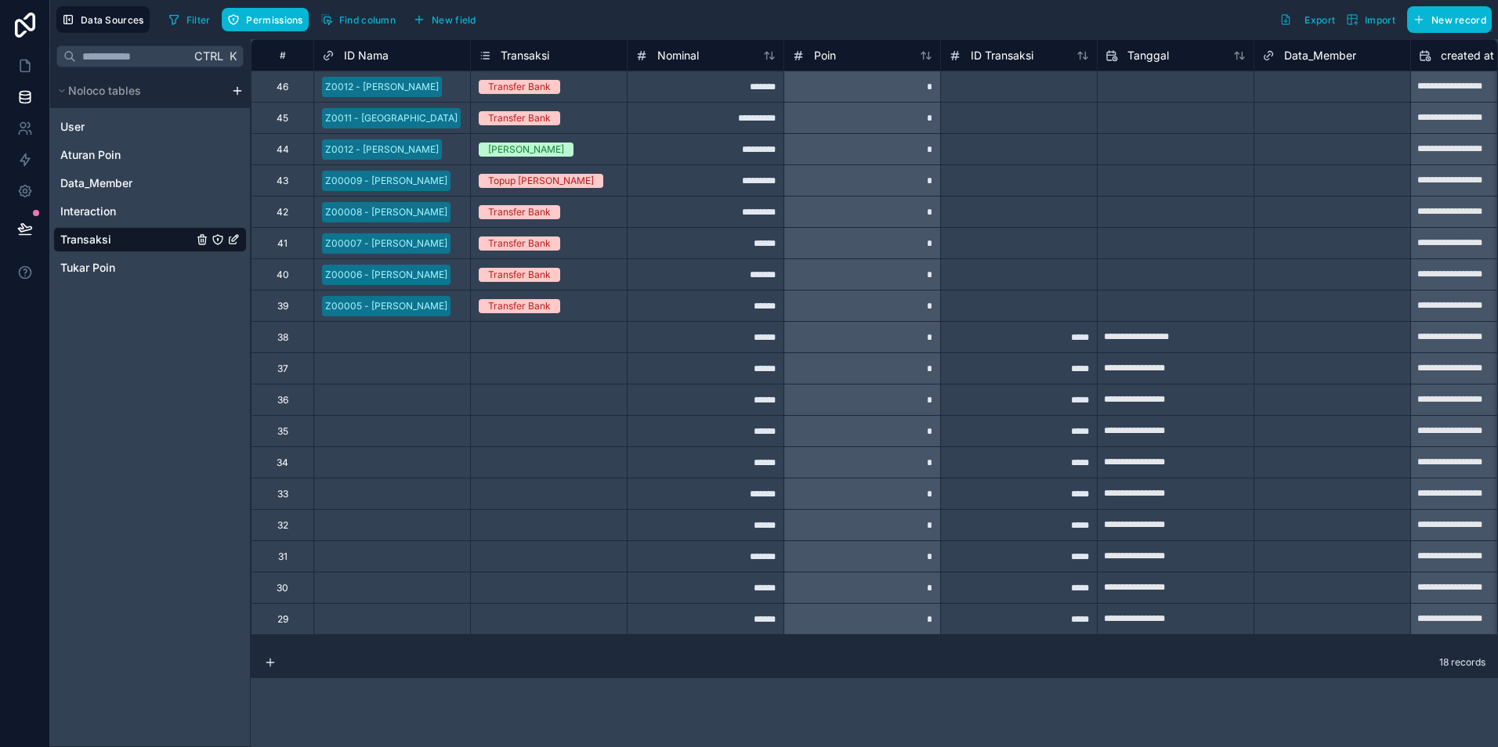
click at [1322, 53] on span "Data_Member" at bounding box center [1320, 56] width 72 height 16
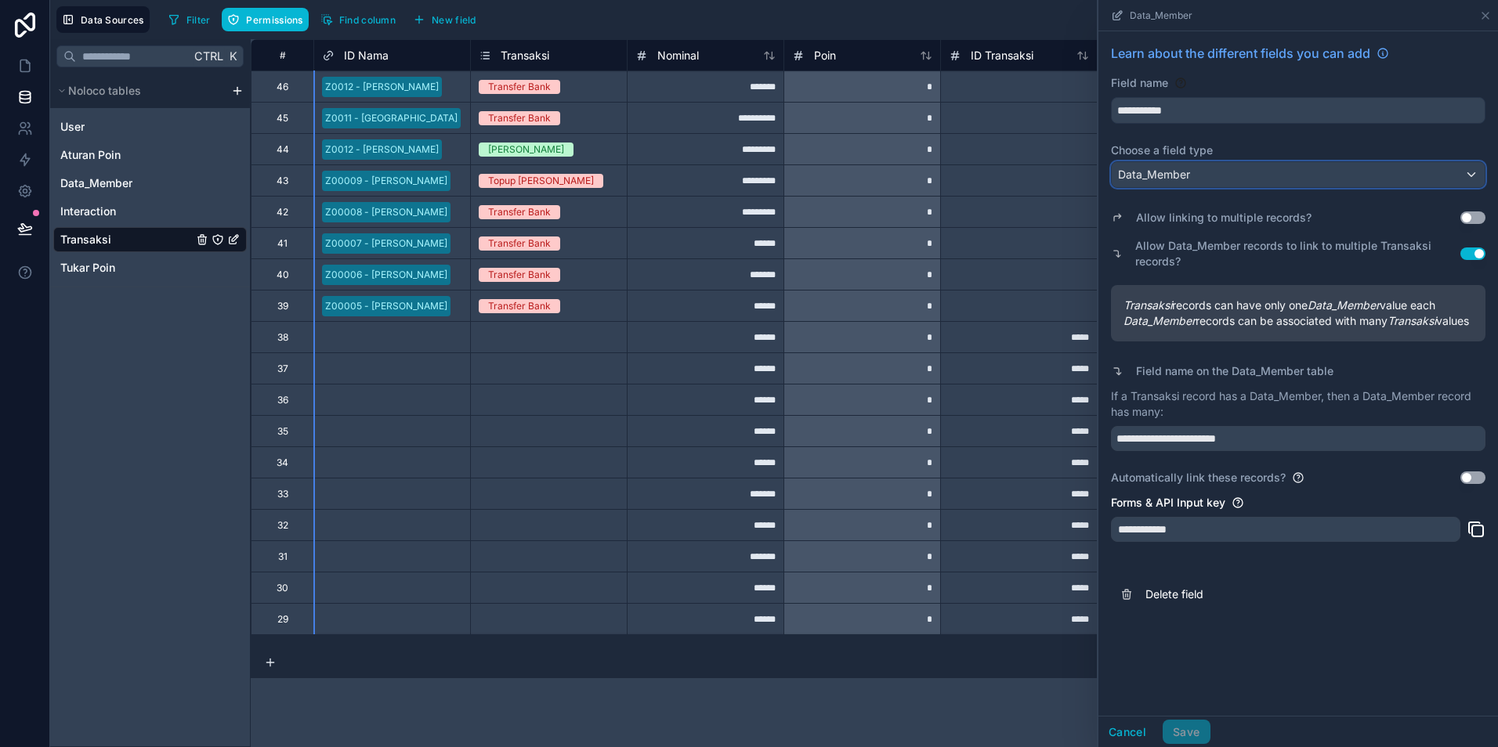
click at [1303, 179] on div "Data_Member" at bounding box center [1298, 174] width 373 height 25
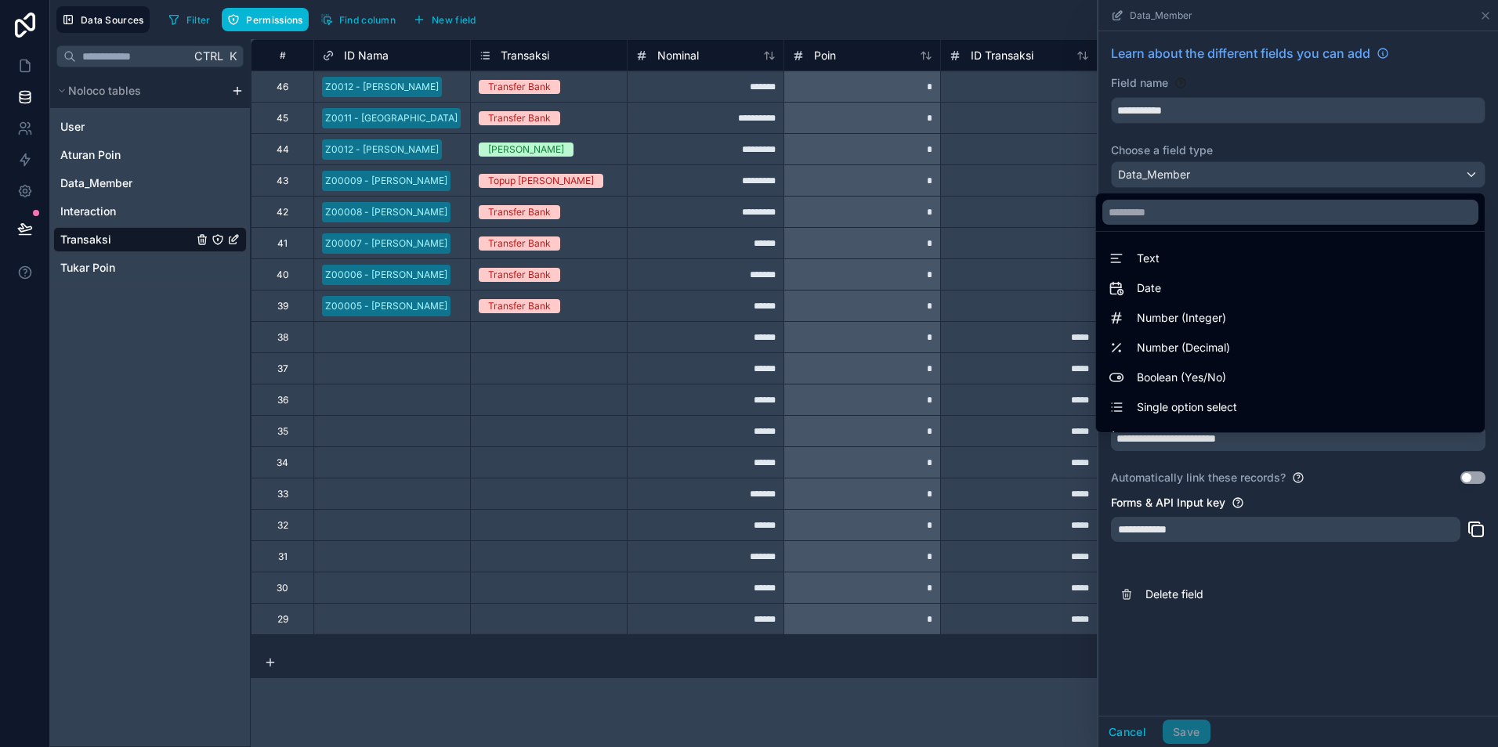
click at [1303, 179] on div at bounding box center [1298, 373] width 400 height 747
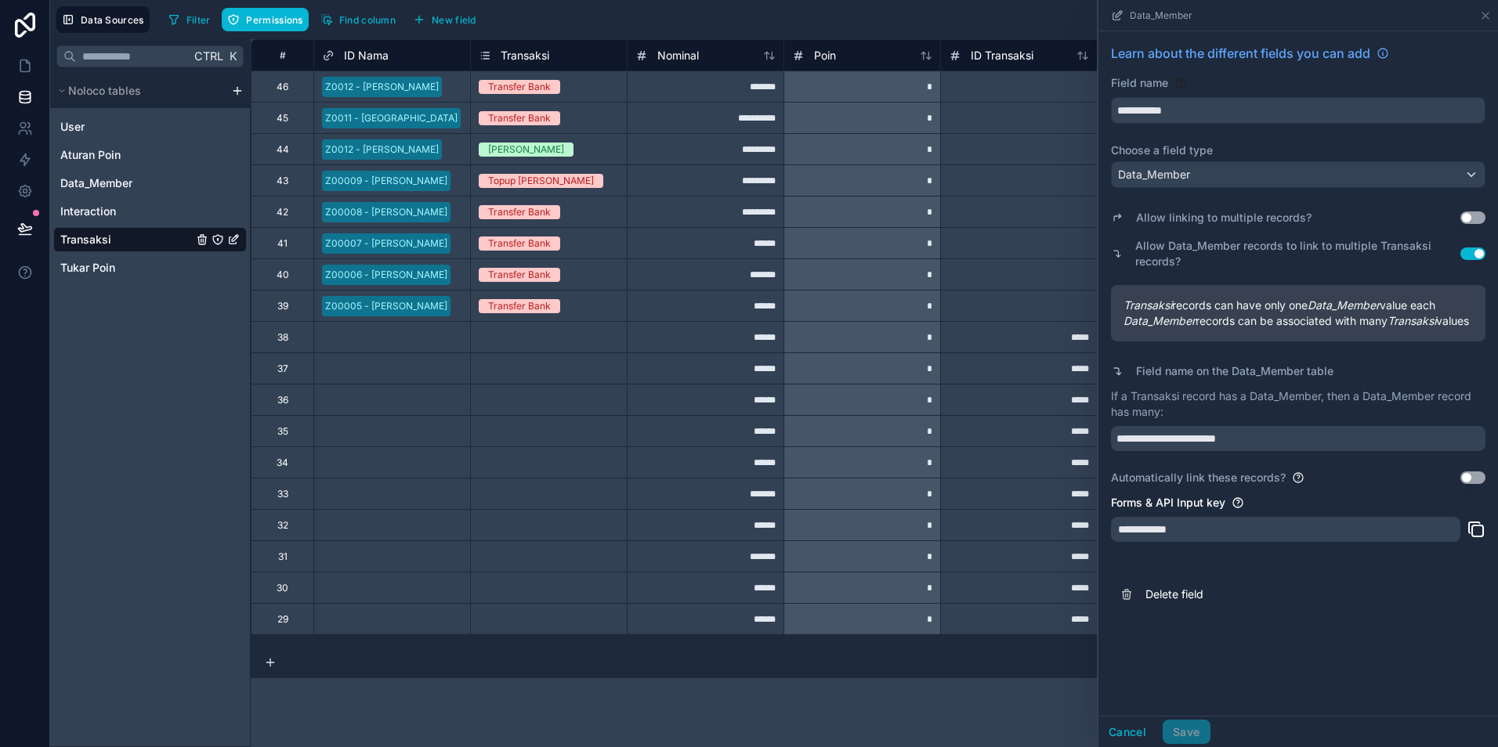
click at [1470, 484] on button "Use setting" at bounding box center [1472, 478] width 25 height 13
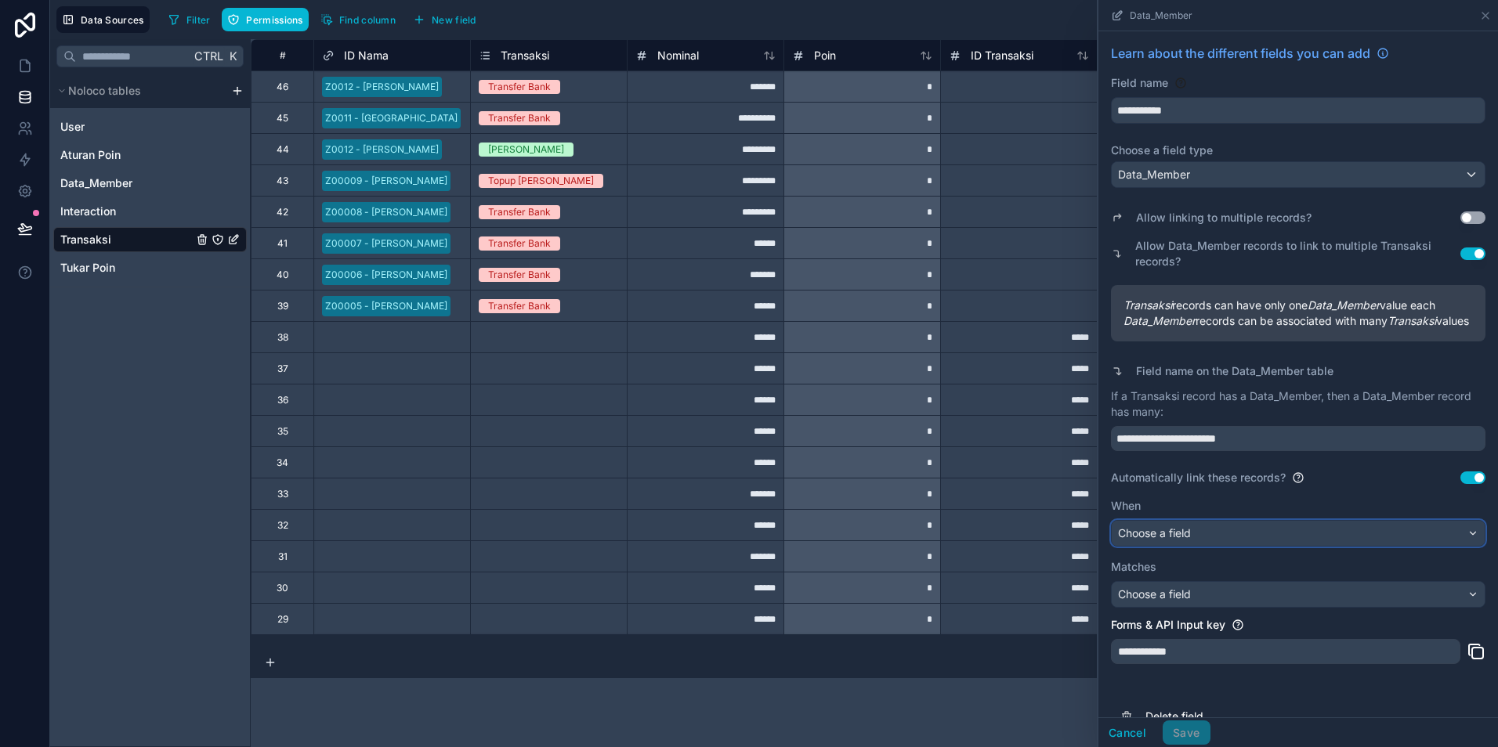
click at [1240, 546] on div "Choose a field" at bounding box center [1298, 533] width 373 height 25
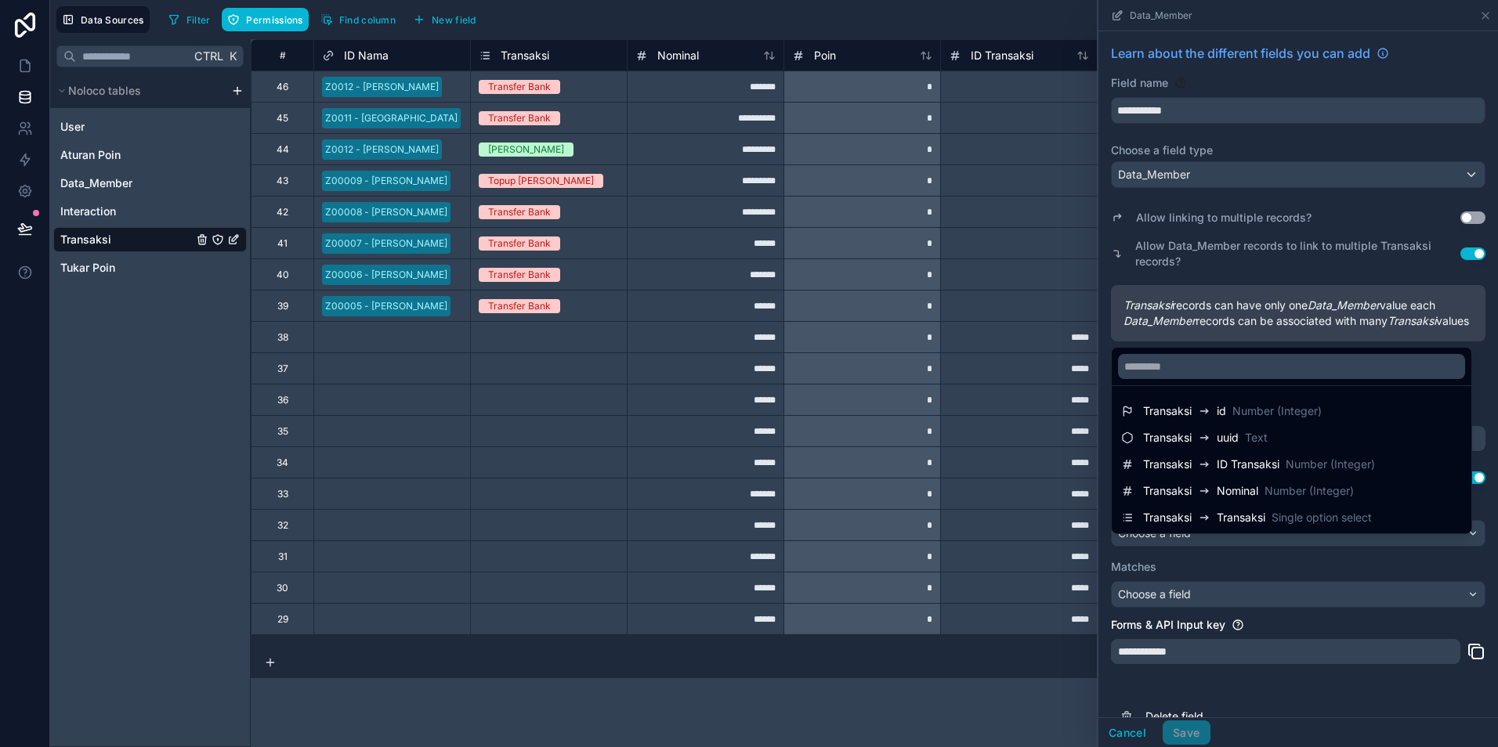
click at [1337, 613] on div at bounding box center [1298, 373] width 400 height 747
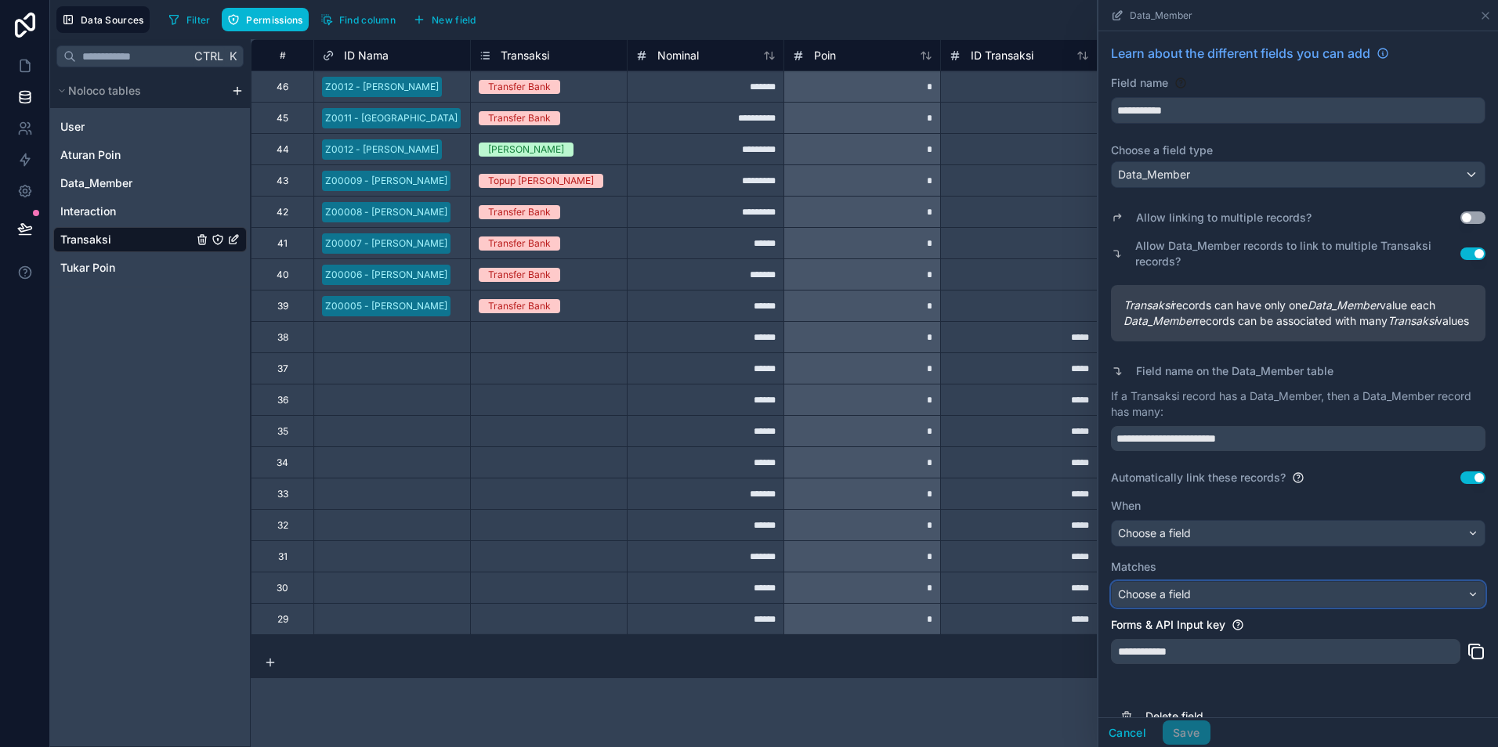
click at [1337, 607] on div "Choose a field" at bounding box center [1298, 594] width 373 height 25
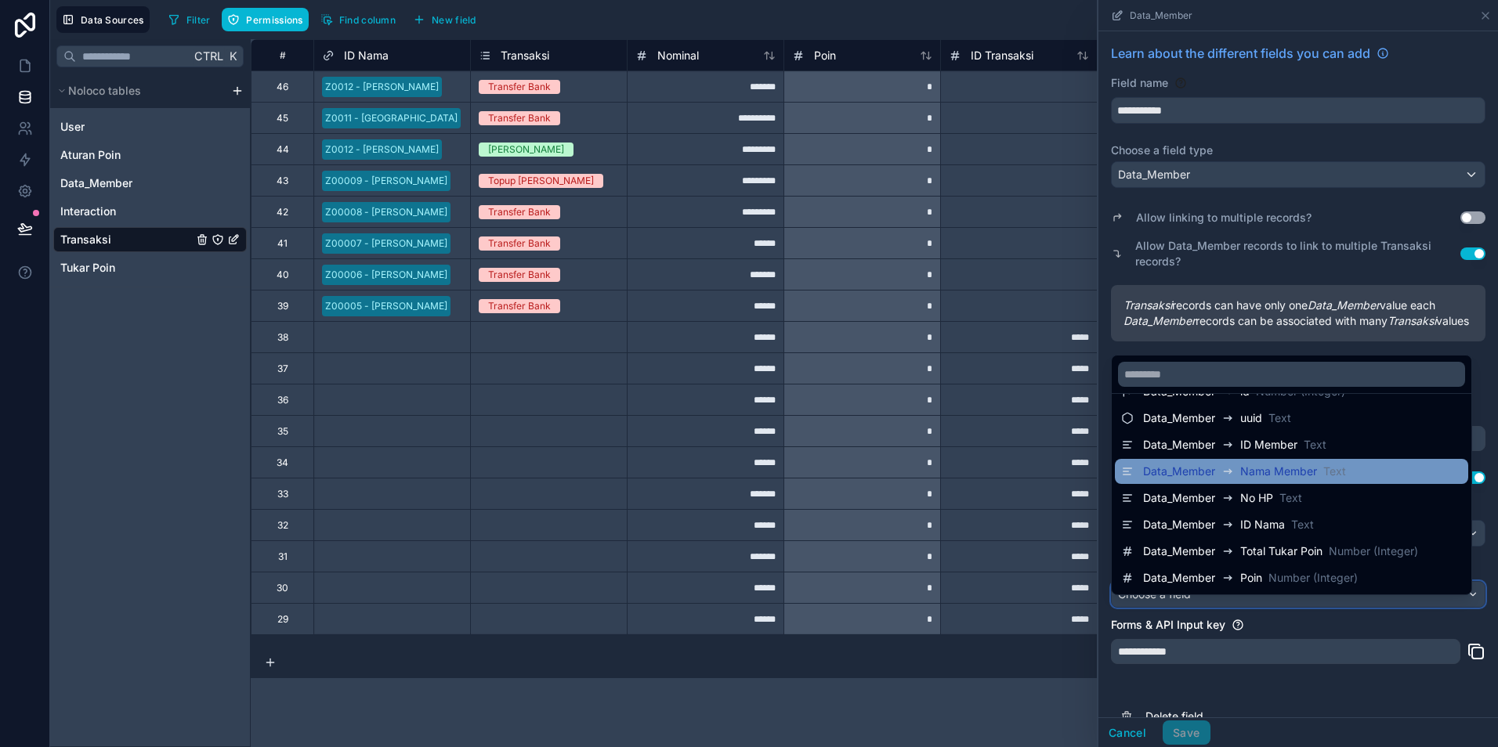
scroll to position [53, 0]
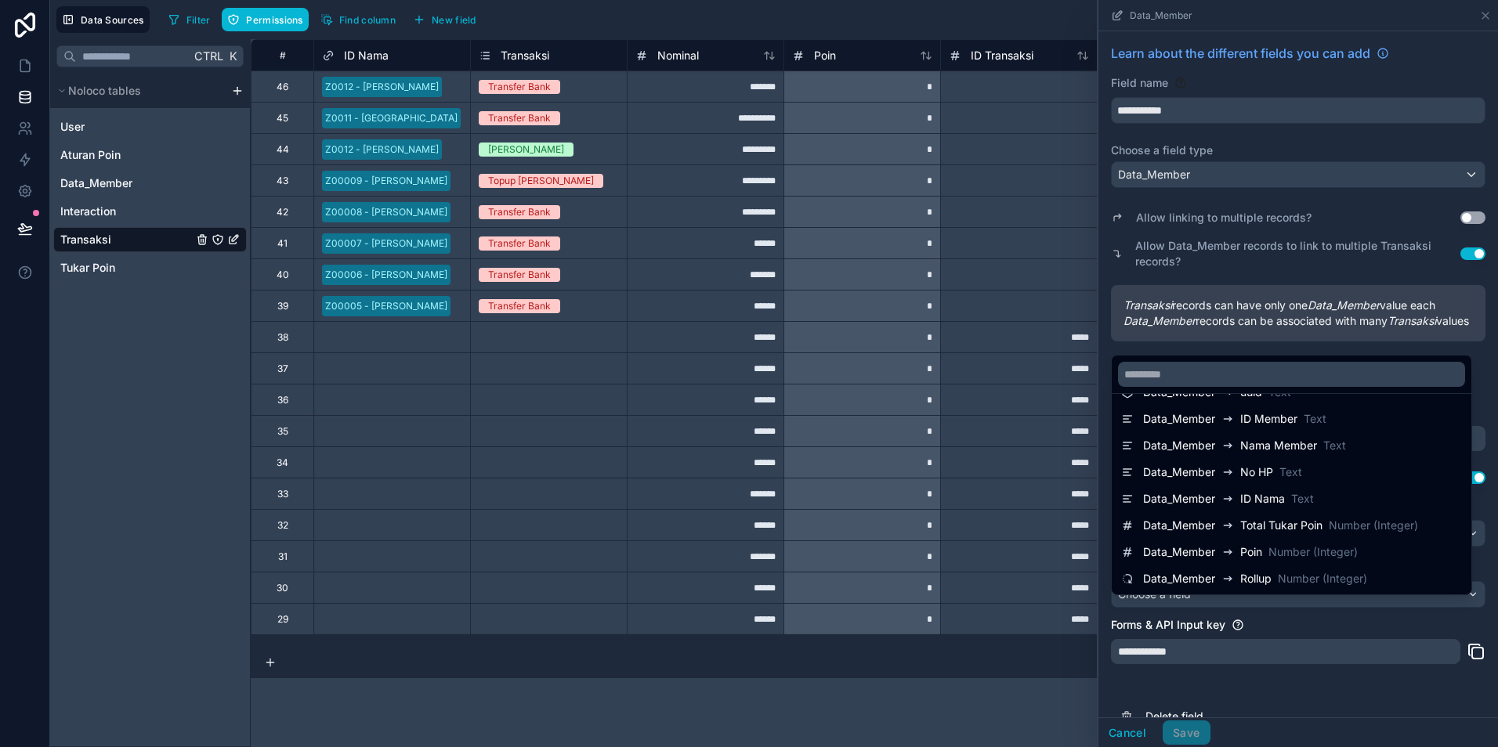
click at [1191, 656] on div at bounding box center [1298, 373] width 400 height 747
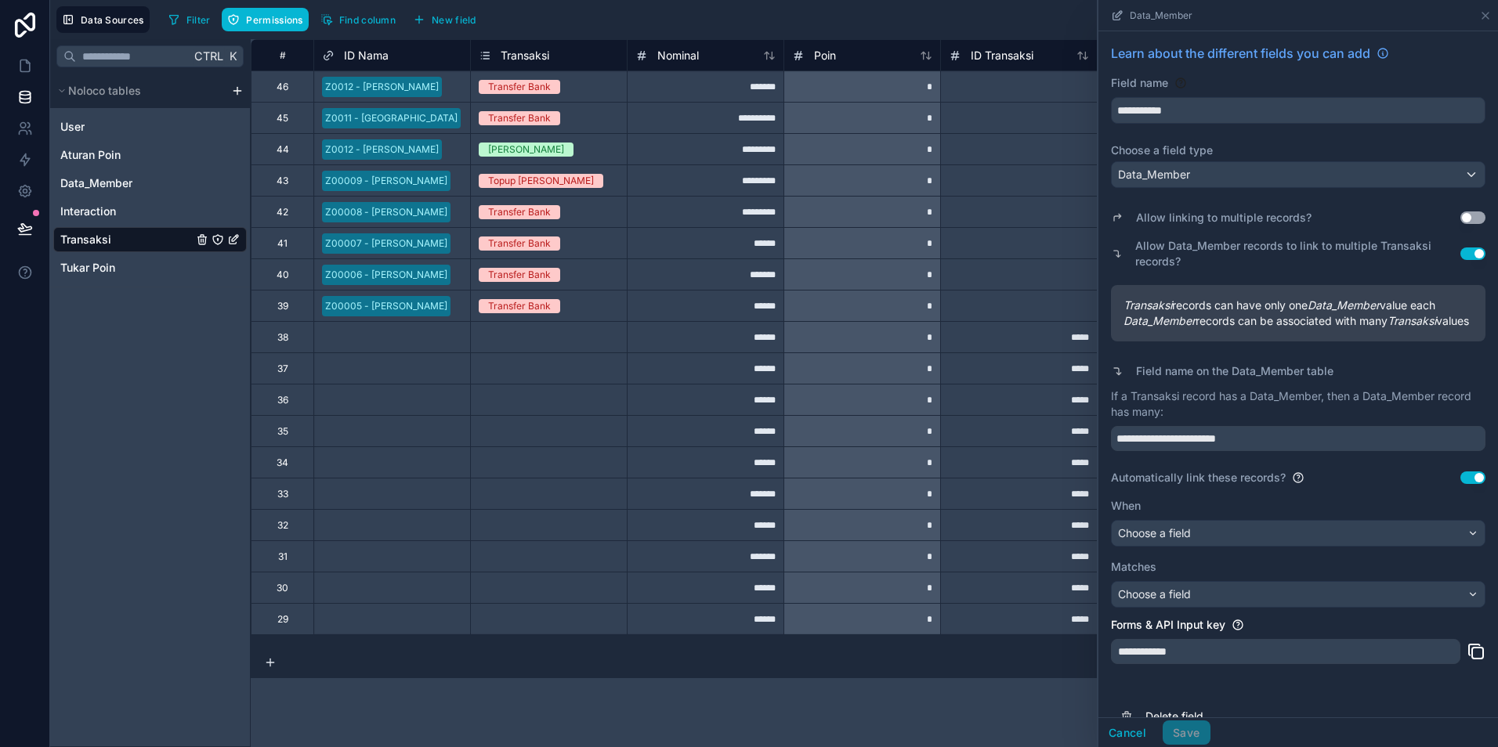
click at [1466, 484] on button "Use setting" at bounding box center [1472, 478] width 25 height 13
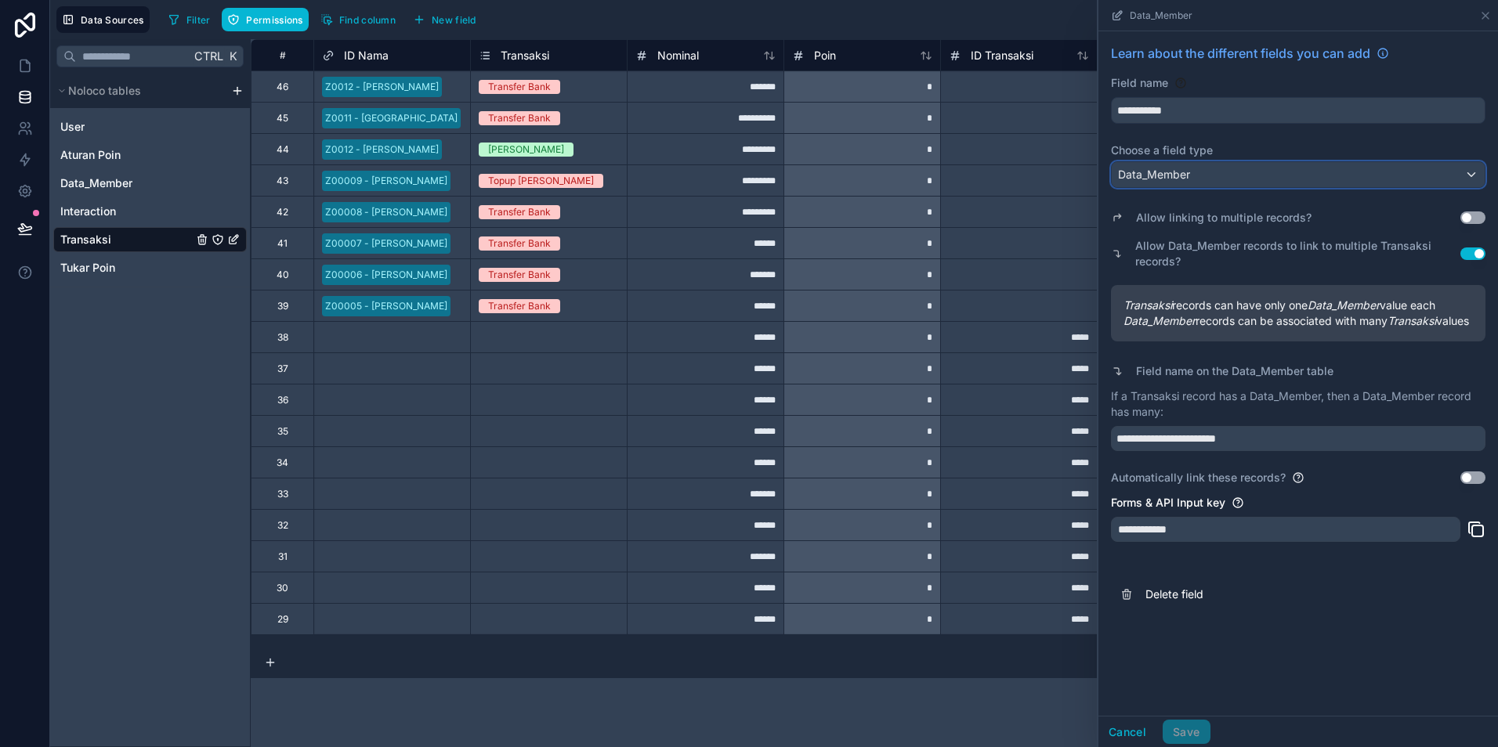
click at [1203, 173] on div "Data_Member" at bounding box center [1298, 174] width 373 height 25
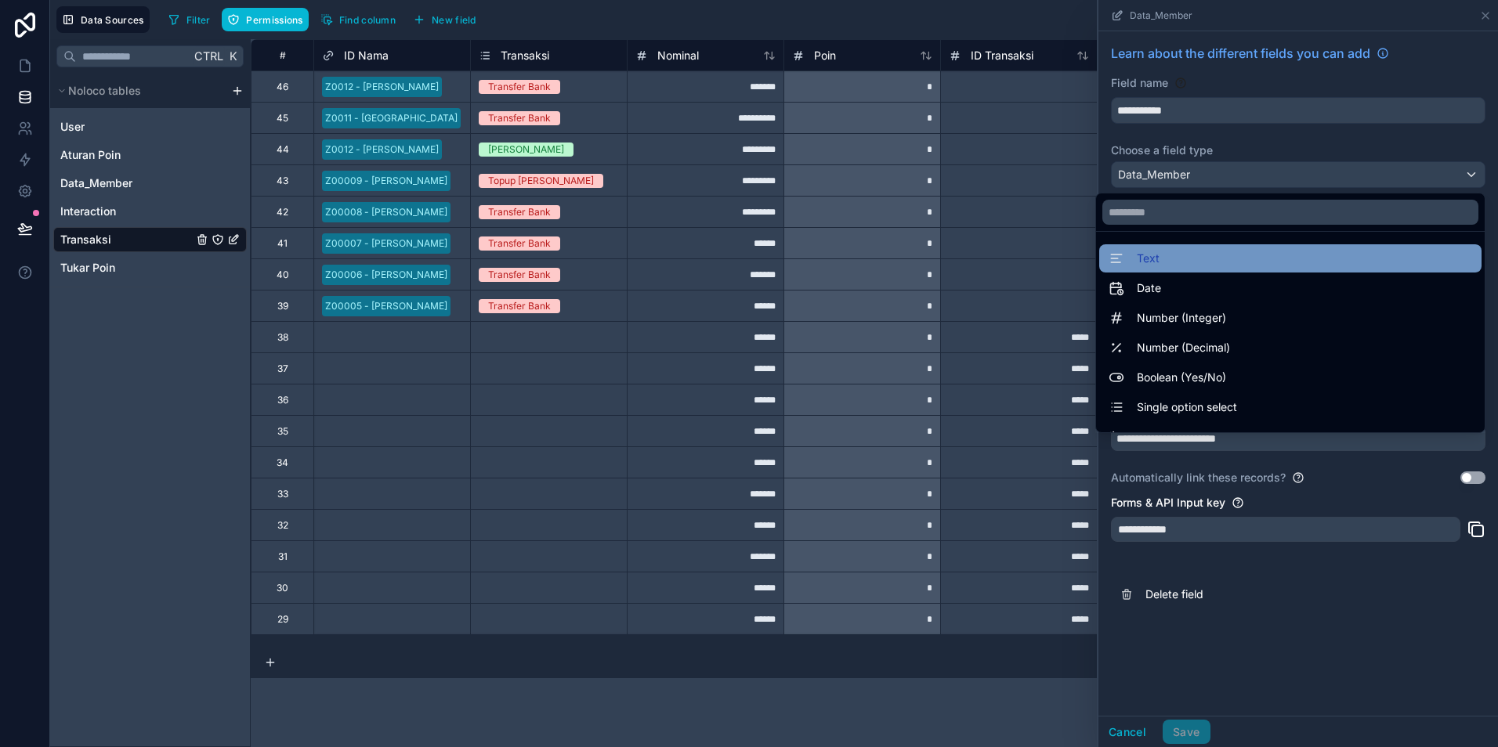
click at [1152, 259] on div "Text" at bounding box center [1289, 258] width 363 height 19
type input "****"
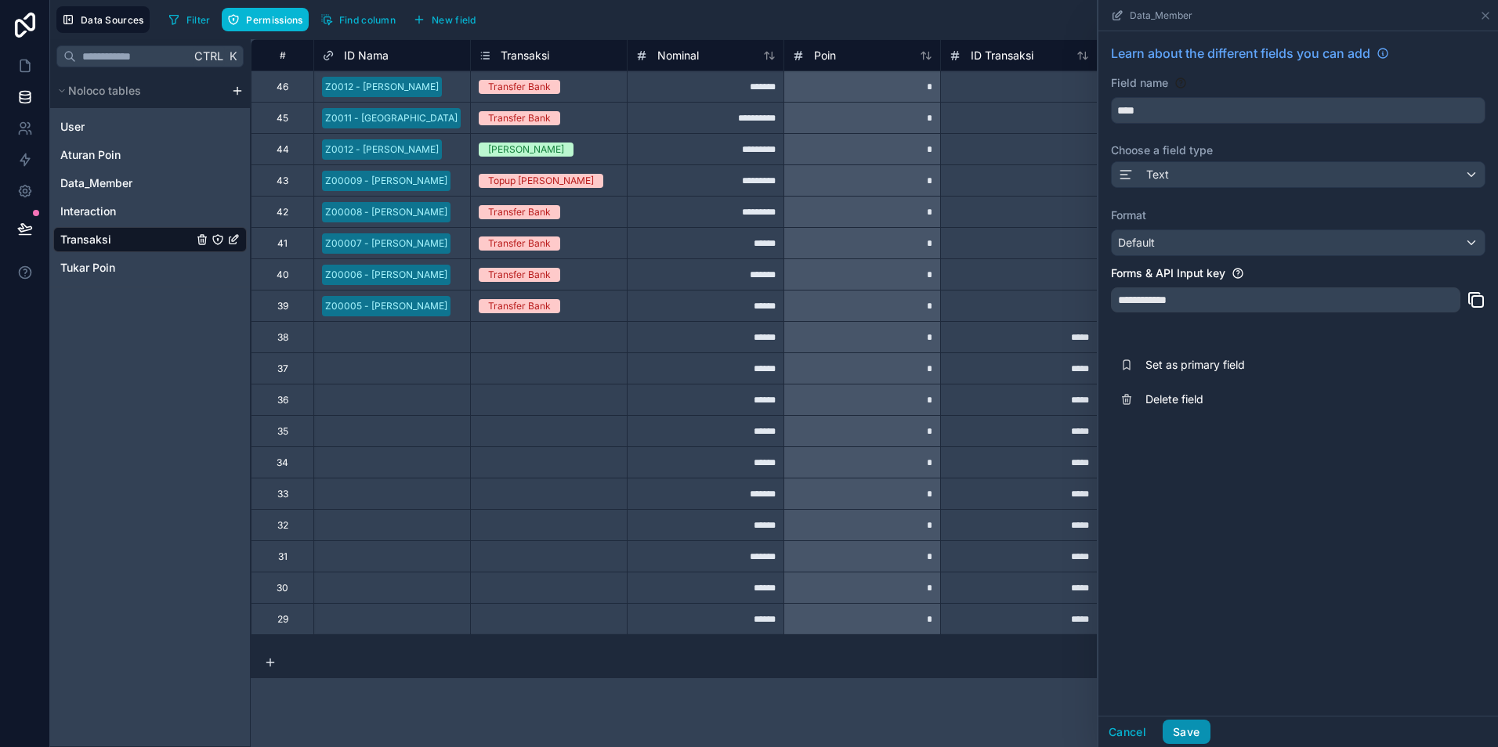
click at [1177, 726] on button "Save" at bounding box center [1186, 732] width 47 height 25
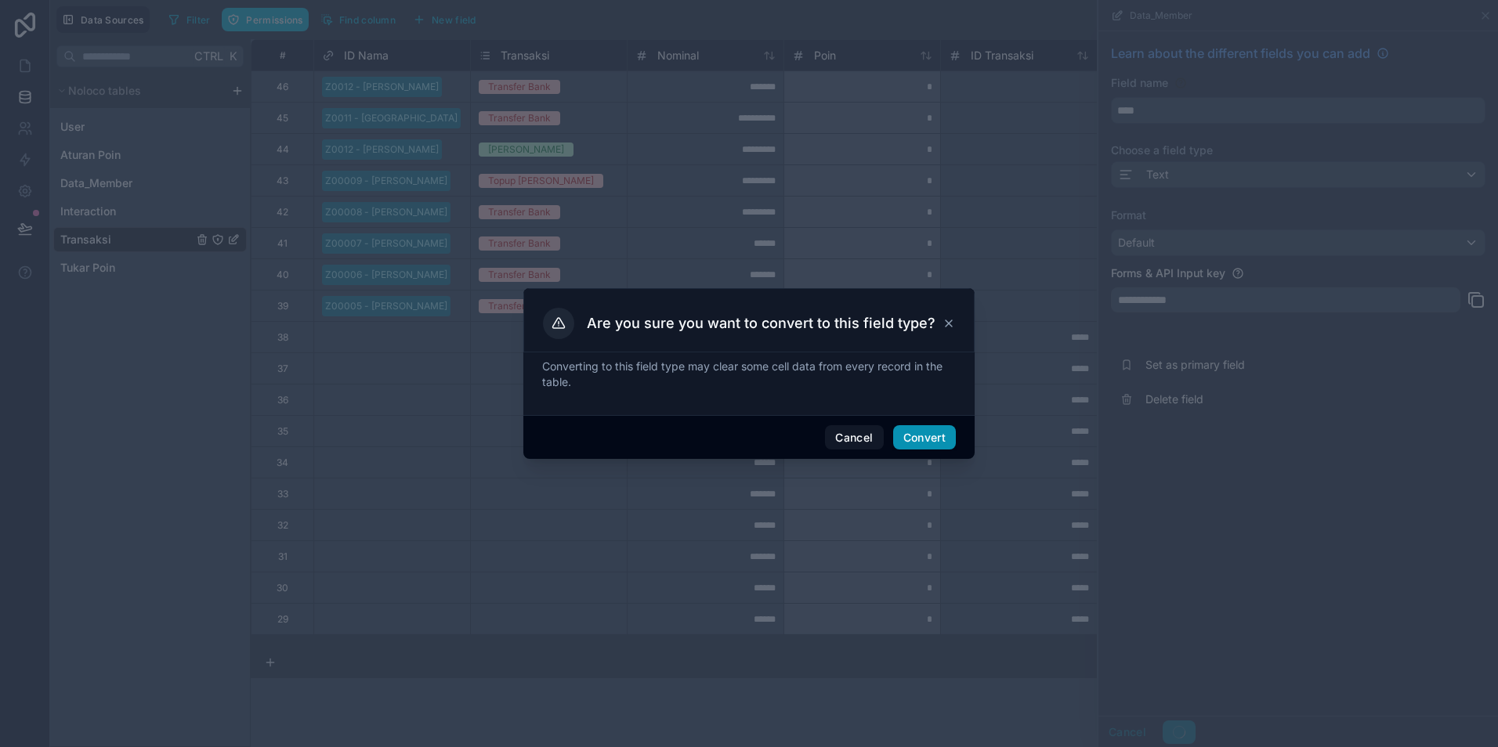
click at [915, 443] on button "Convert" at bounding box center [924, 437] width 63 height 25
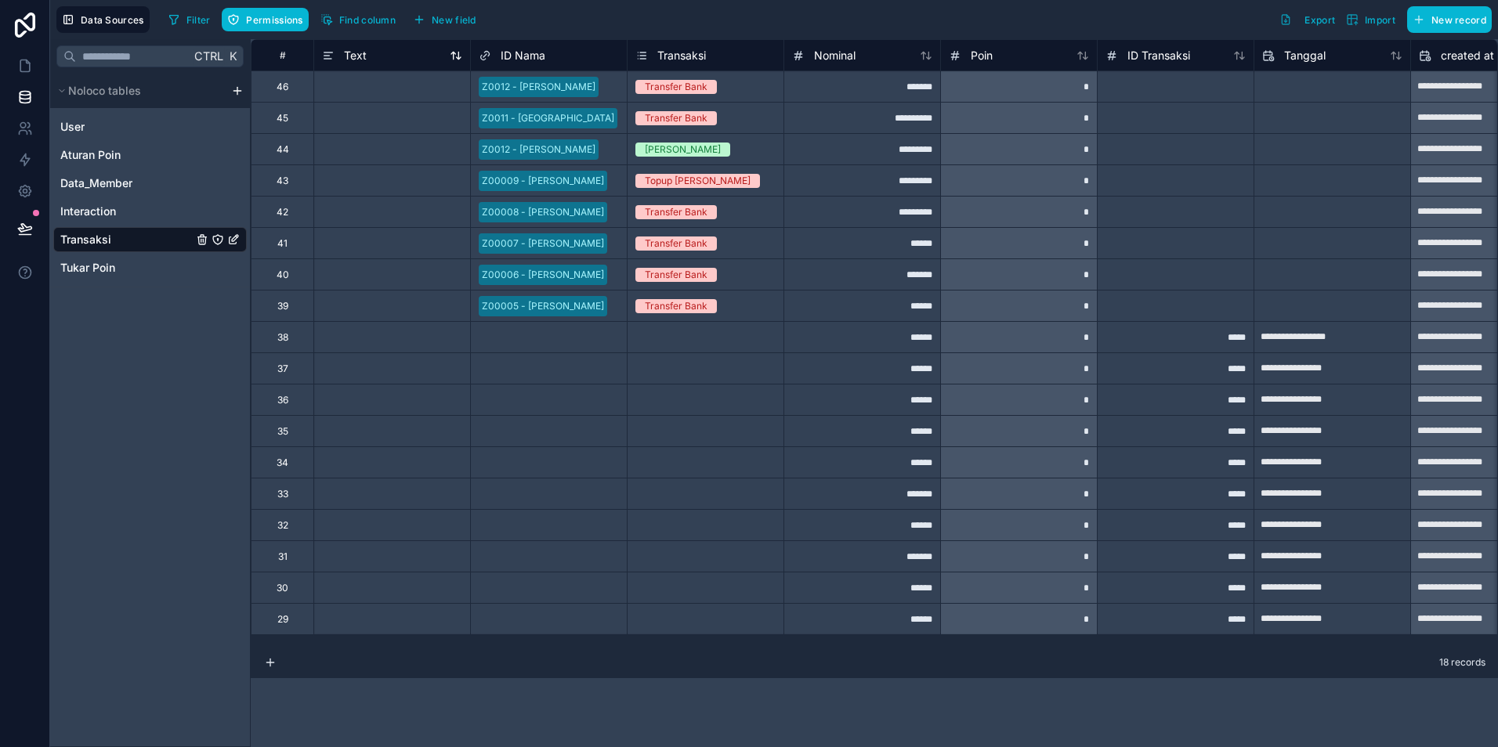
click at [361, 60] on span "Text" at bounding box center [355, 56] width 23 height 16
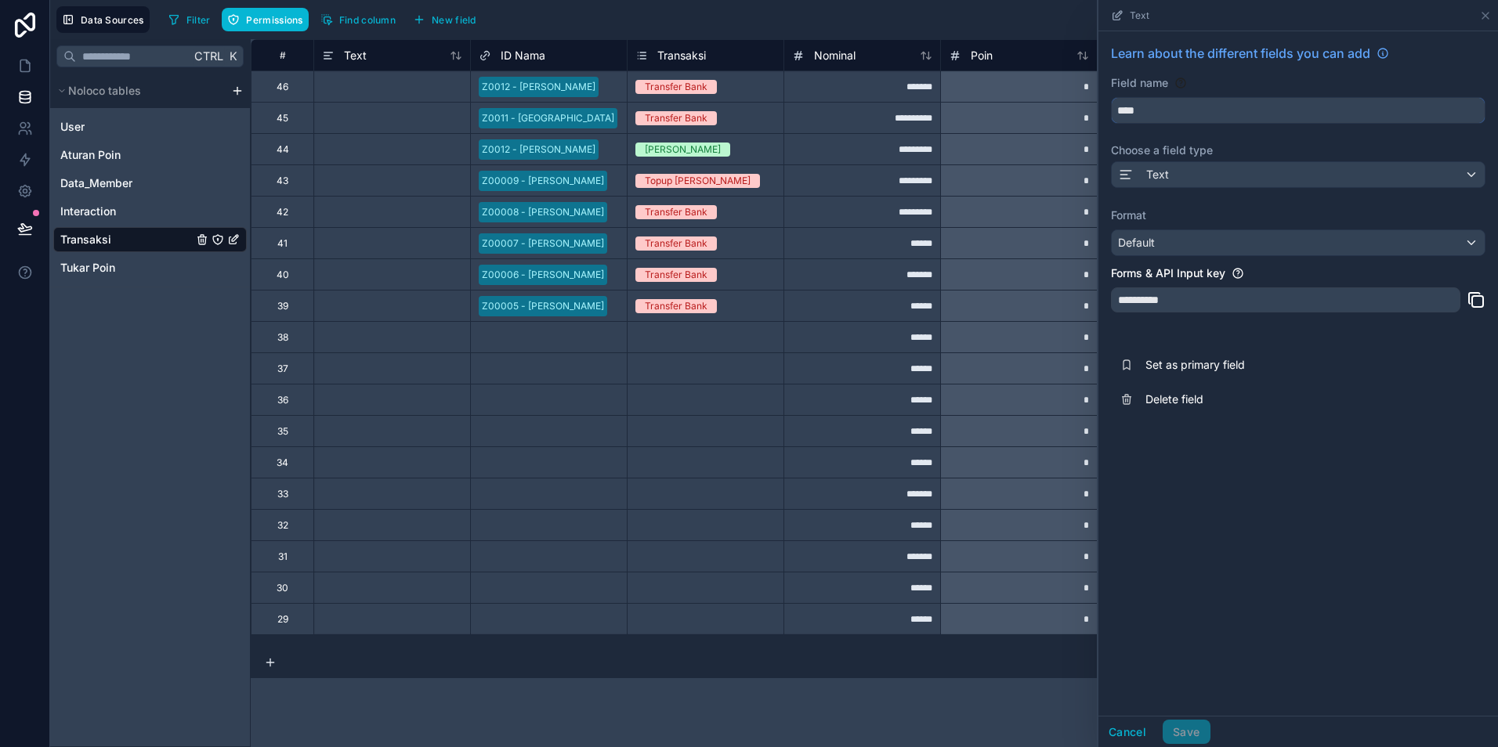
click at [1163, 110] on input "****" at bounding box center [1298, 110] width 373 height 25
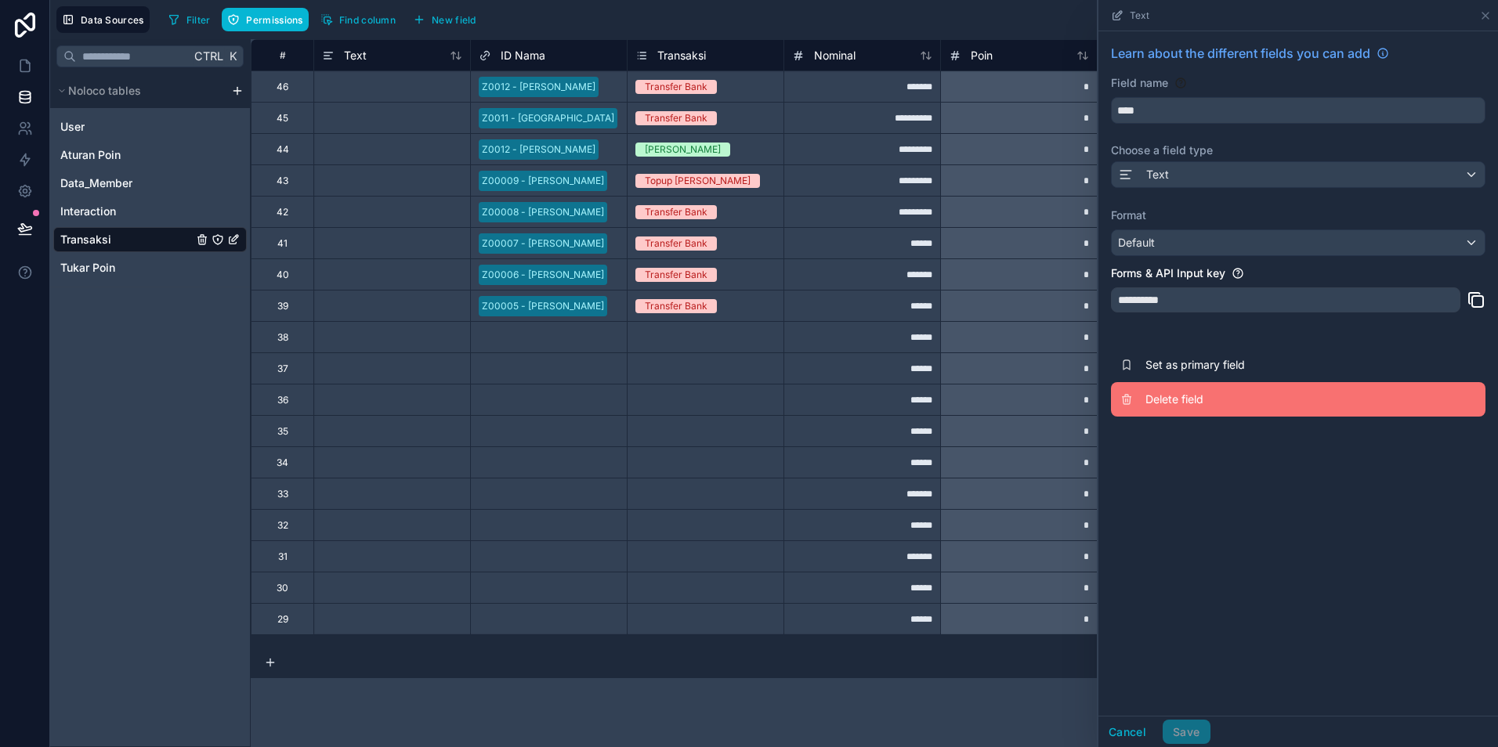
click at [1170, 400] on span "Delete field" at bounding box center [1258, 400] width 226 height 16
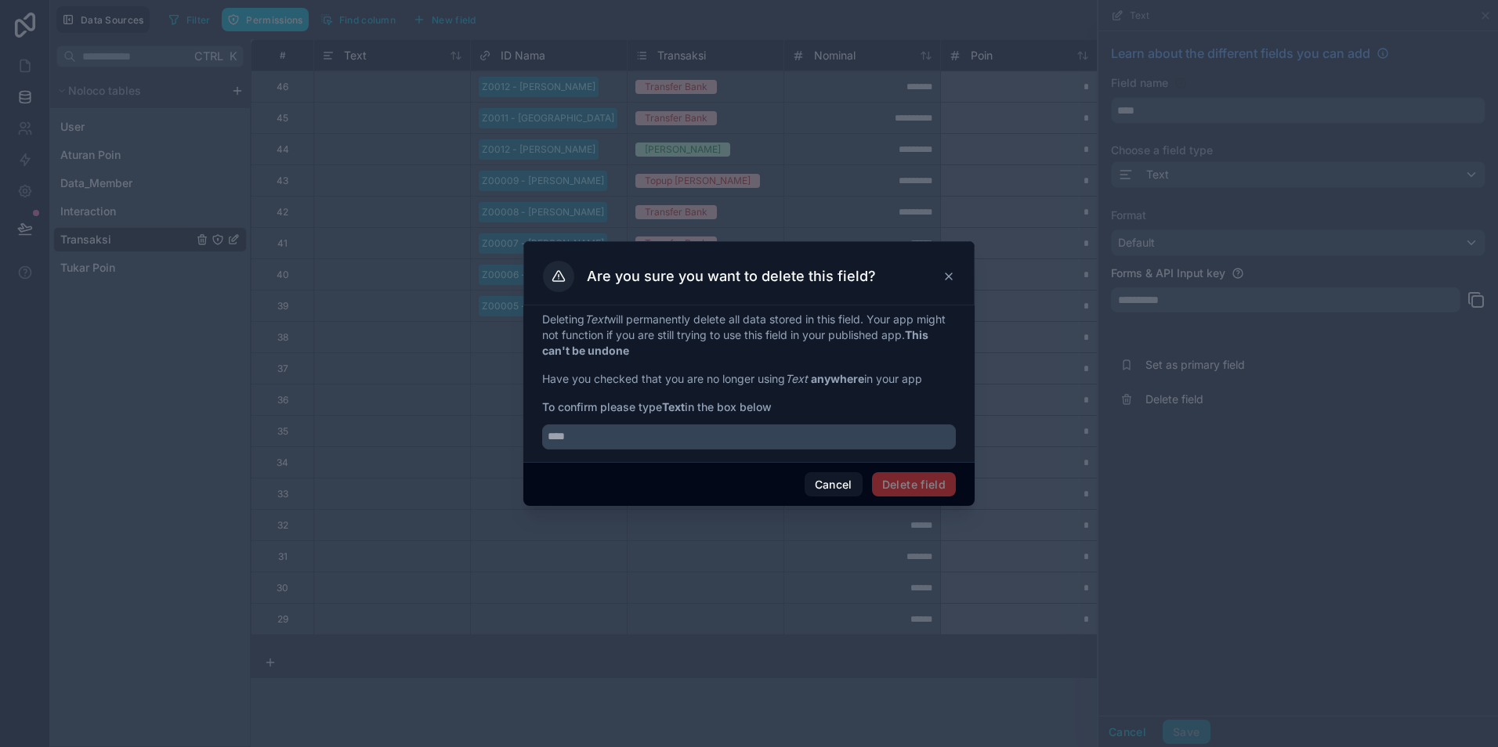
click at [664, 406] on span "To confirm please type Text in the box below" at bounding box center [749, 408] width 414 height 16
drag, startPoint x: 668, startPoint y: 410, endPoint x: 688, endPoint y: 410, distance: 19.6
click at [685, 410] on strong "Text" at bounding box center [673, 406] width 23 height 13
copy strong "Text"
click at [600, 446] on input "text" at bounding box center [749, 437] width 414 height 25
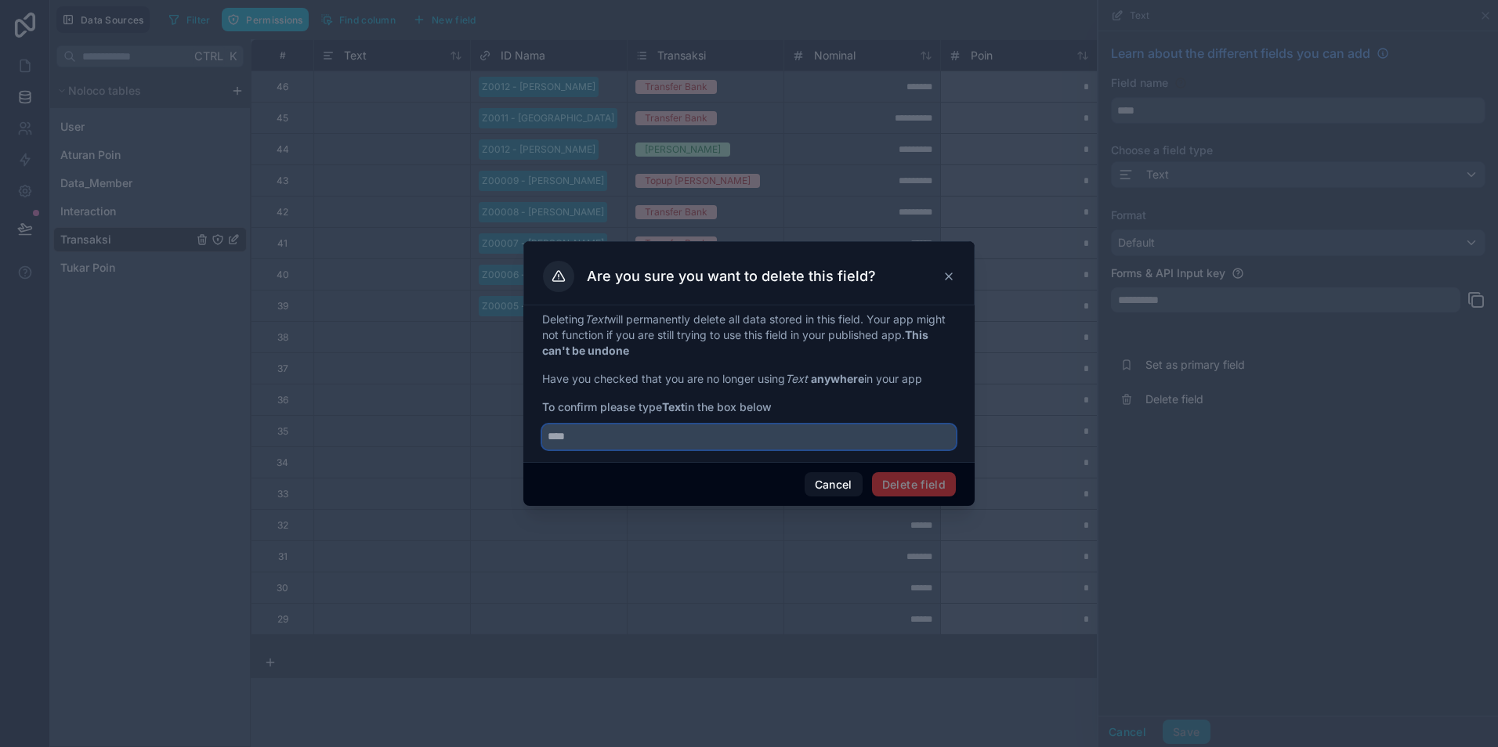
paste input "****"
type input "****"
click at [929, 486] on button "Delete field" at bounding box center [914, 484] width 84 height 25
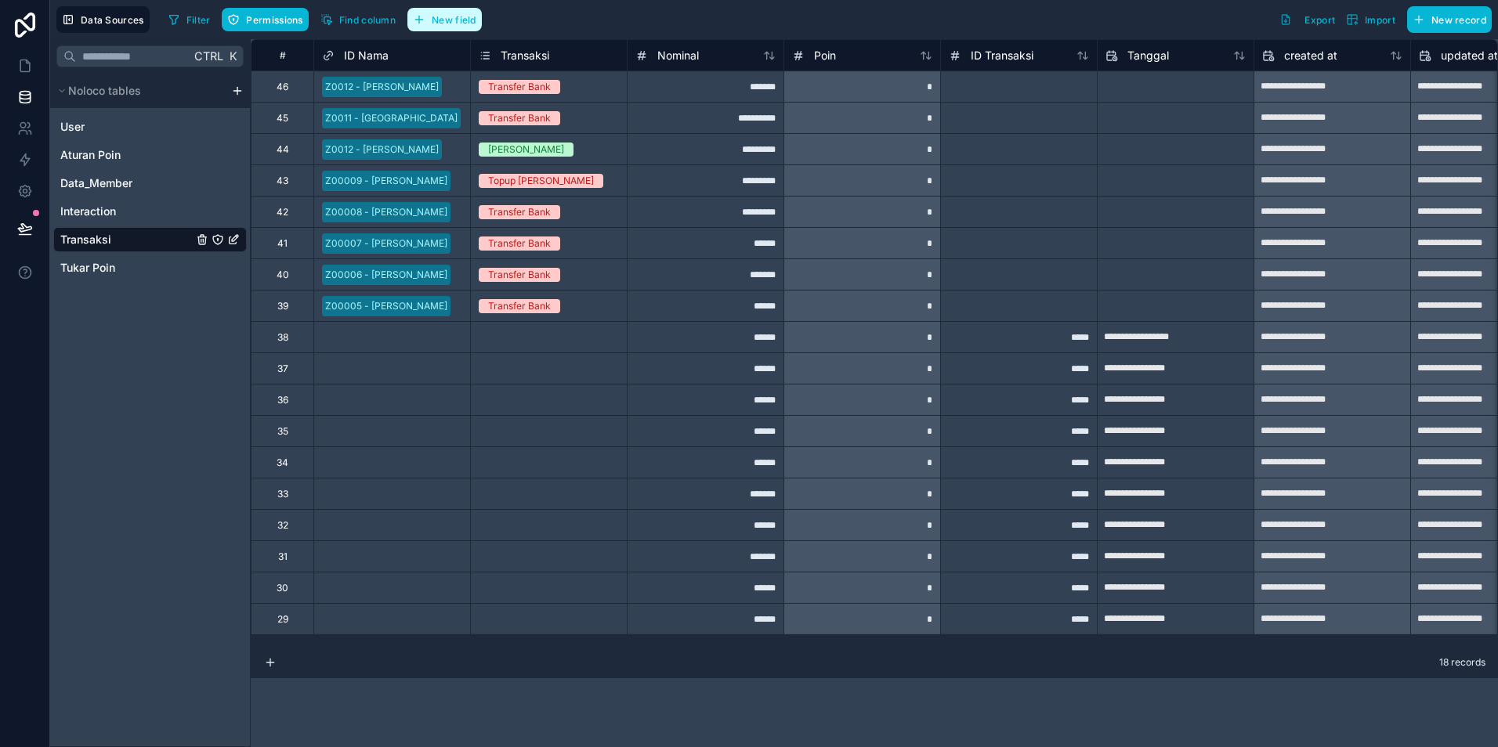
click at [447, 16] on span "New field" at bounding box center [454, 20] width 45 height 12
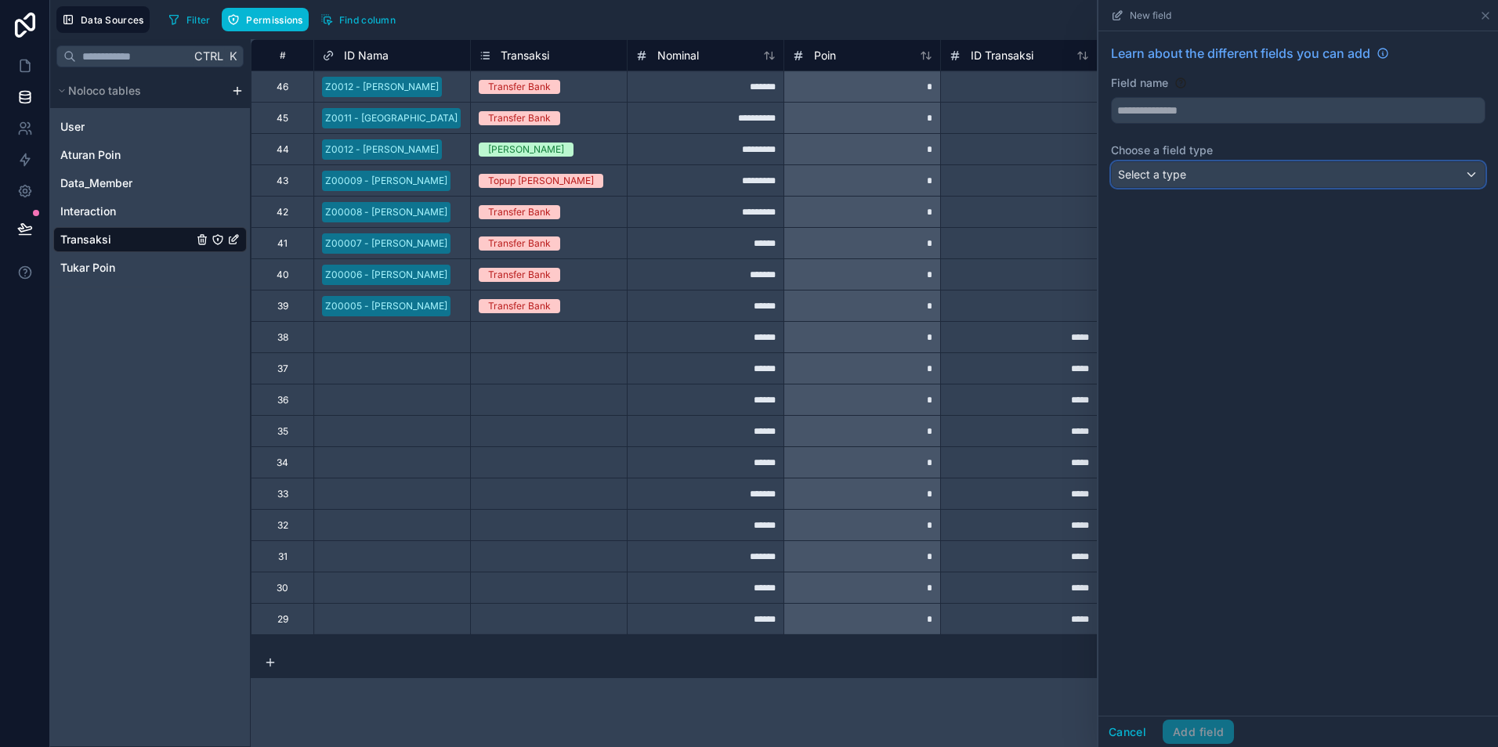
click at [1155, 183] on div "Select a type" at bounding box center [1298, 174] width 373 height 25
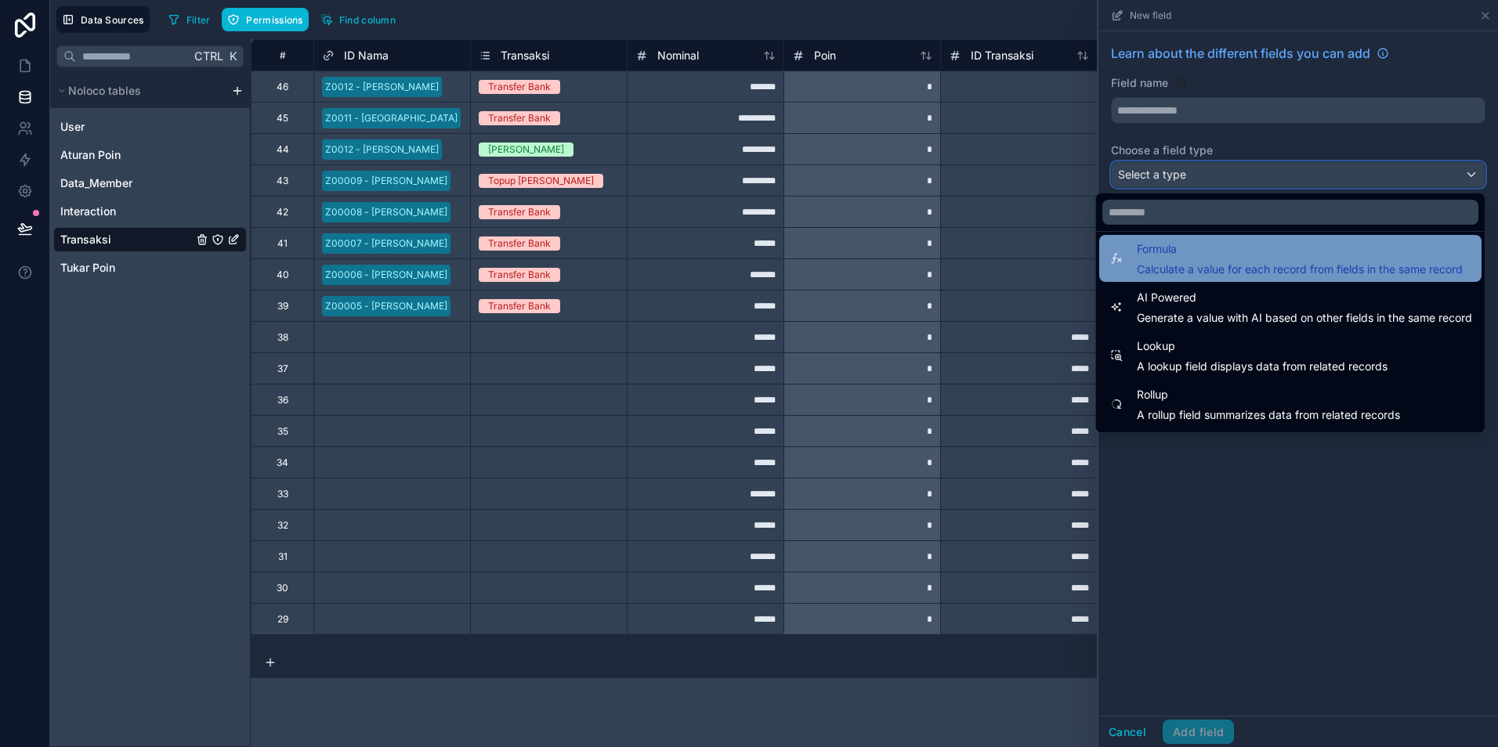
scroll to position [454, 0]
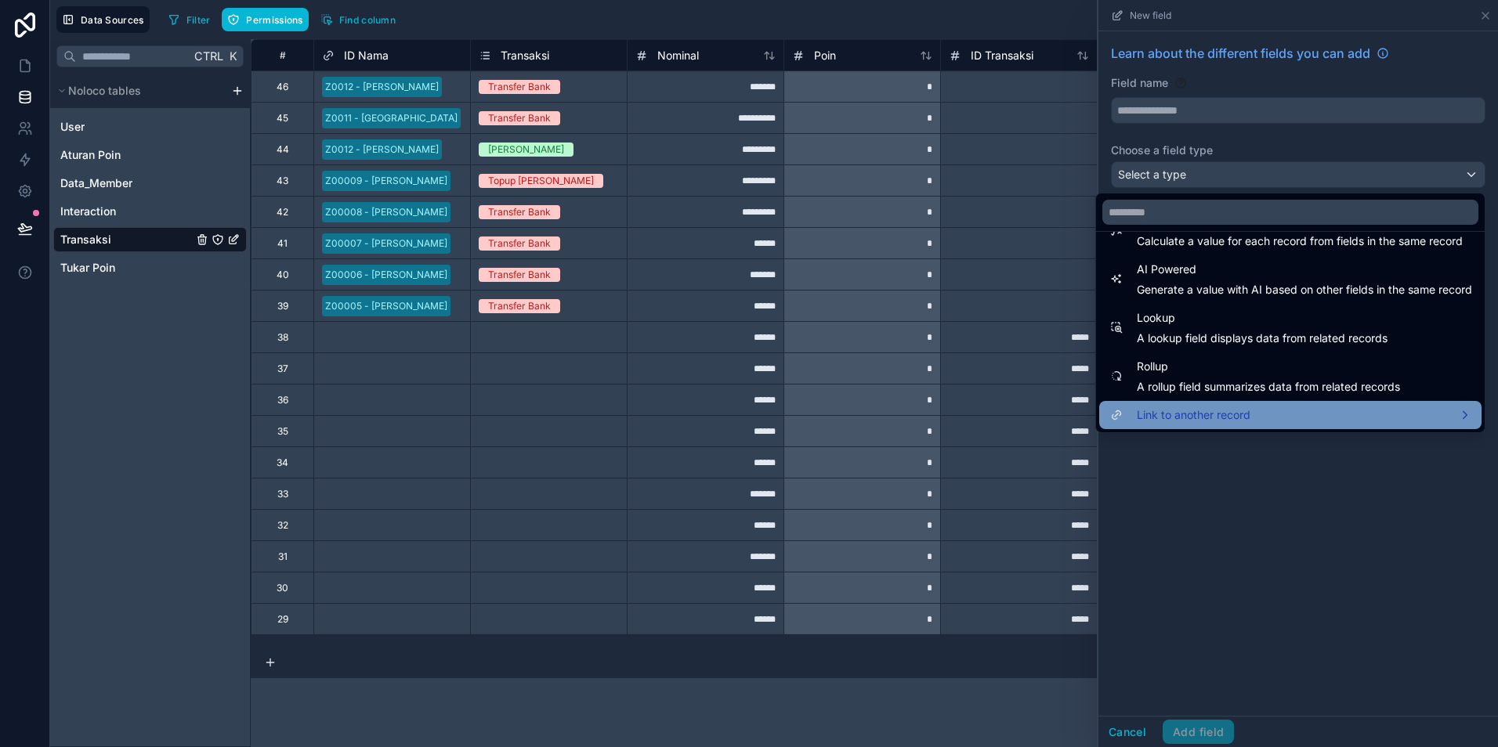
click at [1183, 408] on span "Link to another record" at bounding box center [1194, 415] width 114 height 19
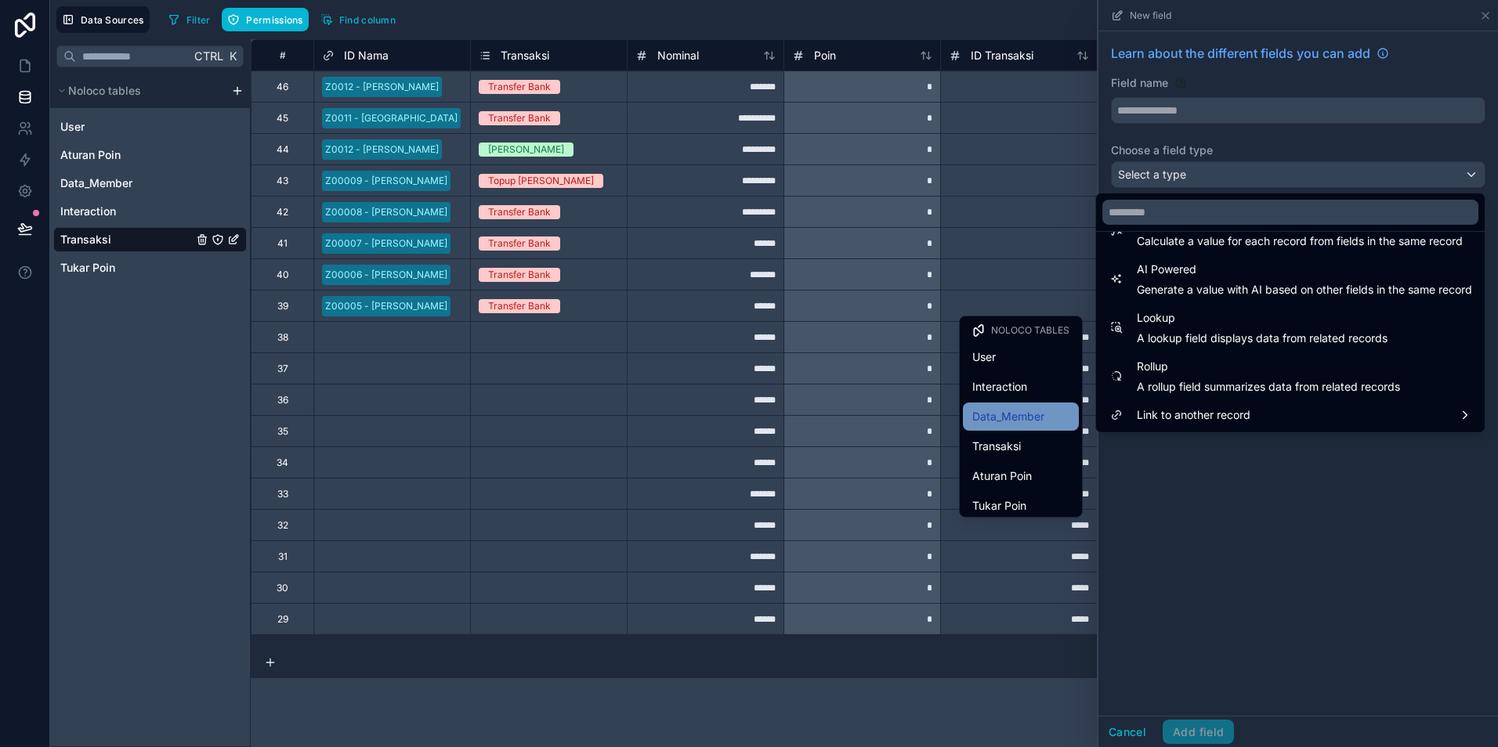
click at [991, 419] on span "Data_Member" at bounding box center [1008, 416] width 72 height 19
type input "**********"
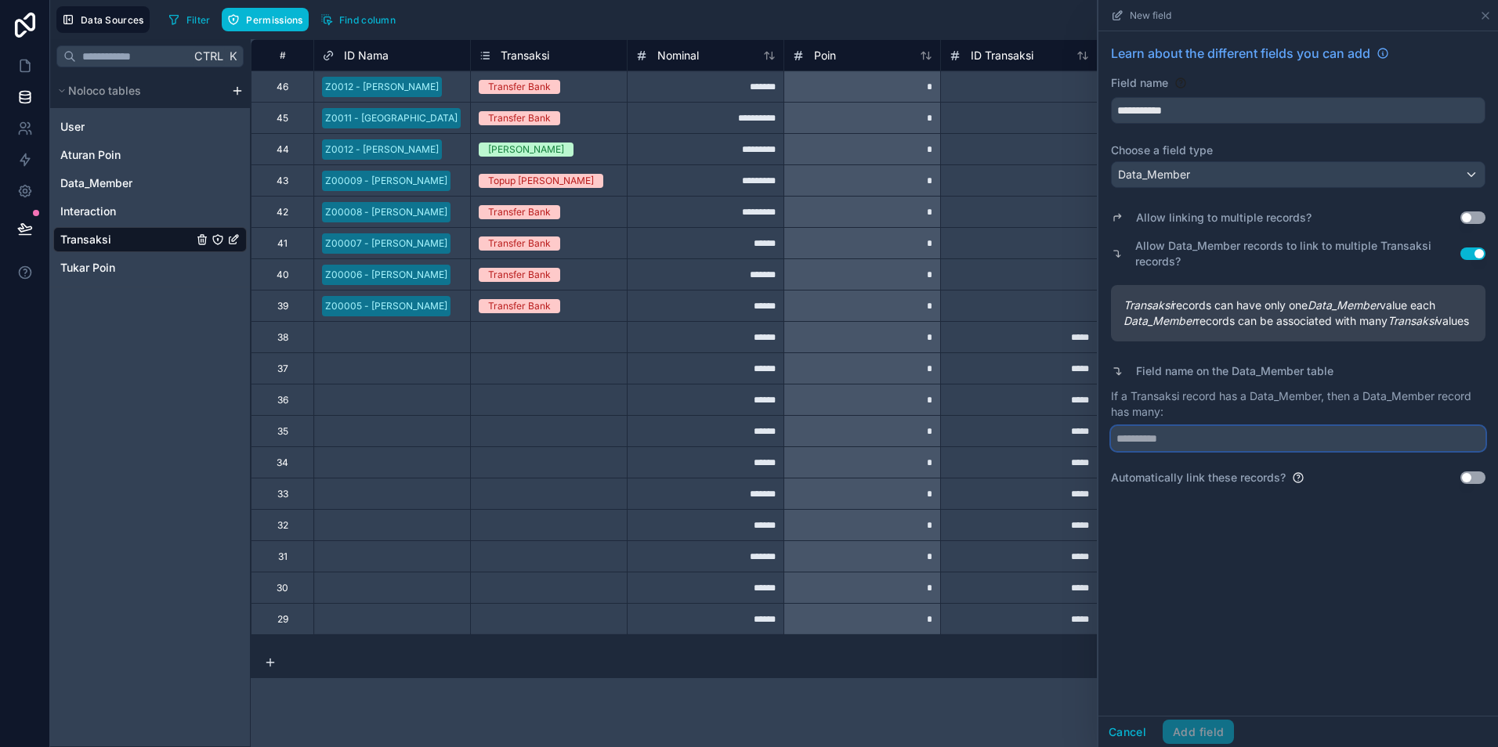
click at [1148, 451] on input "text" at bounding box center [1298, 438] width 374 height 25
type input "**********"
click at [1479, 484] on button "Use setting" at bounding box center [1472, 478] width 25 height 13
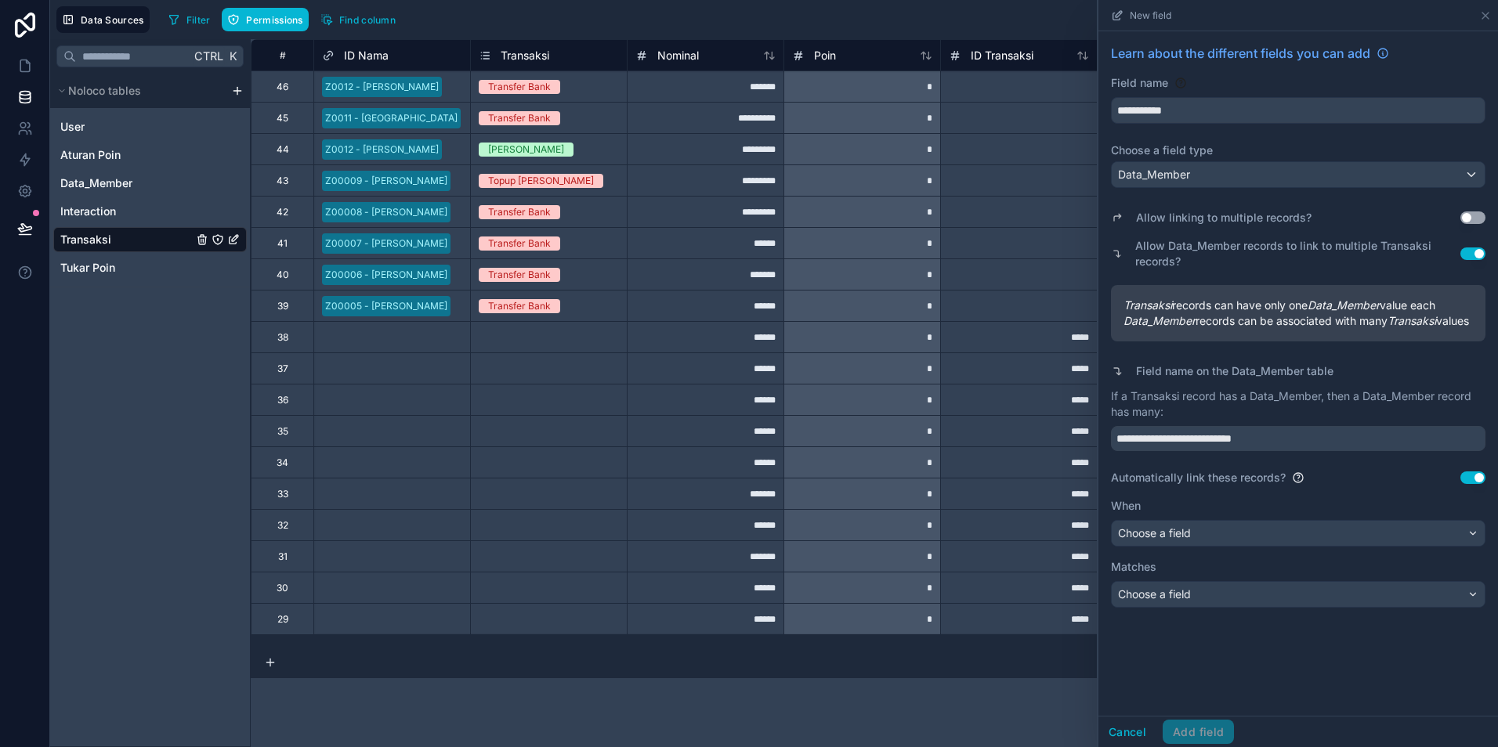
click at [1273, 534] on div "When Choose a field" at bounding box center [1298, 522] width 374 height 49
click at [1253, 546] on div "Choose a field" at bounding box center [1298, 533] width 373 height 25
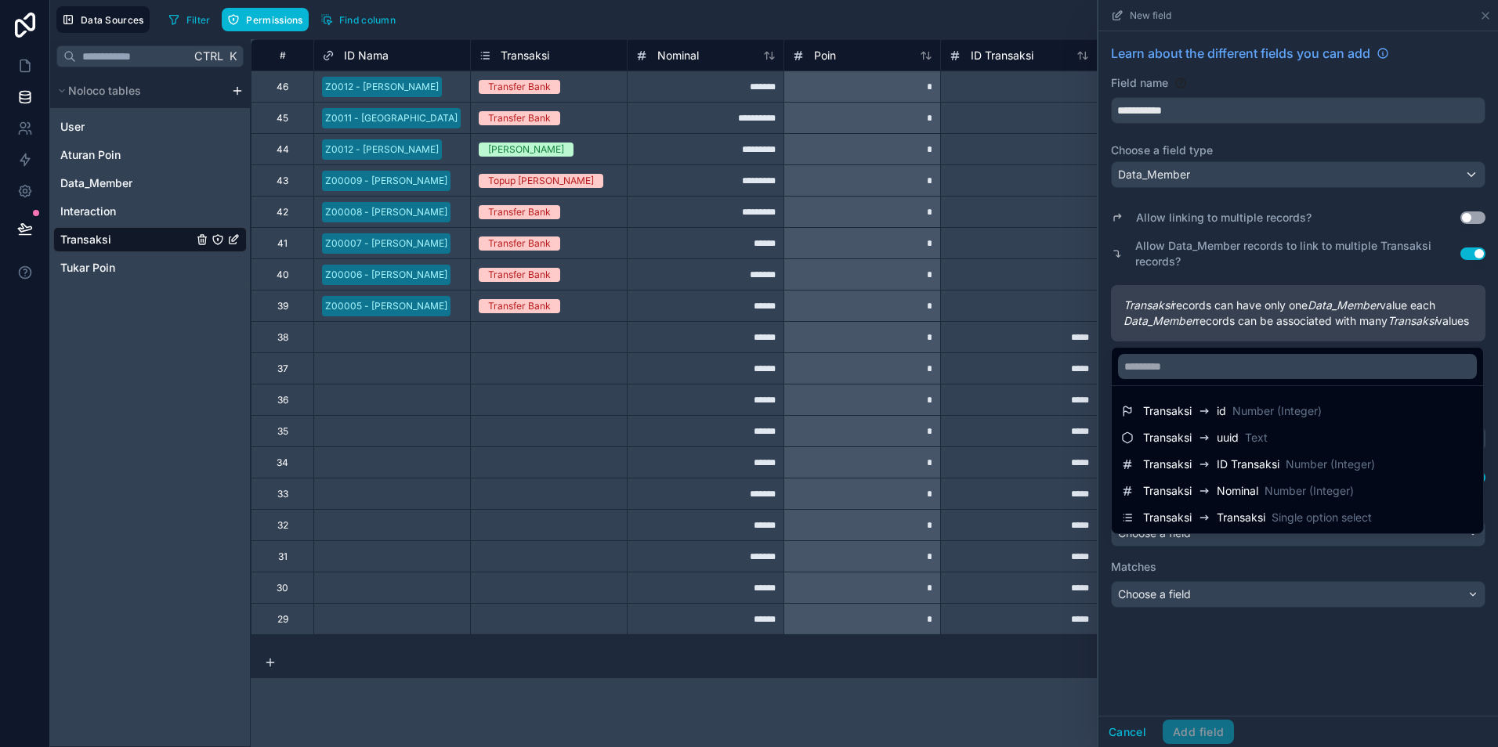
click at [1377, 651] on div at bounding box center [1298, 373] width 400 height 747
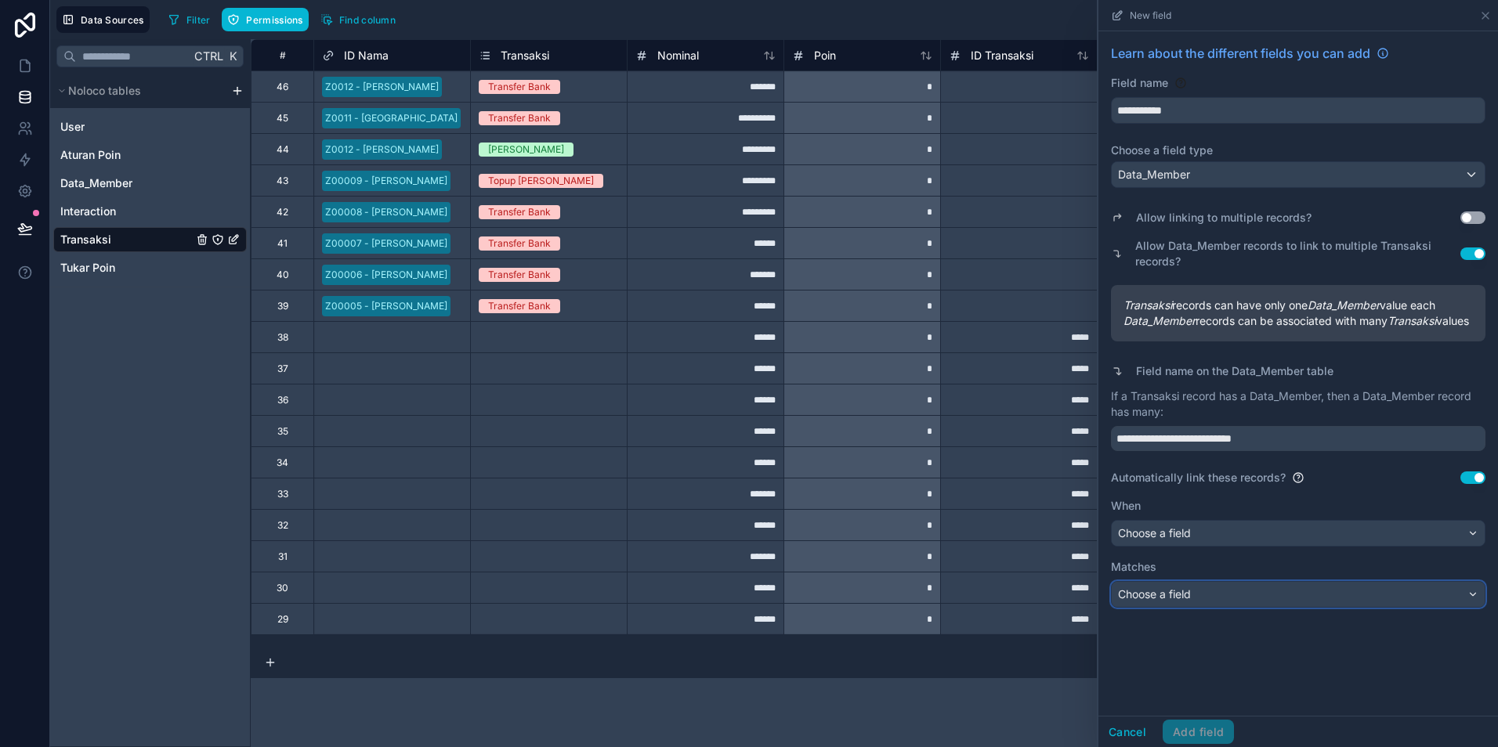
click at [1345, 606] on div "Choose a field" at bounding box center [1298, 594] width 373 height 25
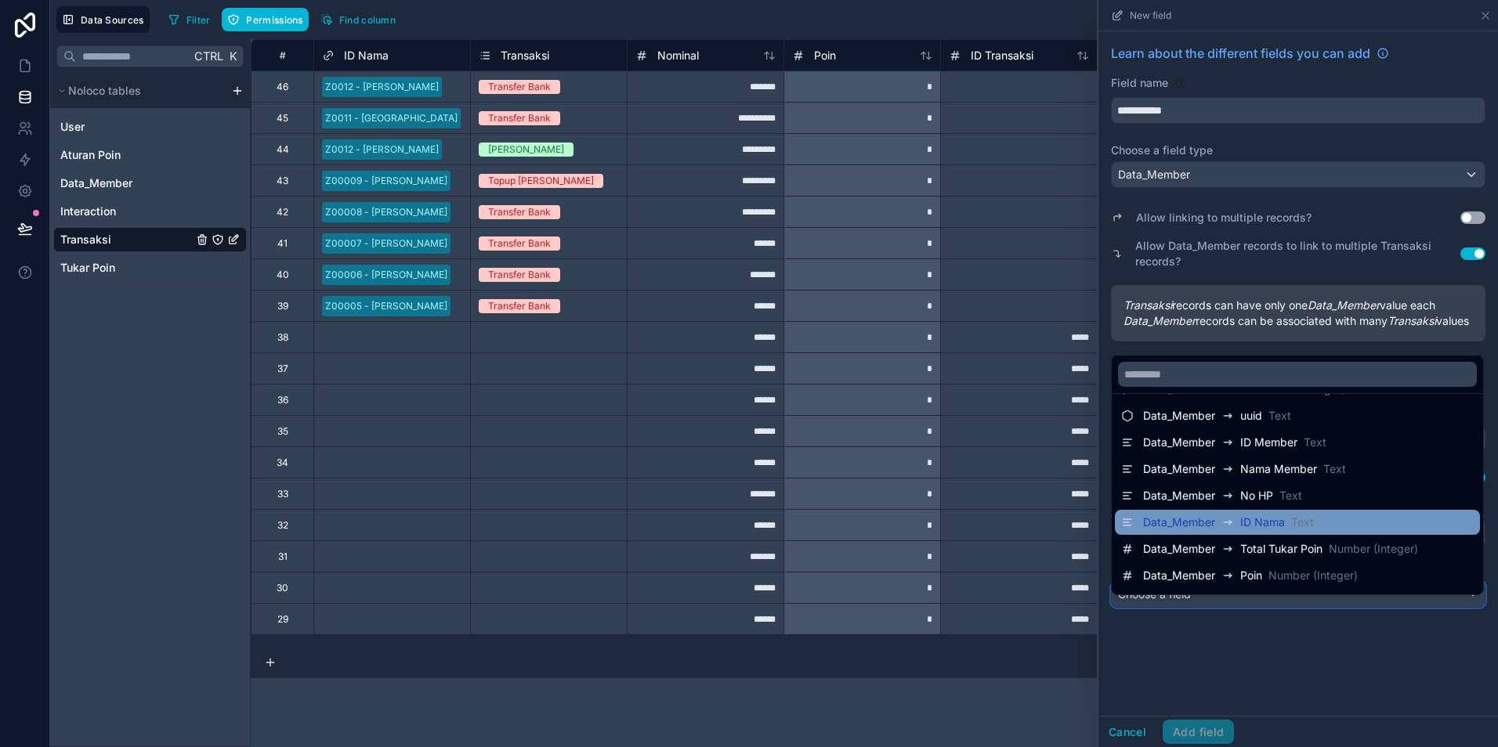
scroll to position [53, 0]
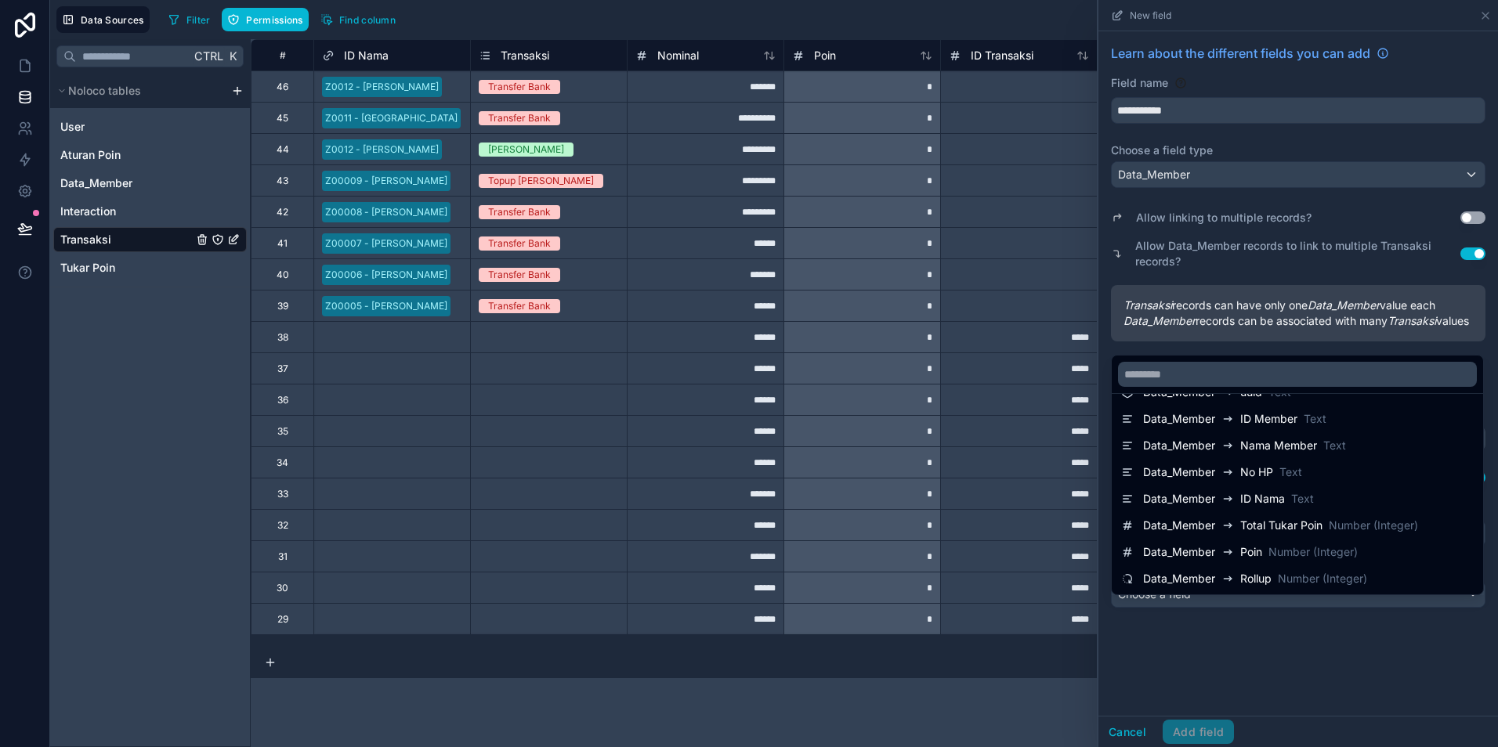
click at [1359, 653] on div at bounding box center [1298, 373] width 400 height 747
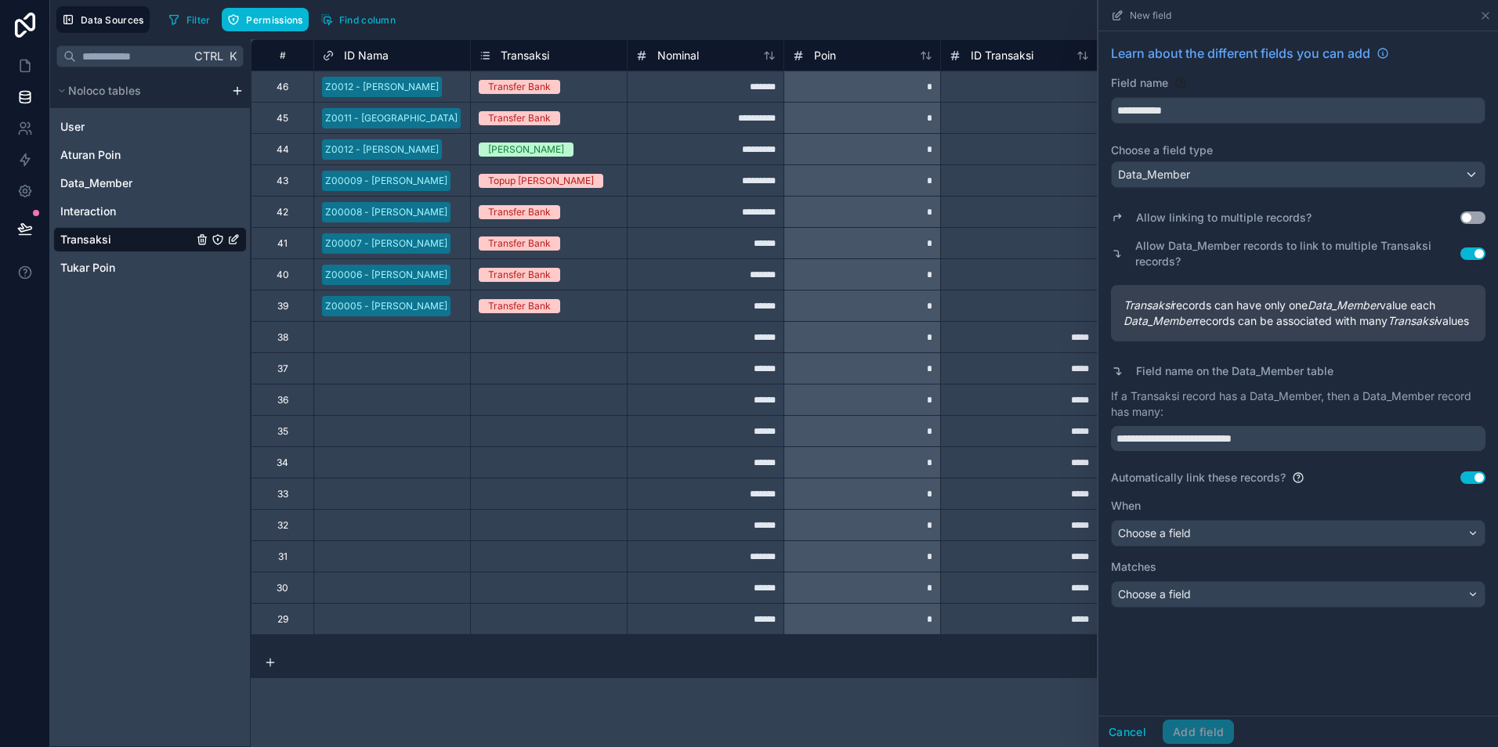
click at [1477, 484] on button "Use setting" at bounding box center [1472, 478] width 25 height 13
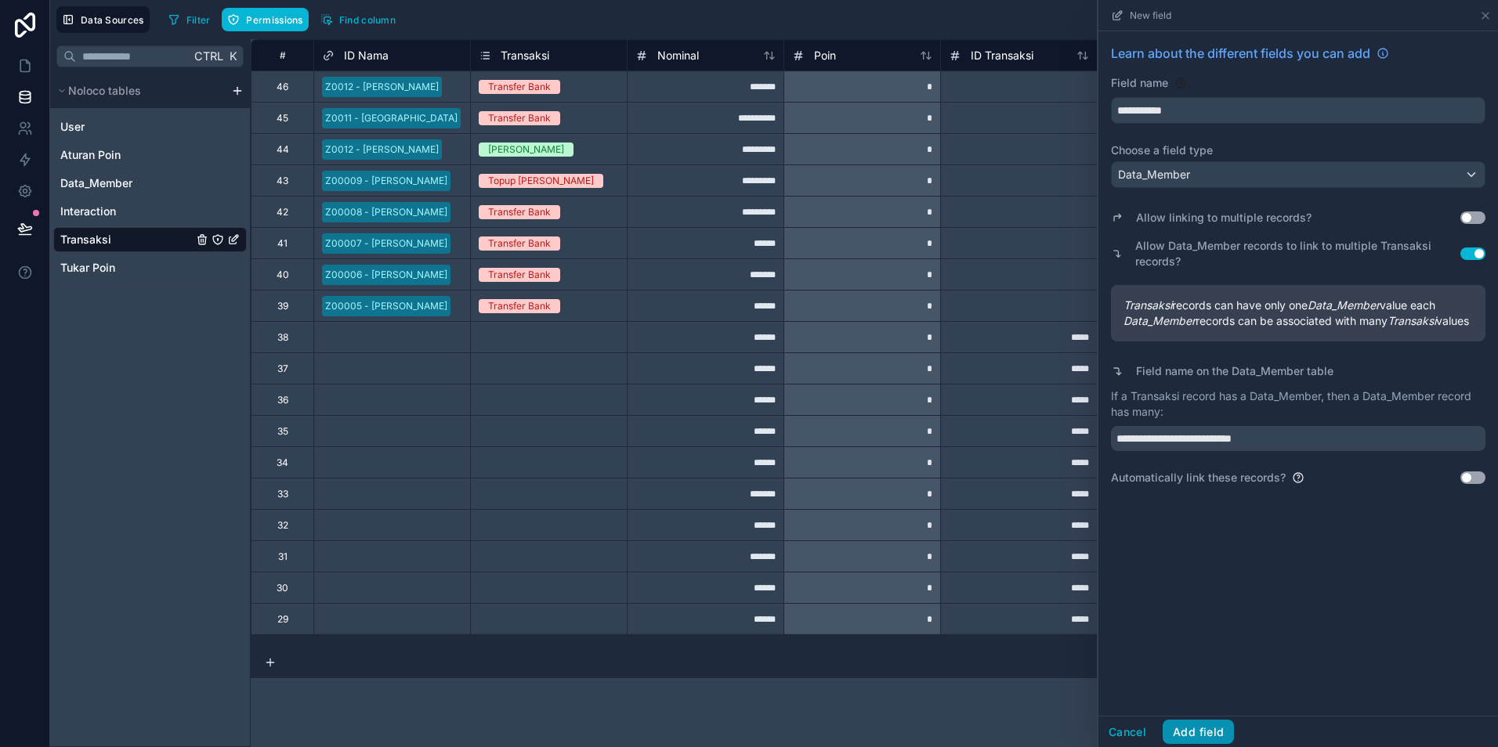
click at [1206, 729] on button "Add field" at bounding box center [1198, 732] width 71 height 25
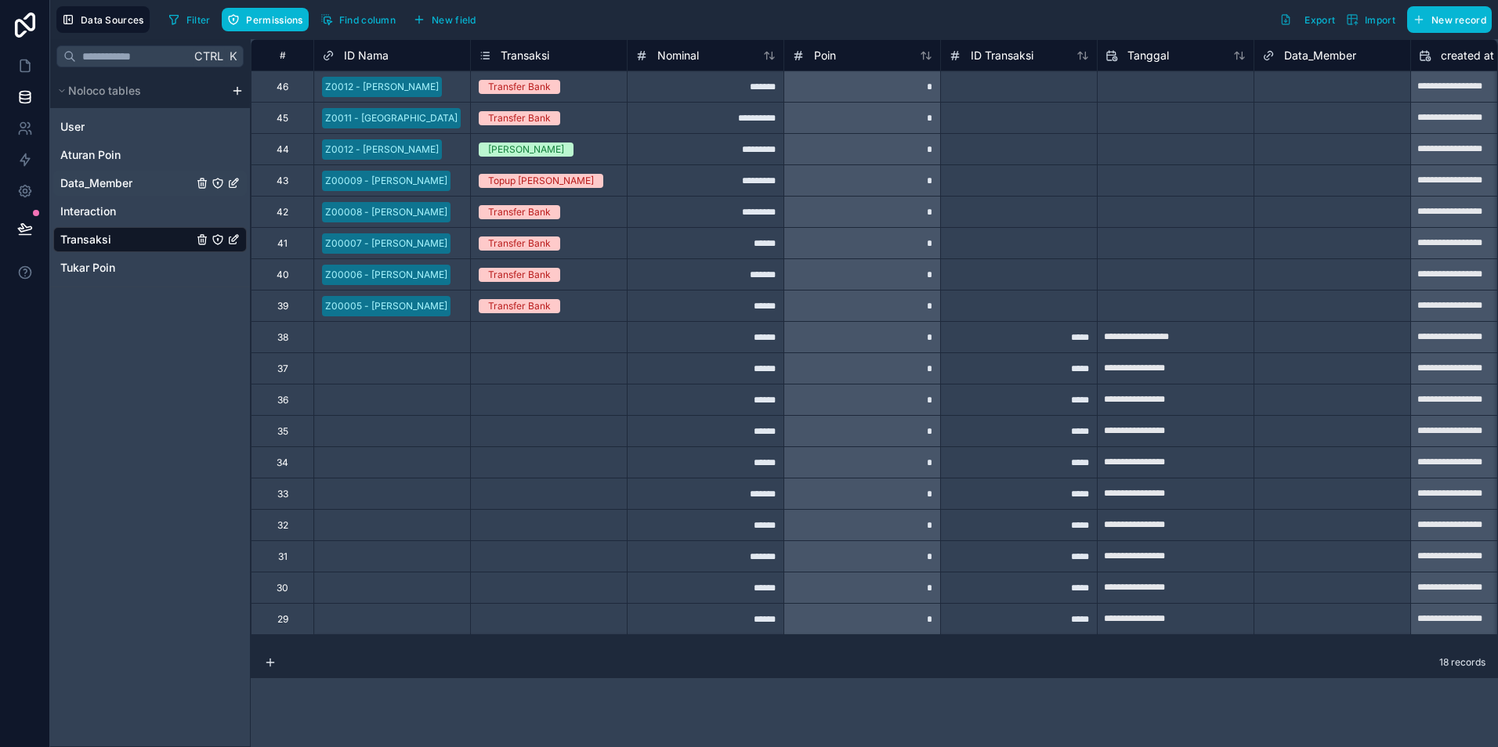
click at [132, 184] on span "Data_Member" at bounding box center [96, 183] width 72 height 16
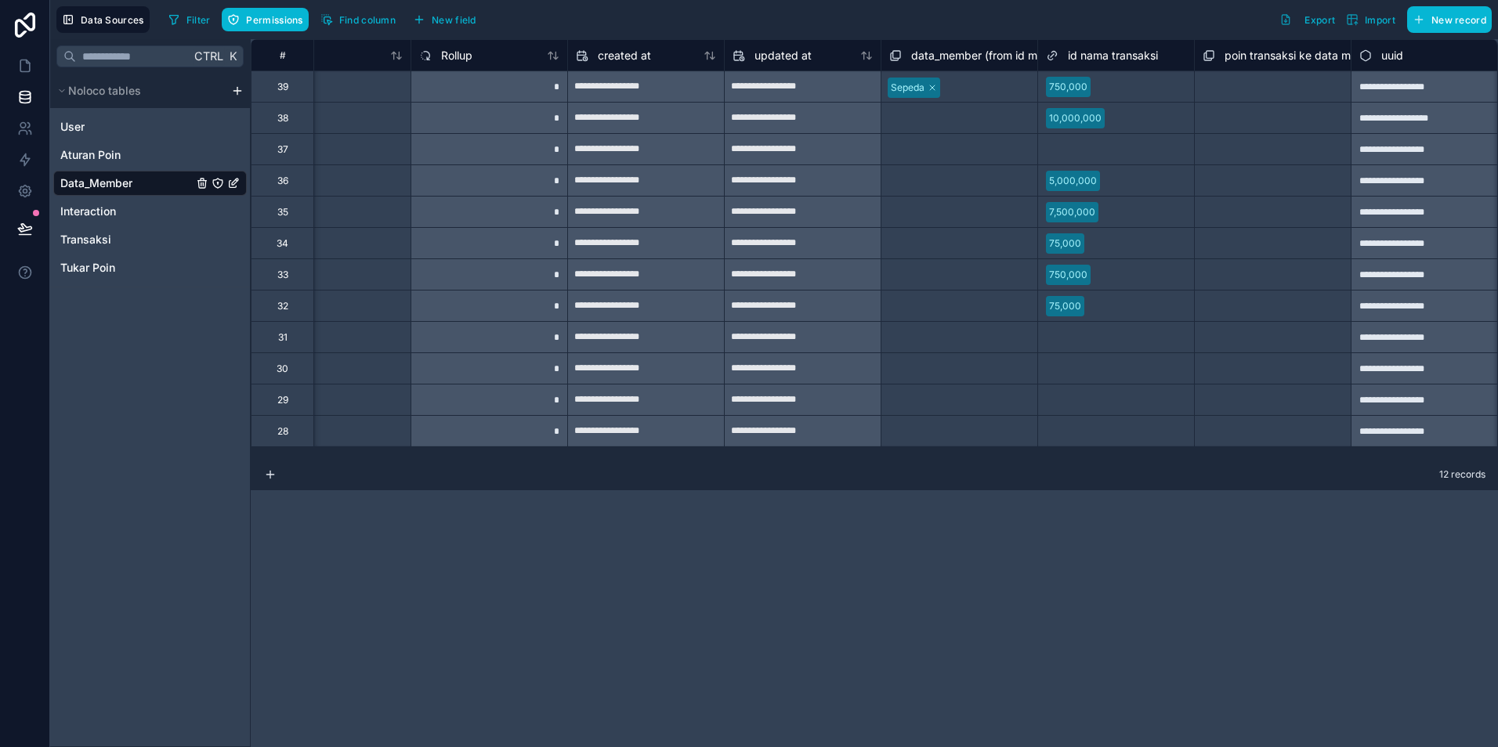
scroll to position [0, 1010]
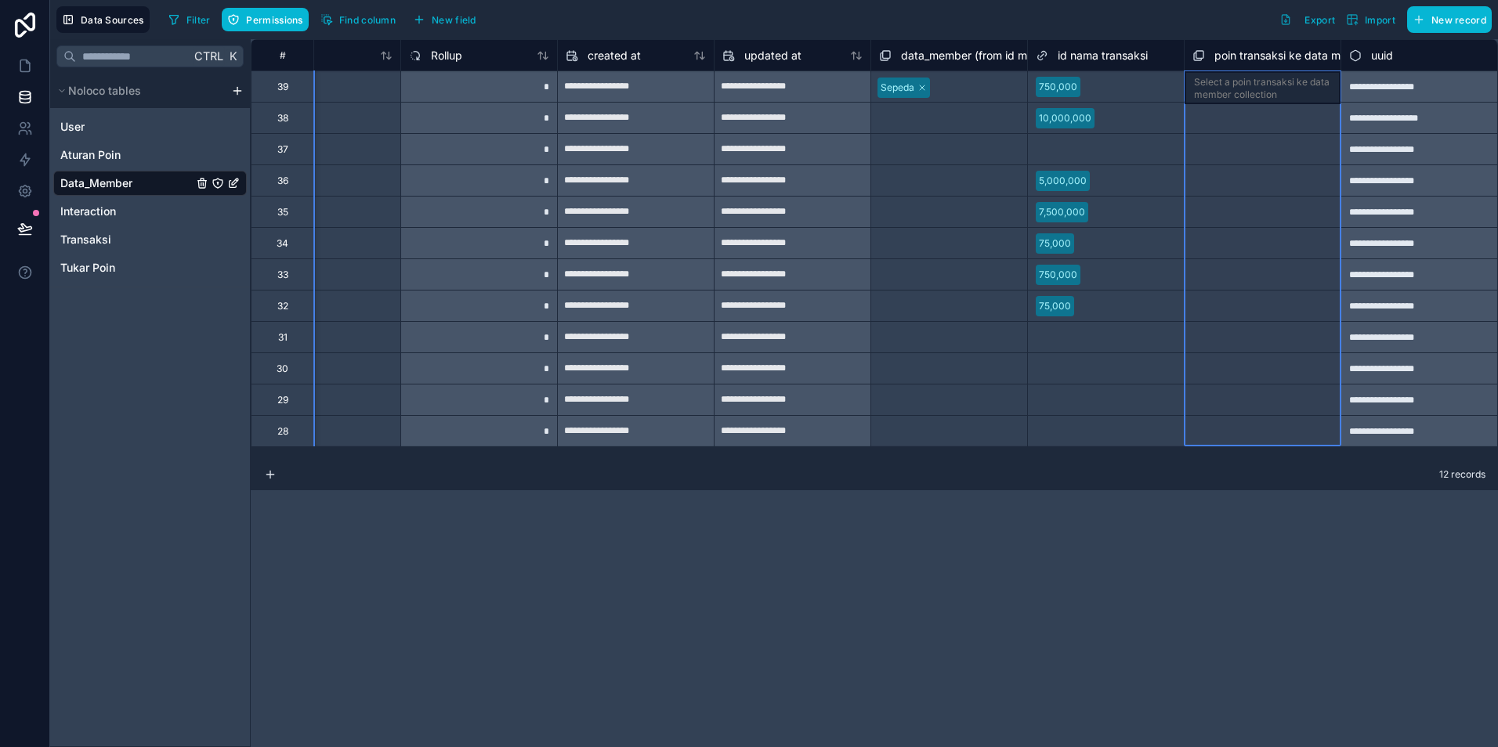
click at [1294, 62] on span "poin transaksi ke data member collection" at bounding box center [1319, 56] width 211 height 16
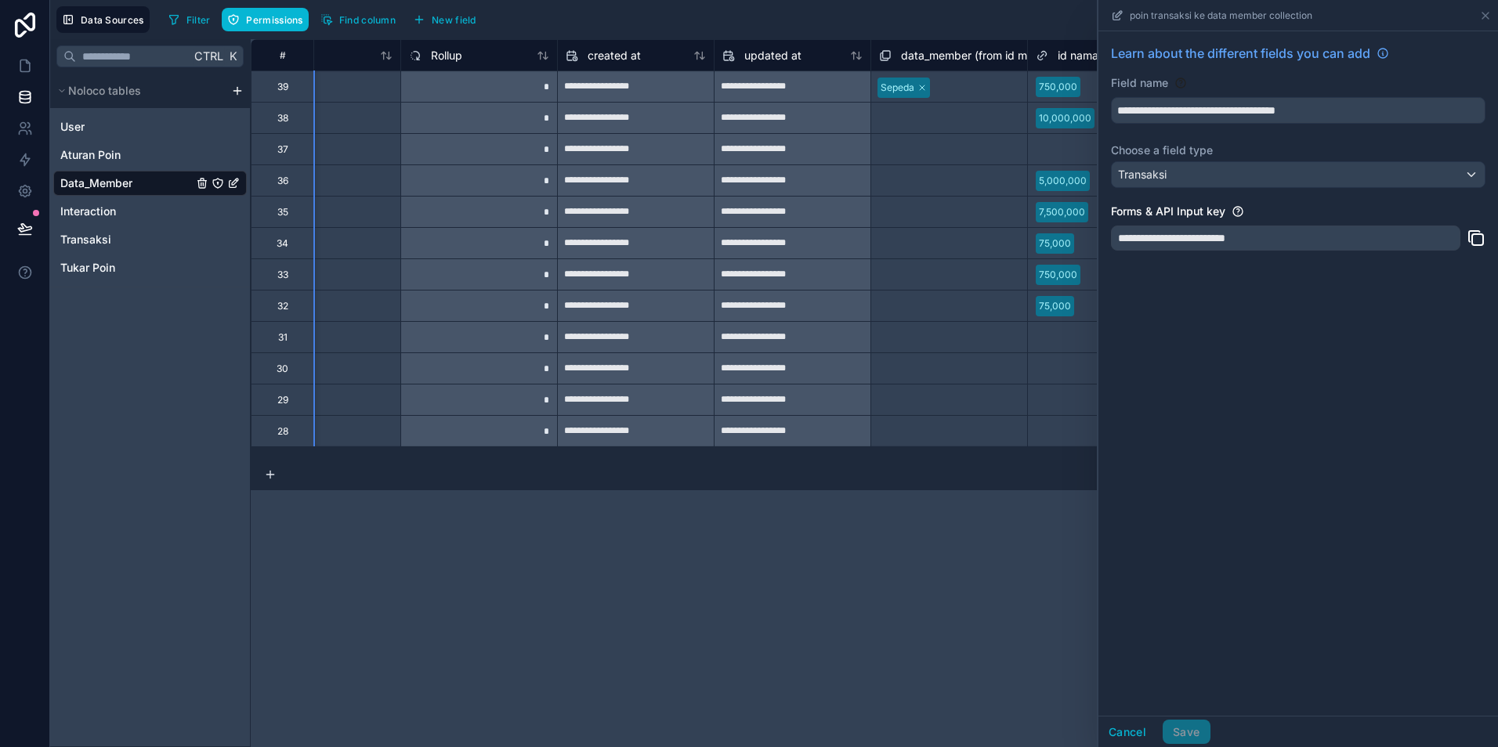
click at [992, 303] on div "Select a data_member (from id member) collection" at bounding box center [949, 307] width 140 height 25
click at [1140, 731] on button "Cancel" at bounding box center [1127, 732] width 58 height 25
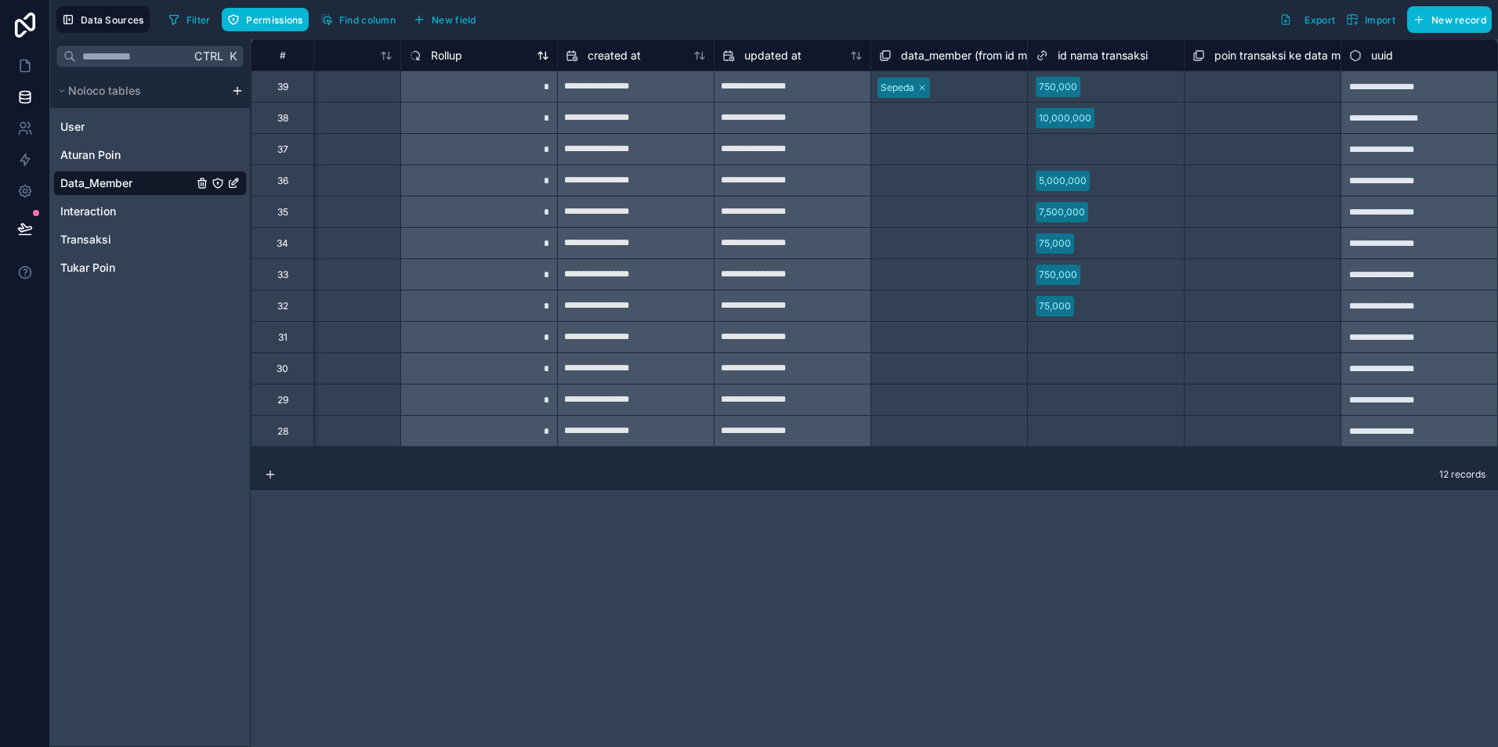
click at [461, 54] on span "Rollup" at bounding box center [446, 56] width 31 height 16
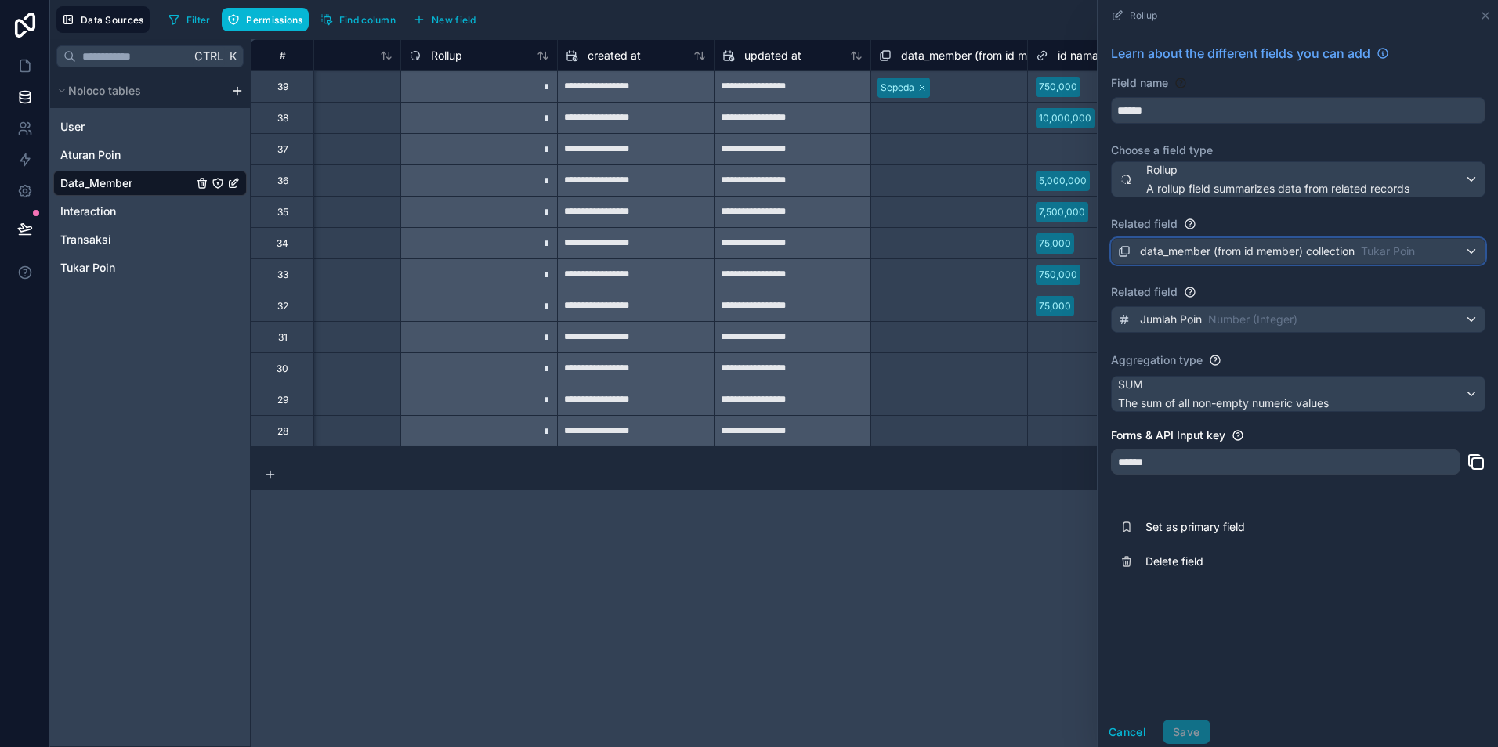
click at [1267, 252] on span "data_member (from id member) collection" at bounding box center [1247, 252] width 215 height 16
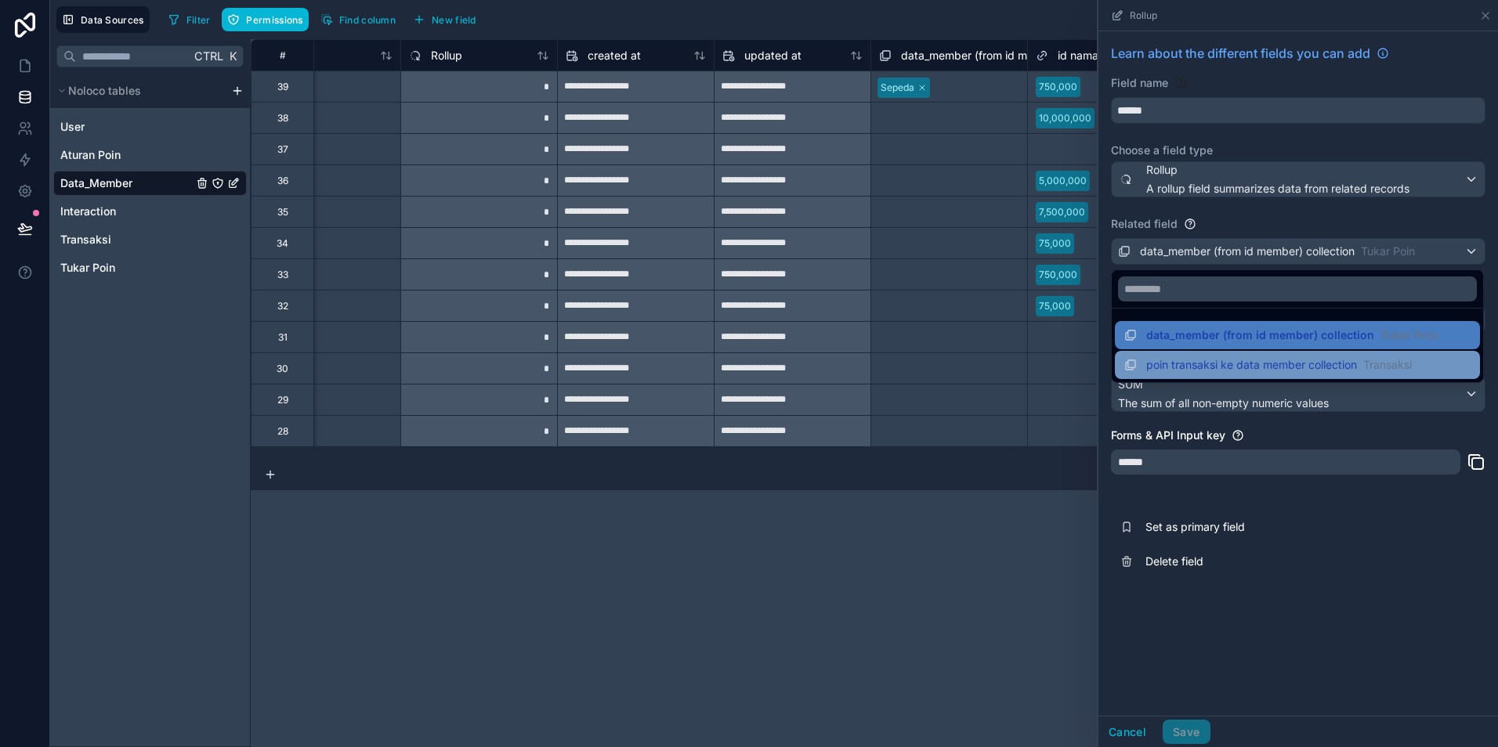
click at [1228, 366] on span "poin transaksi ke data member collection" at bounding box center [1251, 365] width 211 height 16
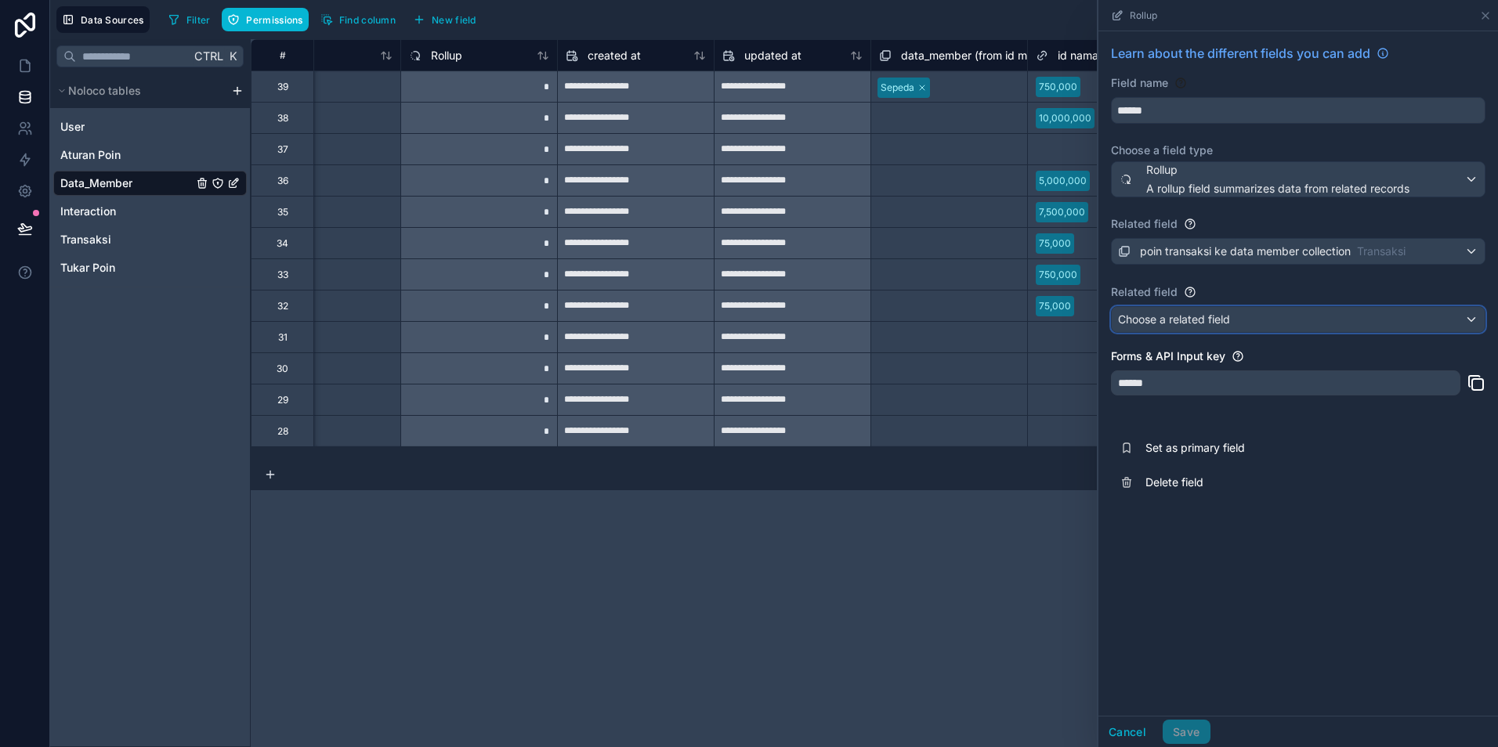
click at [1225, 328] on div "Choose a related field" at bounding box center [1298, 319] width 373 height 25
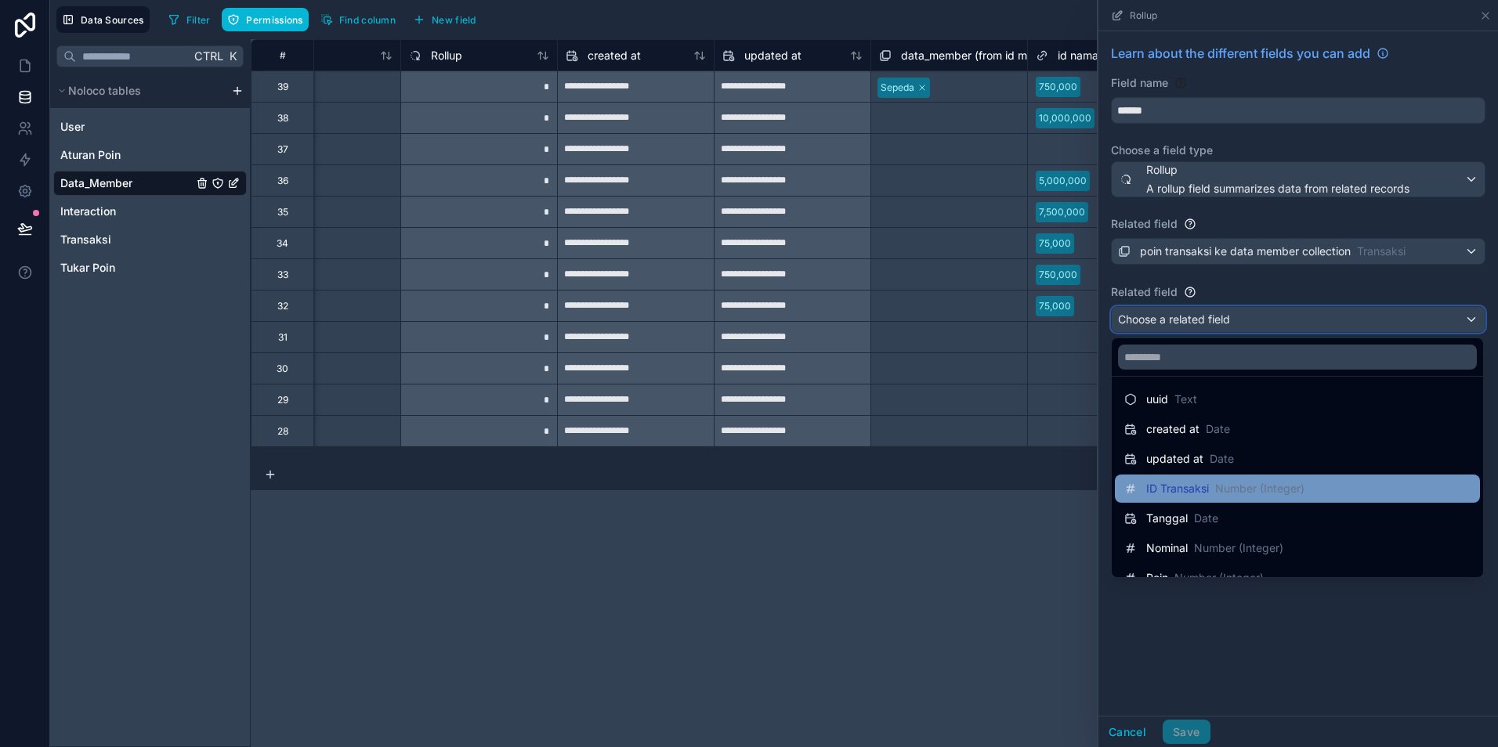
scroll to position [52, 0]
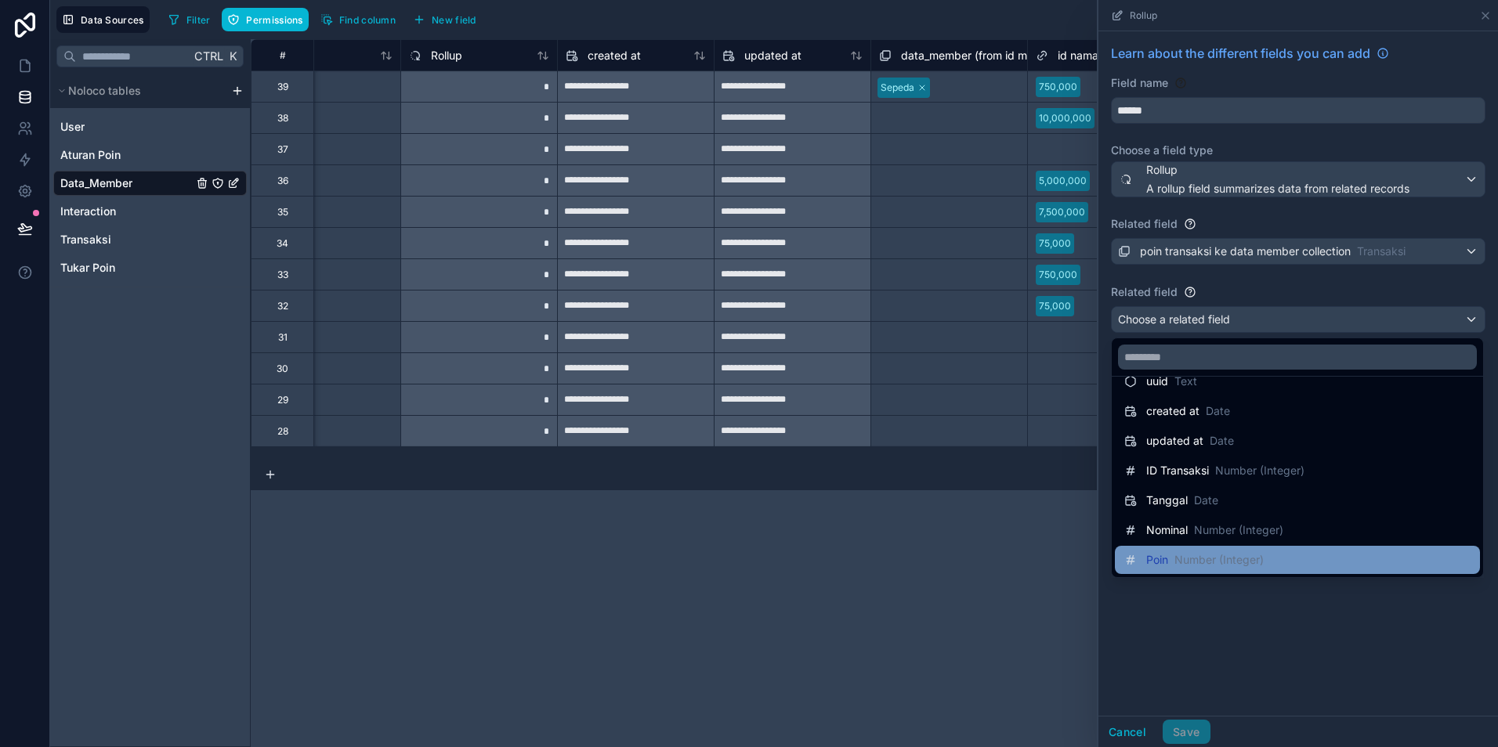
click at [1227, 558] on span "Number (Integer)" at bounding box center [1218, 560] width 89 height 16
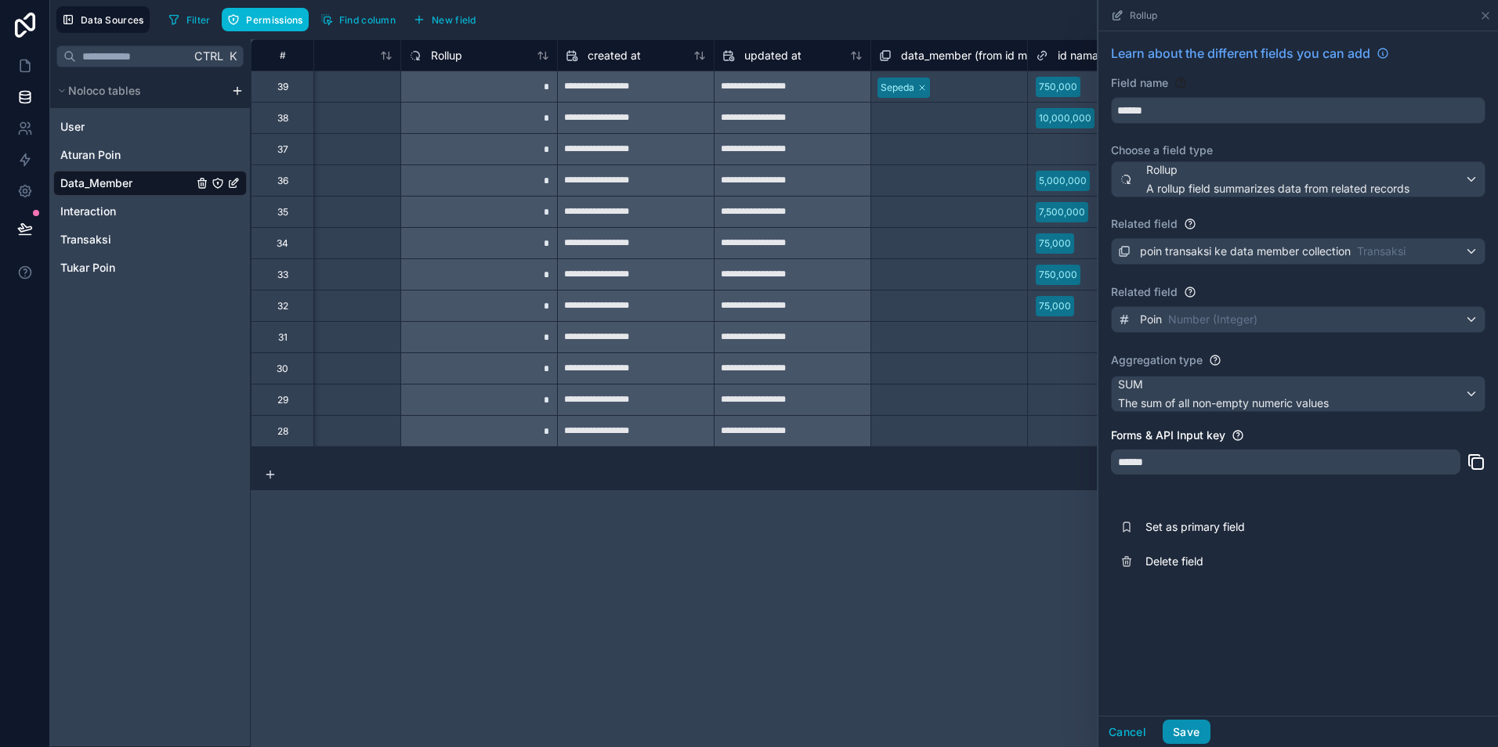
click at [1183, 736] on button "Save" at bounding box center [1186, 732] width 47 height 25
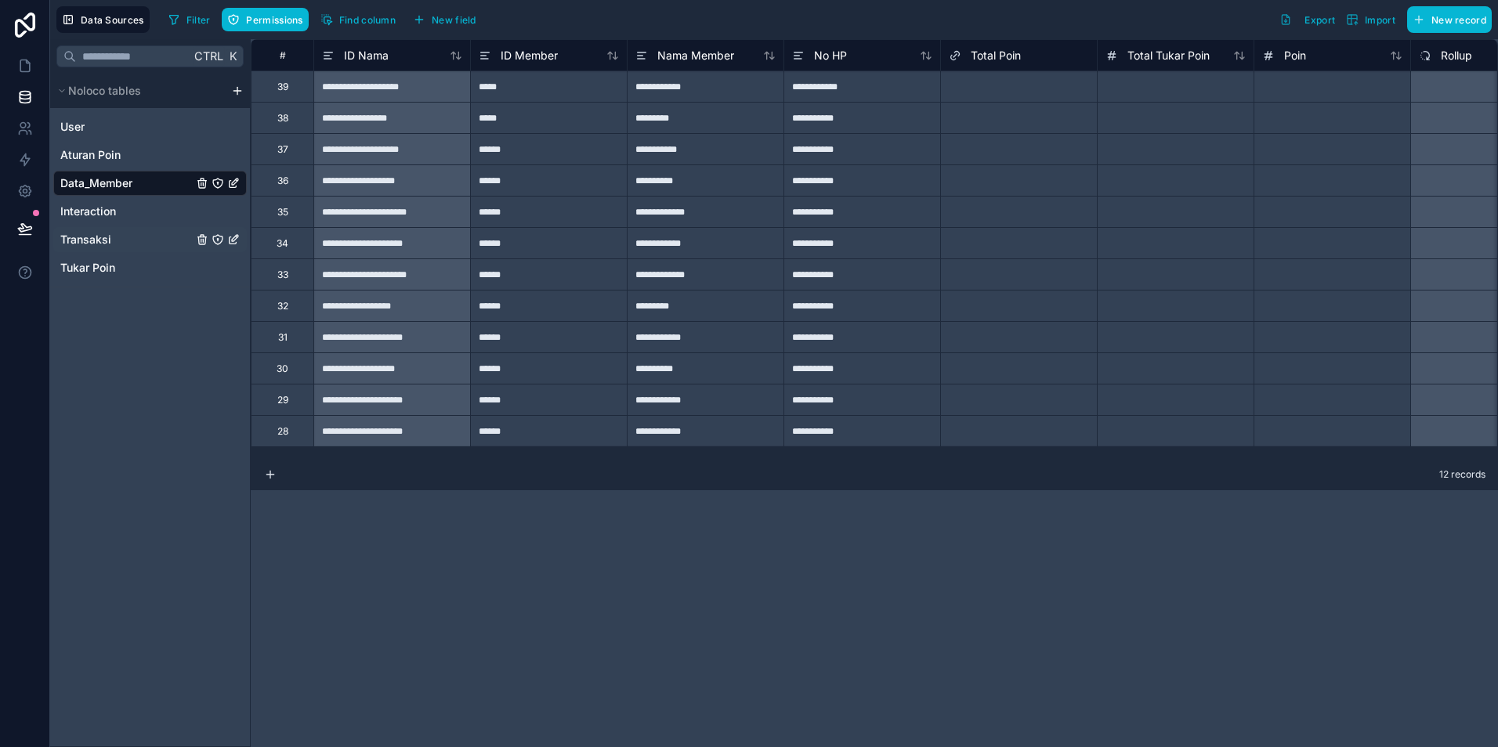
click at [93, 241] on span "Transaksi" at bounding box center [85, 240] width 51 height 16
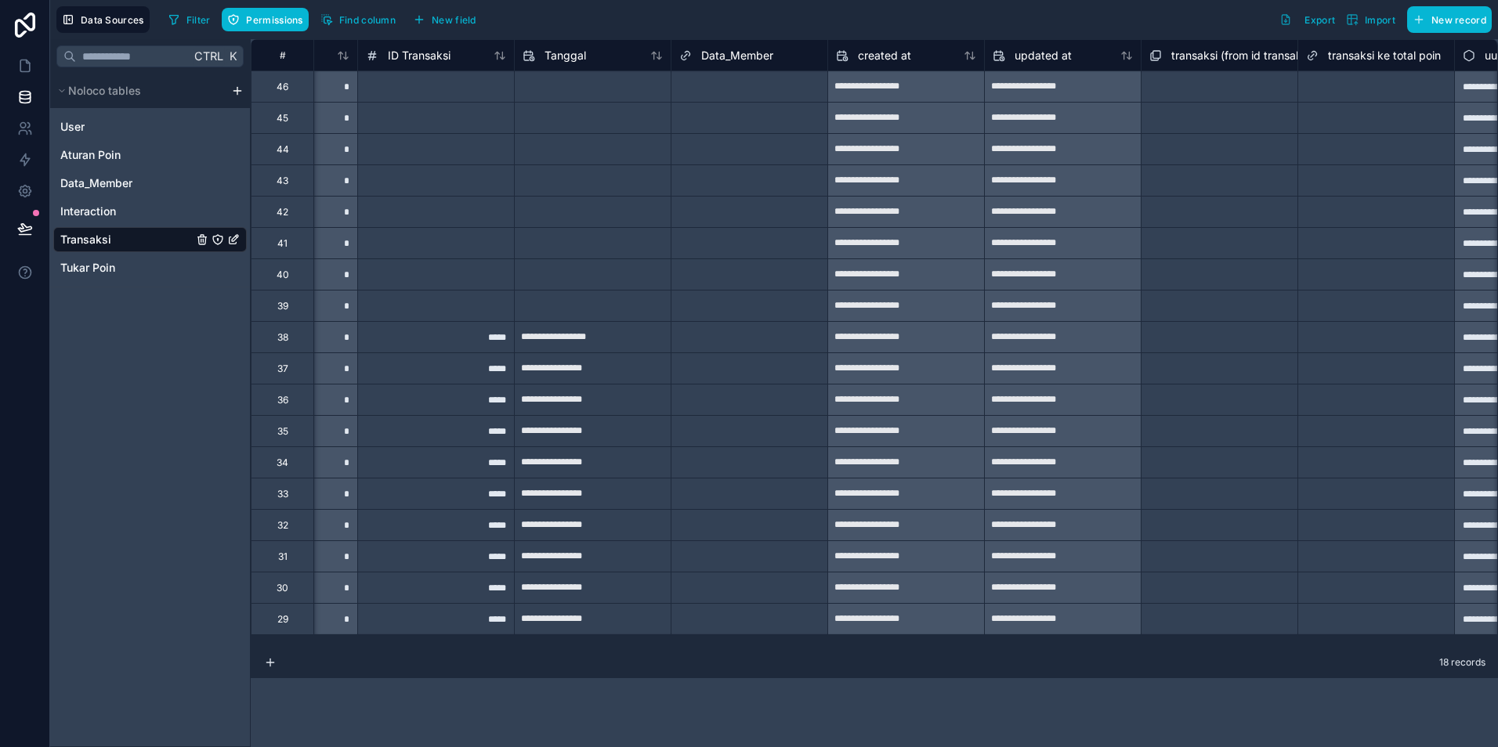
scroll to position [0, 696]
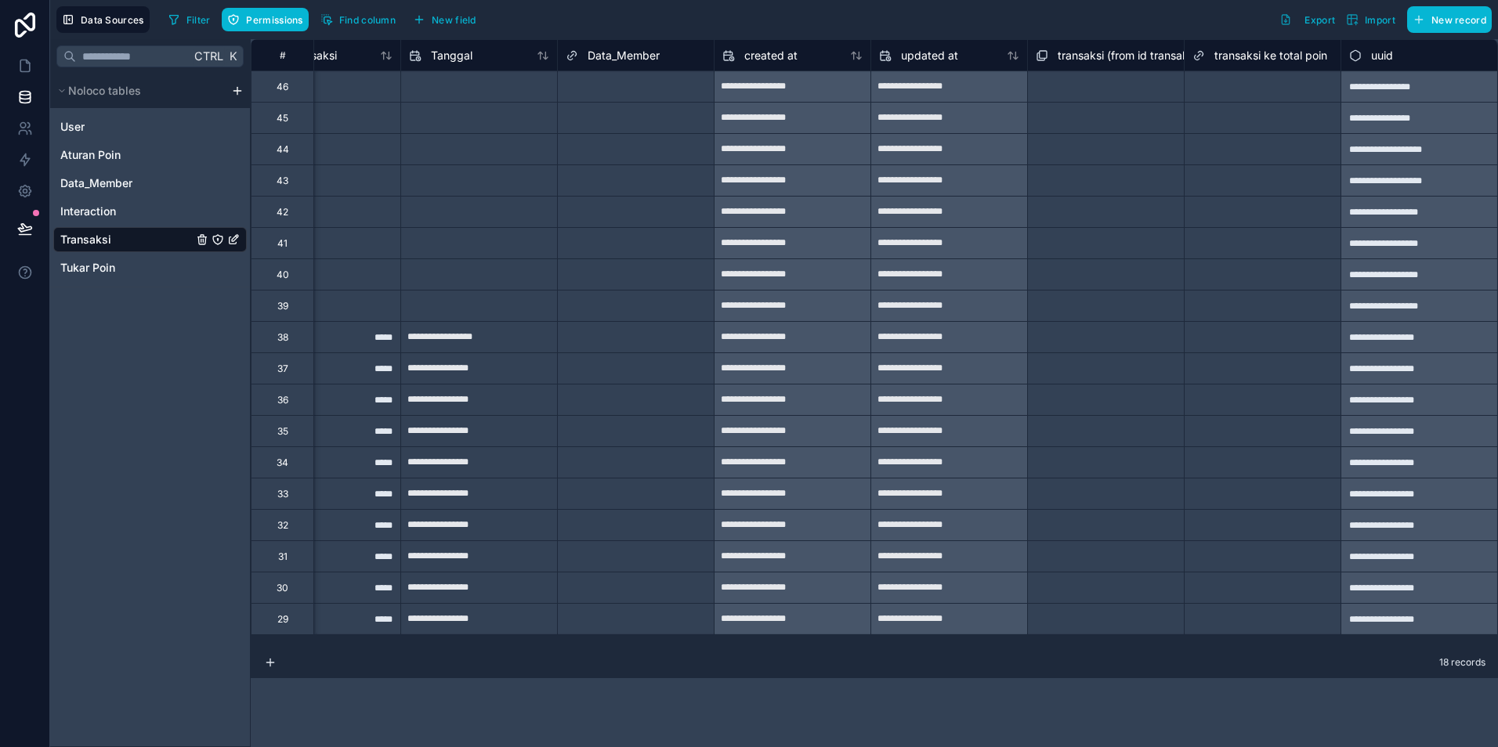
click at [1222, 58] on span "transaksi ke total poin" at bounding box center [1270, 56] width 113 height 16
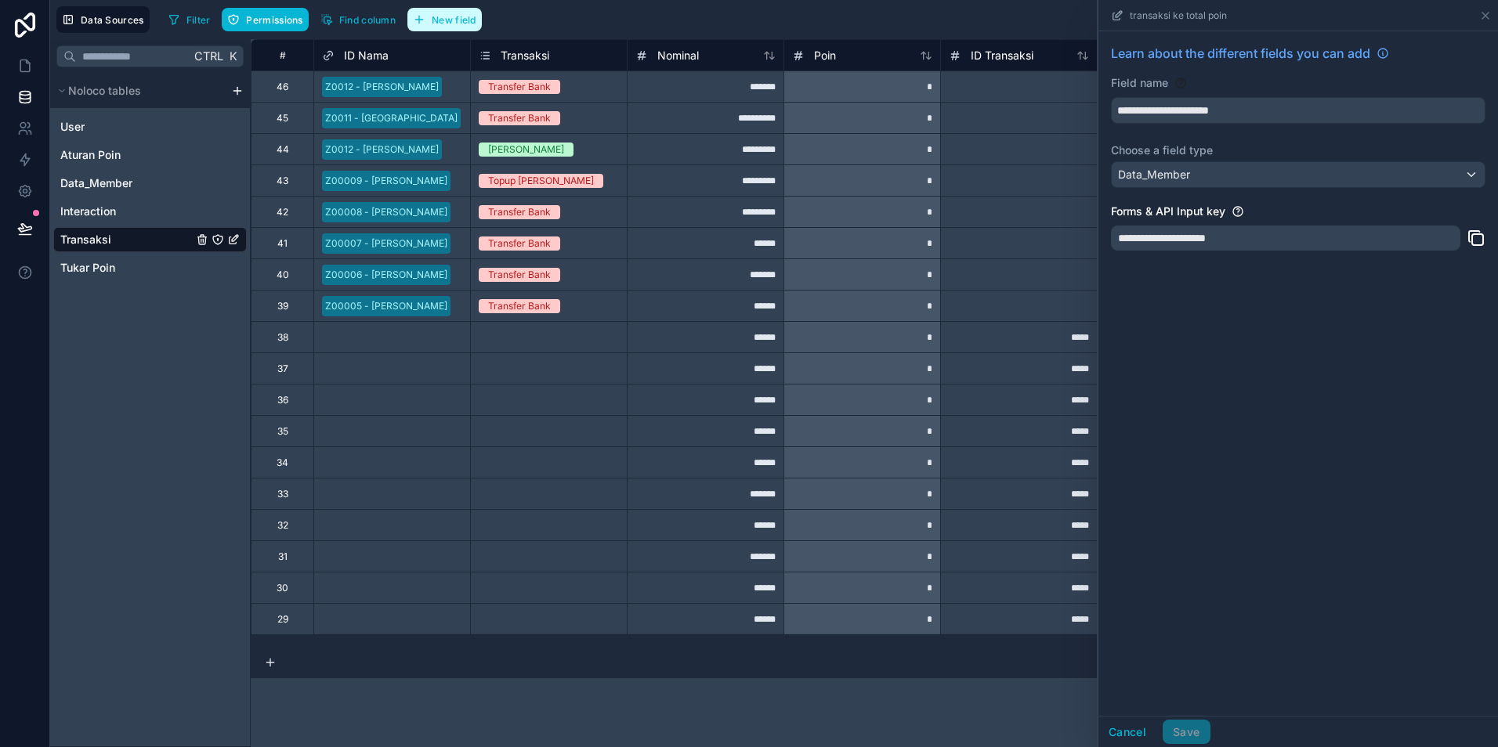
click at [432, 19] on span "New field" at bounding box center [454, 20] width 45 height 12
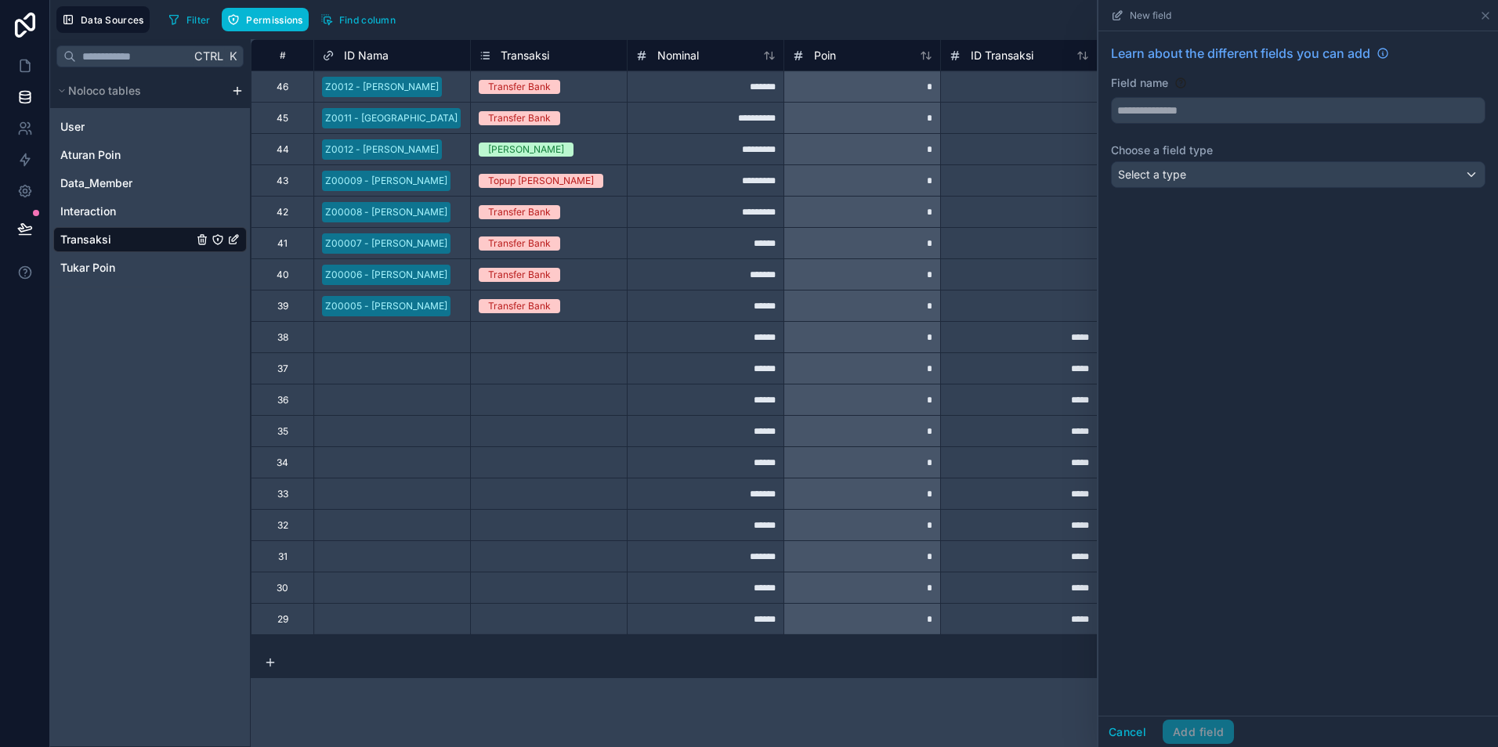
click at [1177, 190] on div "Learn about the different fields you can add Field name Choose a field type Sel…" at bounding box center [1298, 118] width 400 height 175
click at [1169, 175] on span "Select a type" at bounding box center [1152, 174] width 68 height 13
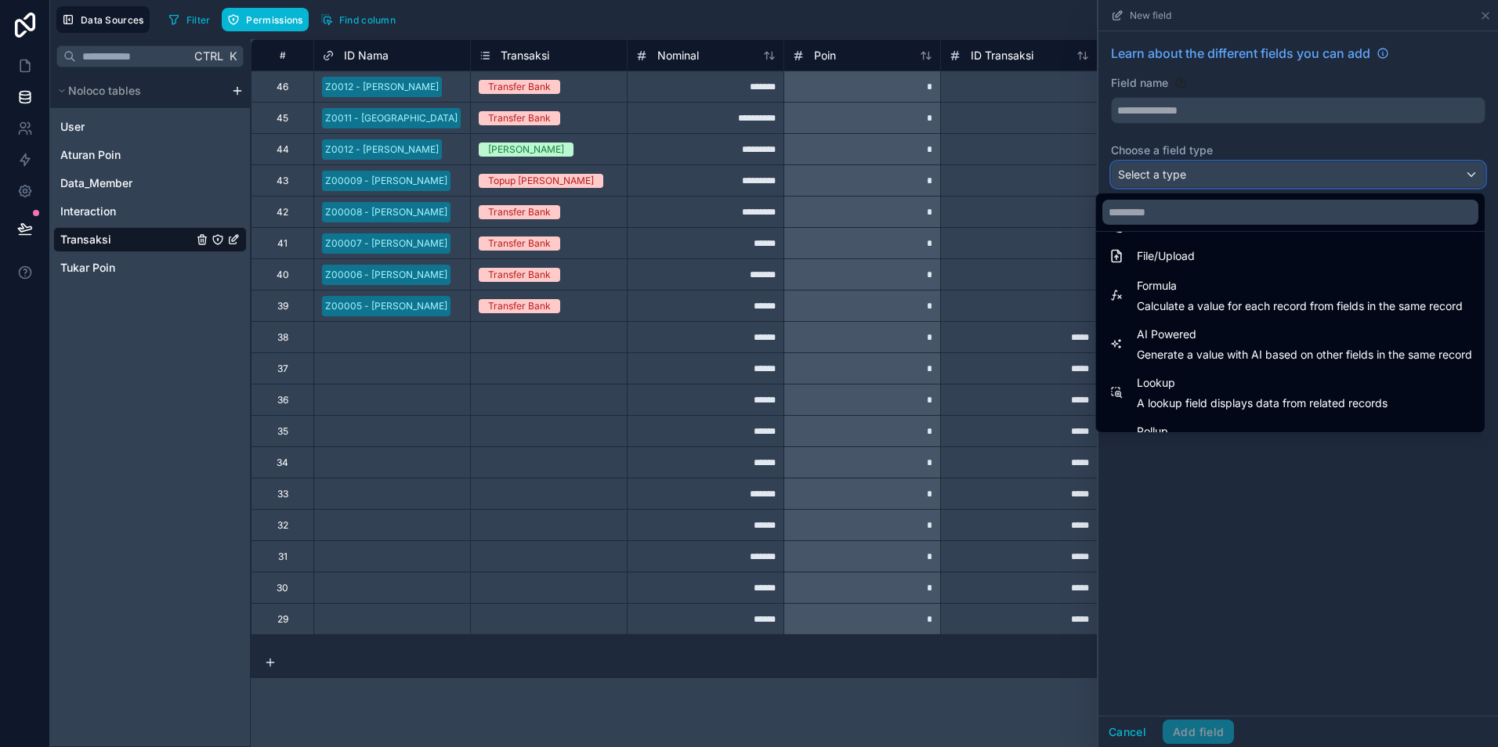
scroll to position [454, 0]
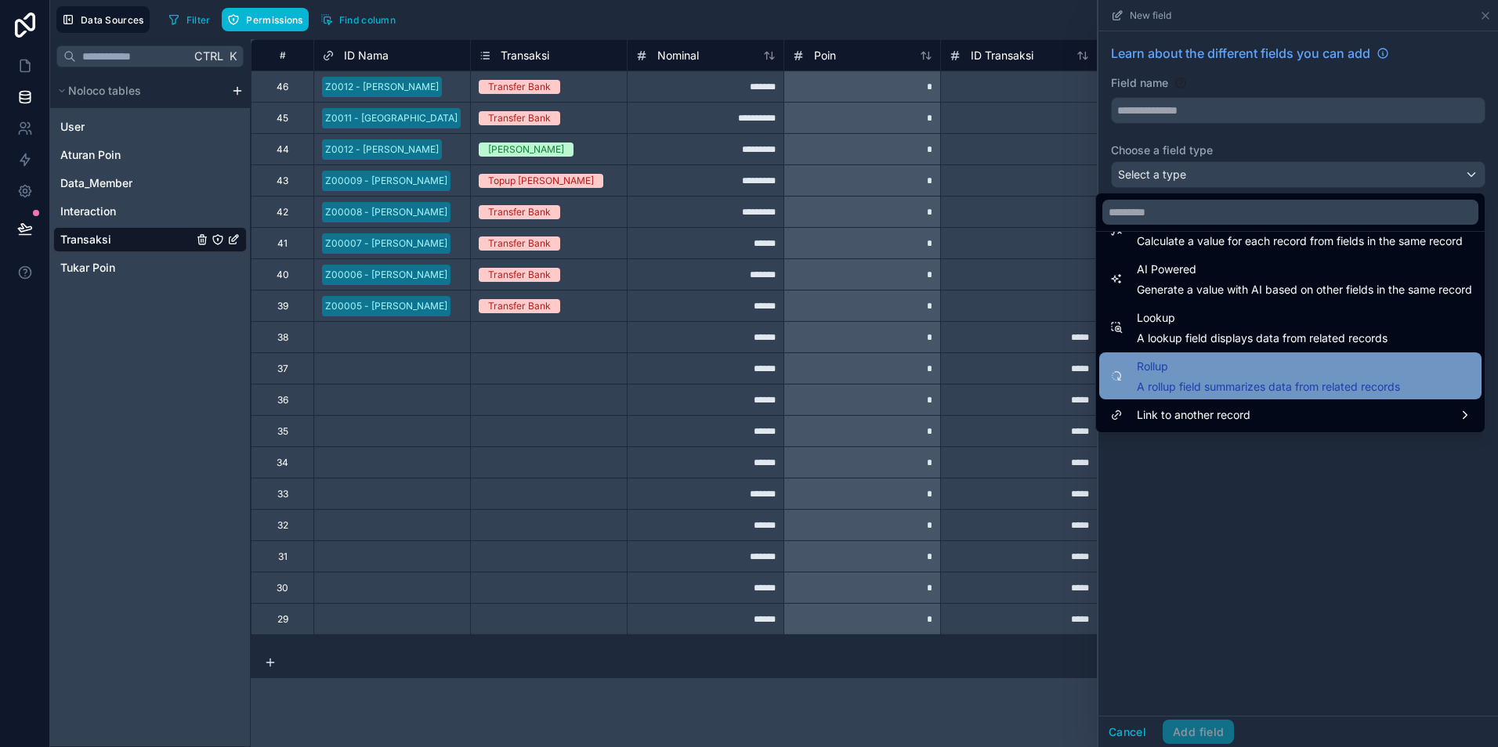
click at [1152, 377] on div "Rollup A rollup field summarizes data from related records" at bounding box center [1268, 376] width 263 height 38
type input "******"
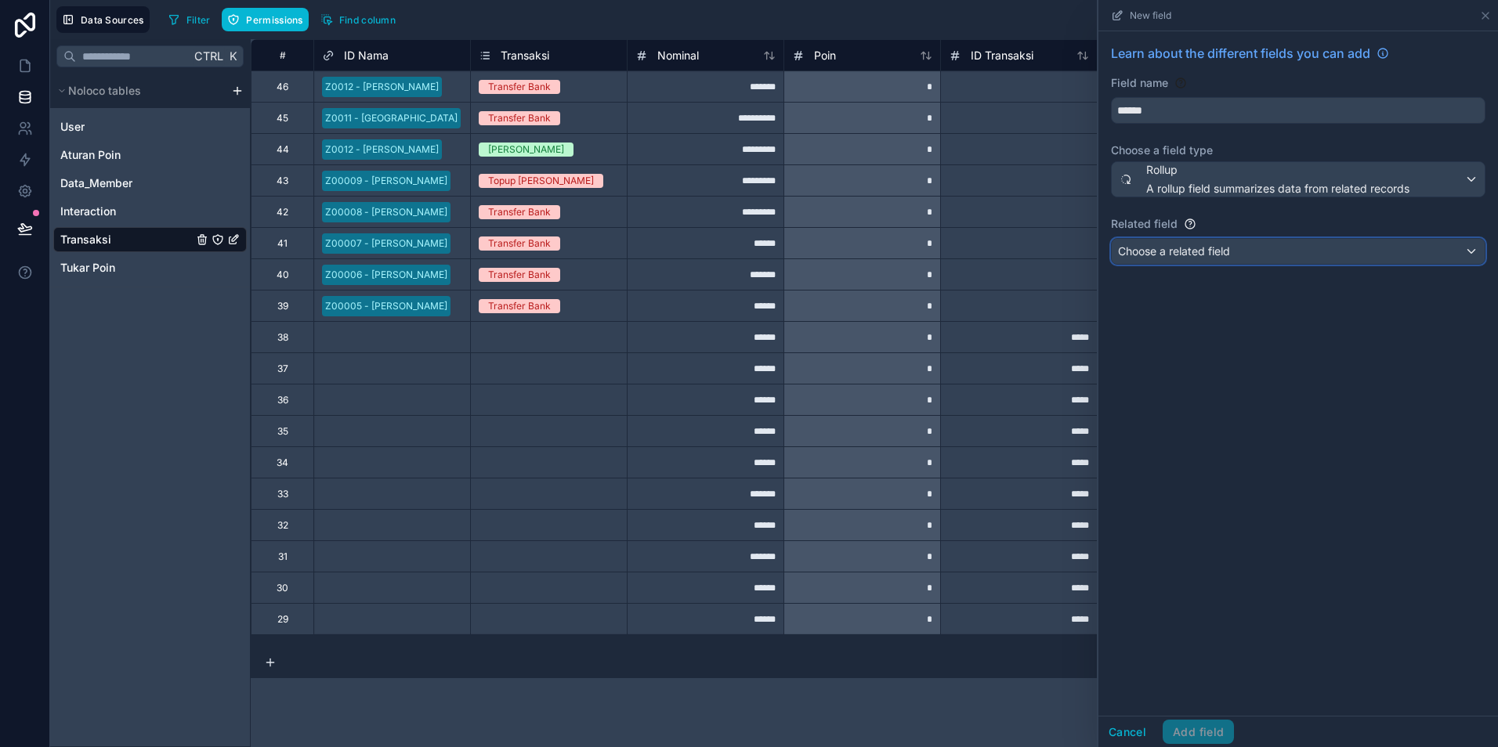
click at [1199, 251] on span "Choose a related field" at bounding box center [1174, 250] width 112 height 13
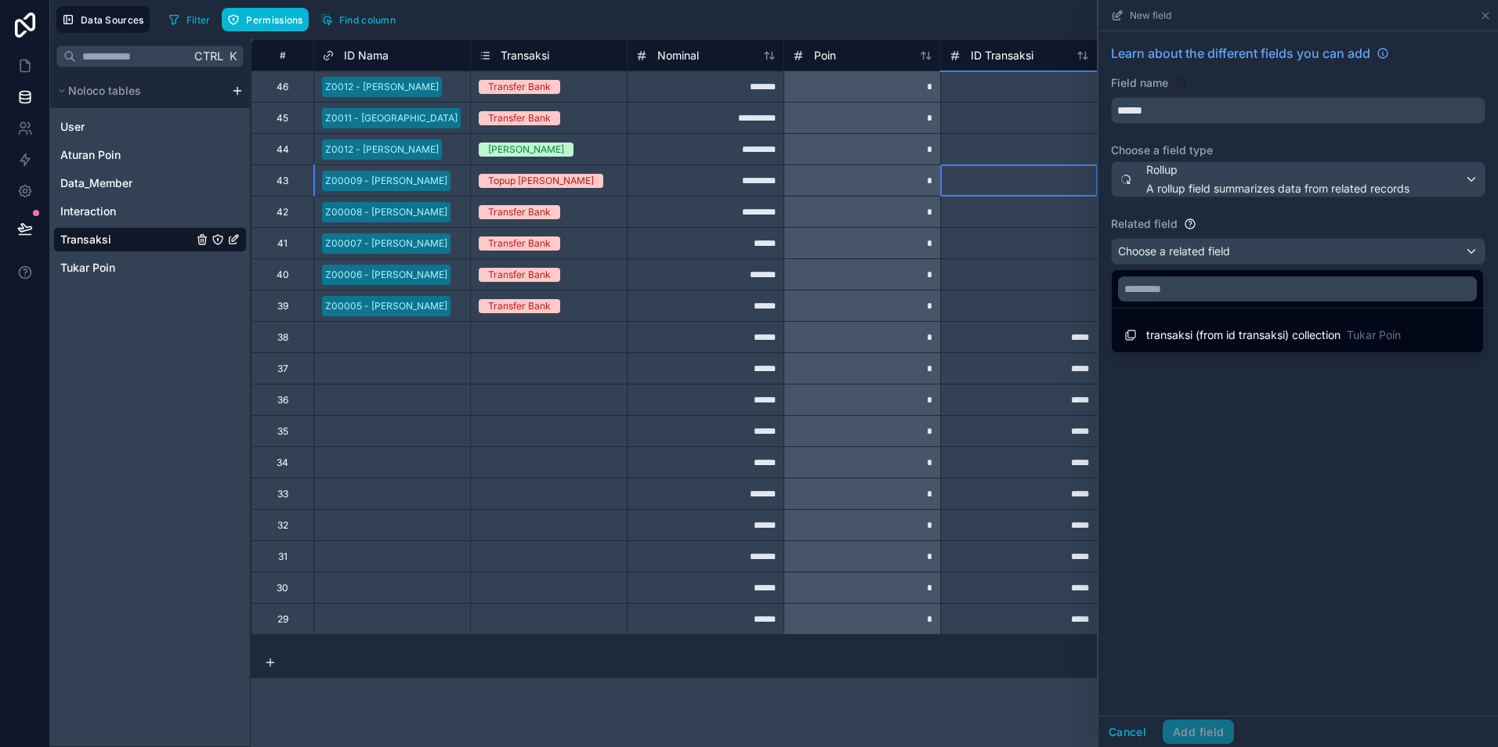
click at [1026, 188] on div at bounding box center [1018, 180] width 157 height 31
click at [1481, 13] on div at bounding box center [1298, 373] width 400 height 747
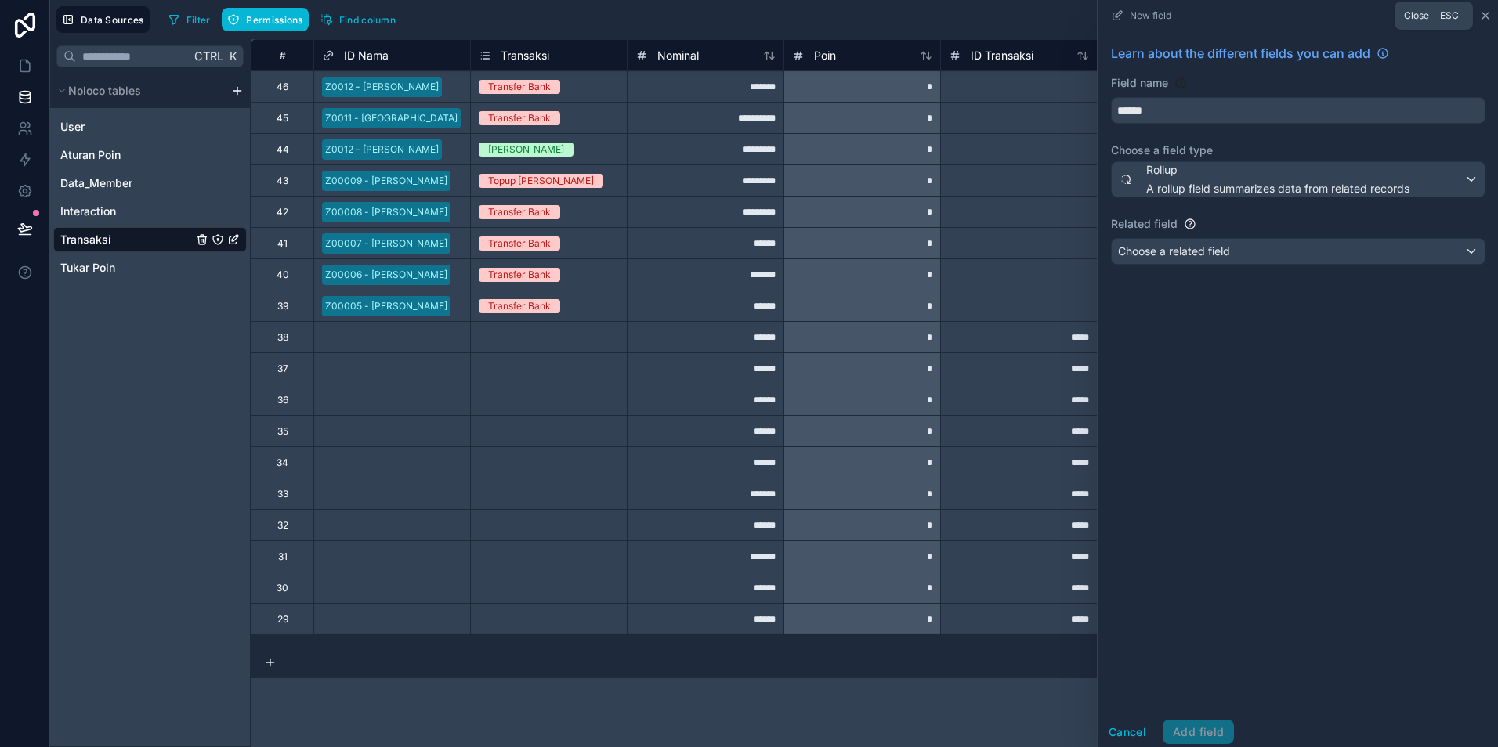
click at [1484, 15] on icon at bounding box center [1485, 15] width 13 height 13
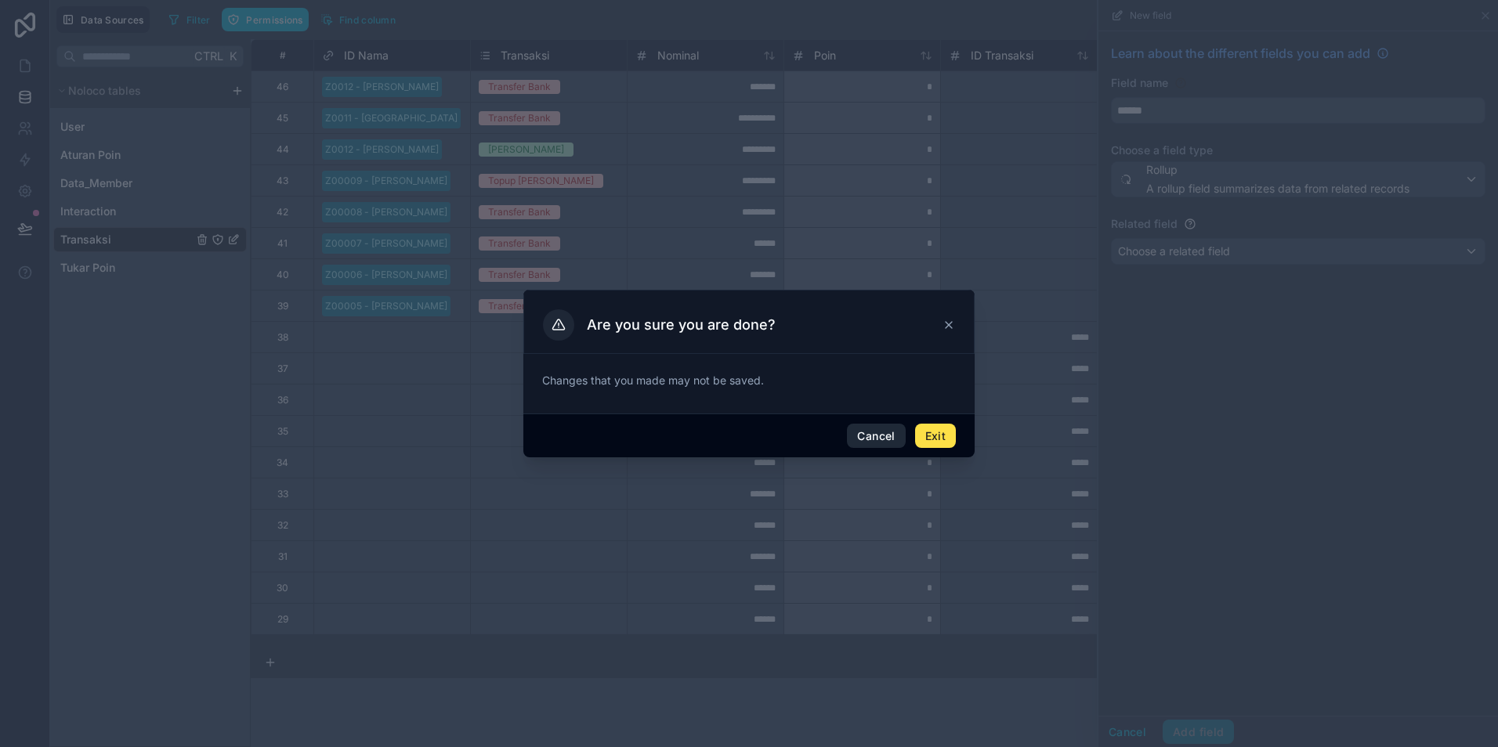
click at [867, 428] on button "Cancel" at bounding box center [876, 436] width 58 height 25
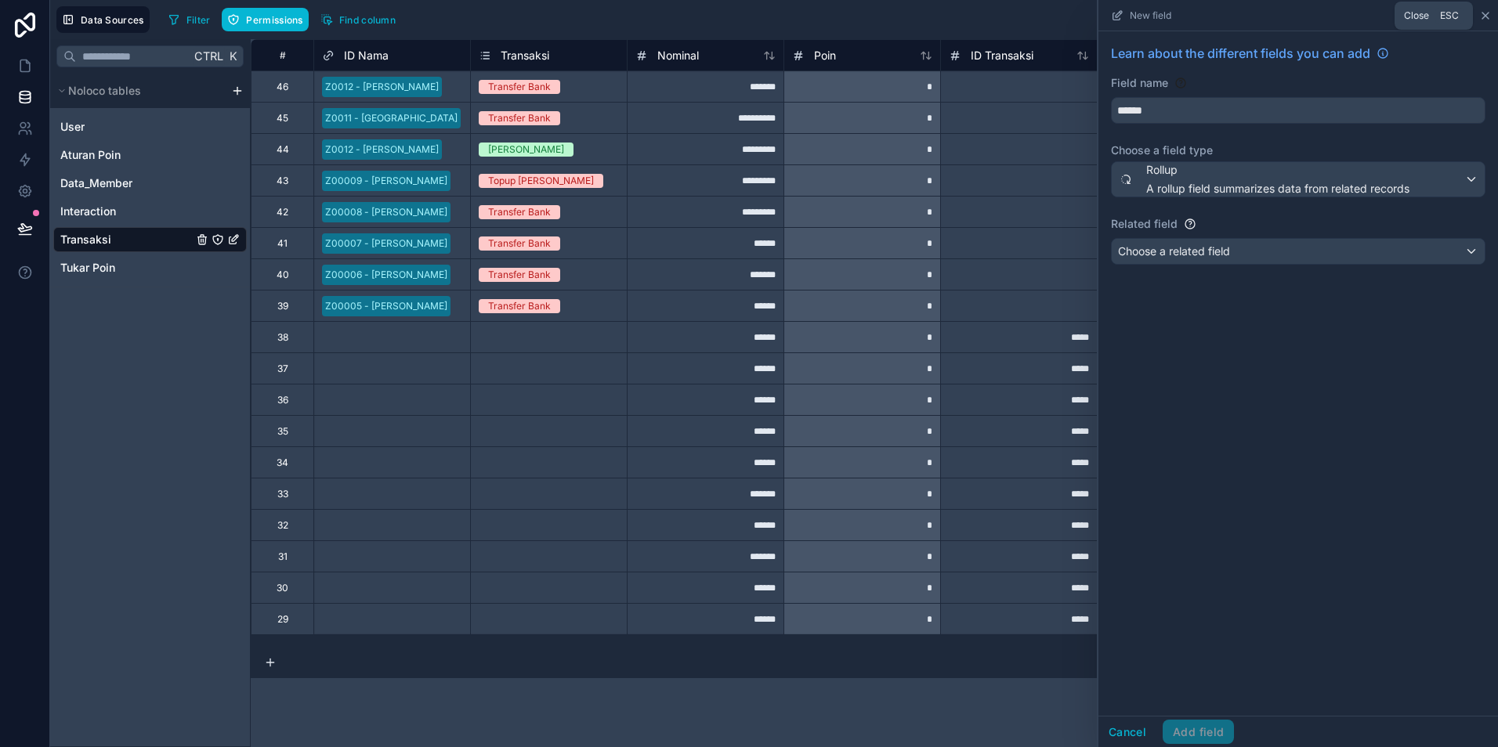
click at [1484, 15] on icon at bounding box center [1485, 16] width 6 height 6
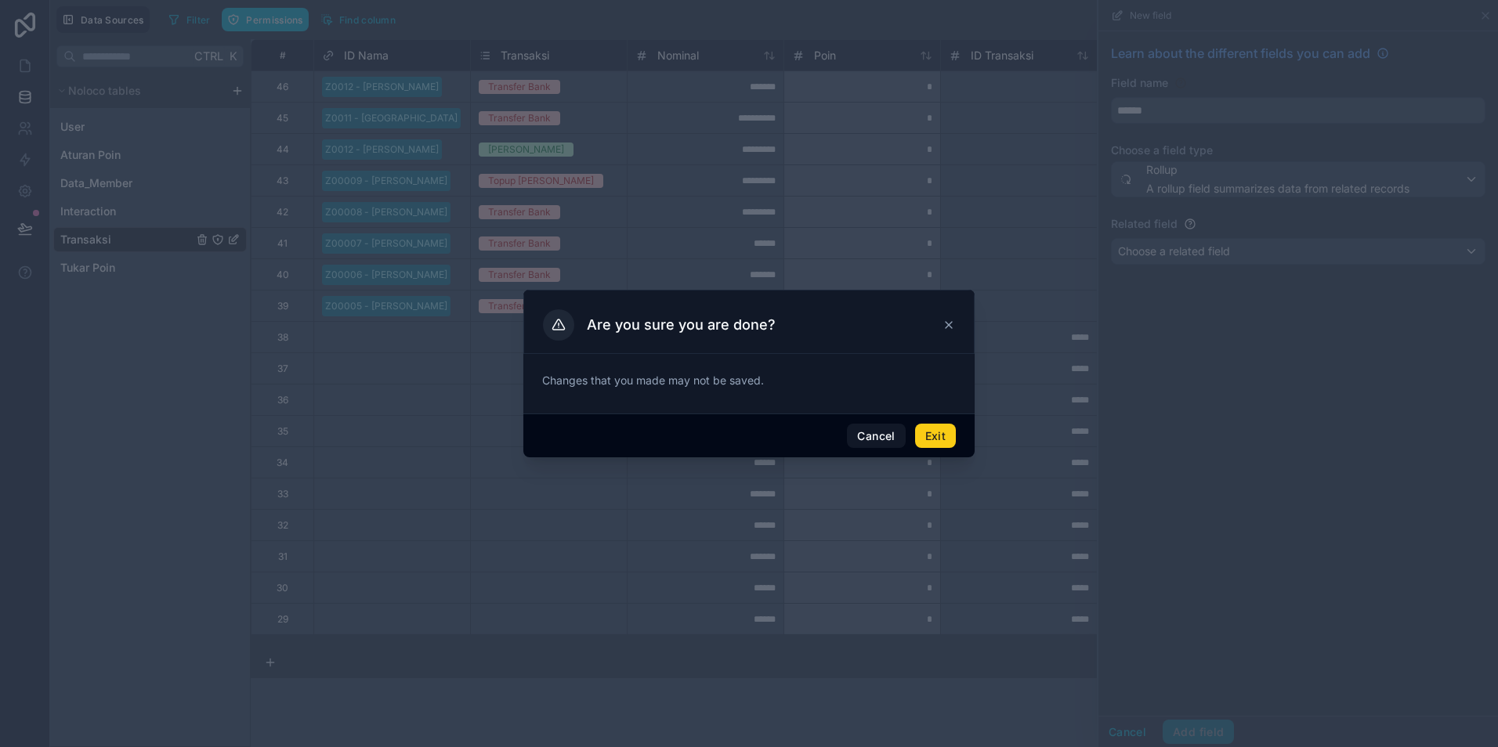
drag, startPoint x: 939, startPoint y: 434, endPoint x: 936, endPoint y: 468, distance: 34.6
click at [938, 434] on button "Exit" at bounding box center [935, 436] width 41 height 25
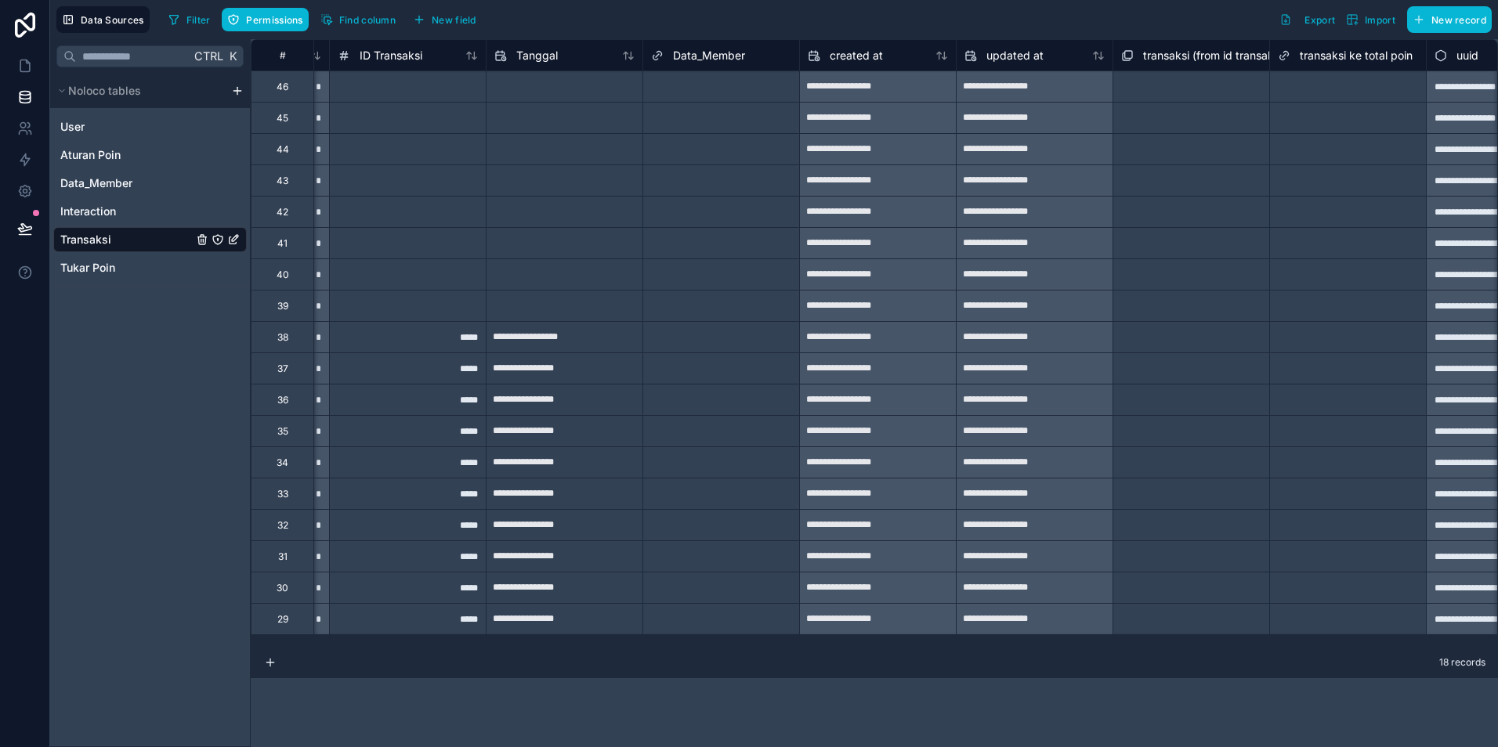
scroll to position [0, 696]
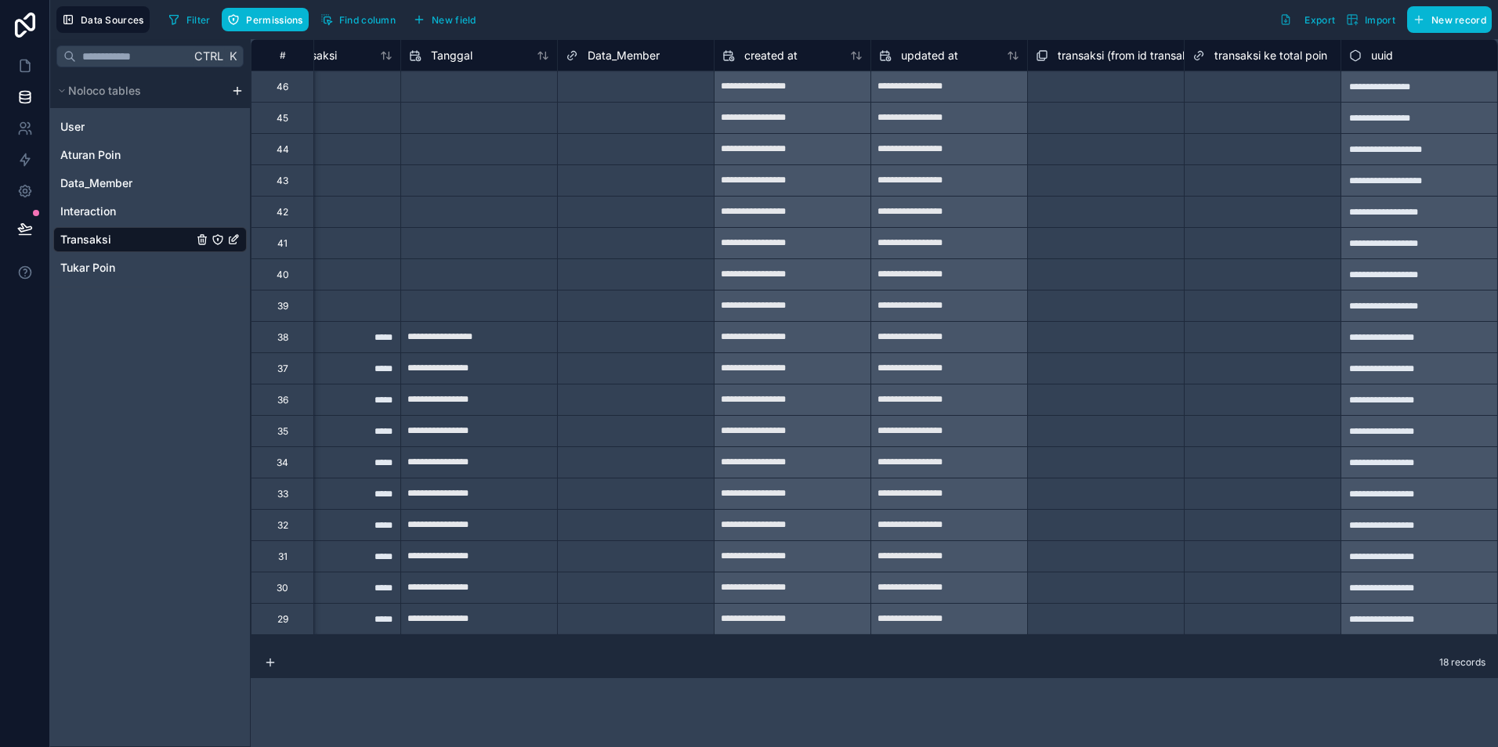
click at [1322, 587] on div "Select a transaksi ke total poin" at bounding box center [1260, 588] width 136 height 13
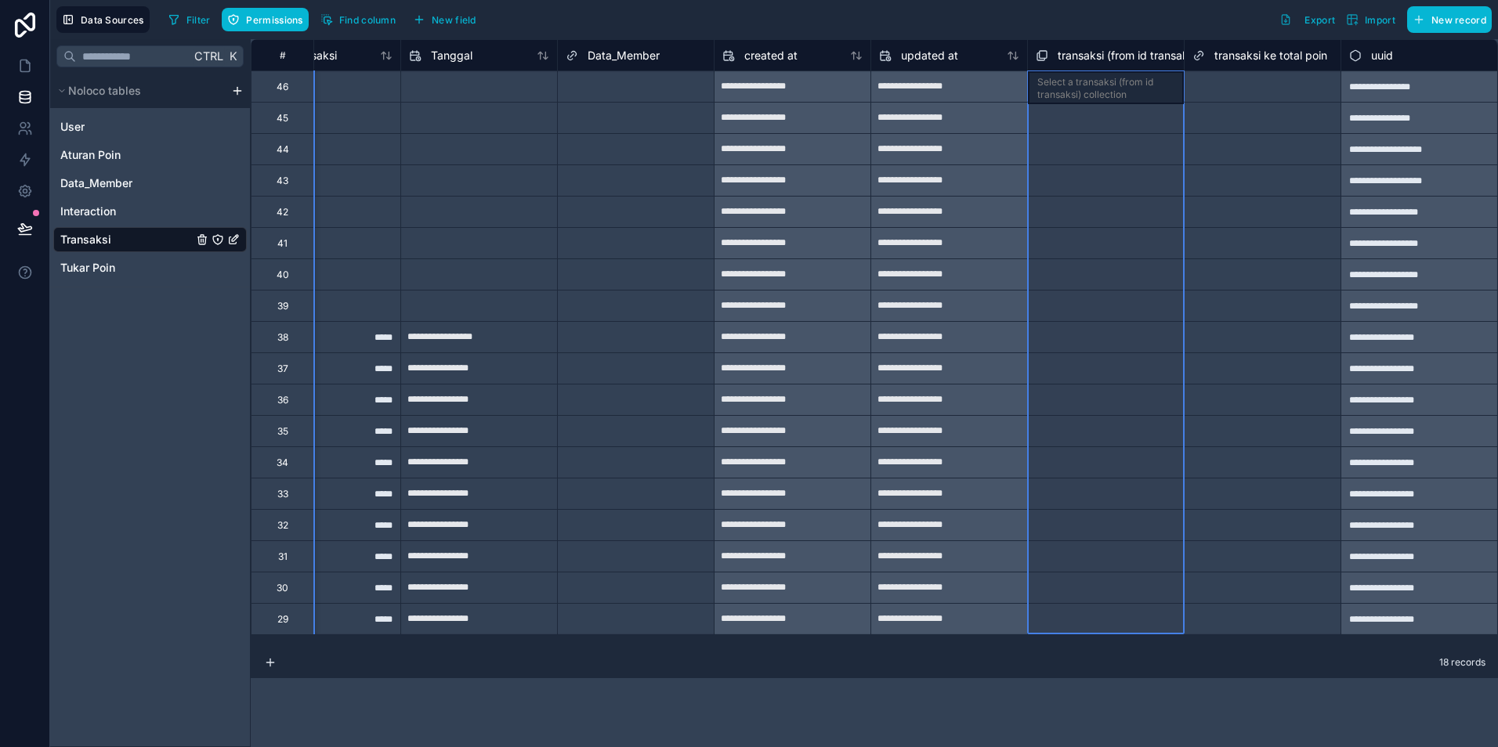
click at [1085, 58] on span "transaksi (from id transaksi) collection" at bounding box center [1155, 56] width 194 height 16
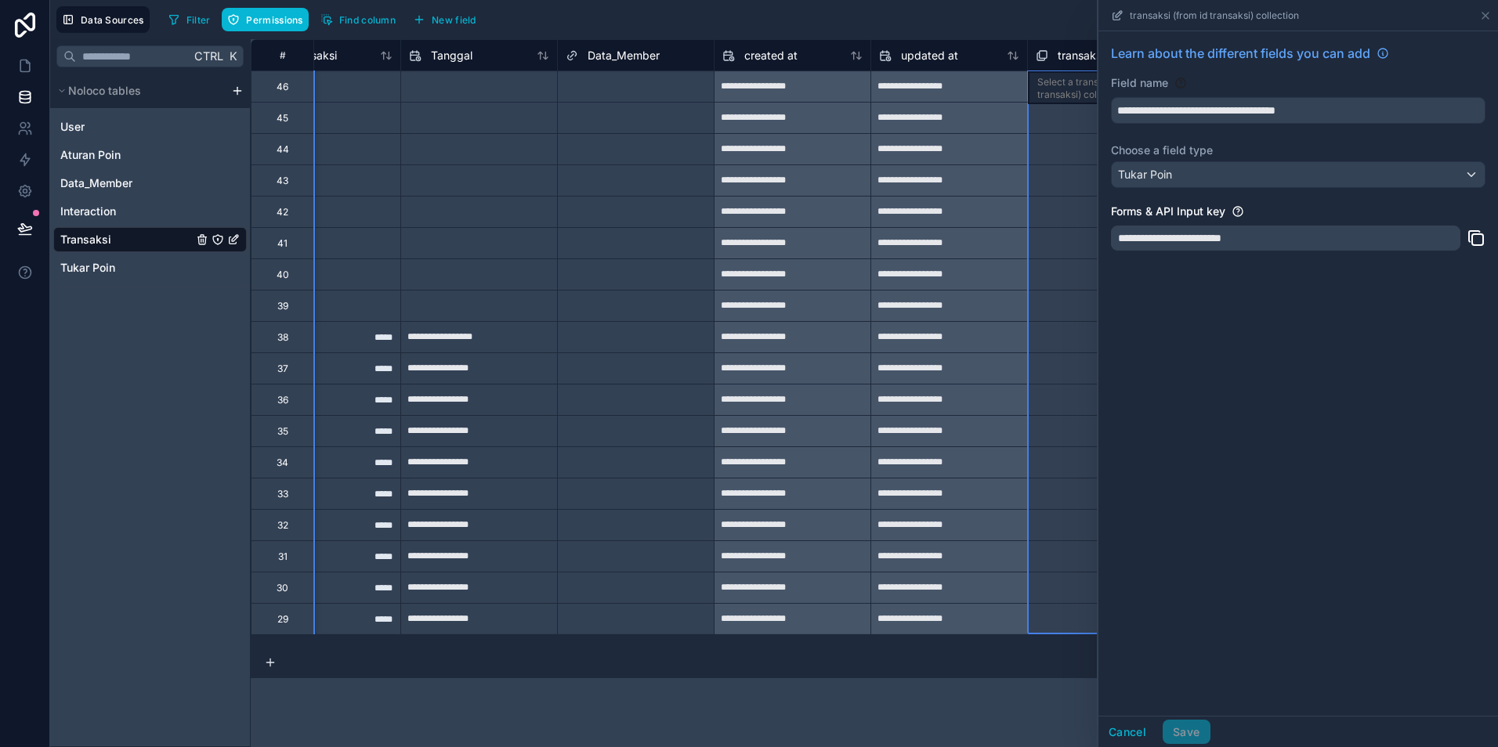
click at [598, 62] on span "Data_Member" at bounding box center [624, 56] width 72 height 16
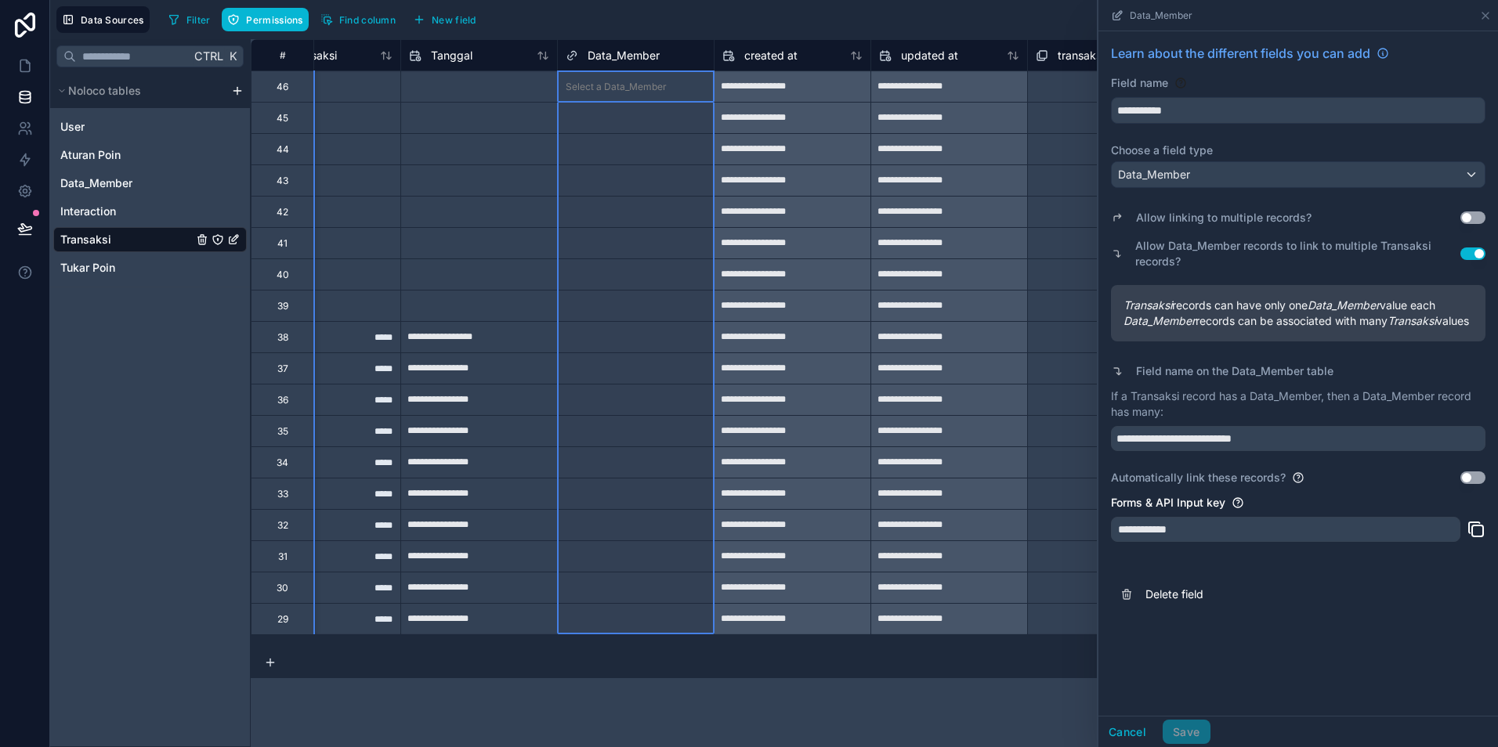
click at [673, 164] on div "Select a Data_Member" at bounding box center [636, 149] width 156 height 31
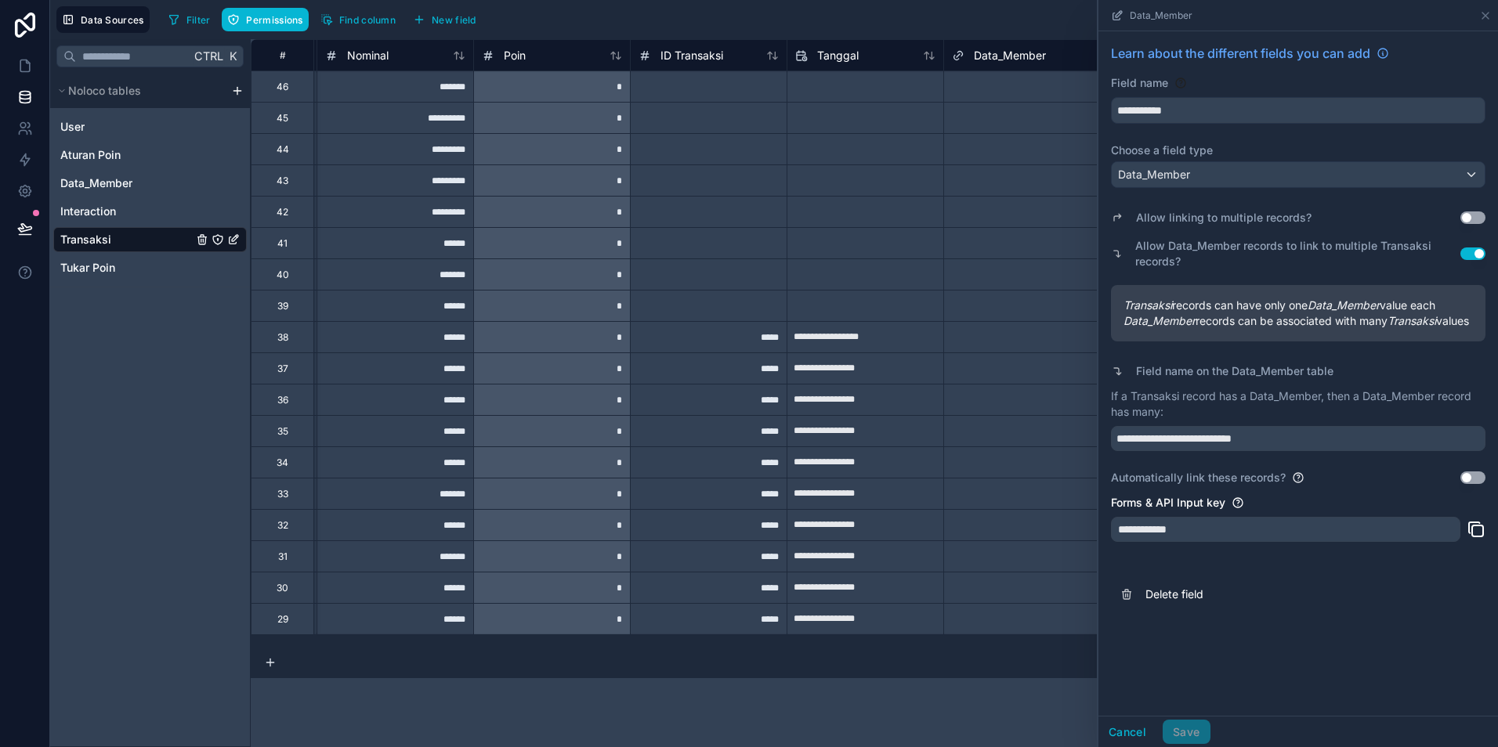
scroll to position [0, 438]
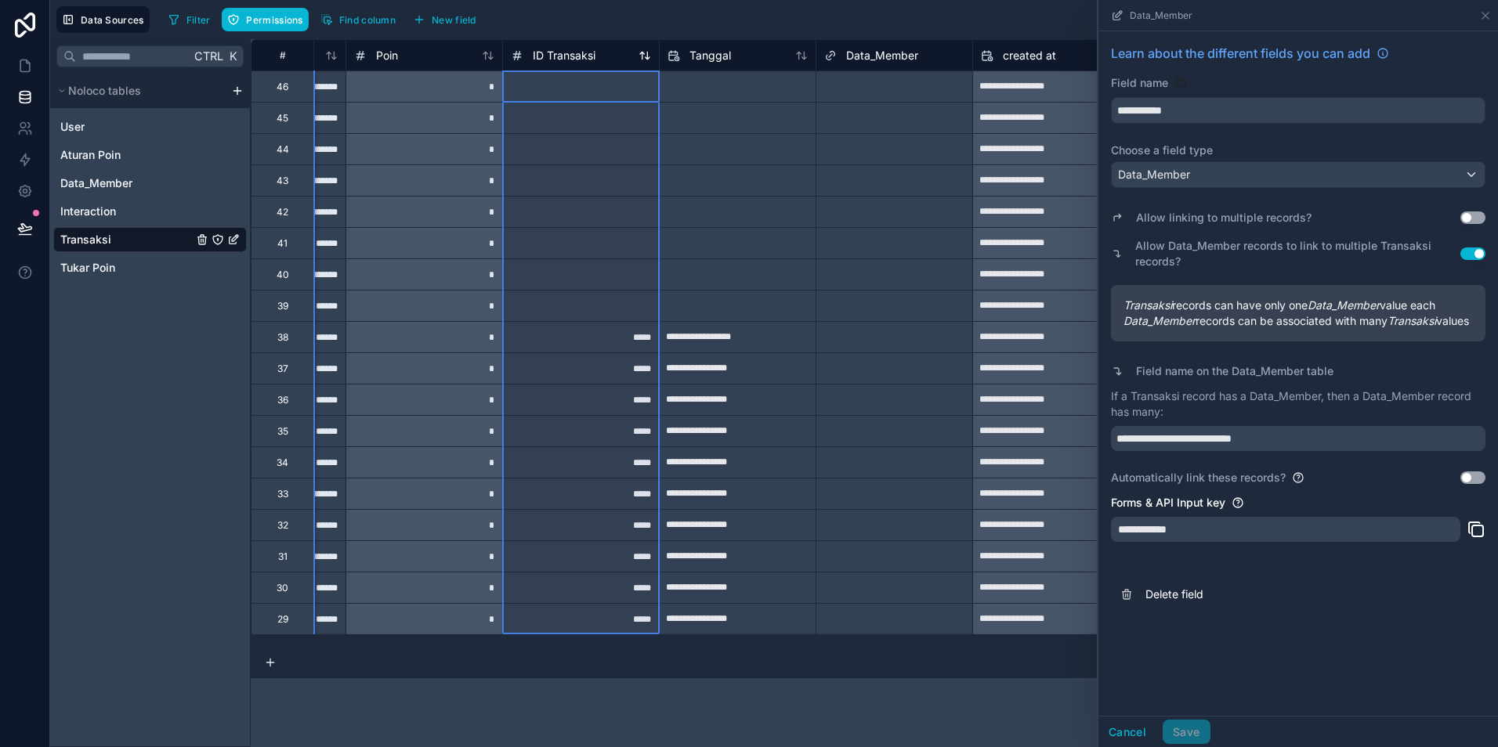
click at [589, 60] on span "ID Transaksi" at bounding box center [564, 56] width 63 height 16
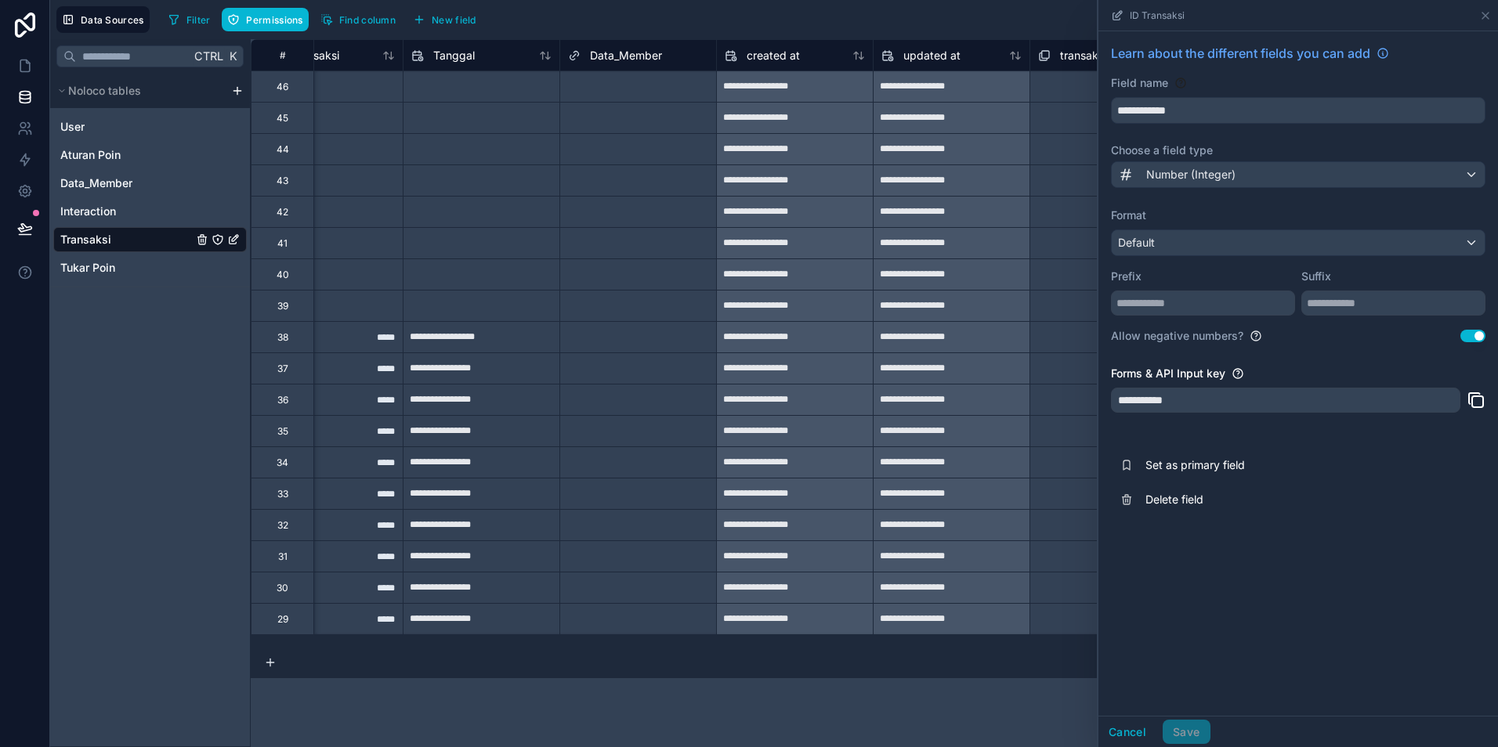
scroll to position [0, 696]
click at [1486, 13] on icon at bounding box center [1485, 15] width 13 height 13
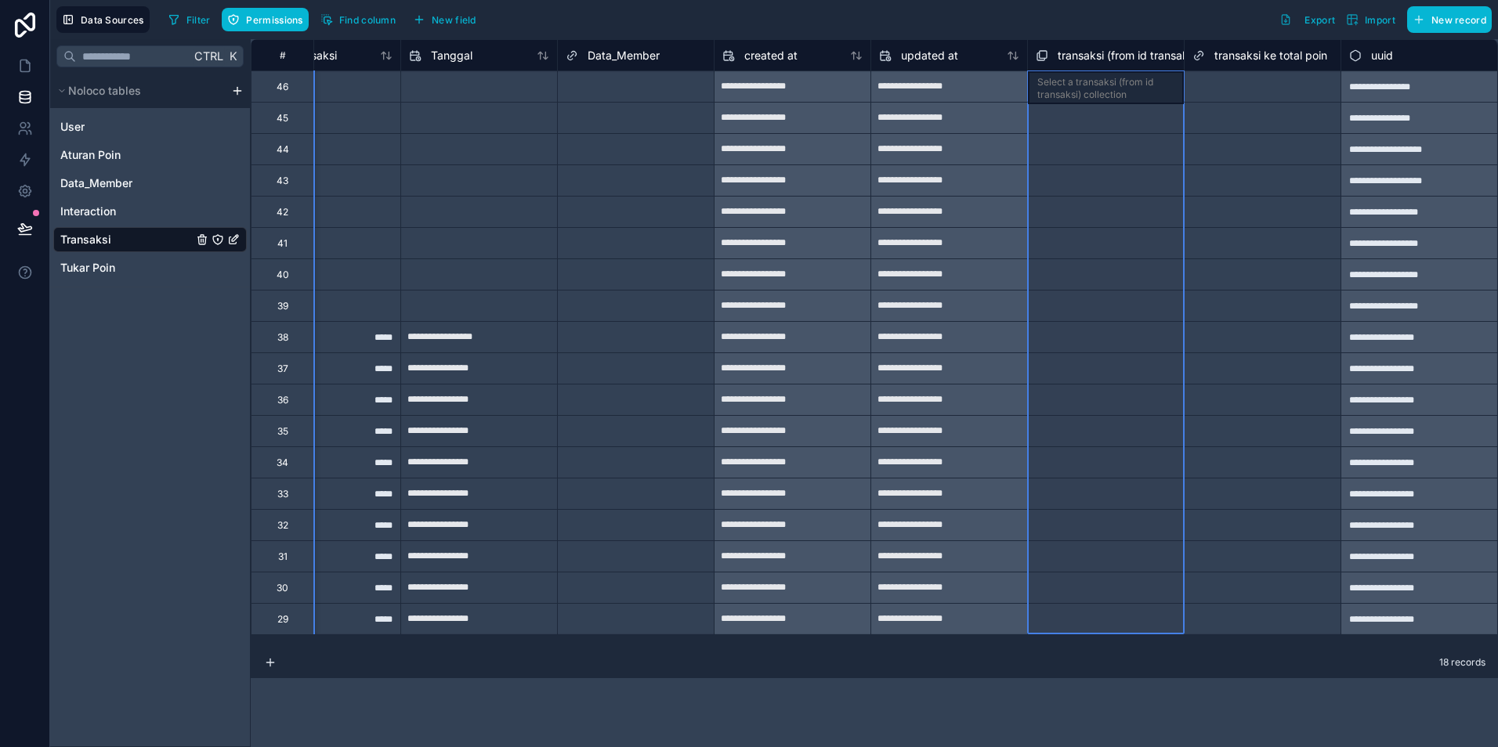
click at [1094, 67] on div "transaksi (from id transaksi) collection" at bounding box center [1105, 54] width 157 height 31
click at [1076, 55] on span "transaksi (from id transaksi) collection" at bounding box center [1155, 56] width 194 height 16
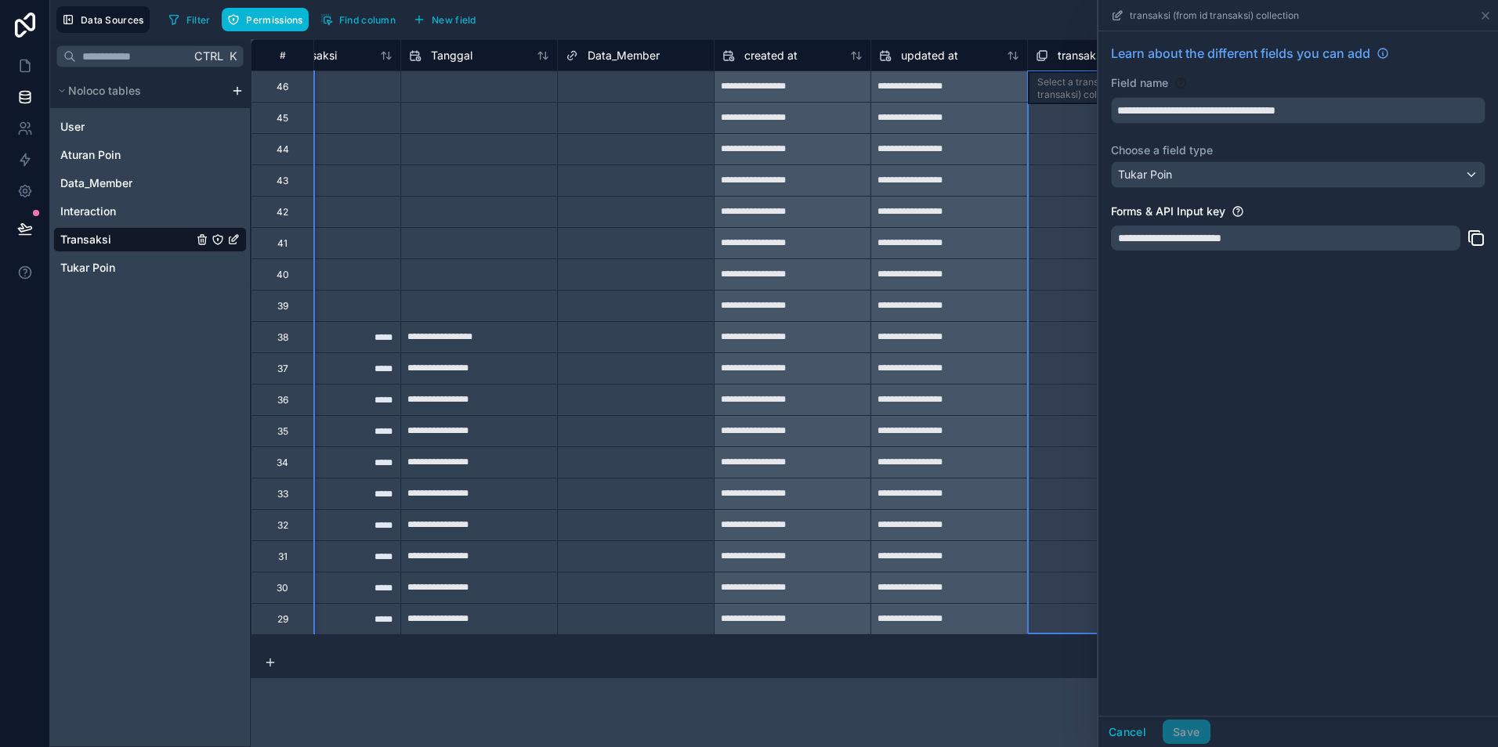
click at [971, 137] on div "**********" at bounding box center [949, 149] width 156 height 25
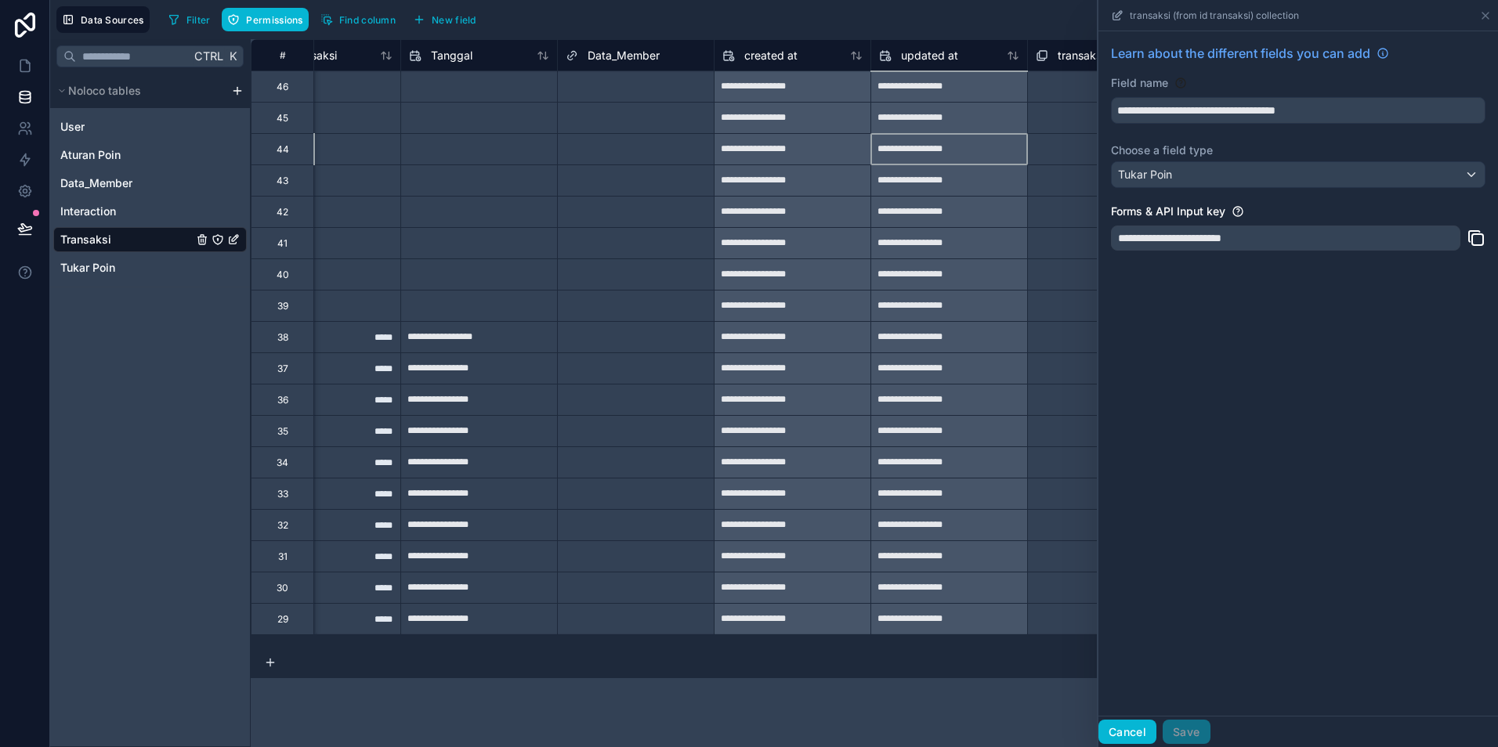
click at [1116, 731] on button "Cancel" at bounding box center [1127, 732] width 58 height 25
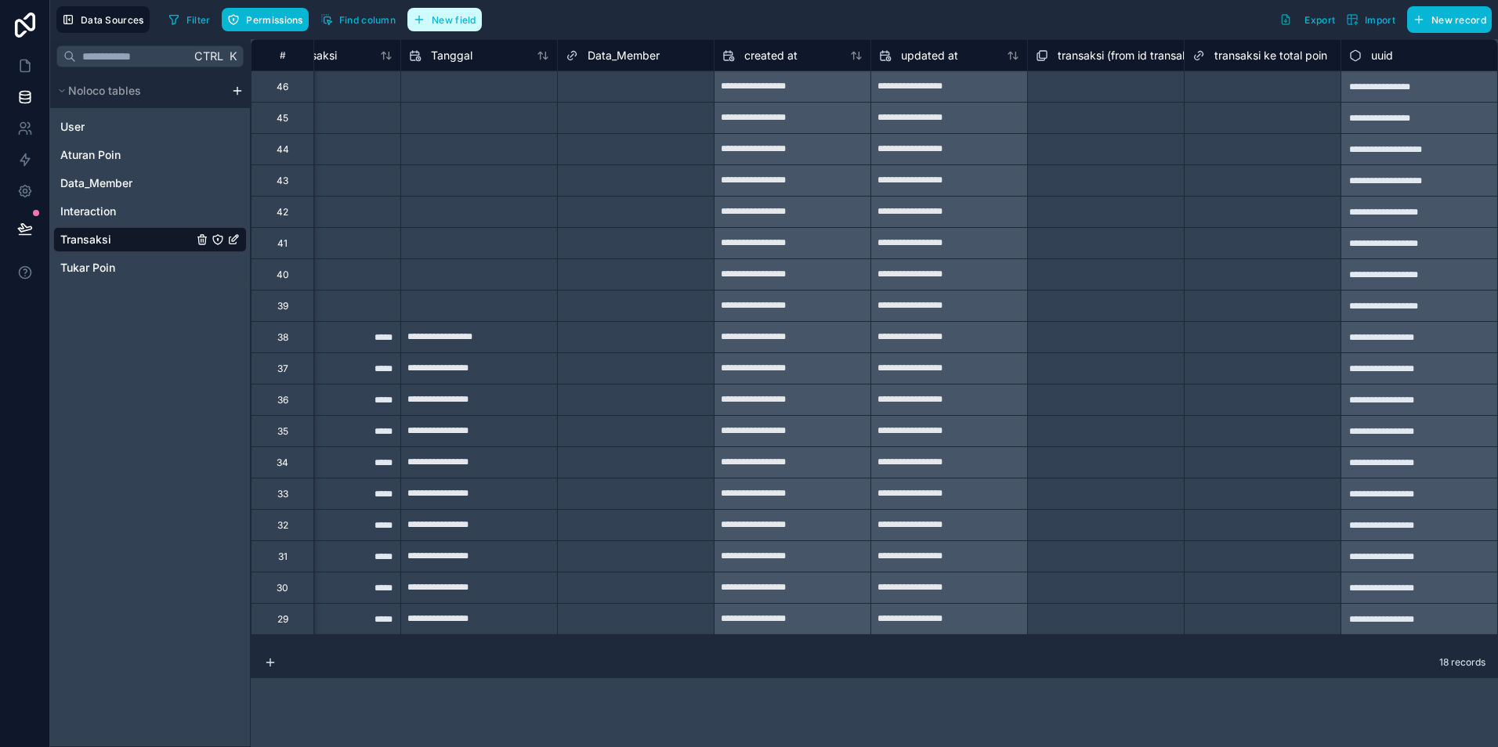
click at [445, 23] on span "New field" at bounding box center [454, 20] width 45 height 12
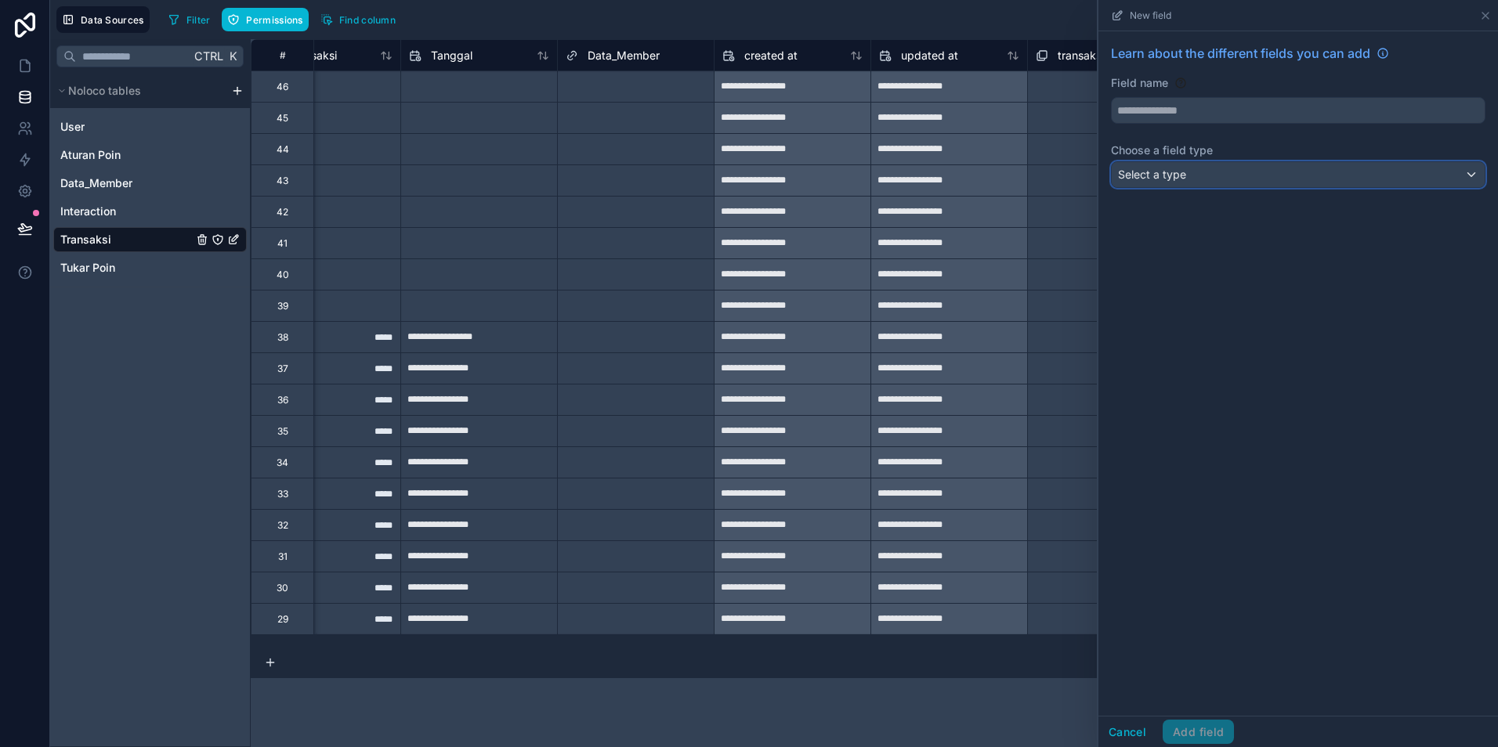
click at [1206, 180] on div "Select a type" at bounding box center [1298, 174] width 373 height 25
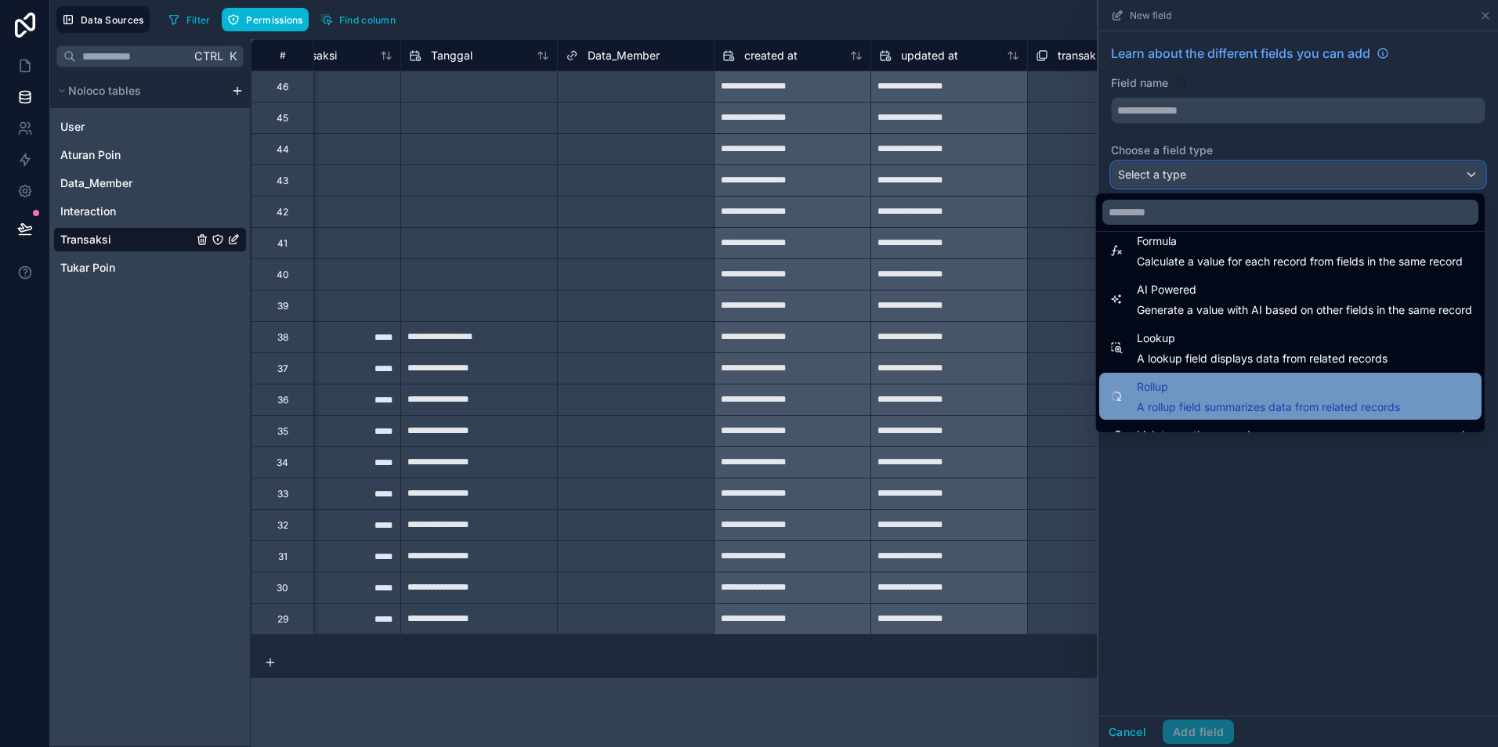
scroll to position [454, 0]
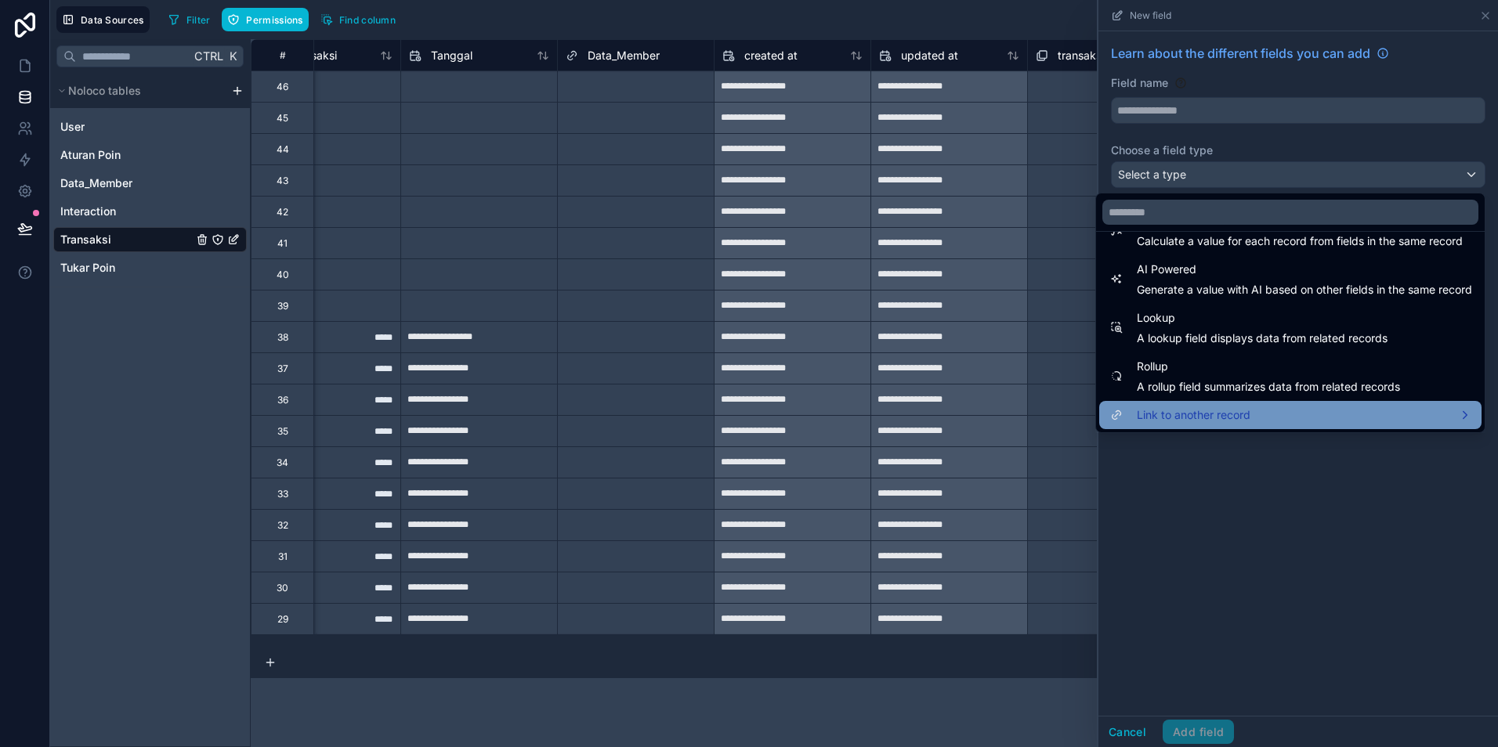
click at [1181, 409] on span "Link to another record" at bounding box center [1194, 415] width 114 height 19
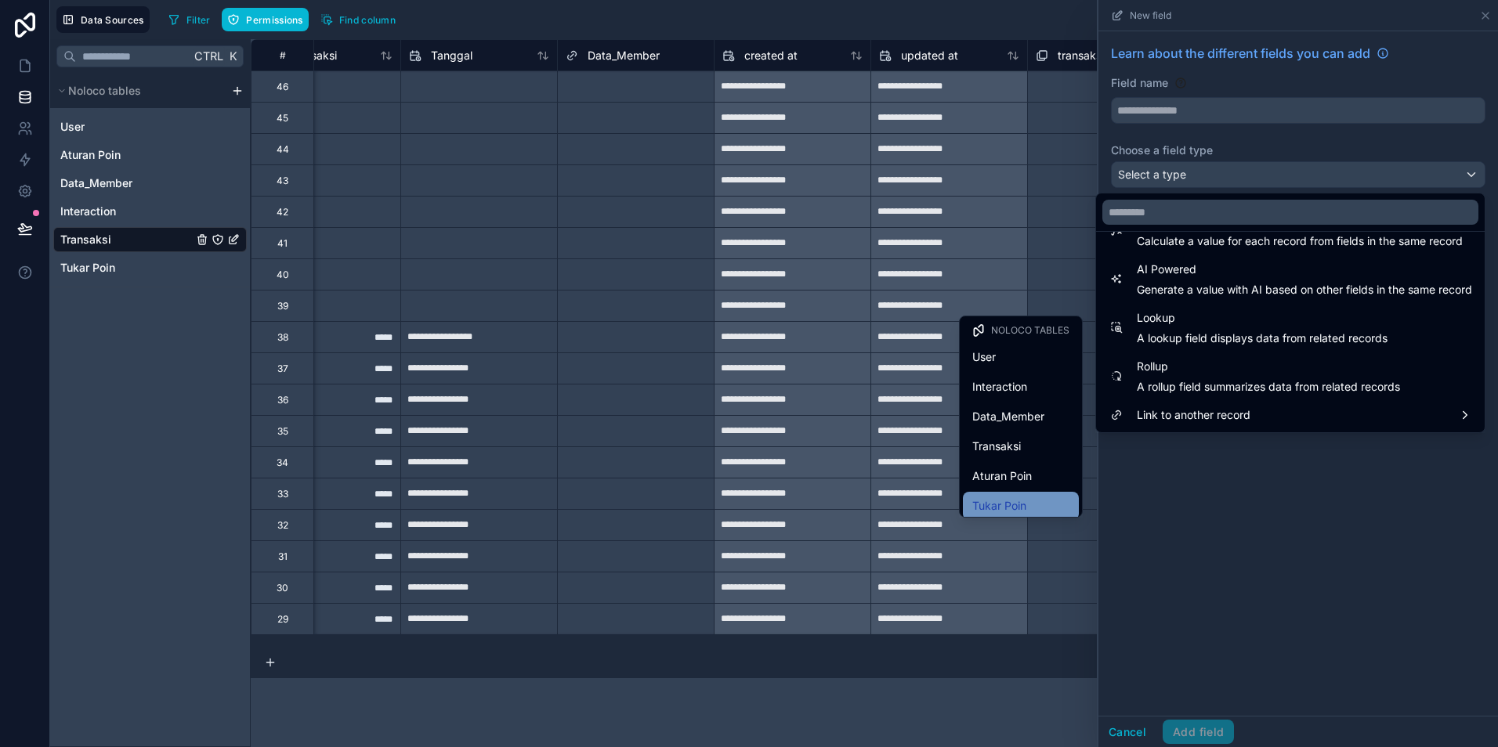
scroll to position [6, 0]
click at [991, 415] on span "Data_Member" at bounding box center [1008, 410] width 72 height 19
type input "**********"
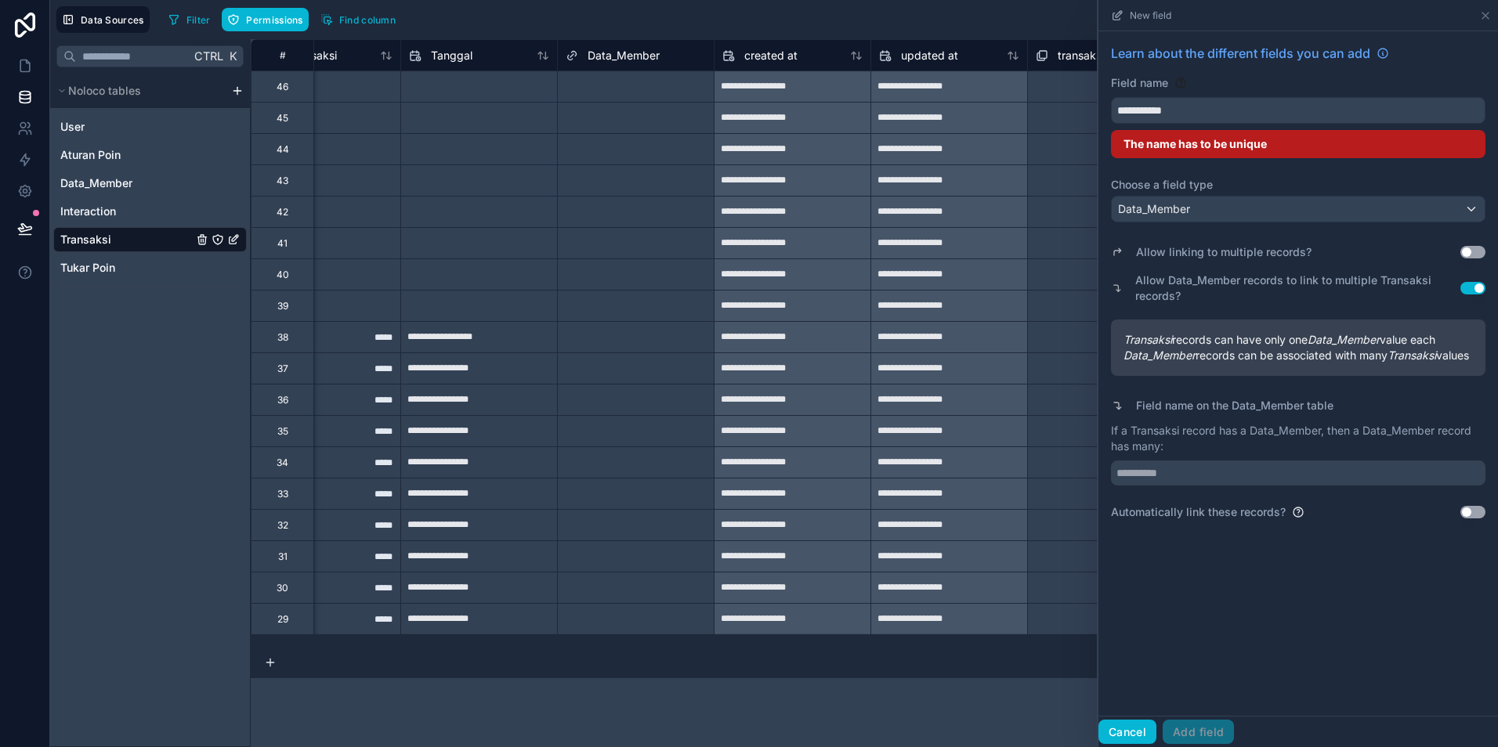
click at [1137, 732] on button "Cancel" at bounding box center [1127, 732] width 58 height 25
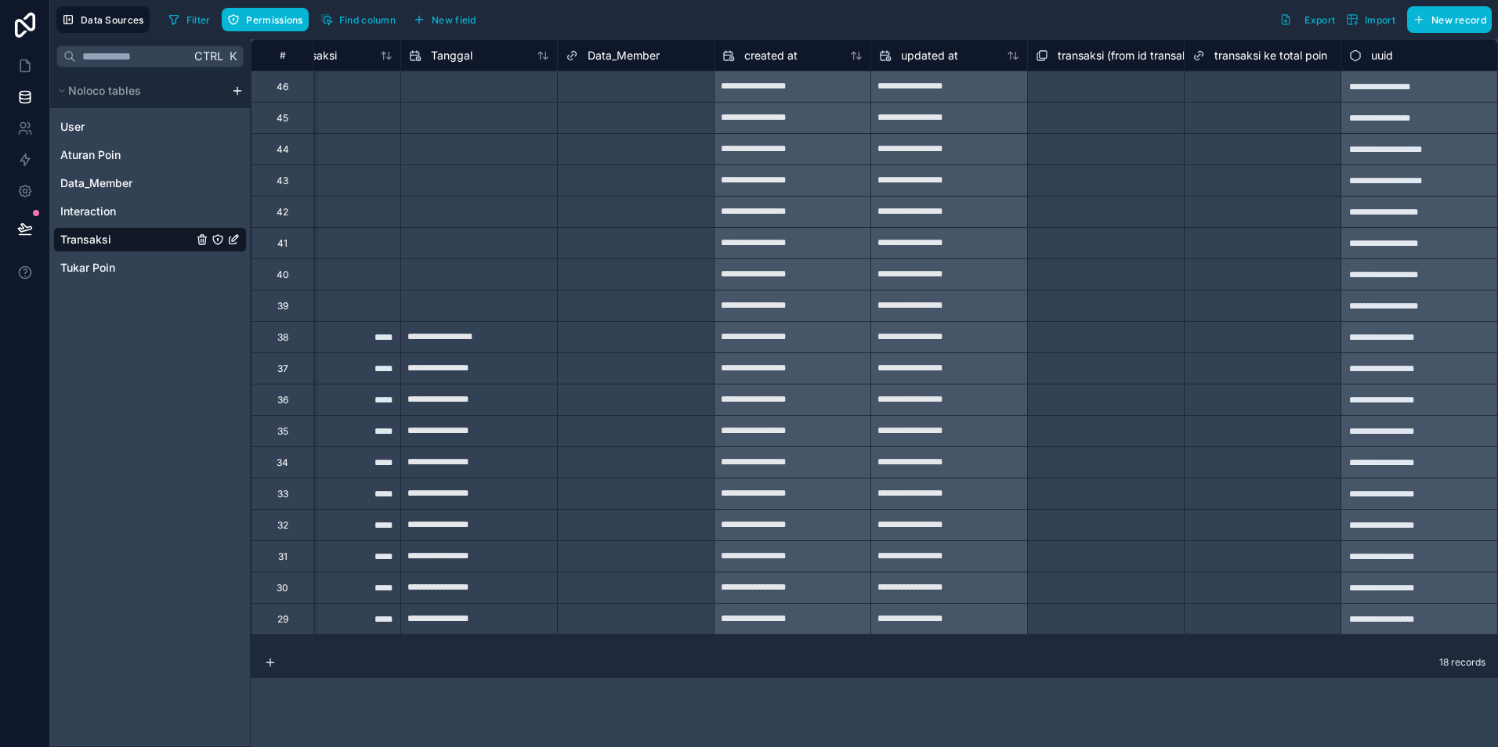
click at [1255, 62] on span "transaksi ke total poin" at bounding box center [1270, 56] width 113 height 16
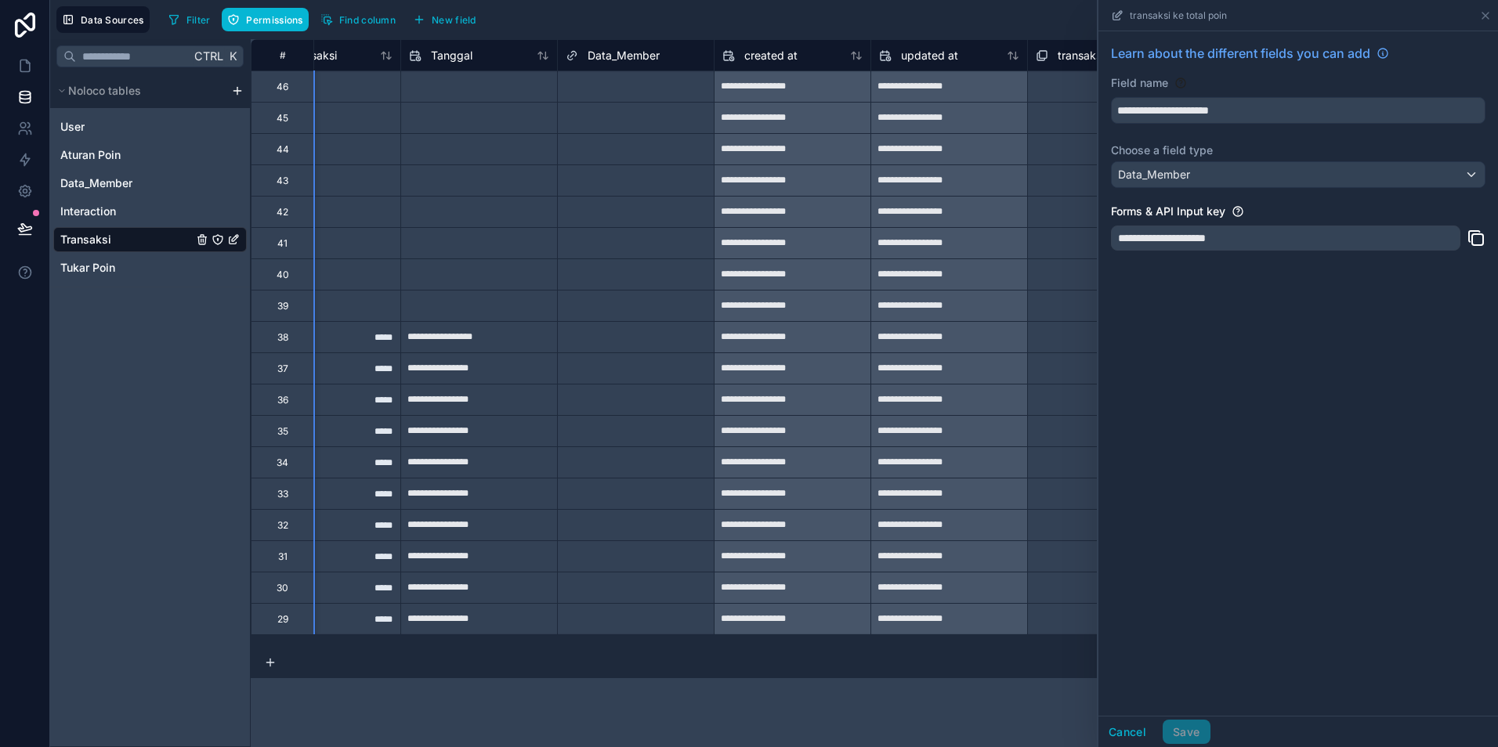
click at [570, 192] on div "Select a Data_Member" at bounding box center [636, 180] width 156 height 31
click at [783, 137] on div "**********" at bounding box center [792, 149] width 156 height 25
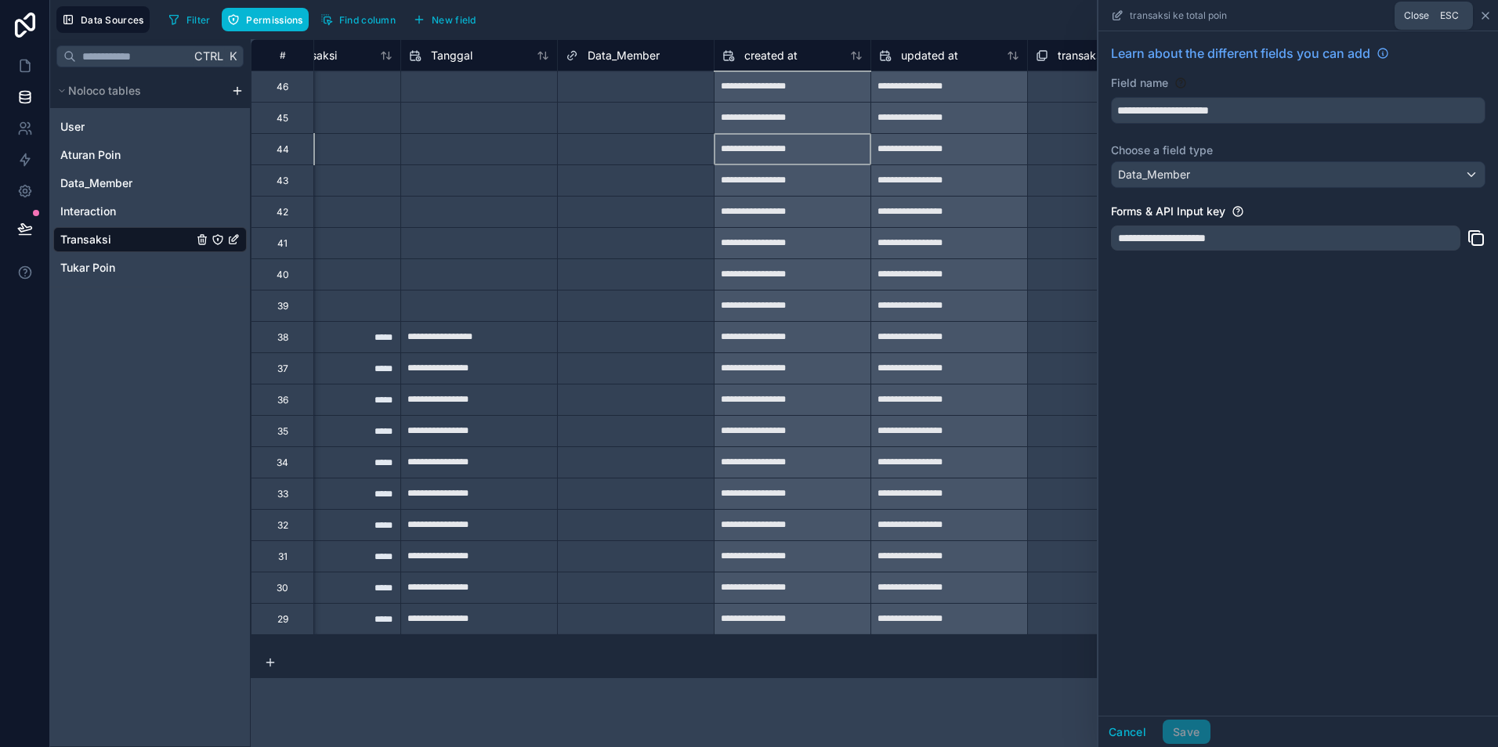
click at [1484, 12] on icon at bounding box center [1485, 15] width 13 height 13
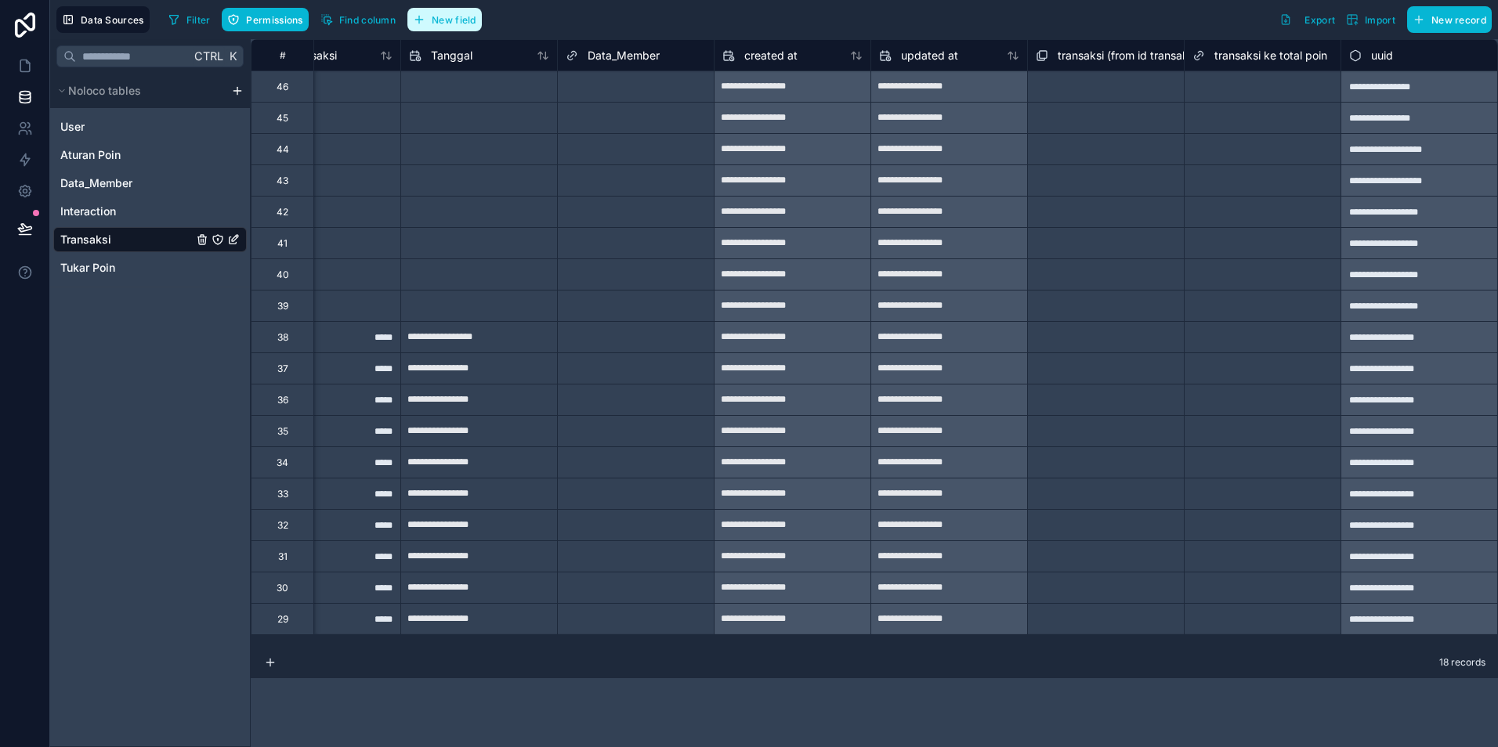
click at [431, 19] on button "New field" at bounding box center [444, 20] width 74 height 24
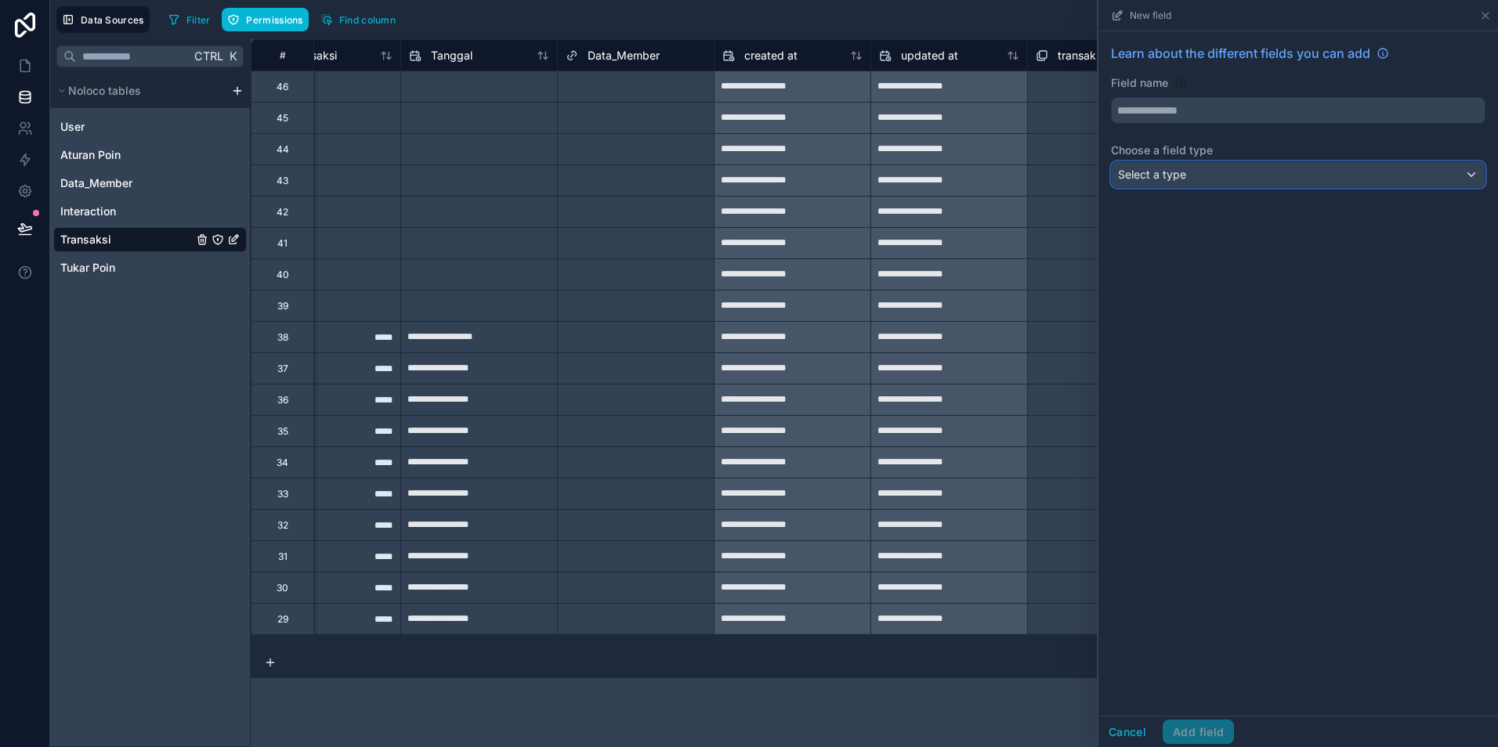
click at [1199, 165] on div "Select a type" at bounding box center [1298, 174] width 373 height 25
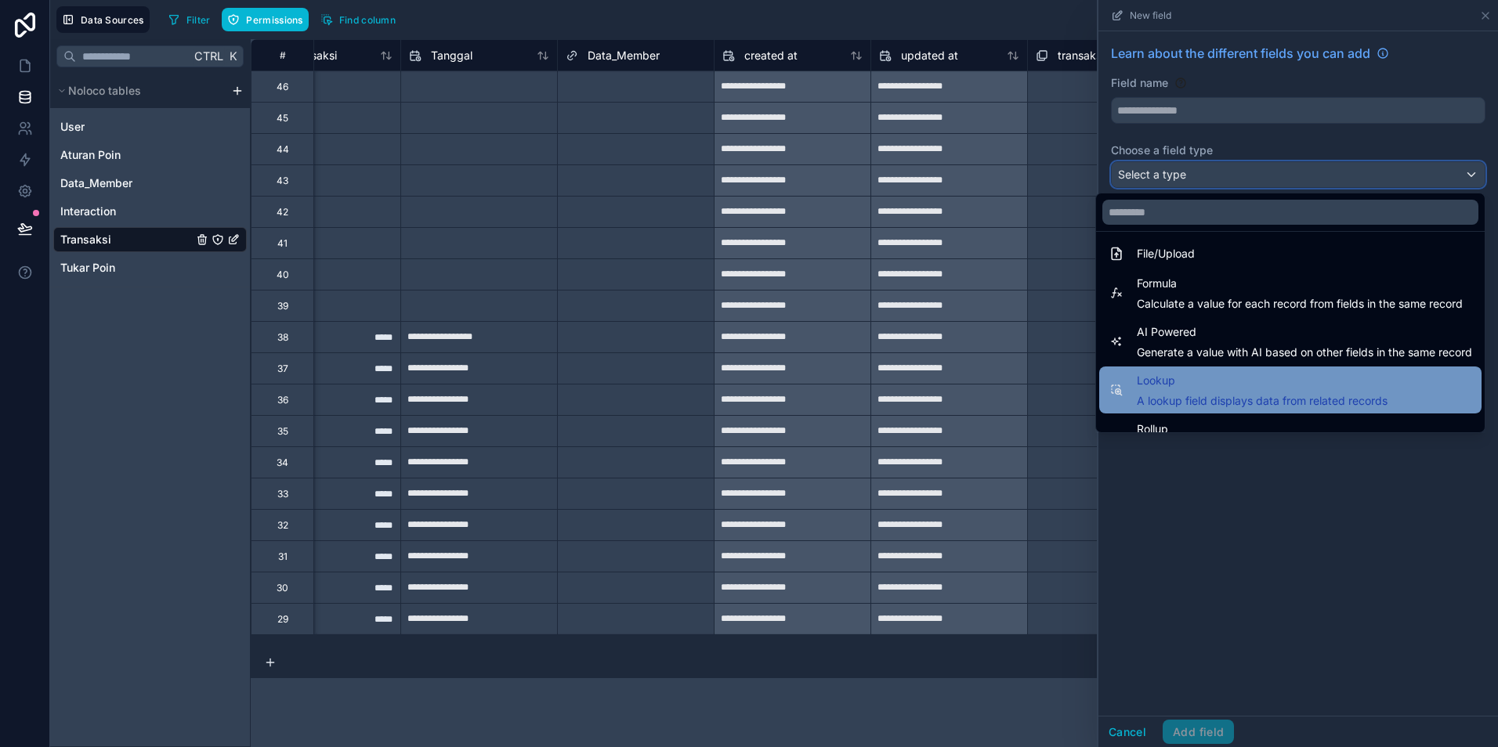
scroll to position [454, 0]
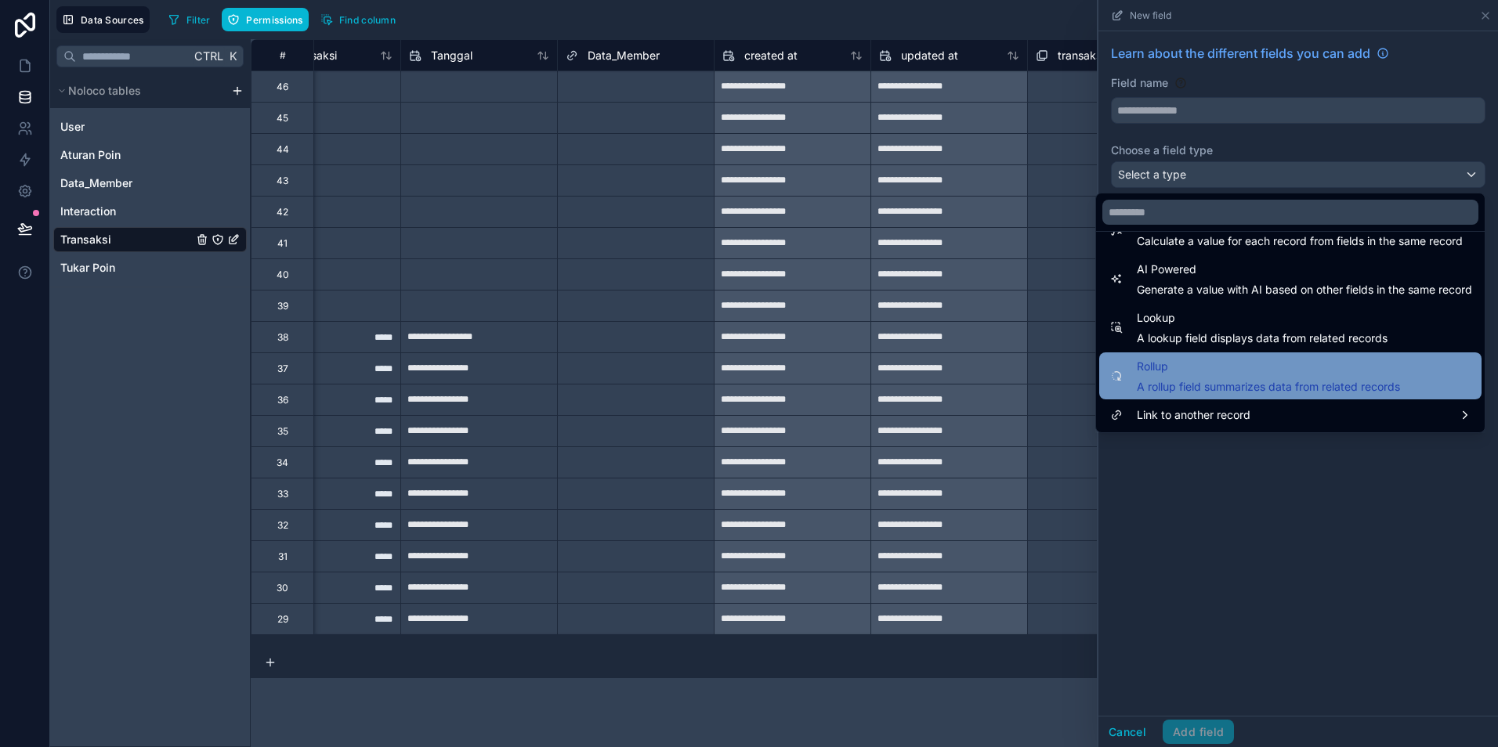
click at [1192, 383] on span "A rollup field summarizes data from related records" at bounding box center [1268, 387] width 263 height 16
type input "******"
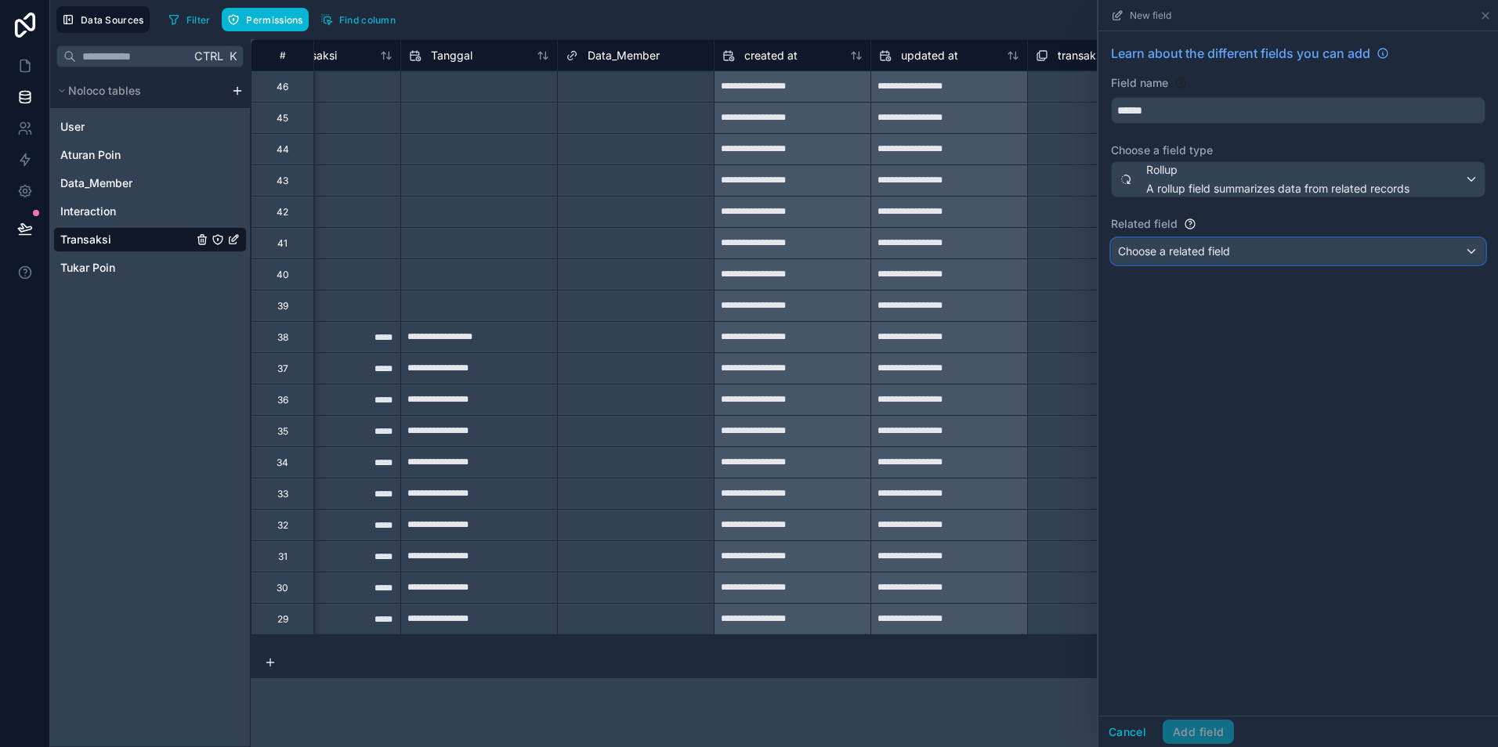
click at [1183, 248] on span "Choose a related field" at bounding box center [1174, 250] width 112 height 13
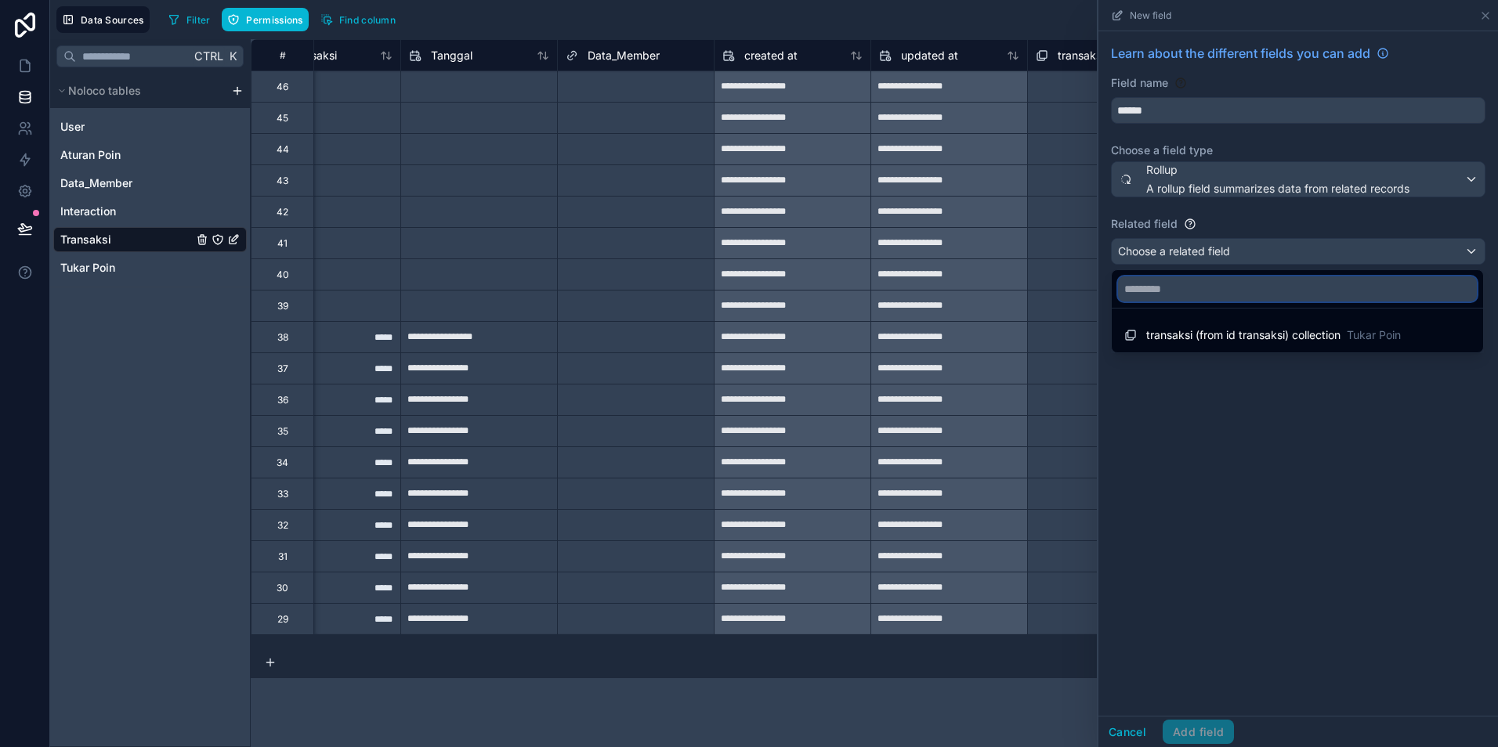
click at [1172, 284] on input "text" at bounding box center [1297, 289] width 359 height 25
click at [1470, 250] on div at bounding box center [1298, 373] width 400 height 747
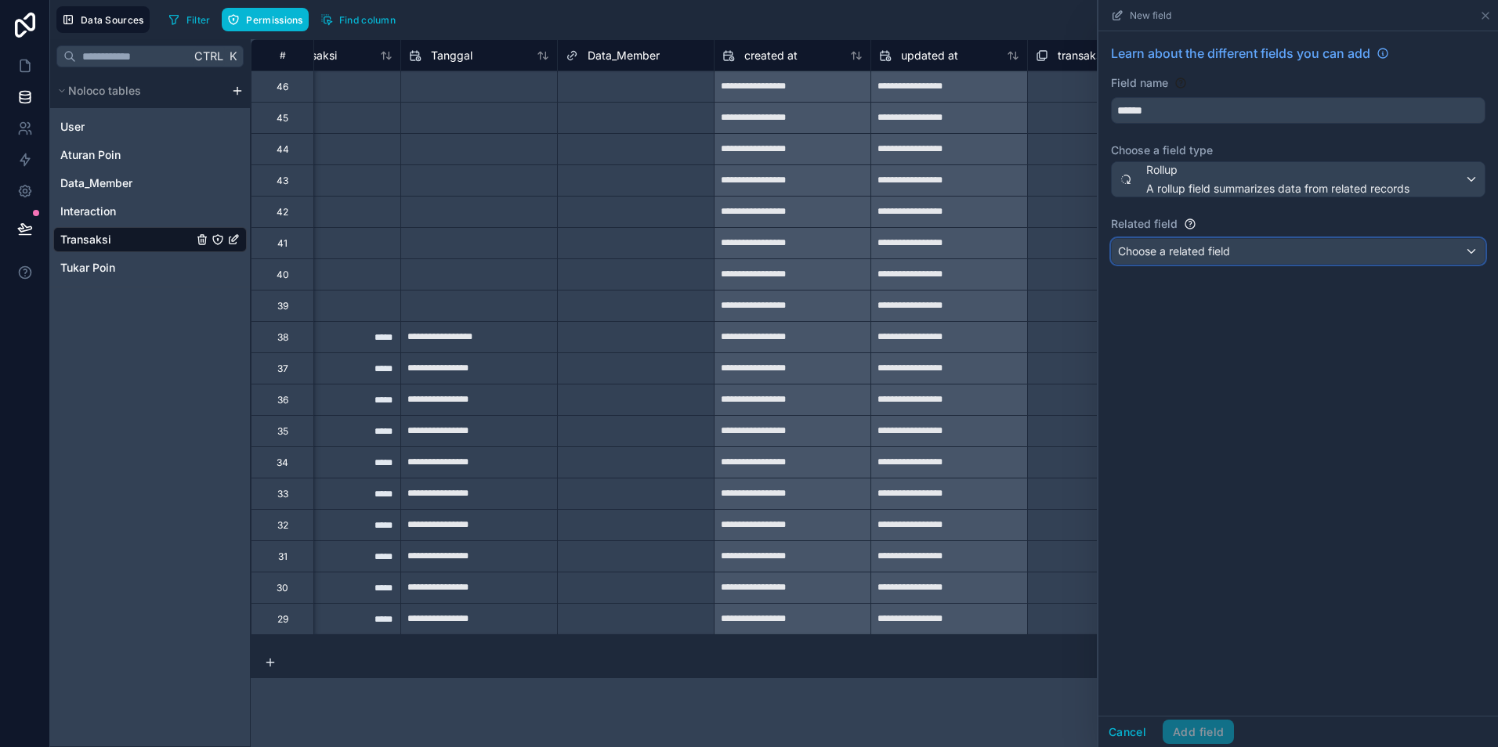
click at [1470, 250] on div "Choose a related field" at bounding box center [1298, 251] width 373 height 25
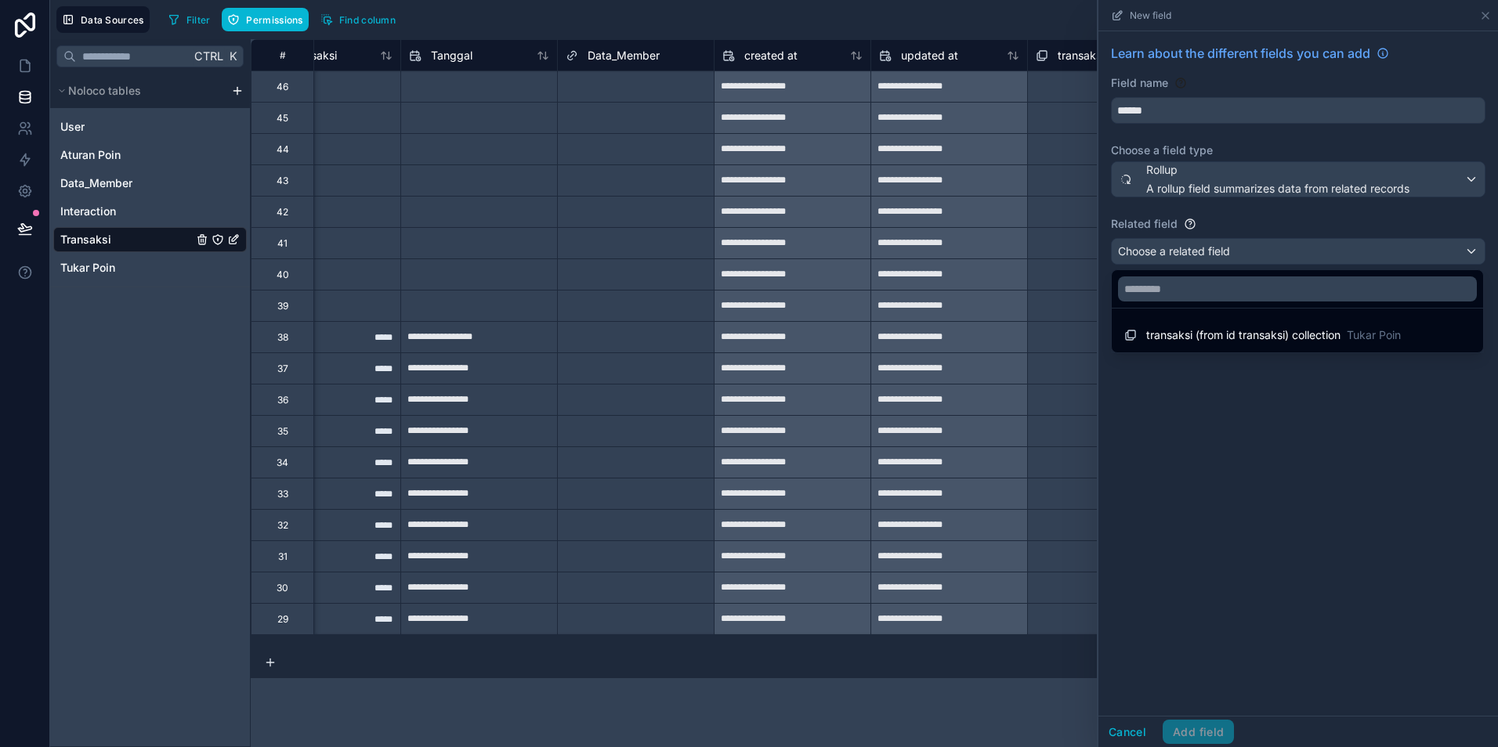
click at [1138, 732] on div at bounding box center [1298, 373] width 400 height 747
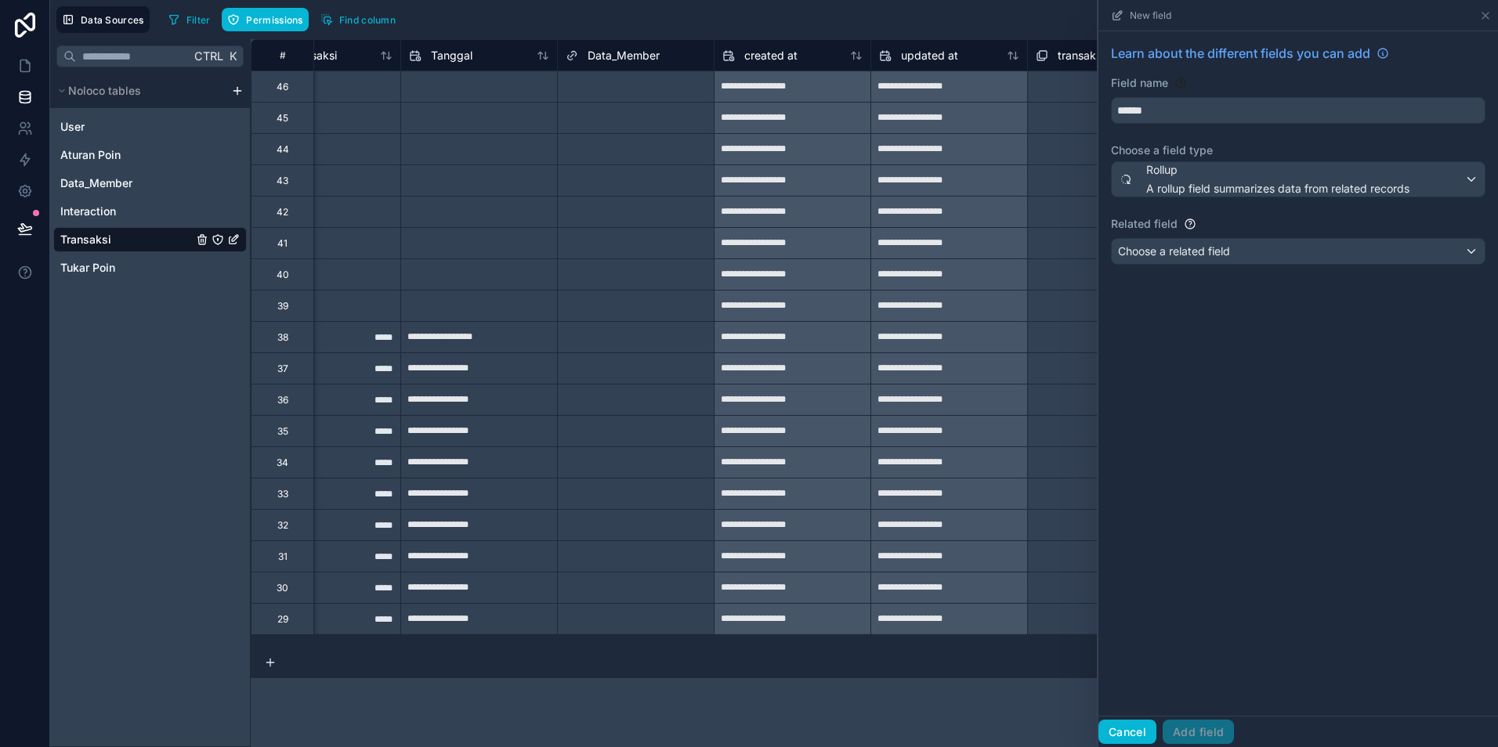
click at [1124, 740] on button "Cancel" at bounding box center [1127, 732] width 58 height 25
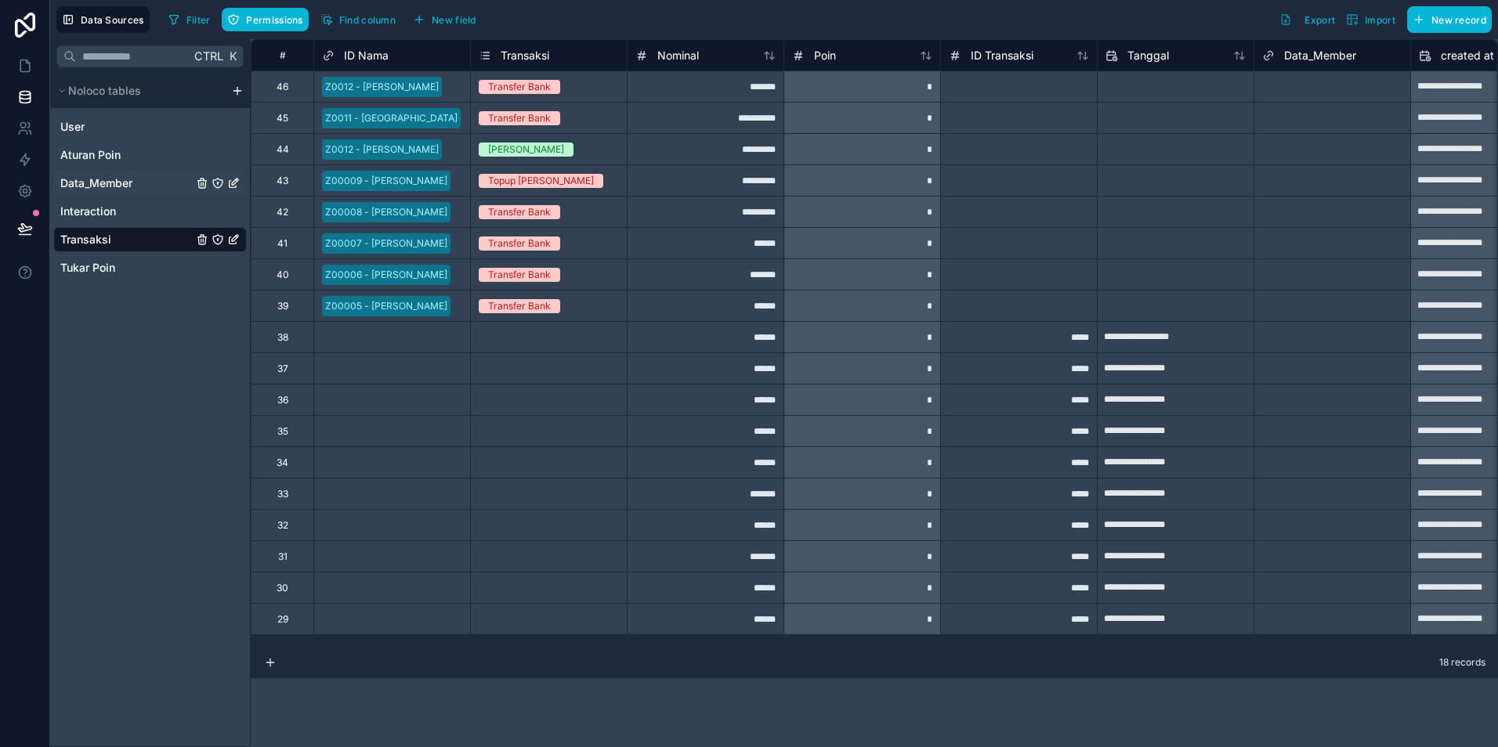
click at [79, 186] on span "Data_Member" at bounding box center [96, 183] width 72 height 16
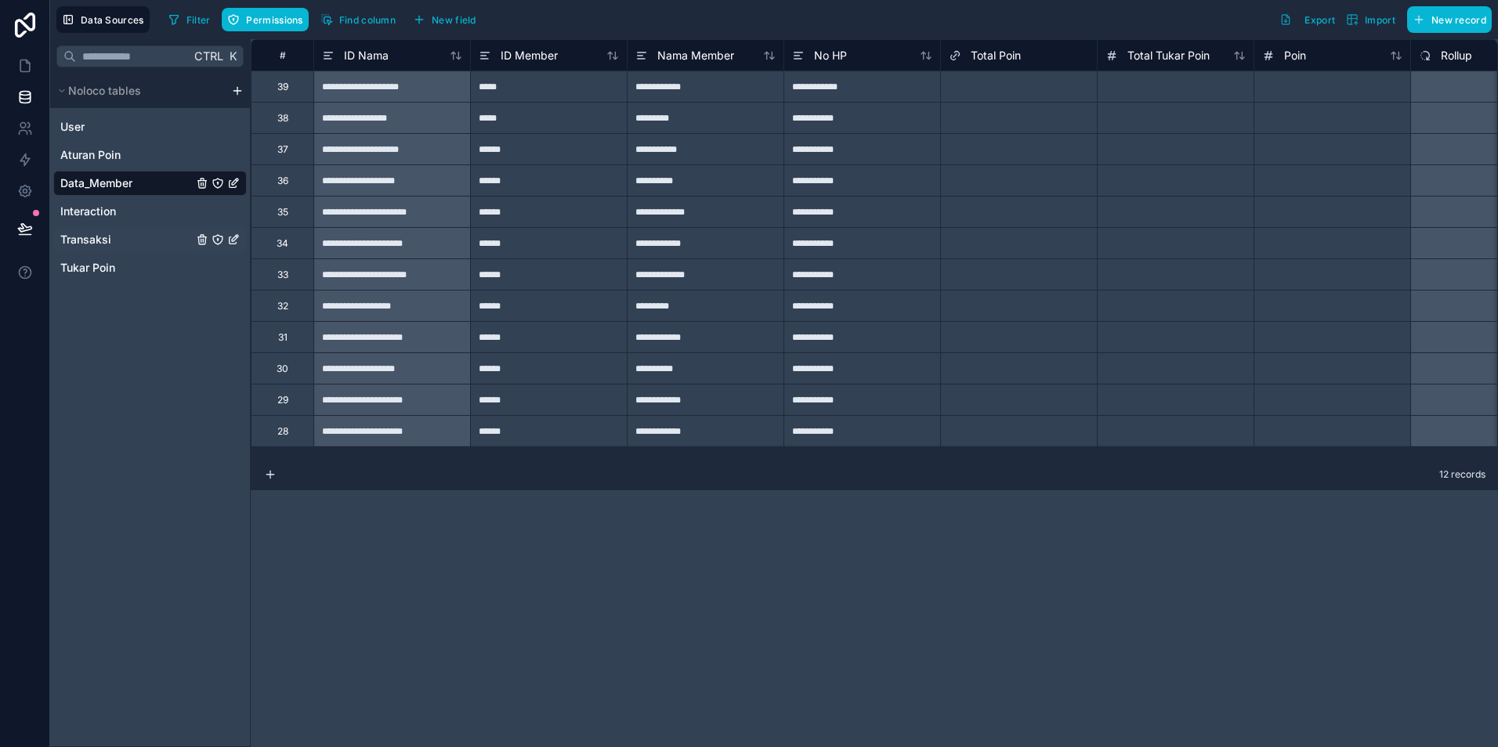
click at [91, 245] on span "Transaksi" at bounding box center [85, 240] width 51 height 16
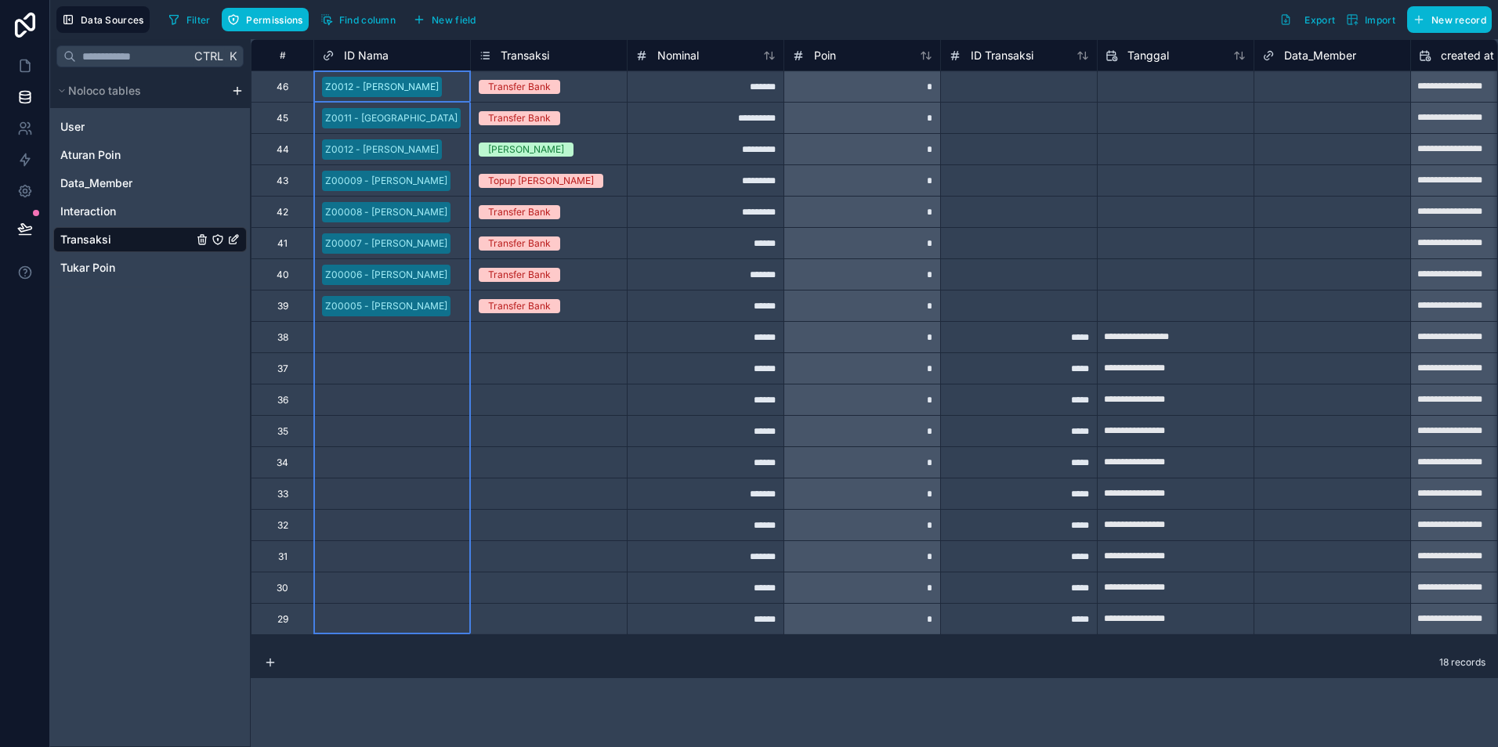
click at [362, 57] on span "ID Nama" at bounding box center [366, 56] width 45 height 16
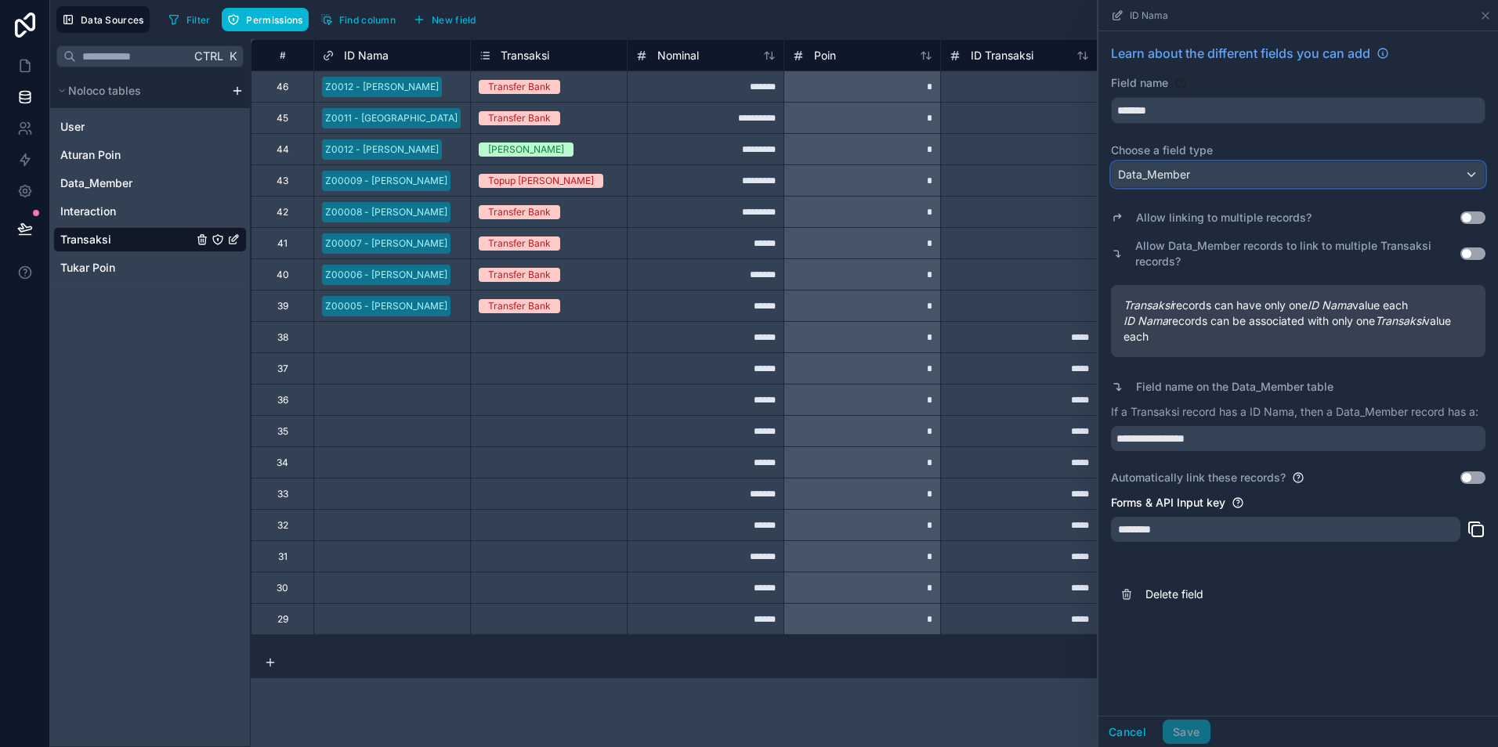
click at [1217, 178] on div "Data_Member" at bounding box center [1298, 174] width 373 height 25
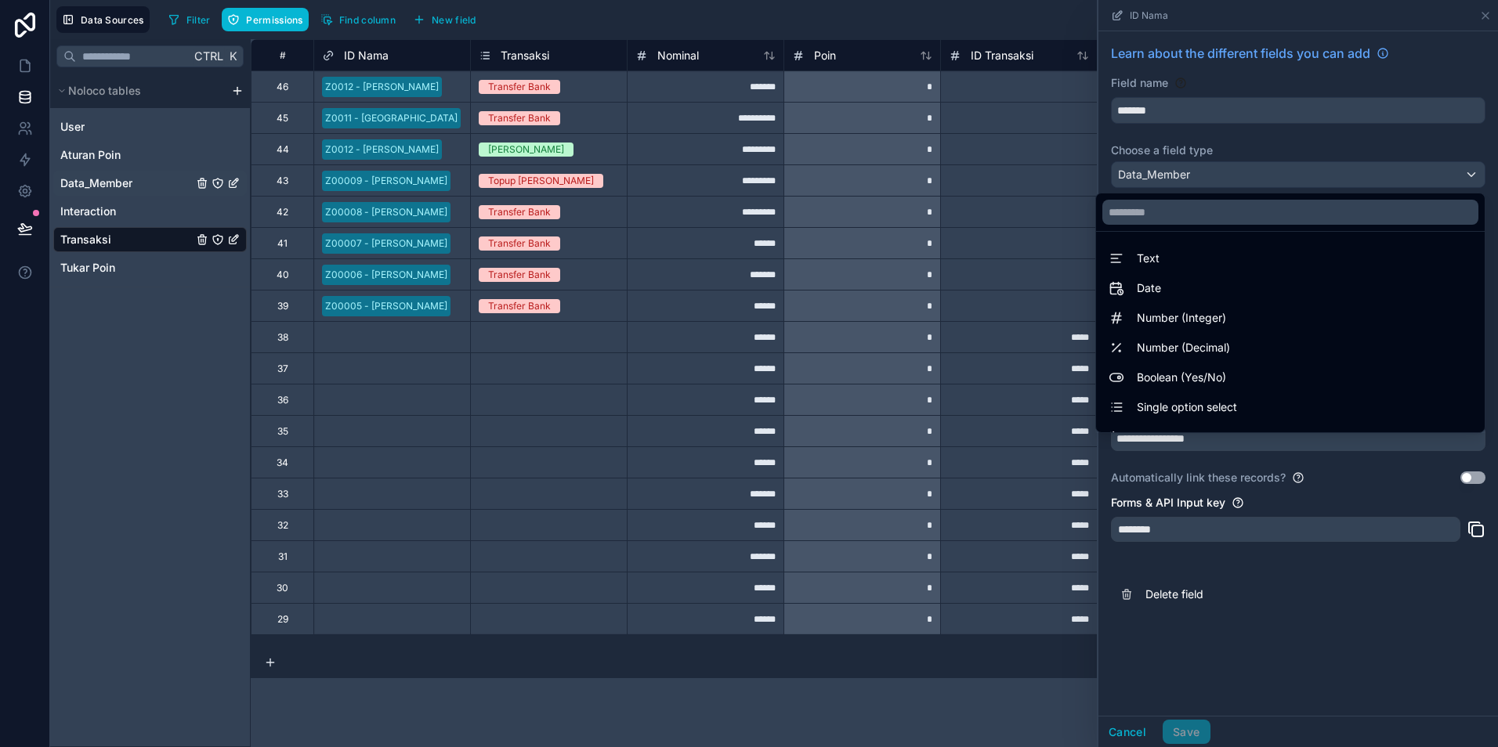
click at [108, 190] on span "Data_Member" at bounding box center [96, 183] width 72 height 16
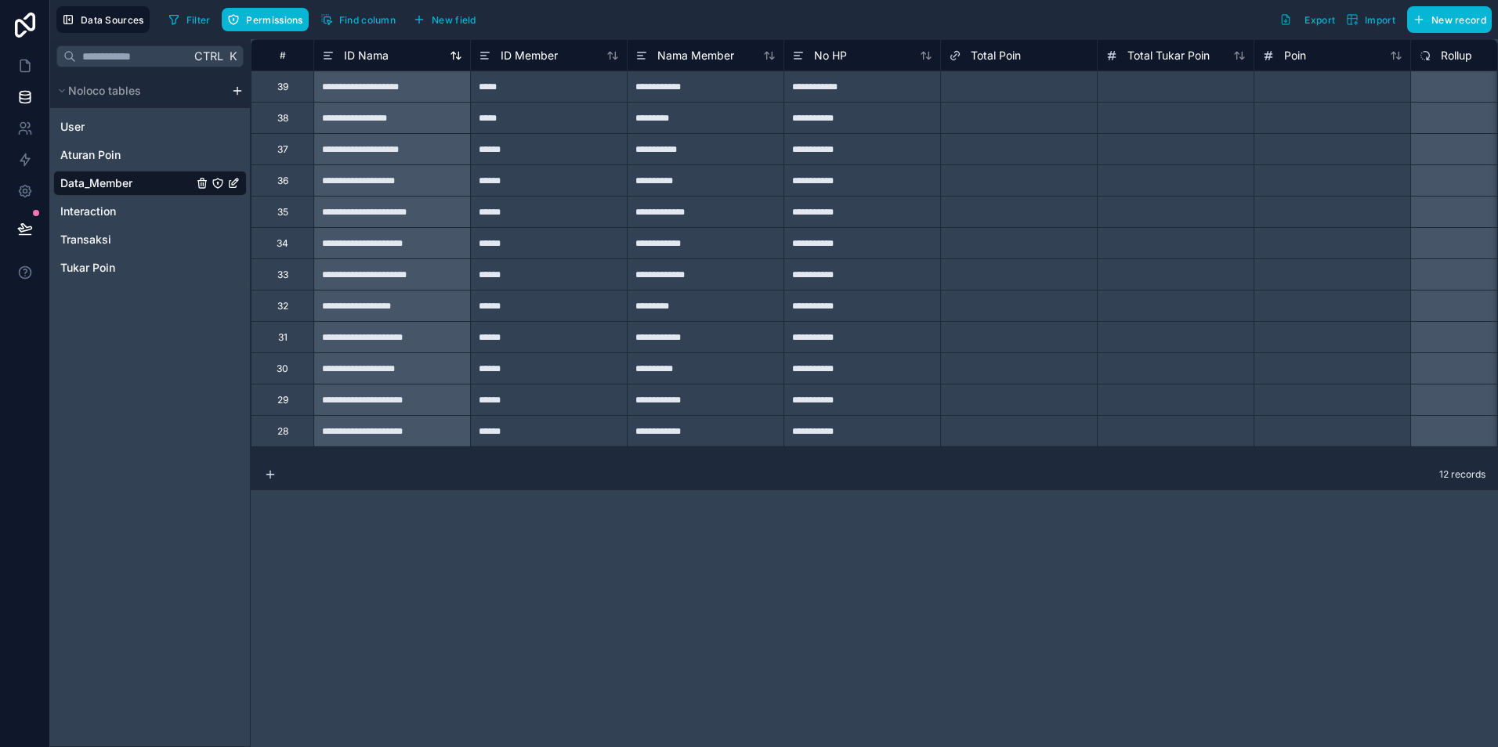
click at [395, 58] on div "ID Nama" at bounding box center [392, 55] width 140 height 19
click at [365, 58] on span "ID Nama" at bounding box center [366, 56] width 45 height 16
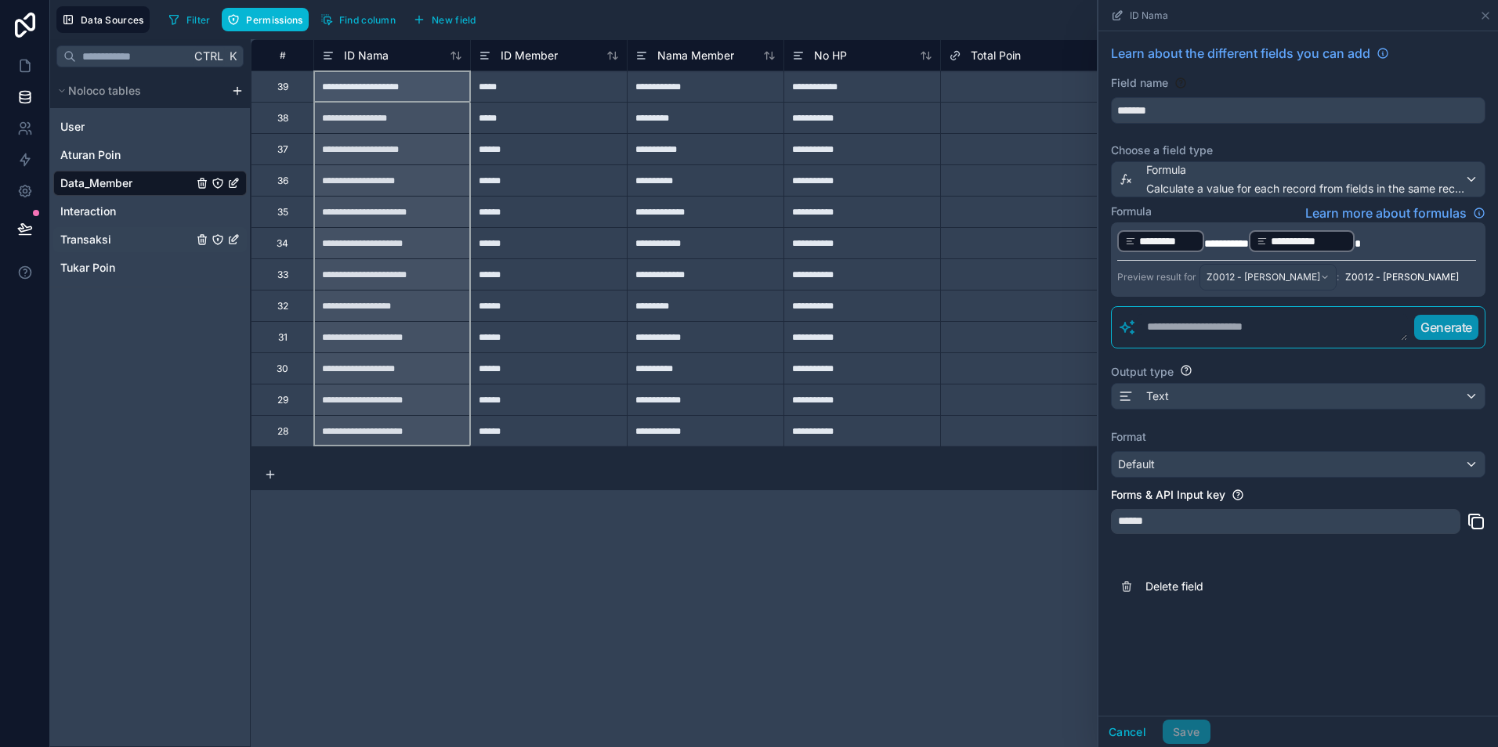
click at [92, 238] on span "Transaksi" at bounding box center [85, 240] width 51 height 16
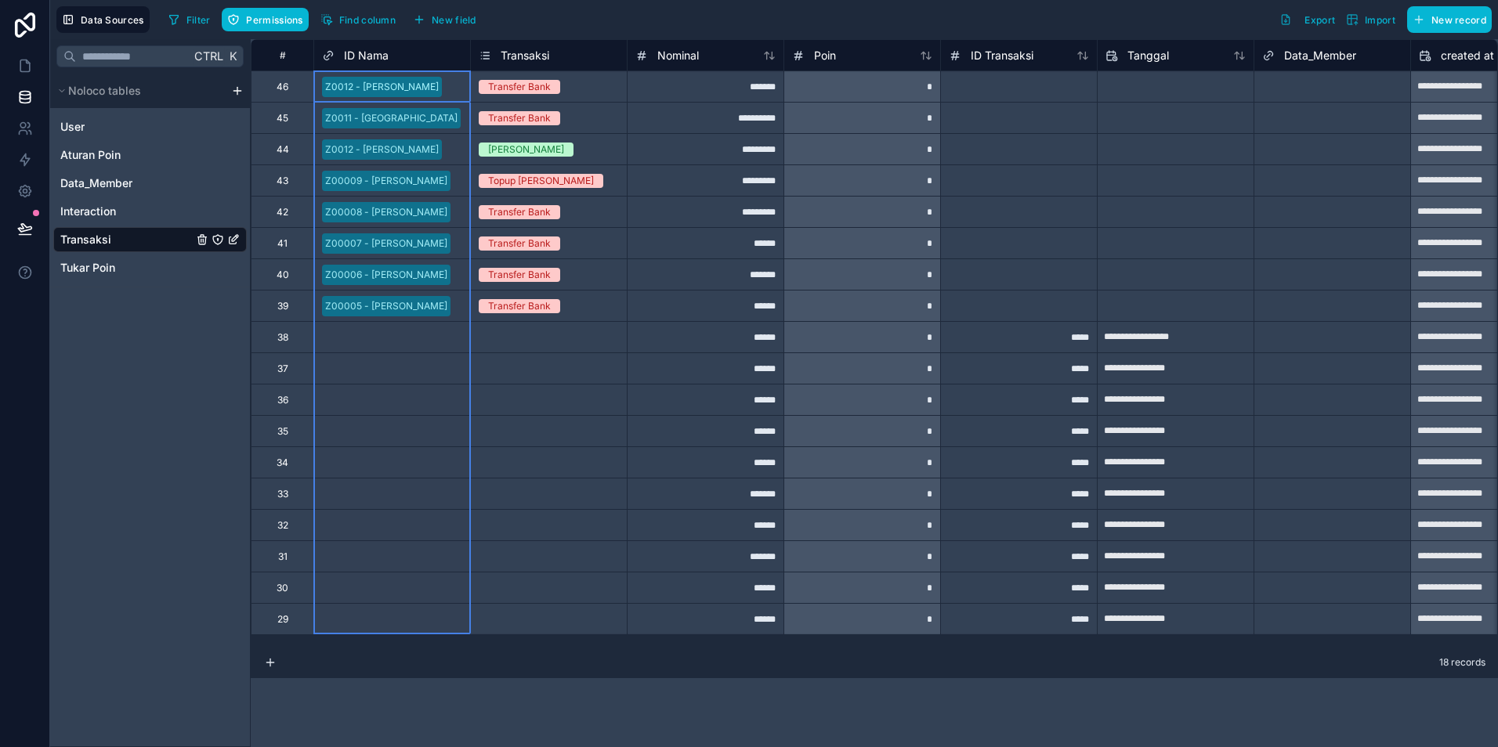
click at [378, 55] on span "ID Nama" at bounding box center [366, 56] width 45 height 16
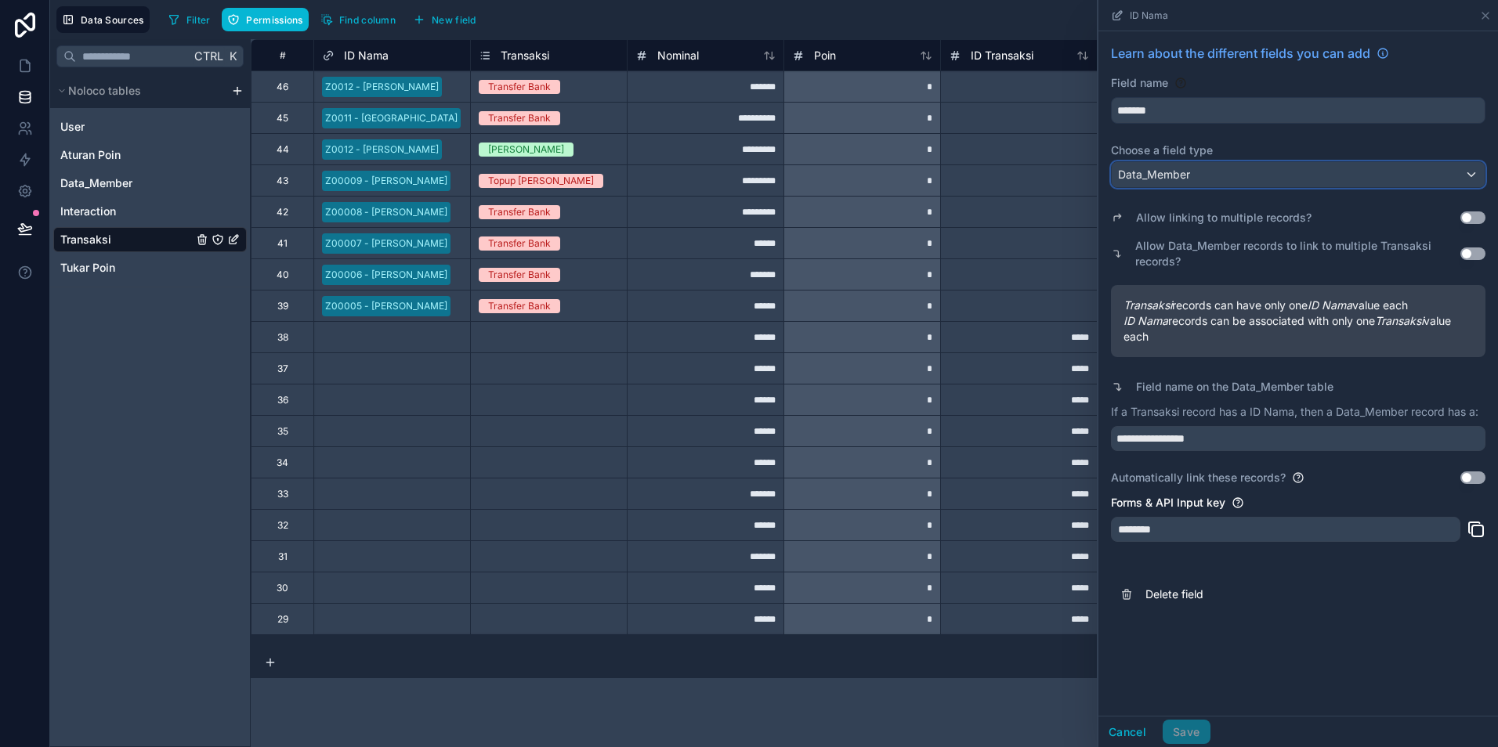
click at [1274, 171] on div "Data_Member" at bounding box center [1298, 174] width 373 height 25
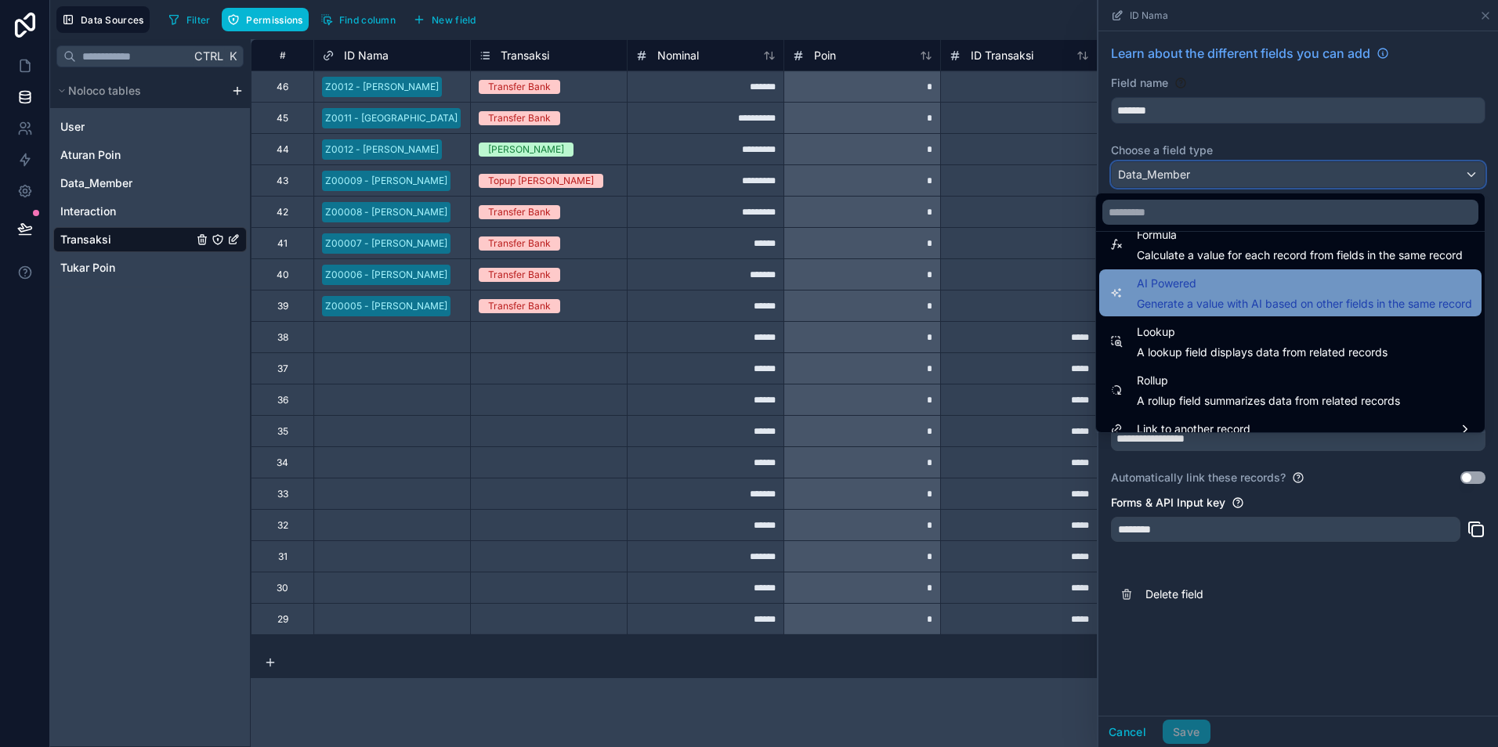
scroll to position [454, 0]
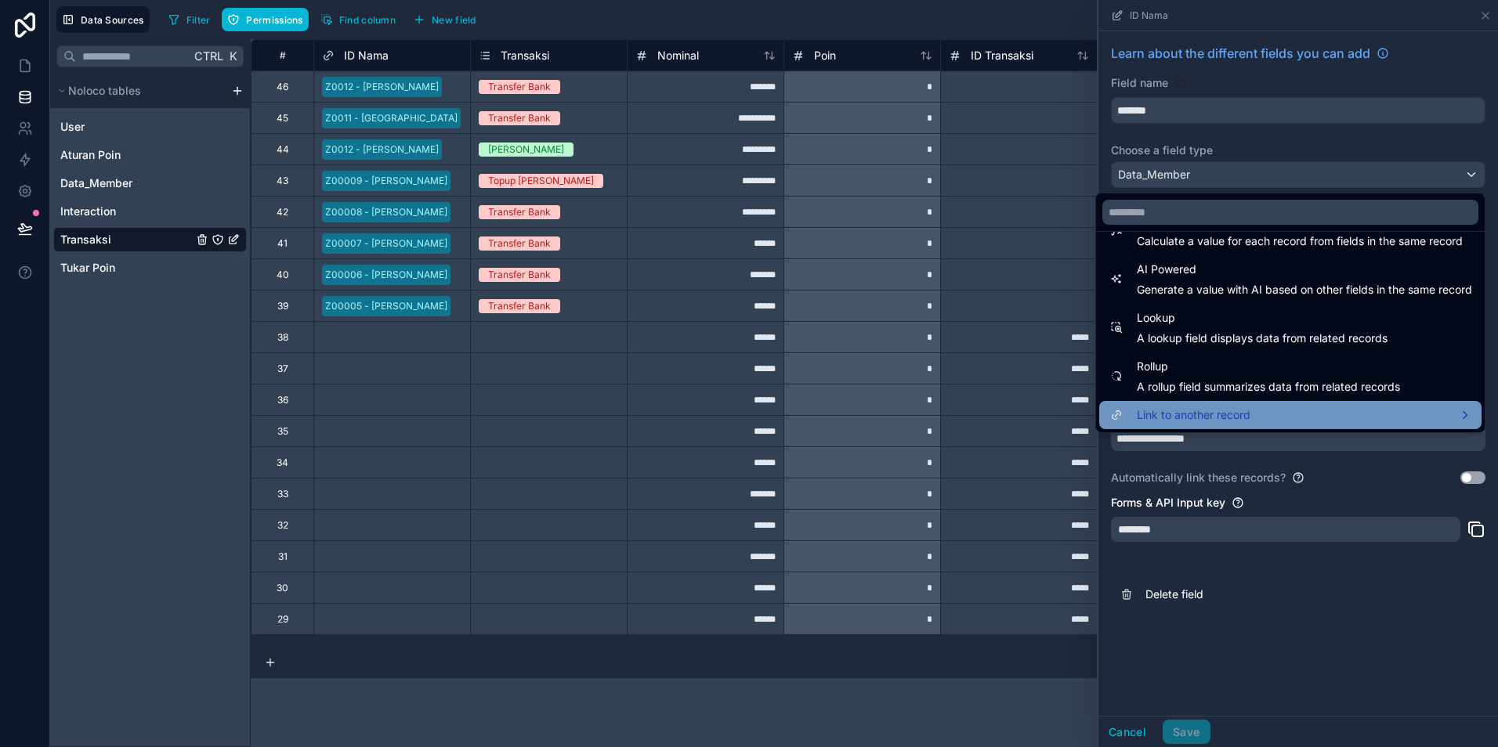
click at [1222, 415] on span "Link to another record" at bounding box center [1194, 415] width 114 height 19
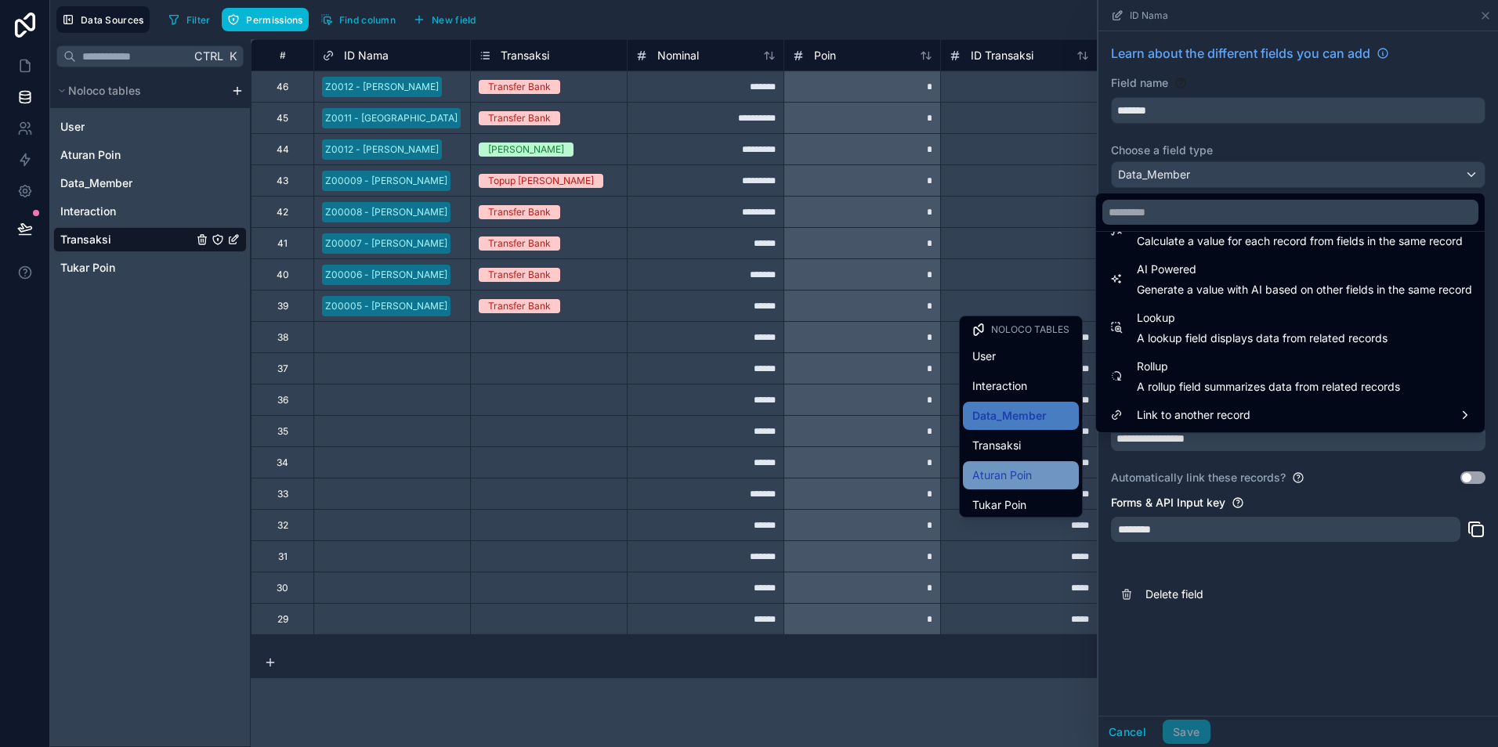
scroll to position [0, 0]
click at [1000, 231] on div at bounding box center [1018, 242] width 157 height 31
click at [1116, 732] on div at bounding box center [1298, 373] width 400 height 747
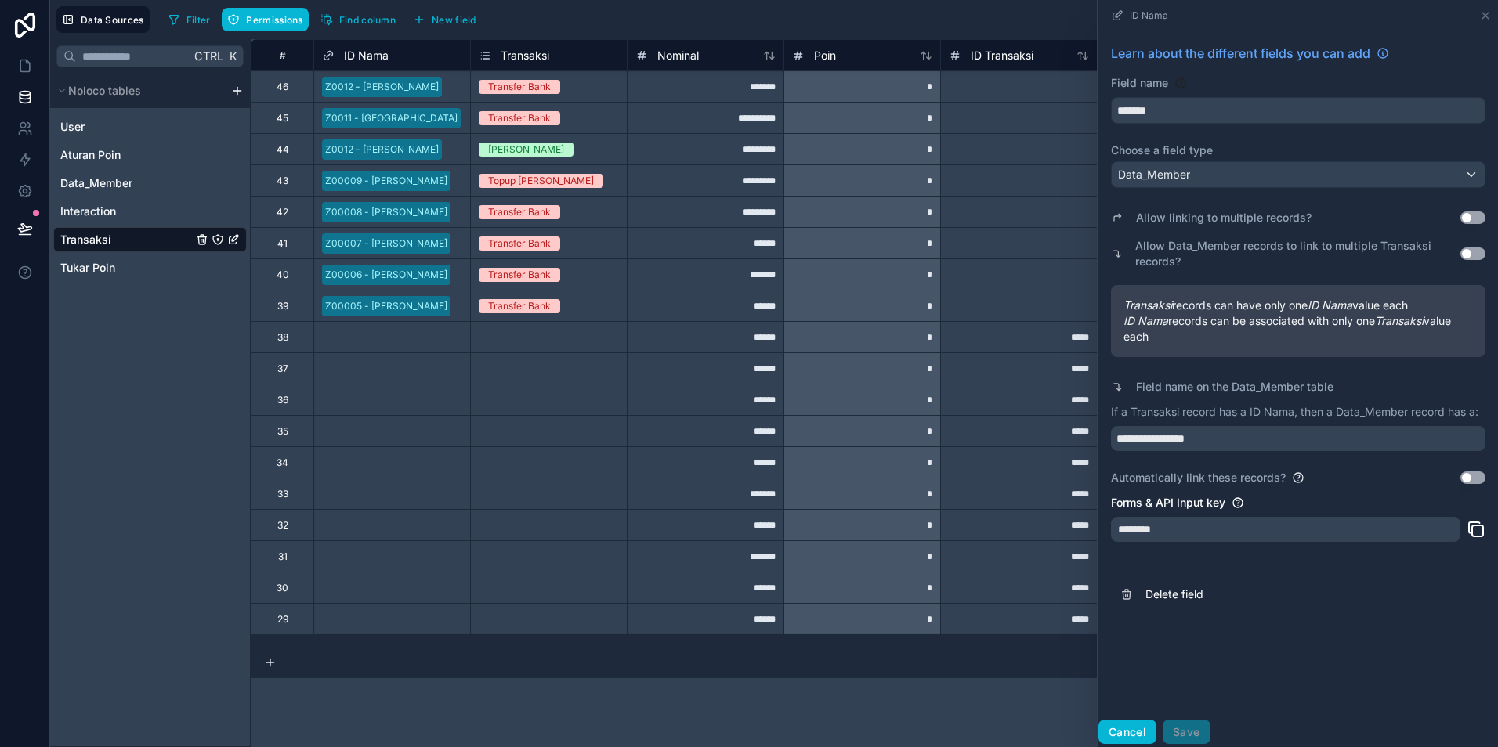
click at [1108, 732] on button "Cancel" at bounding box center [1127, 732] width 58 height 25
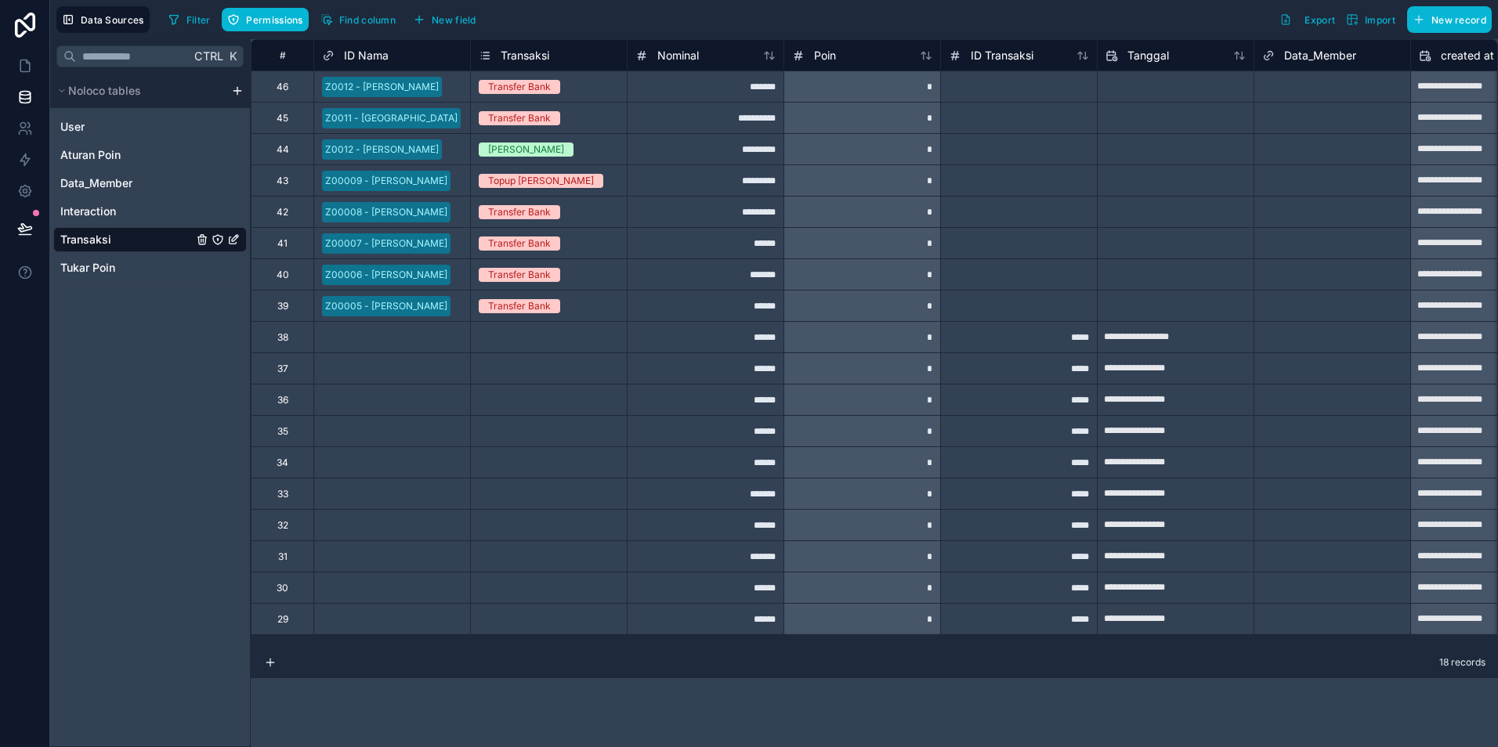
click at [1230, 99] on input "text" at bounding box center [1175, 86] width 156 height 25
select select "****"
select select "*"
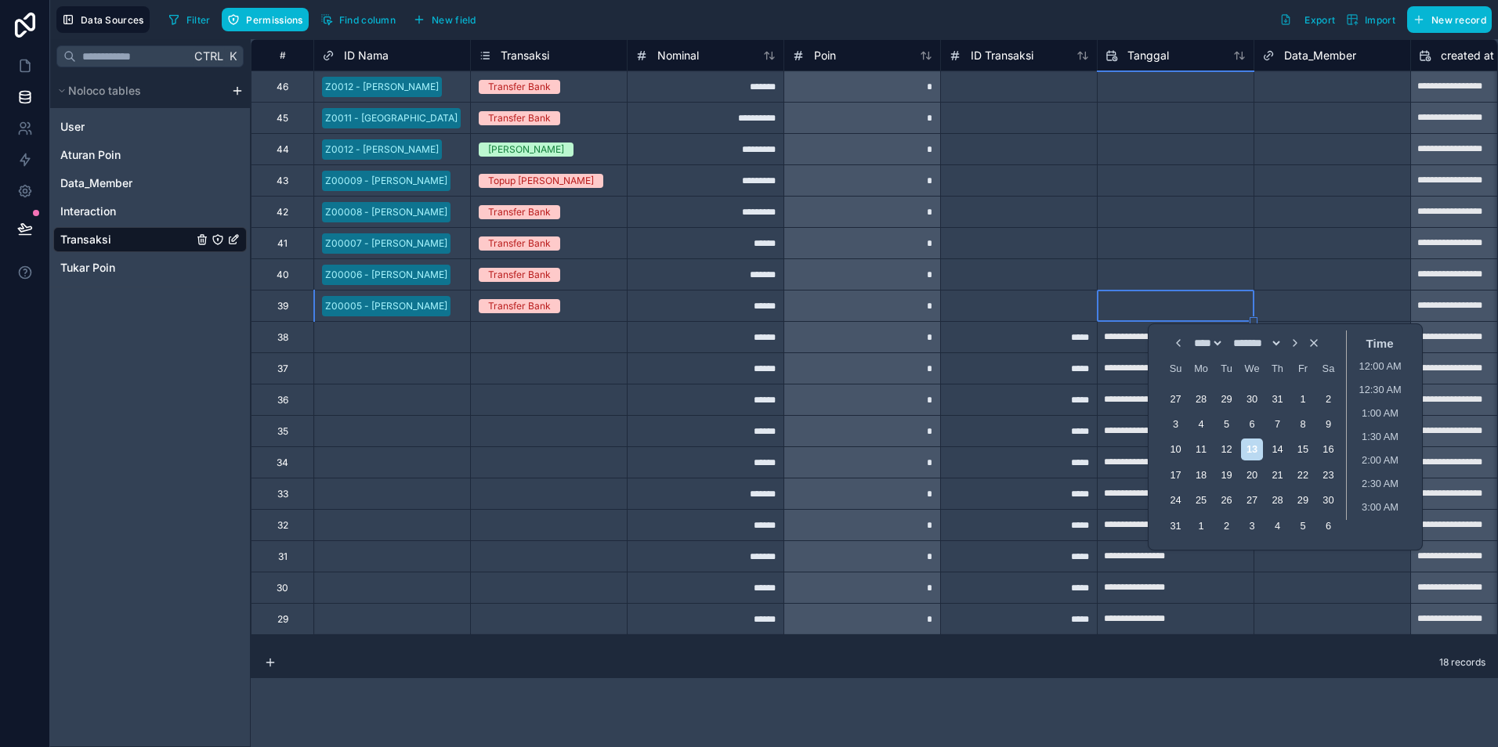
click at [1069, 239] on div at bounding box center [1018, 242] width 157 height 31
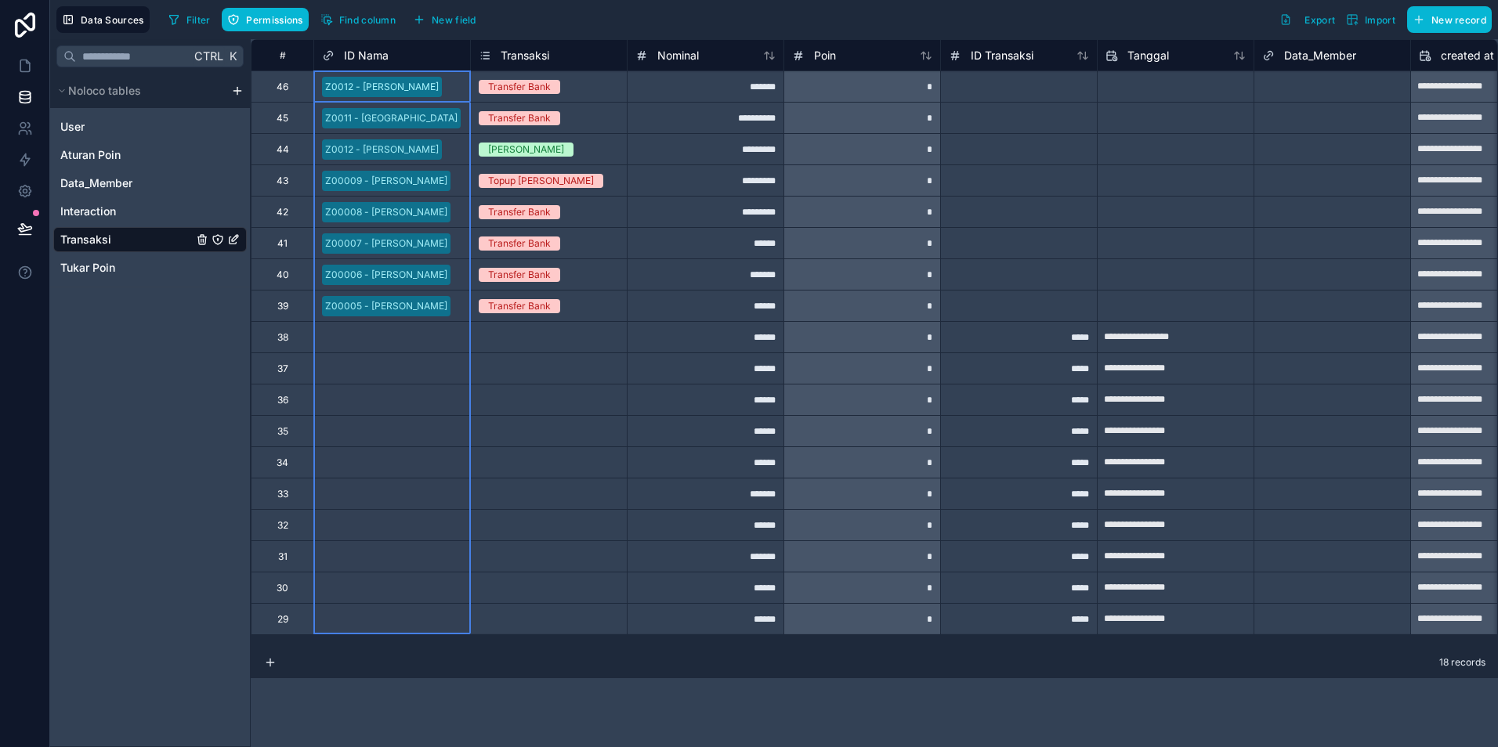
click at [381, 57] on span "ID Nama" at bounding box center [366, 56] width 45 height 16
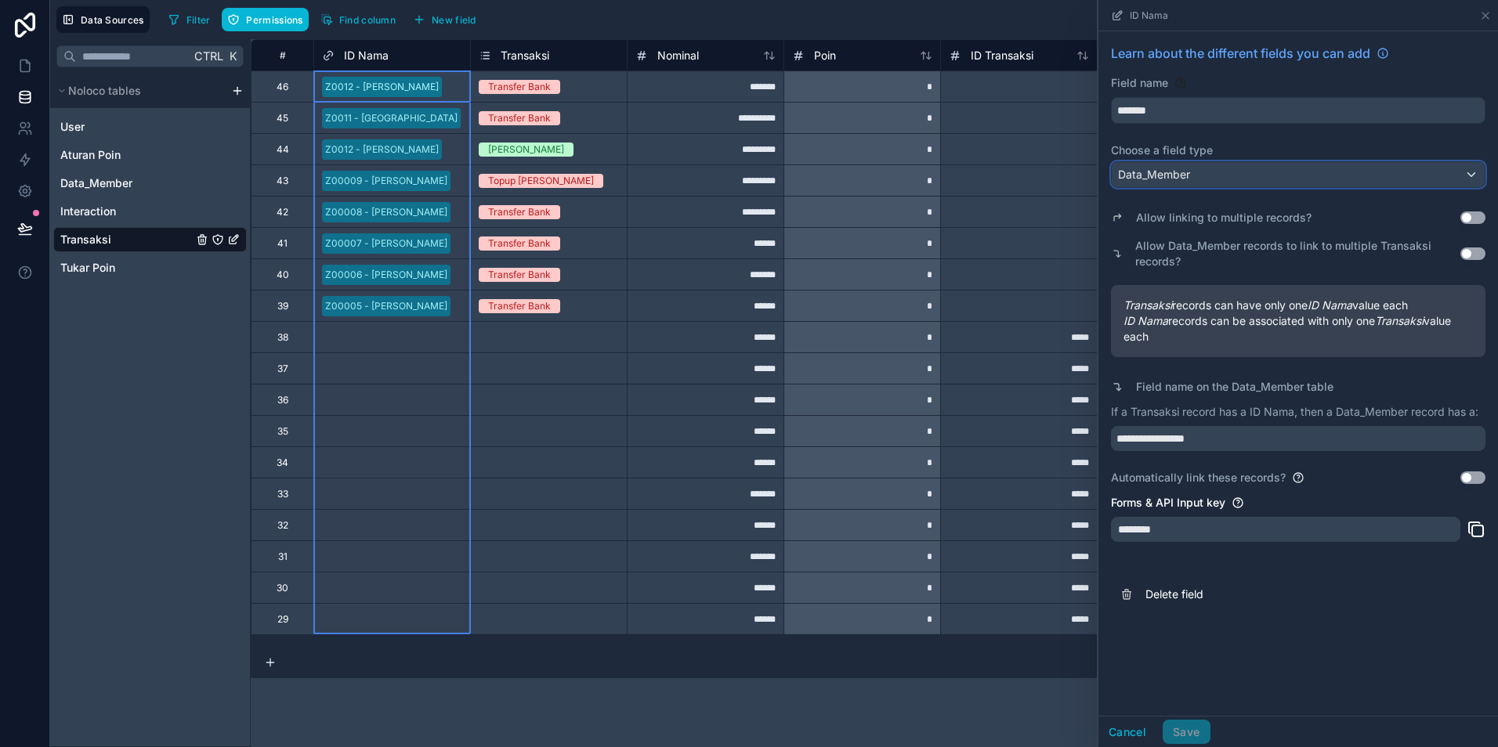
click at [1240, 174] on div "Data_Member" at bounding box center [1298, 174] width 373 height 25
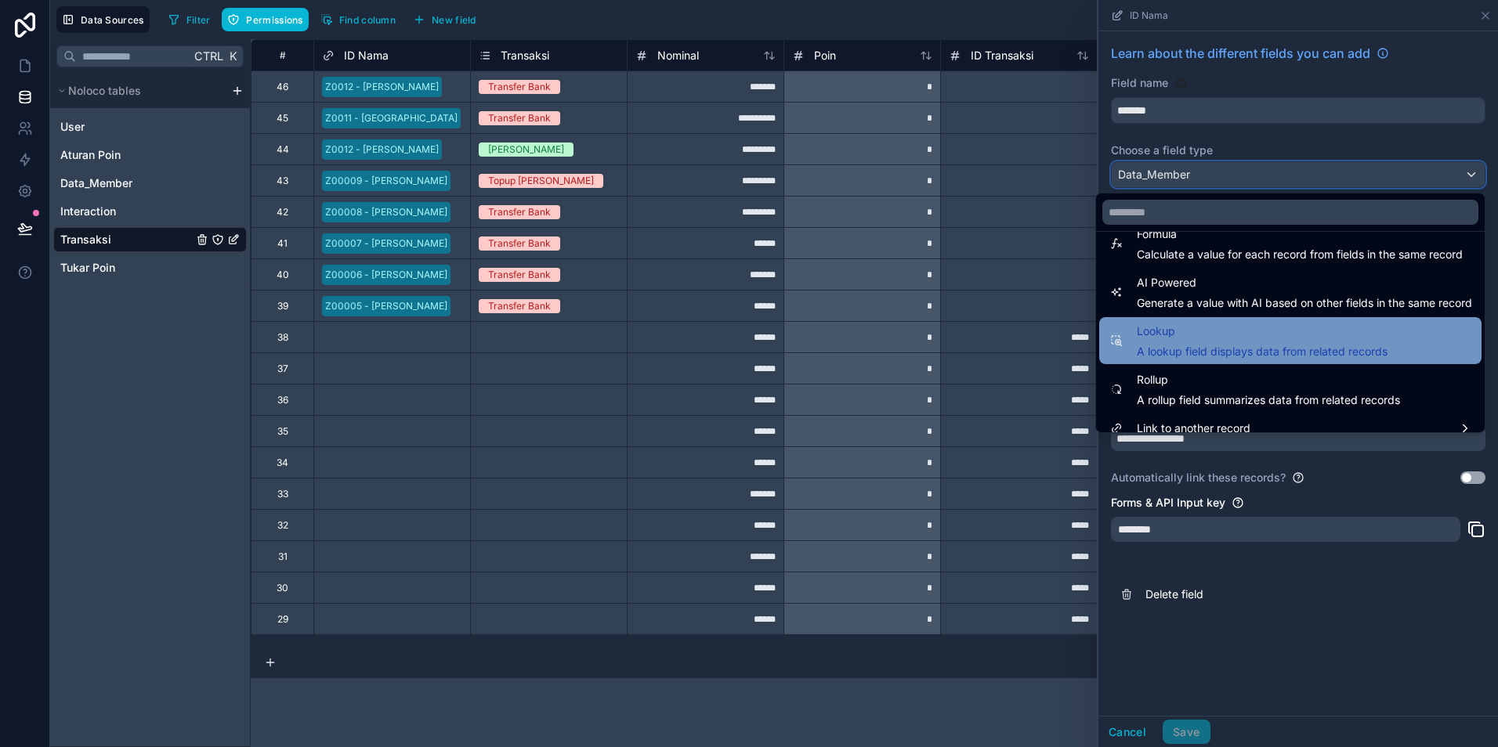
scroll to position [454, 0]
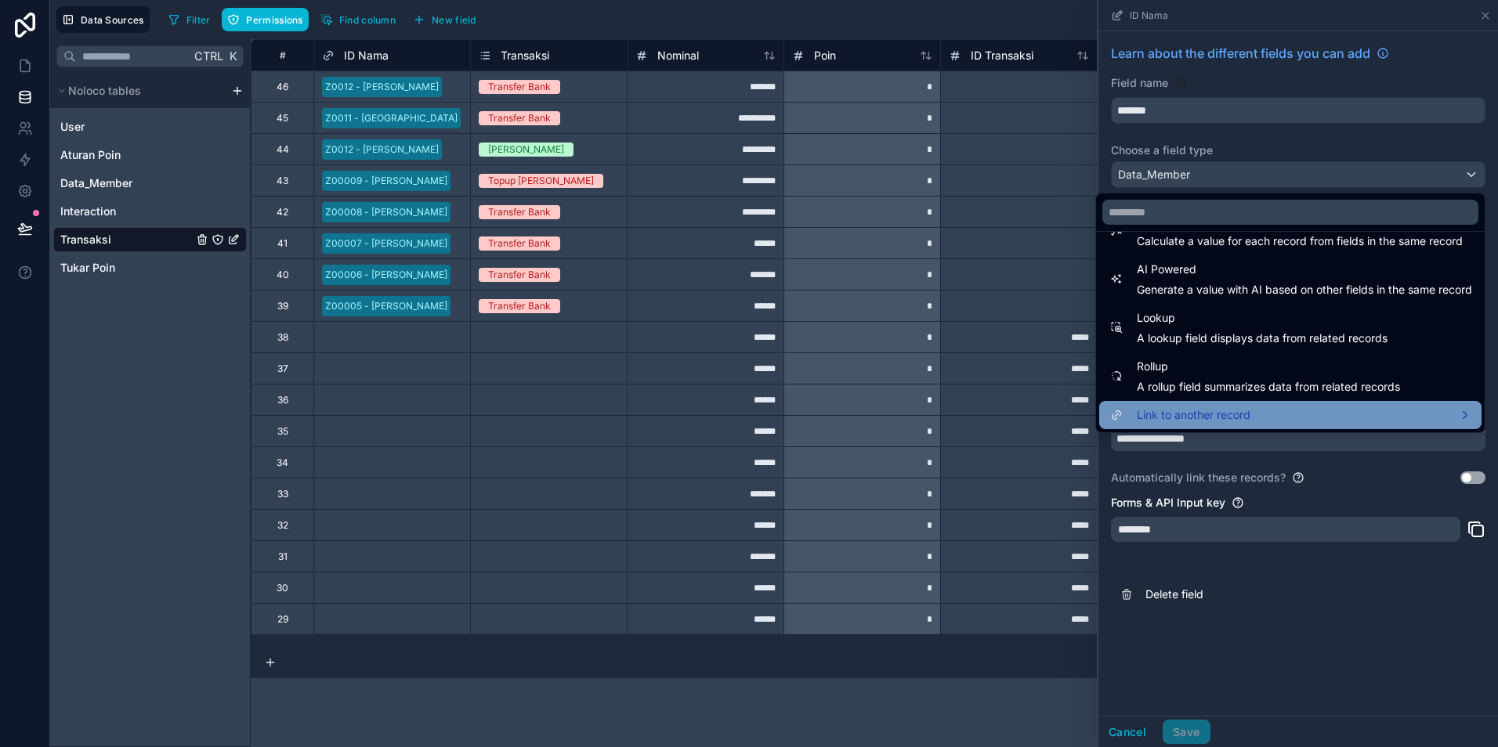
click at [1273, 415] on div "Link to another record" at bounding box center [1289, 415] width 363 height 19
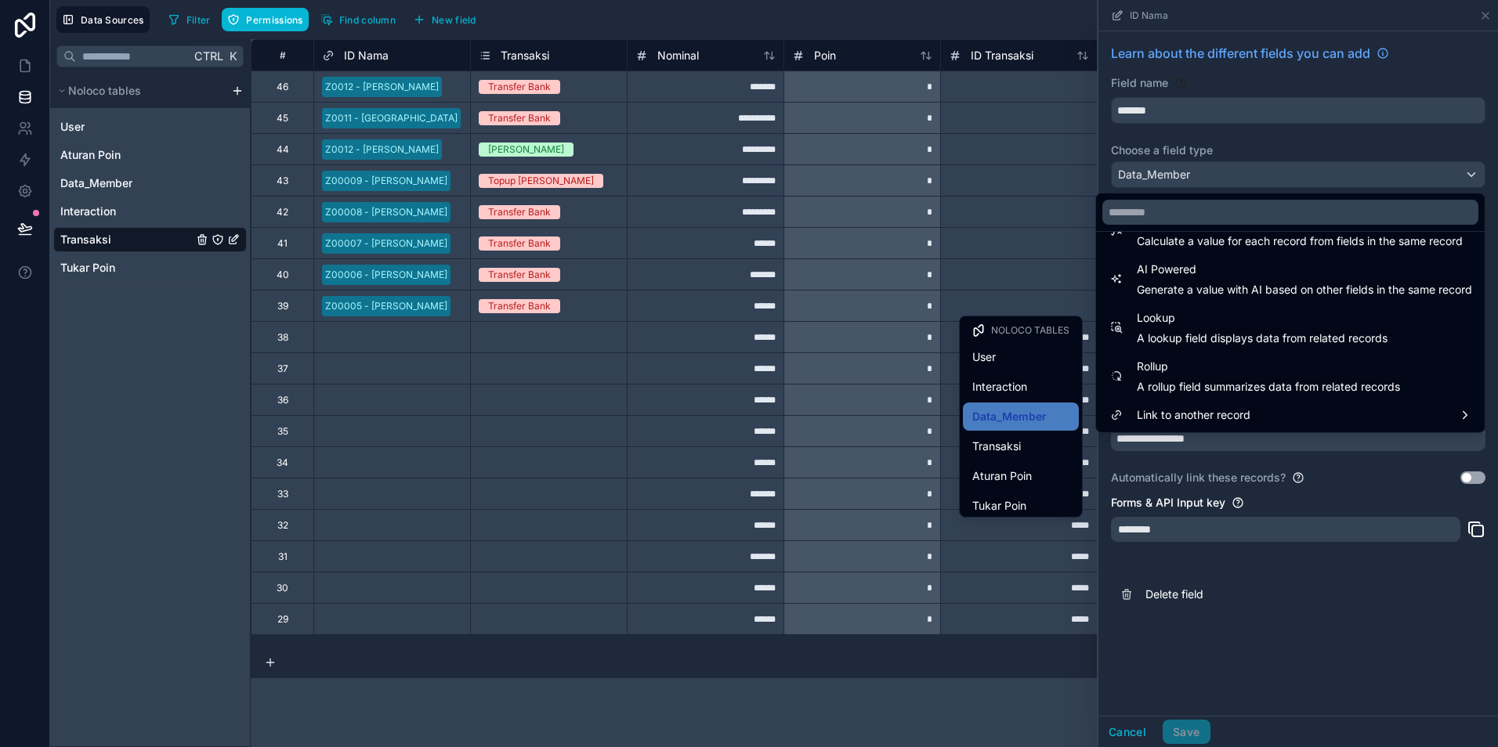
click at [1129, 733] on div at bounding box center [1298, 373] width 400 height 747
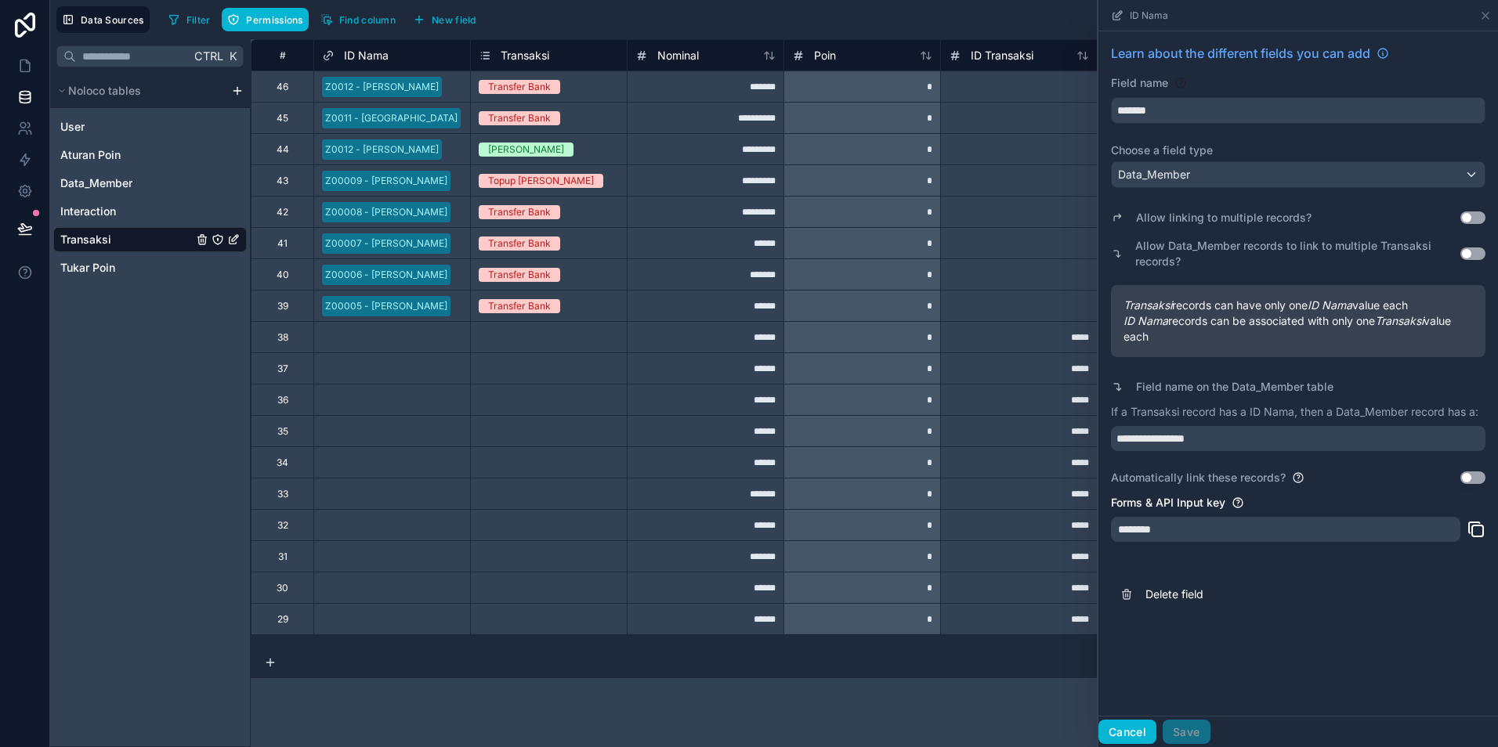
click at [1129, 733] on button "Cancel" at bounding box center [1127, 732] width 58 height 25
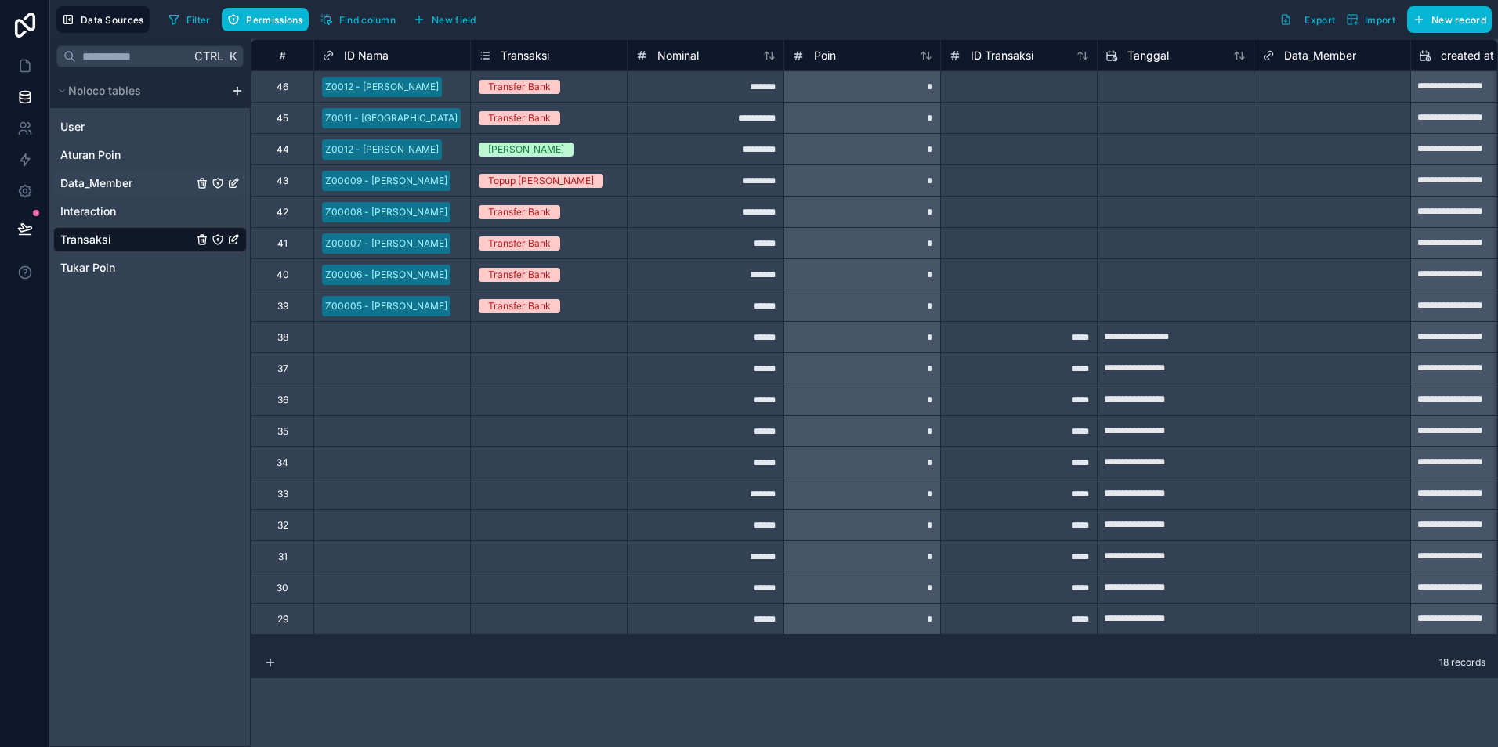
click at [92, 186] on span "Data_Member" at bounding box center [96, 183] width 72 height 16
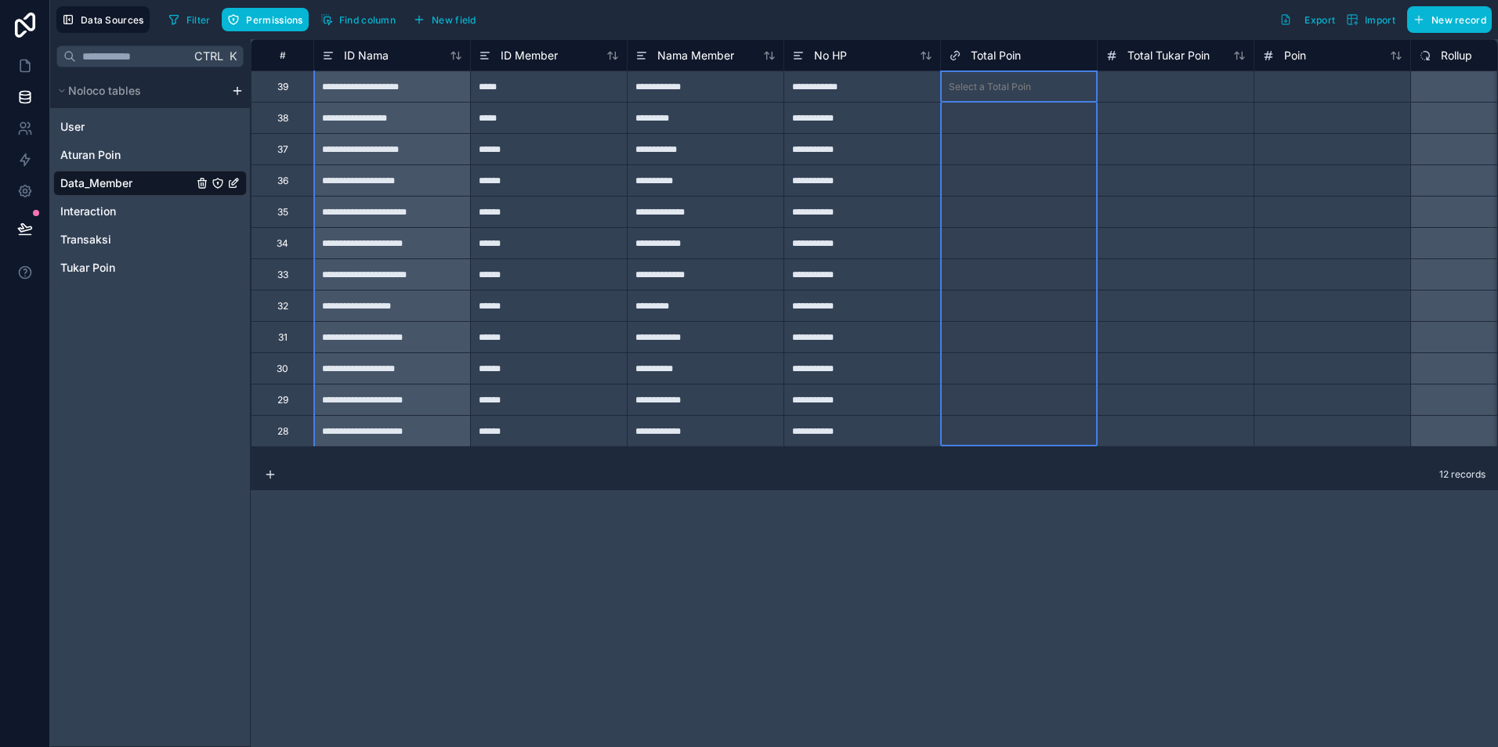
click at [1011, 54] on span "Total Poin" at bounding box center [996, 56] width 50 height 16
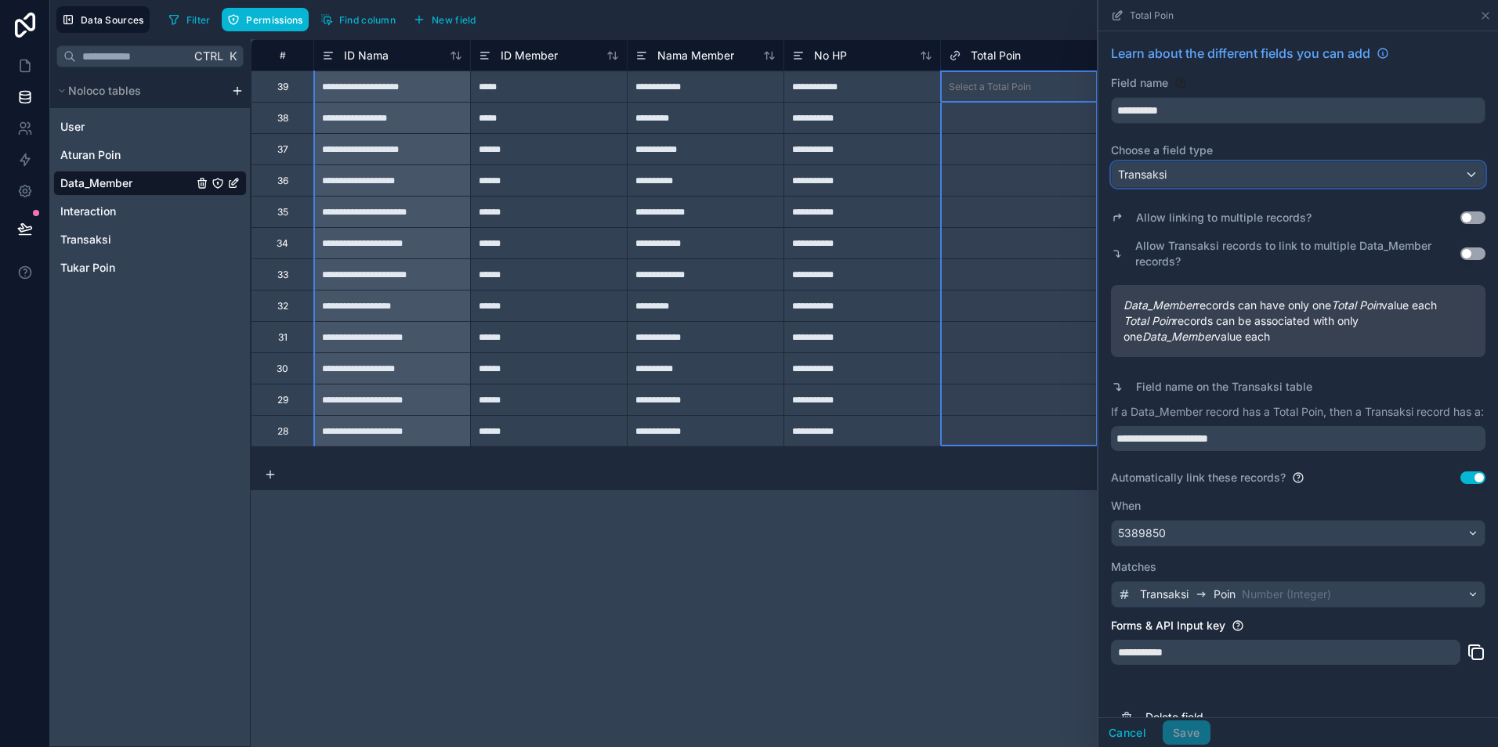
click at [1275, 179] on div "Transaksi" at bounding box center [1298, 174] width 373 height 25
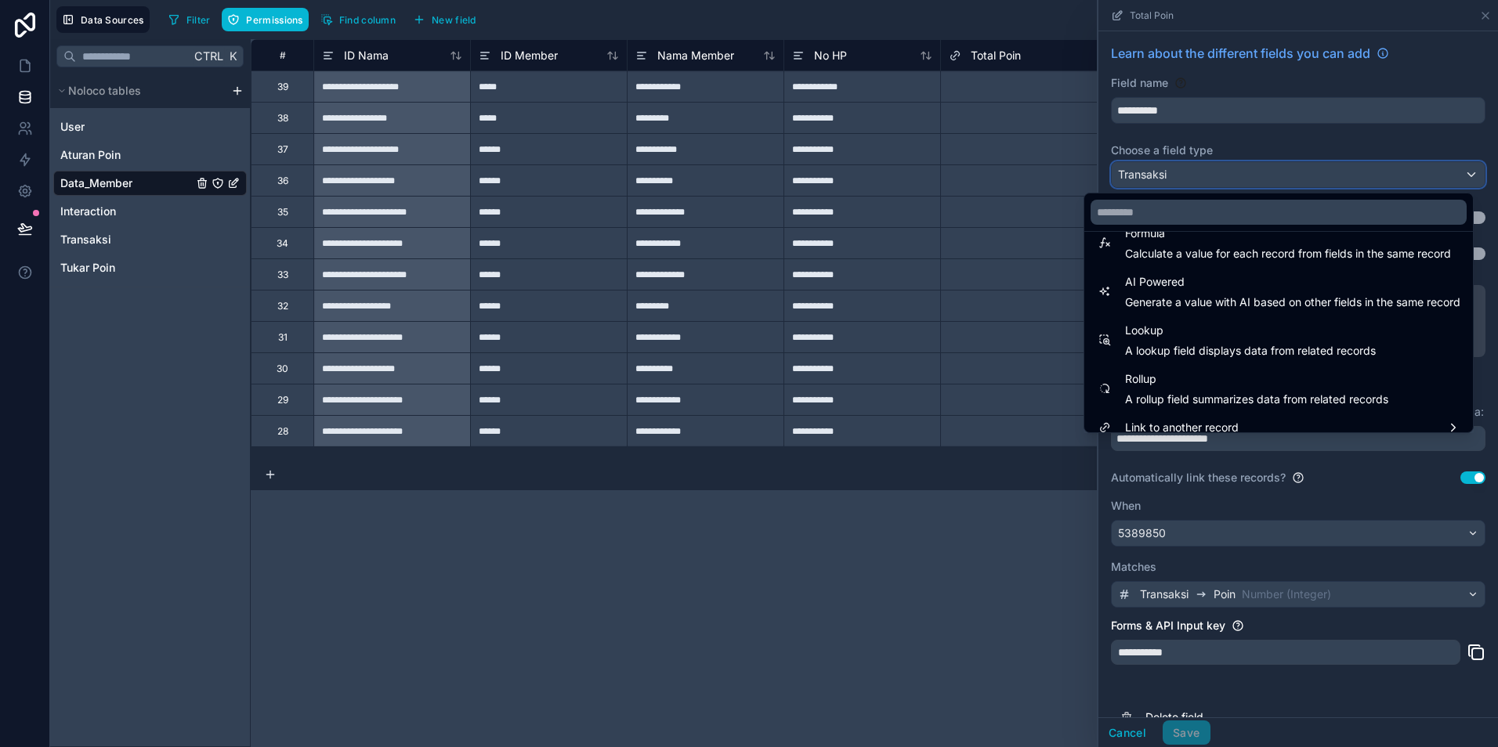
scroll to position [454, 0]
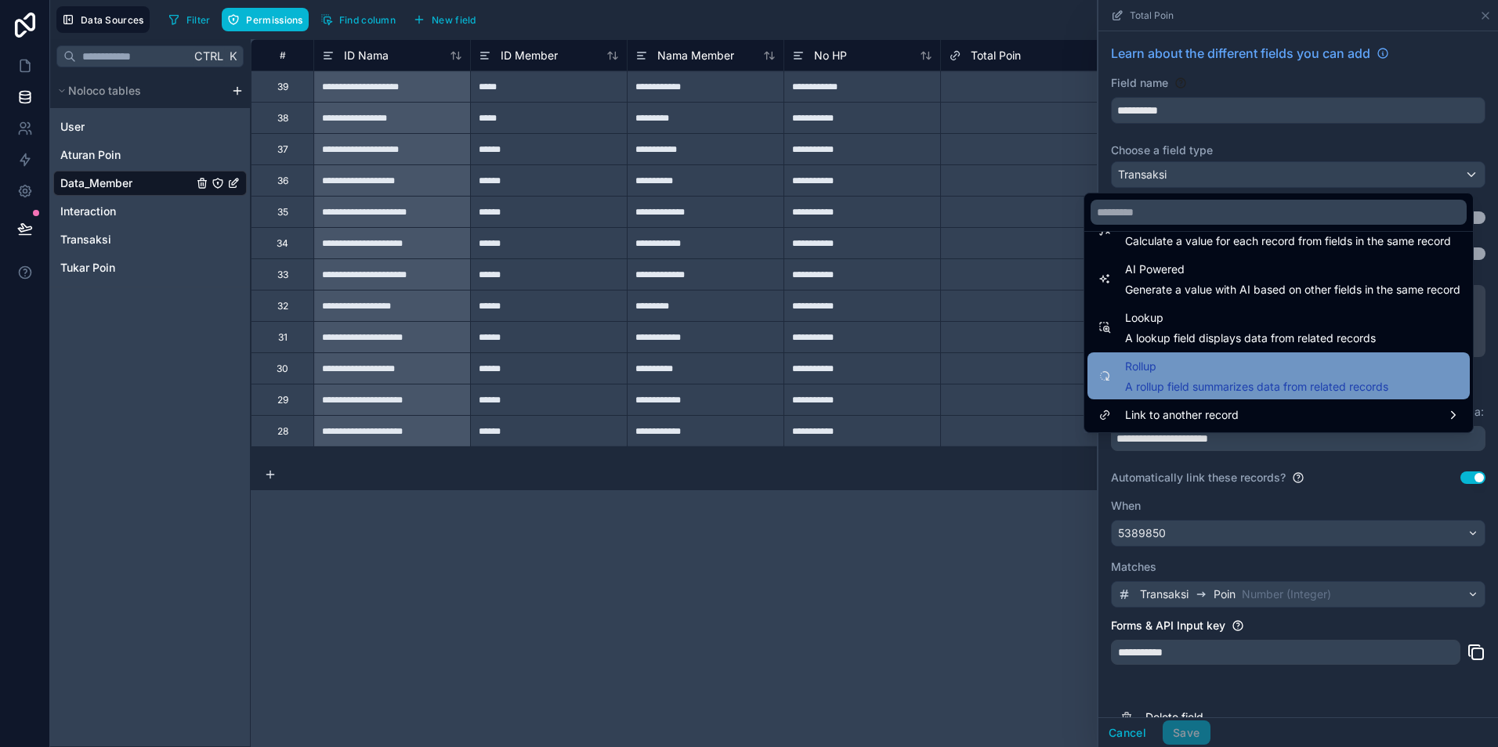
click at [1195, 374] on span "Rollup" at bounding box center [1256, 366] width 263 height 19
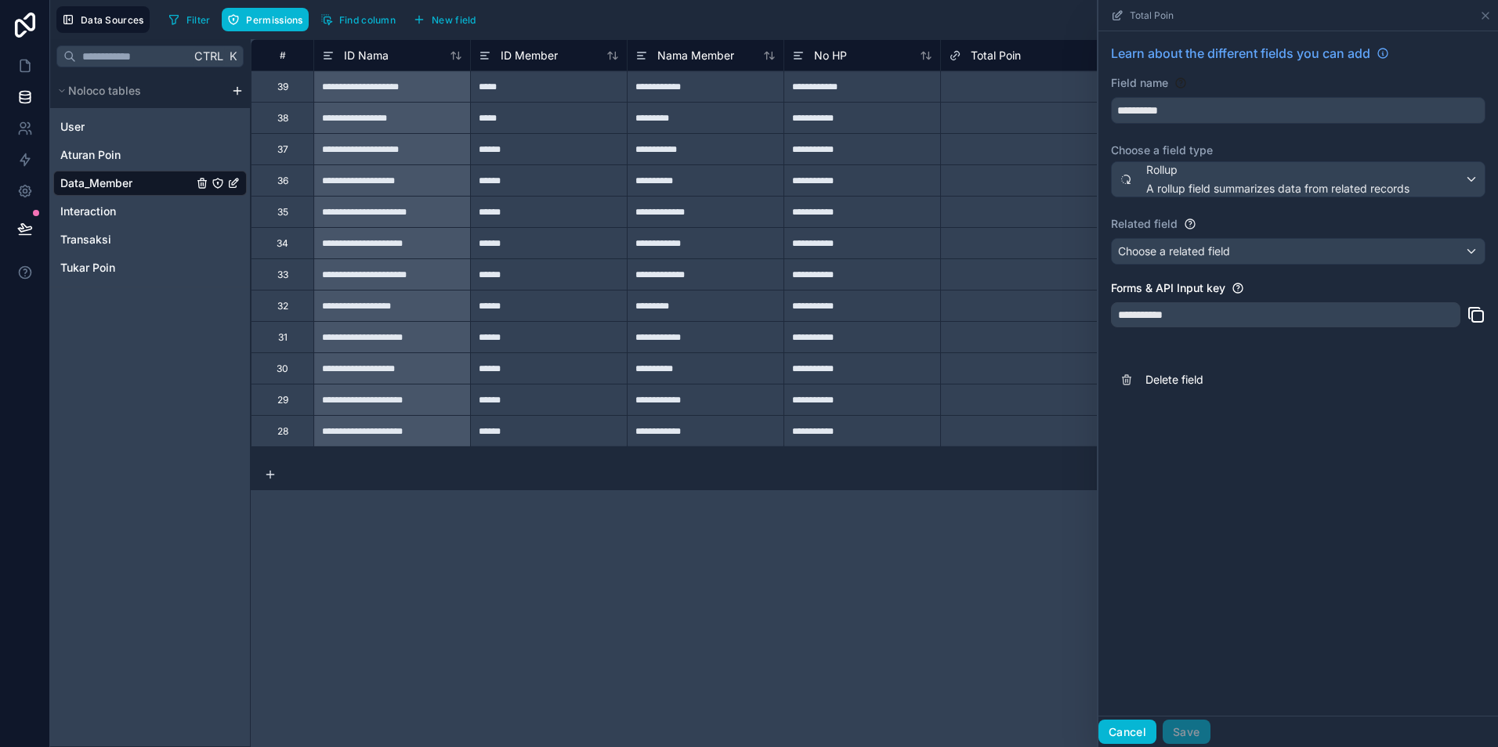
click at [1137, 730] on button "Cancel" at bounding box center [1127, 732] width 58 height 25
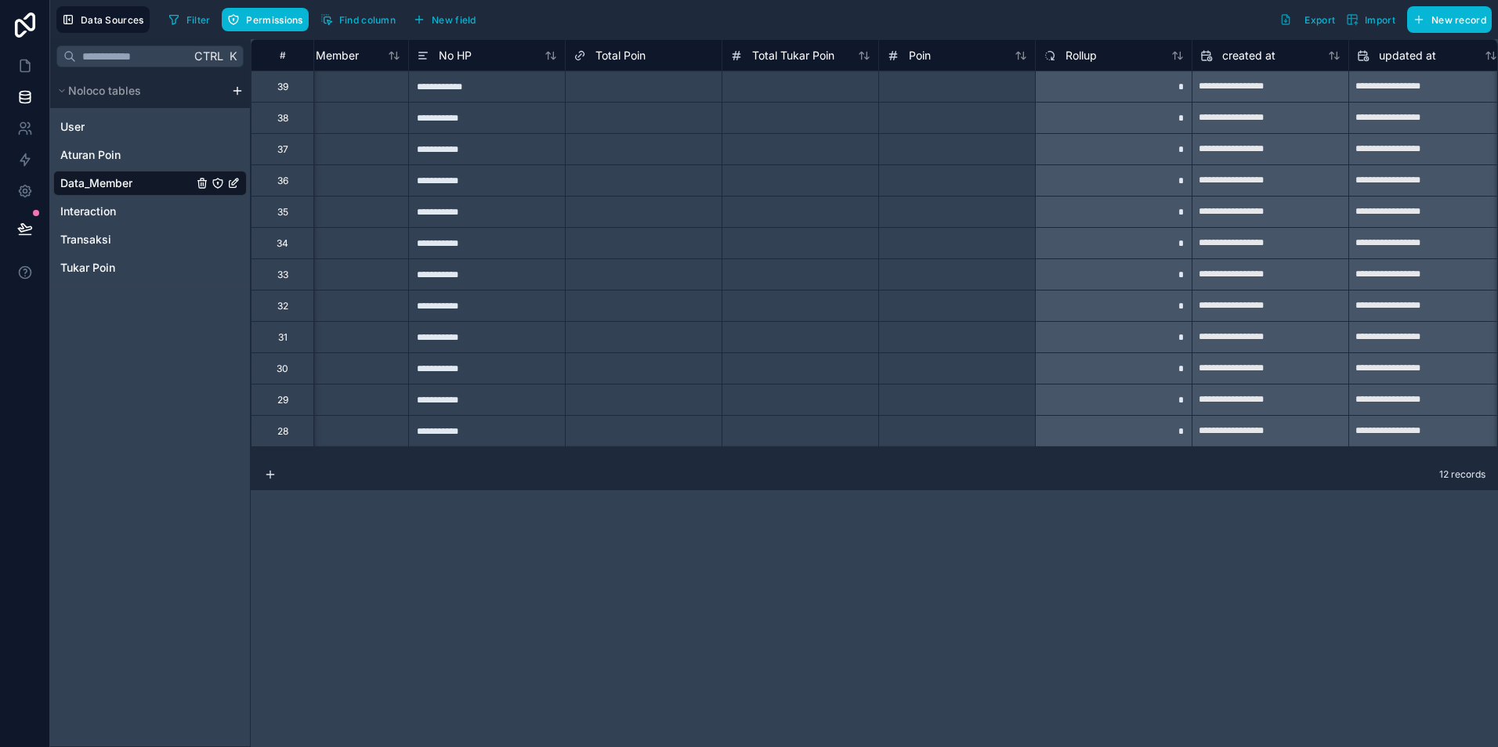
scroll to position [0, 386]
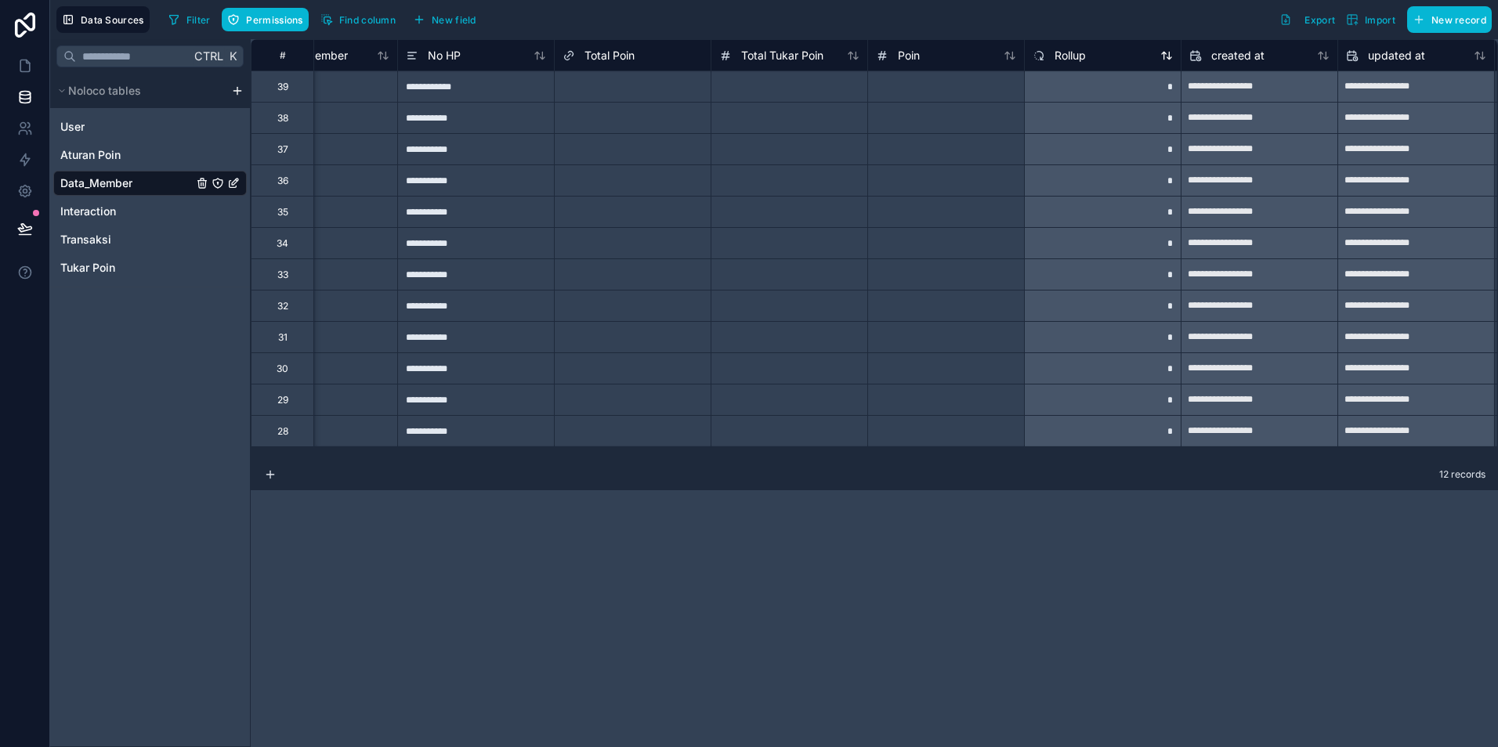
click at [1072, 58] on span "Rollup" at bounding box center [1069, 56] width 31 height 16
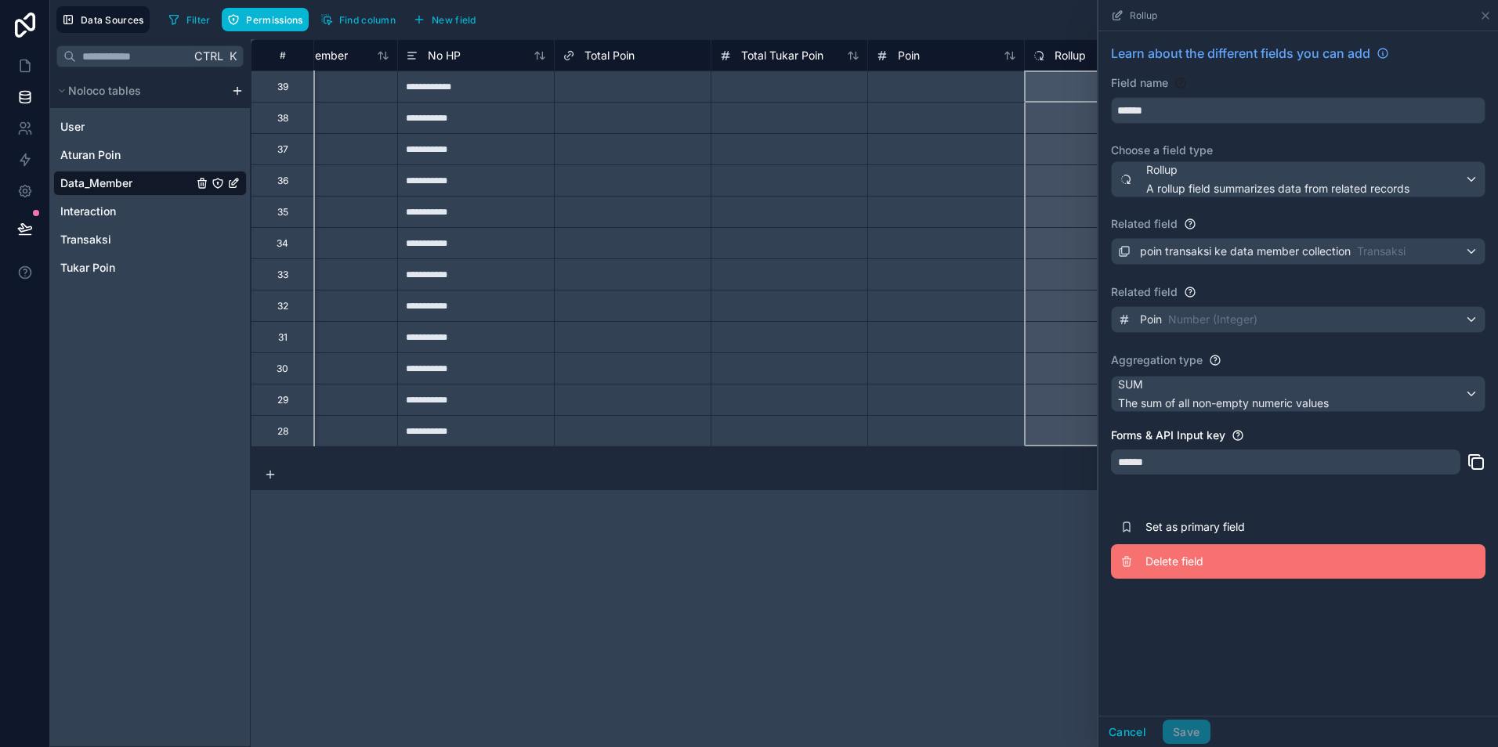
click at [1172, 559] on span "Delete field" at bounding box center [1258, 562] width 226 height 16
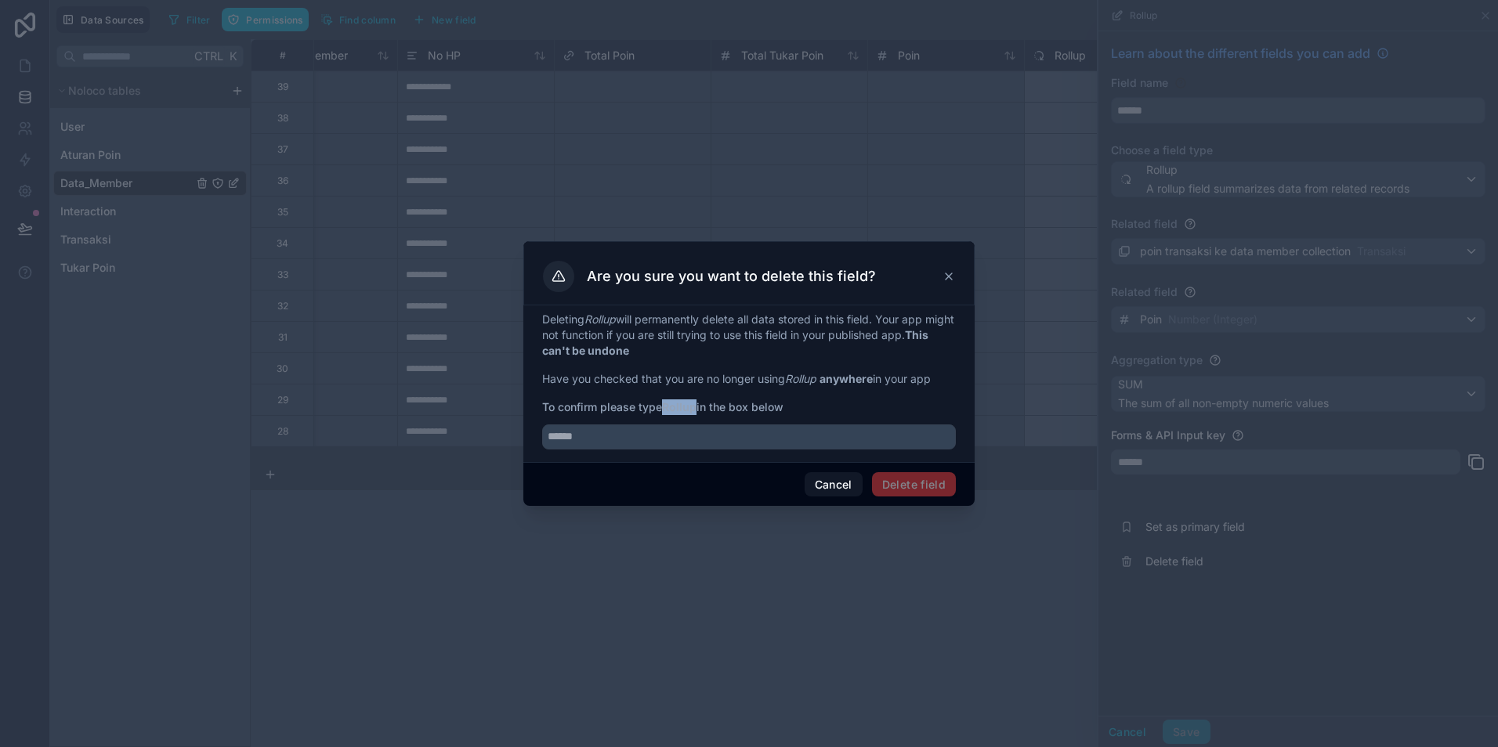
drag, startPoint x: 667, startPoint y: 407, endPoint x: 696, endPoint y: 413, distance: 29.5
click at [696, 413] on strong "Rollup" at bounding box center [679, 406] width 34 height 13
copy strong "Rollup"
click at [620, 439] on input "text" at bounding box center [749, 437] width 414 height 25
paste input "******"
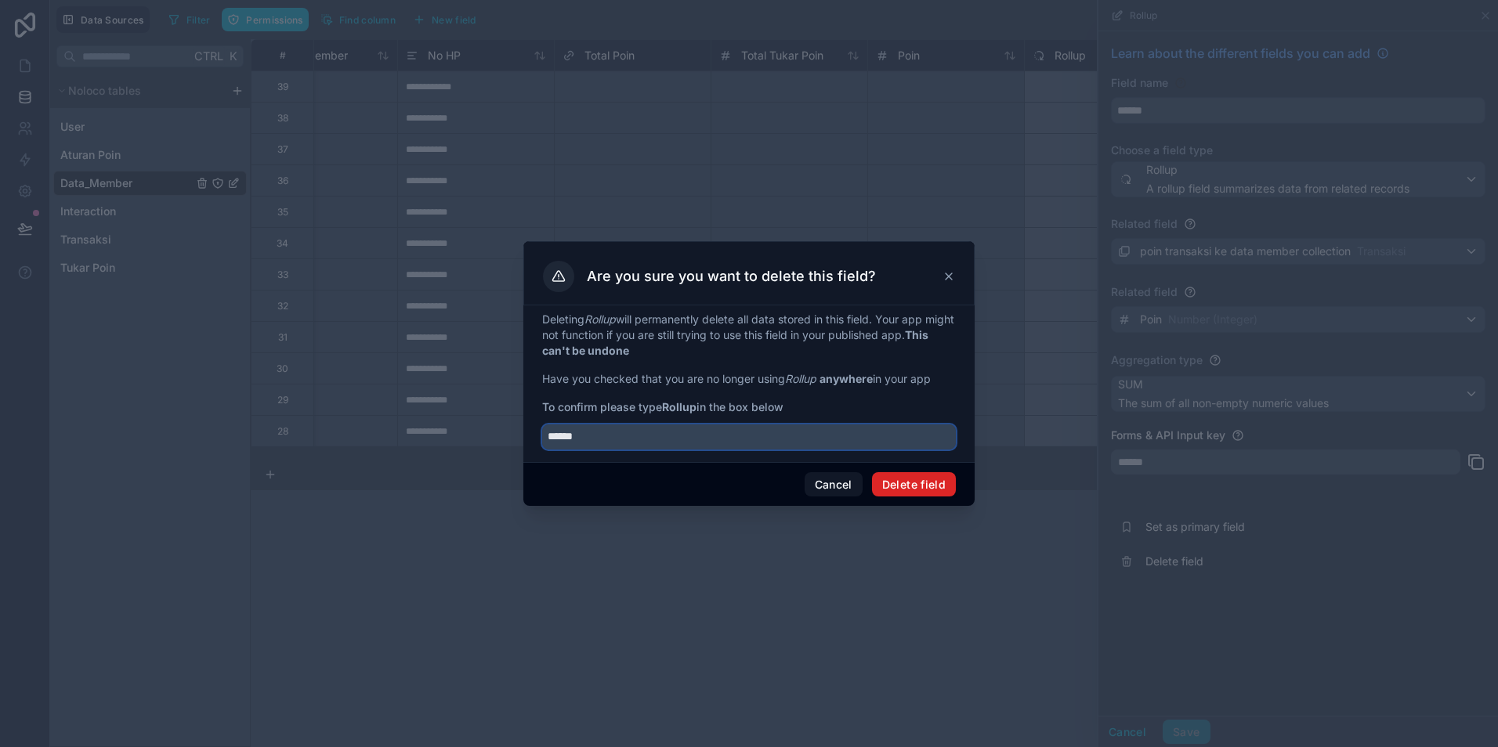
type input "******"
click at [926, 490] on button "Delete field" at bounding box center [914, 484] width 84 height 25
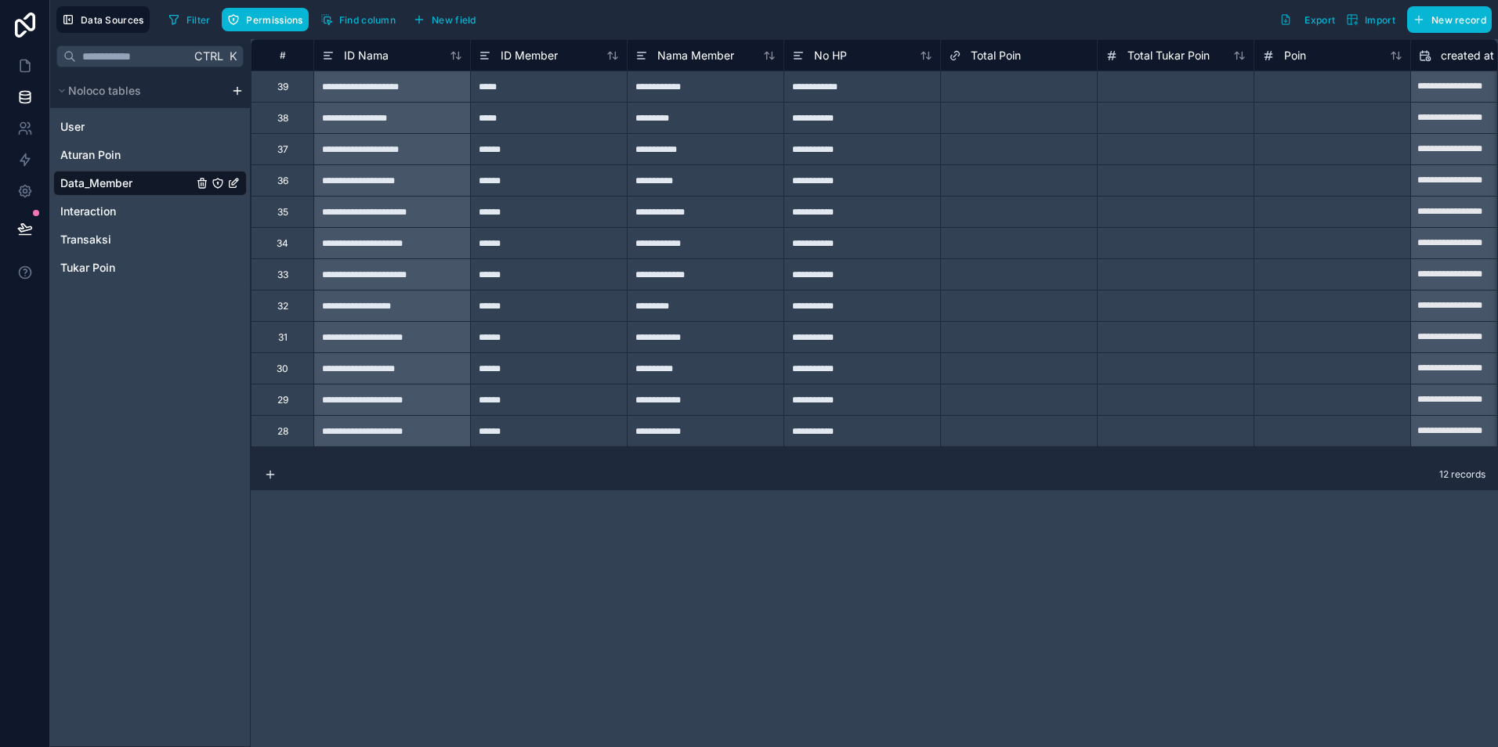
click at [1011, 60] on span "Total Poin" at bounding box center [996, 56] width 50 height 16
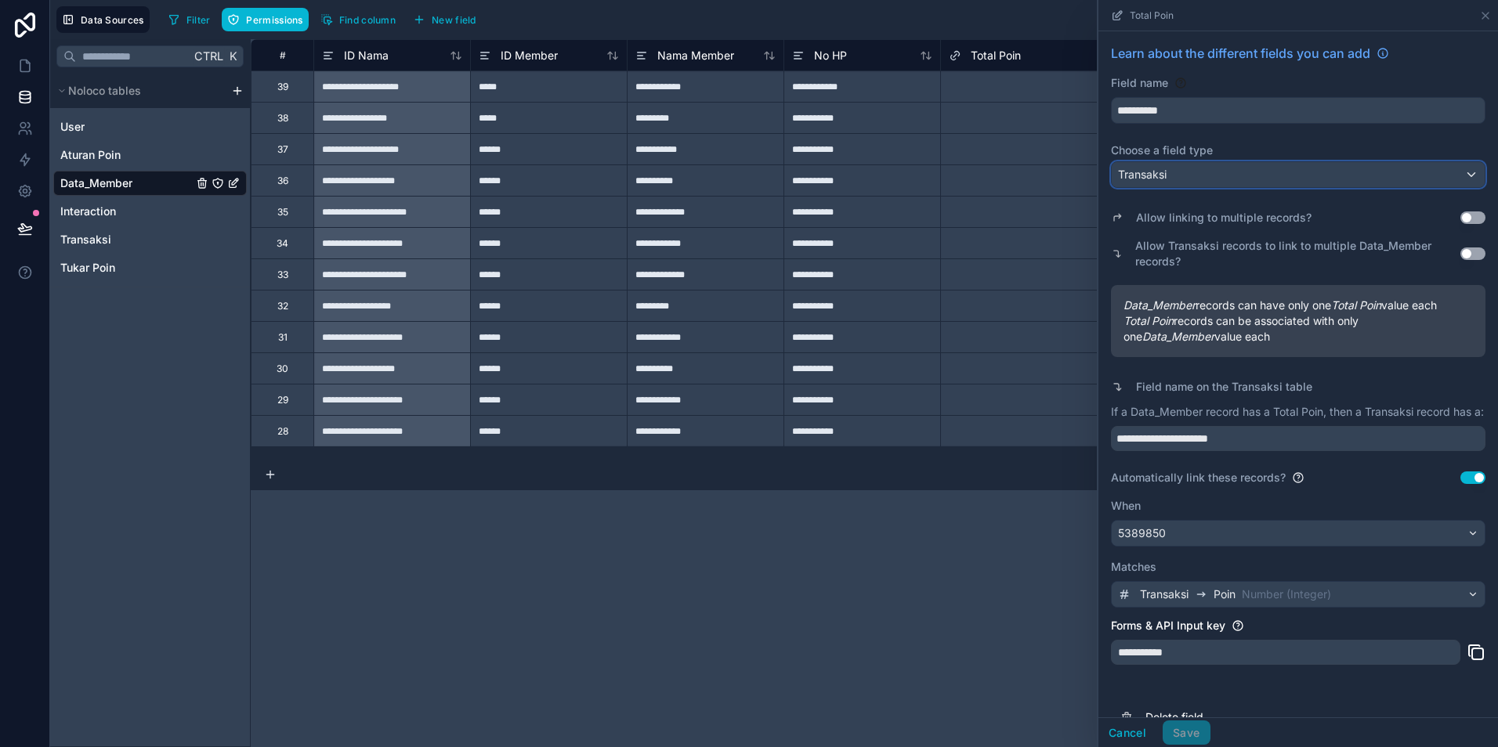
click at [1177, 171] on div "Transaksi" at bounding box center [1298, 174] width 373 height 25
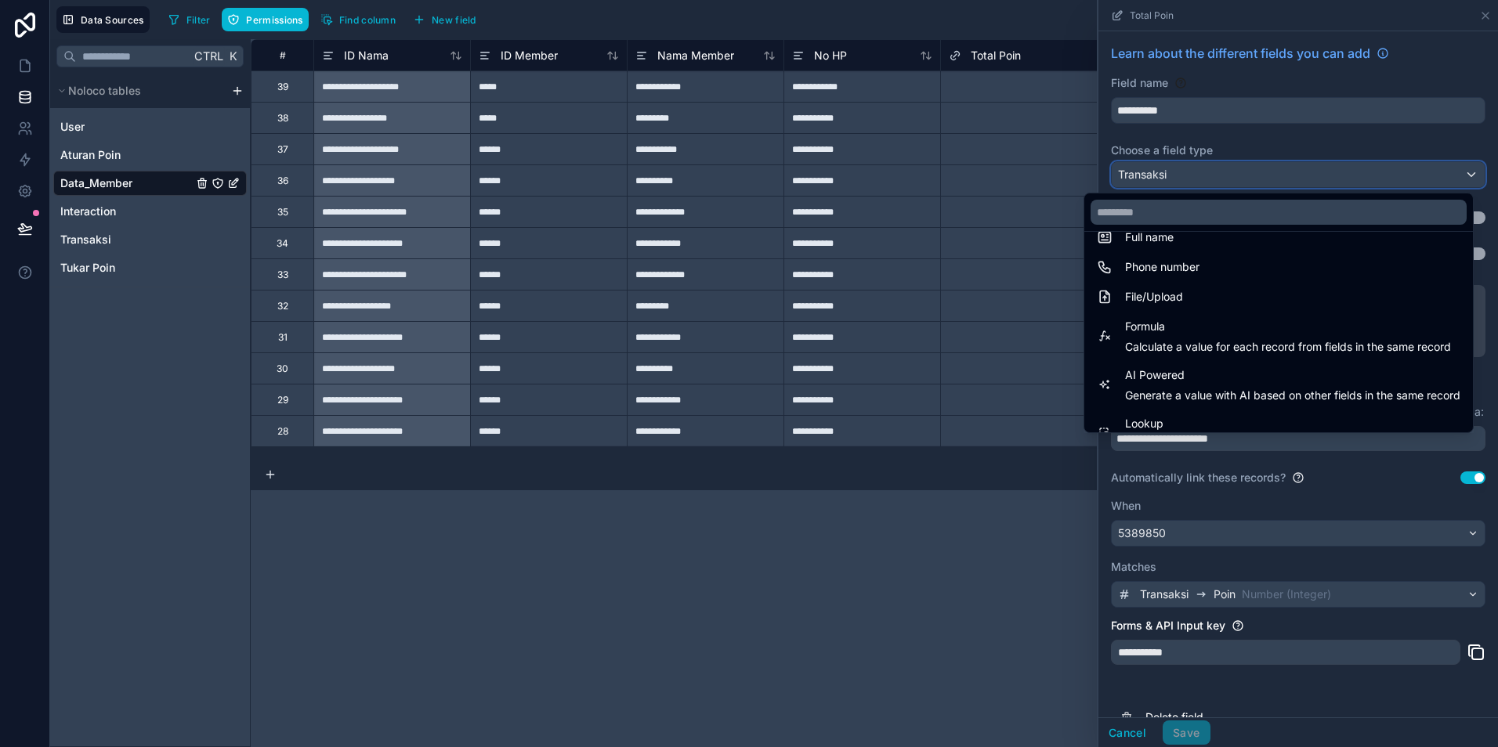
scroll to position [454, 0]
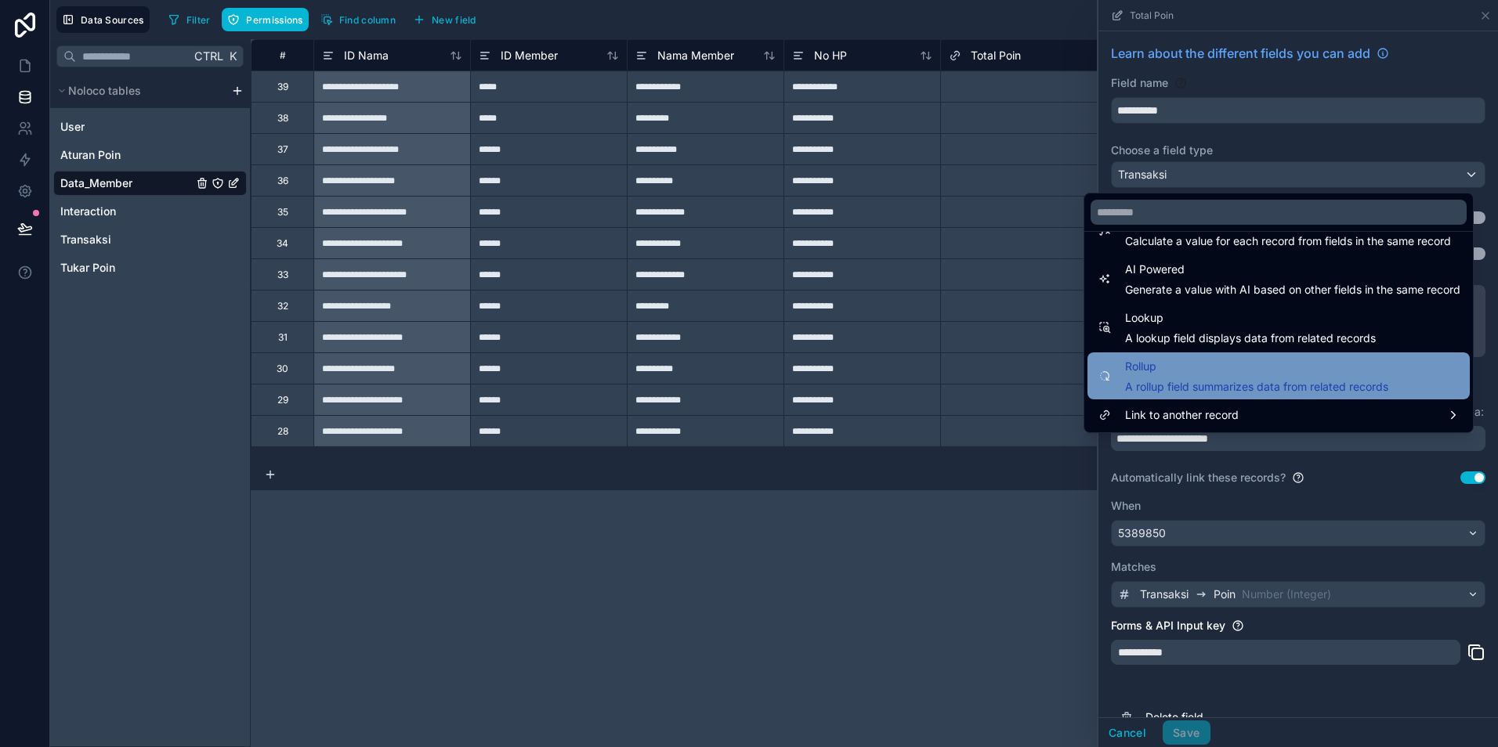
click at [1177, 370] on span "Rollup" at bounding box center [1256, 366] width 263 height 19
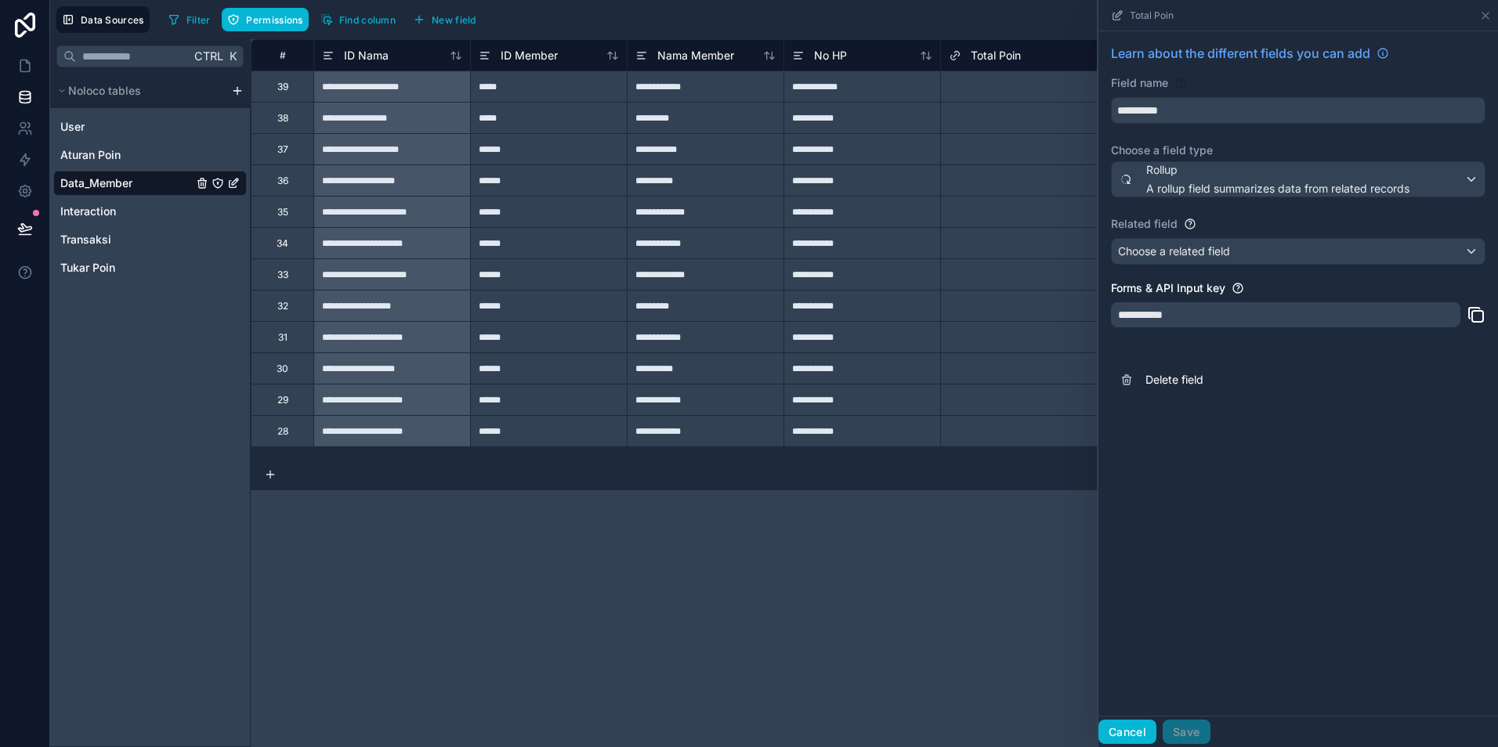
click at [1124, 732] on button "Cancel" at bounding box center [1127, 732] width 58 height 25
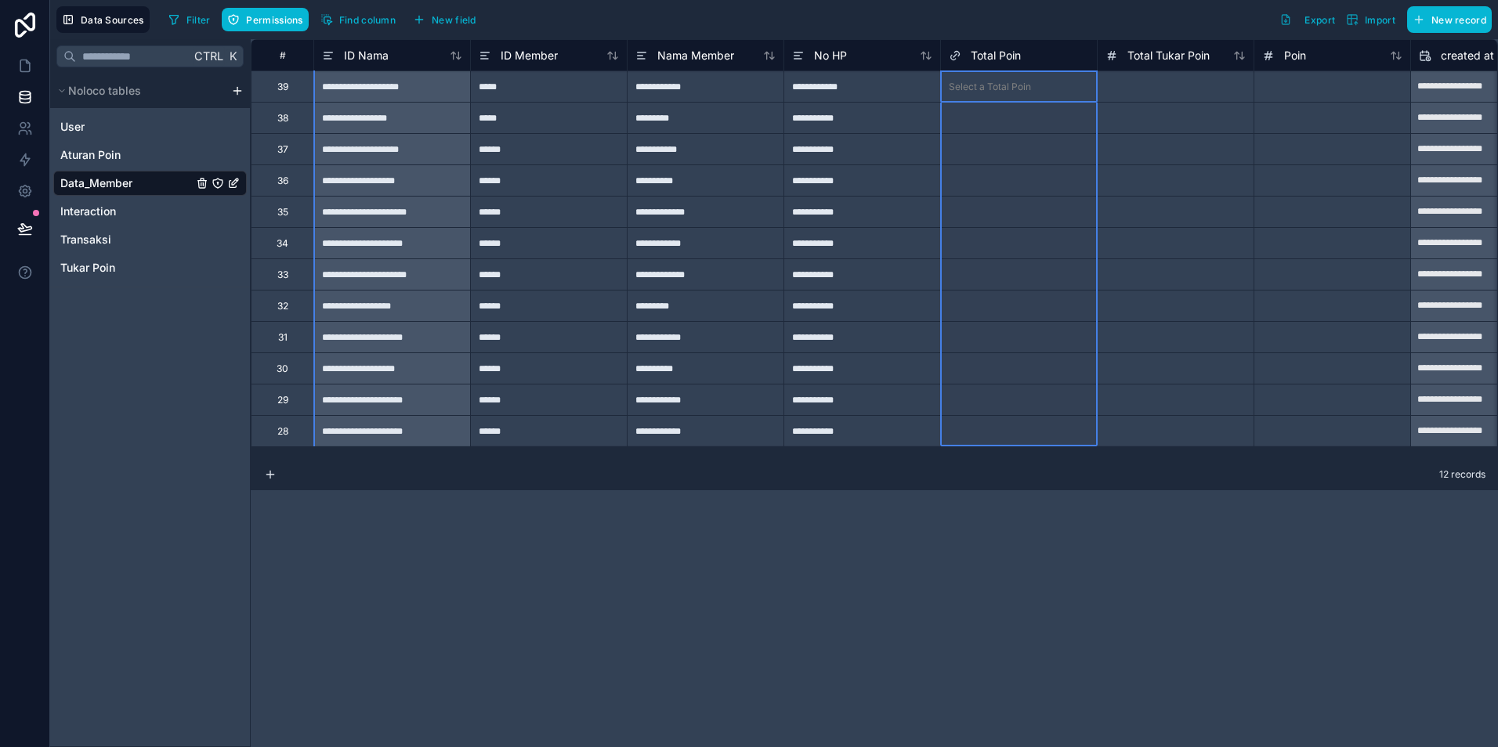
click at [1006, 56] on span "Total Poin" at bounding box center [996, 56] width 50 height 16
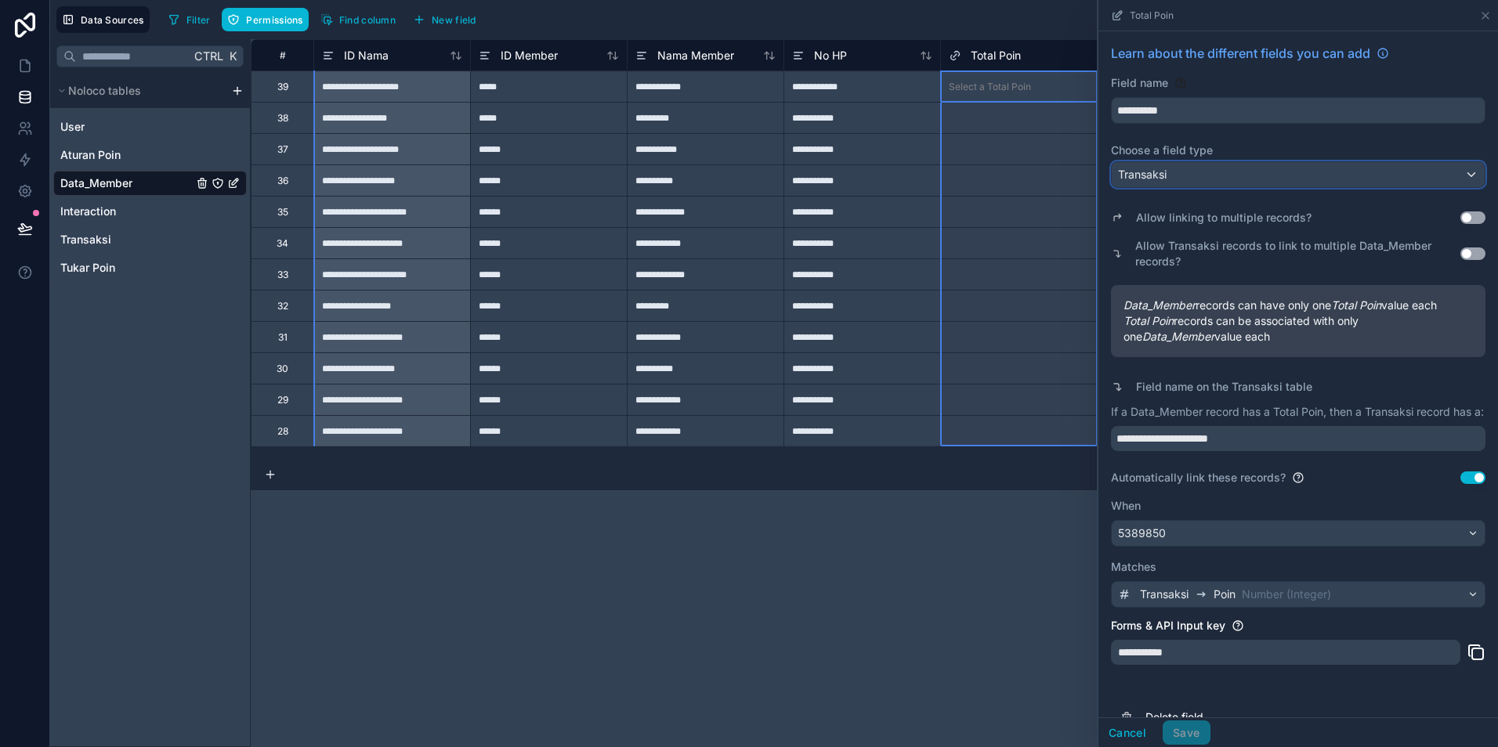
click at [1161, 177] on span "Transaksi" at bounding box center [1142, 175] width 49 height 16
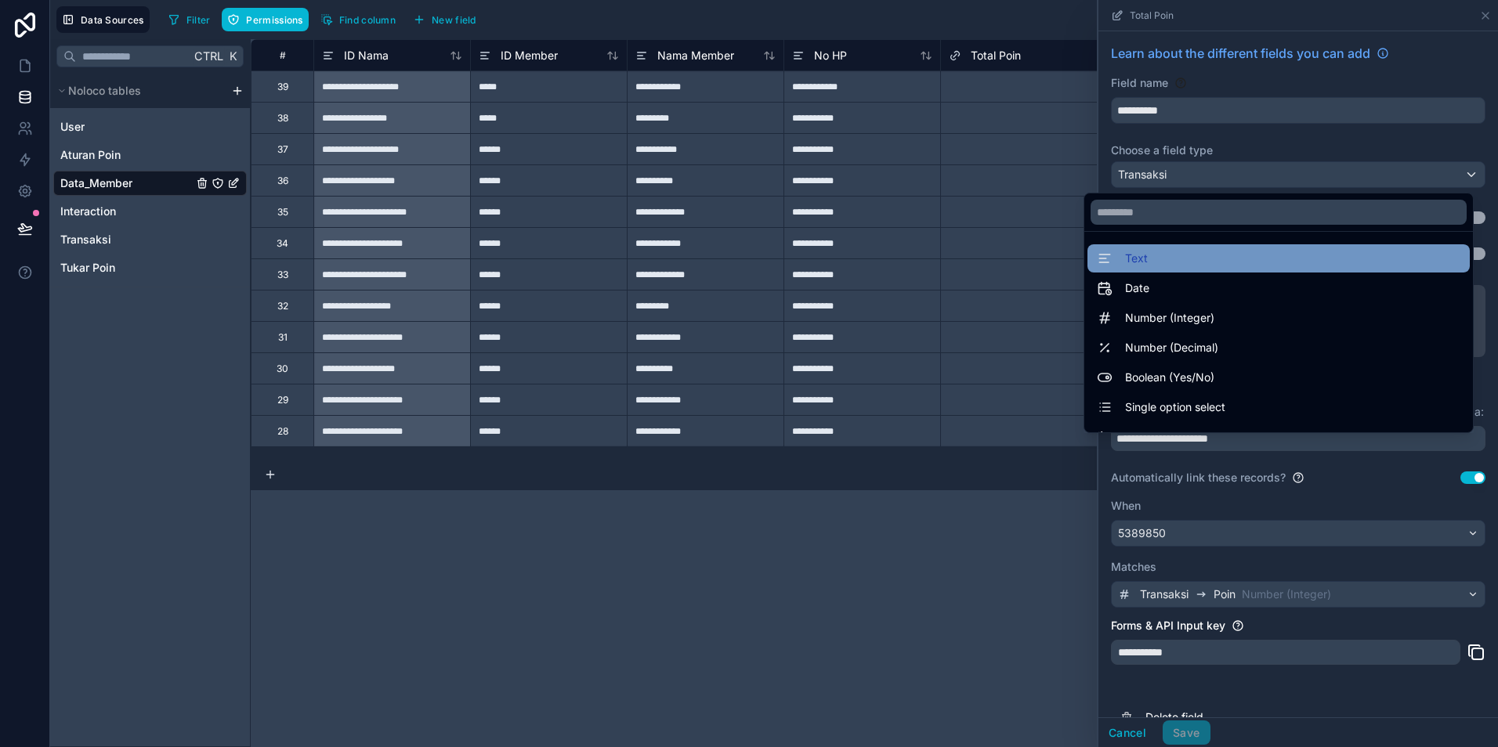
click at [1140, 259] on div "Text" at bounding box center [1278, 258] width 363 height 19
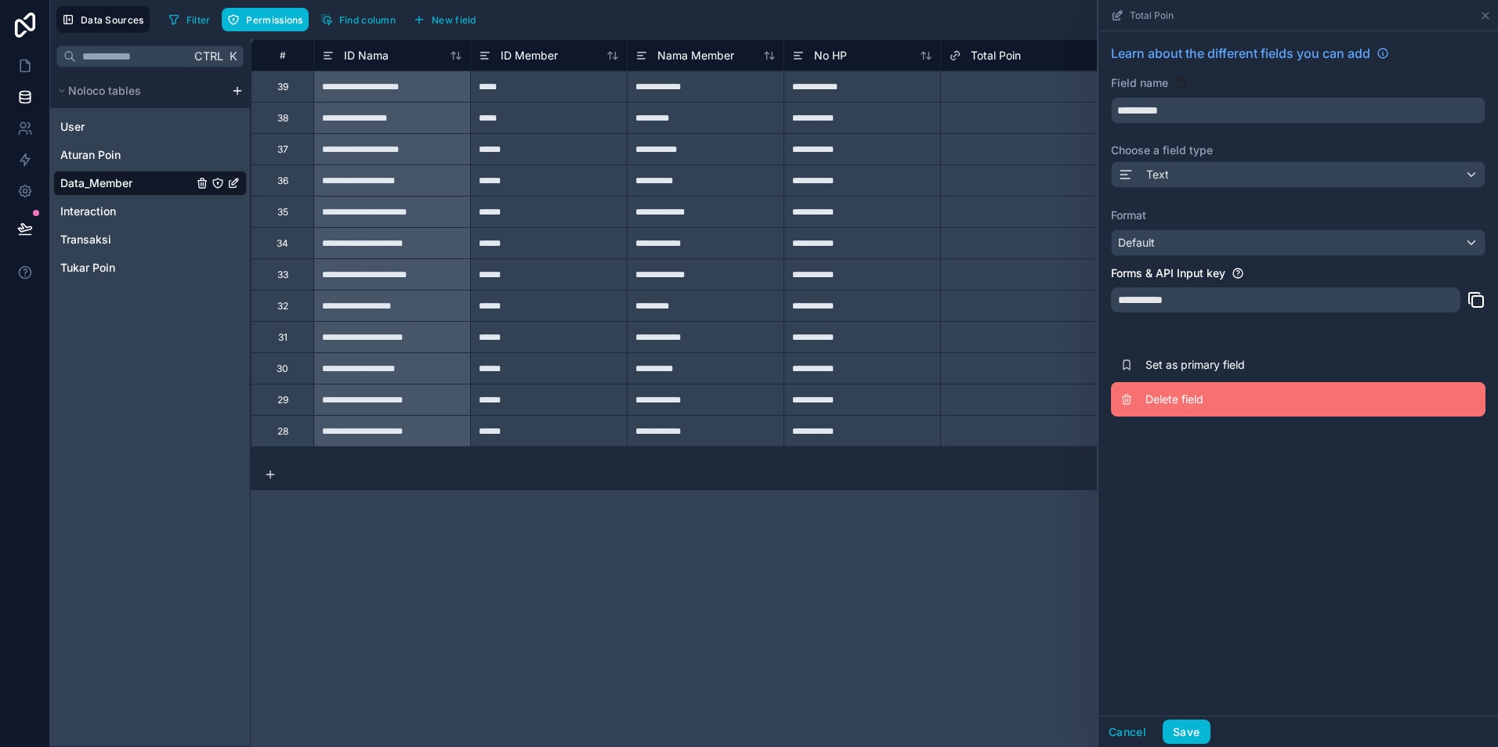
click at [1169, 398] on span "Delete field" at bounding box center [1258, 400] width 226 height 16
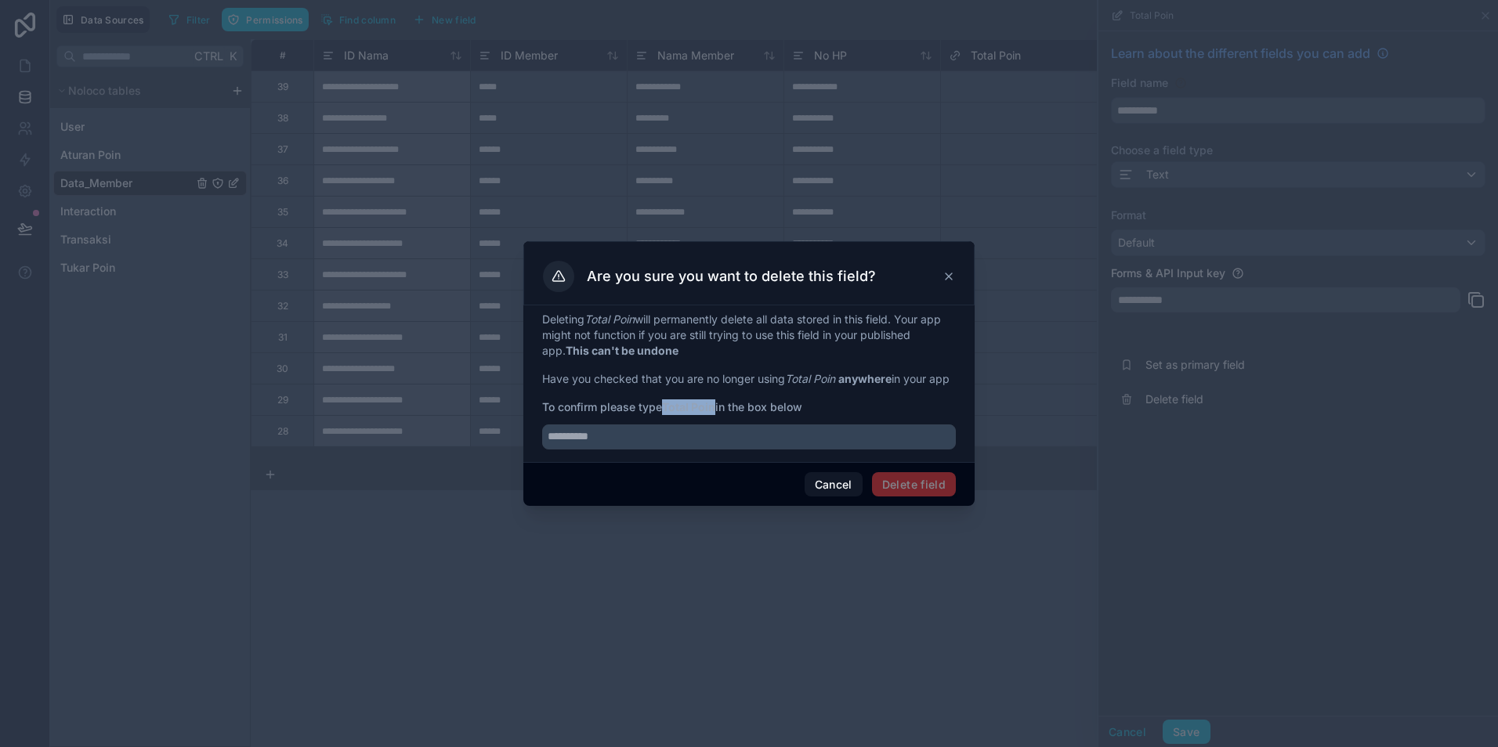
drag, startPoint x: 667, startPoint y: 412, endPoint x: 715, endPoint y: 417, distance: 48.8
click at [715, 414] on strong "Total Poin" at bounding box center [688, 406] width 53 height 13
copy strong "Total Poin"
click at [660, 439] on input "text" at bounding box center [749, 437] width 414 height 25
paste input "**********"
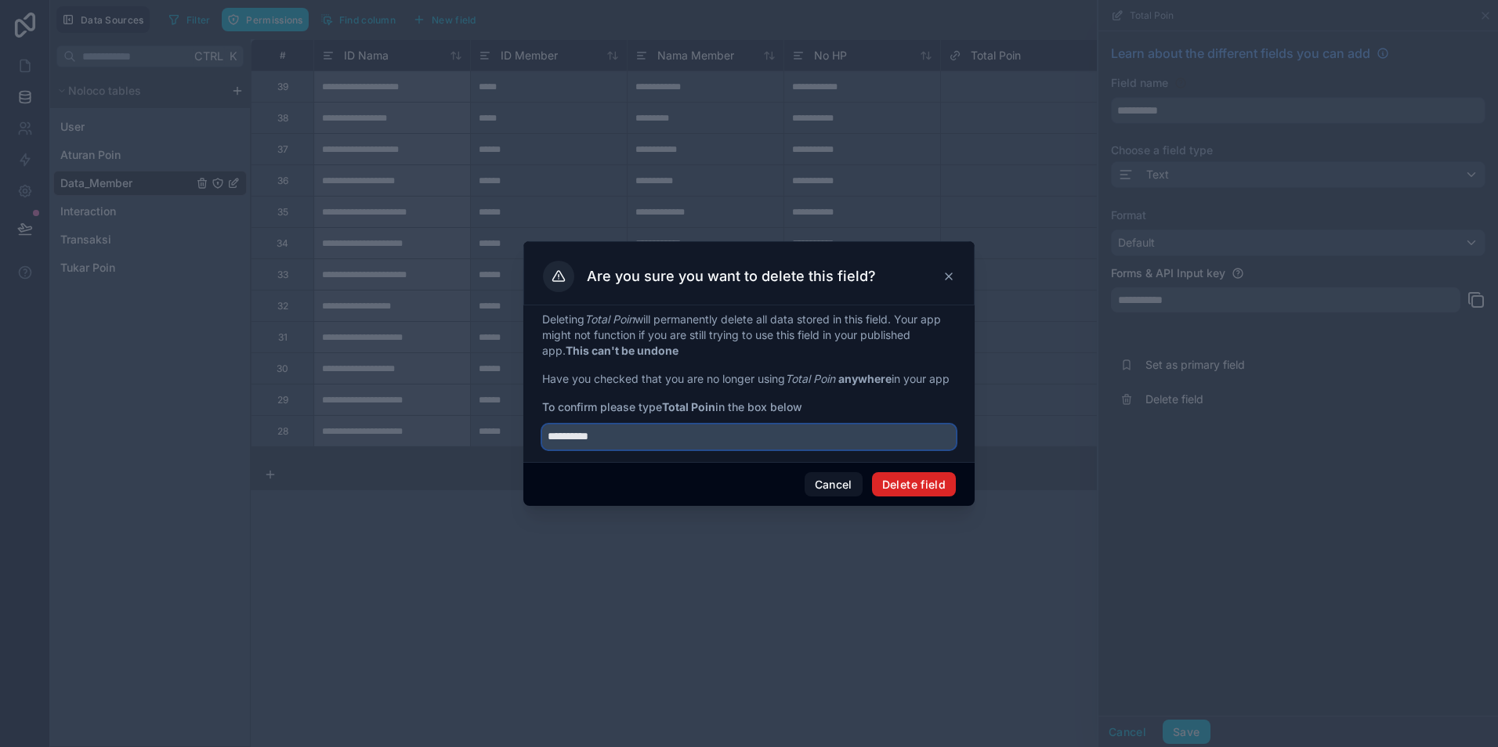
type input "**********"
click at [902, 490] on button "Delete field" at bounding box center [914, 484] width 84 height 25
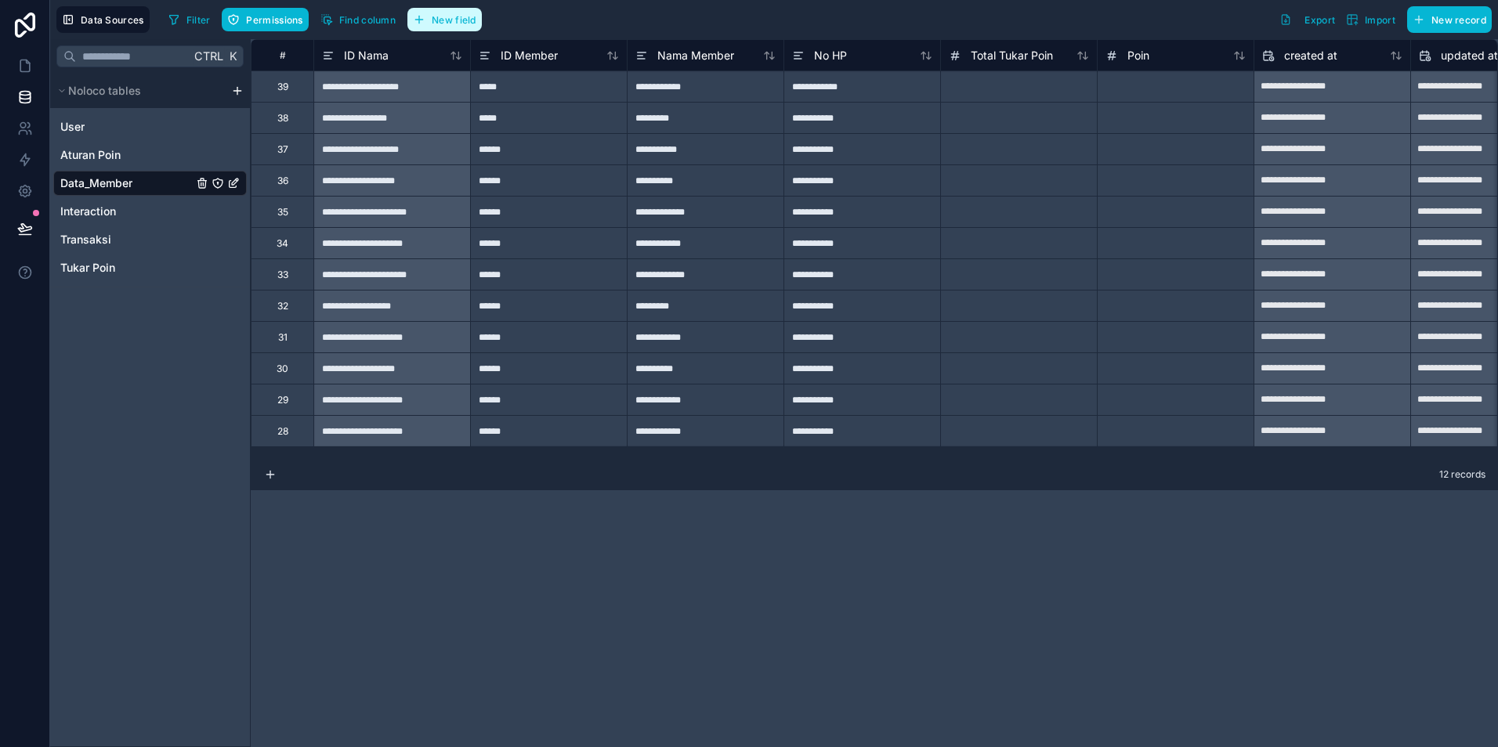
click at [450, 15] on span "New field" at bounding box center [454, 20] width 45 height 12
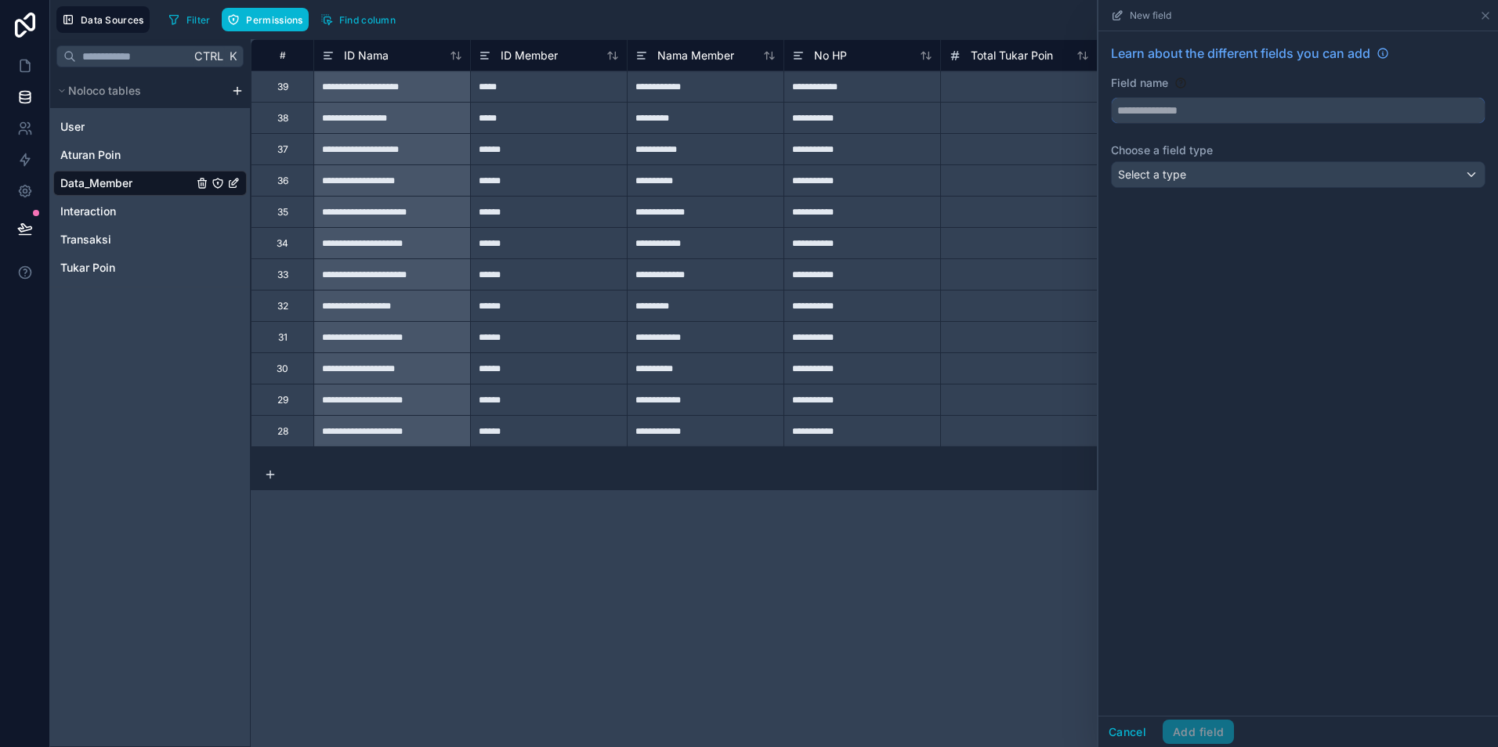
click at [1136, 114] on input "text" at bounding box center [1298, 110] width 373 height 25
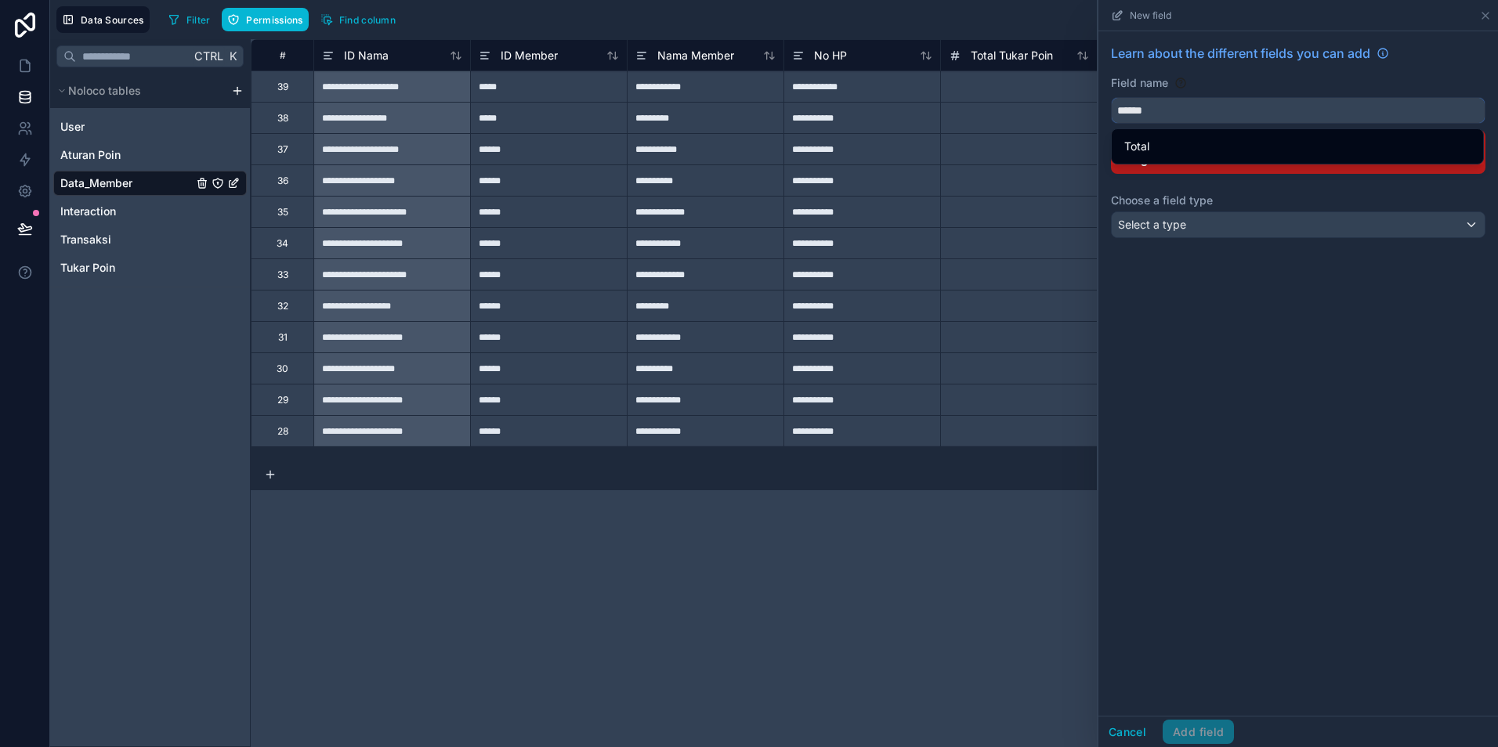
click at [1111, 97] on button "*****" at bounding box center [1298, 110] width 374 height 27
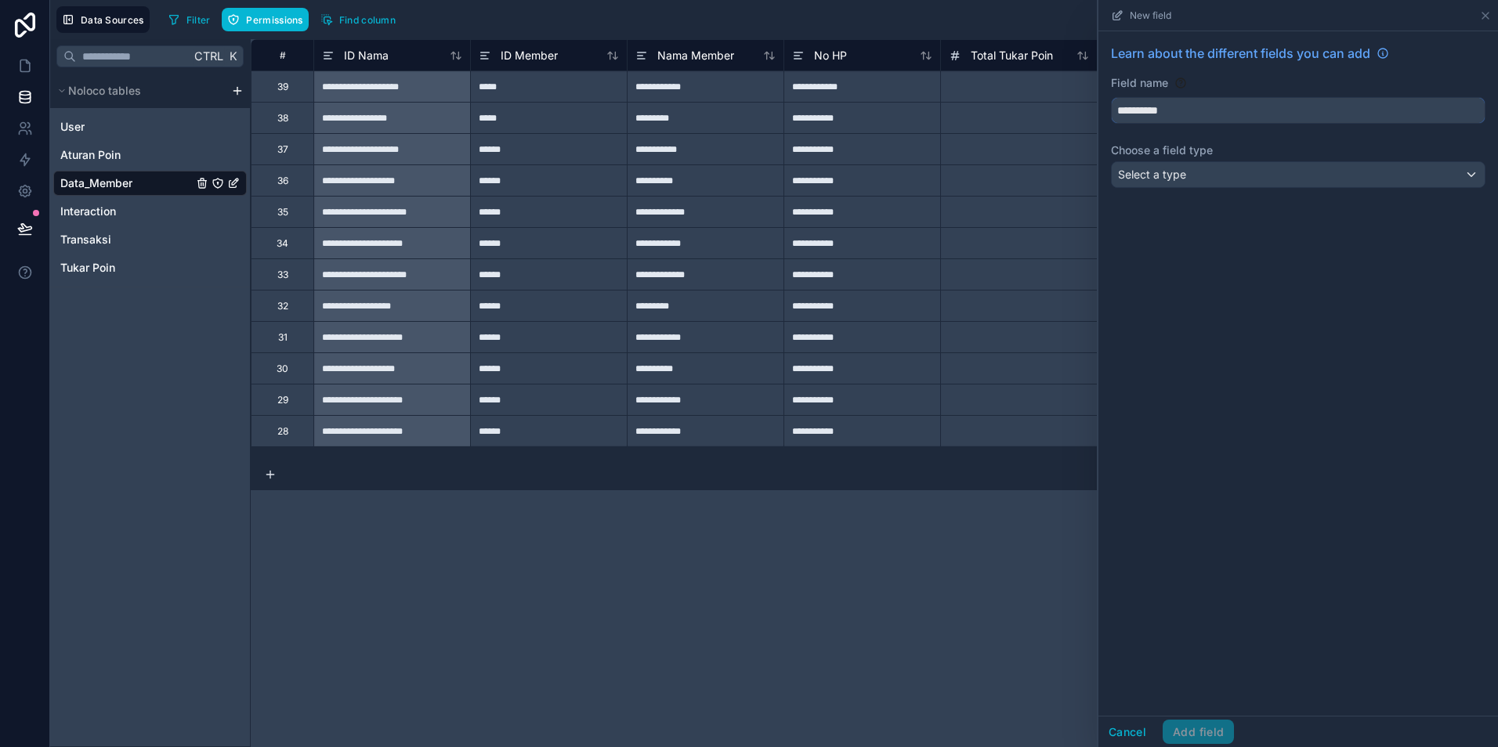
type input "**********"
click at [1200, 161] on div "**********" at bounding box center [1298, 118] width 400 height 175
drag, startPoint x: 1200, startPoint y: 161, endPoint x: 1190, endPoint y: 173, distance: 16.1
click at [1190, 173] on div "Select a type" at bounding box center [1298, 174] width 373 height 25
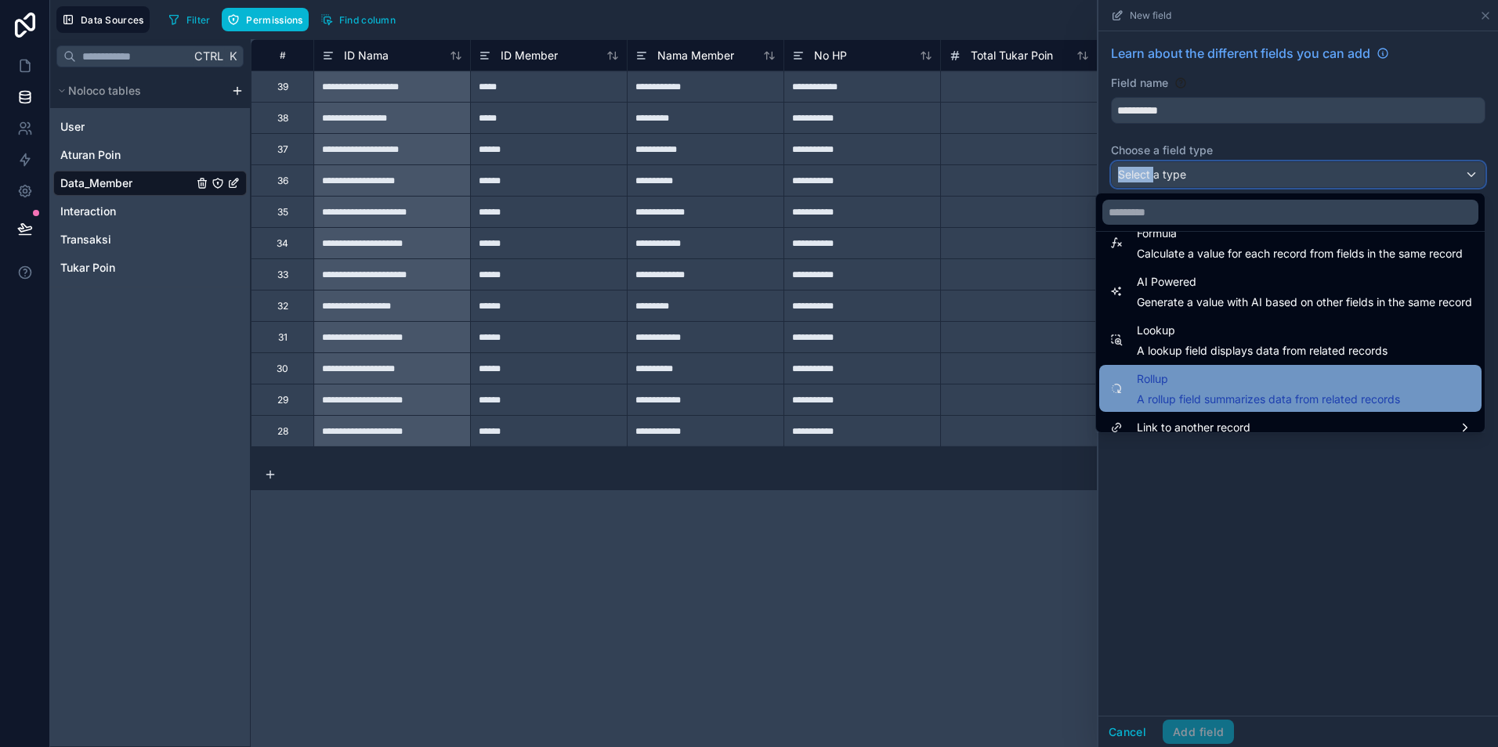
scroll to position [454, 0]
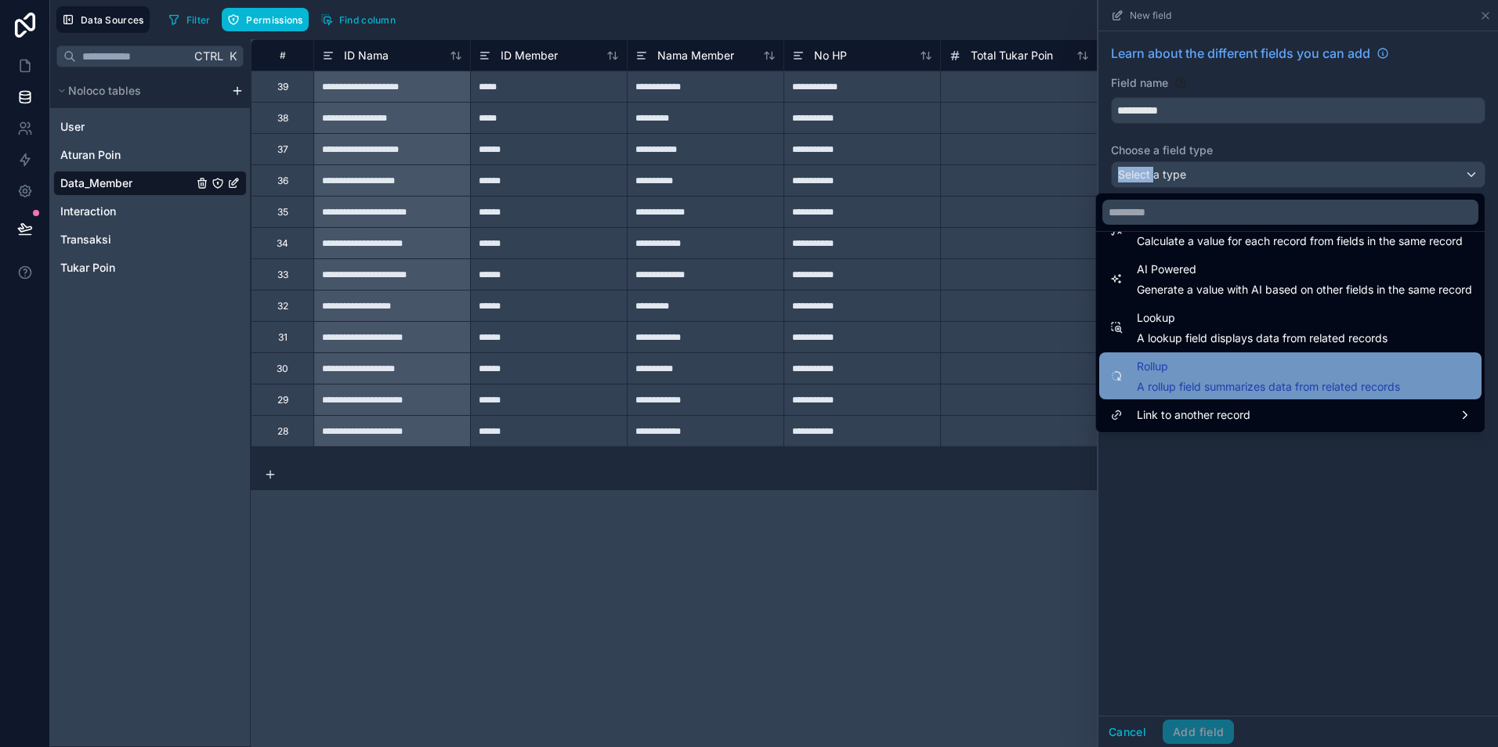
click at [1162, 381] on span "A rollup field summarizes data from related records" at bounding box center [1268, 387] width 263 height 16
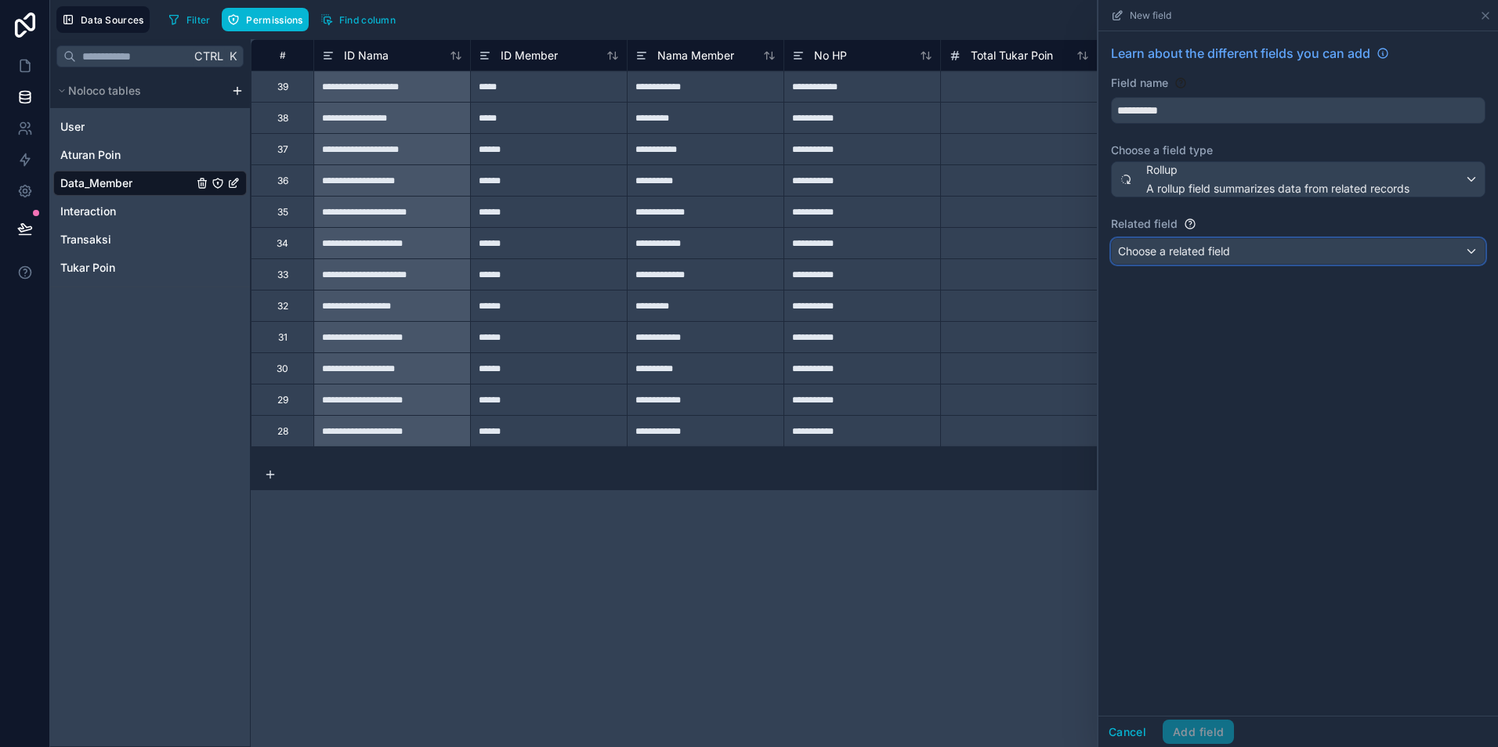
click at [1198, 254] on span "Choose a related field" at bounding box center [1174, 250] width 112 height 13
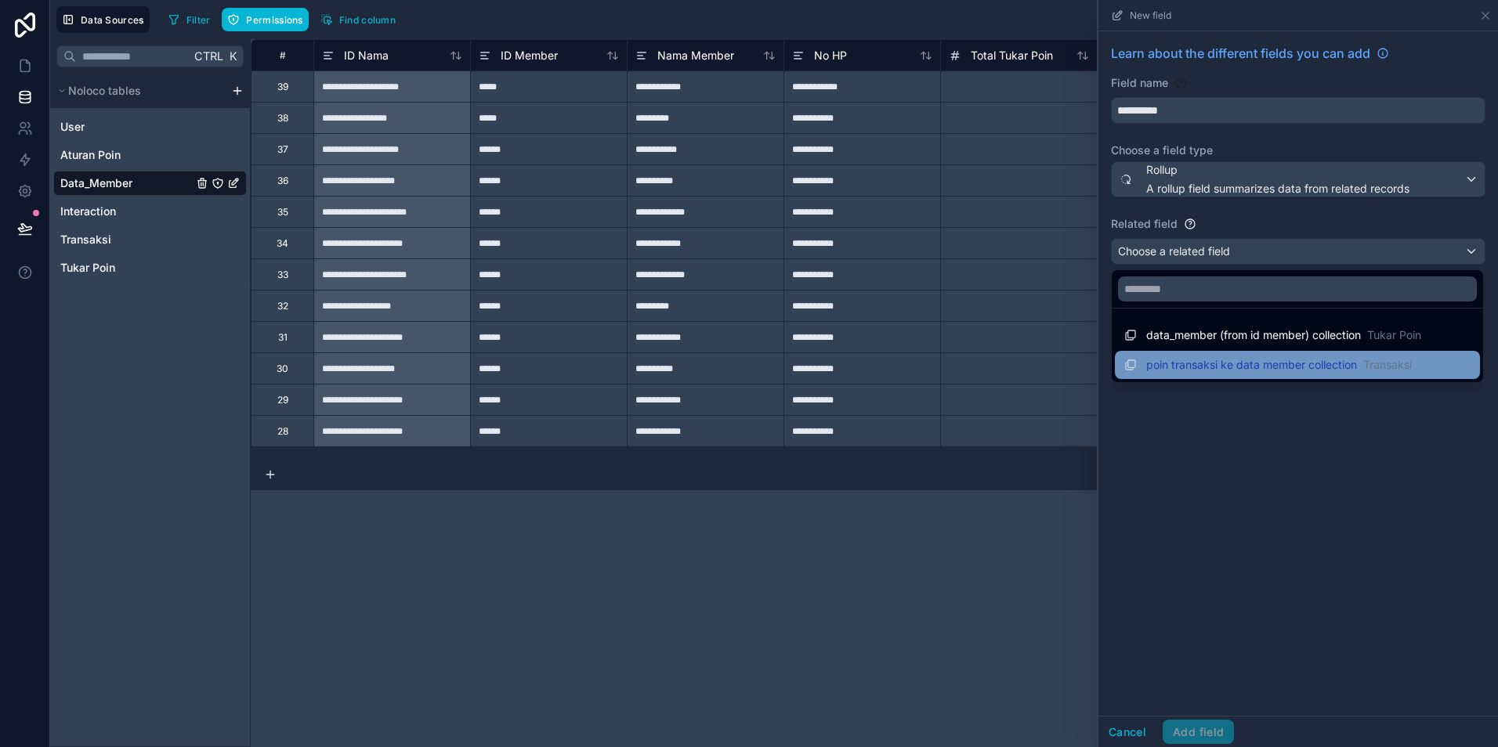
click at [1281, 367] on span "poin transaksi ke data member collection" at bounding box center [1251, 365] width 211 height 16
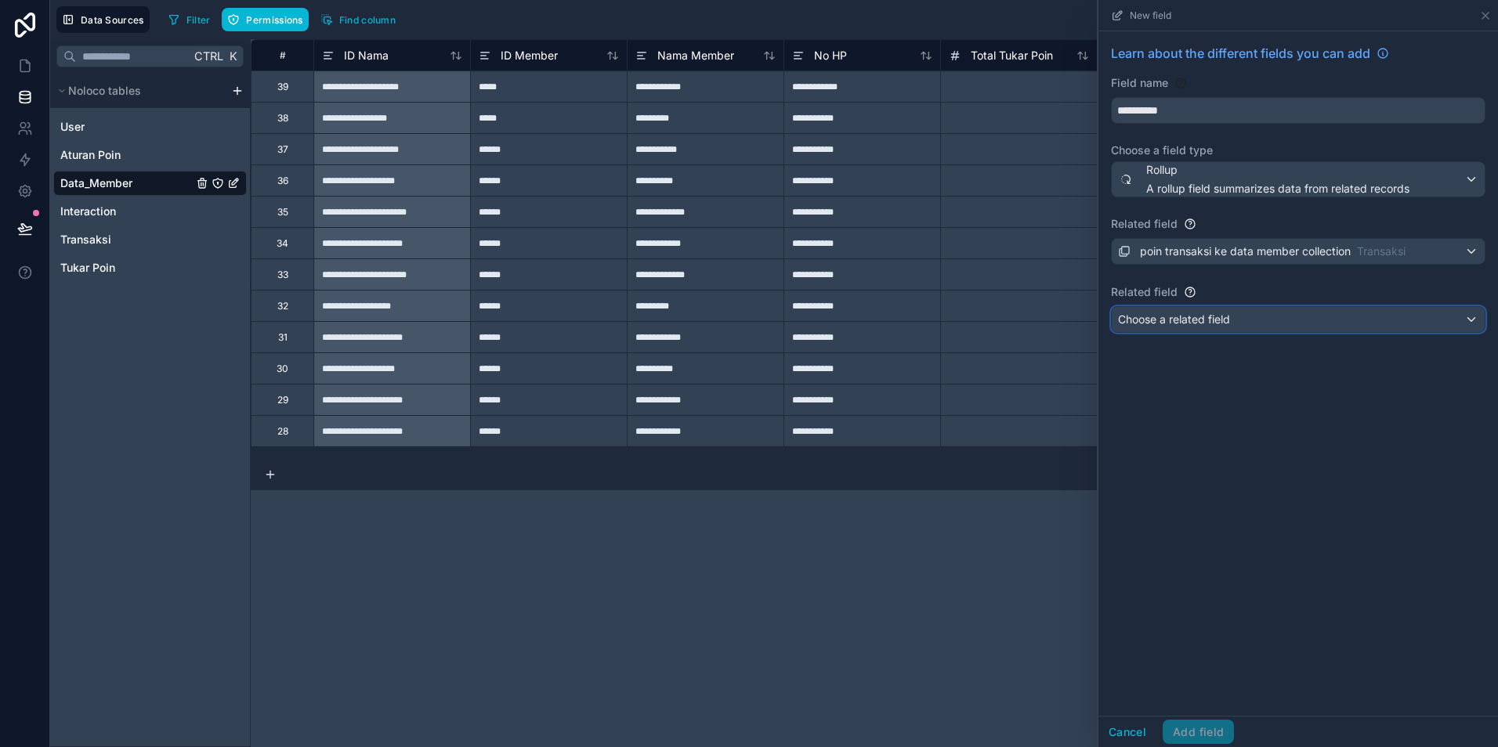
click at [1171, 324] on span "Choose a related field" at bounding box center [1174, 319] width 112 height 13
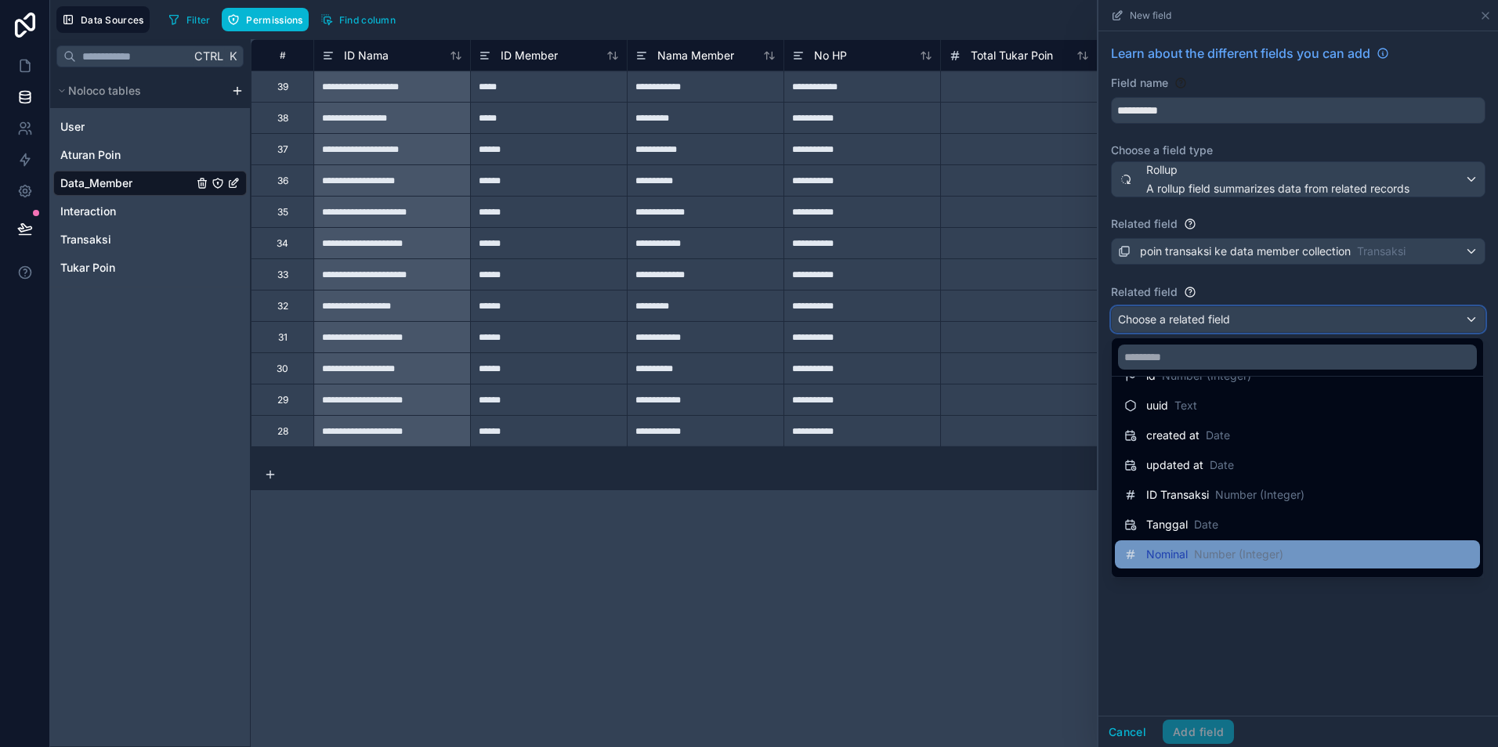
scroll to position [52, 0]
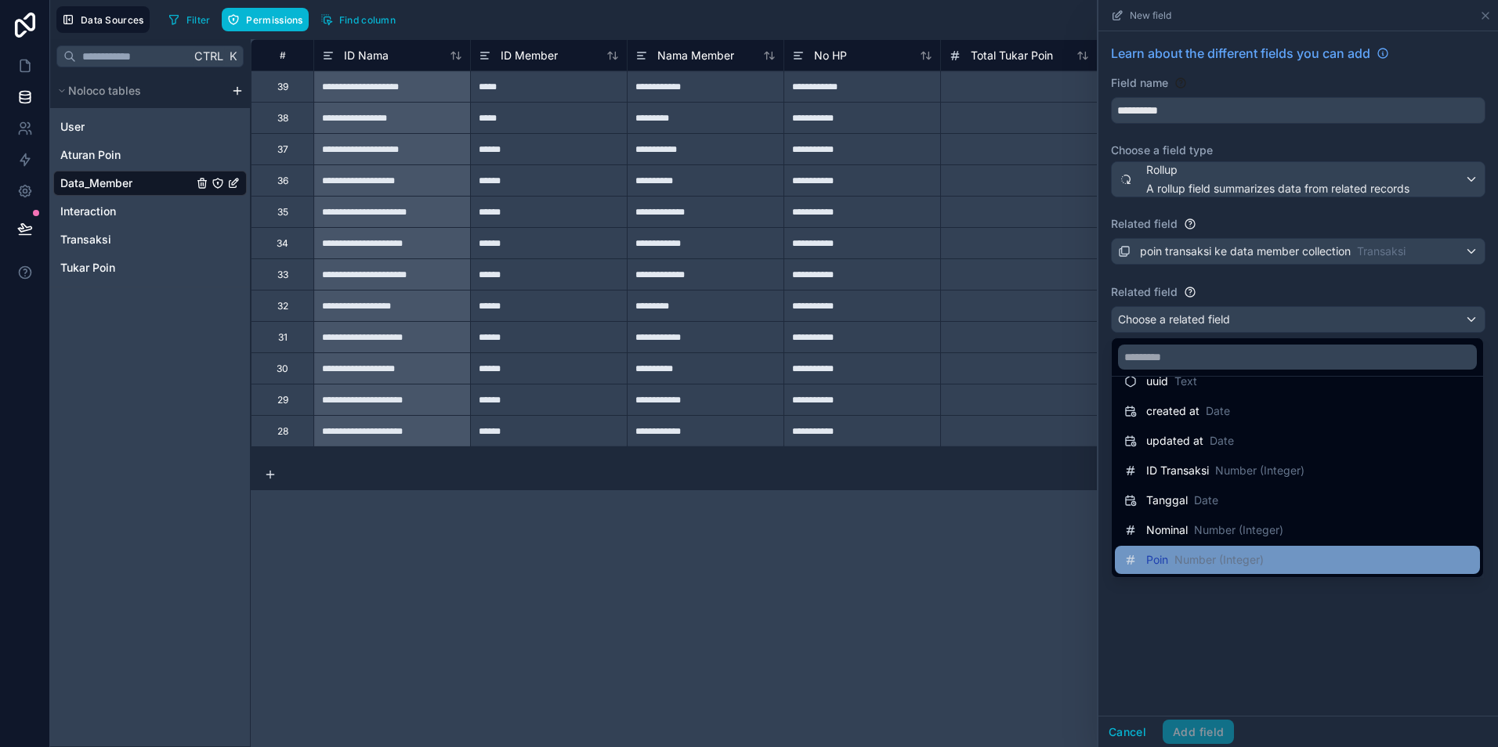
click at [1182, 557] on span "Number (Integer)" at bounding box center [1218, 560] width 89 height 16
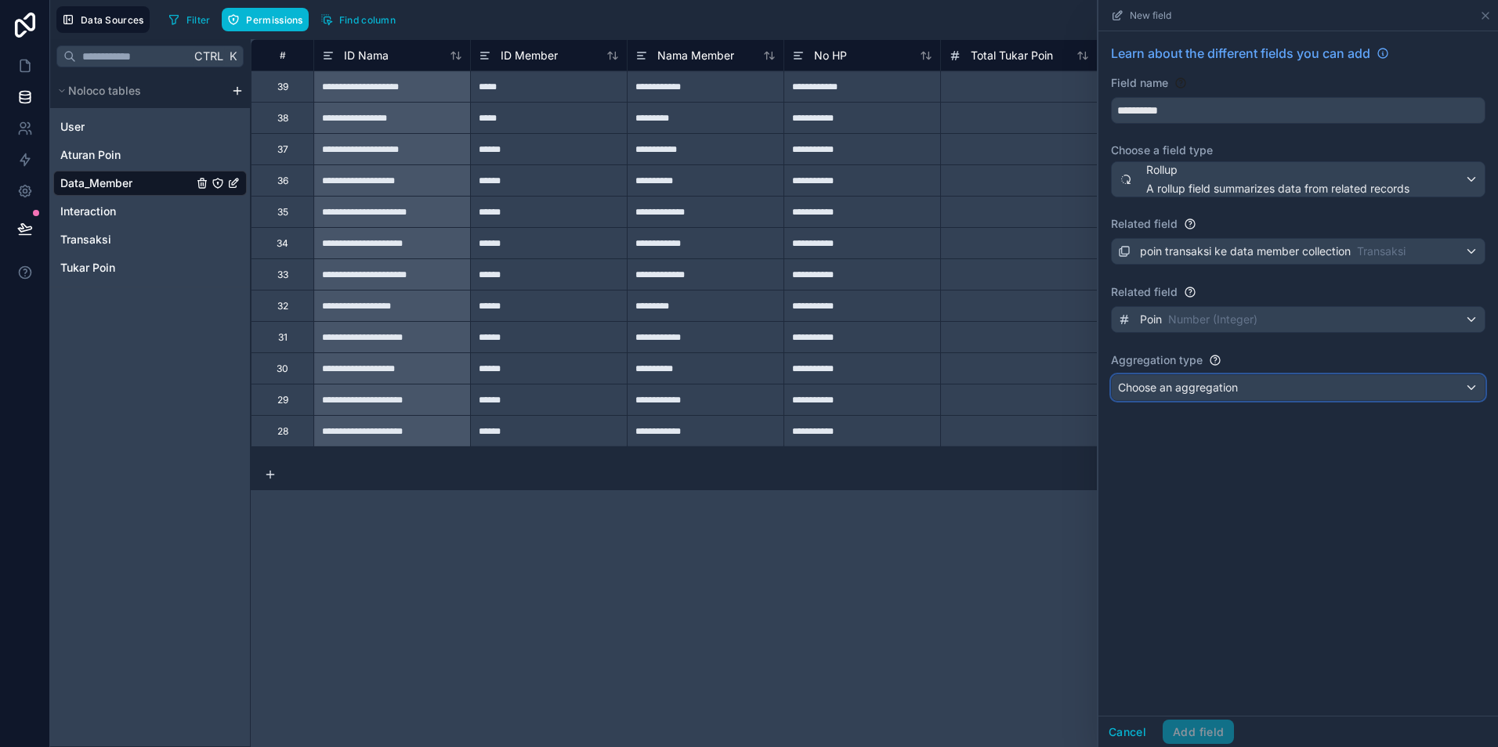
click at [1173, 376] on div "Choose an aggregation" at bounding box center [1298, 387] width 373 height 25
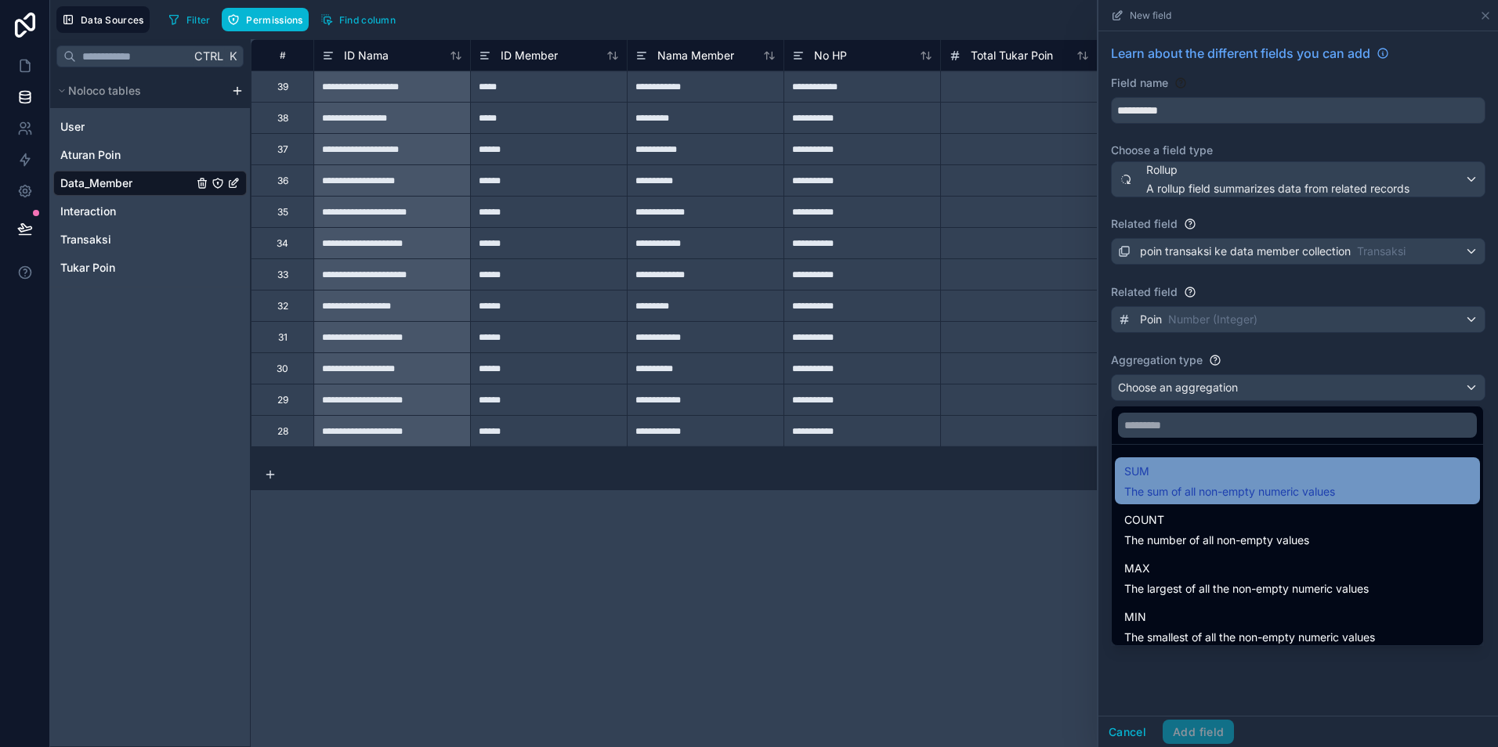
click at [1189, 481] on div "SUM The sum of all non-empty numeric values" at bounding box center [1229, 481] width 211 height 38
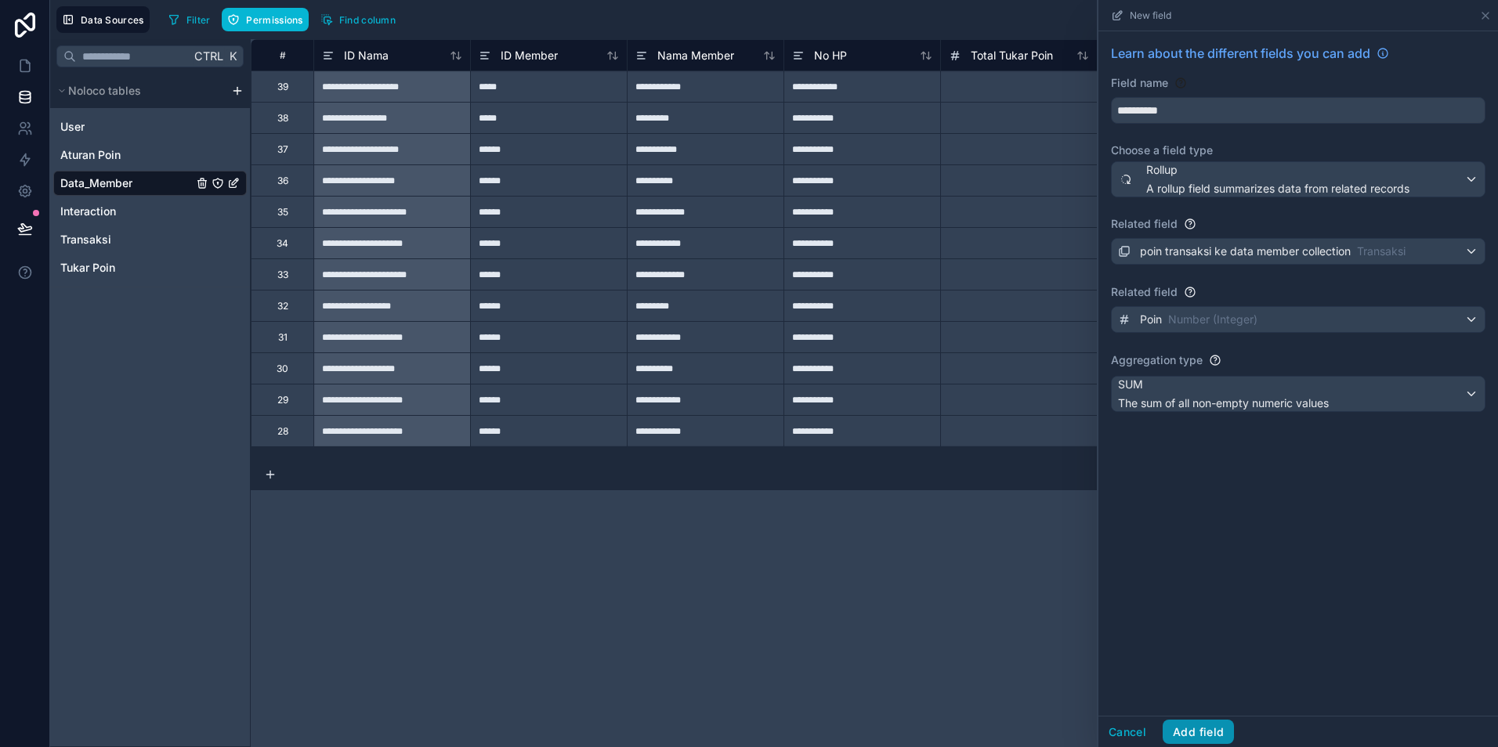
click at [1216, 736] on button "Add field" at bounding box center [1198, 732] width 71 height 25
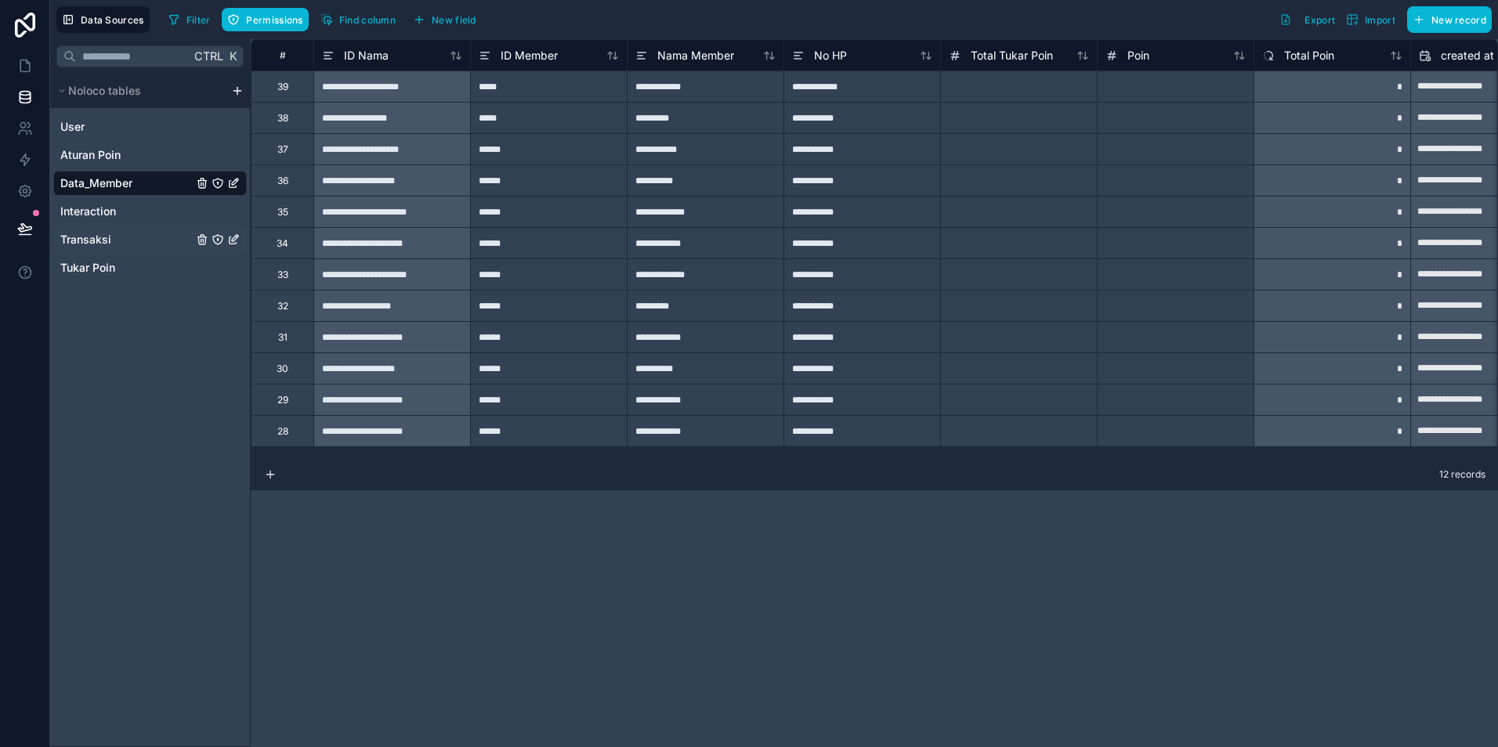
click at [106, 238] on span "Transaksi" at bounding box center [85, 240] width 51 height 16
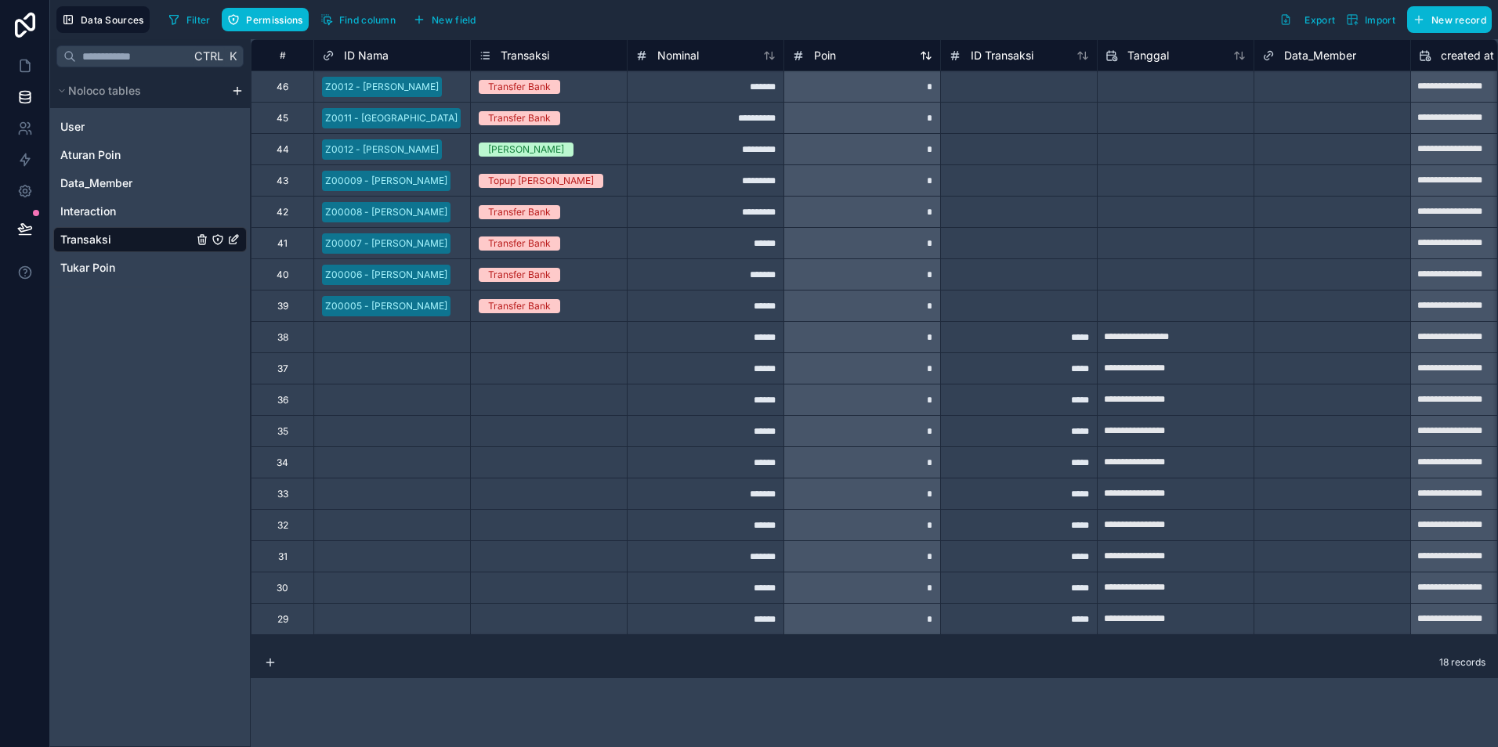
click at [823, 56] on span "Poin" at bounding box center [825, 56] width 22 height 16
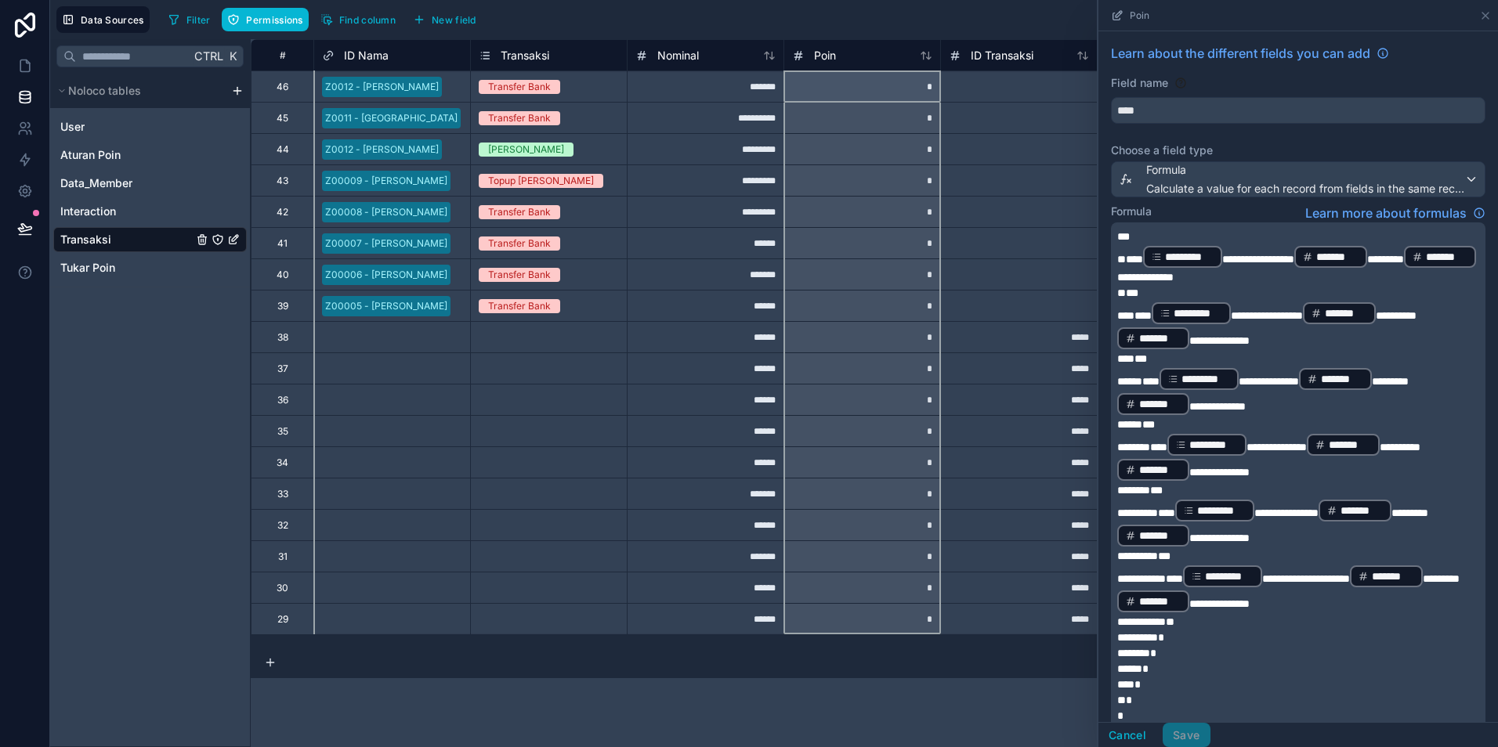
click at [1004, 186] on div at bounding box center [1018, 180] width 157 height 31
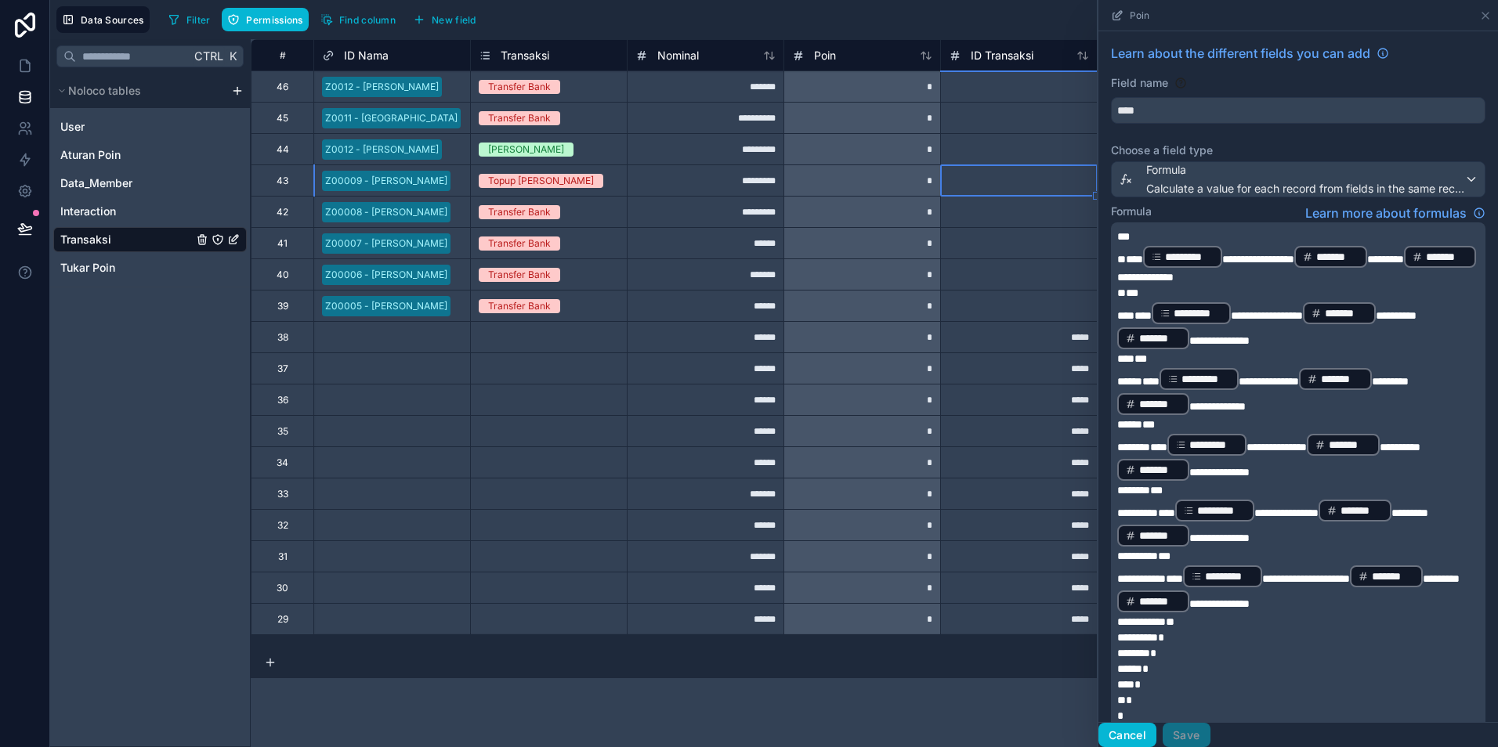
click at [1122, 731] on button "Cancel" at bounding box center [1127, 735] width 58 height 25
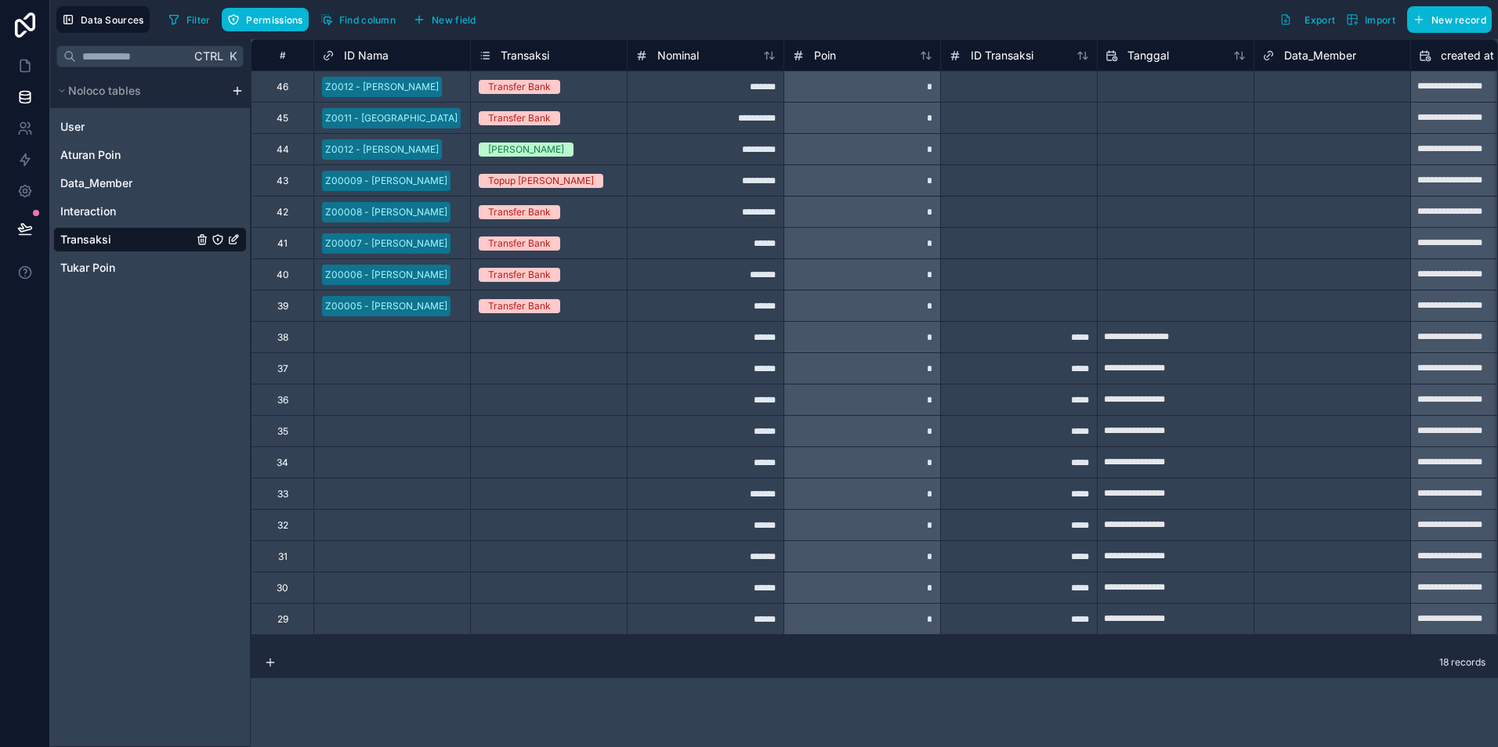
click at [369, 111] on div "Z0011 - [GEOGRAPHIC_DATA]" at bounding box center [391, 118] width 132 height 14
click at [369, 114] on div "Z0011 - [GEOGRAPHIC_DATA]" at bounding box center [391, 118] width 132 height 14
click at [64, 179] on span "Data_Member" at bounding box center [96, 183] width 72 height 16
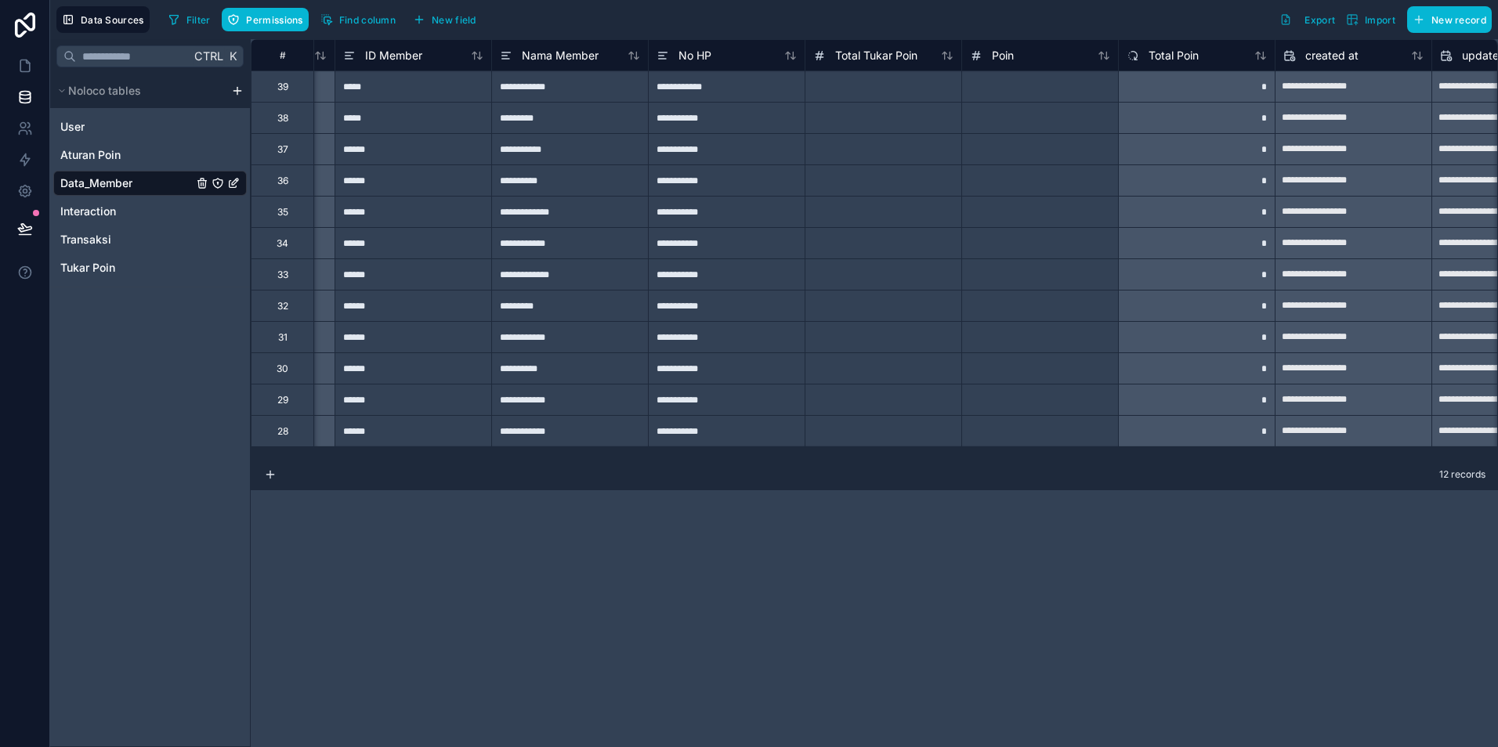
scroll to position [0, 137]
click at [1194, 85] on div "*" at bounding box center [1194, 86] width 157 height 31
click at [1251, 92] on div "*" at bounding box center [1194, 86] width 157 height 31
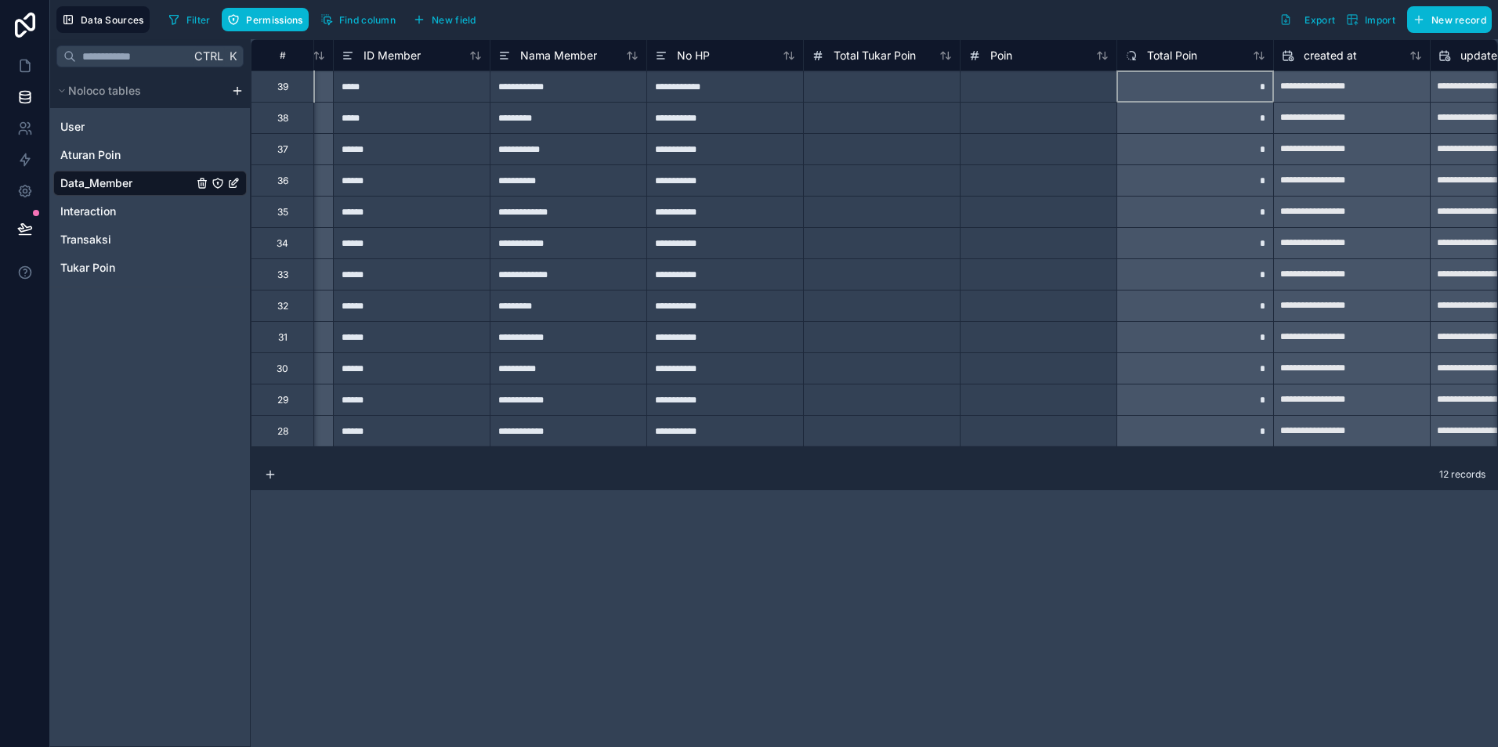
click at [1181, 70] on div "Total Poin" at bounding box center [1194, 54] width 157 height 31
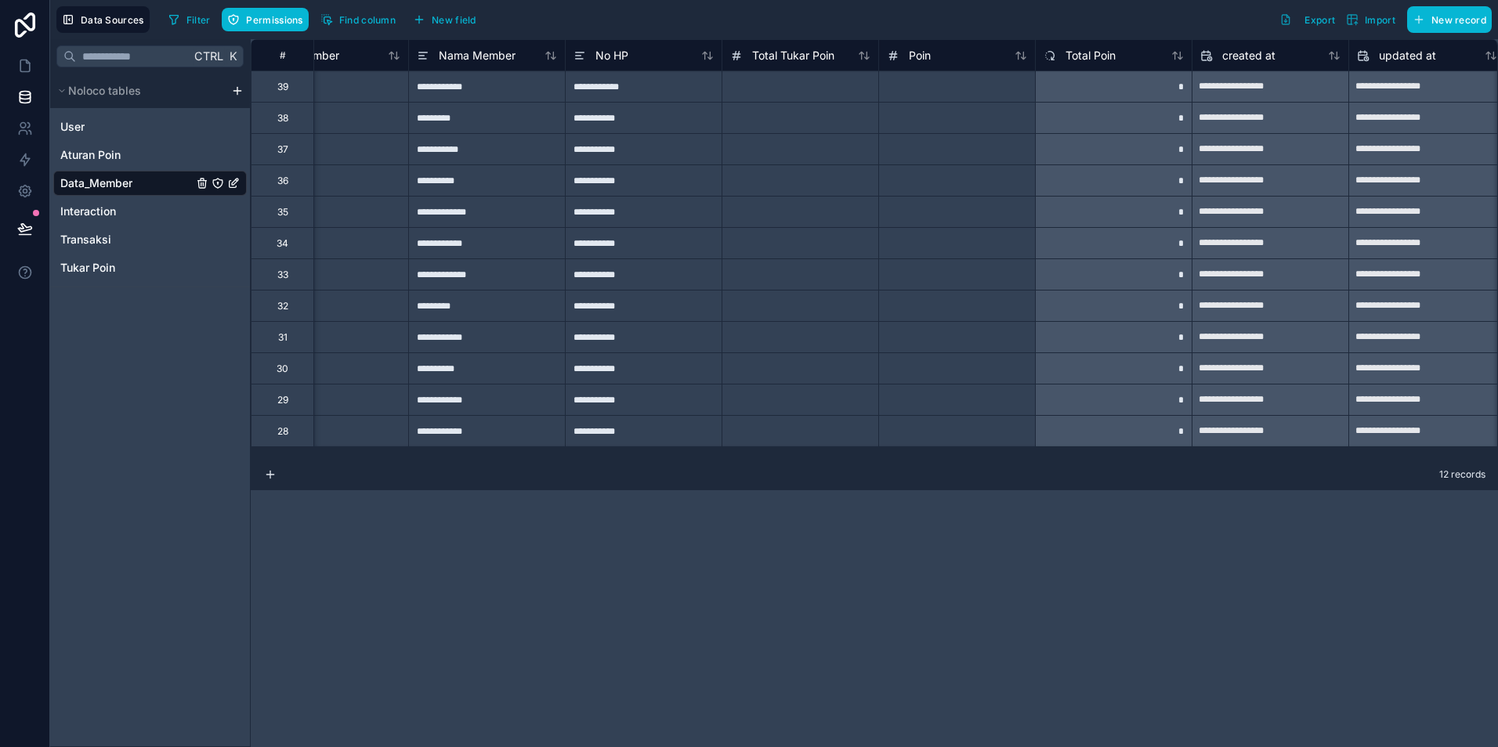
scroll to position [0, 283]
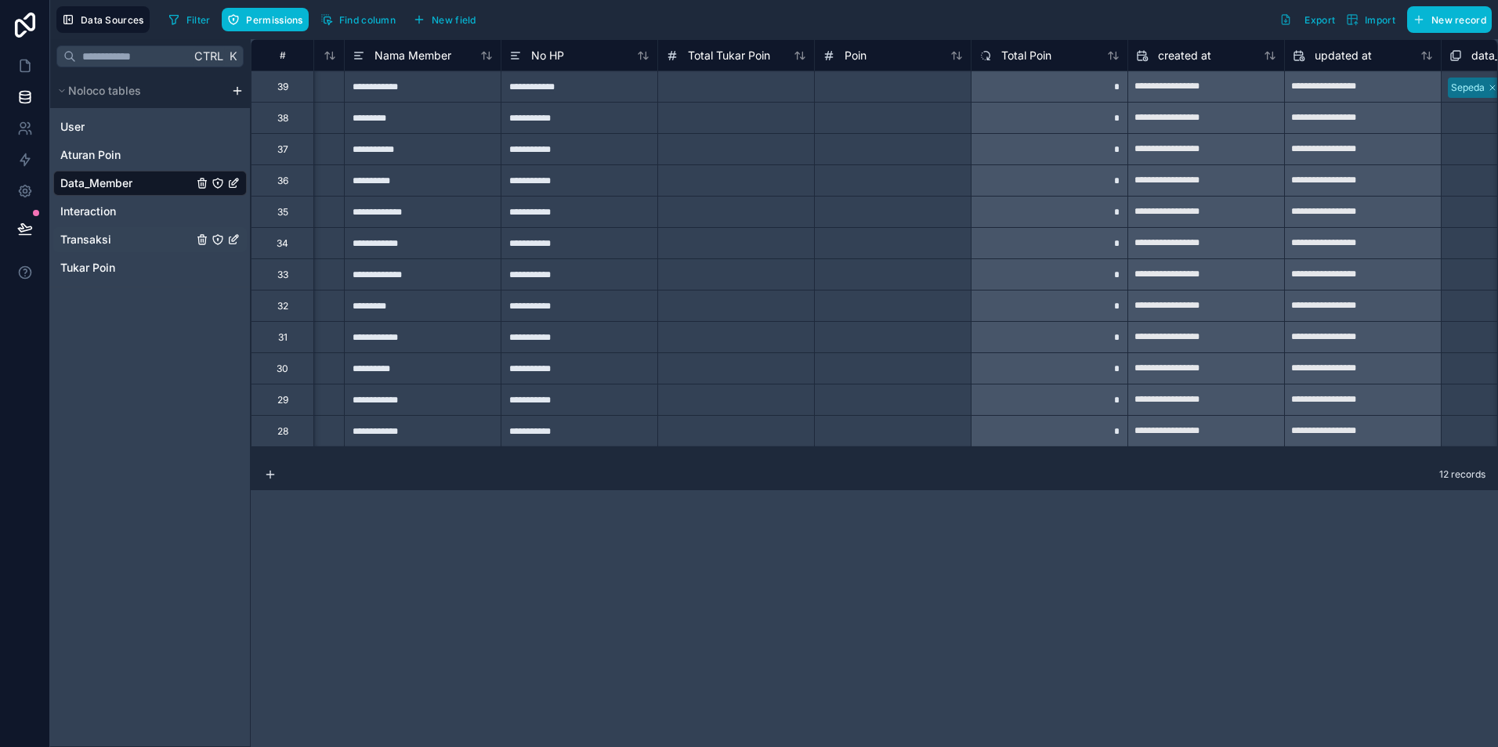
click at [83, 244] on span "Transaksi" at bounding box center [85, 240] width 51 height 16
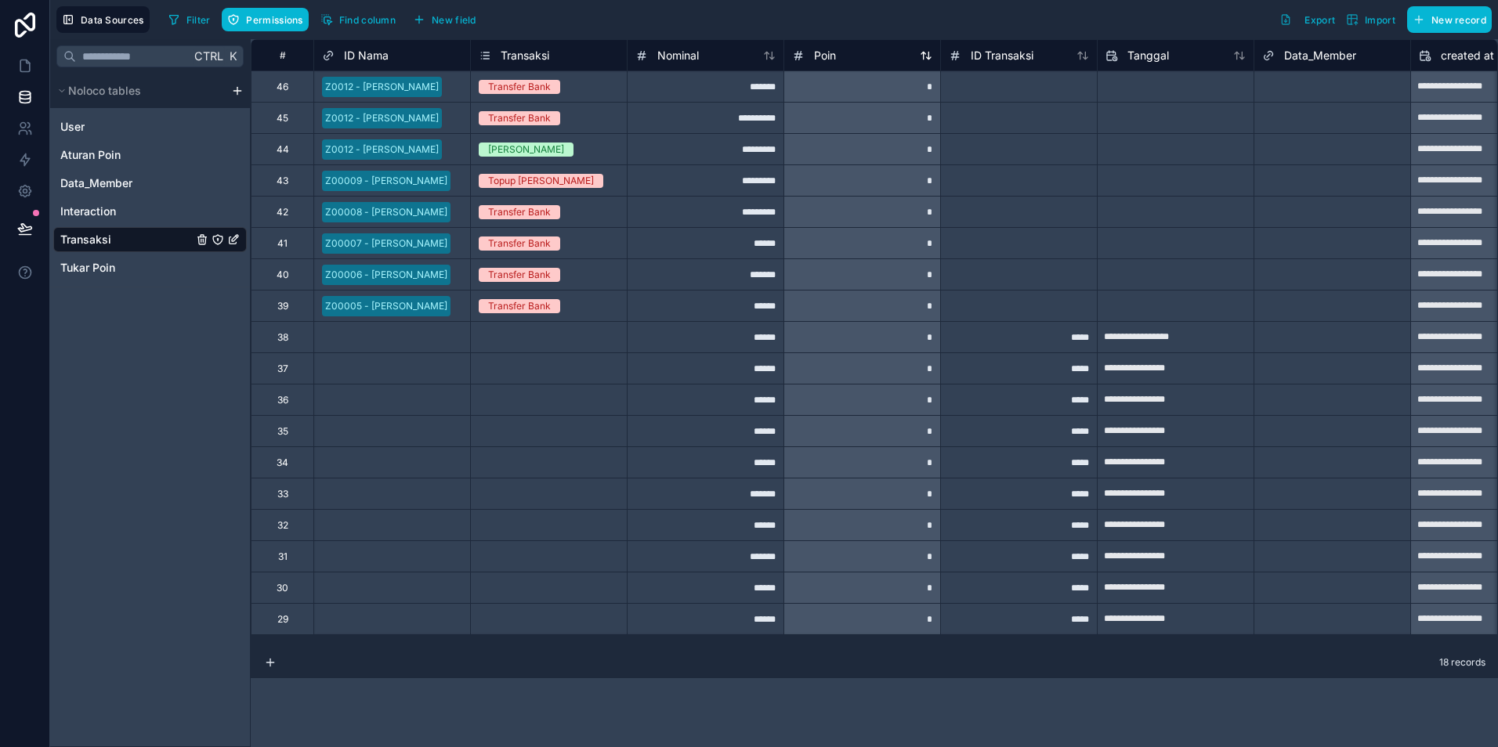
click at [859, 57] on div "Poin" at bounding box center [862, 55] width 140 height 19
click at [827, 53] on span "Poin" at bounding box center [825, 56] width 22 height 16
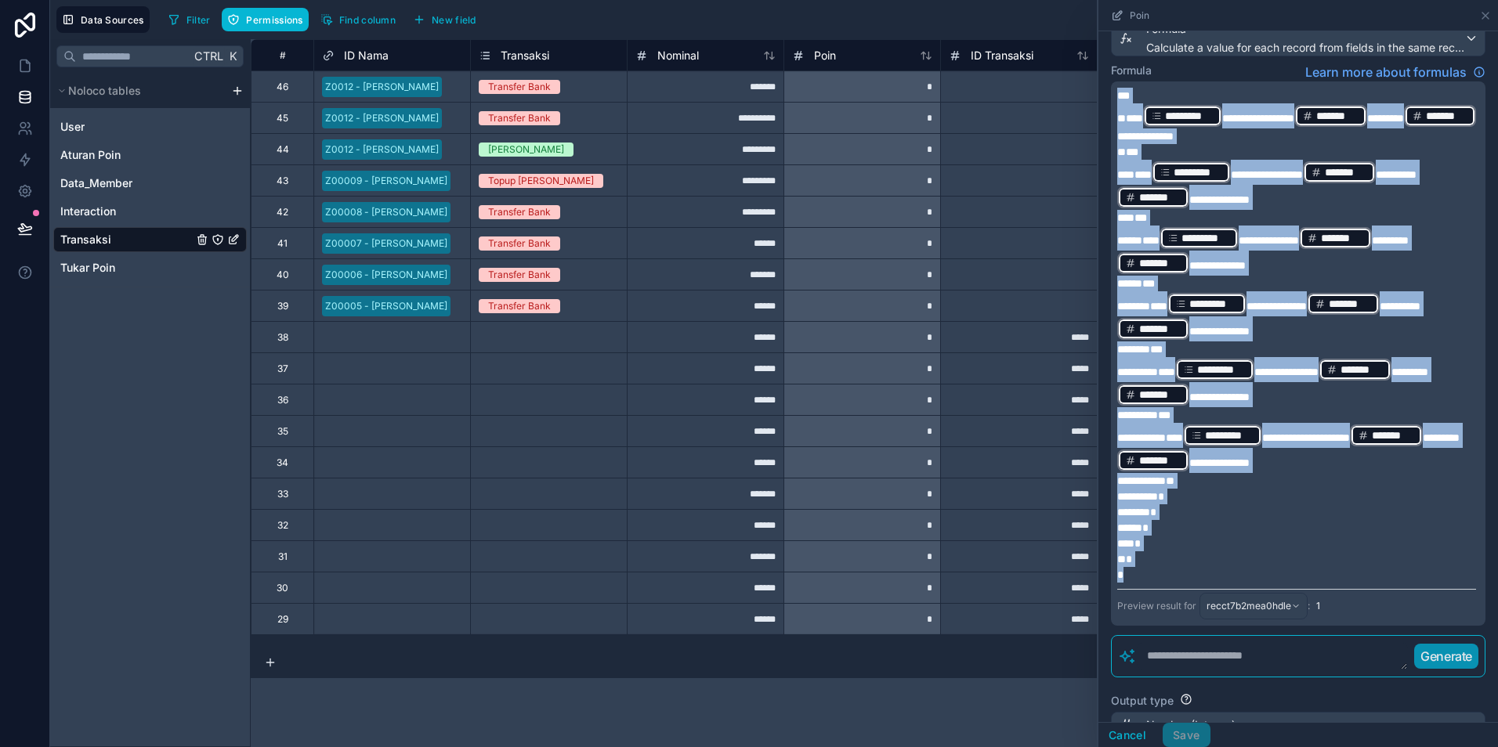
scroll to position [468, 0]
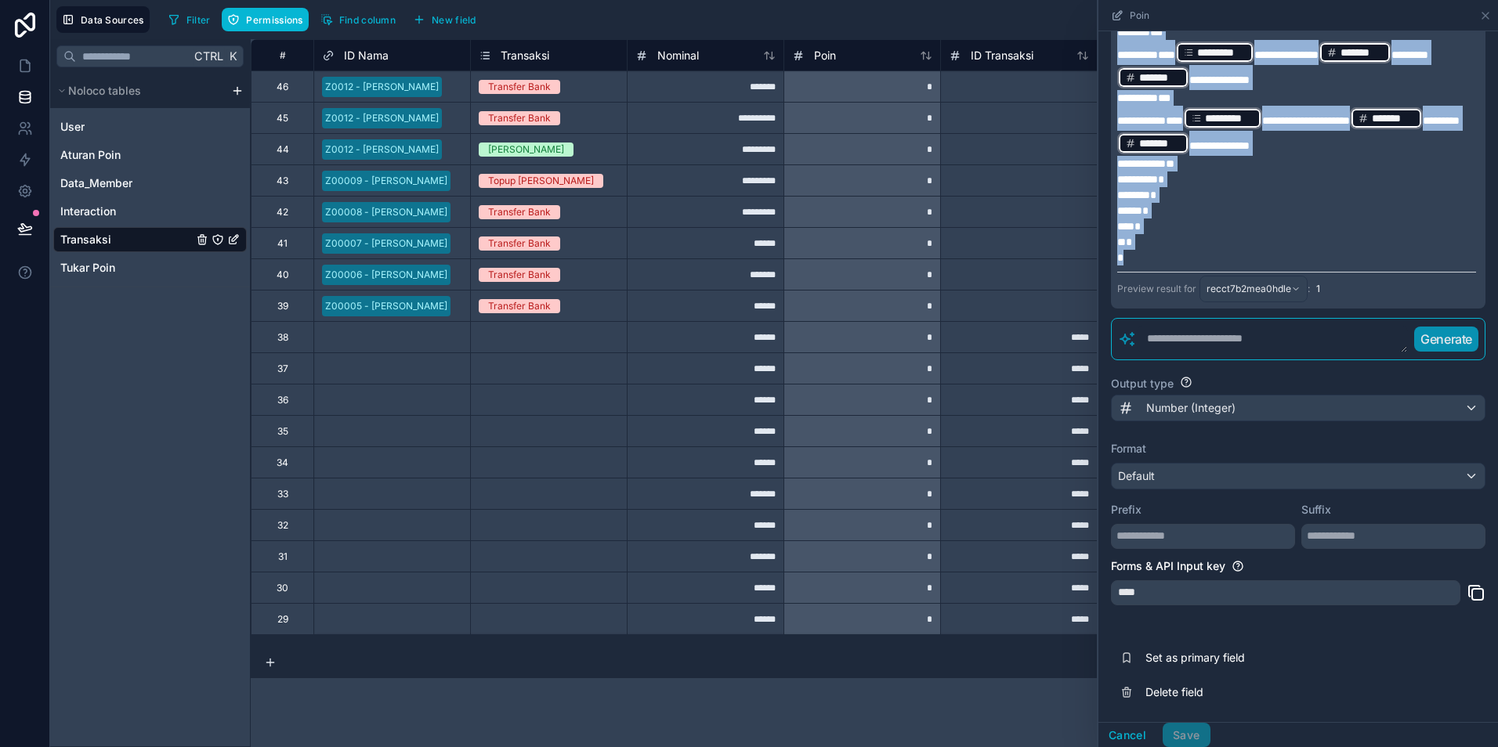
drag, startPoint x: 1118, startPoint y: 237, endPoint x: 1135, endPoint y: 261, distance: 29.8
click at [1135, 261] on div "**********" at bounding box center [1296, 17] width 359 height 495
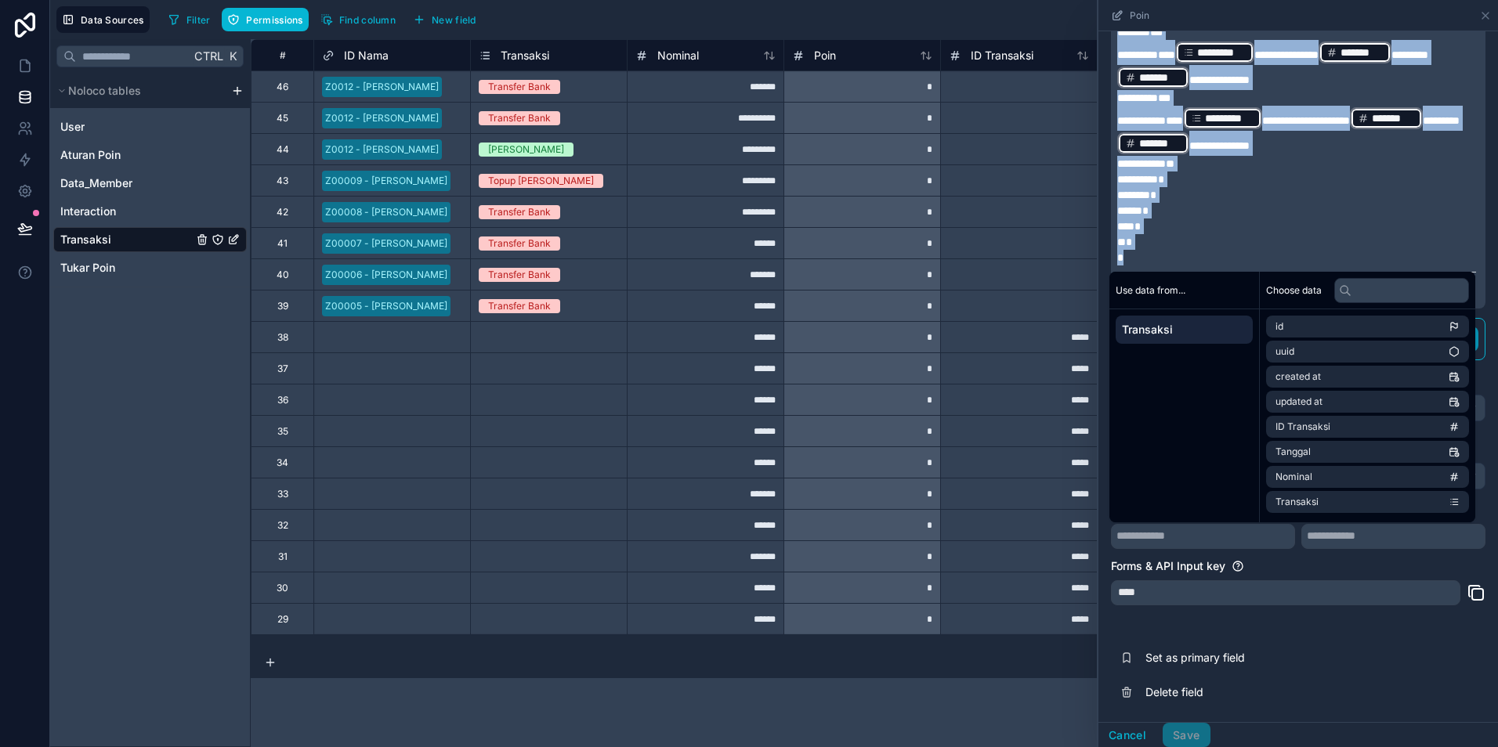
copy div "**********"
click at [1250, 202] on p "*" at bounding box center [1296, 195] width 359 height 16
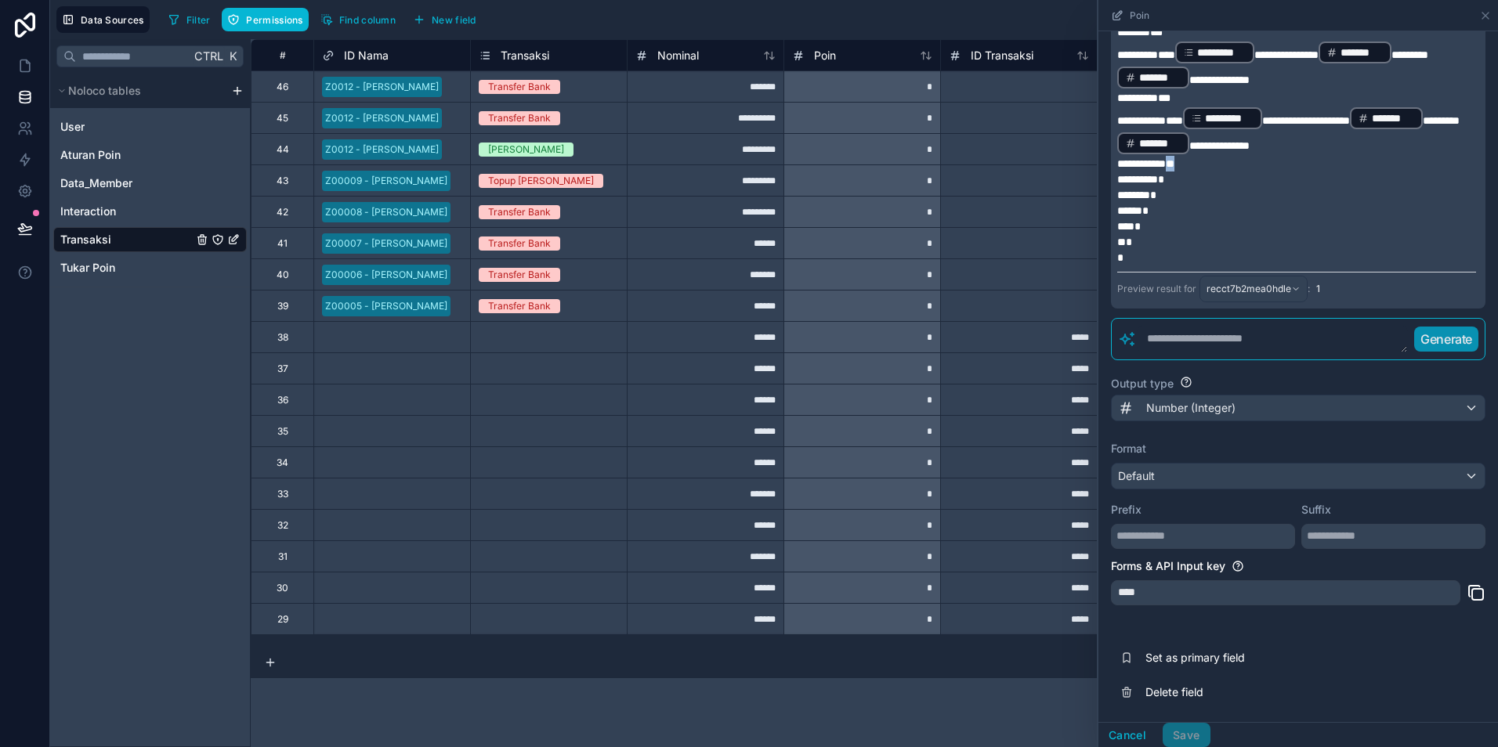
click at [1163, 165] on span "**" at bounding box center [1145, 163] width 57 height 11
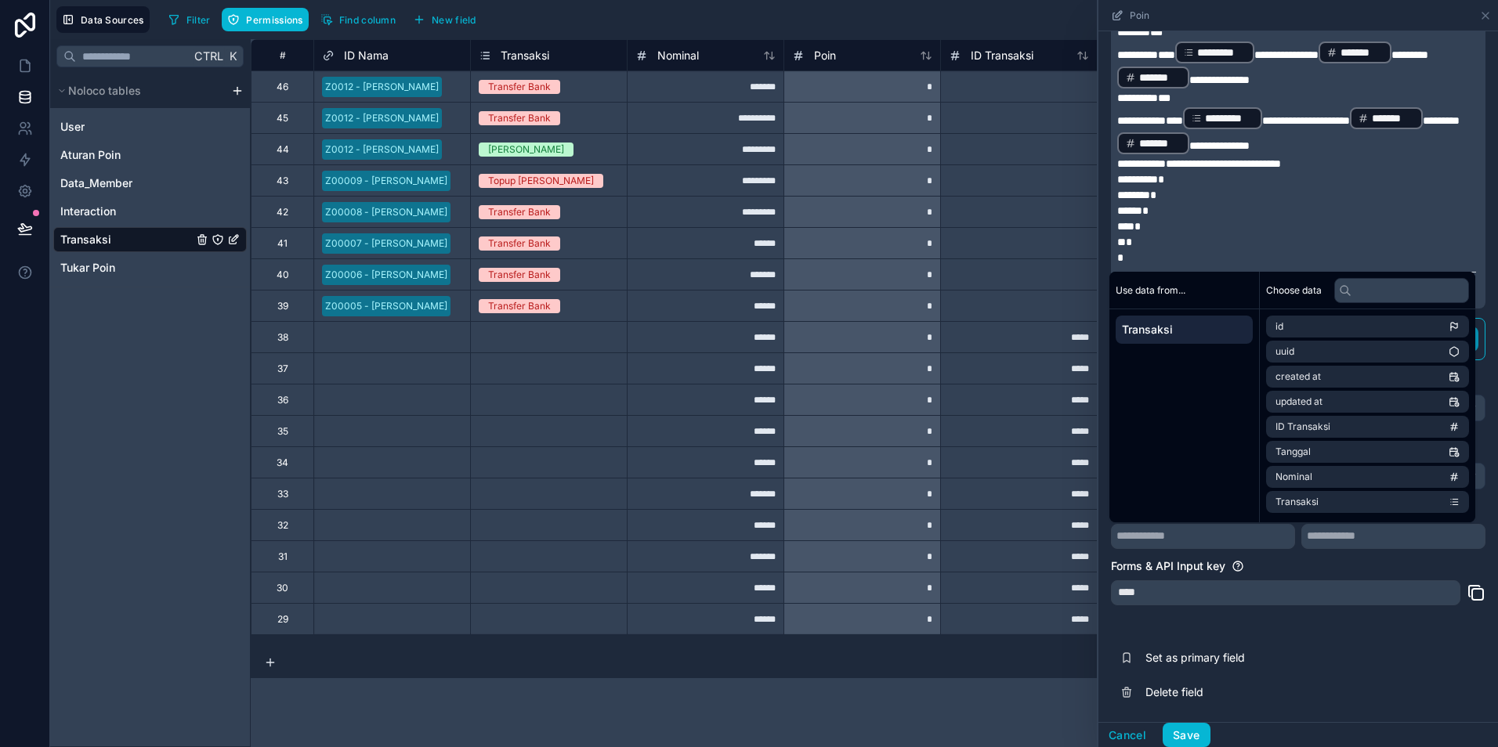
click at [1314, 165] on p "**********" at bounding box center [1296, 164] width 359 height 16
click at [1195, 736] on button "Save" at bounding box center [1186, 735] width 47 height 25
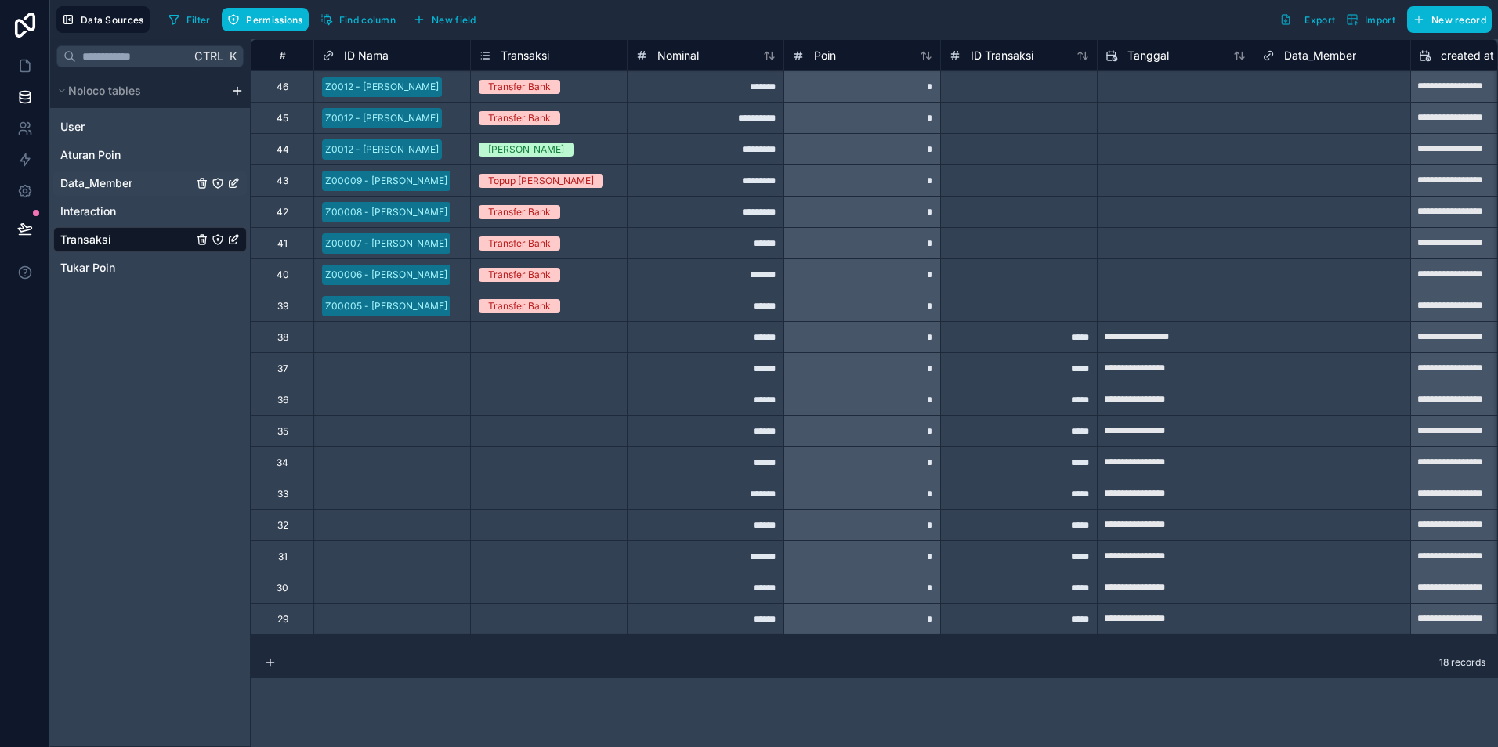
click at [97, 188] on span "Data_Member" at bounding box center [96, 183] width 72 height 16
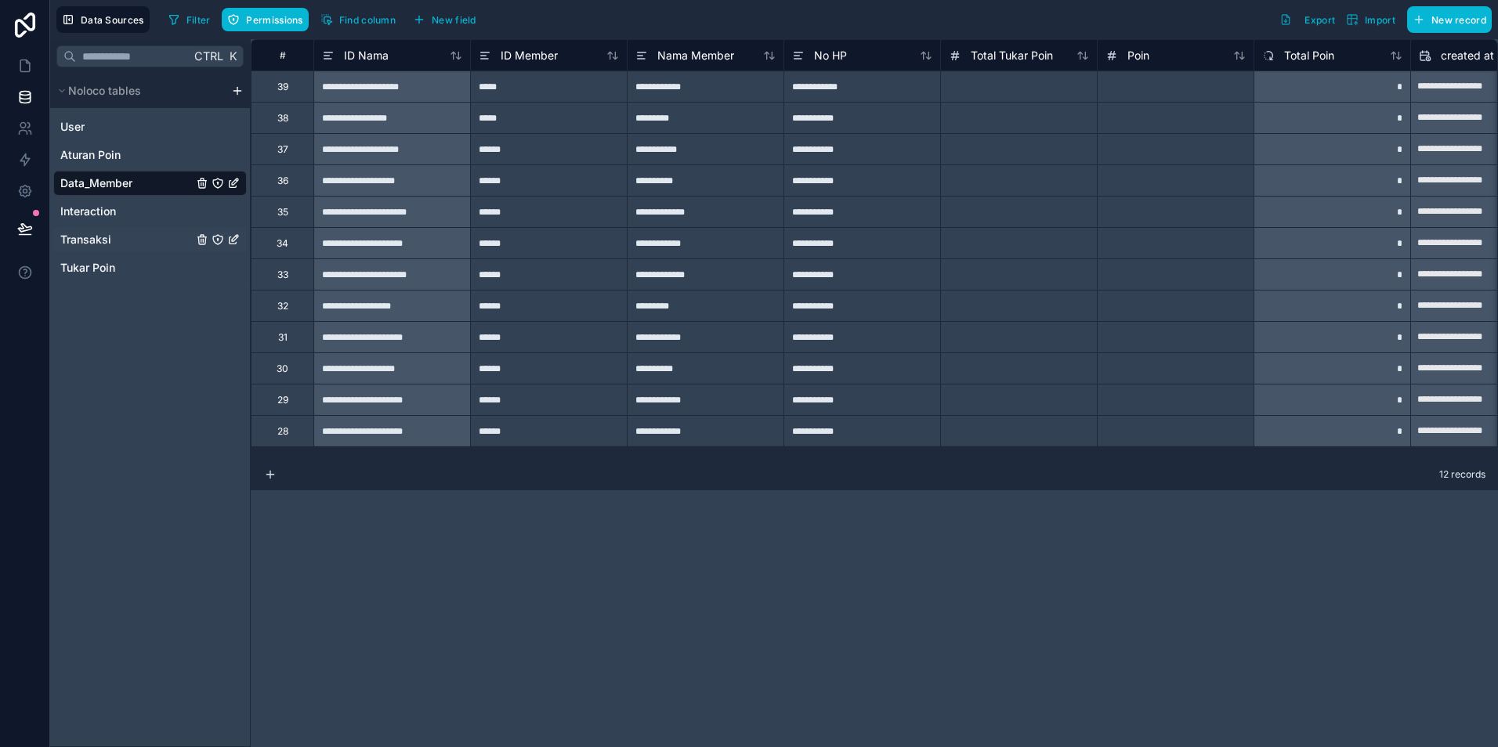
click at [89, 242] on span "Transaksi" at bounding box center [85, 240] width 51 height 16
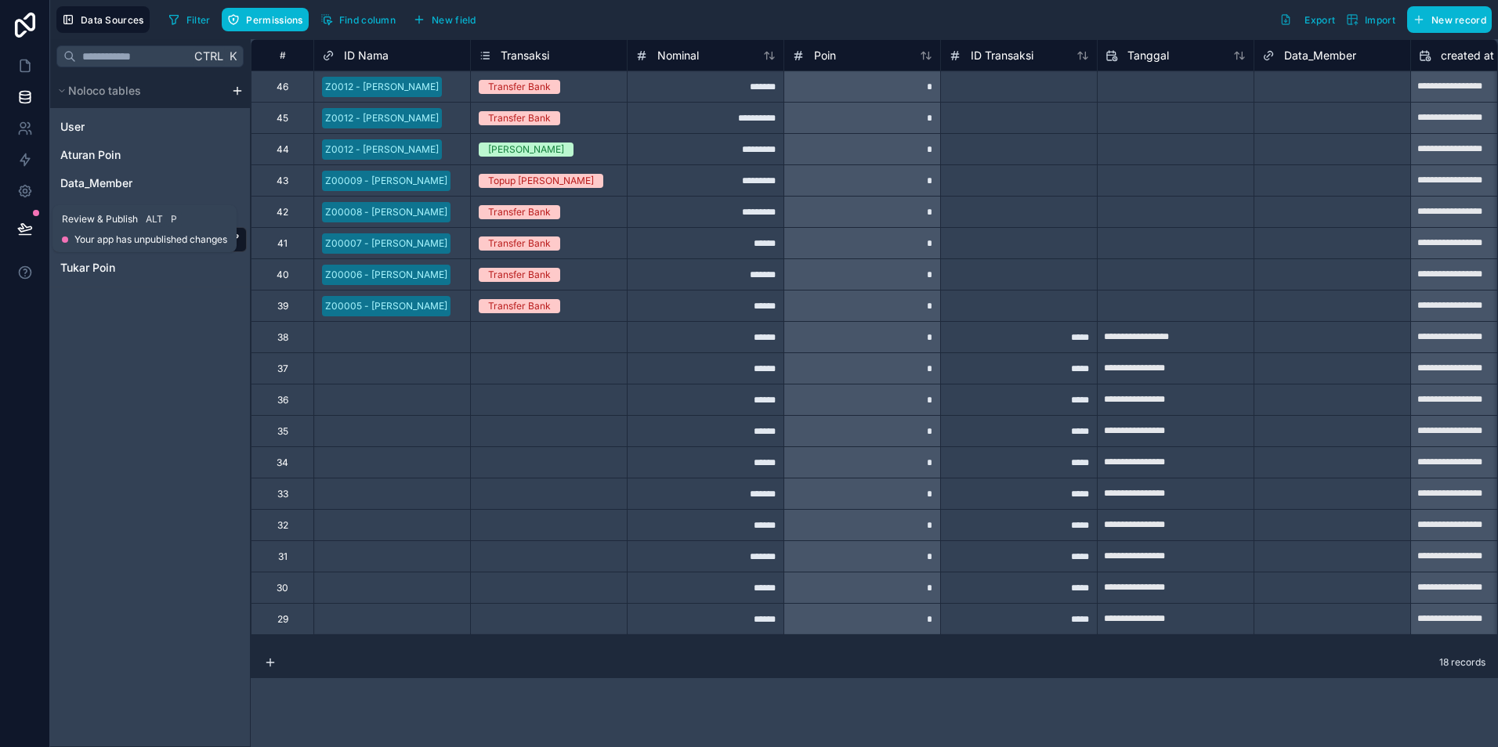
click at [24, 231] on icon at bounding box center [24, 228] width 13 height 8
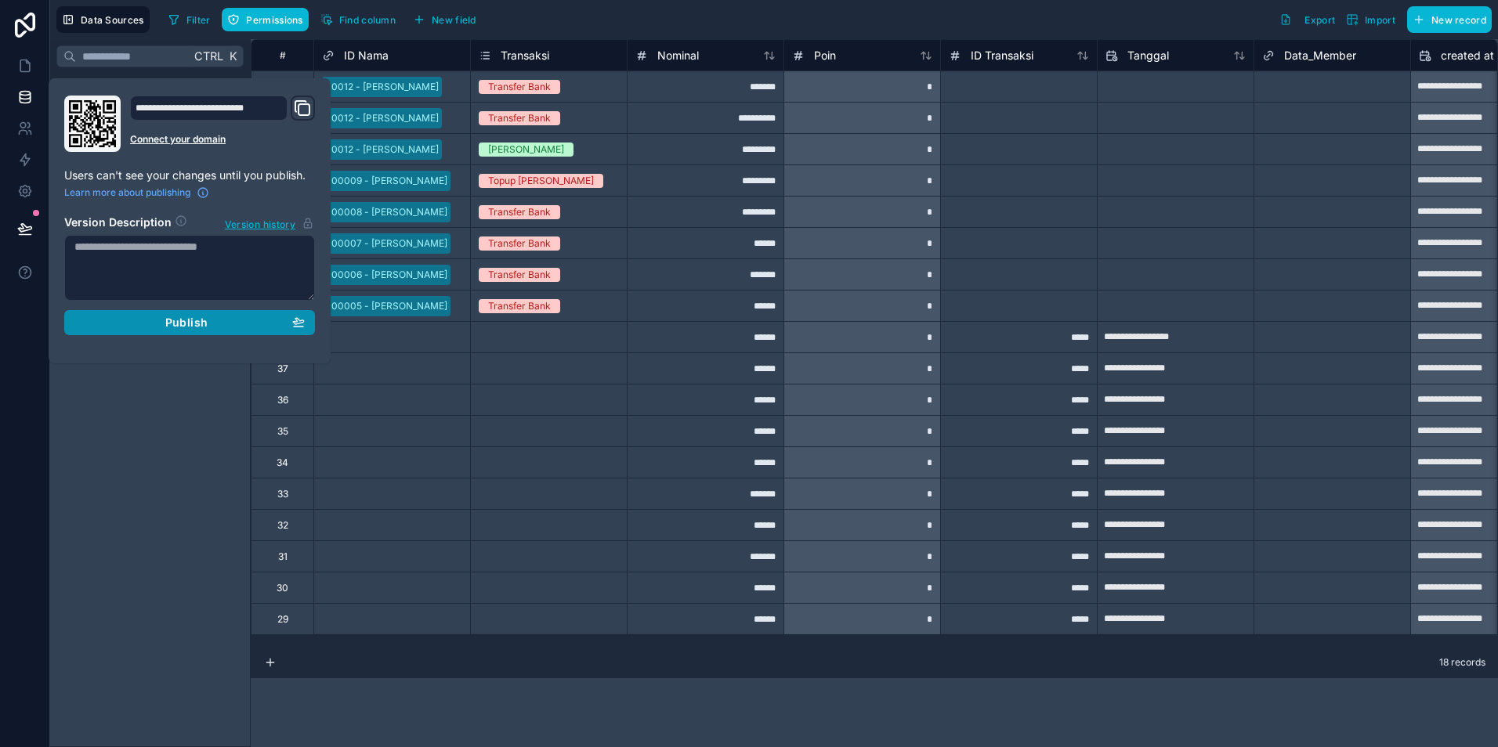
click at [175, 320] on span "Publish" at bounding box center [186, 323] width 42 height 14
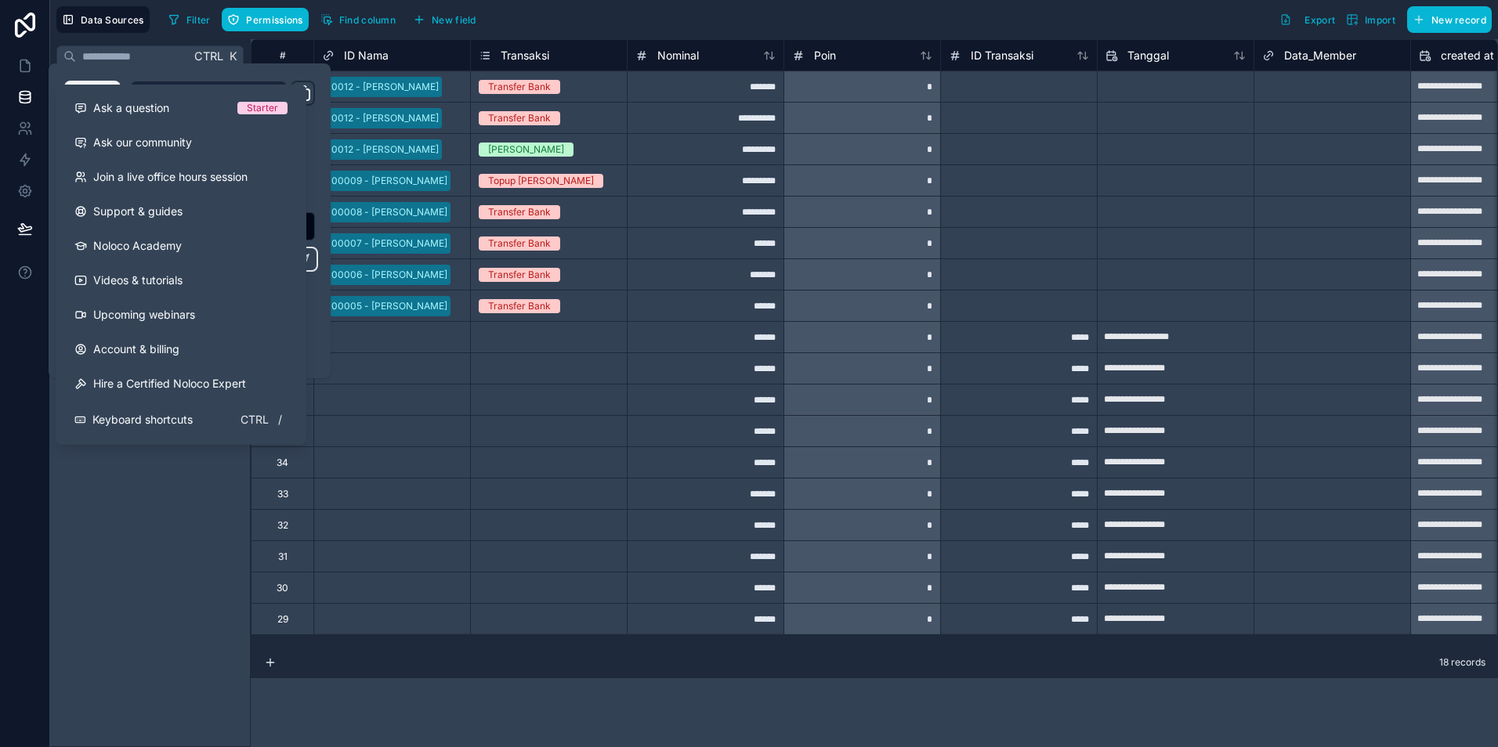
click at [123, 472] on div "Ctrl K Noloco tables User Aturan Poin Data_Member Interaction Transaksi Tukar P…" at bounding box center [150, 393] width 201 height 708
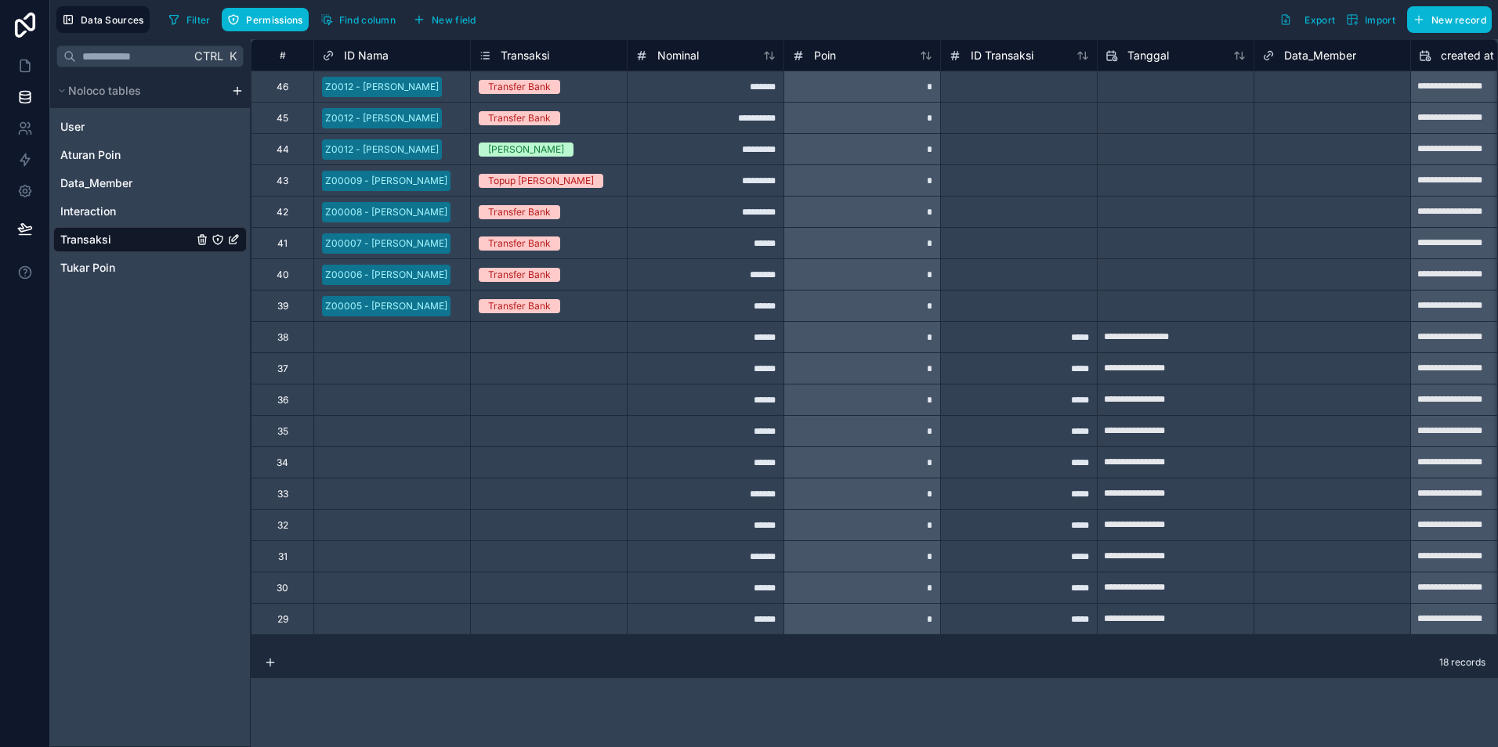
click at [923, 339] on div "*" at bounding box center [861, 336] width 157 height 31
click at [915, 303] on div "*" at bounding box center [861, 305] width 157 height 31
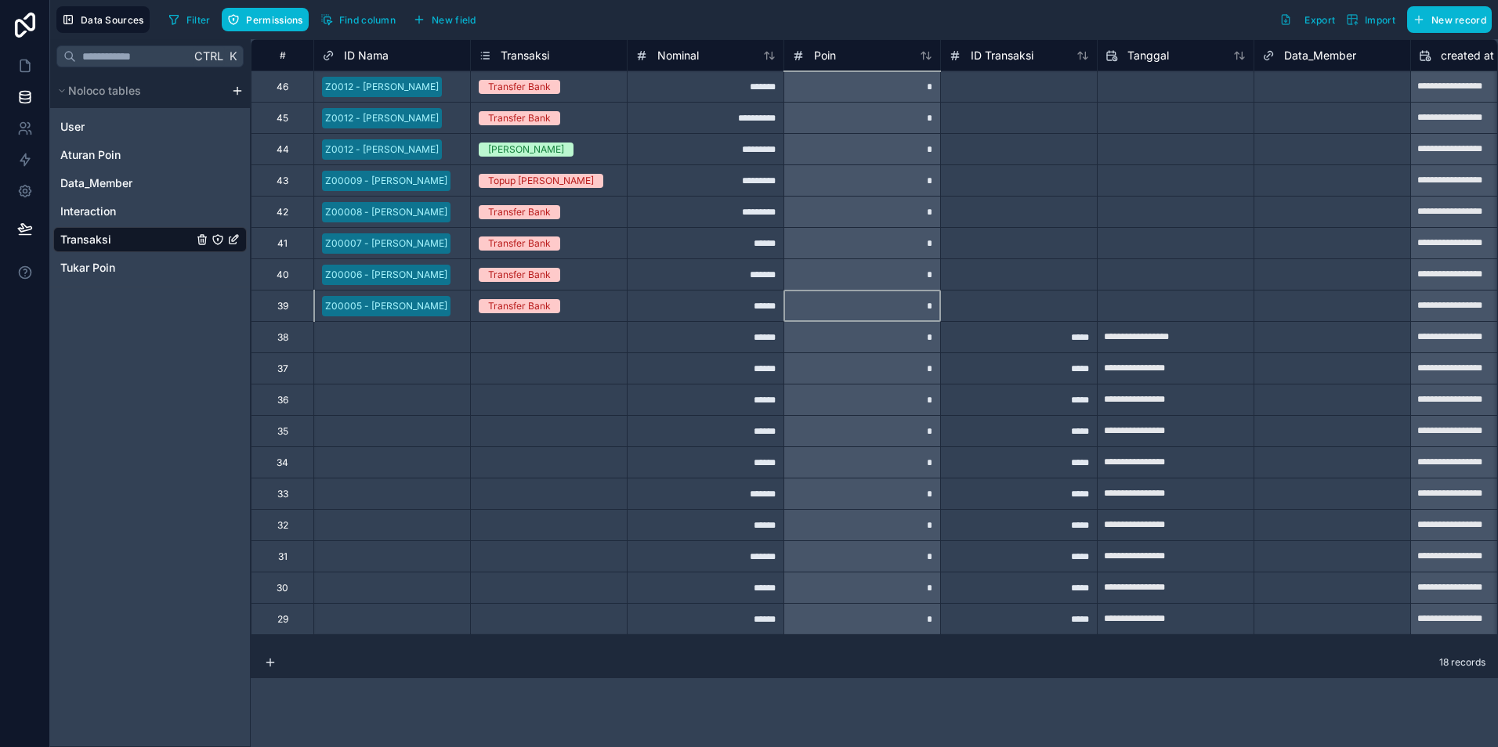
click at [908, 279] on div "*" at bounding box center [861, 274] width 157 height 31
click at [899, 239] on div "*" at bounding box center [861, 242] width 157 height 31
click at [891, 204] on div "*" at bounding box center [861, 211] width 157 height 31
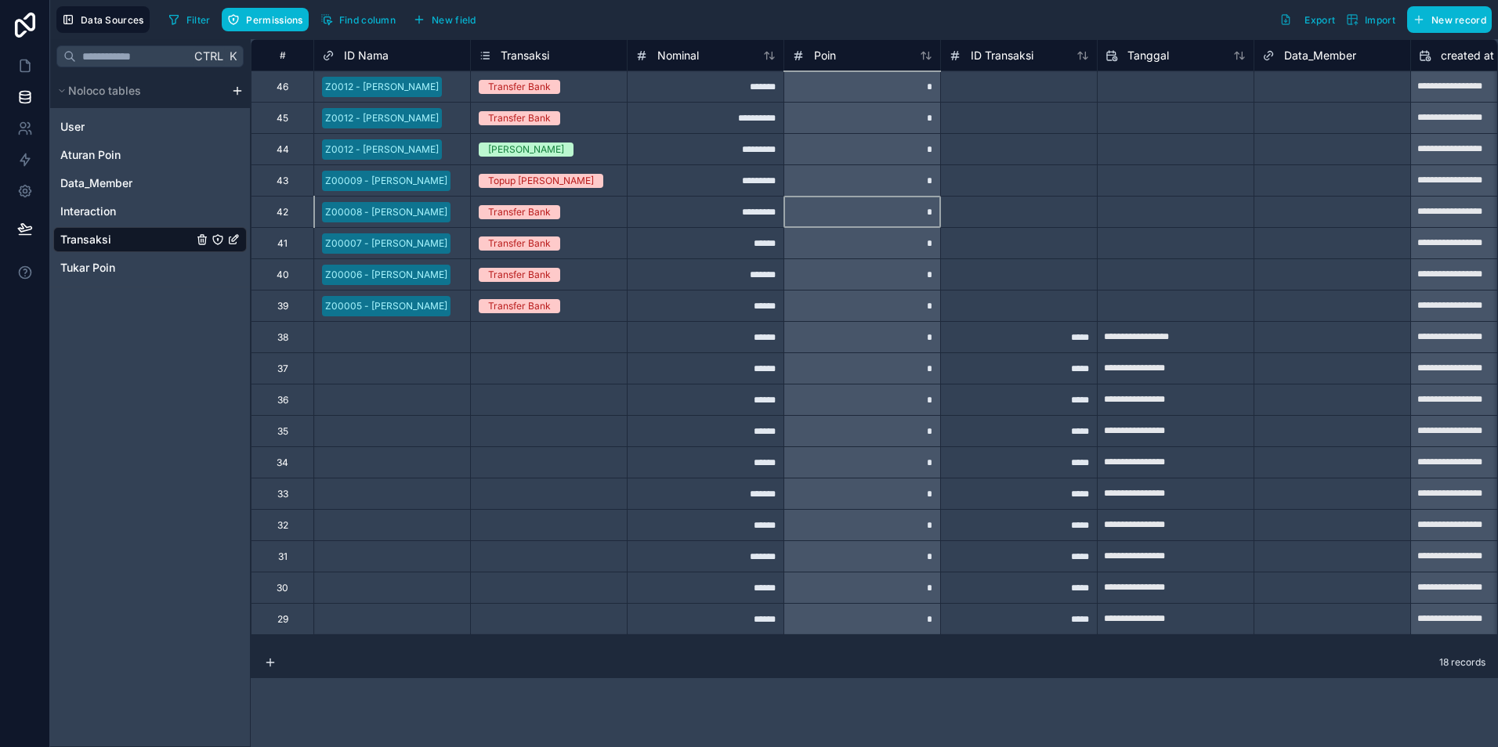
click at [897, 142] on div "*" at bounding box center [861, 148] width 157 height 31
click at [895, 92] on div "*" at bounding box center [861, 86] width 157 height 31
click at [121, 186] on span "Data_Member" at bounding box center [96, 183] width 72 height 16
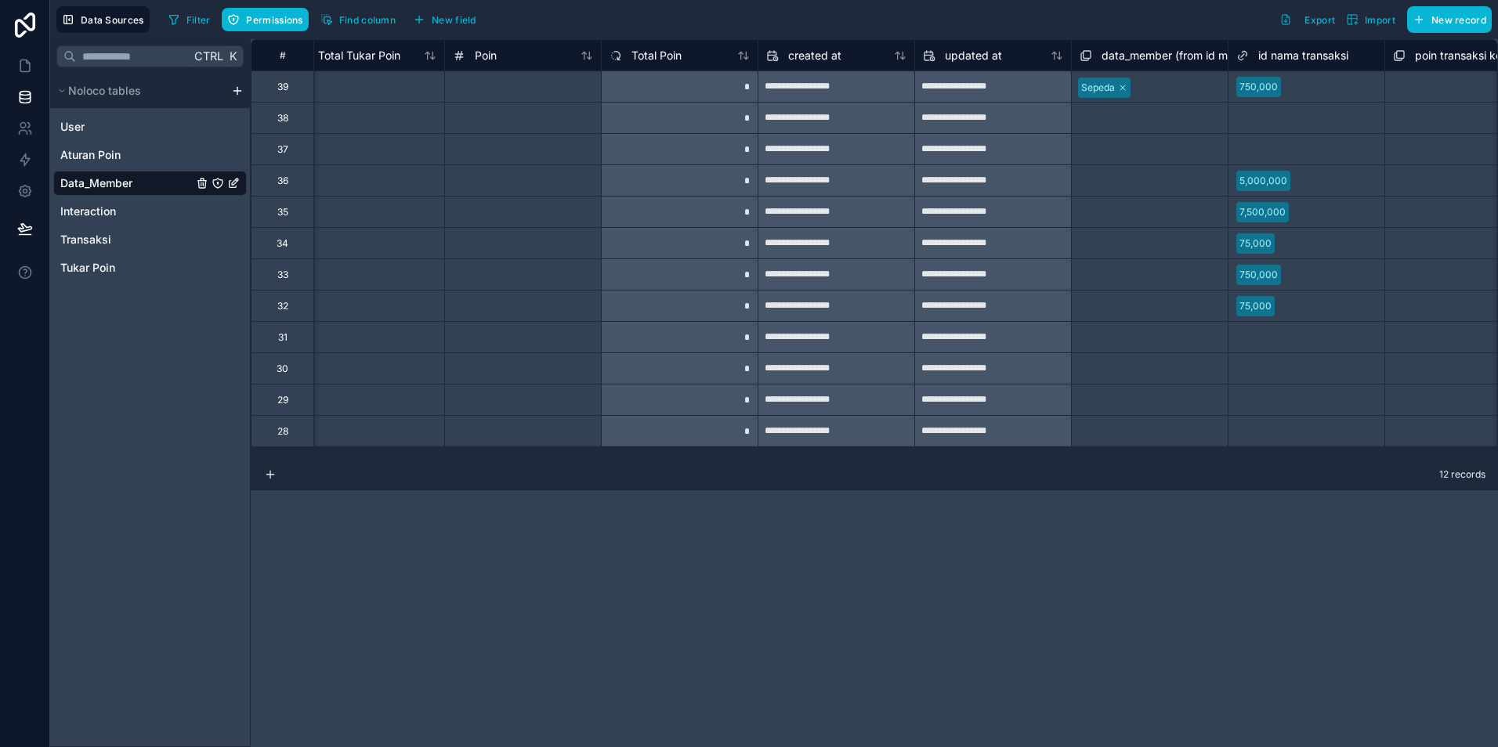
scroll to position [0, 853]
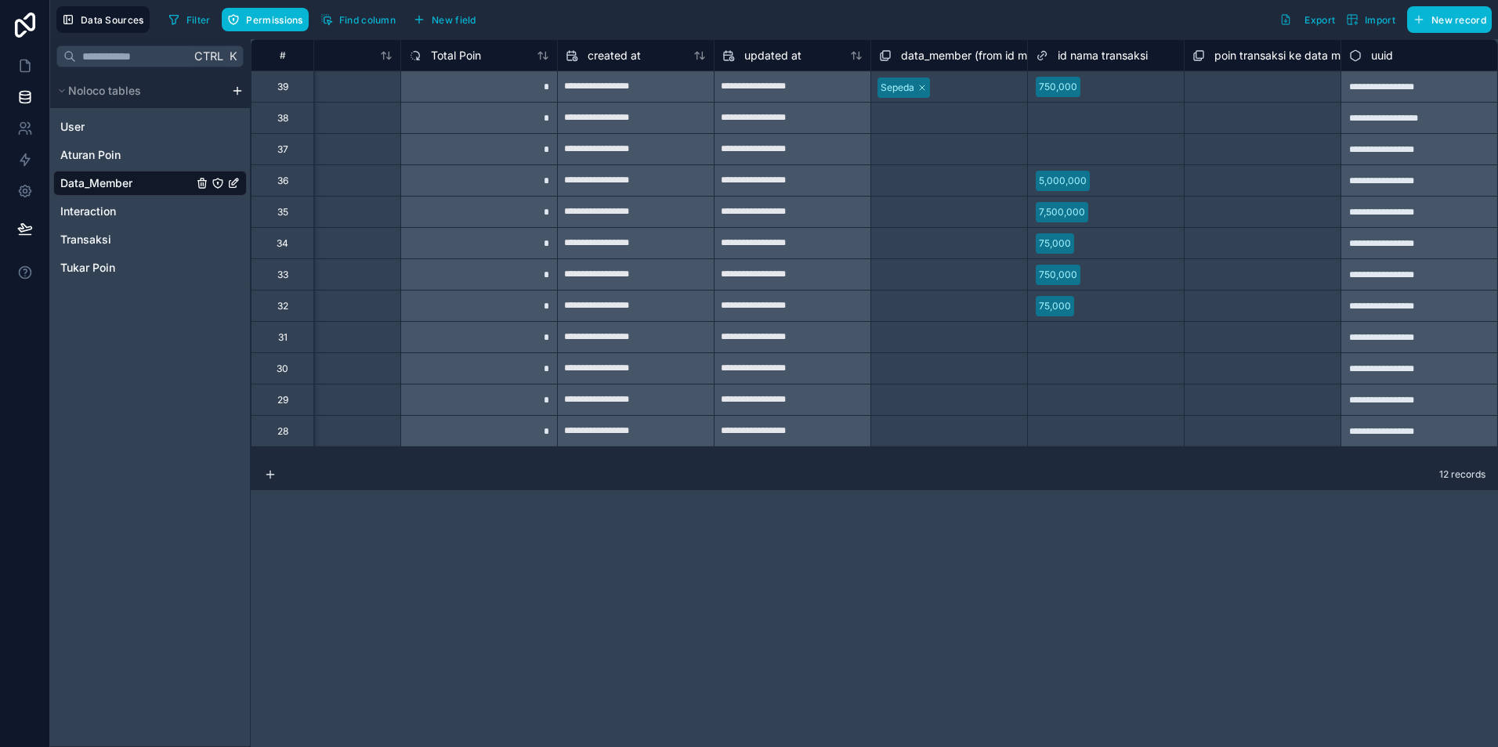
click at [955, 60] on span "data_member (from id member) collection" at bounding box center [1008, 56] width 215 height 16
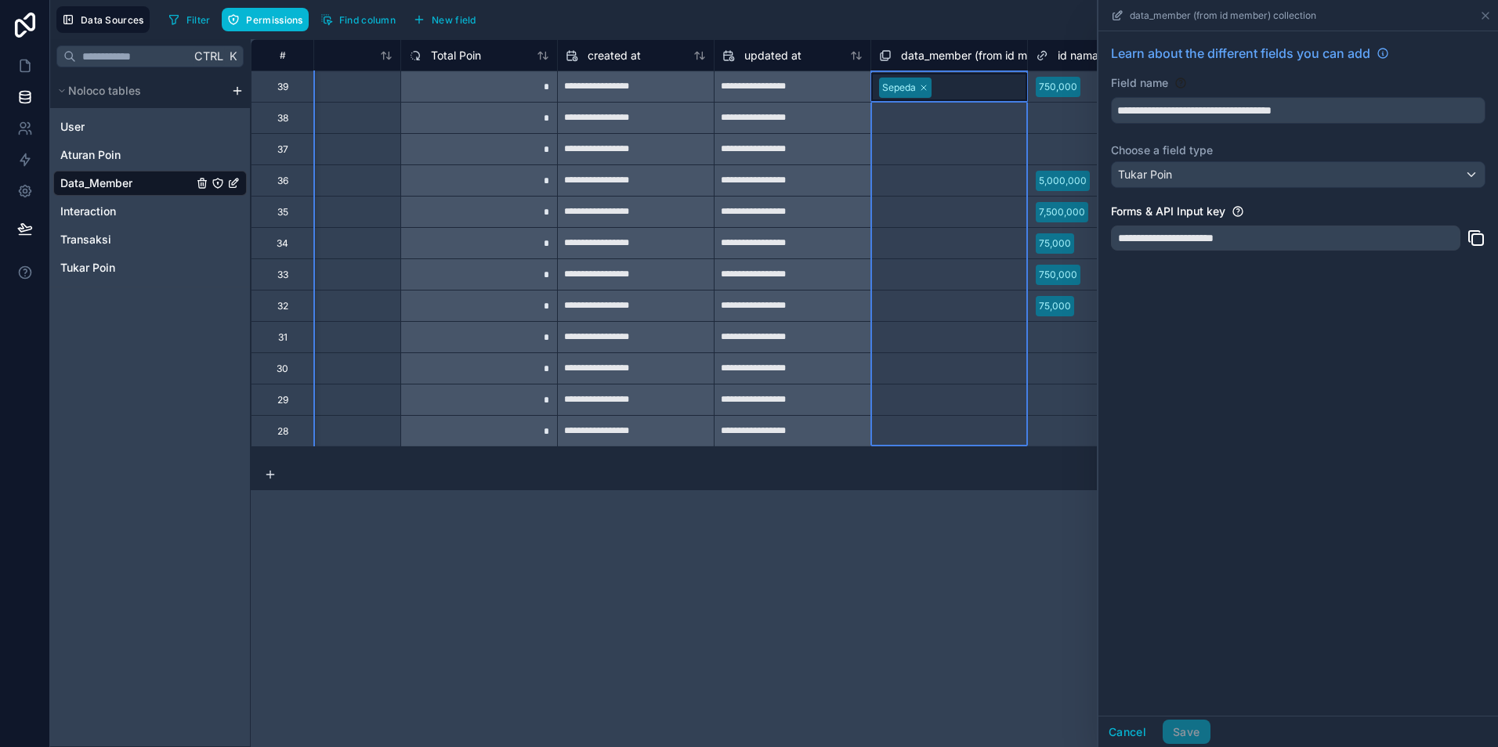
click at [967, 233] on div "Select a data_member (from id member) collection" at bounding box center [949, 244] width 140 height 25
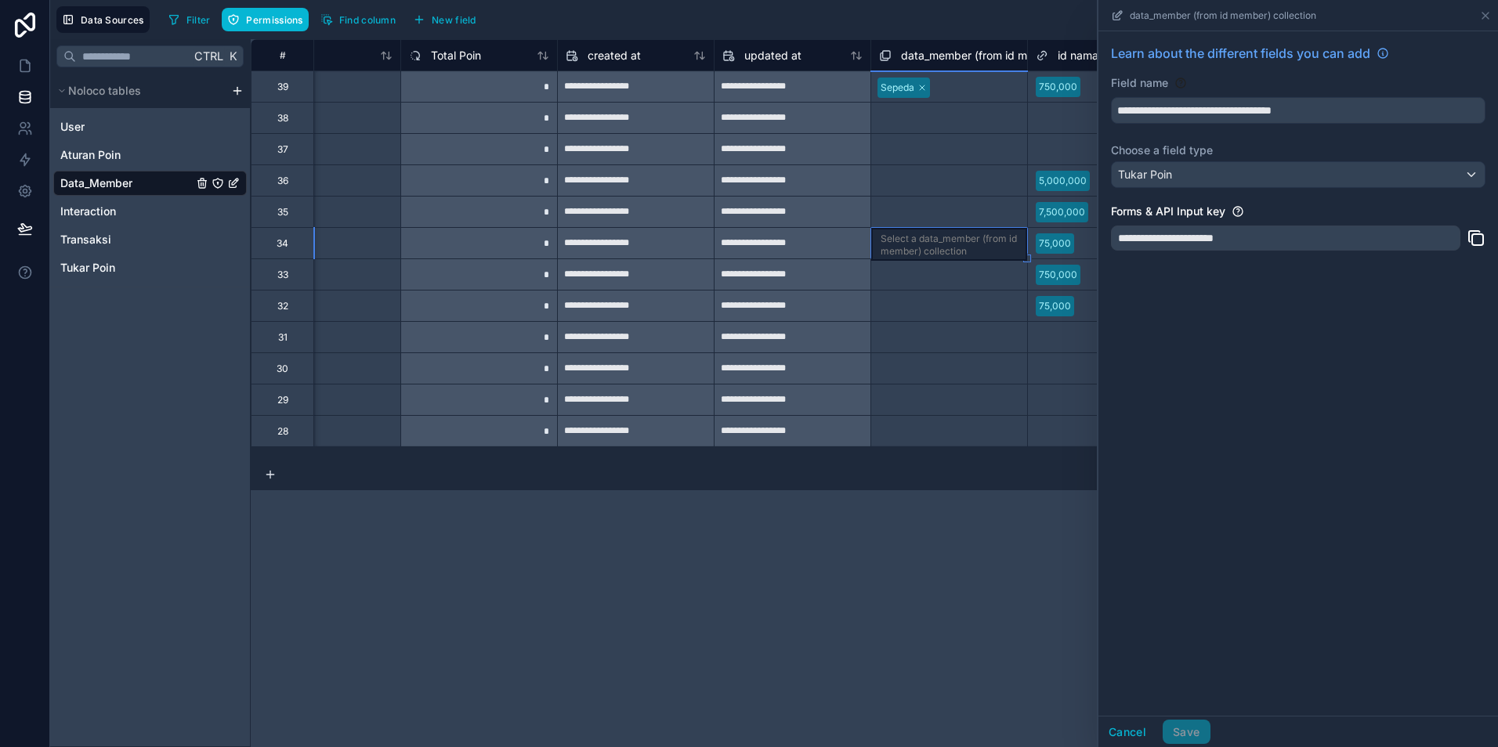
click at [978, 317] on div "Select a data_member (from id member) collection" at bounding box center [949, 307] width 140 height 25
click at [1120, 734] on button "Cancel" at bounding box center [1127, 732] width 58 height 25
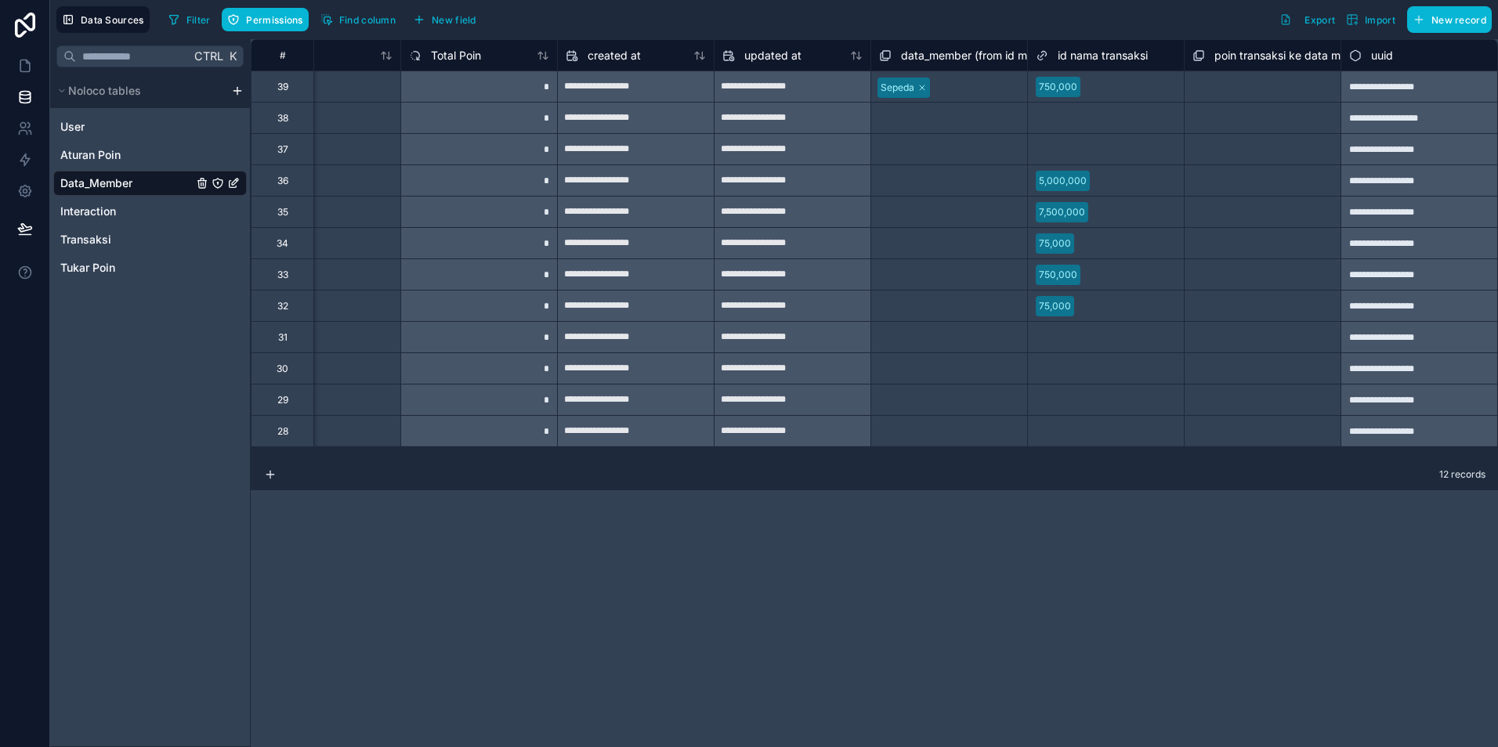
click at [1132, 63] on span "id nama transaksi" at bounding box center [1103, 56] width 90 height 16
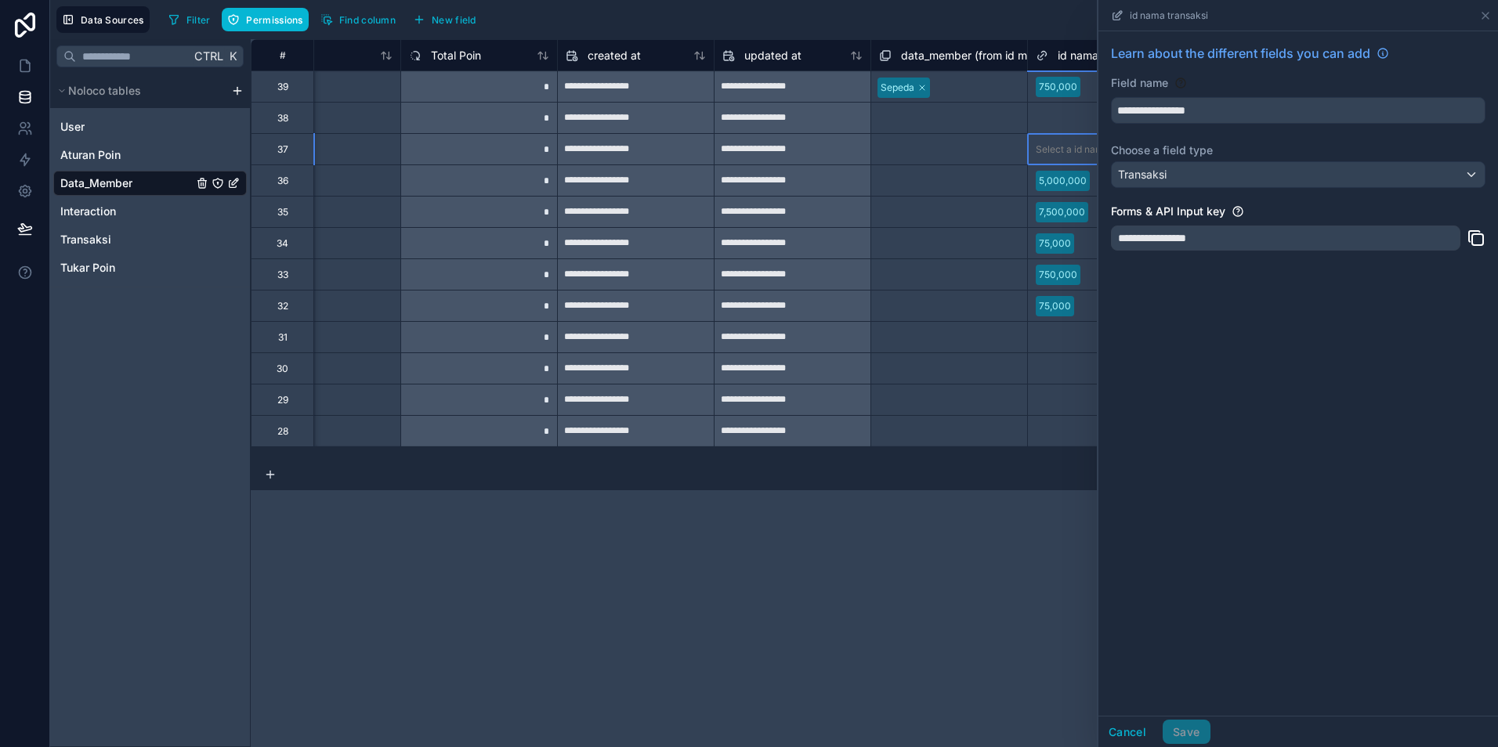
click at [1068, 136] on div "Select a id nama transaksi" at bounding box center [1106, 149] width 156 height 31
click at [1132, 733] on button "Cancel" at bounding box center [1127, 732] width 58 height 25
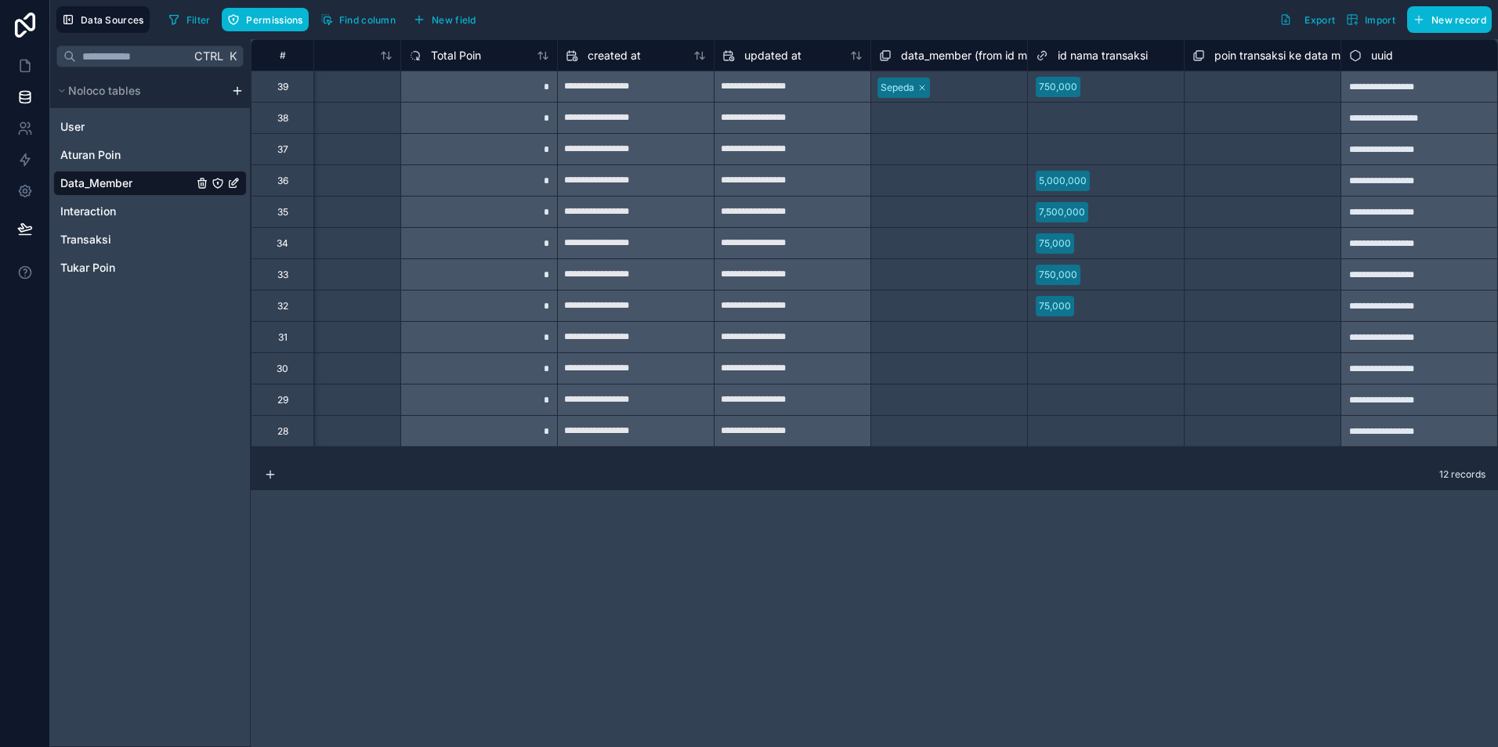
click at [1229, 59] on span "poin transaksi ke data member collection" at bounding box center [1319, 56] width 211 height 16
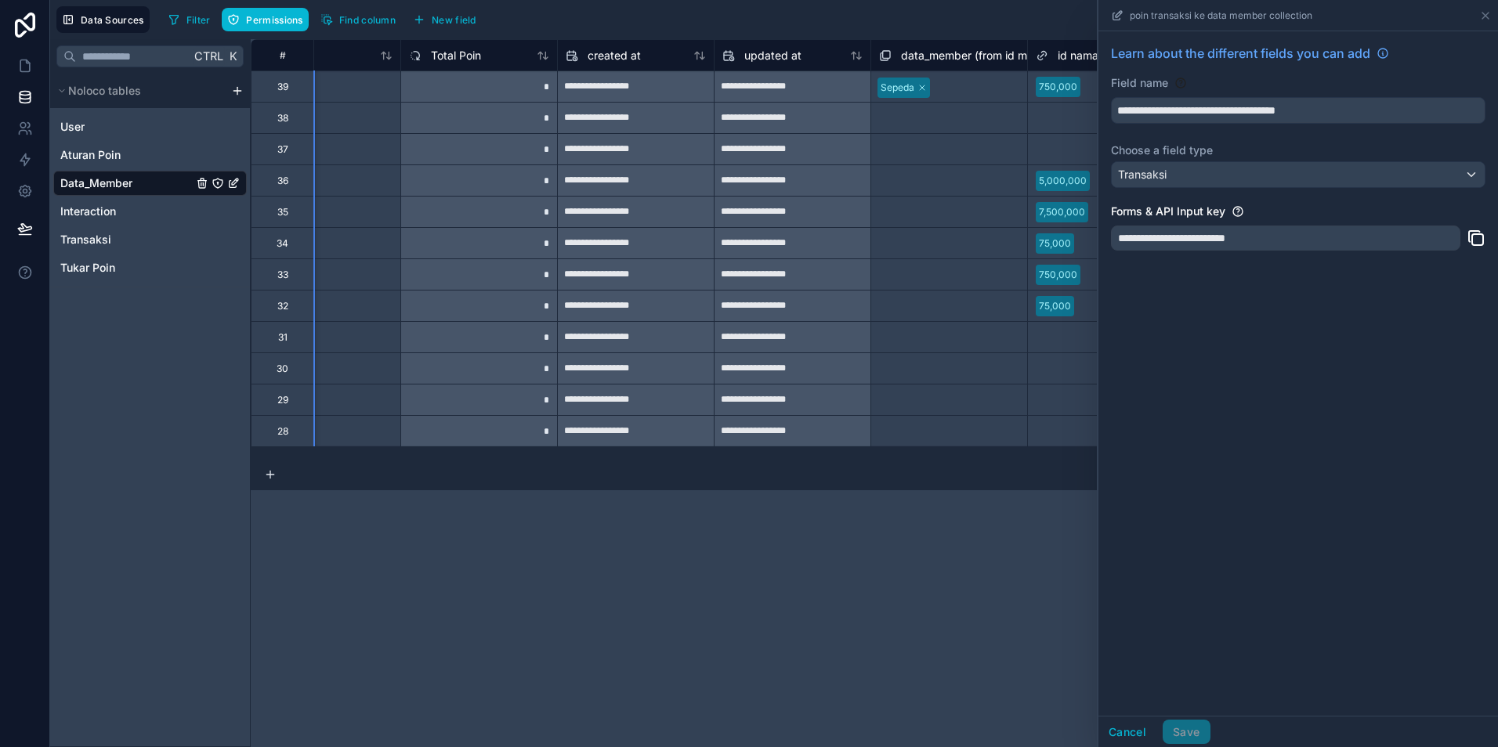
click at [884, 182] on div "Select a data_member (from id member) collection" at bounding box center [949, 181] width 140 height 25
click at [1125, 742] on button "Cancel" at bounding box center [1127, 732] width 58 height 25
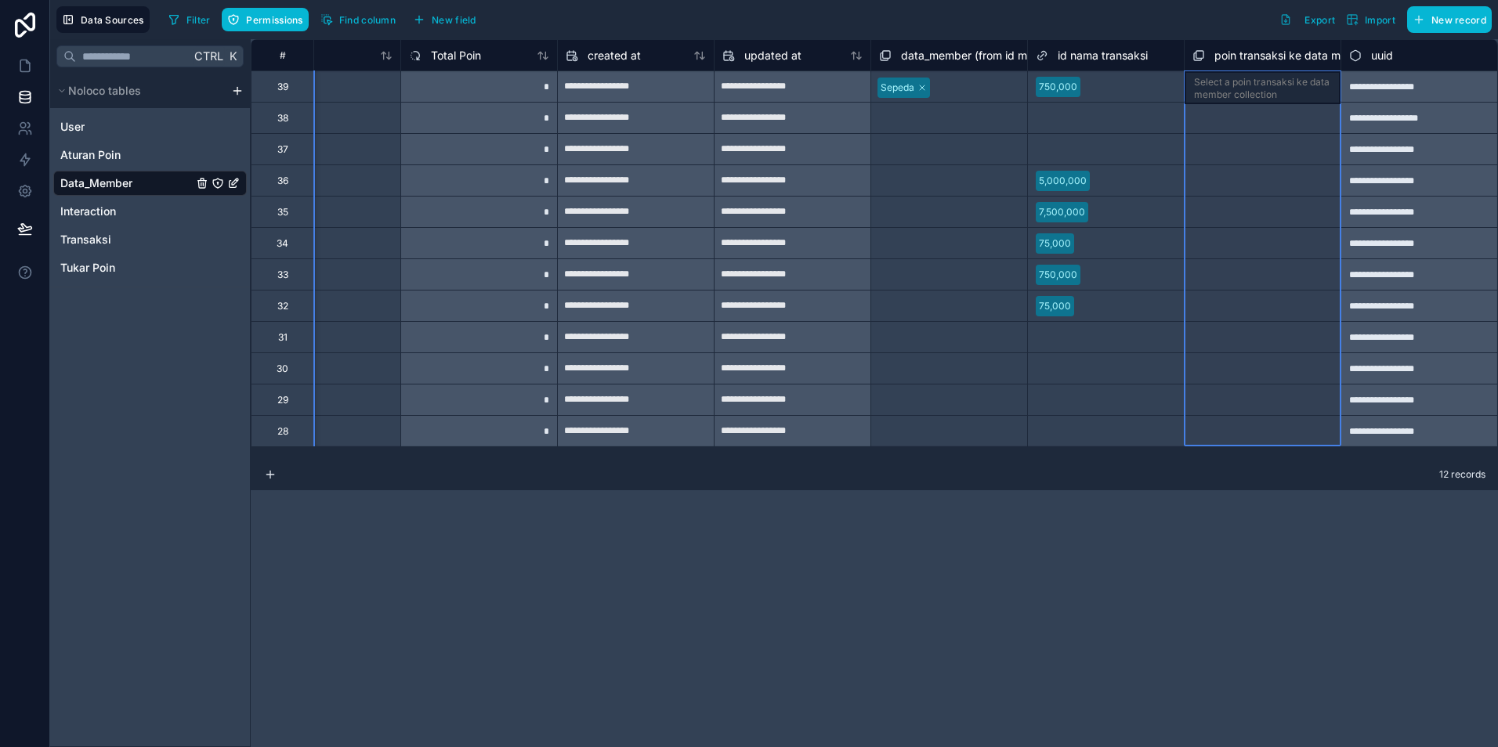
click at [1254, 60] on span "poin transaksi ke data member collection" at bounding box center [1319, 56] width 211 height 16
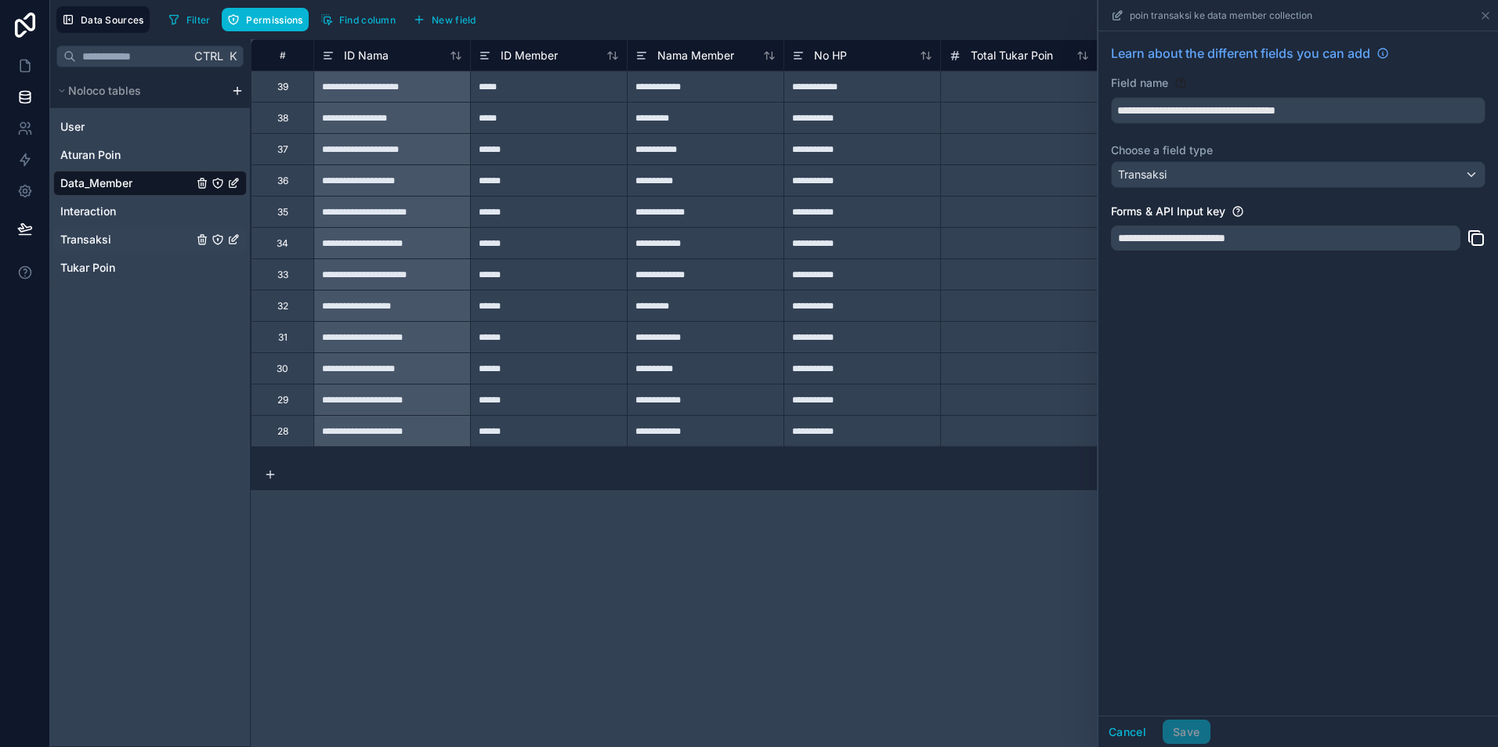
click at [99, 244] on span "Transaksi" at bounding box center [85, 240] width 51 height 16
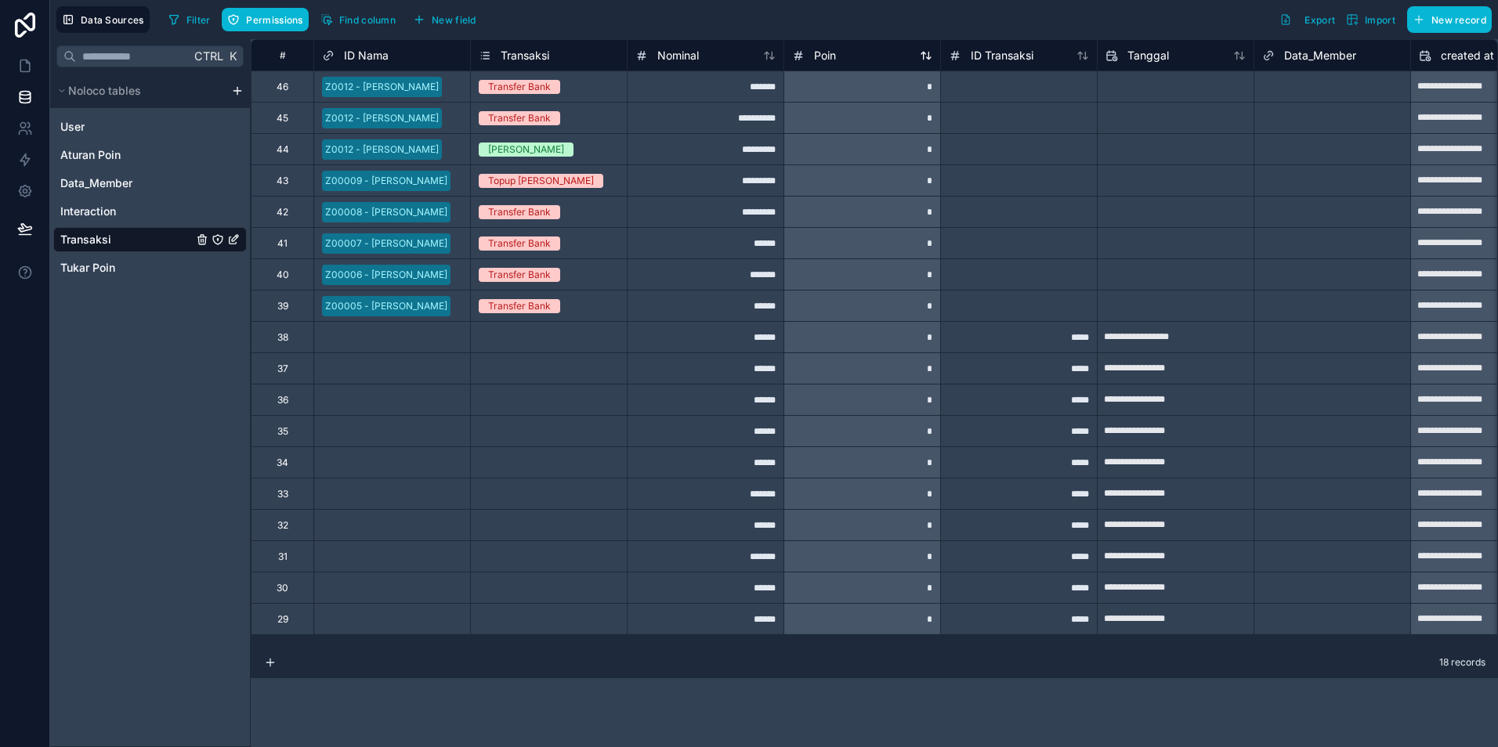
click at [893, 60] on div "Poin" at bounding box center [862, 55] width 140 height 19
click at [826, 59] on span "Poin" at bounding box center [825, 56] width 22 height 16
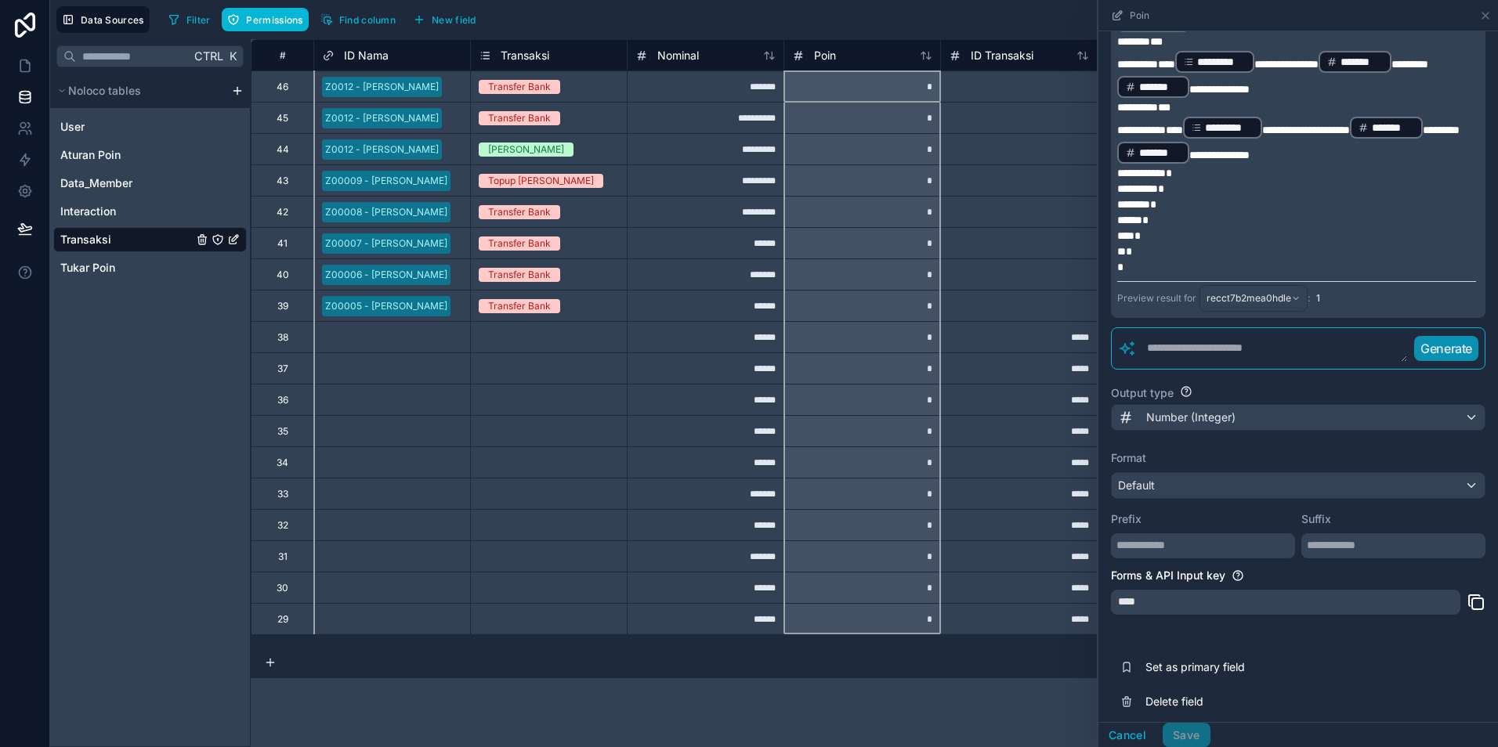
scroll to position [468, 0]
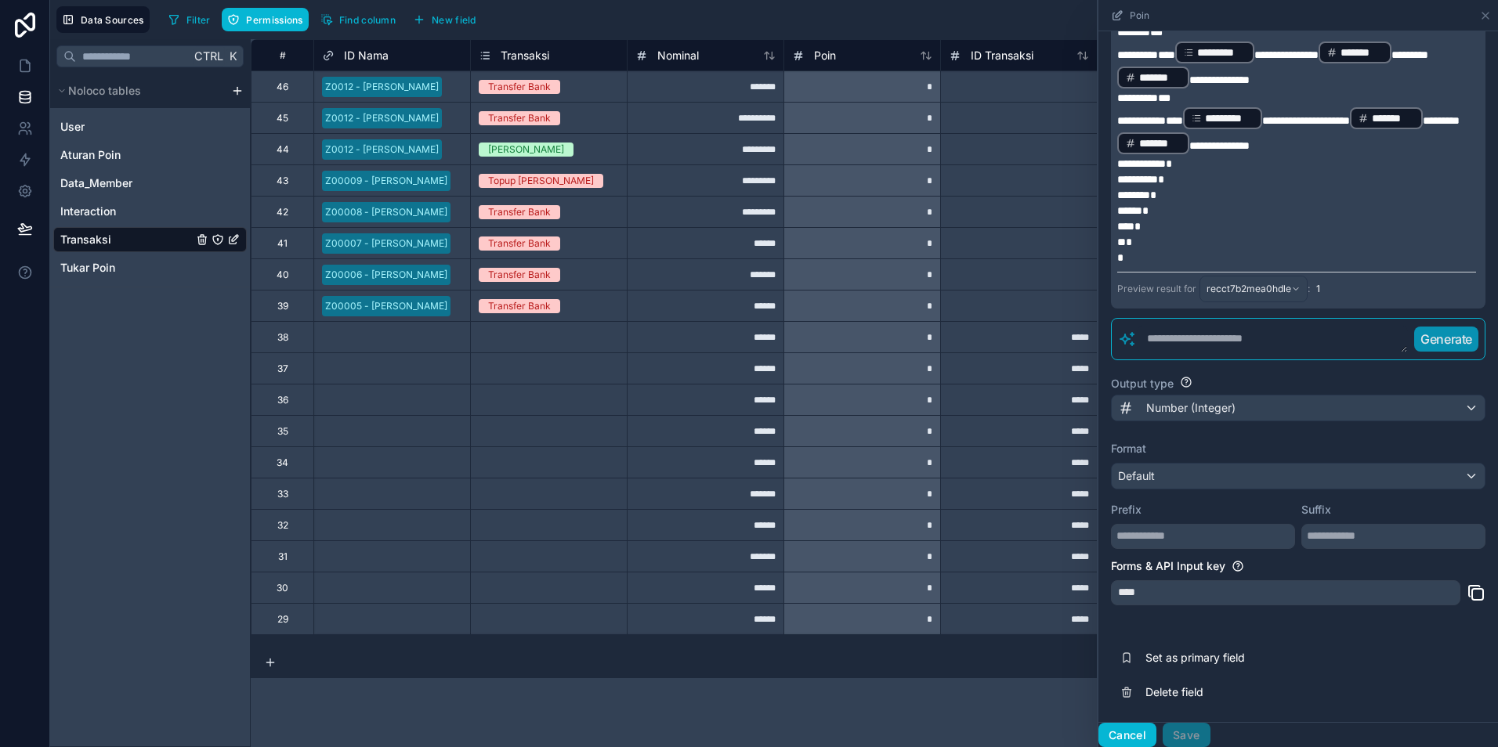
click at [1135, 733] on button "Cancel" at bounding box center [1127, 735] width 58 height 25
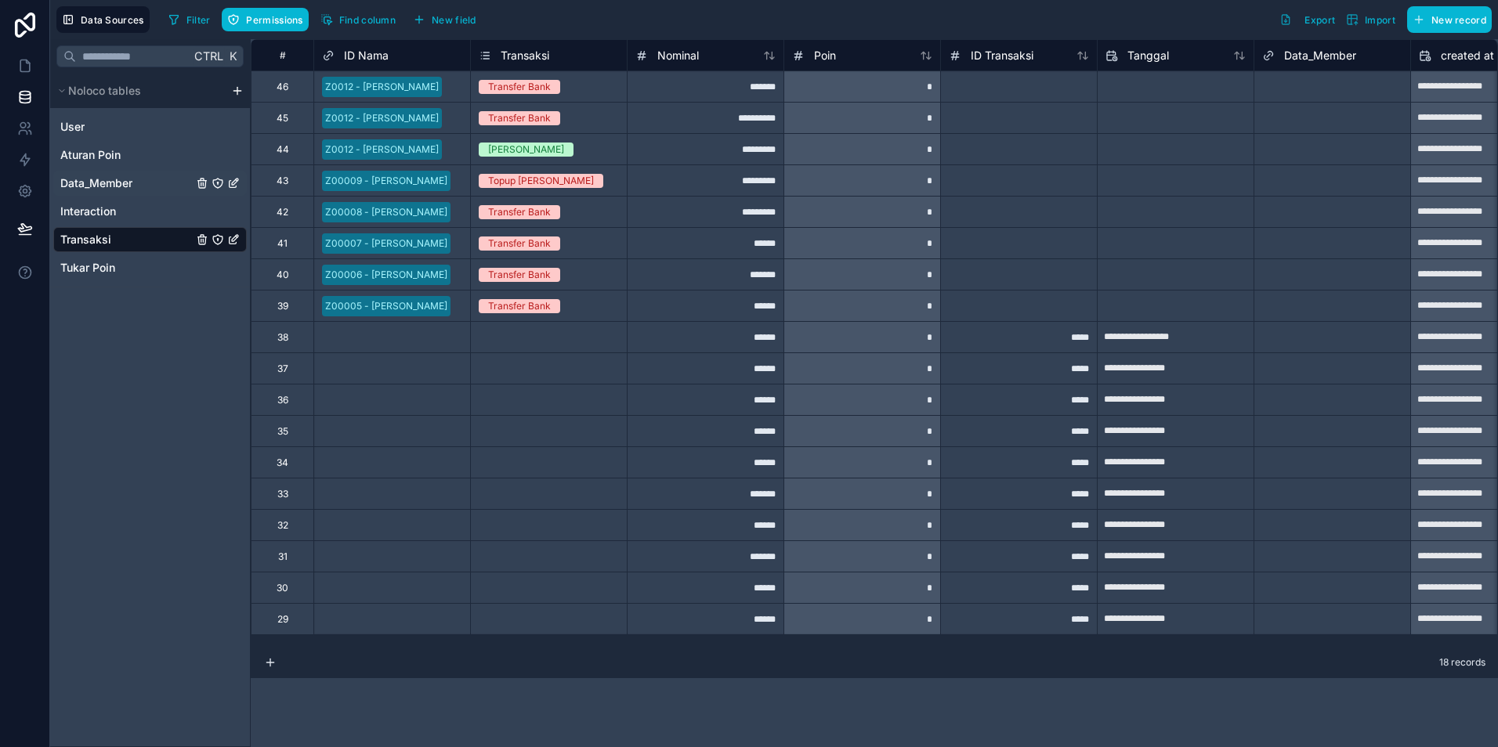
click at [102, 186] on span "Data_Member" at bounding box center [96, 183] width 72 height 16
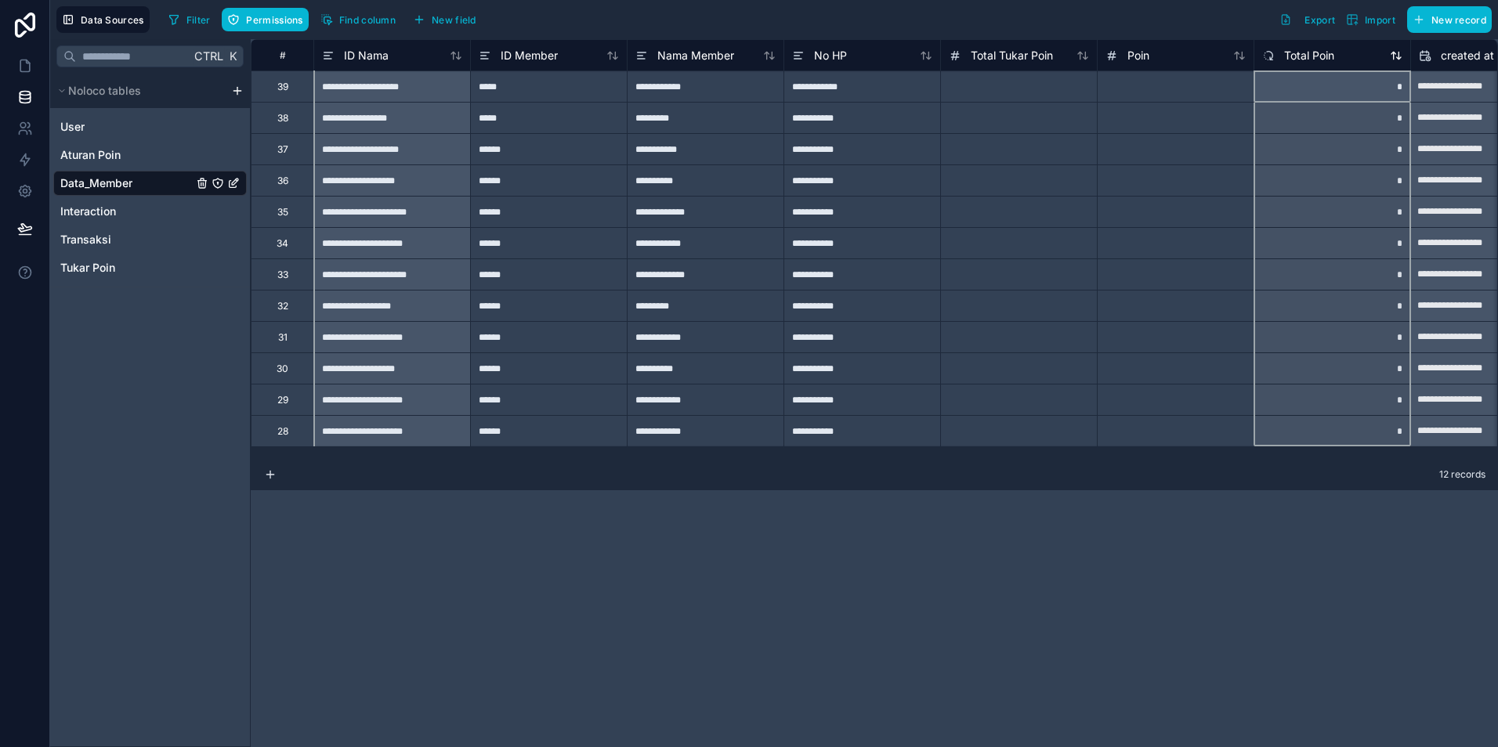
click at [1304, 60] on span "Total Poin" at bounding box center [1309, 56] width 50 height 16
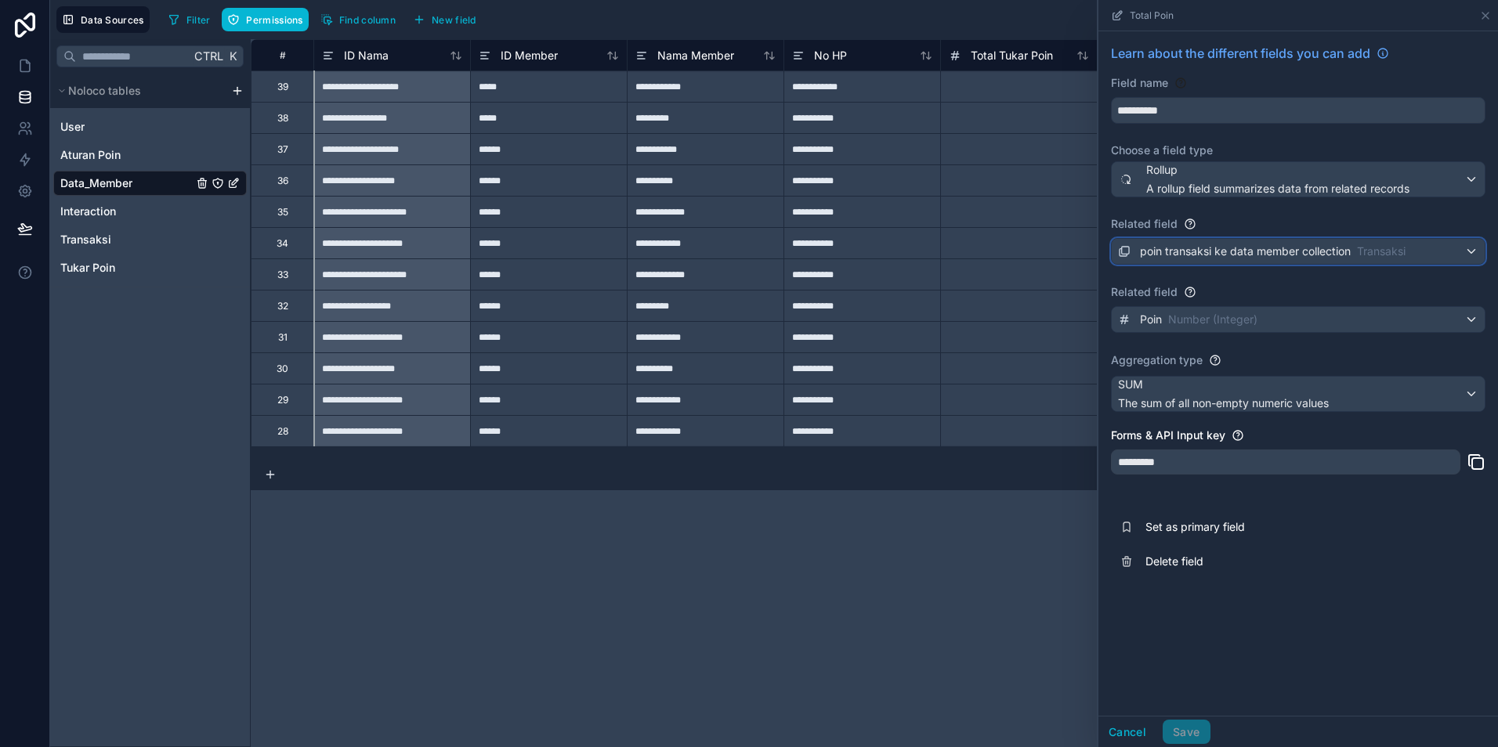
click at [1244, 256] on span "poin transaksi ke data member collection" at bounding box center [1245, 252] width 211 height 16
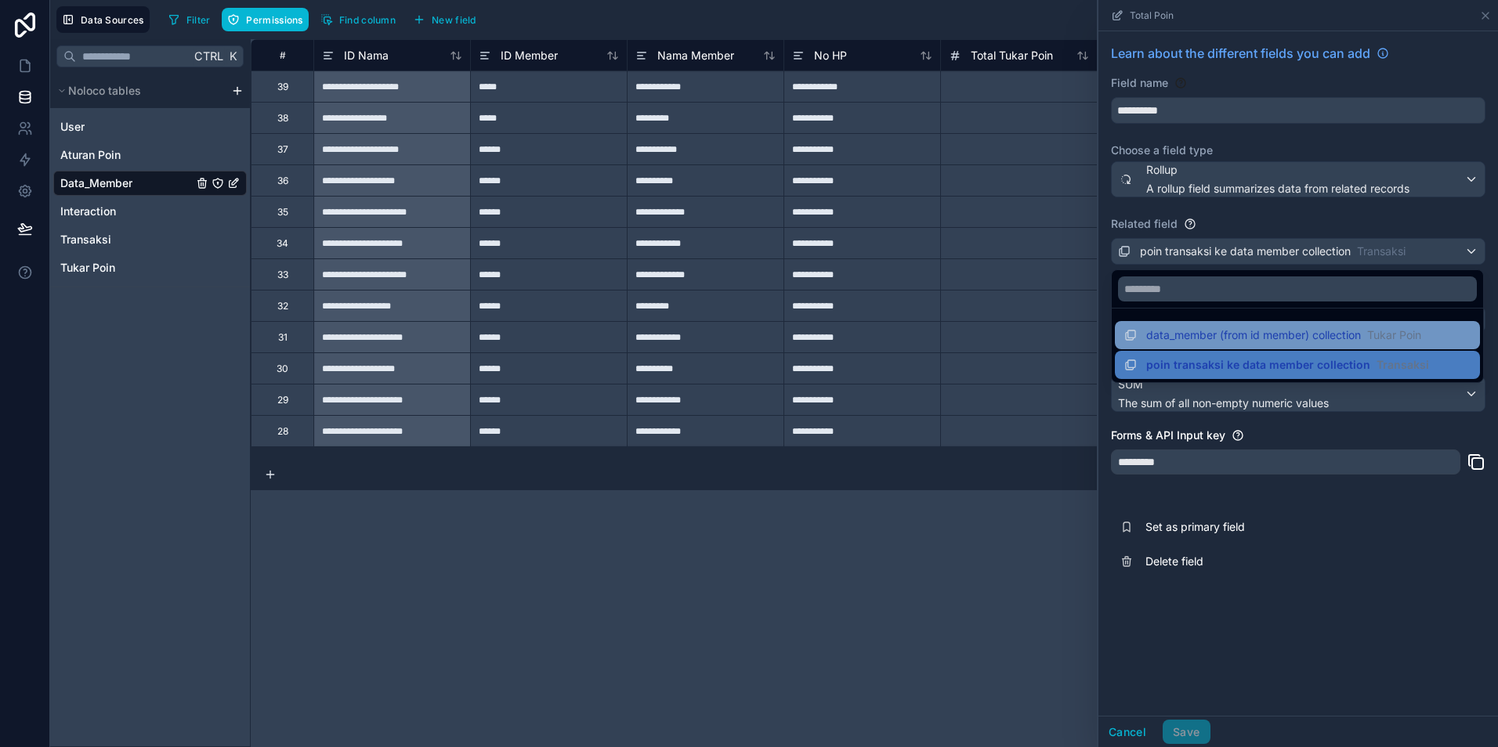
click at [1300, 341] on span "data_member (from id member) collection" at bounding box center [1253, 335] width 215 height 16
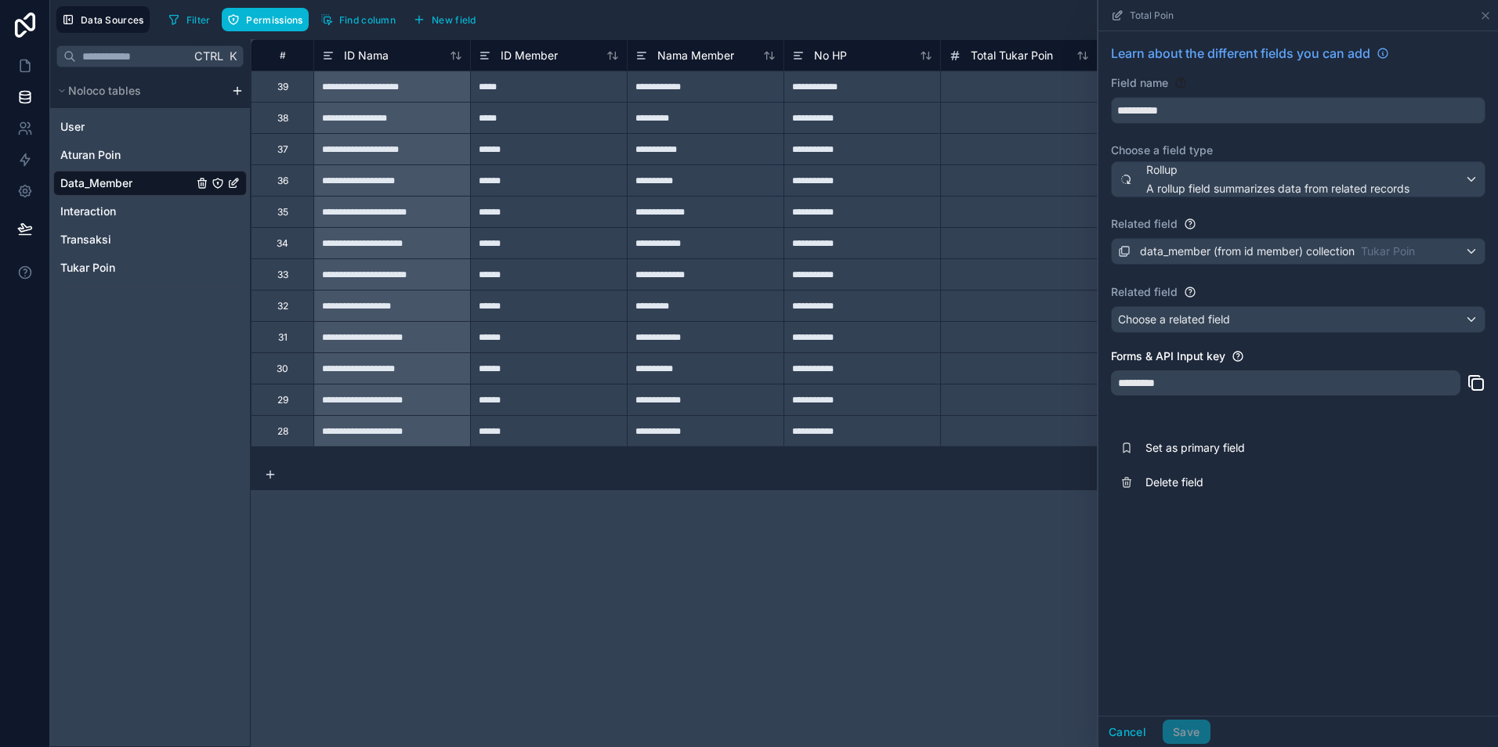
click at [1163, 387] on div "*********" at bounding box center [1285, 383] width 349 height 25
click at [1130, 728] on button "Cancel" at bounding box center [1127, 732] width 58 height 25
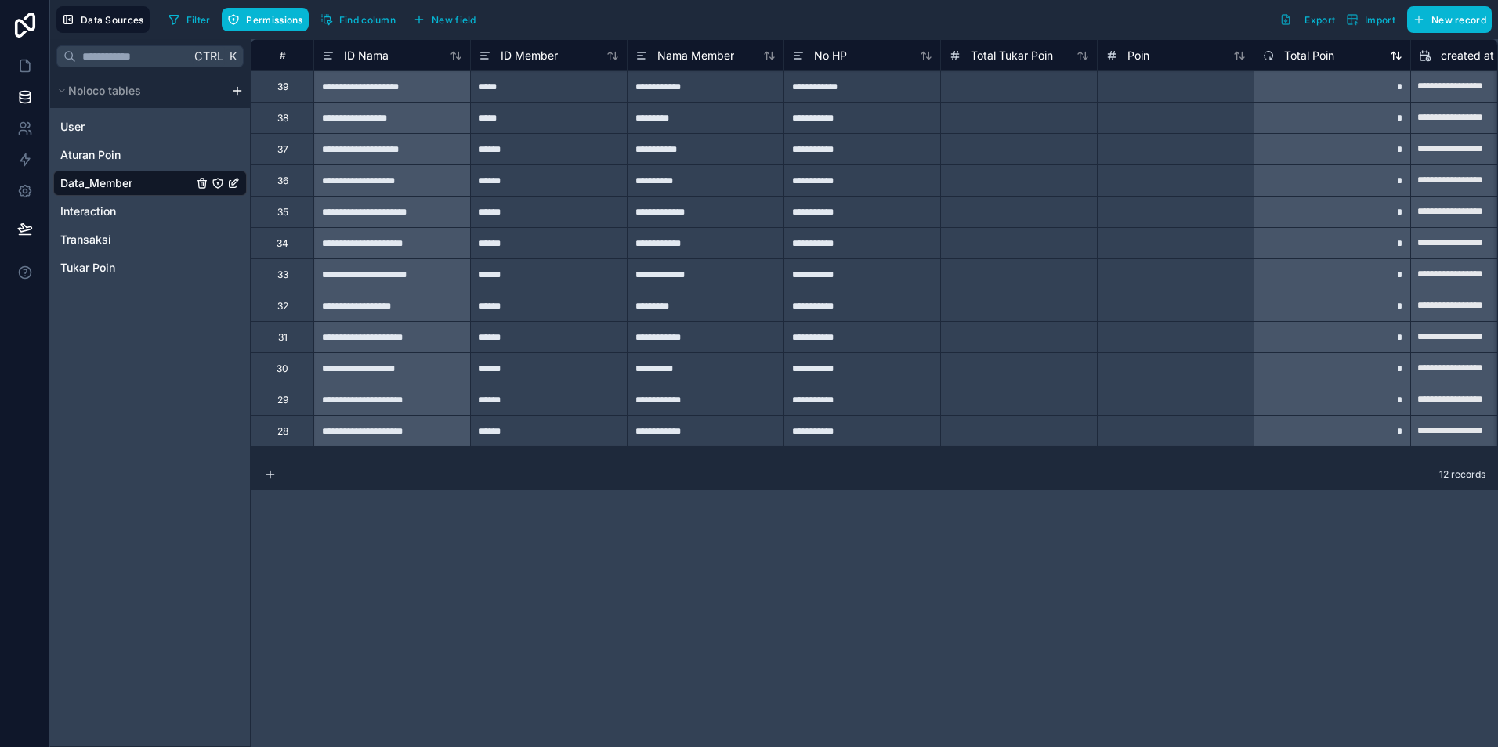
click at [1290, 52] on span "Total Poin" at bounding box center [1309, 56] width 50 height 16
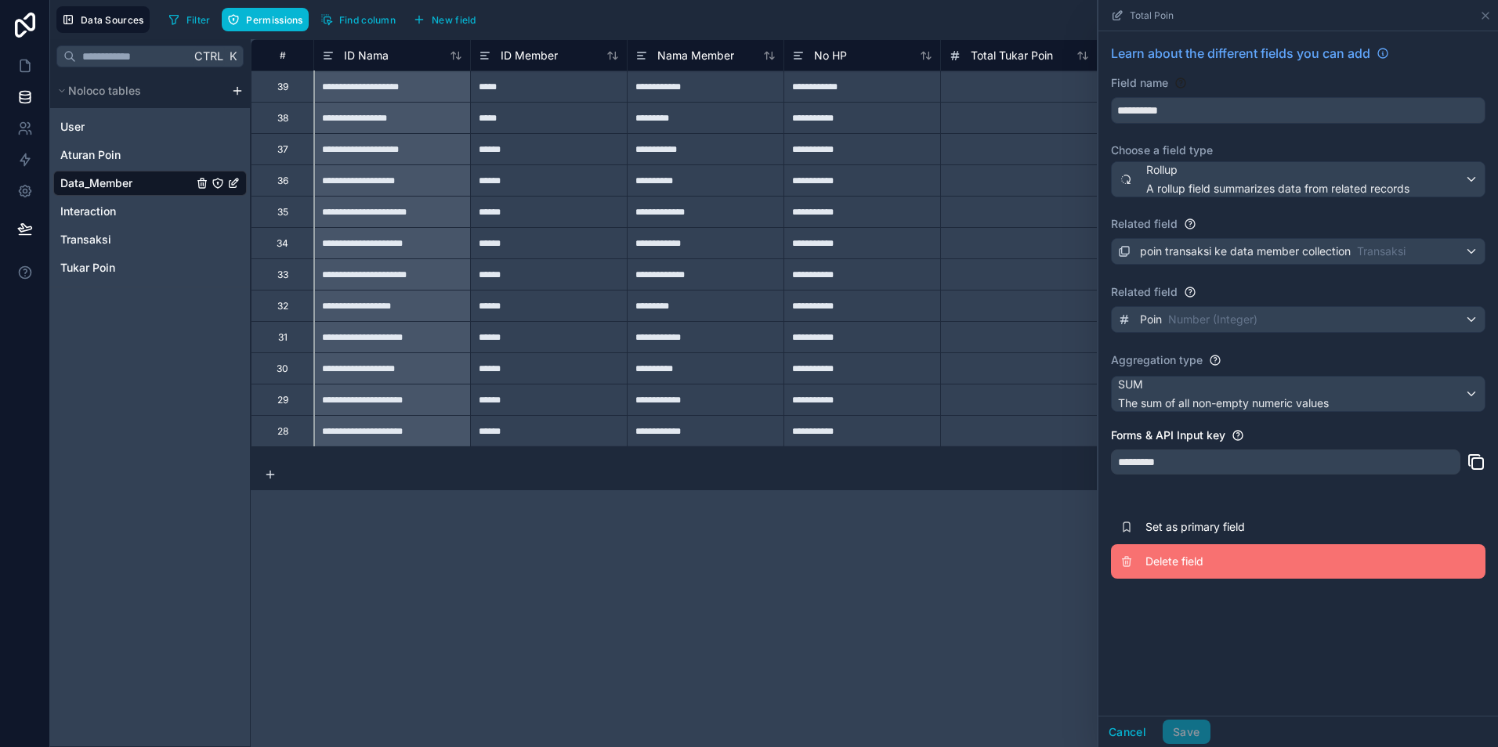
click at [1166, 563] on span "Delete field" at bounding box center [1258, 562] width 226 height 16
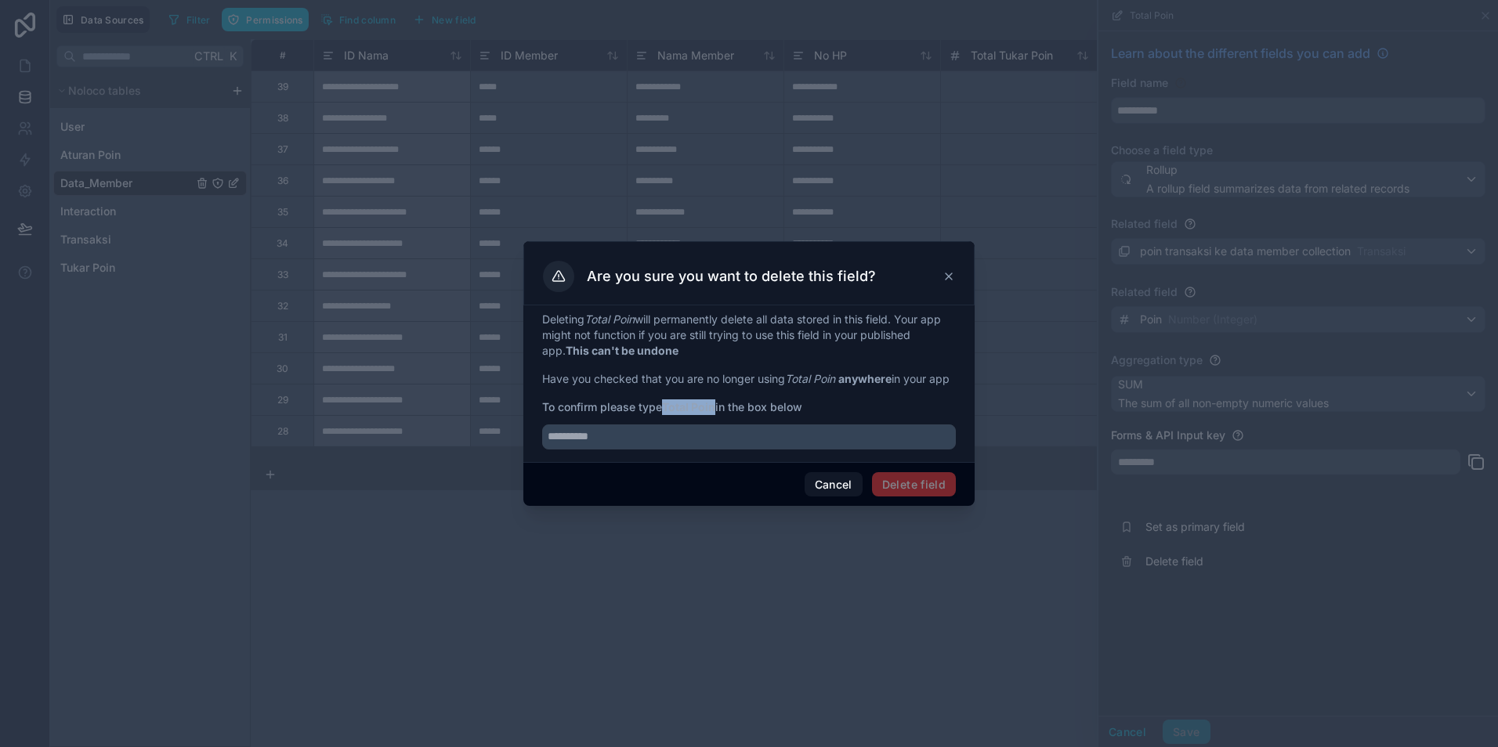
drag, startPoint x: 668, startPoint y: 413, endPoint x: 717, endPoint y: 416, distance: 48.7
click at [715, 414] on strong "Total Poin" at bounding box center [688, 406] width 53 height 13
copy strong "Total Poin"
click at [651, 450] on input "text" at bounding box center [749, 437] width 414 height 25
paste input "**********"
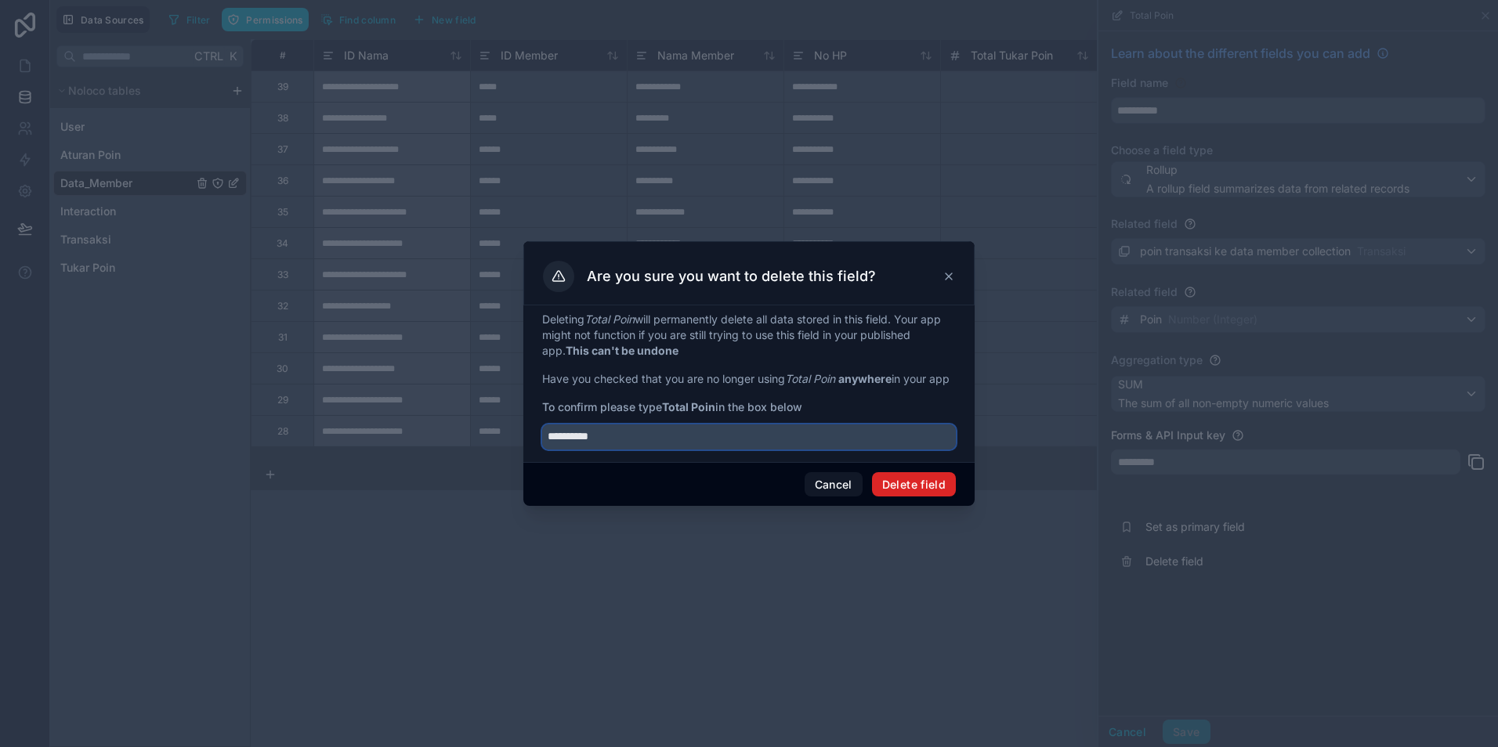
type input "**********"
click at [914, 490] on button "Delete field" at bounding box center [914, 484] width 84 height 25
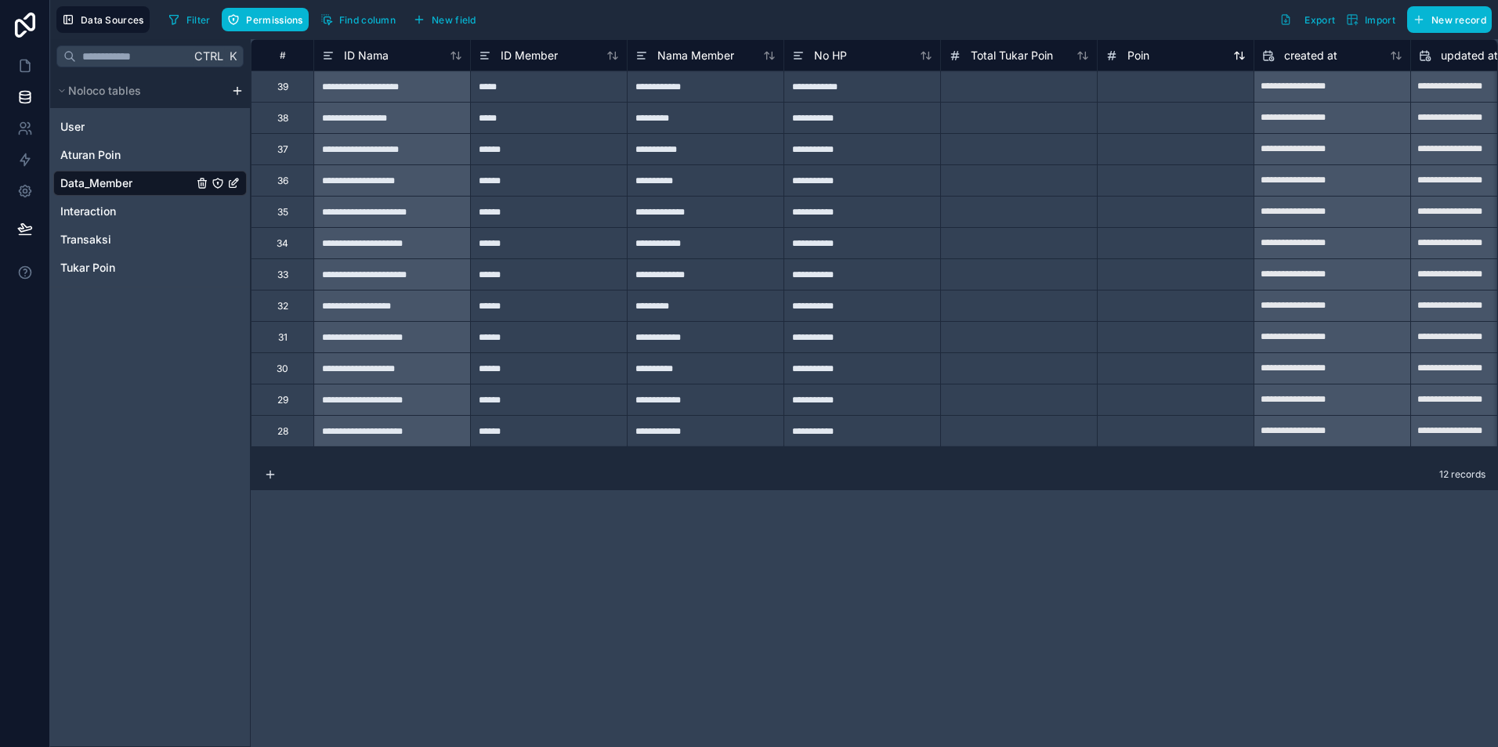
click at [1139, 59] on span "Poin" at bounding box center [1138, 56] width 22 height 16
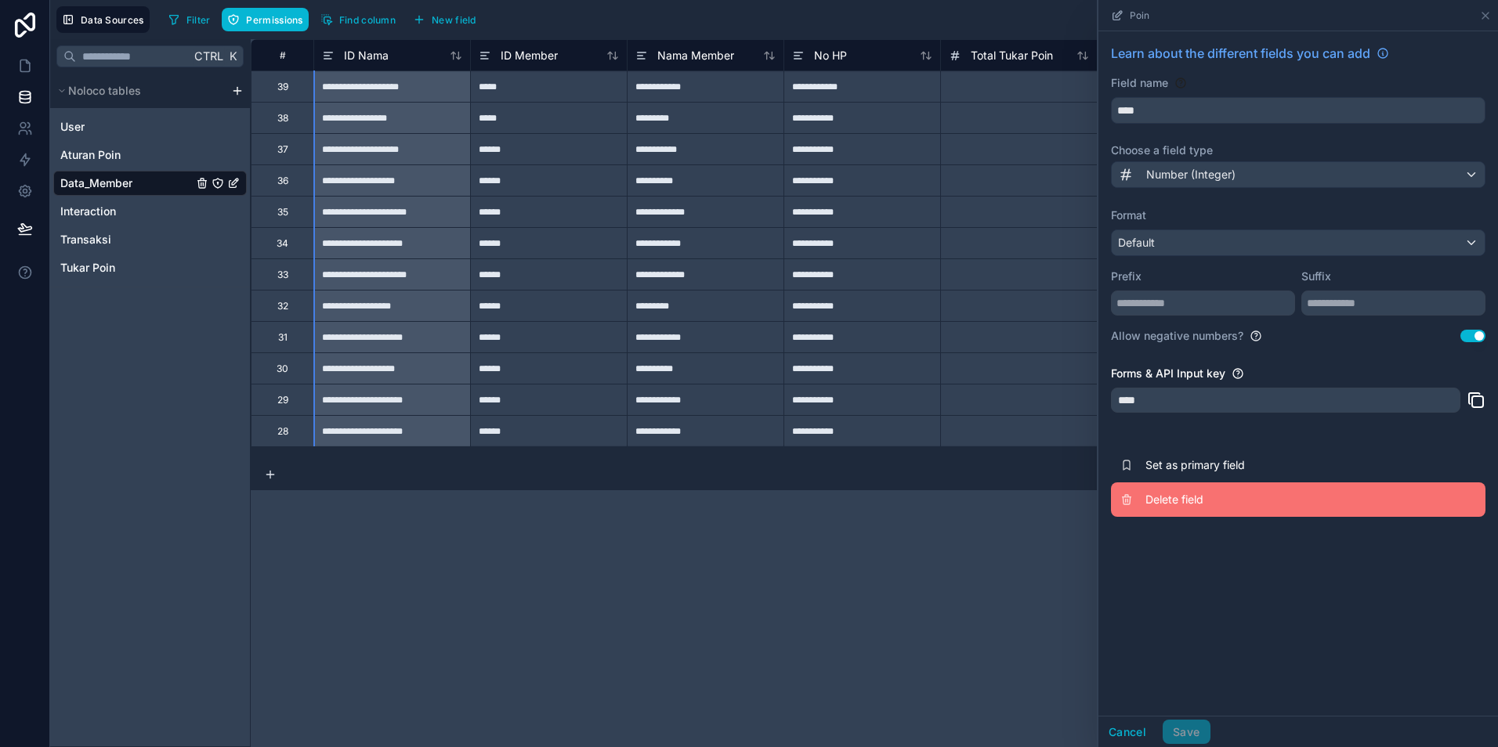
click at [1157, 504] on span "Delete field" at bounding box center [1258, 500] width 226 height 16
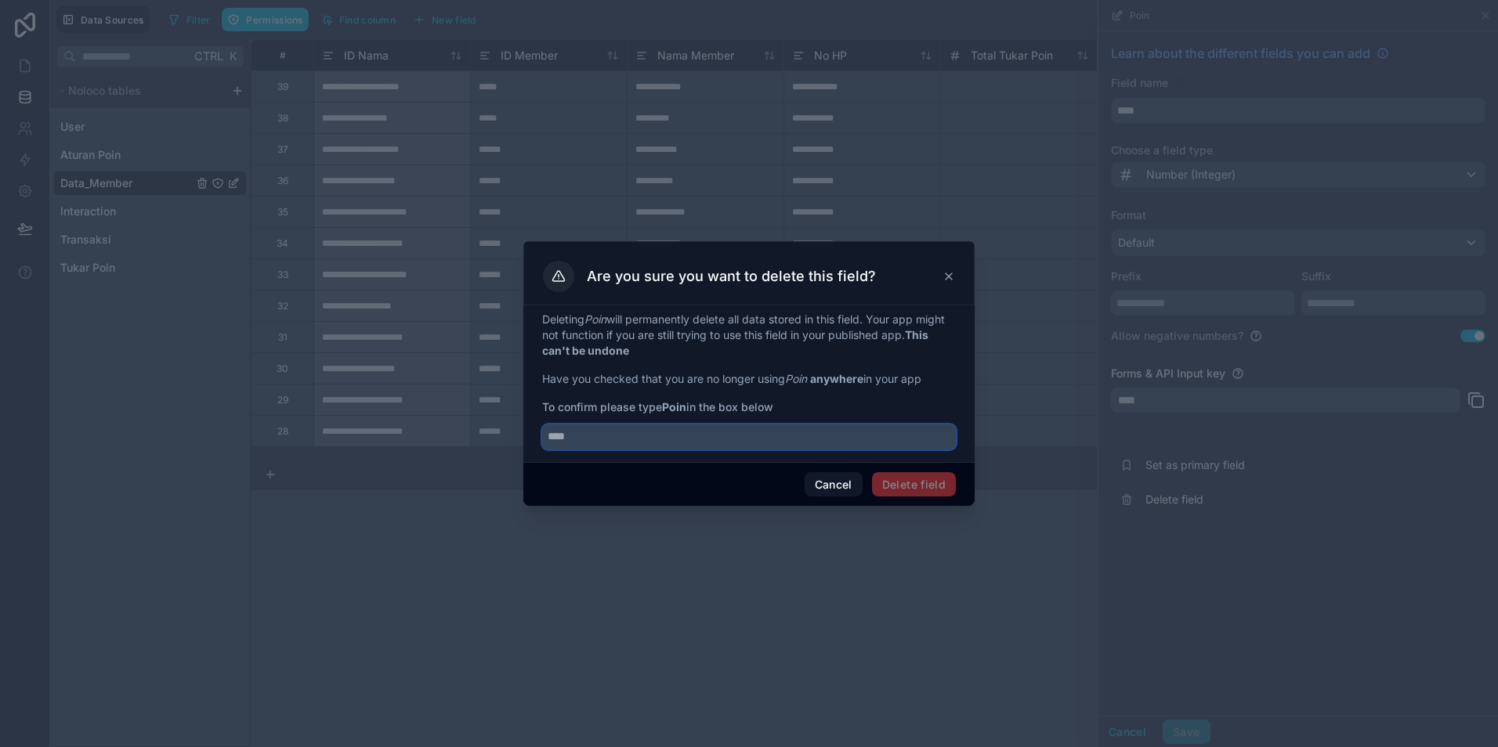
click at [621, 435] on input "text" at bounding box center [749, 437] width 414 height 25
type input "*"
click at [827, 490] on button "Cancel" at bounding box center [834, 484] width 58 height 25
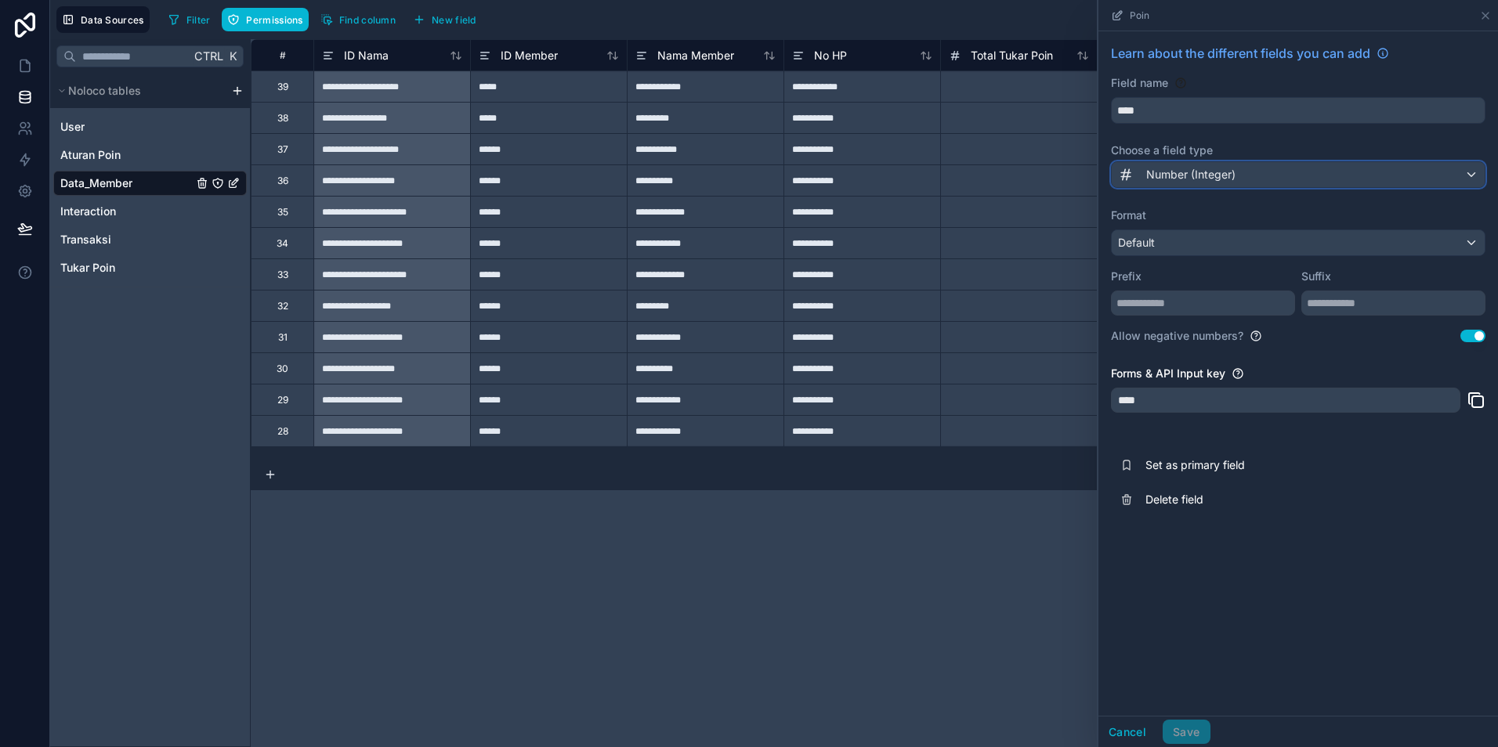
click at [1260, 168] on div "Number (Integer)" at bounding box center [1298, 174] width 373 height 25
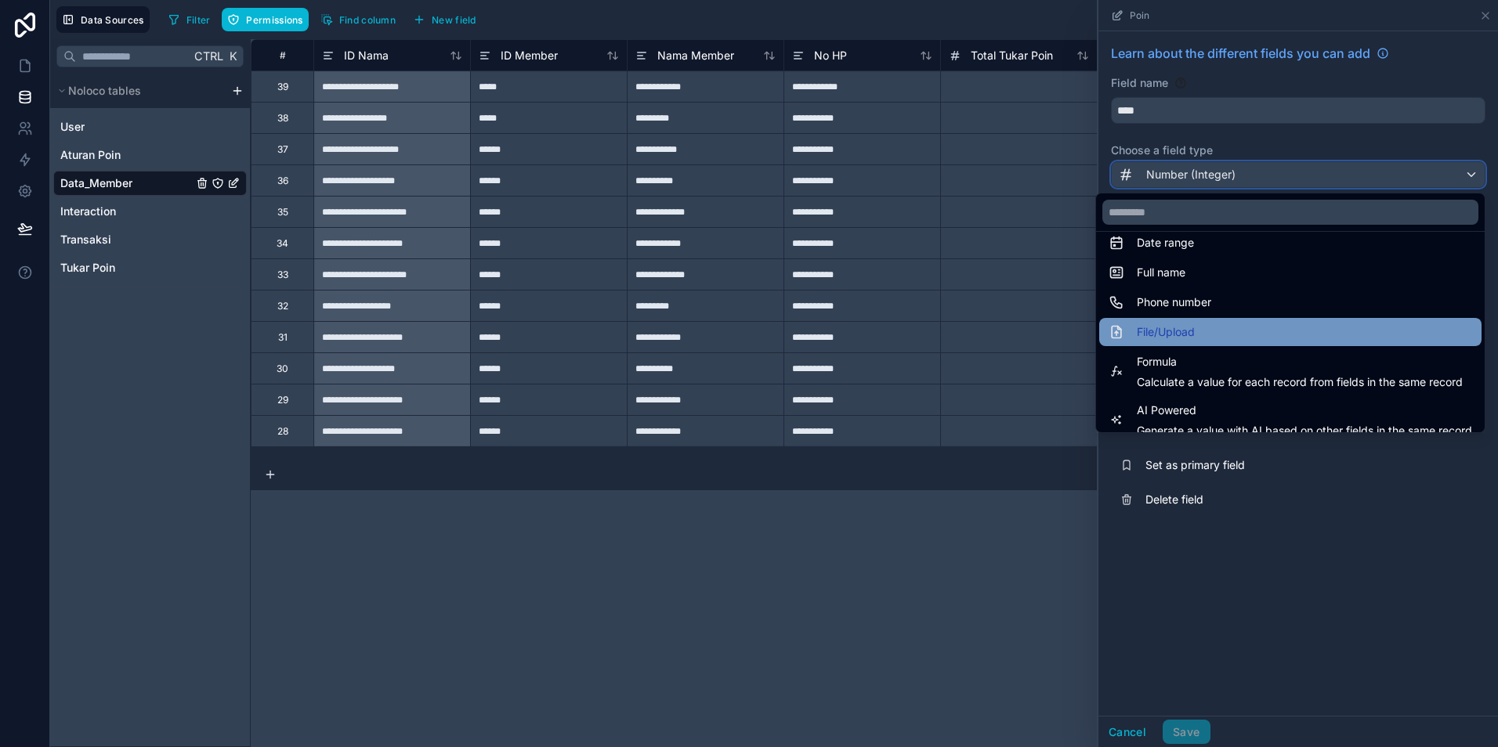
scroll to position [454, 0]
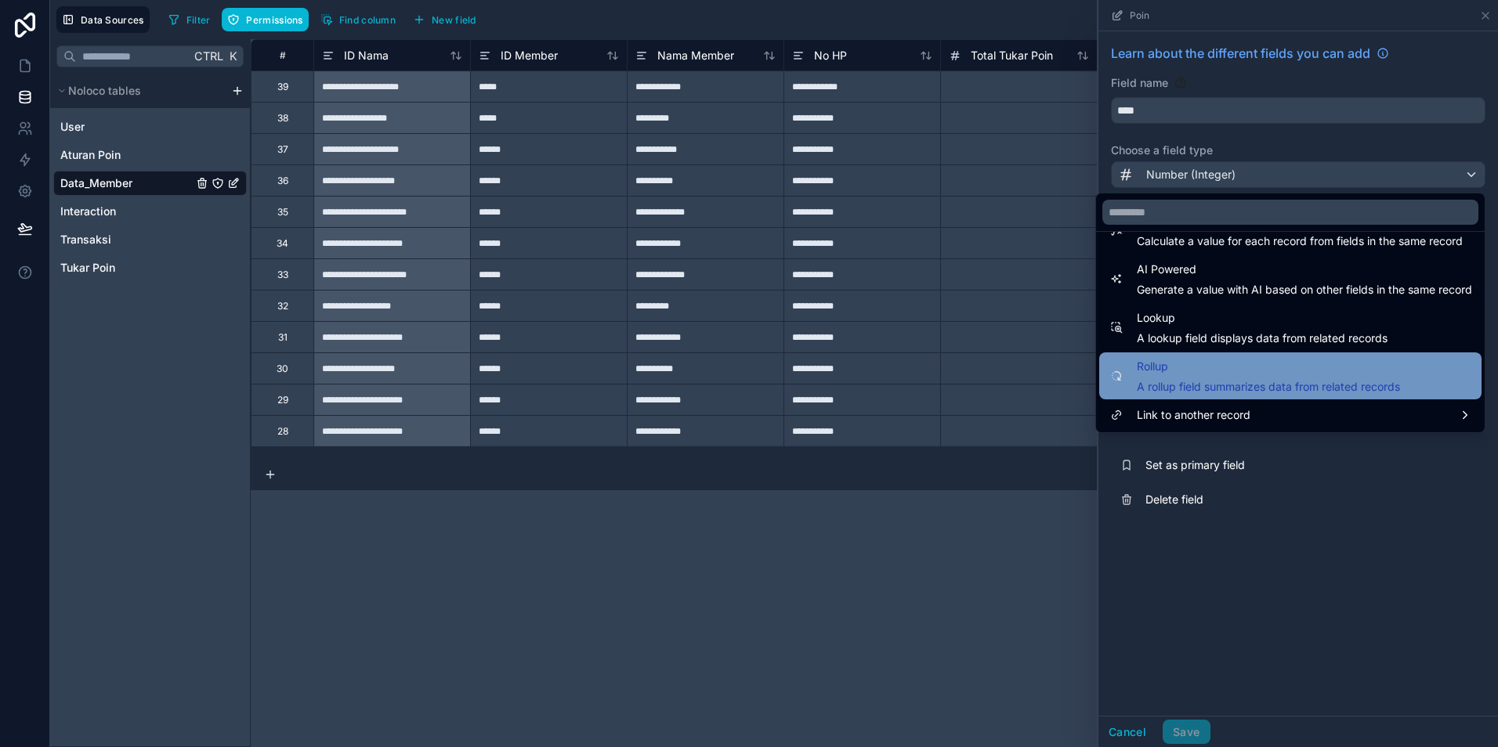
click at [1167, 375] on span "Rollup" at bounding box center [1268, 366] width 263 height 19
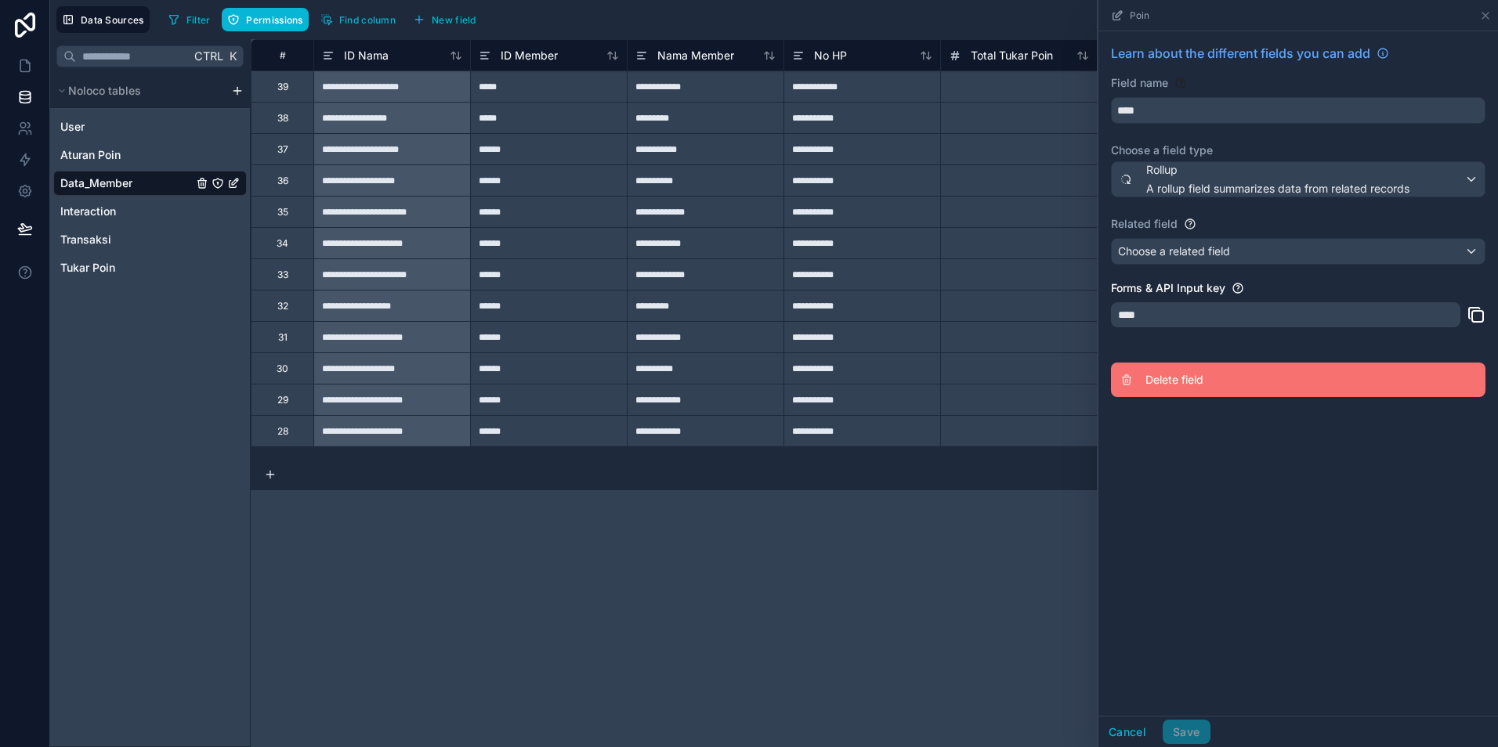
click at [1172, 381] on span "Delete field" at bounding box center [1258, 380] width 226 height 16
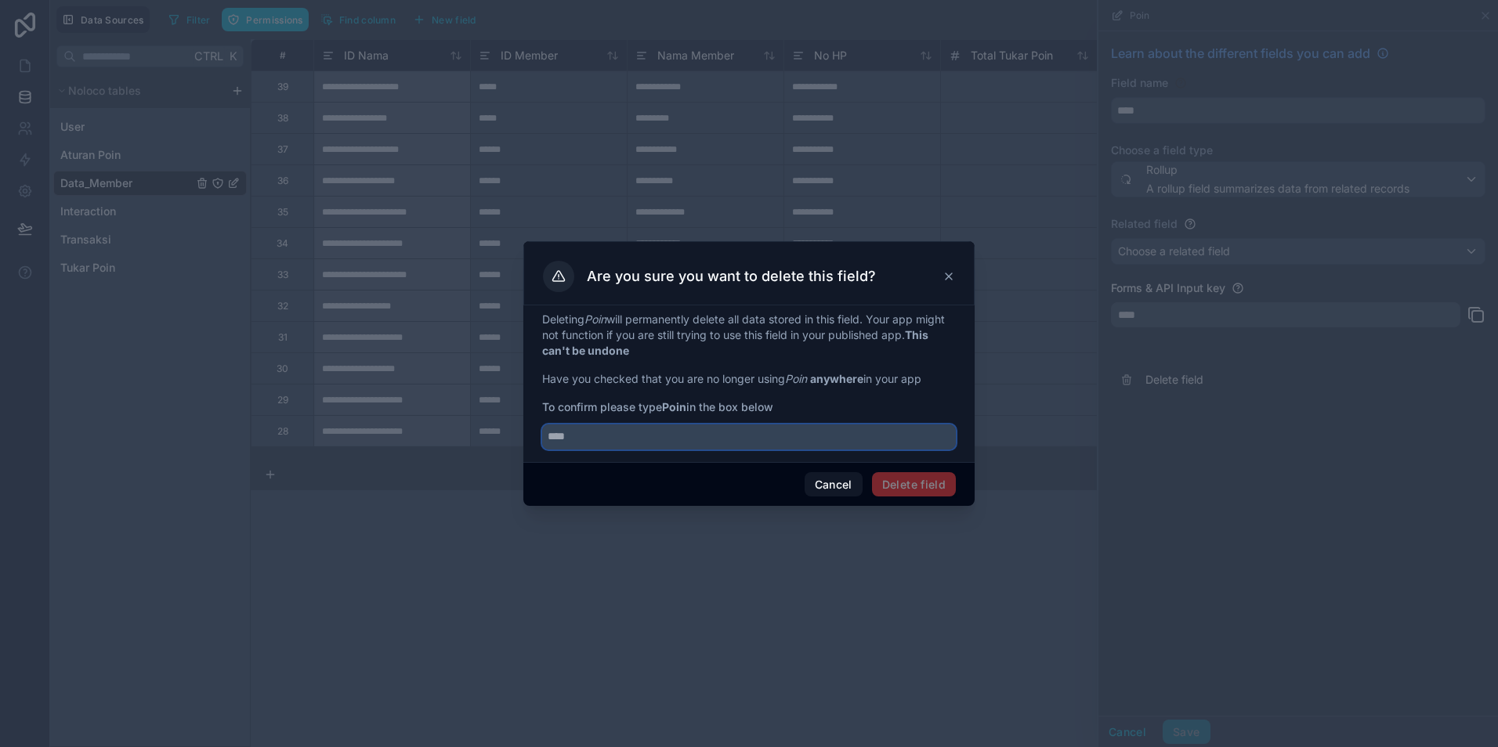
click at [754, 439] on input "text" at bounding box center [749, 437] width 414 height 25
type input "****"
click at [885, 486] on button "Delete field" at bounding box center [914, 484] width 84 height 25
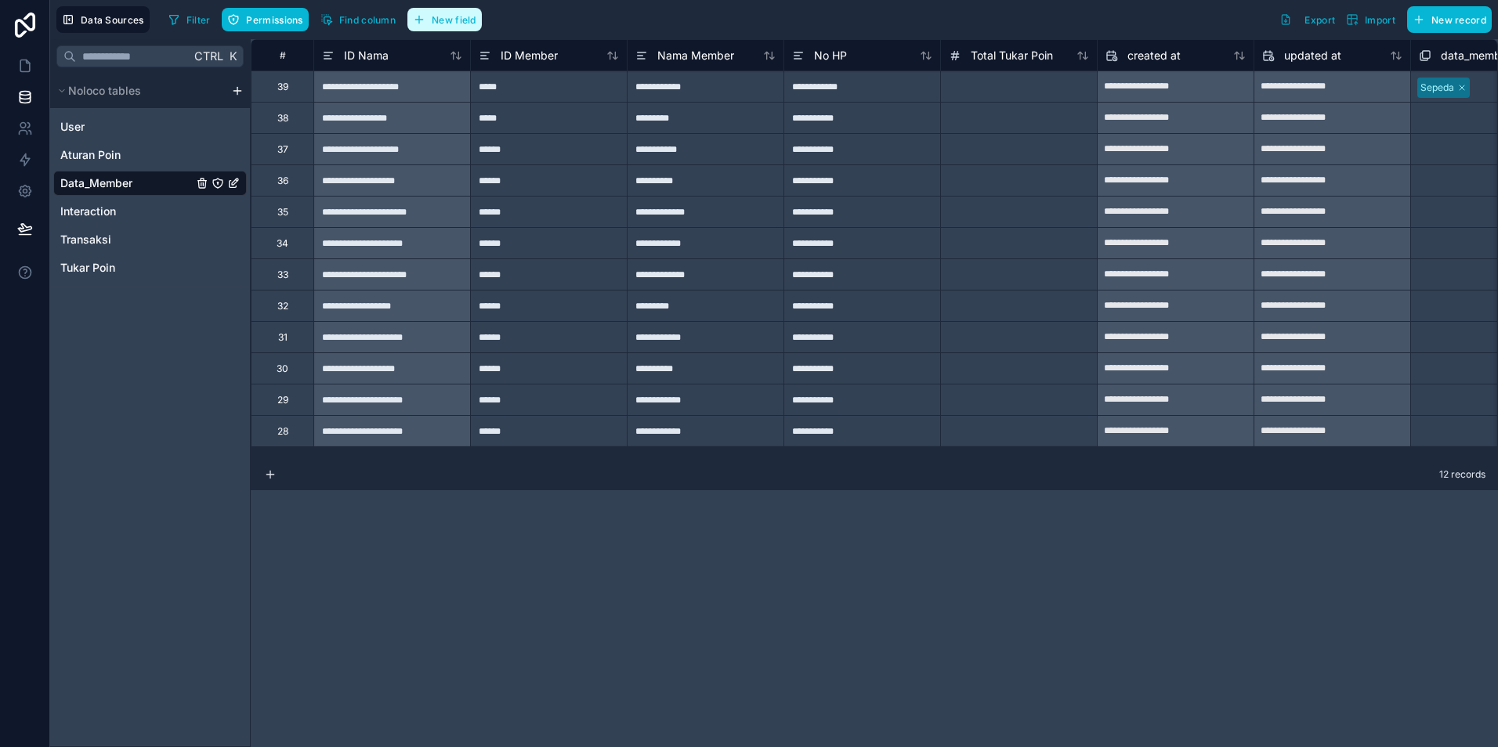
click at [451, 23] on span "New field" at bounding box center [454, 20] width 45 height 12
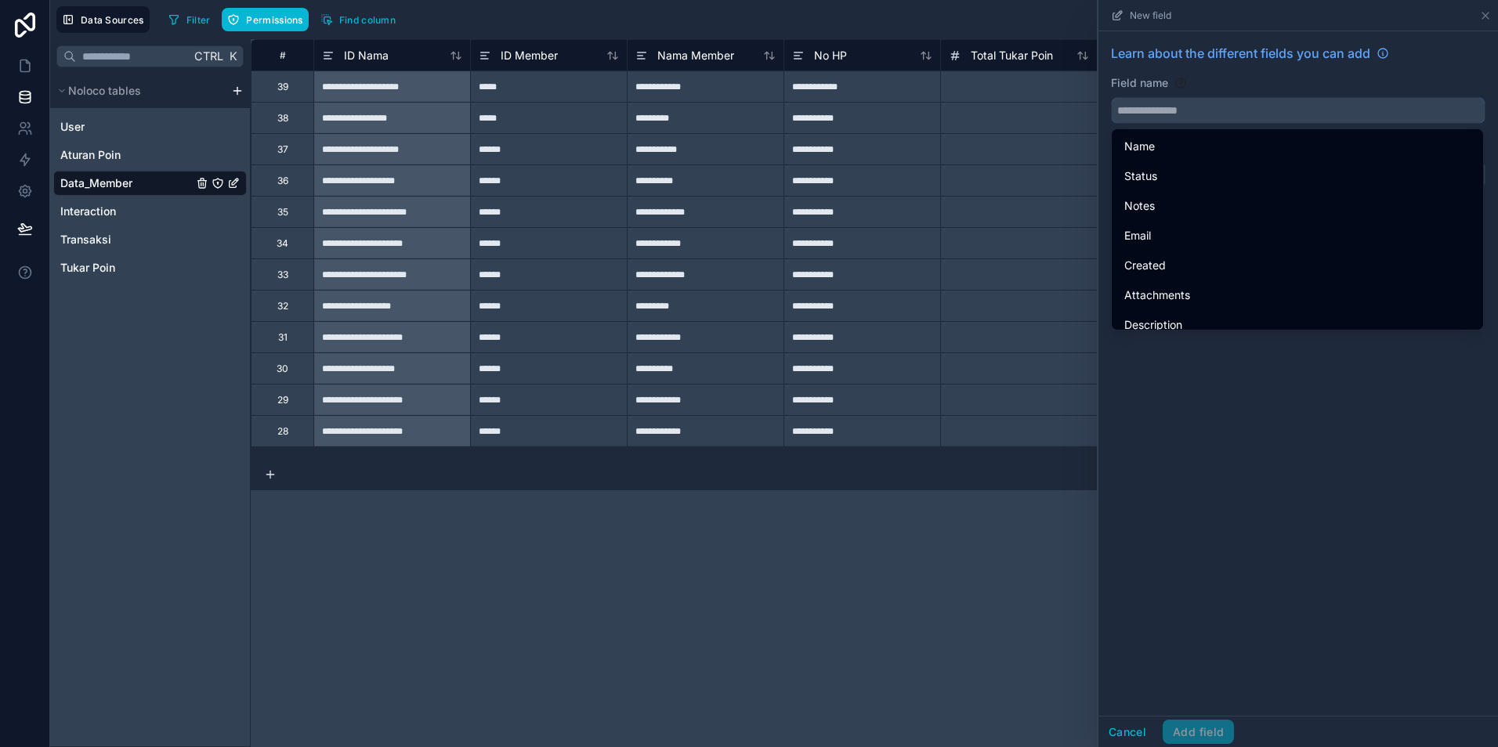
click at [1152, 110] on input "text" at bounding box center [1298, 110] width 373 height 25
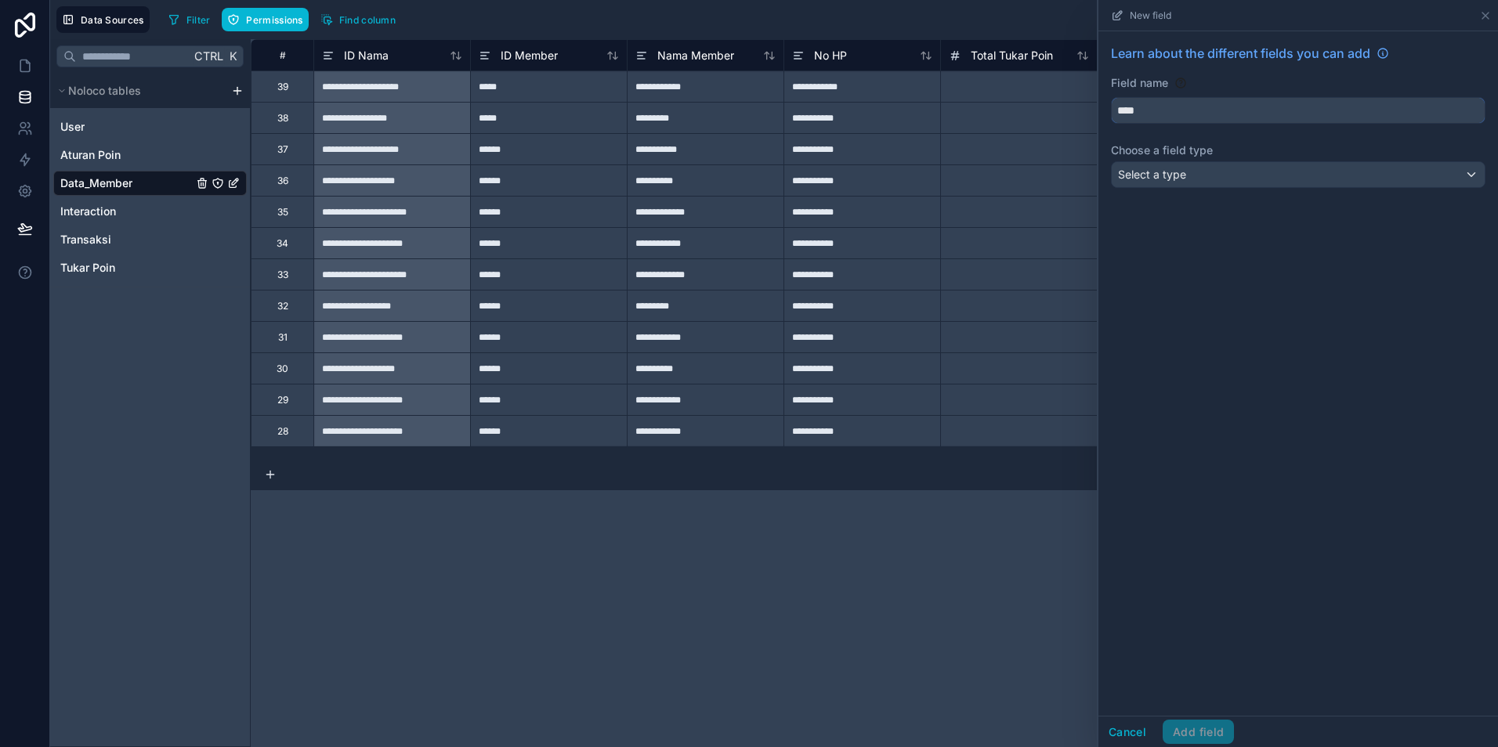
type input "****"
click at [1201, 171] on div "Select a type" at bounding box center [1298, 174] width 373 height 25
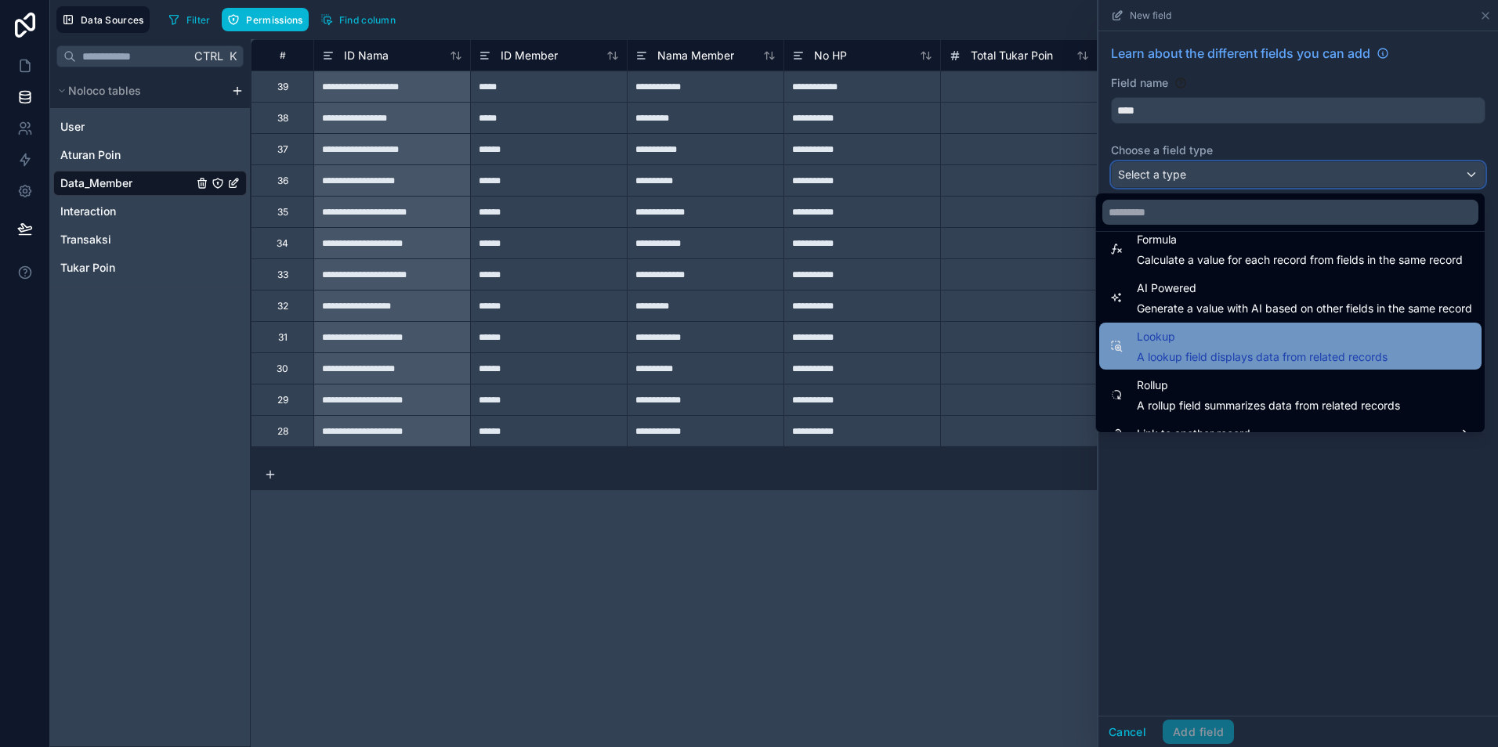
scroll to position [454, 0]
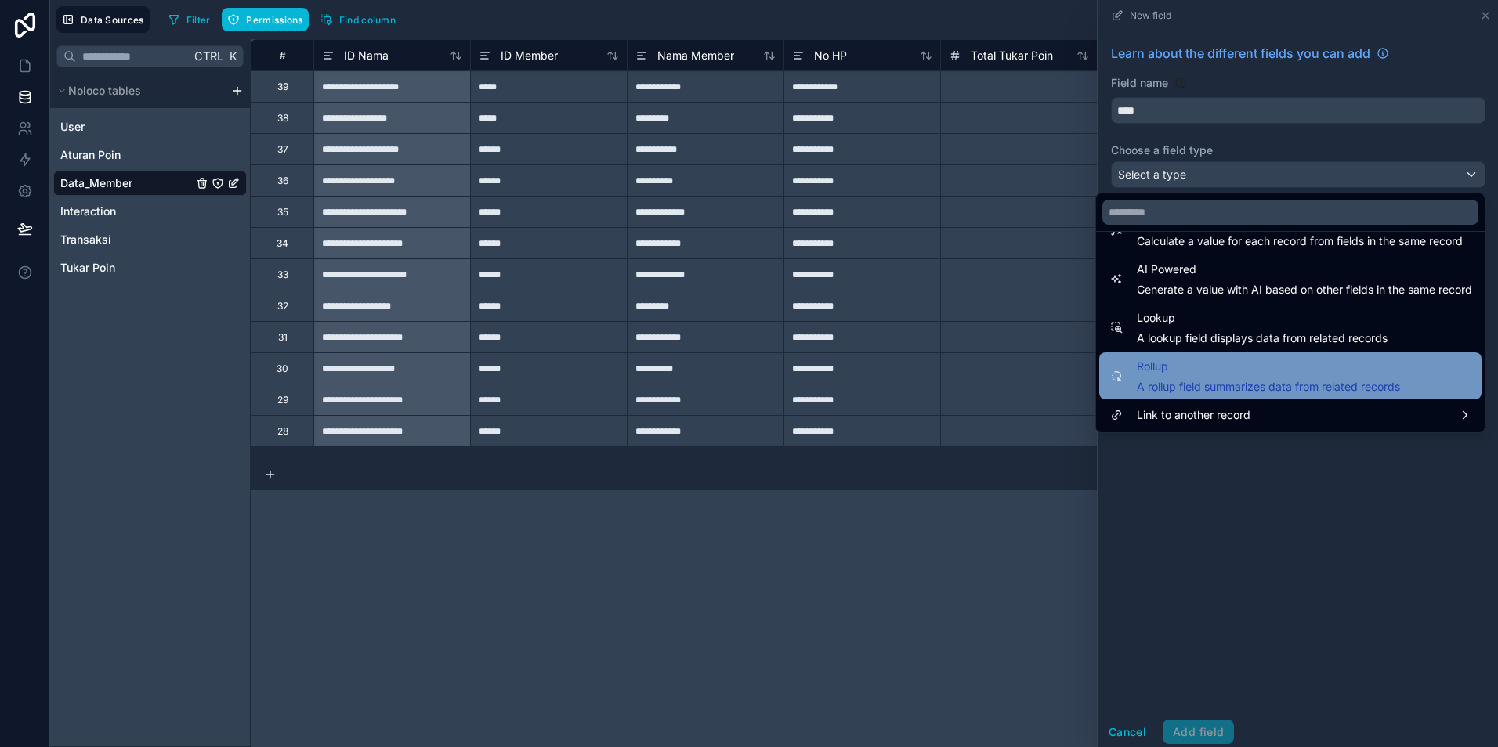
click at [1166, 387] on span "A rollup field summarizes data from related records" at bounding box center [1268, 387] width 263 height 16
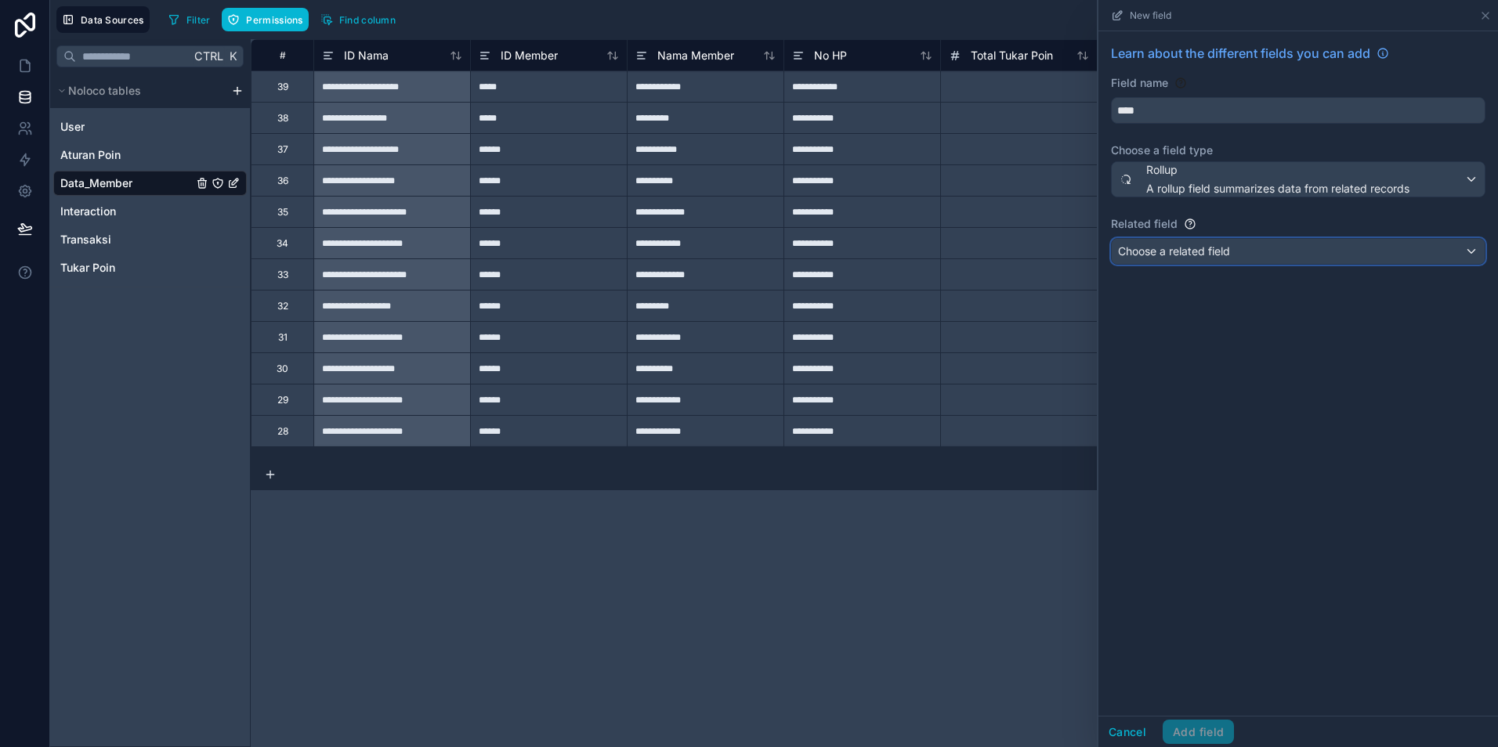
click at [1220, 259] on div "Choose a related field" at bounding box center [1298, 251] width 373 height 25
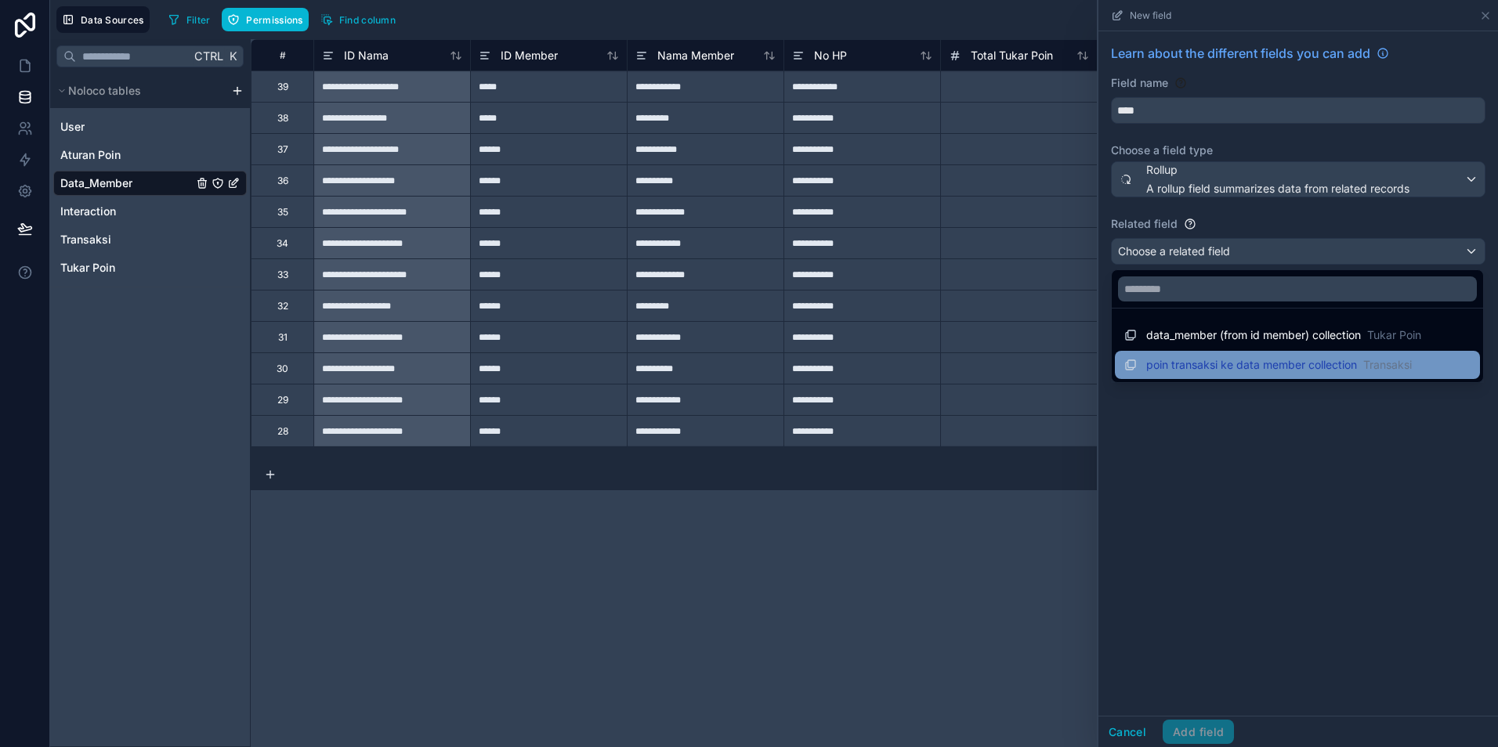
click at [1278, 371] on span "poin transaksi ke data member collection" at bounding box center [1251, 365] width 211 height 16
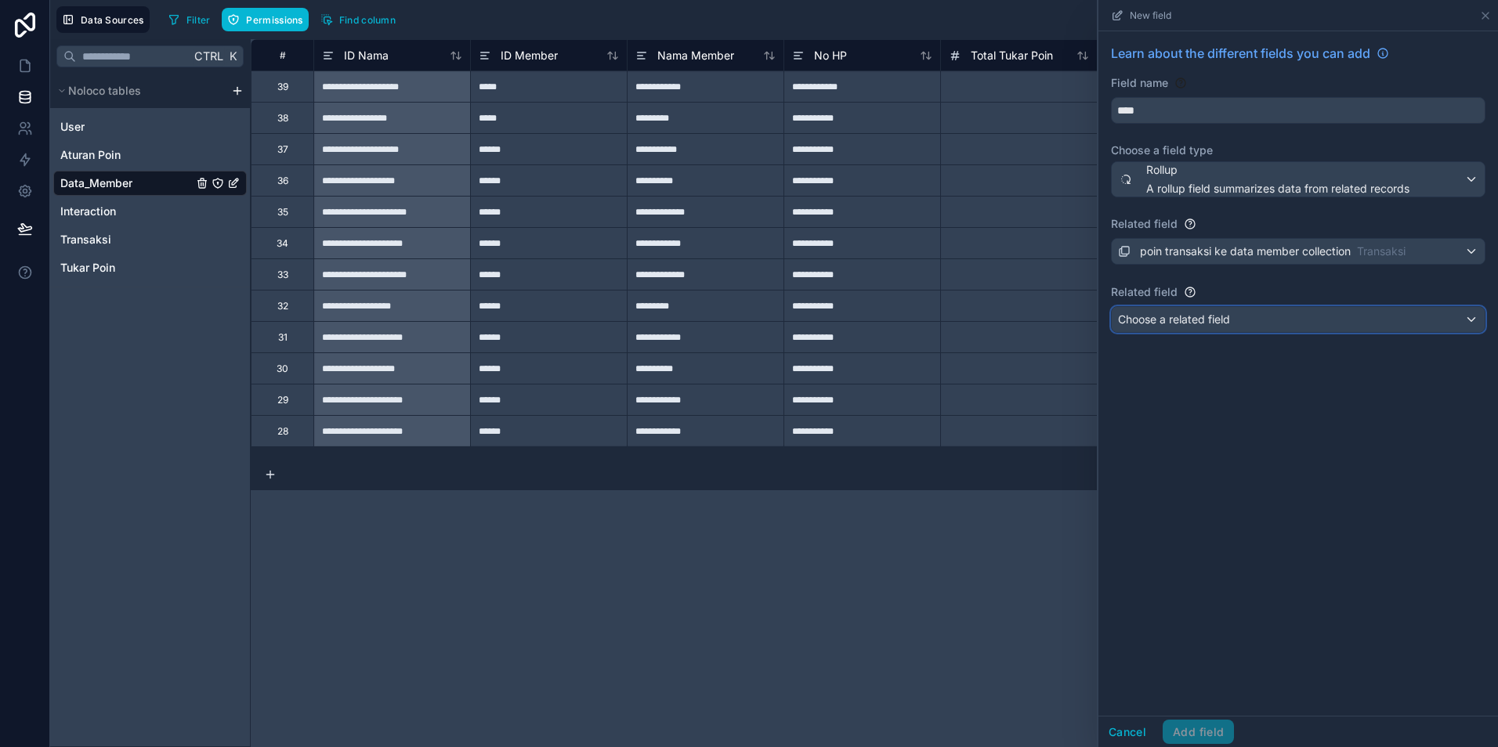
click at [1230, 326] on span "Choose a related field" at bounding box center [1174, 320] width 112 height 16
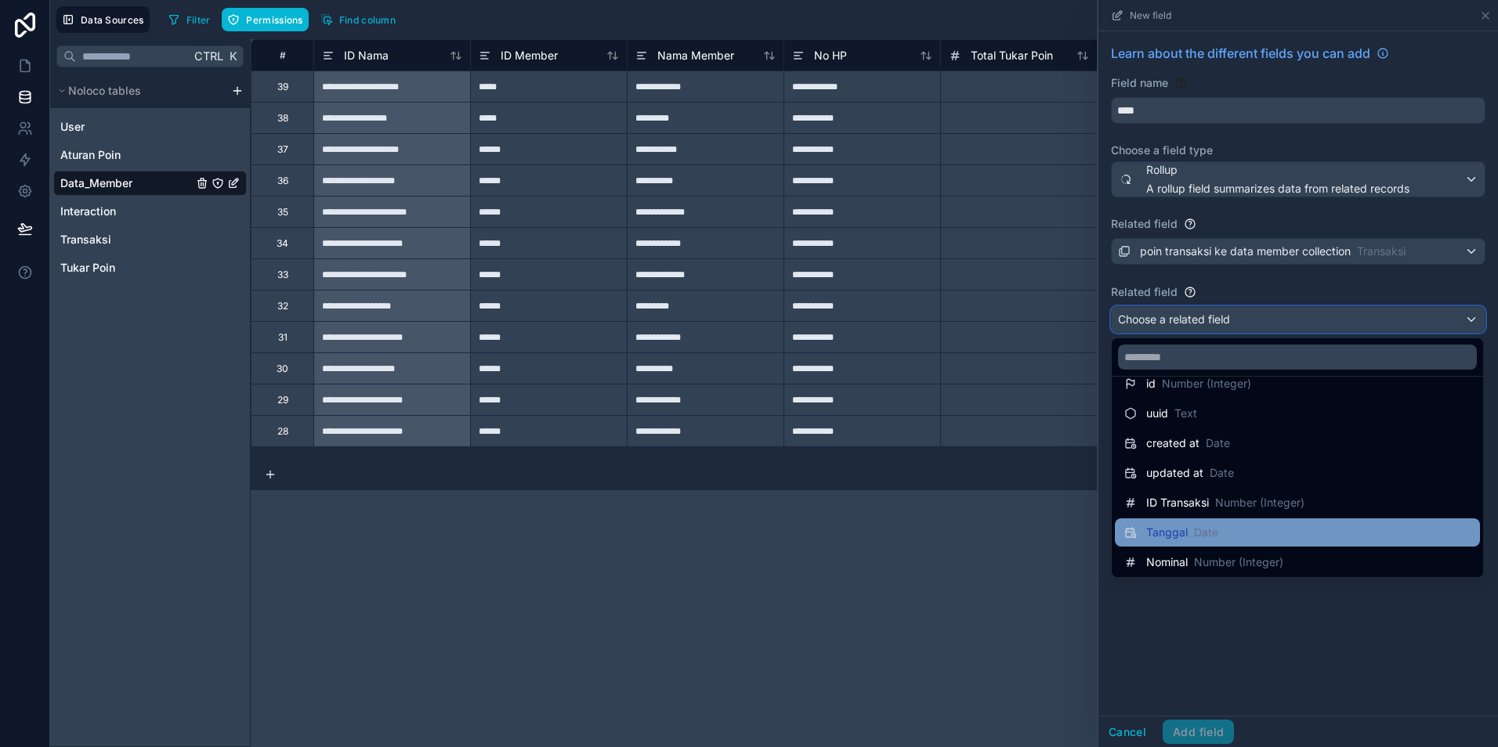
scroll to position [52, 0]
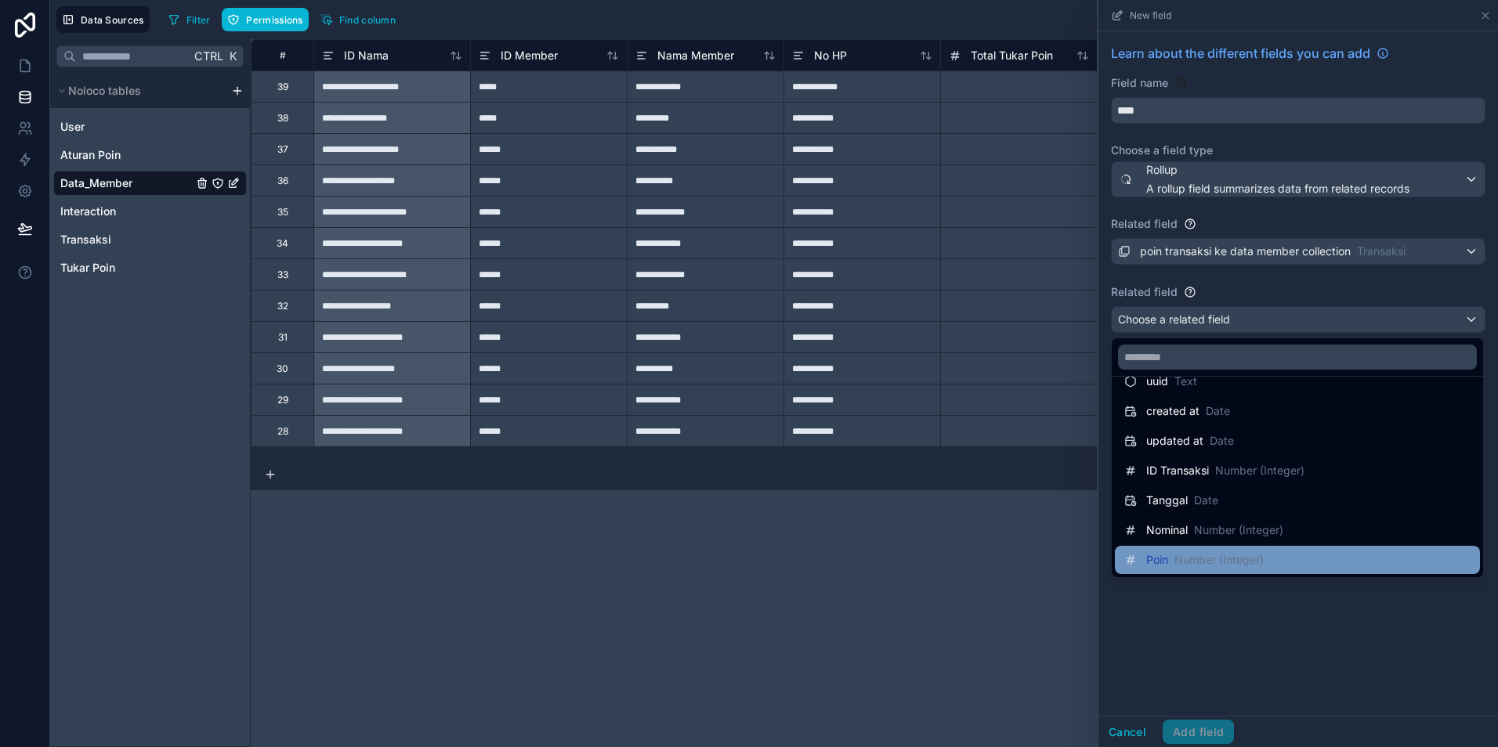
click at [1188, 562] on span "Number (Integer)" at bounding box center [1218, 560] width 89 height 16
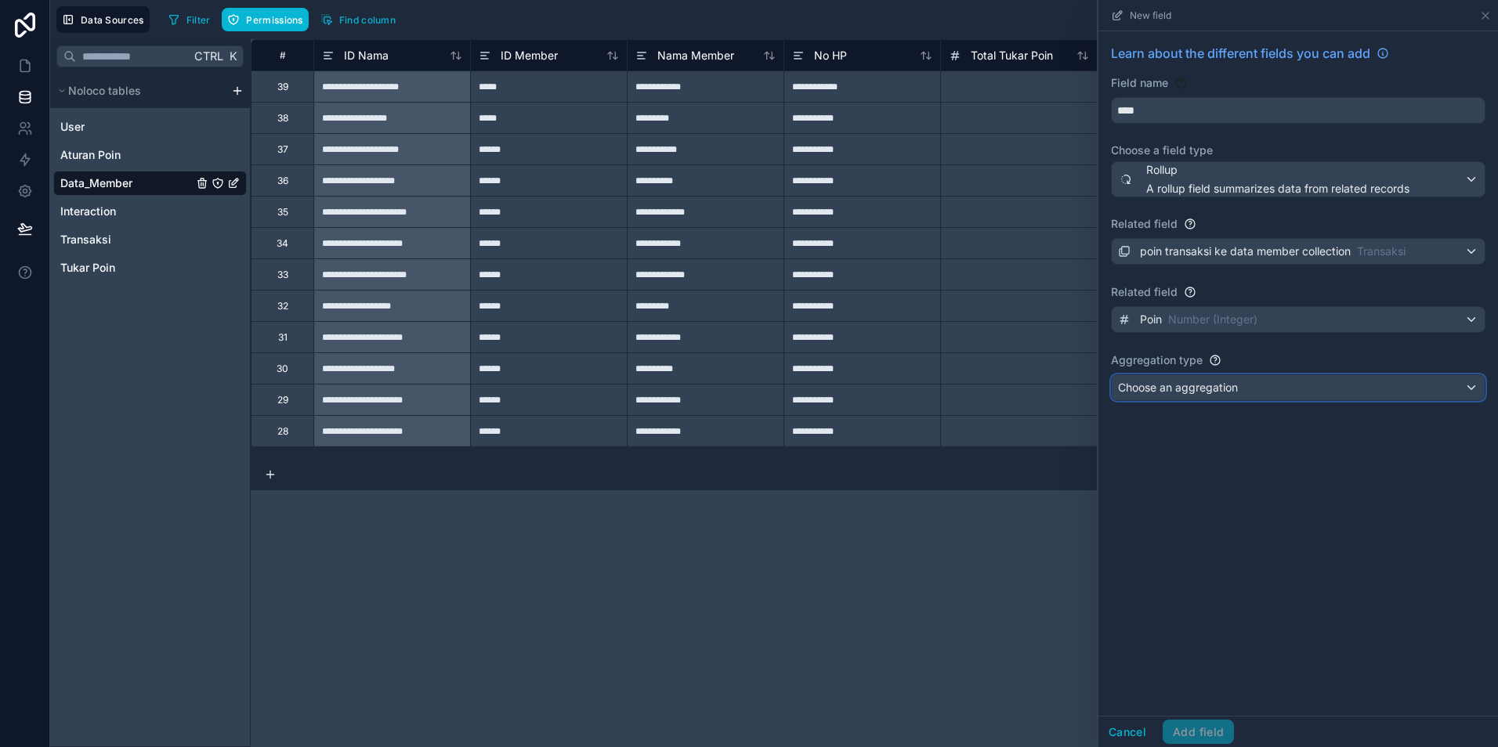
click at [1156, 392] on span "Choose an aggregation" at bounding box center [1178, 387] width 120 height 13
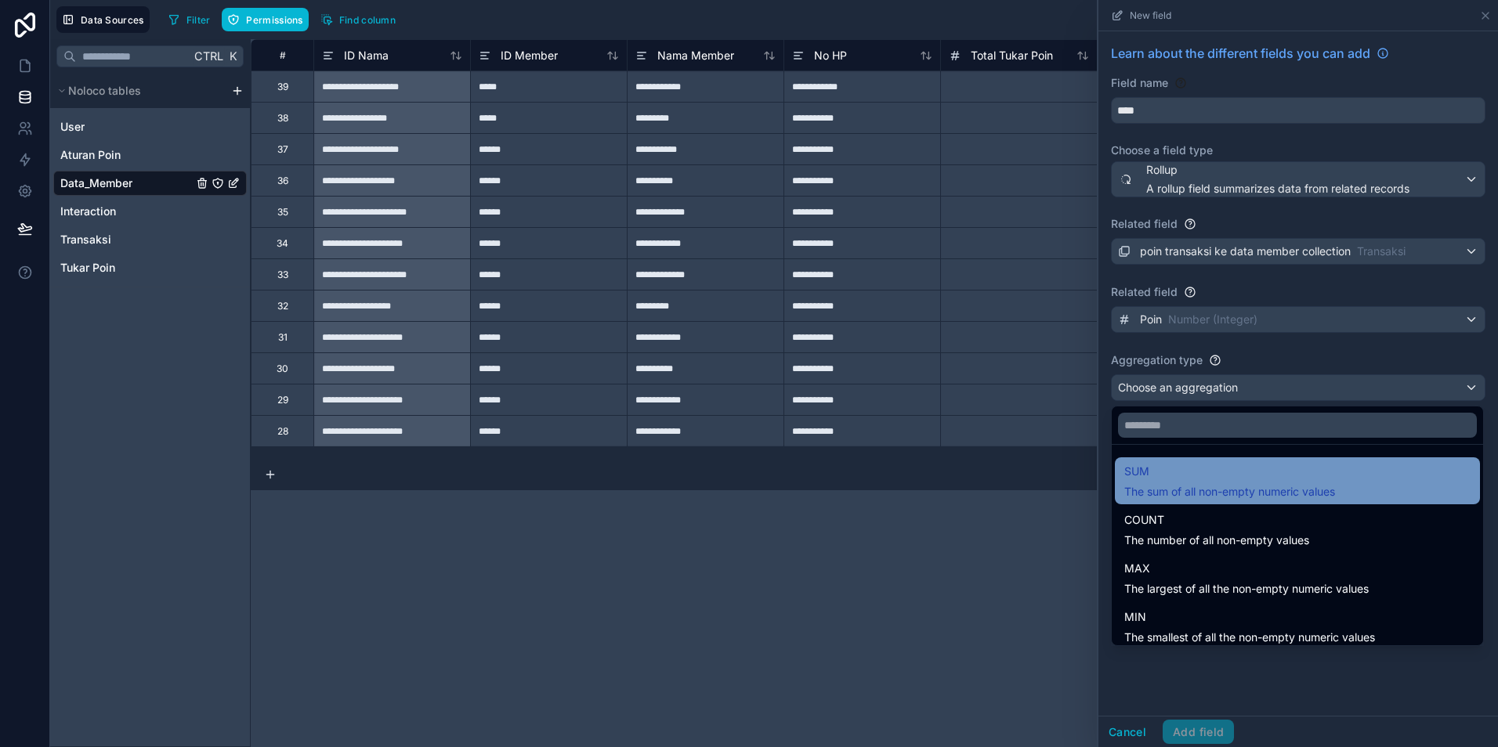
click at [1210, 497] on span "The sum of all non-empty numeric values" at bounding box center [1229, 492] width 211 height 16
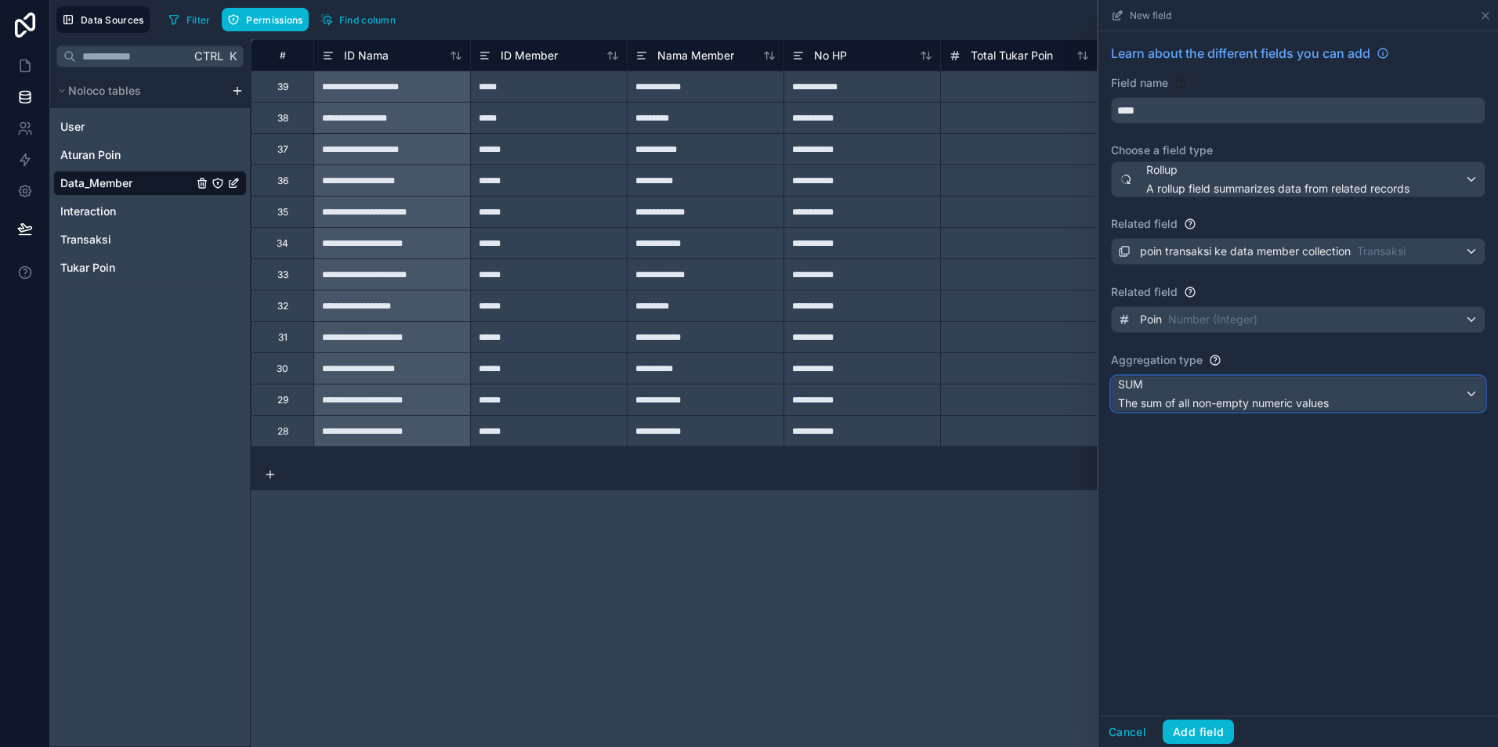
click at [1249, 402] on span "The sum of all non-empty numeric values" at bounding box center [1223, 404] width 211 height 16
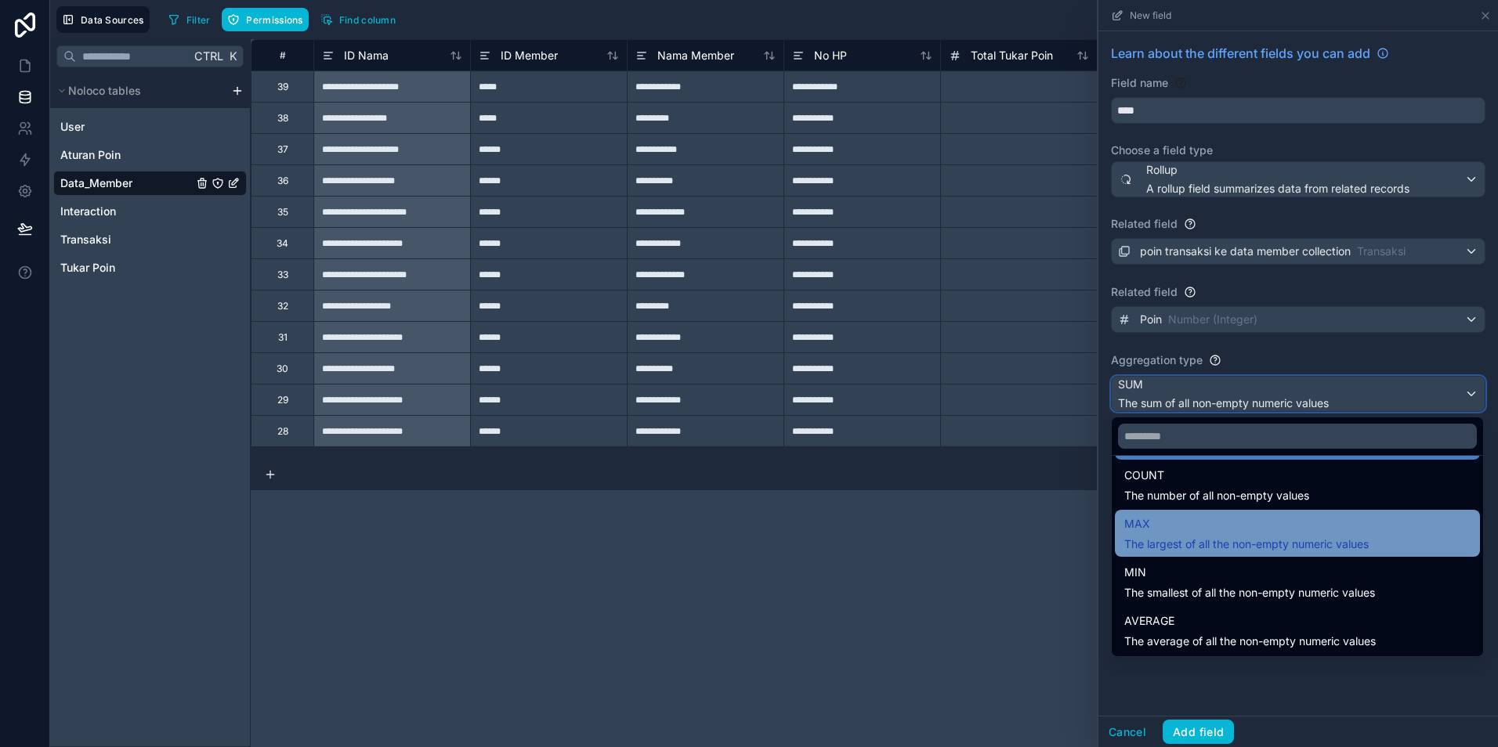
scroll to position [0, 0]
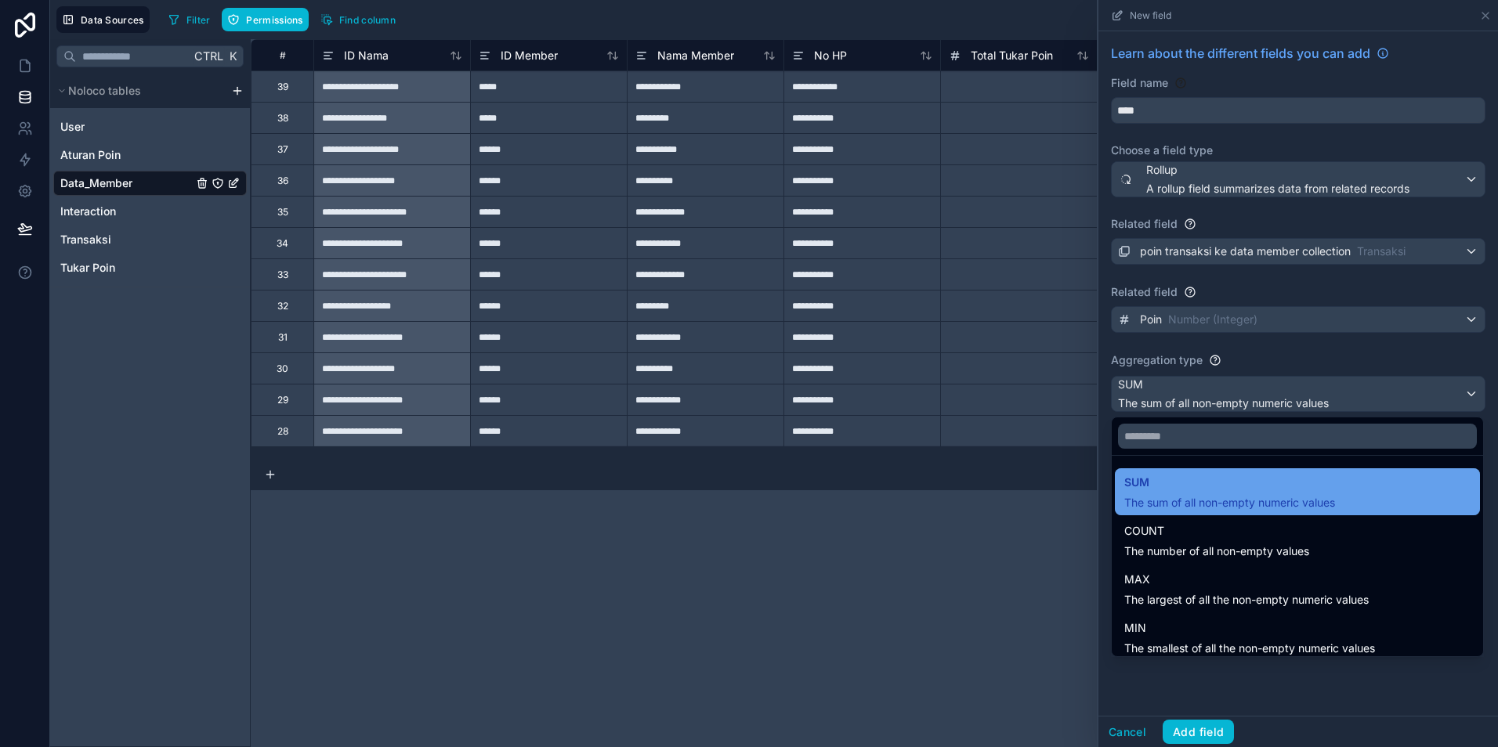
click at [1184, 495] on span "The sum of all non-empty numeric values" at bounding box center [1229, 503] width 211 height 16
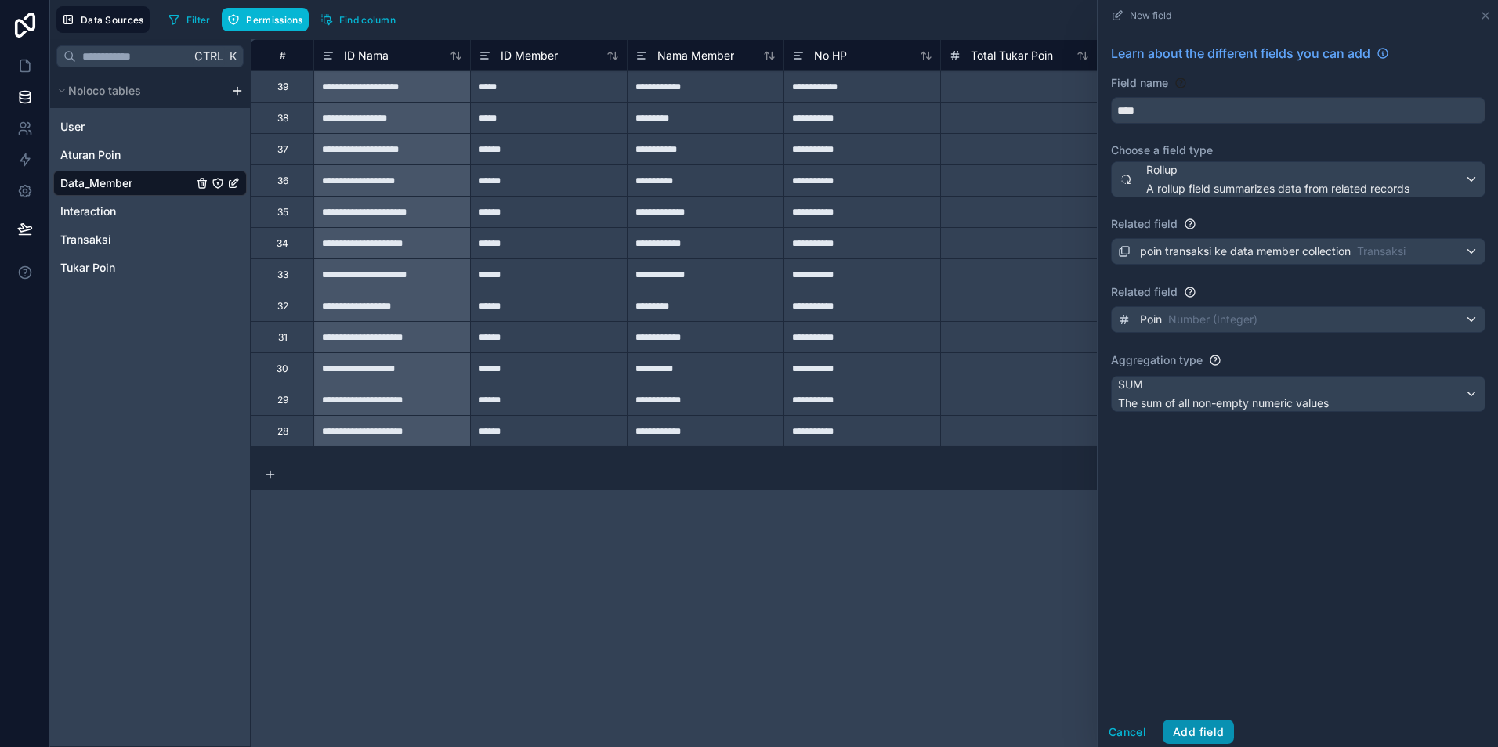
click at [1206, 736] on button "Add field" at bounding box center [1198, 732] width 71 height 25
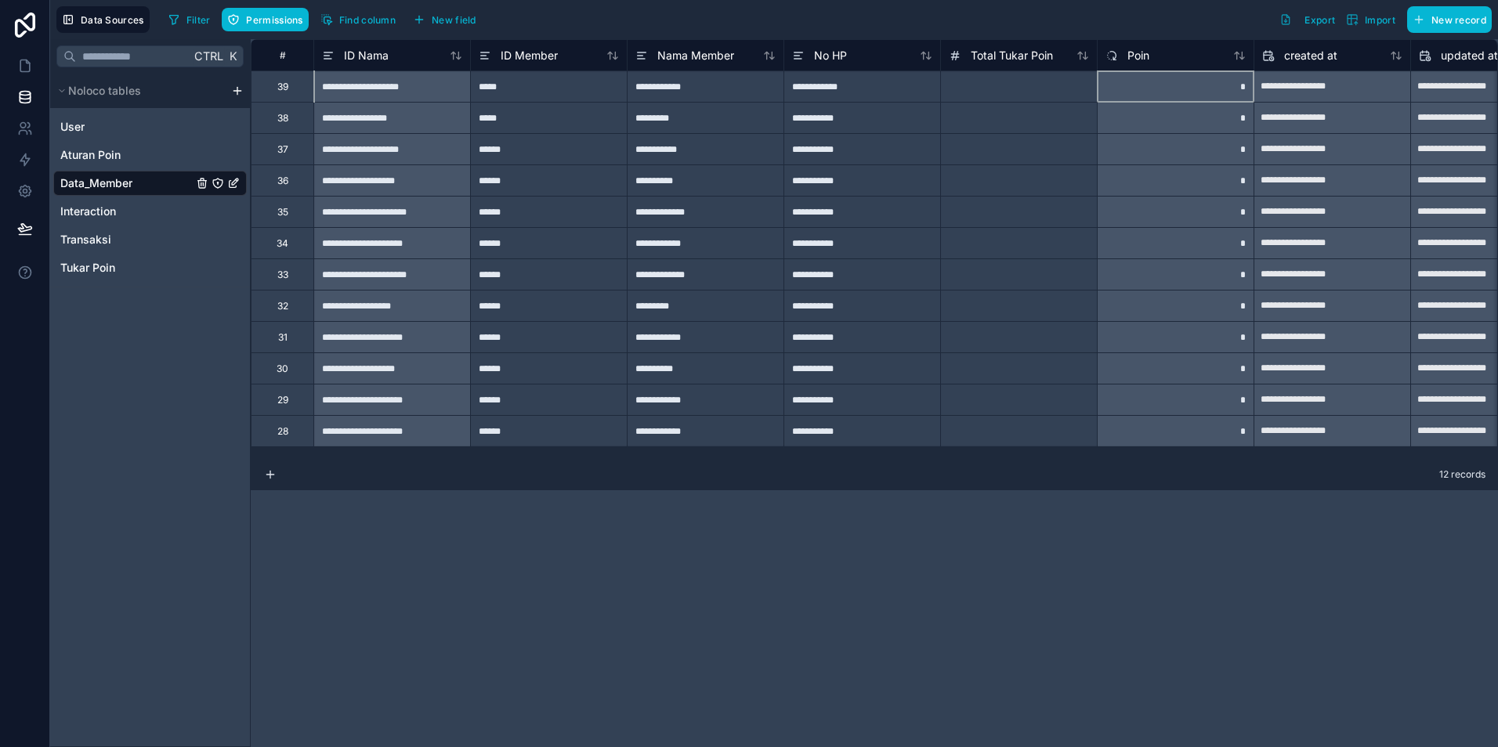
click at [1169, 96] on div "*" at bounding box center [1175, 86] width 157 height 31
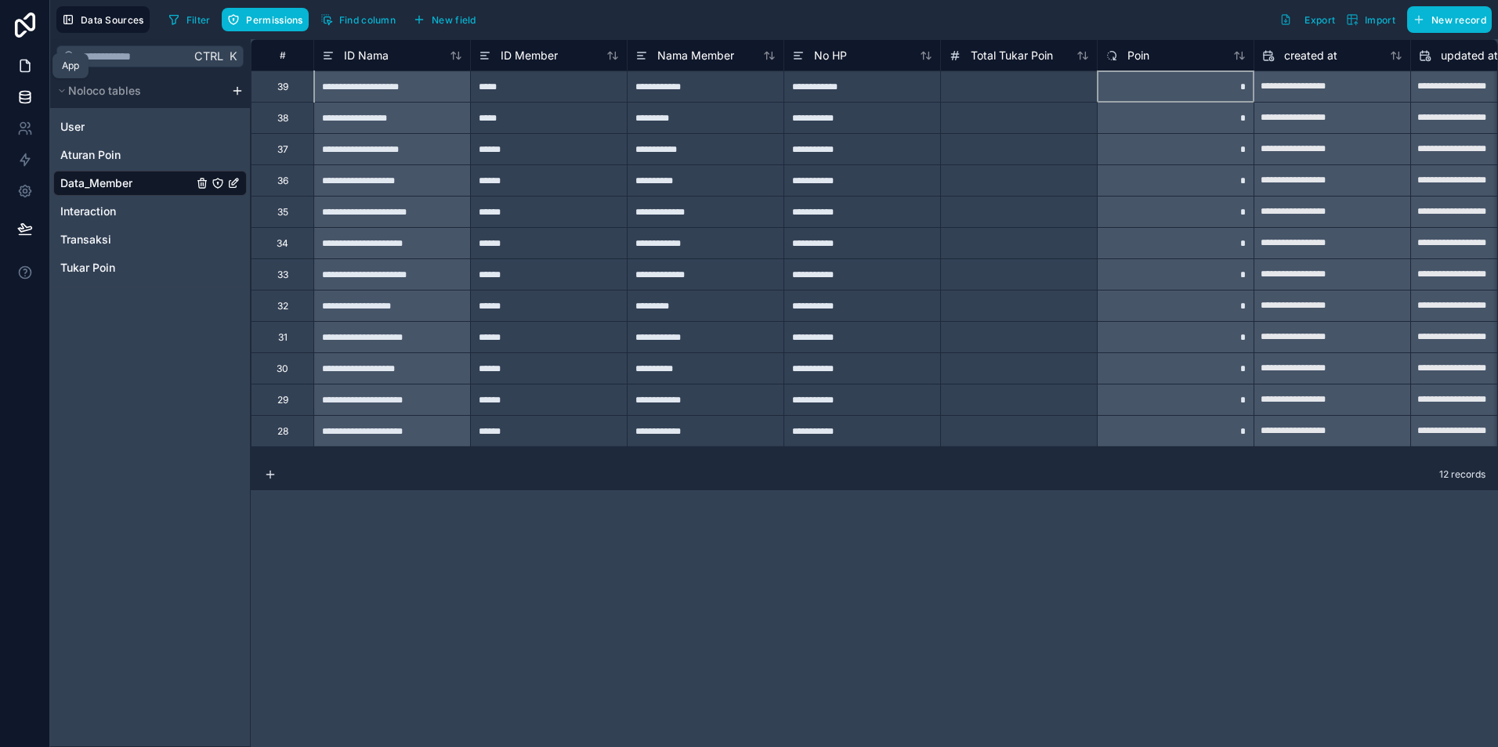
click at [20, 64] on icon at bounding box center [24, 66] width 9 height 12
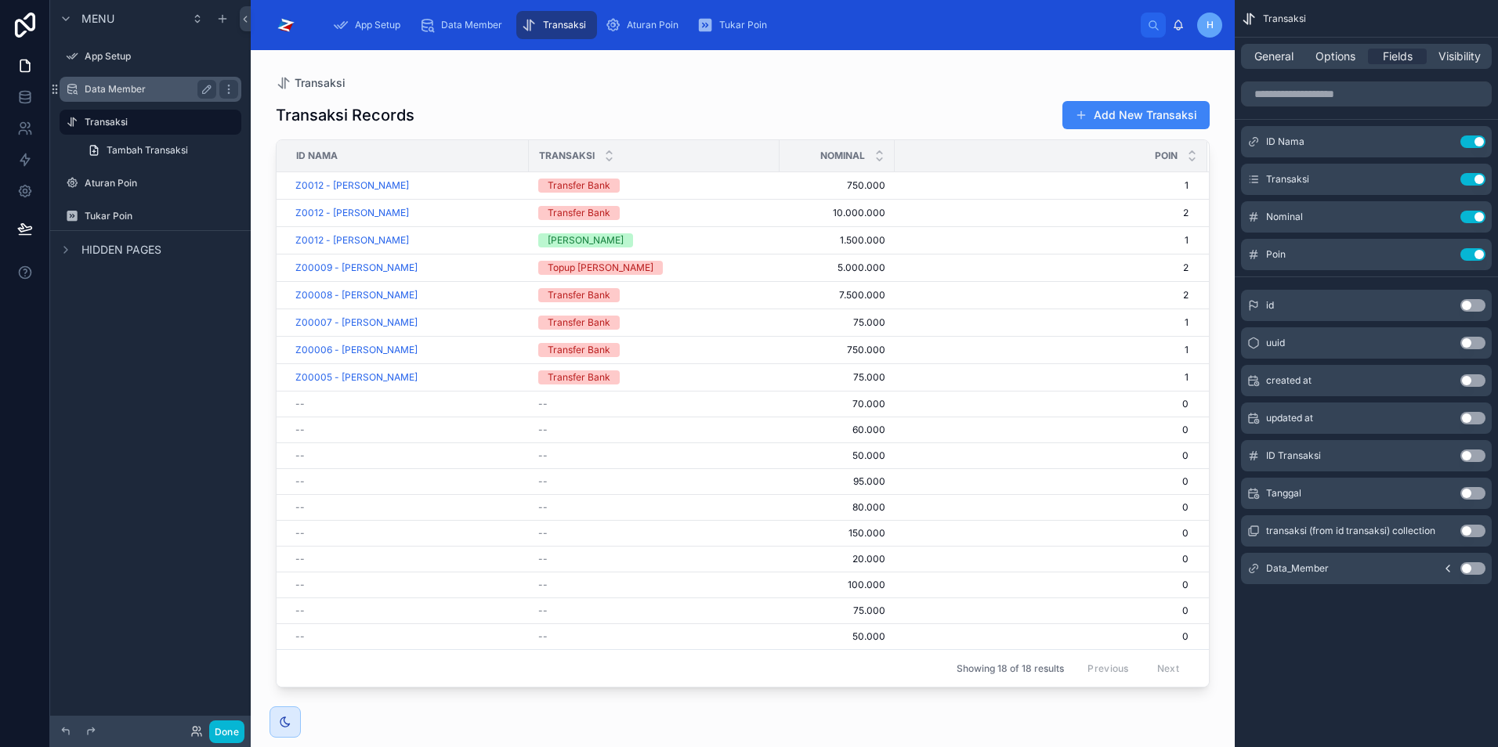
click at [127, 92] on label "Data Member" at bounding box center [147, 89] width 125 height 13
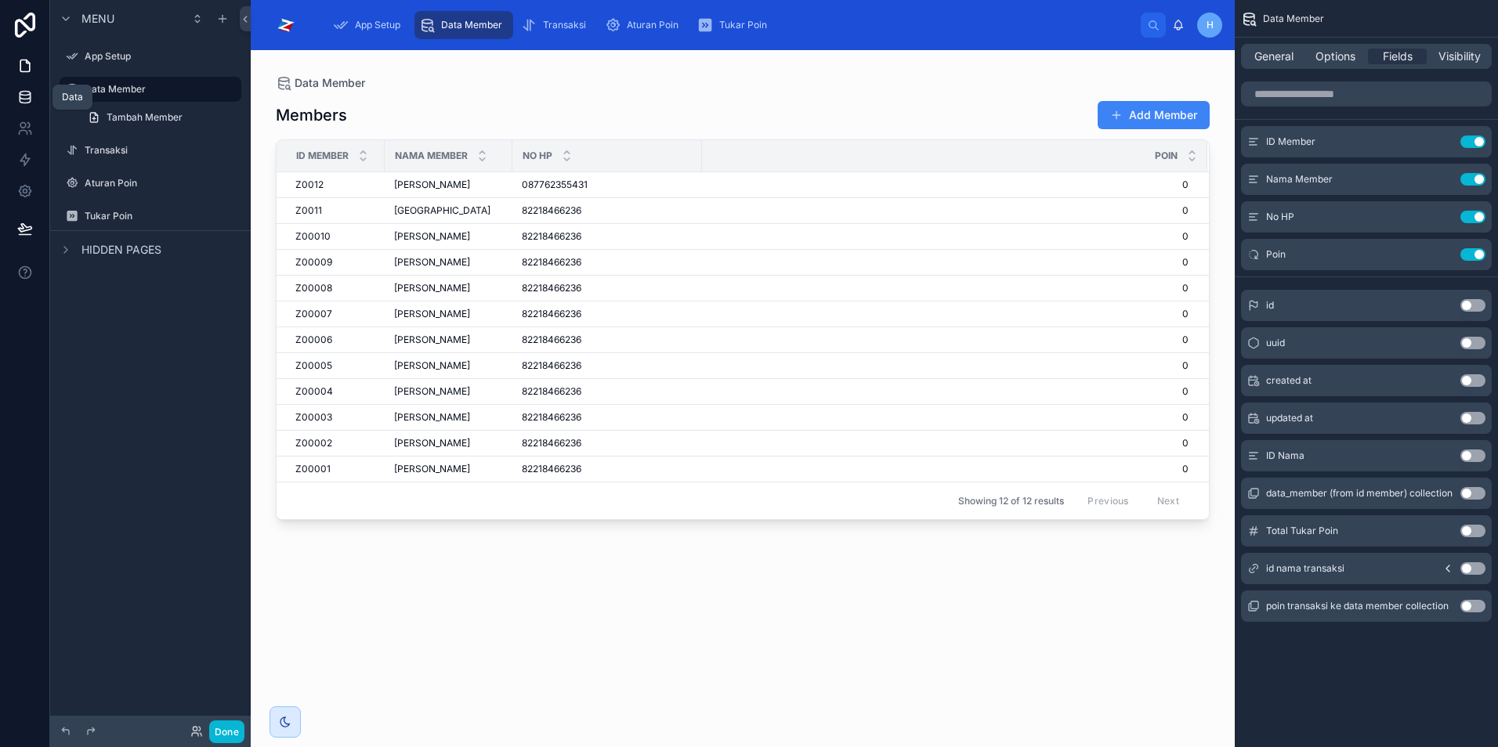
click at [18, 95] on icon at bounding box center [25, 97] width 16 height 16
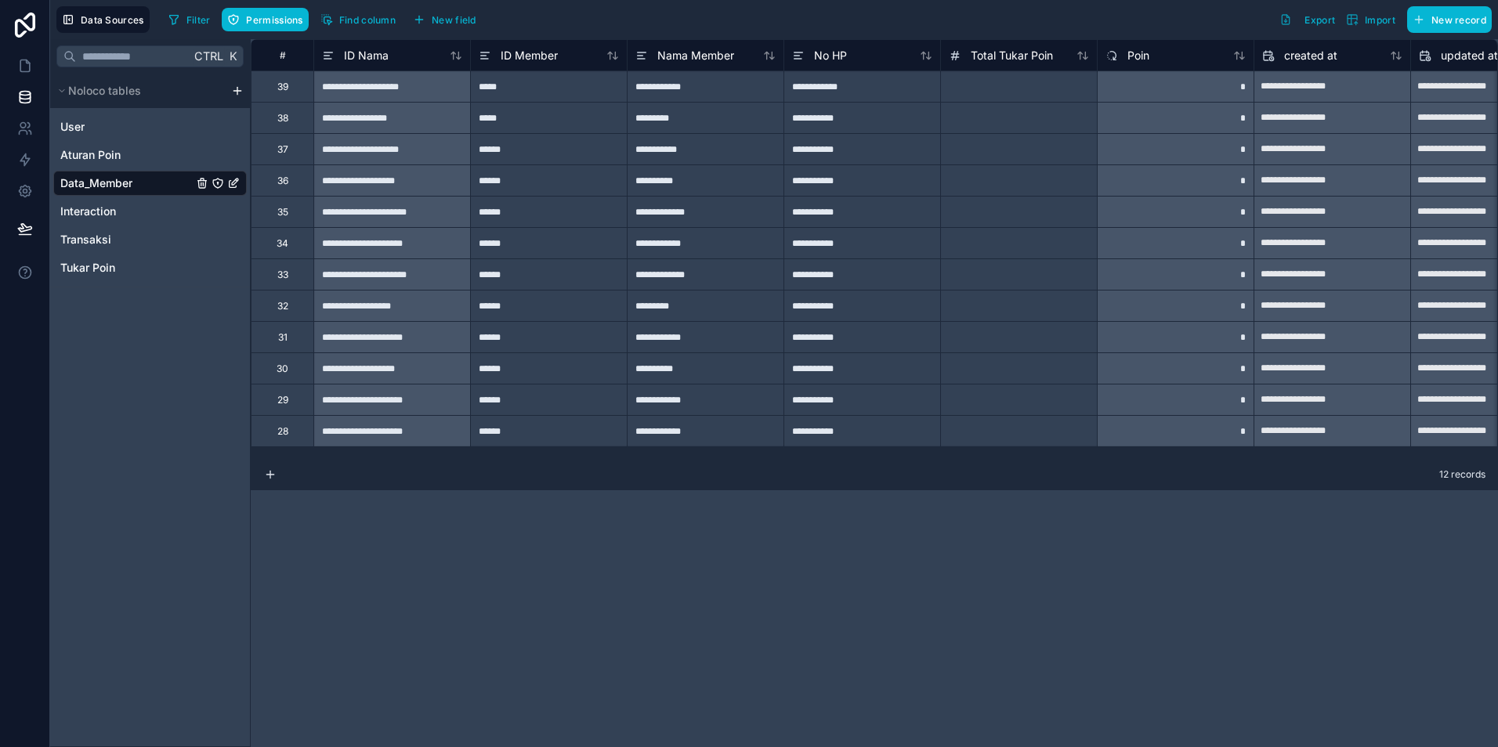
click at [1173, 94] on div "*" at bounding box center [1175, 86] width 157 height 31
click at [1216, 92] on div "*" at bounding box center [1175, 86] width 157 height 31
click at [81, 155] on span "Aturan Poin" at bounding box center [90, 155] width 60 height 16
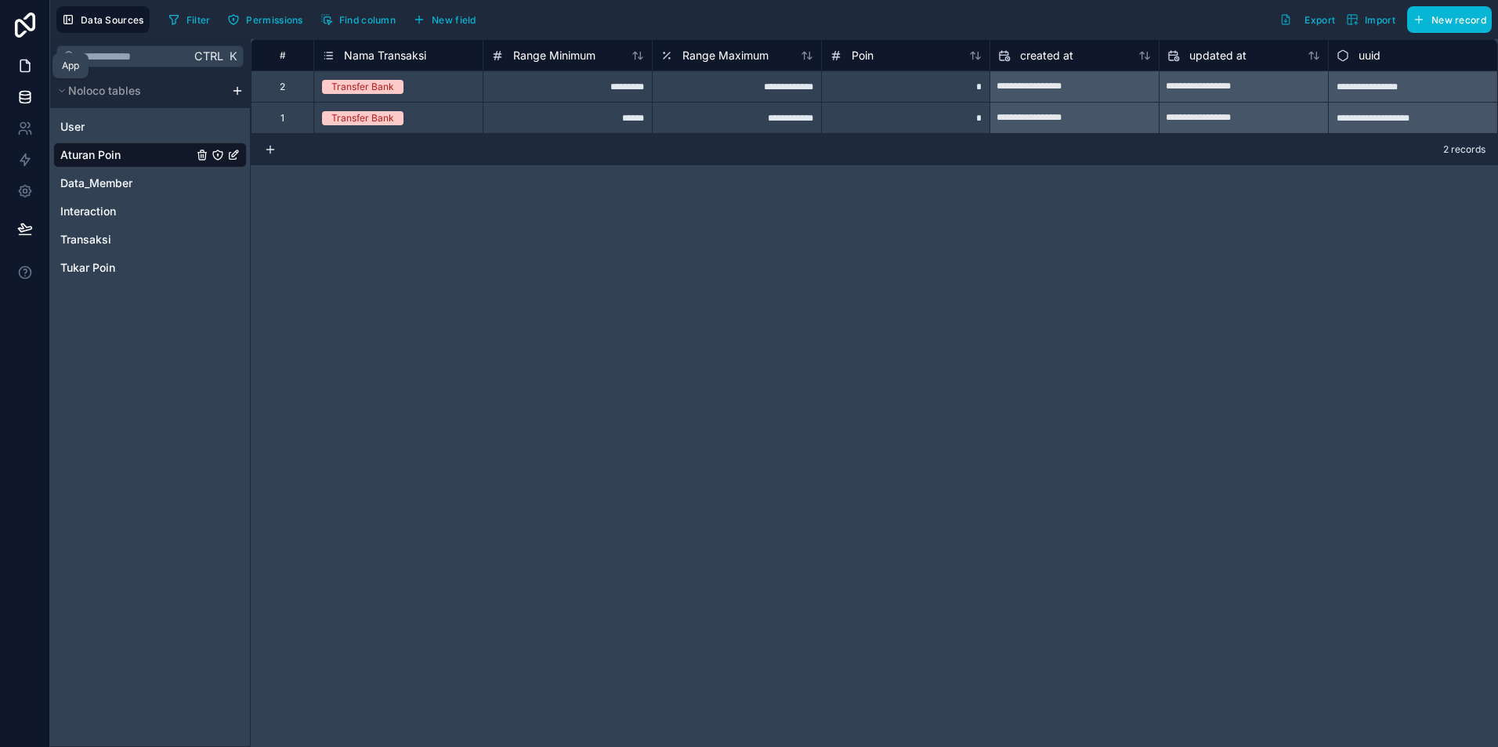
click at [28, 58] on icon at bounding box center [25, 66] width 16 height 16
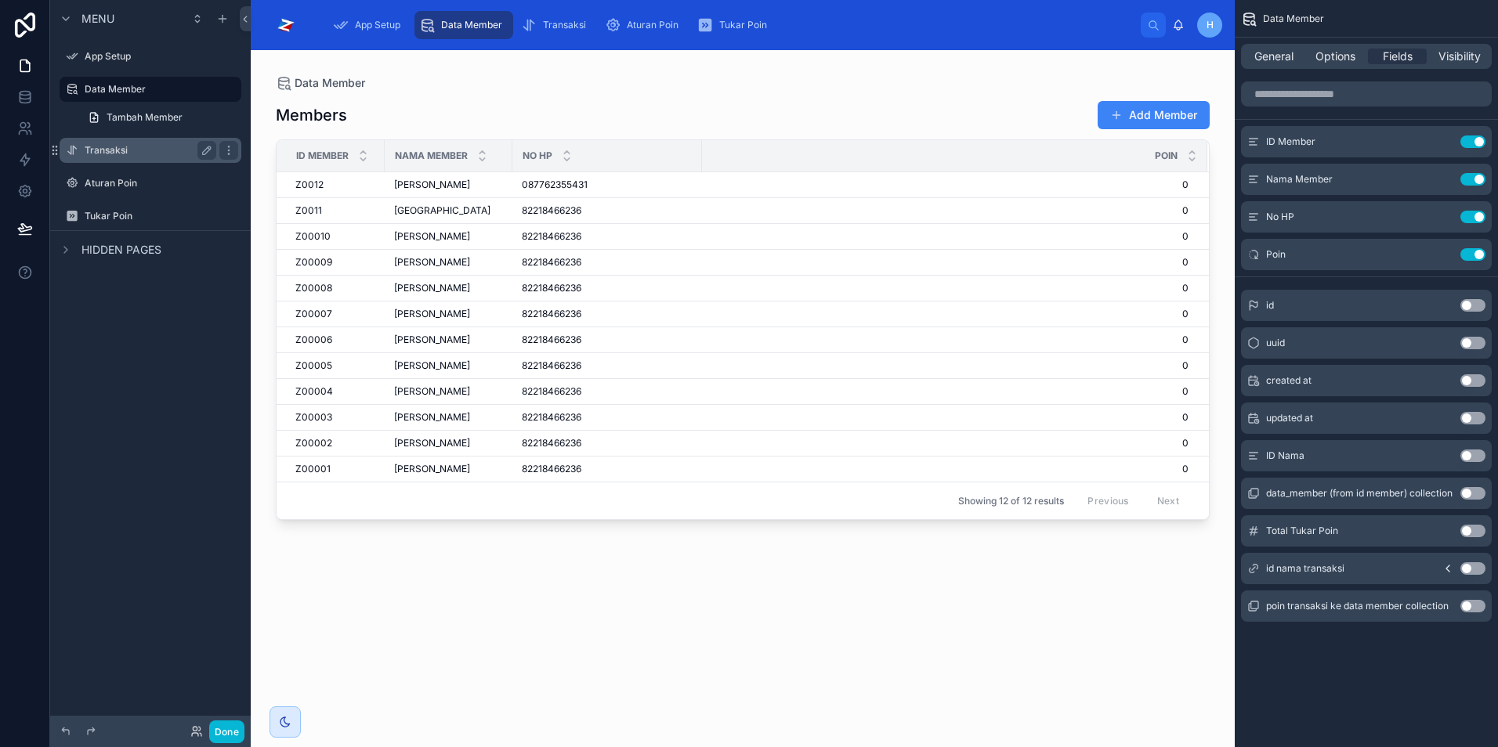
click at [116, 148] on label "Transaksi" at bounding box center [147, 150] width 125 height 13
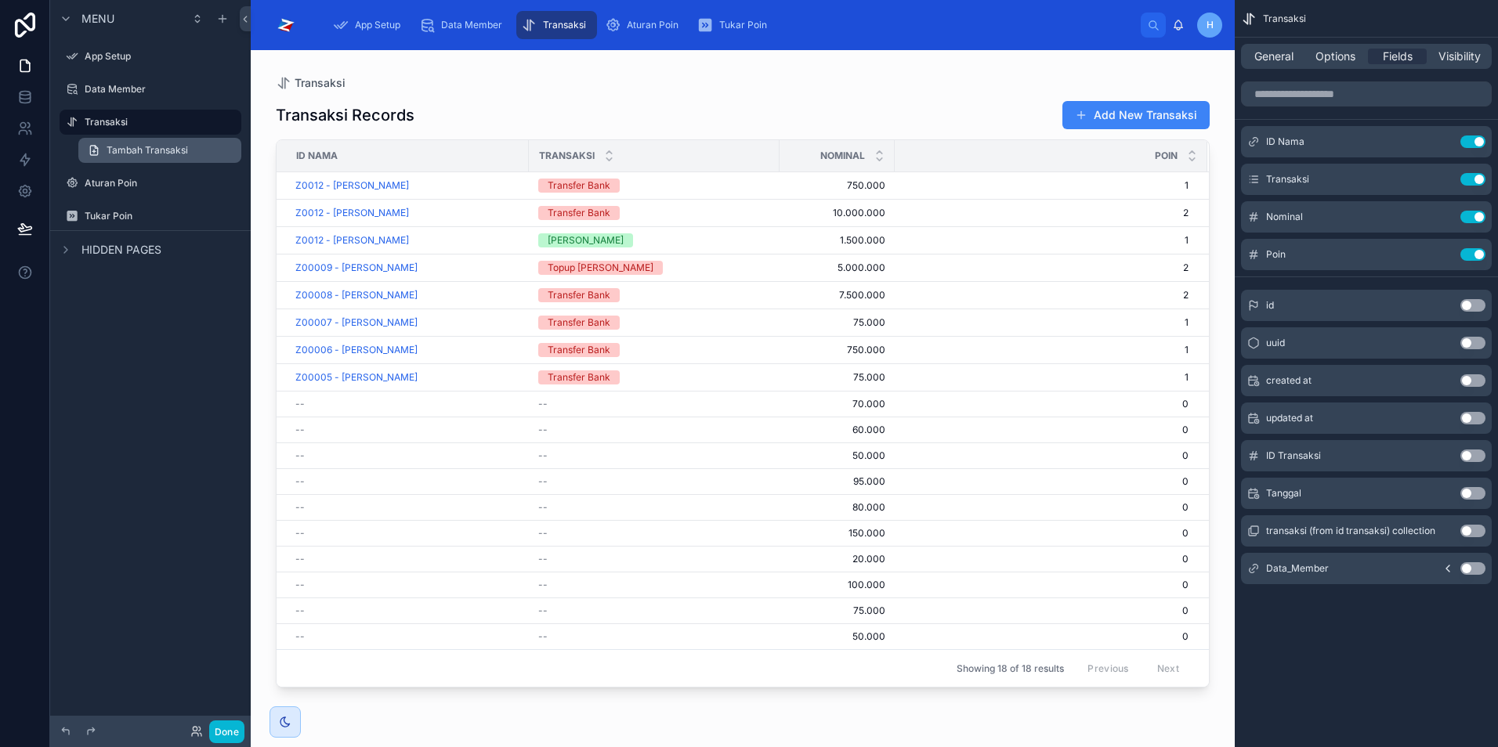
click at [157, 153] on span "Tambah Transaksi" at bounding box center [147, 150] width 81 height 13
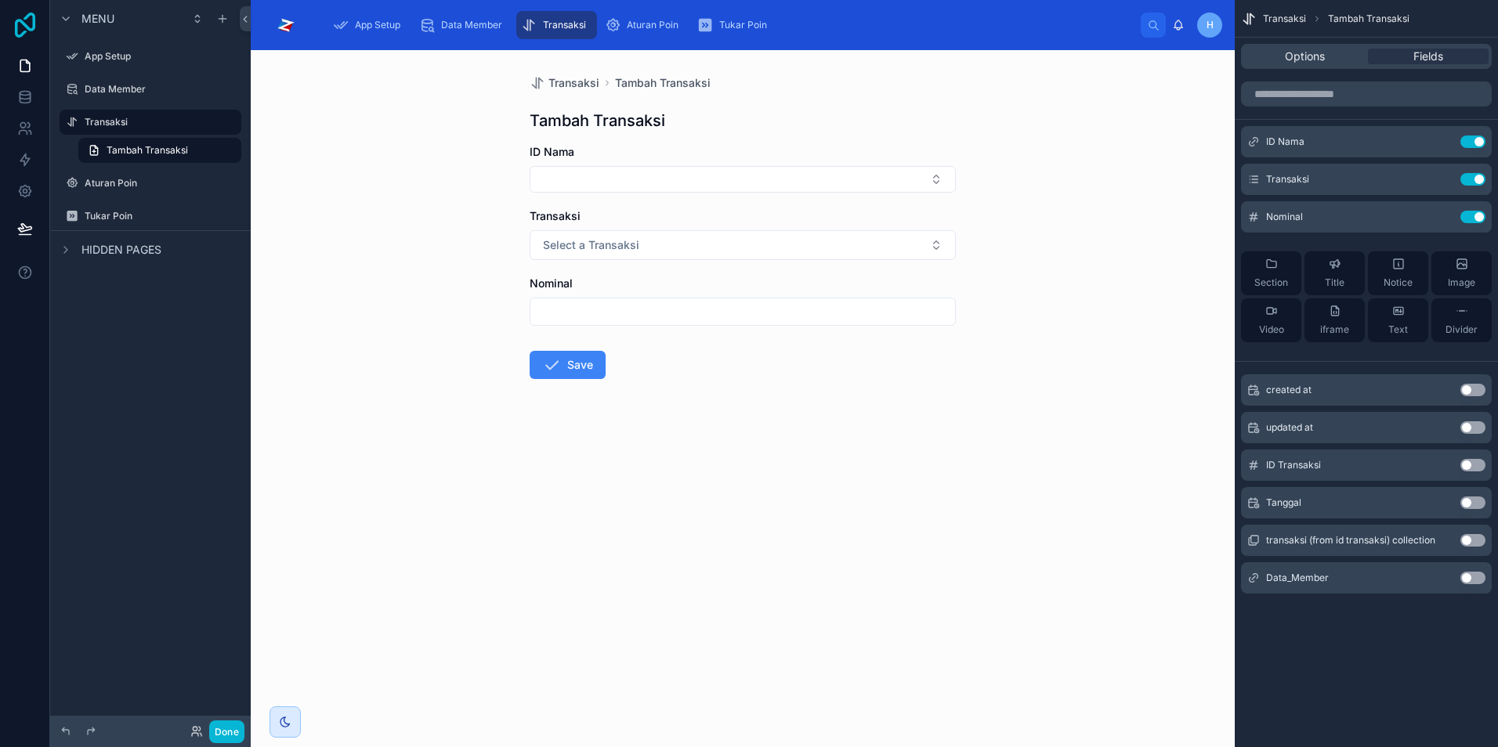
click at [34, 20] on icon at bounding box center [25, 25] width 20 height 25
